Goal: Task Accomplishment & Management: Manage account settings

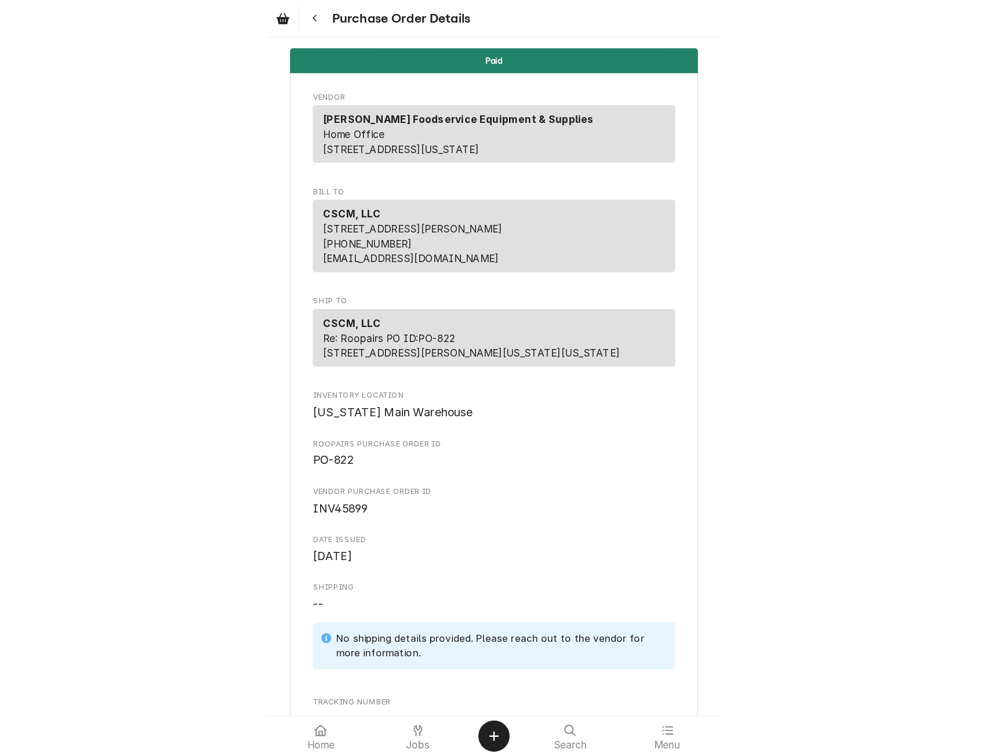
scroll to position [711, 0]
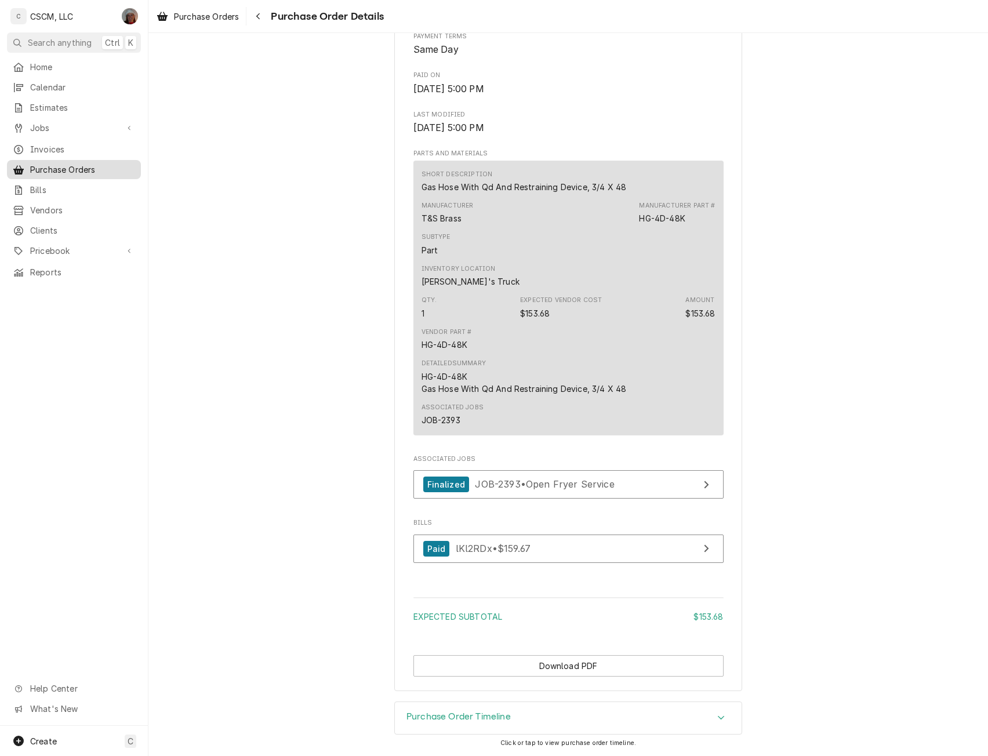
click at [81, 164] on span "Purchase Orders" at bounding box center [82, 170] width 105 height 12
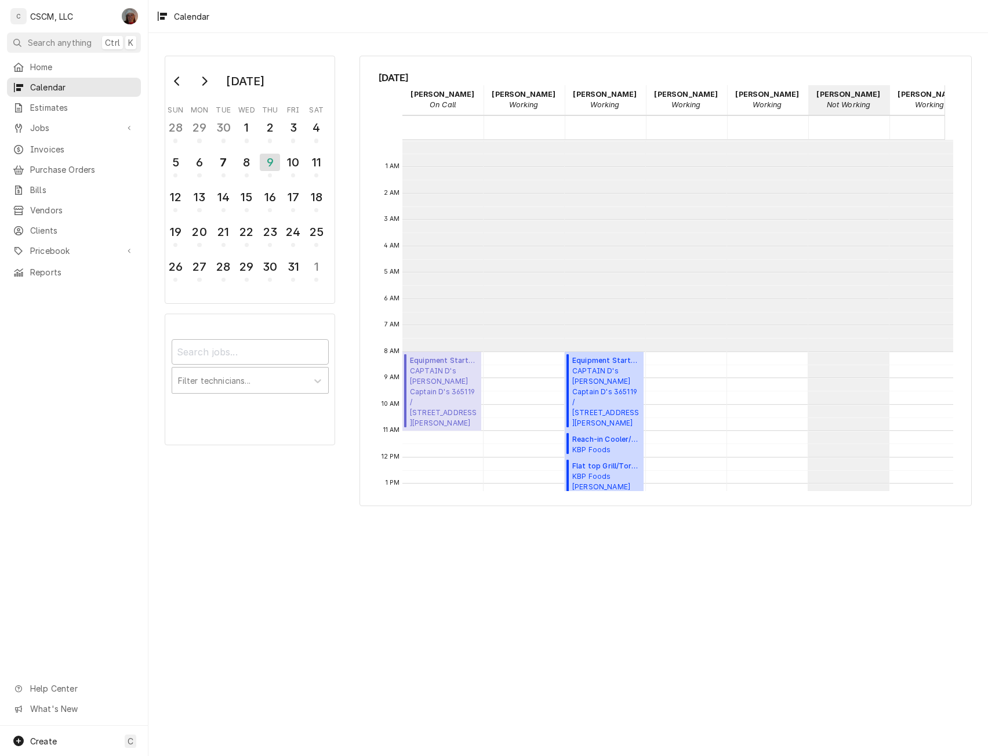
scroll to position [212, 0]
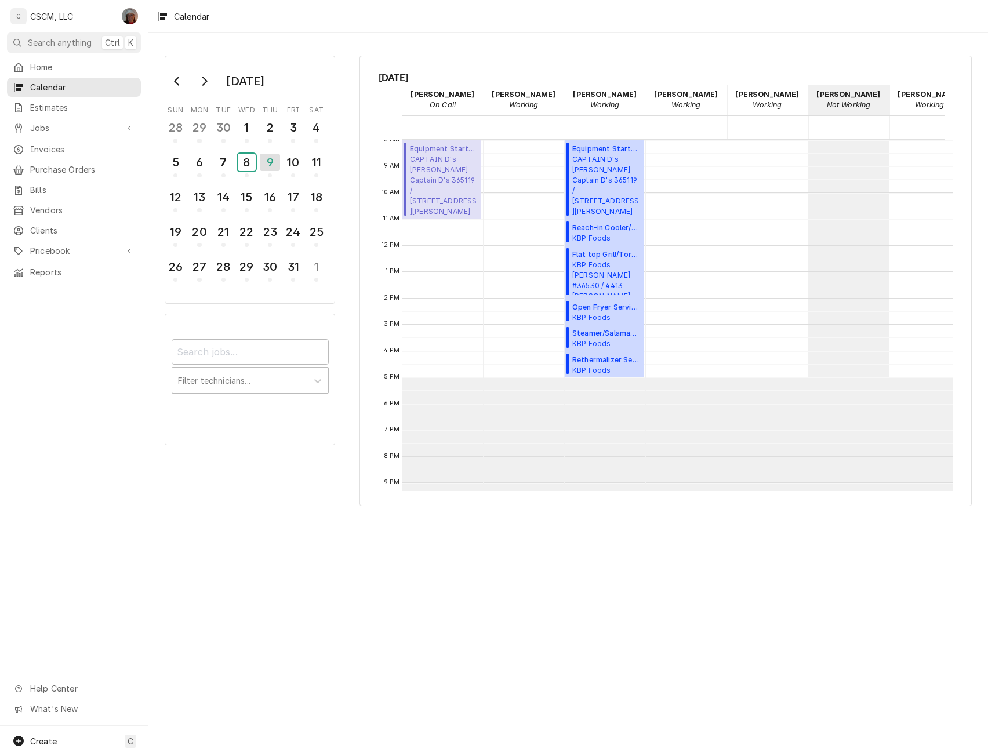
click at [255, 168] on div "8" at bounding box center [247, 162] width 18 height 17
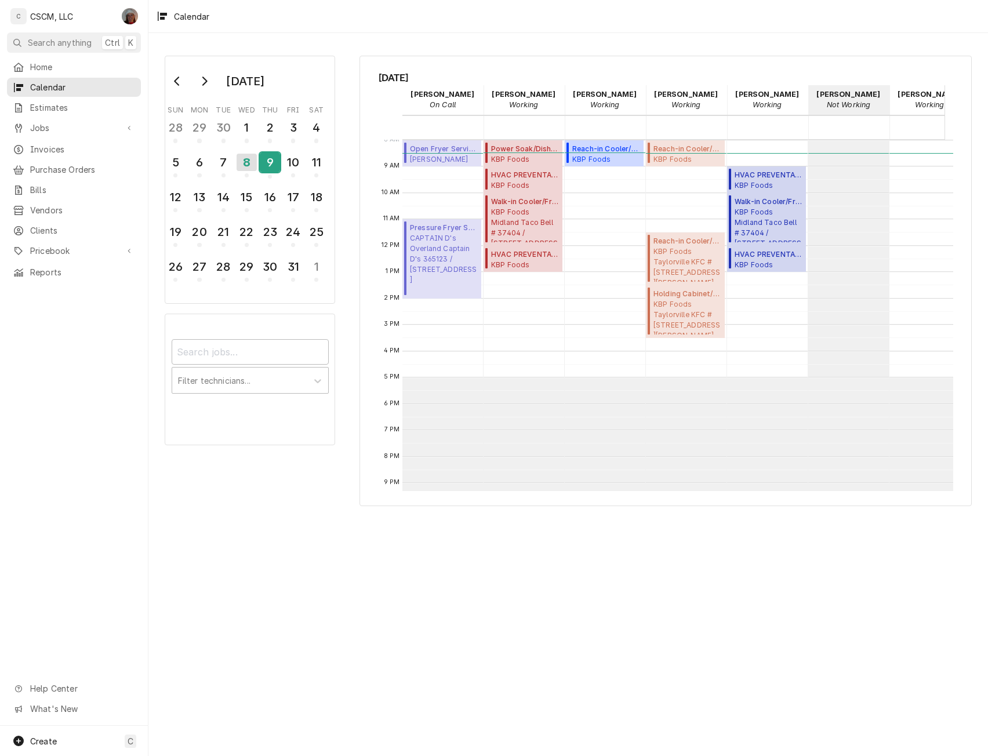
click at [263, 158] on div "9" at bounding box center [270, 163] width 20 height 20
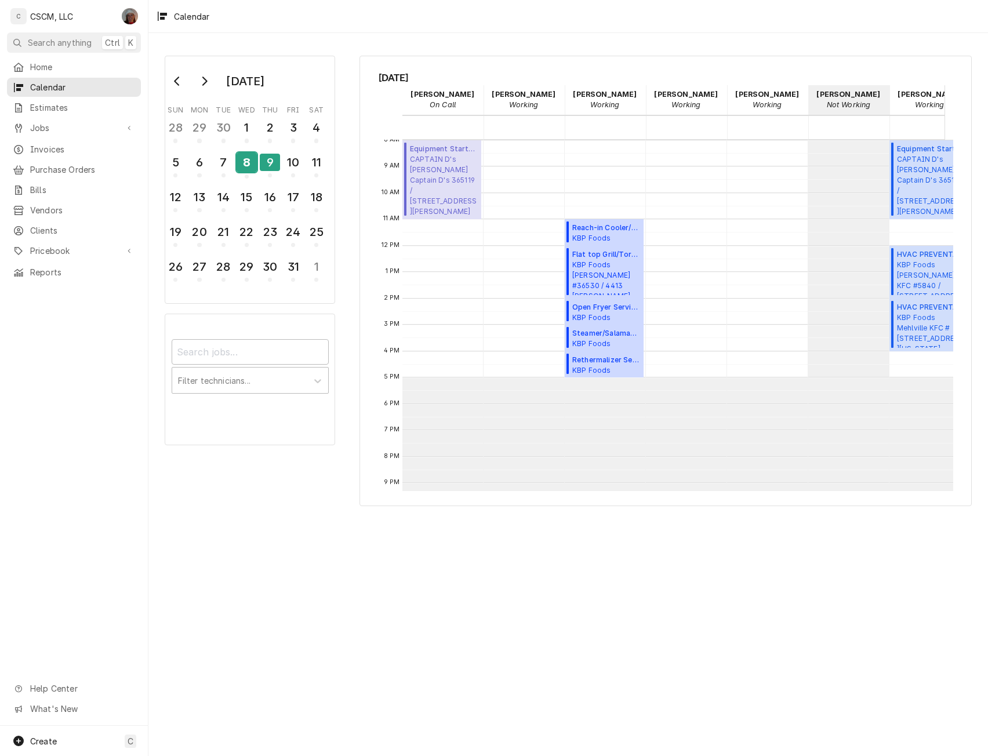
click at [241, 168] on div "8" at bounding box center [247, 163] width 20 height 20
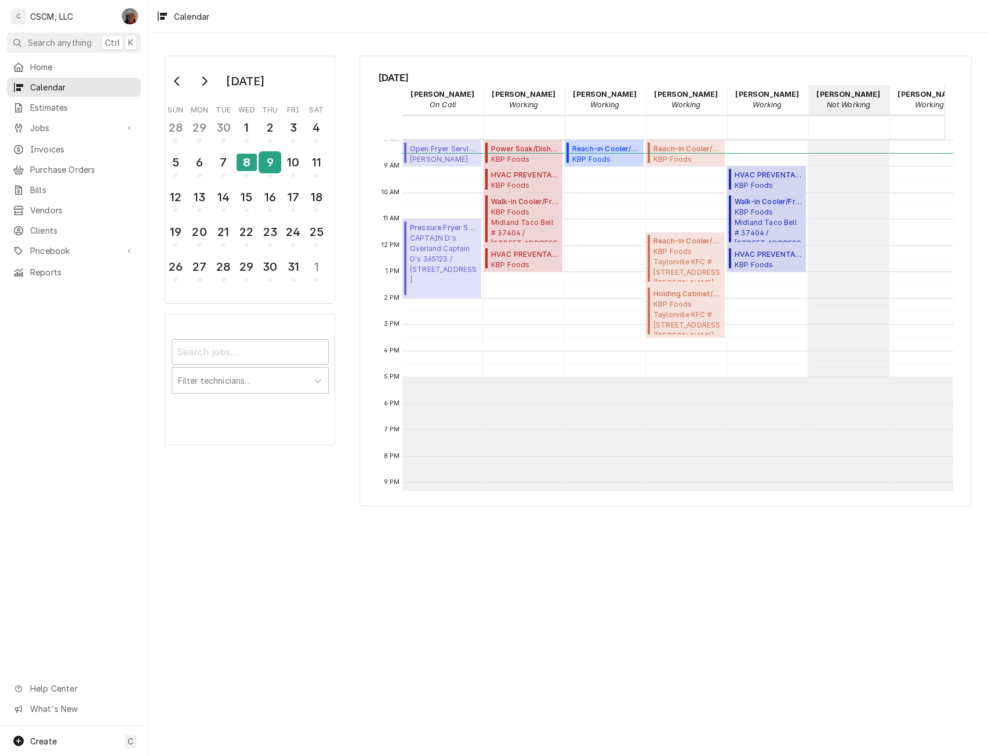
click at [264, 164] on div "9" at bounding box center [270, 163] width 20 height 20
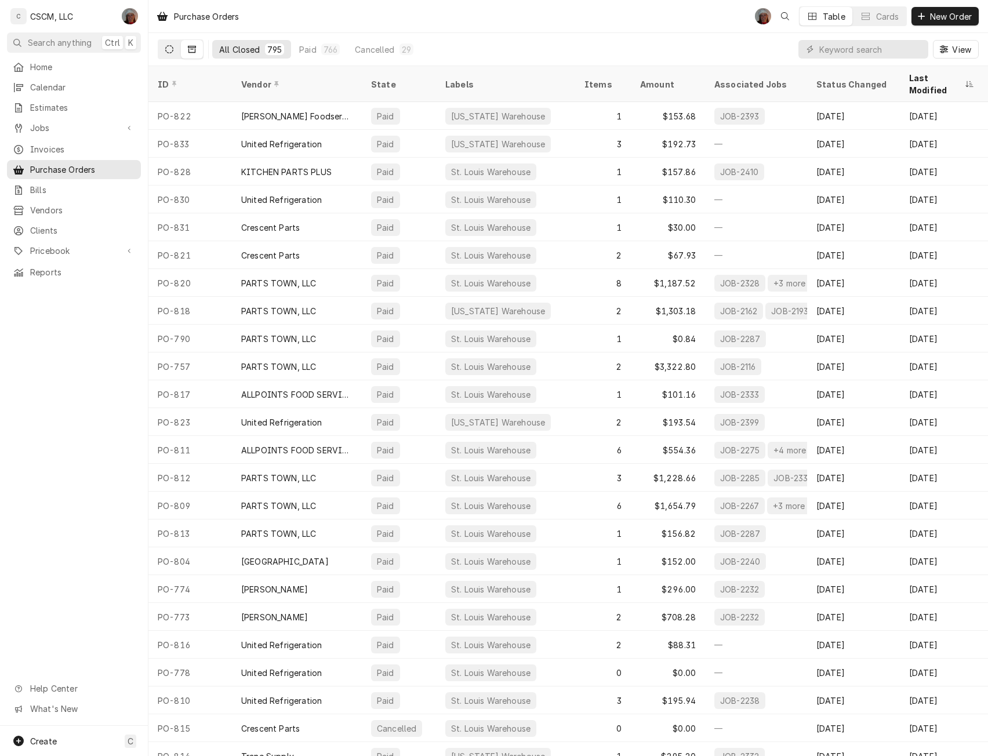
click at [168, 46] on icon "Dynamic Content Wrapper" at bounding box center [169, 49] width 8 height 8
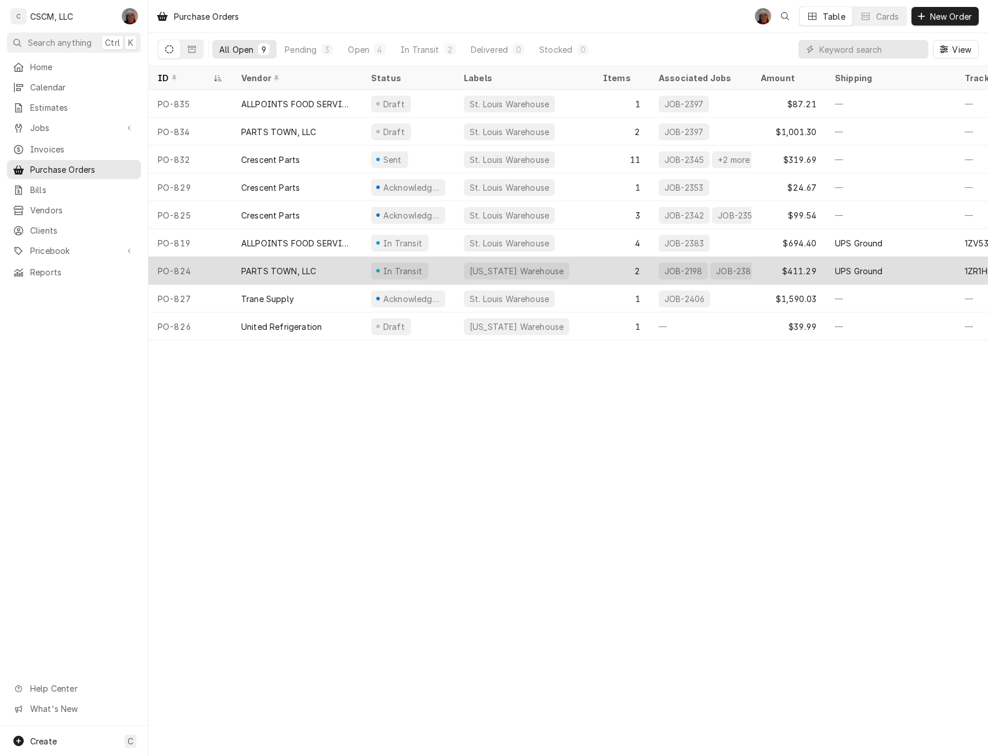
click at [180, 267] on div "PO-824" at bounding box center [190, 271] width 84 height 28
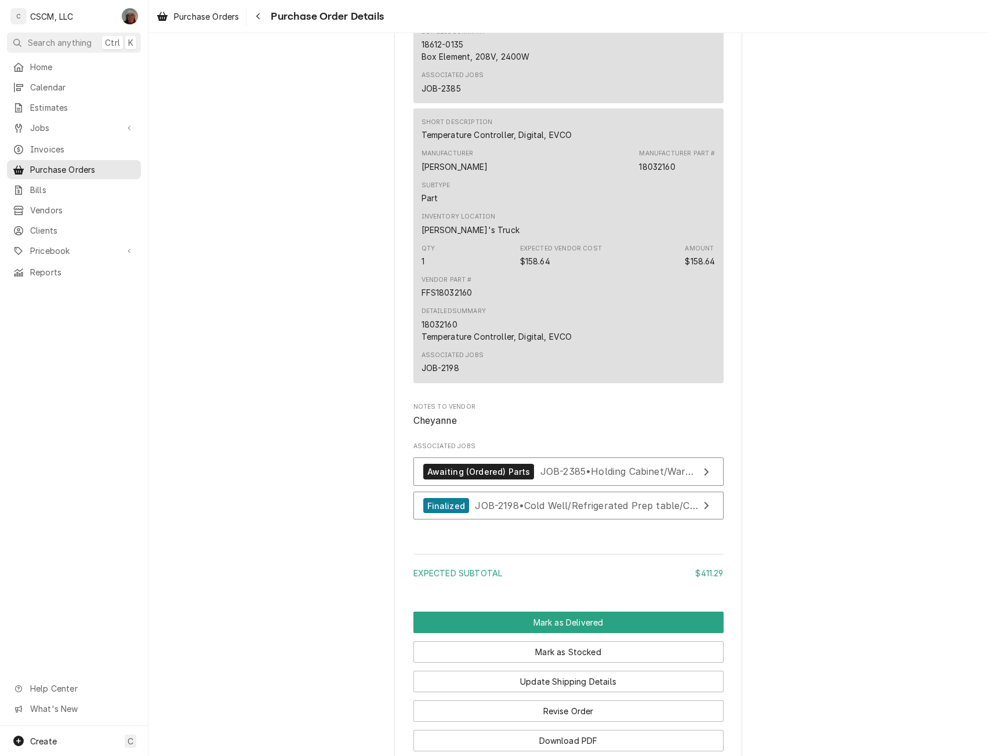
scroll to position [1062, 0]
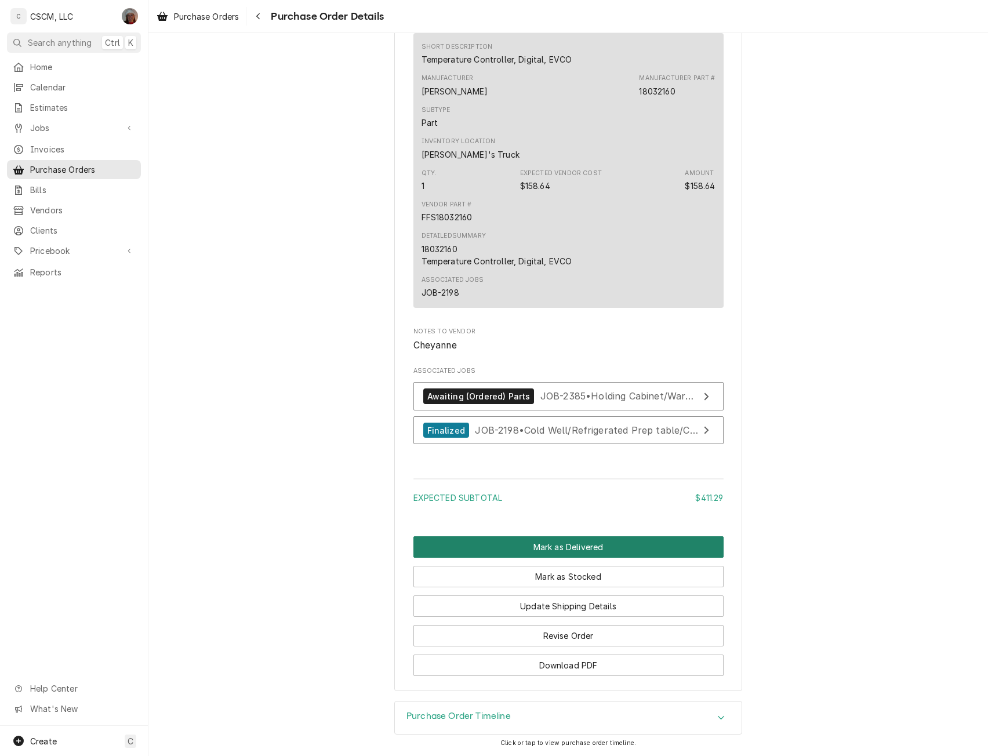
click at [548, 546] on button "Mark as Delivered" at bounding box center [569, 546] width 310 height 21
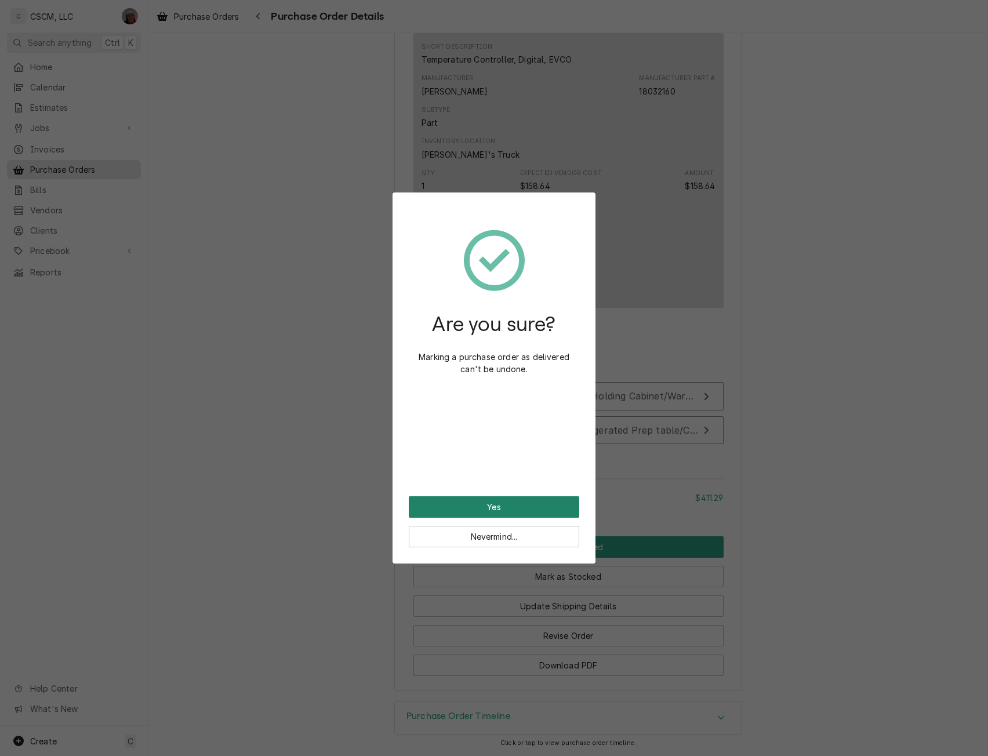
click at [512, 509] on button "Yes" at bounding box center [494, 506] width 171 height 21
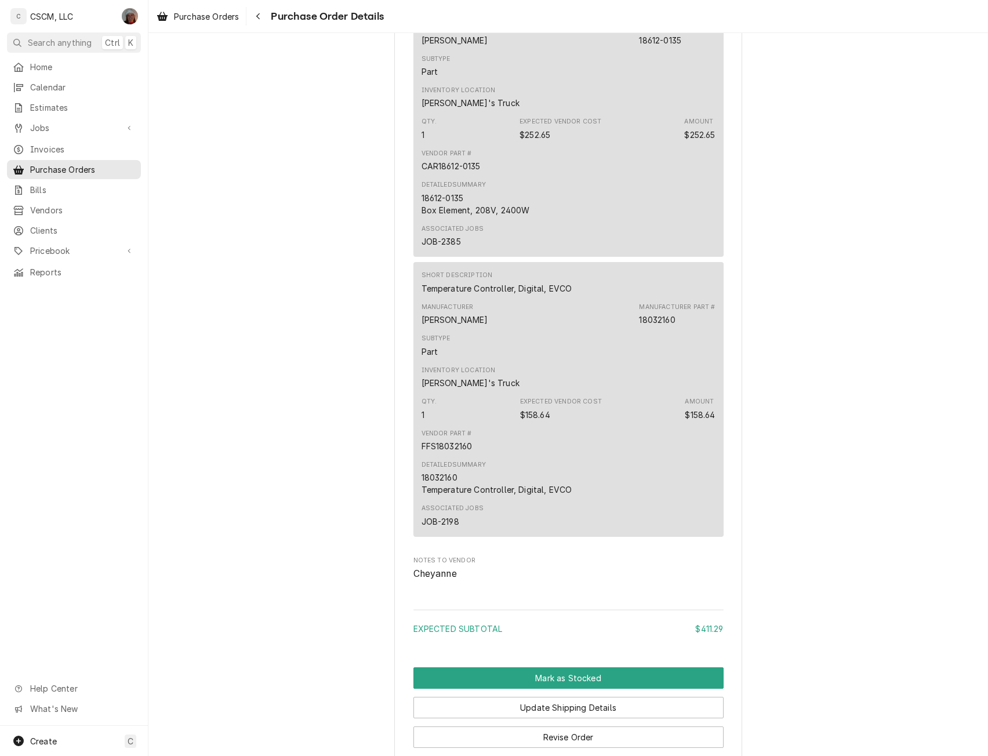
scroll to position [895, 0]
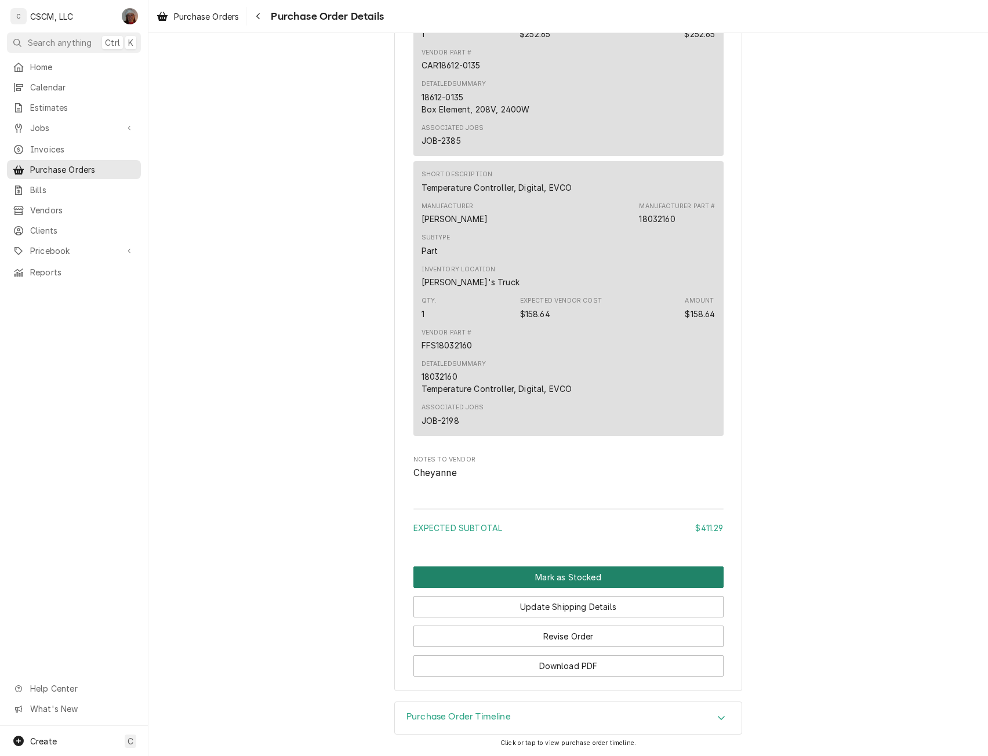
click at [545, 576] on button "Mark as Stocked" at bounding box center [569, 577] width 310 height 21
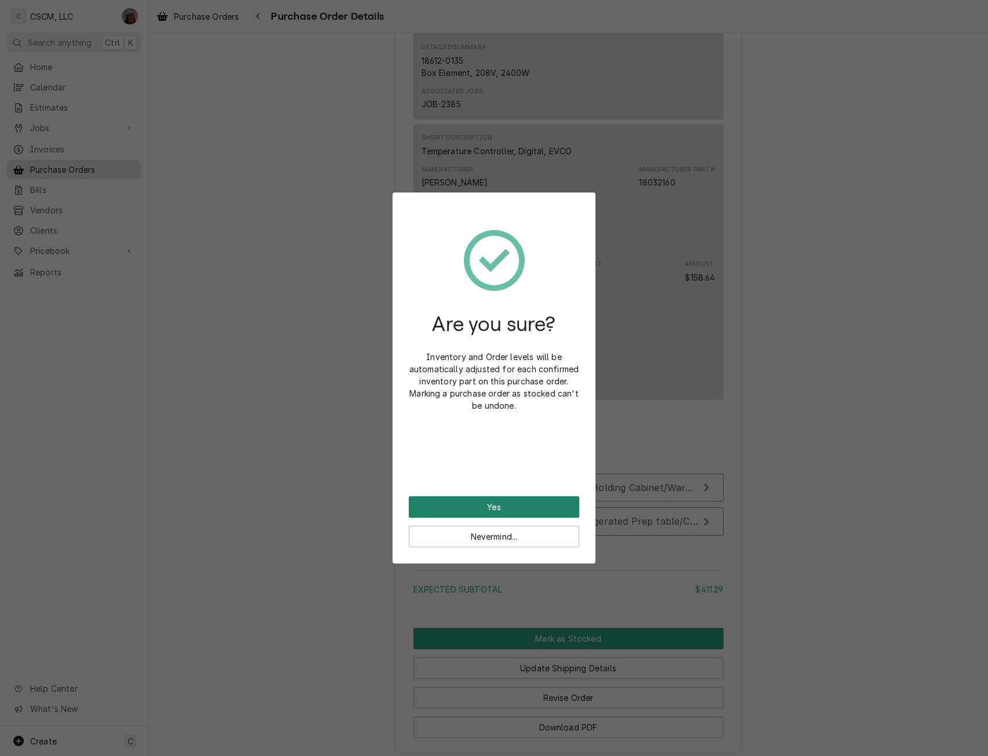
click at [517, 502] on button "Yes" at bounding box center [494, 506] width 171 height 21
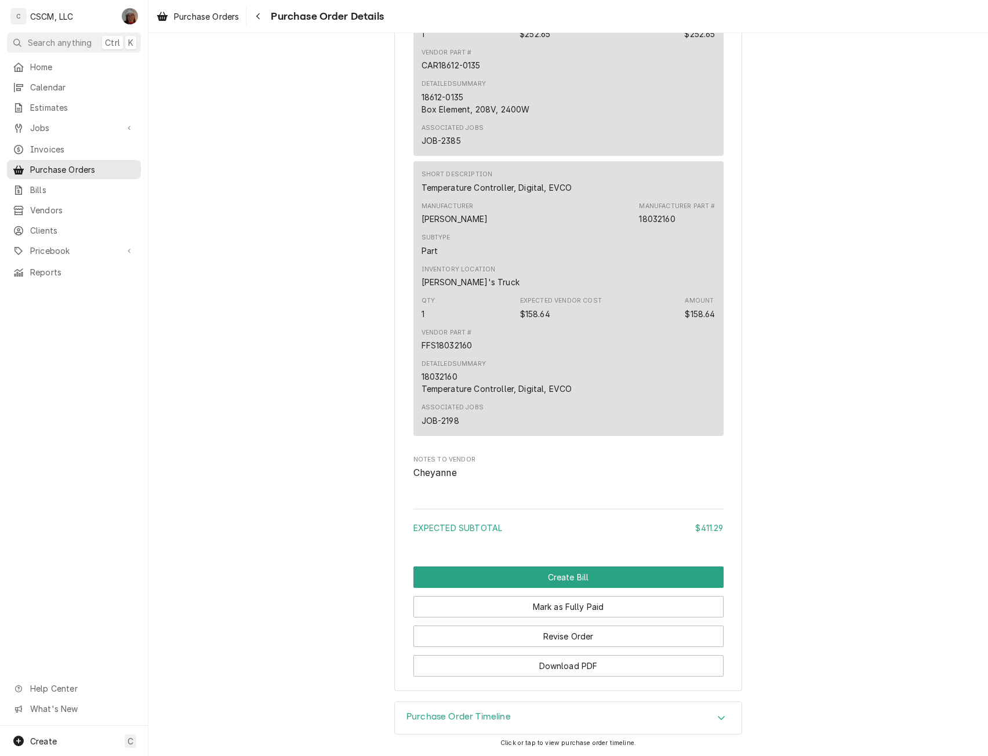
scroll to position [895, 0]
click at [587, 570] on button "Create Bill" at bounding box center [569, 577] width 310 height 21
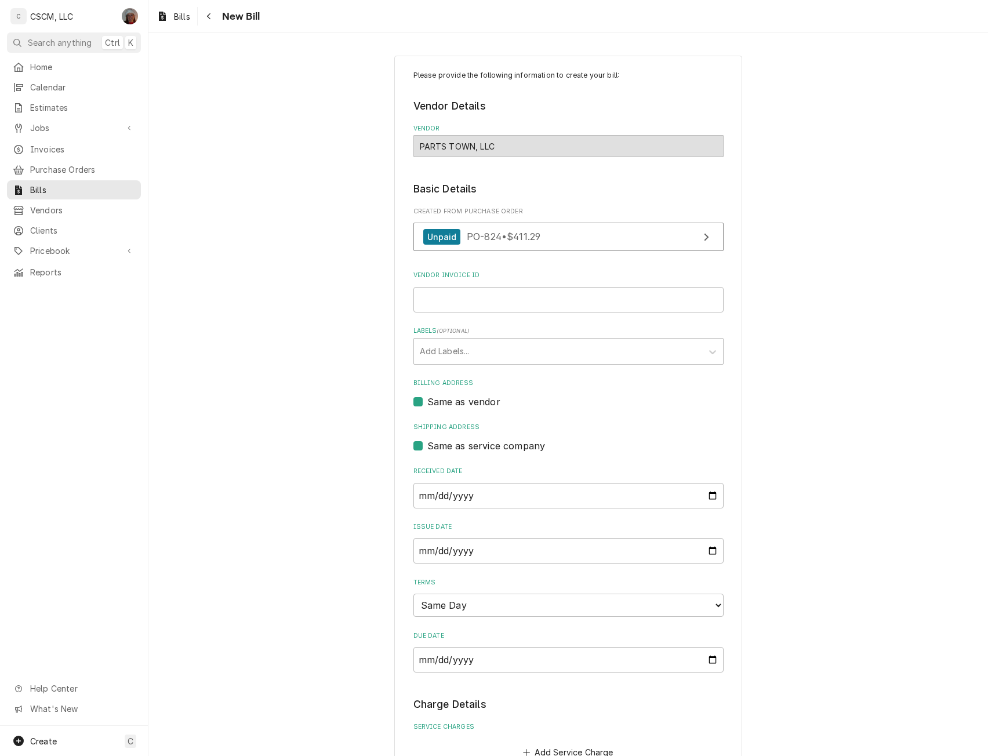
click at [443, 285] on div "Vendor Invoice ID" at bounding box center [569, 291] width 310 height 41
click at [443, 299] on input "Vendor Invoice ID" at bounding box center [569, 300] width 310 height 26
paste input "#2107106270"
click at [420, 299] on input "#2107106270" at bounding box center [569, 300] width 310 height 26
type input "2107106270"
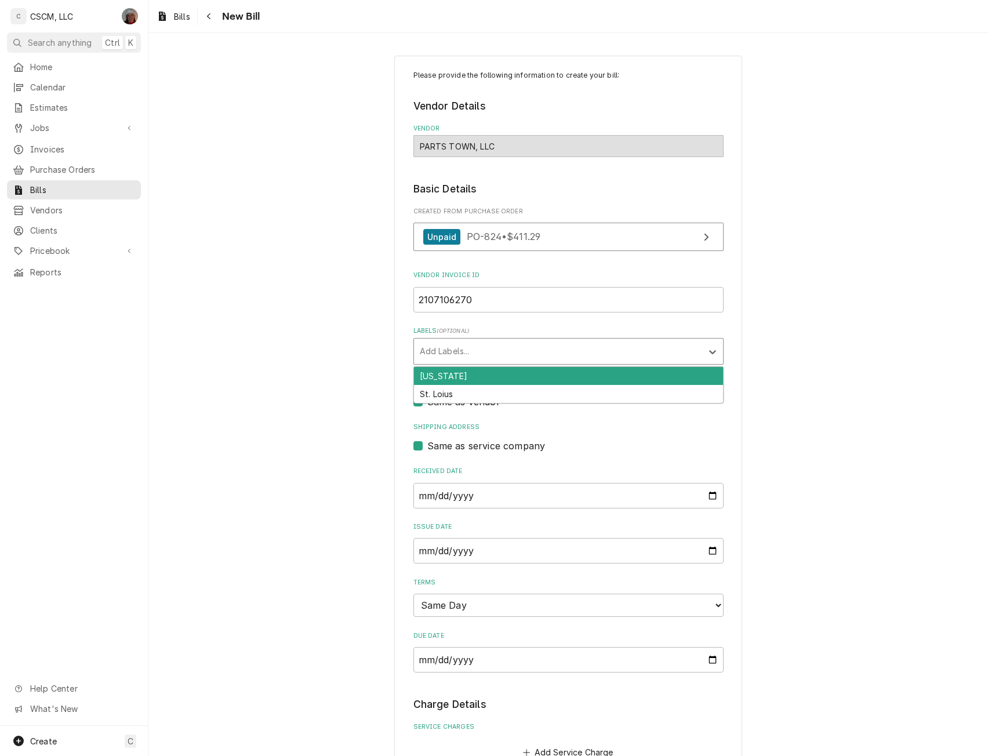
click at [615, 356] on div "Labels" at bounding box center [558, 351] width 277 height 21
click at [531, 376] on div "[US_STATE]" at bounding box center [568, 376] width 309 height 18
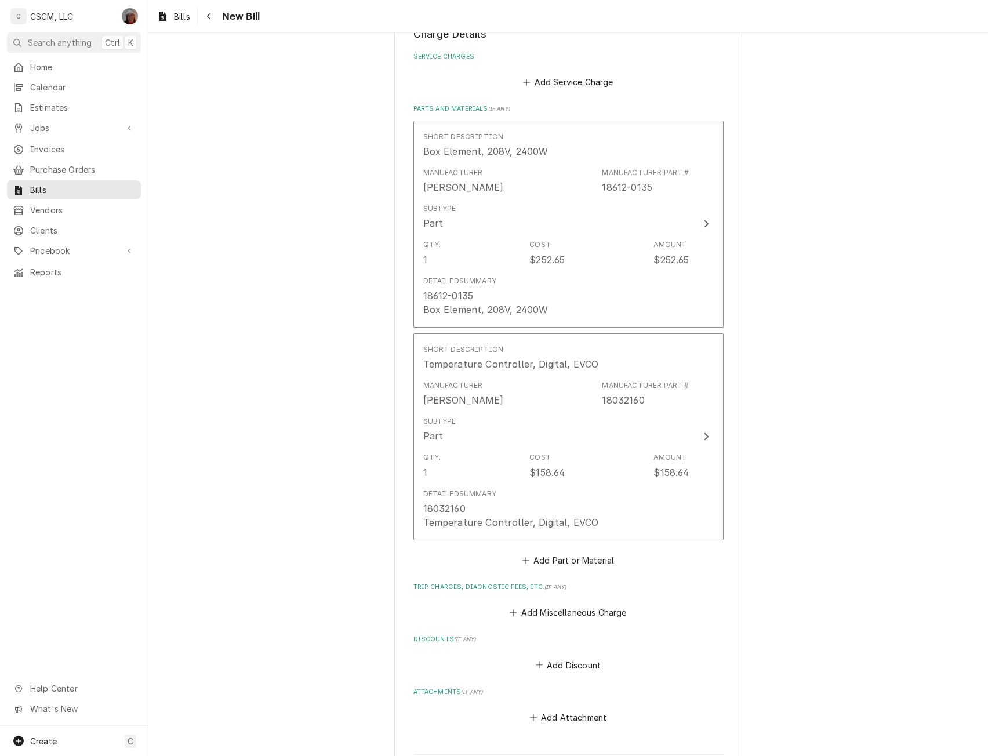
scroll to position [737, 0]
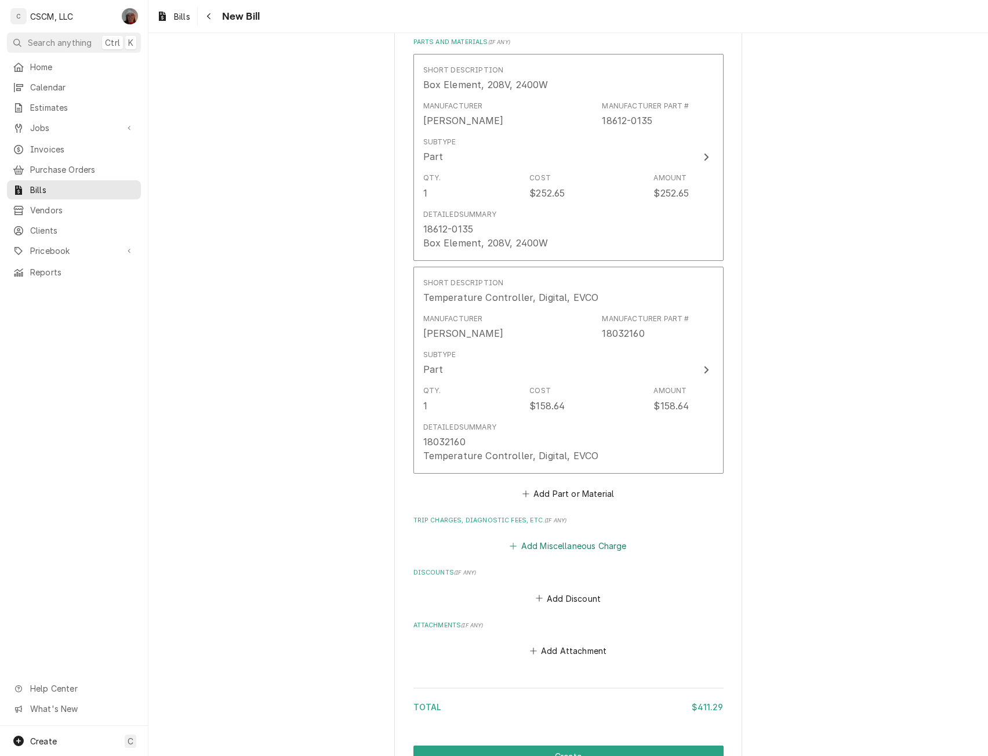
click at [542, 544] on button "Add Miscellaneous Charge" at bounding box center [568, 546] width 121 height 16
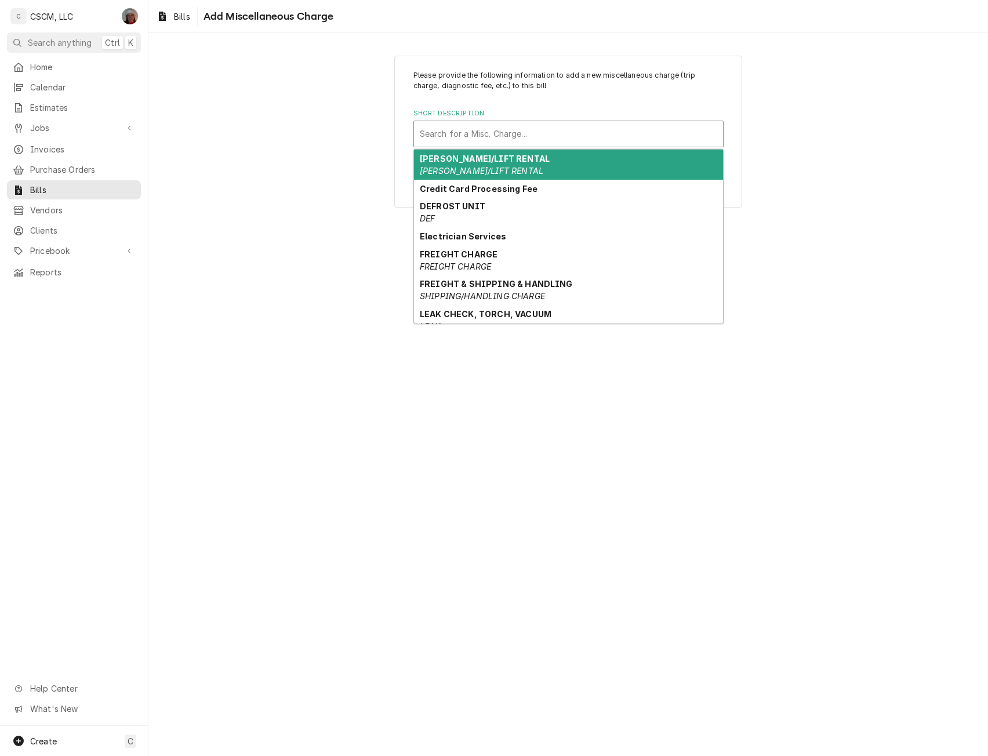
click at [464, 132] on div "Short Description" at bounding box center [569, 134] width 298 height 21
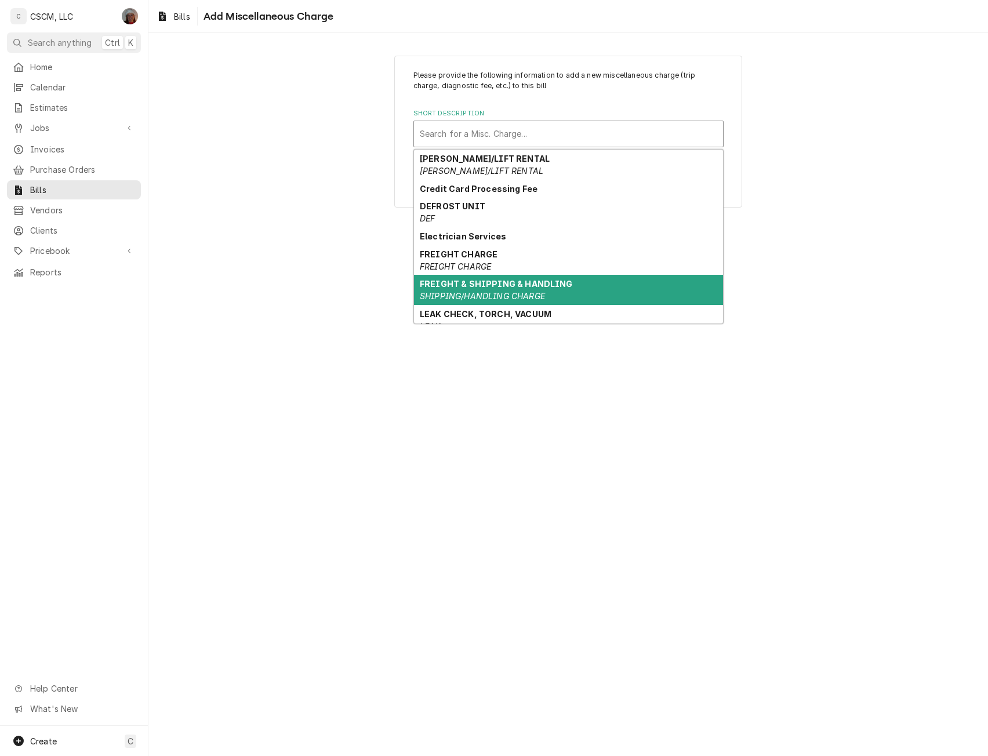
click at [465, 293] on em "SHIPPING/HANDLING CHARGE" at bounding box center [482, 296] width 125 height 10
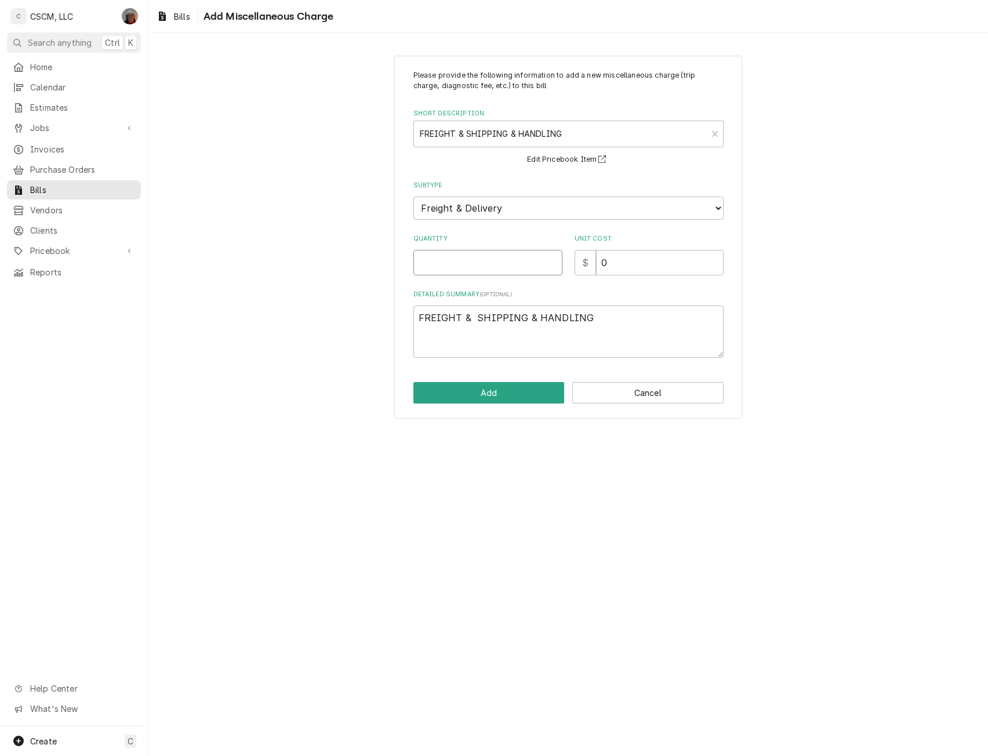
click at [432, 268] on input "Quantity" at bounding box center [488, 263] width 149 height 26
type input "1"
type textarea "x"
type input "2"
type textarea "x"
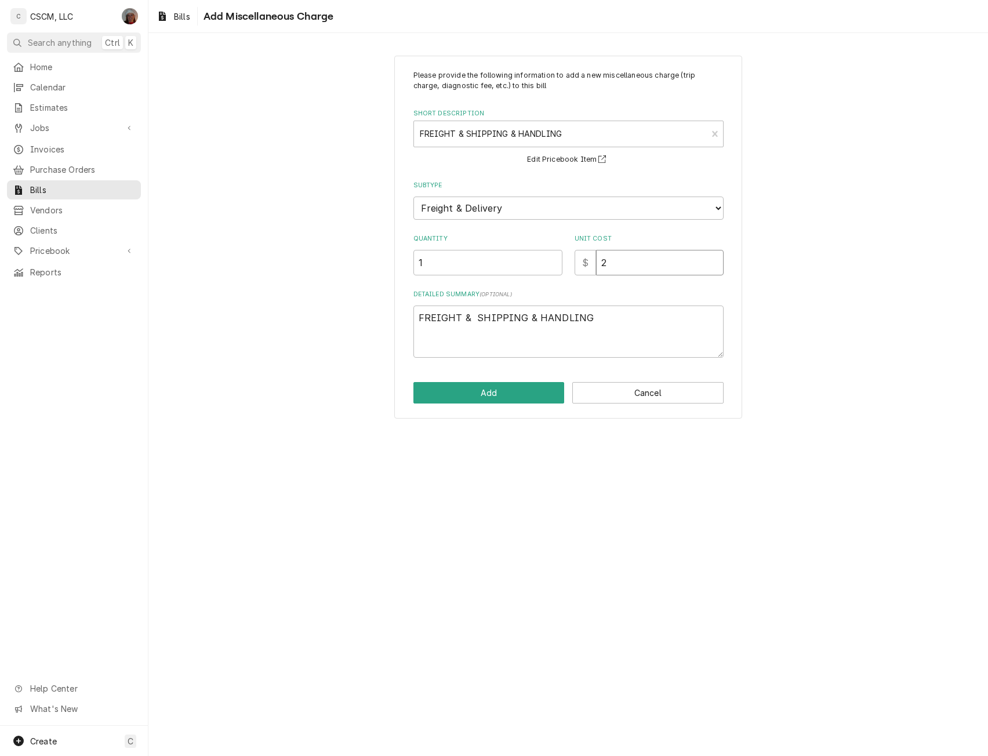
type input "29"
type textarea "x"
type input "29.4"
type textarea "x"
type input "29.43"
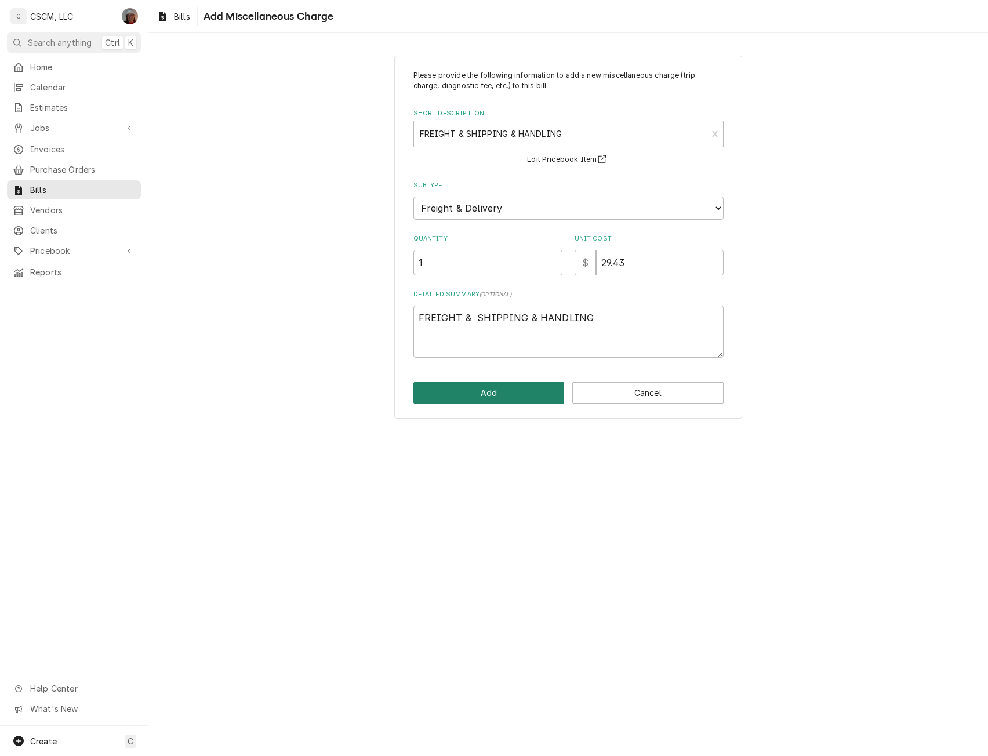
click at [470, 394] on button "Add" at bounding box center [489, 392] width 151 height 21
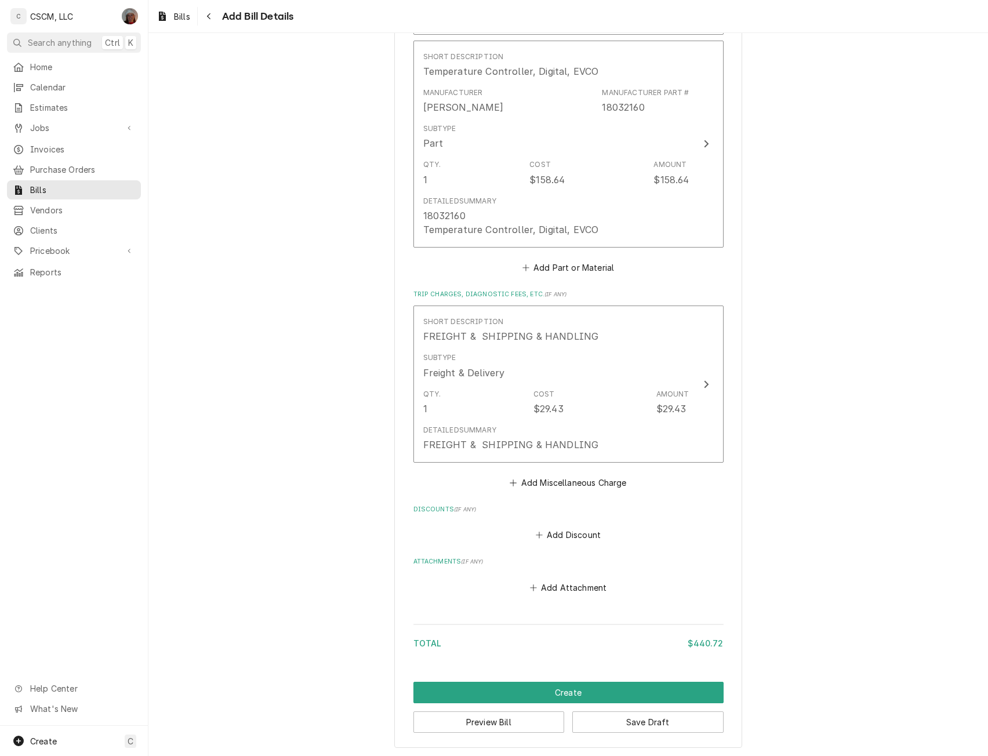
scroll to position [965, 0]
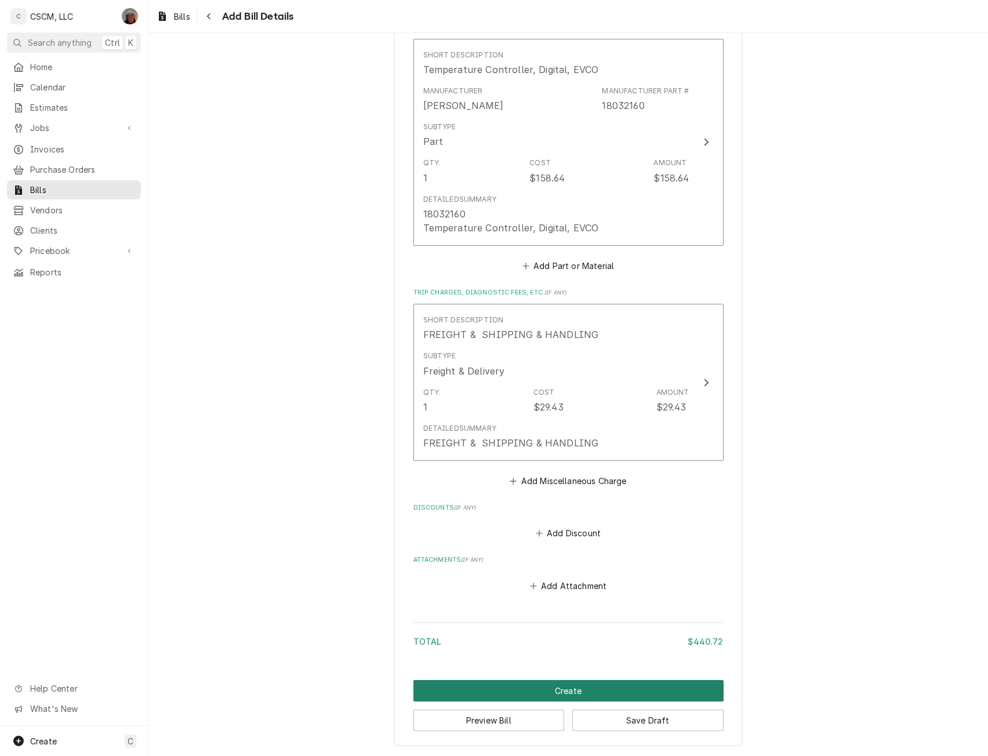
click at [567, 684] on button "Create" at bounding box center [569, 690] width 310 height 21
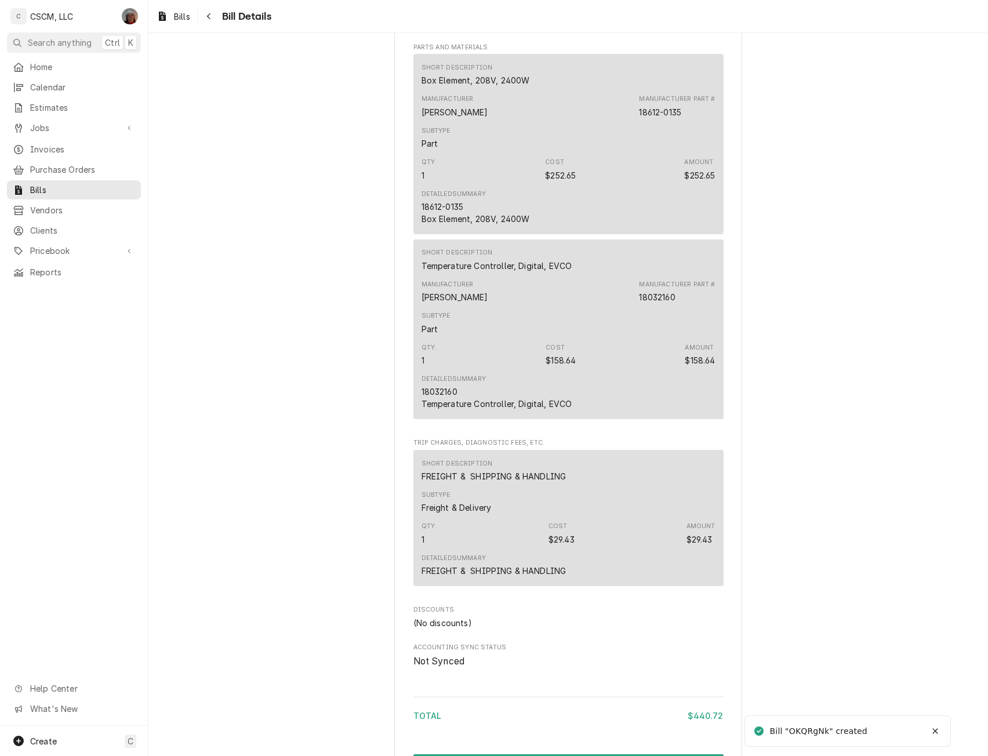
scroll to position [778, 0]
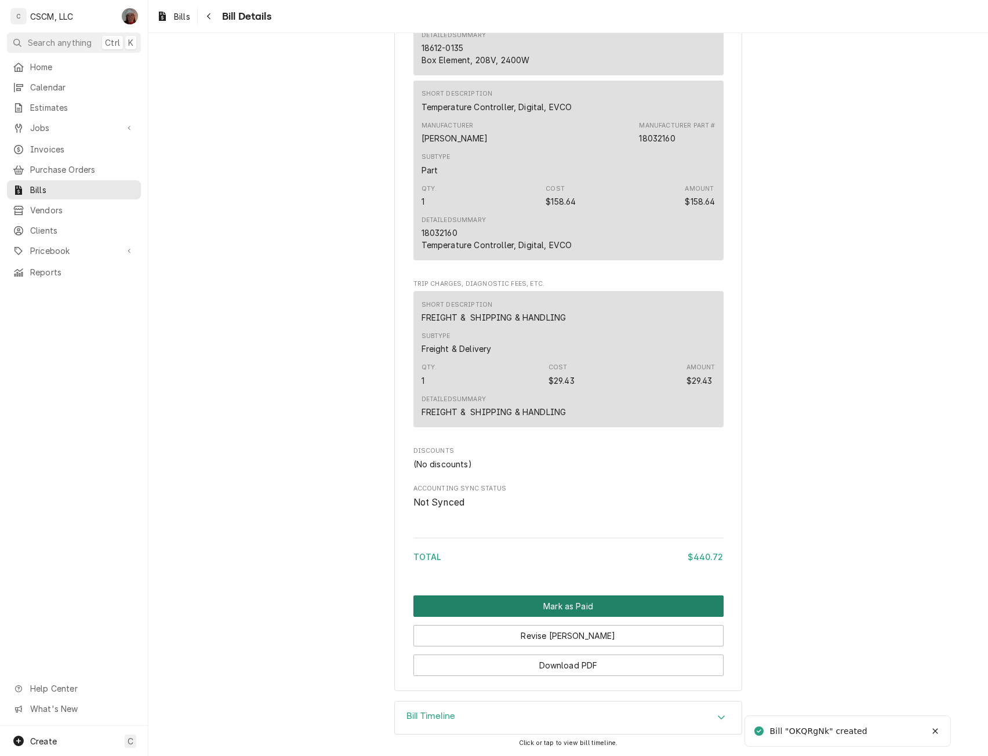
click at [553, 611] on button "Mark as Paid" at bounding box center [569, 606] width 310 height 21
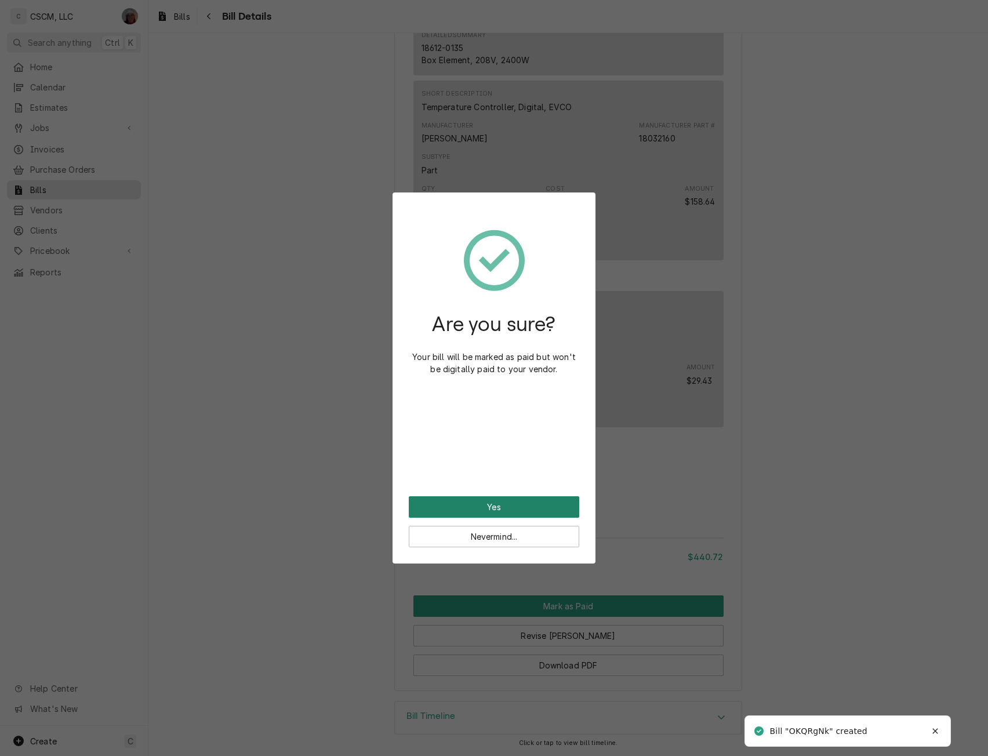
click at [503, 500] on button "Yes" at bounding box center [494, 506] width 171 height 21
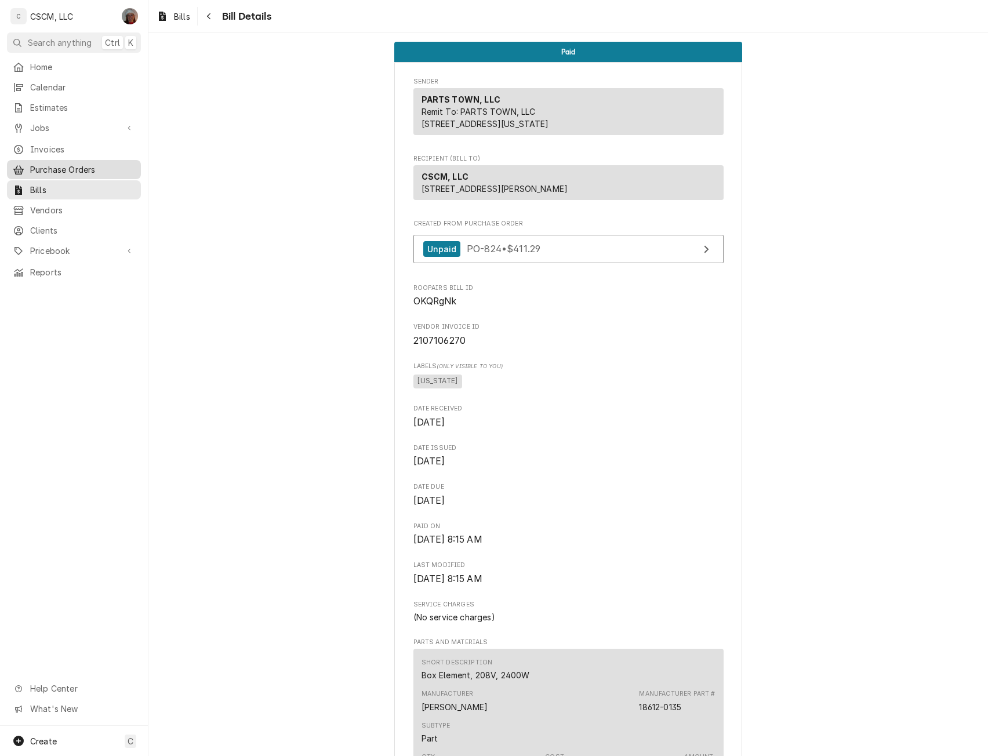
click at [71, 164] on span "Purchase Orders" at bounding box center [82, 170] width 105 height 12
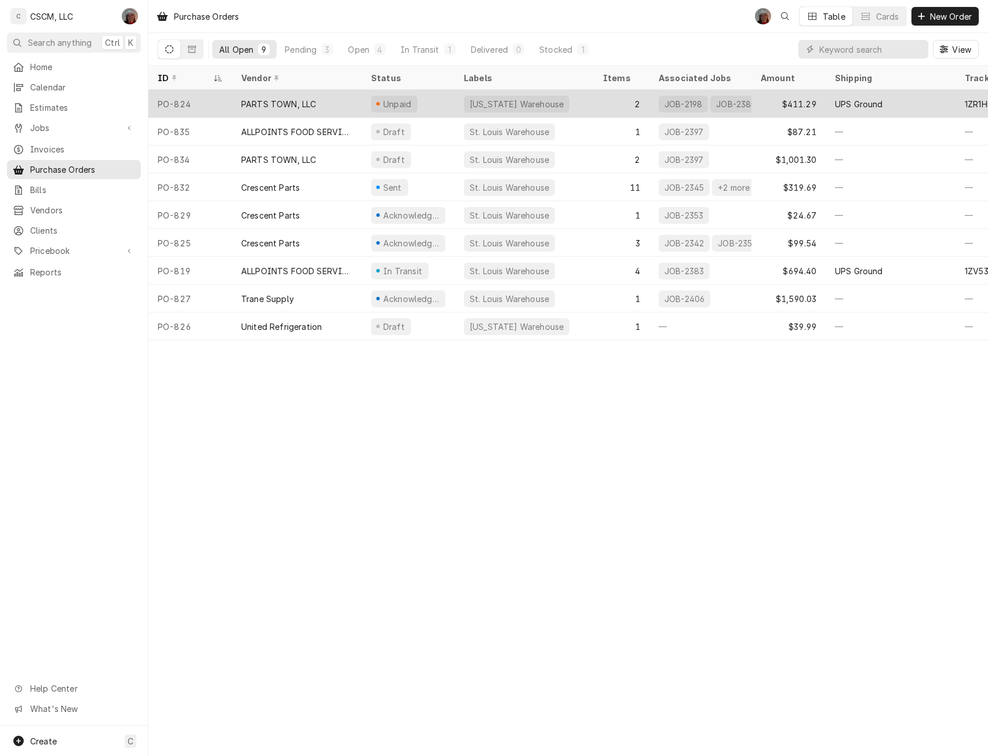
click at [277, 95] on div "PARTS TOWN, LLC" at bounding box center [297, 104] width 130 height 28
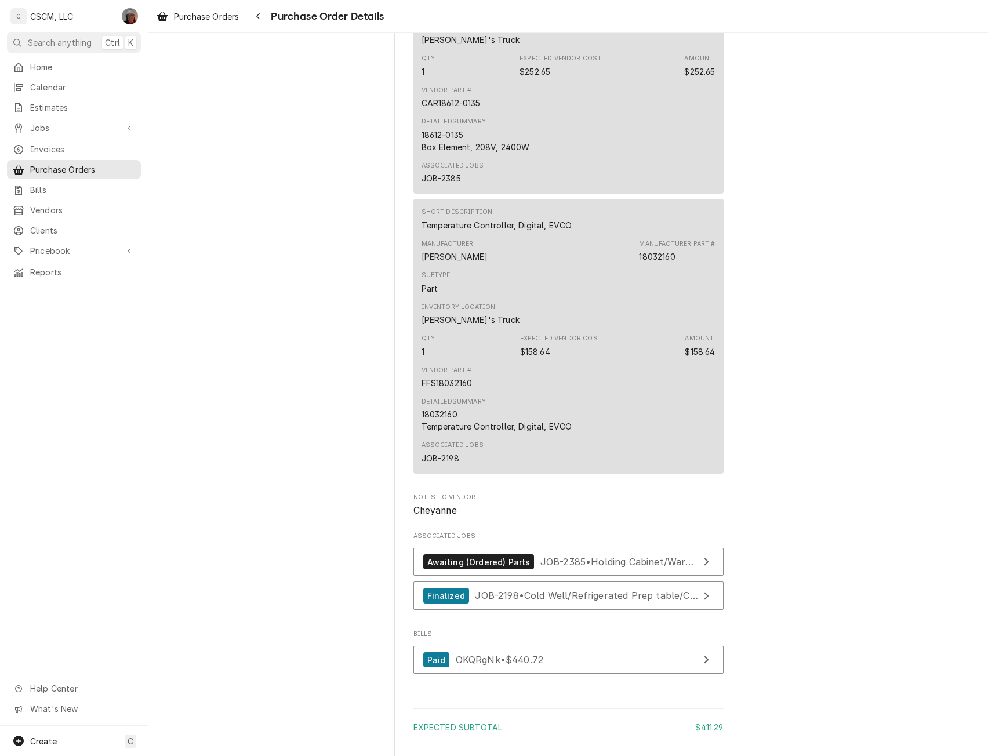
scroll to position [904, 0]
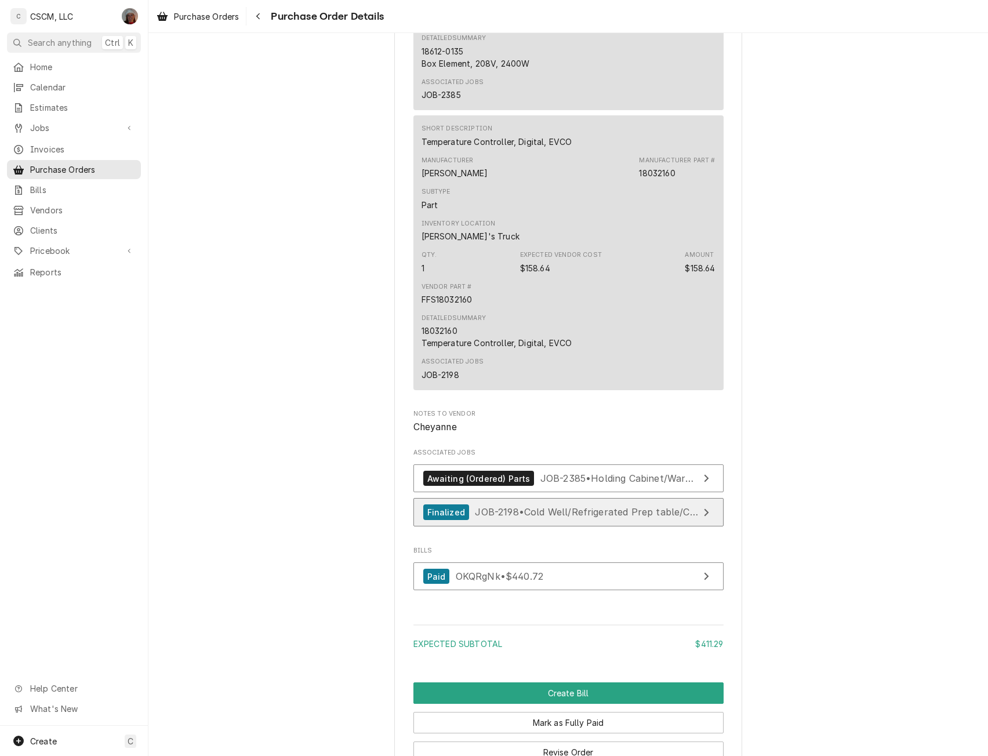
click at [561, 518] on span "JOB-2198 • Cold Well/Refrigerated Prep table/Cold Line" at bounding box center [600, 512] width 250 height 12
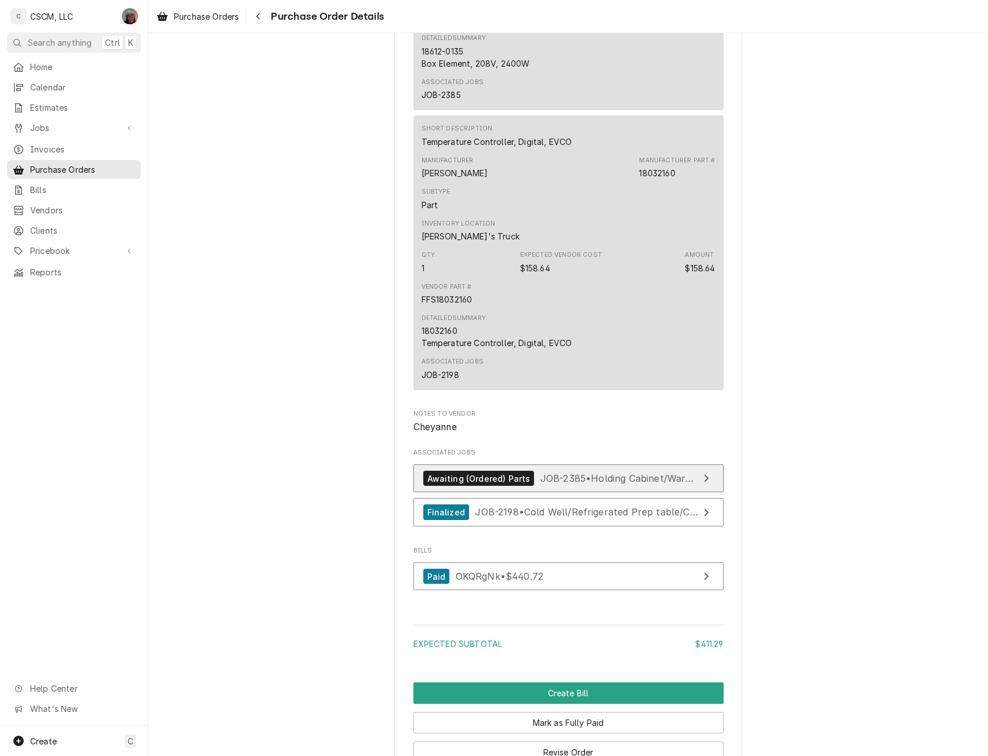
drag, startPoint x: 573, startPoint y: 500, endPoint x: 571, endPoint y: 511, distance: 11.2
click at [571, 511] on div "Associated Jobs Awaiting (Ordered) Parts JOB-2385 • Holding Cabinet/Warmer Serv…" at bounding box center [569, 490] width 310 height 84
click at [571, 484] on span "JOB-2385 • Holding Cabinet/Warmer Service" at bounding box center [641, 479] width 200 height 12
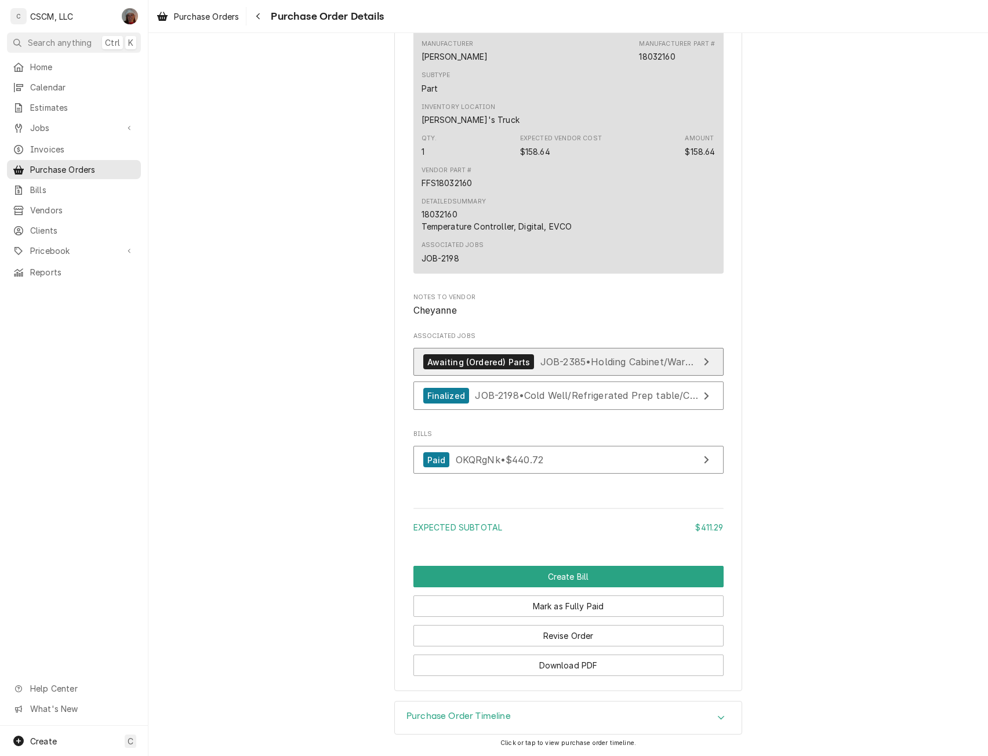
scroll to position [1057, 0]
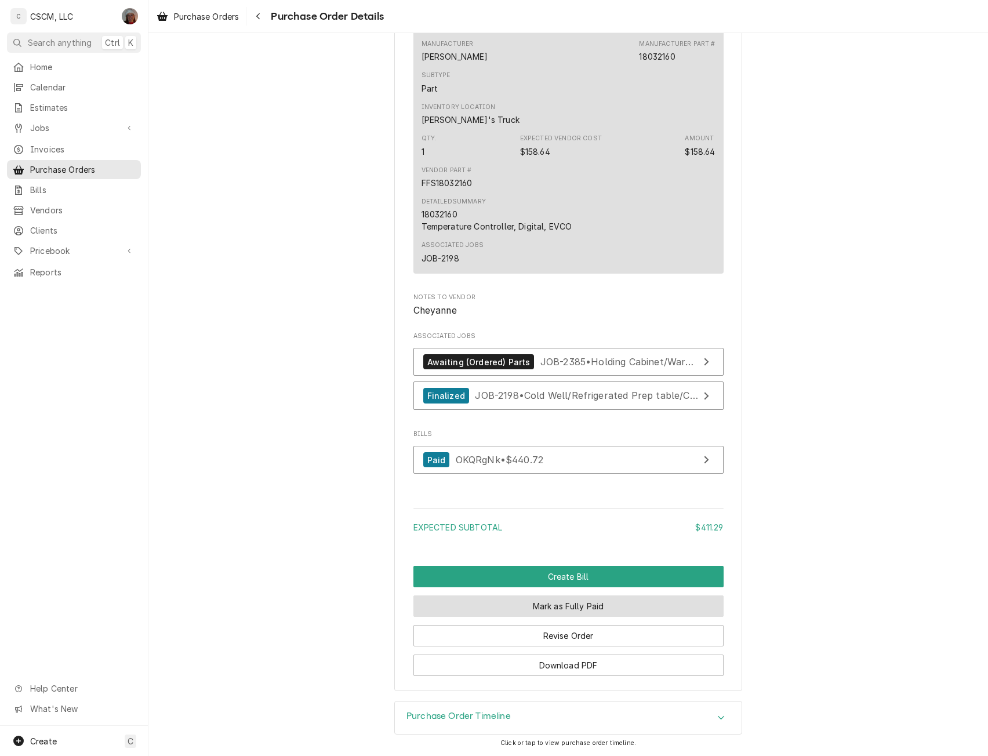
click at [582, 608] on button "Mark as Fully Paid" at bounding box center [569, 606] width 310 height 21
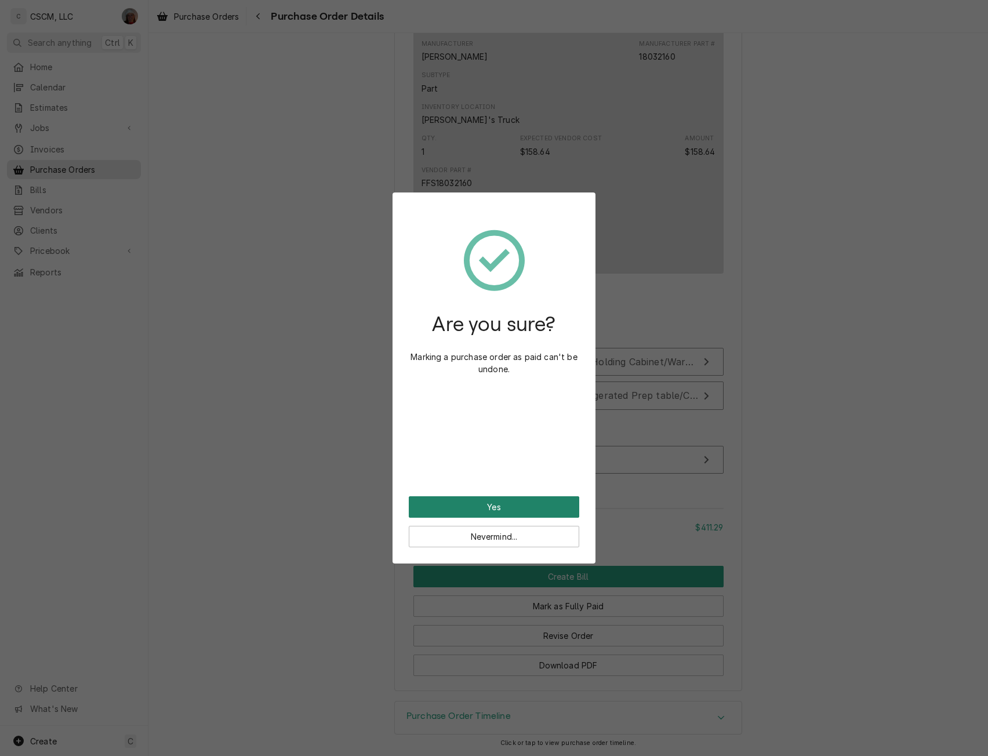
click at [451, 505] on button "Yes" at bounding box center [494, 506] width 171 height 21
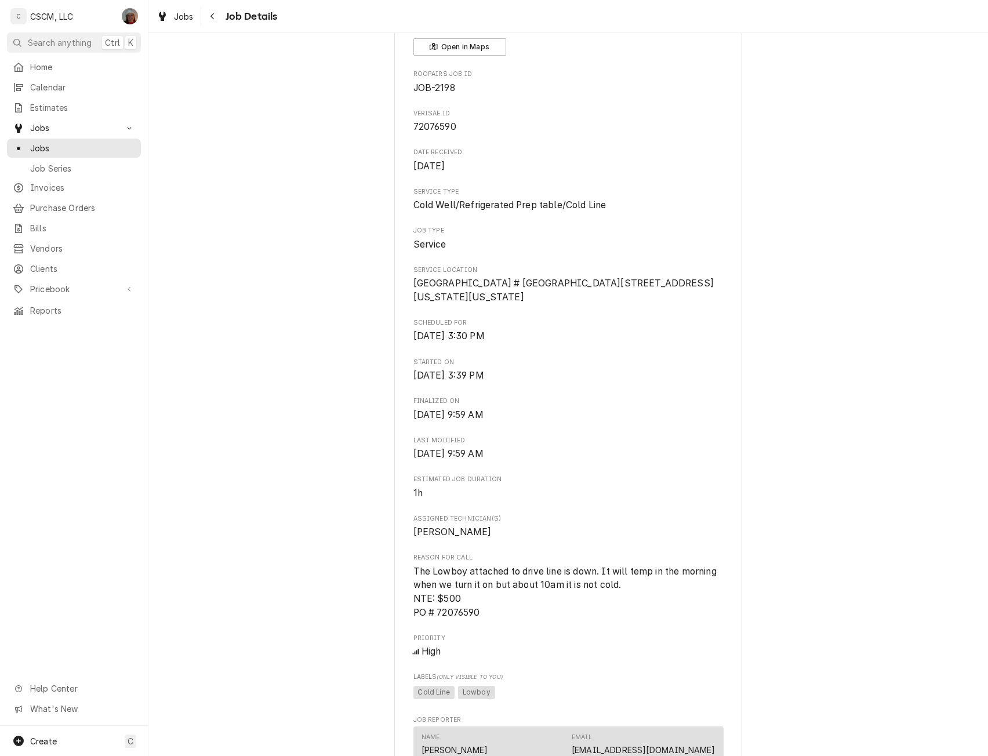
scroll to position [33, 0]
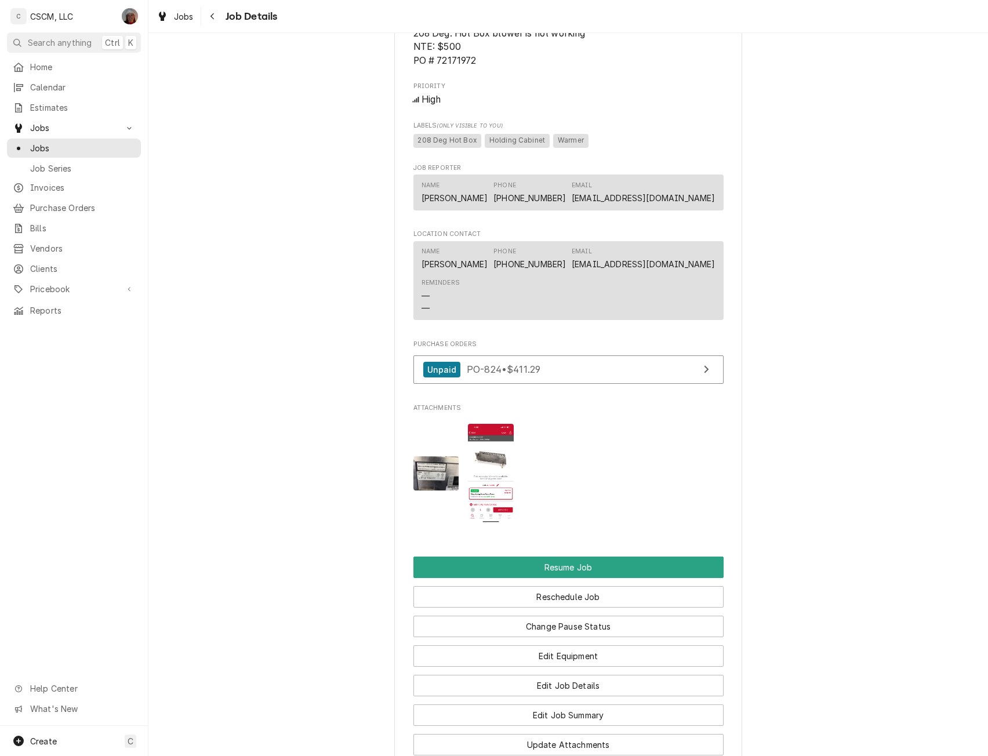
scroll to position [1053, 0]
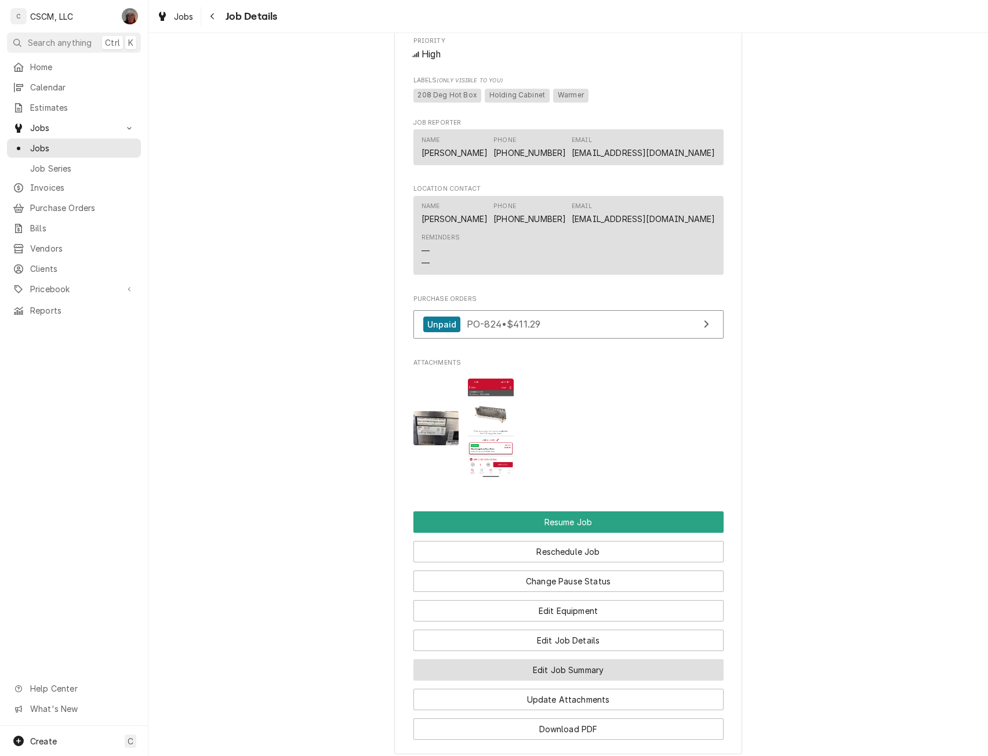
click at [538, 680] on button "Edit Job Summary" at bounding box center [569, 669] width 310 height 21
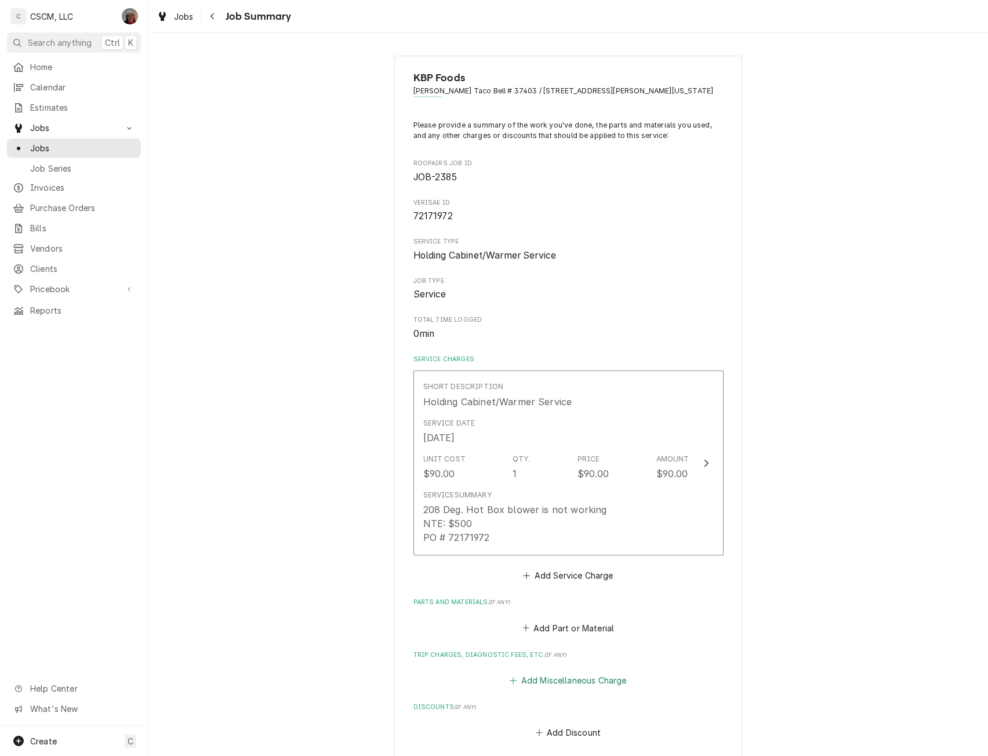
click at [548, 679] on button "Add Miscellaneous Charge" at bounding box center [568, 681] width 121 height 16
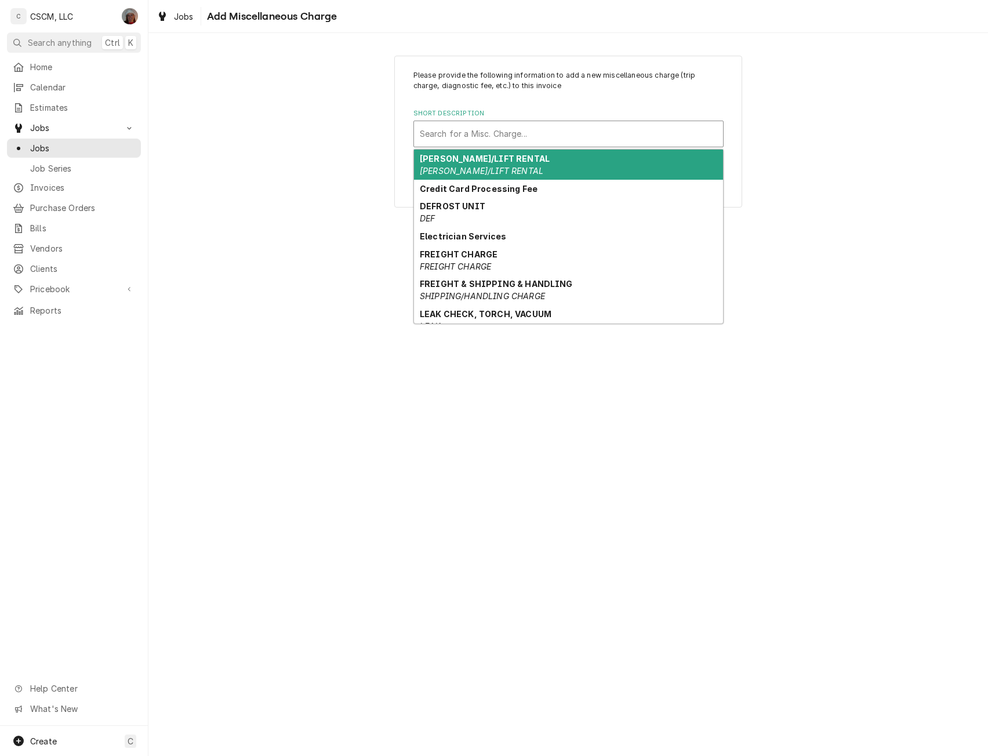
click at [499, 134] on div "Short Description" at bounding box center [569, 134] width 298 height 21
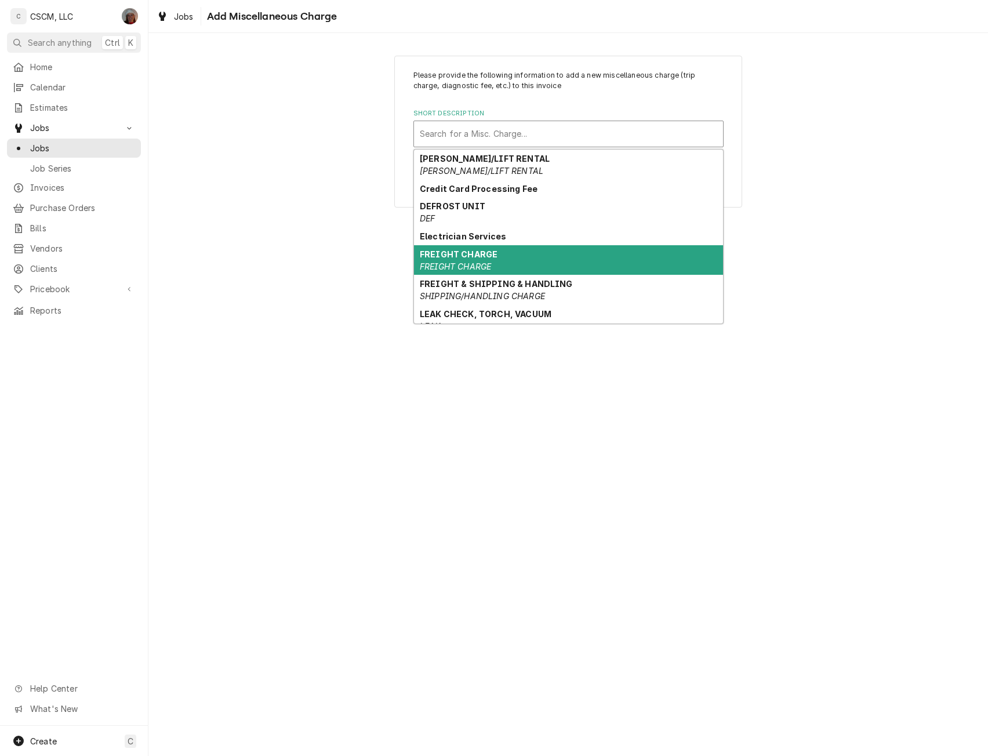
click at [458, 250] on strong "FREIGHT CHARGE" at bounding box center [459, 254] width 78 height 10
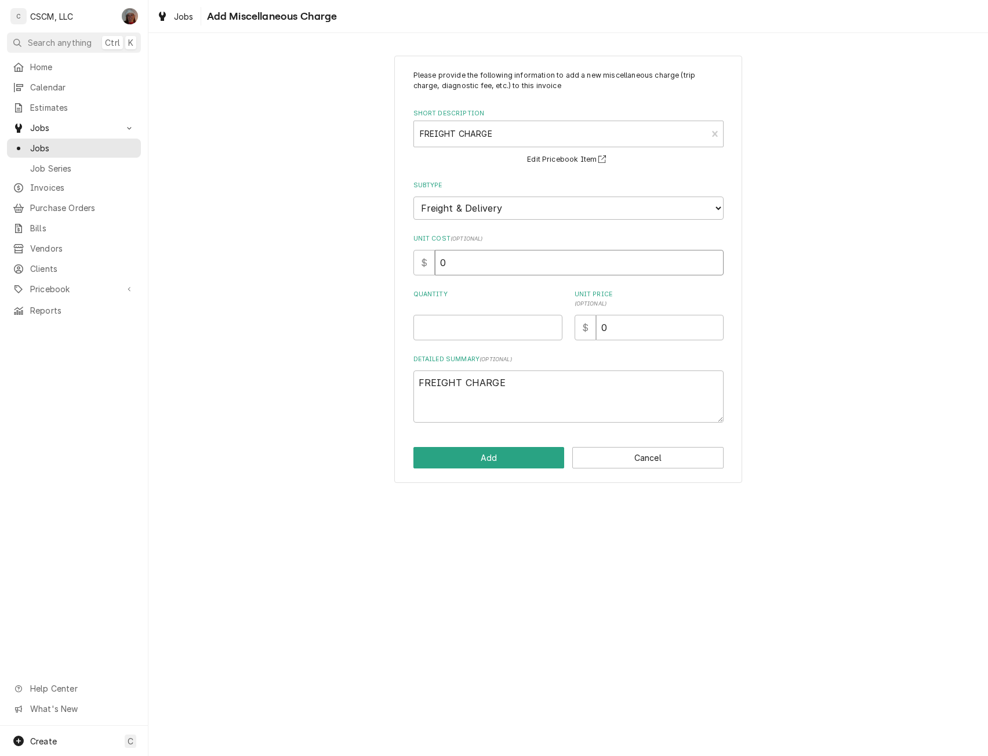
click at [453, 259] on input "0" at bounding box center [579, 263] width 289 height 26
type textarea "x"
type input "1"
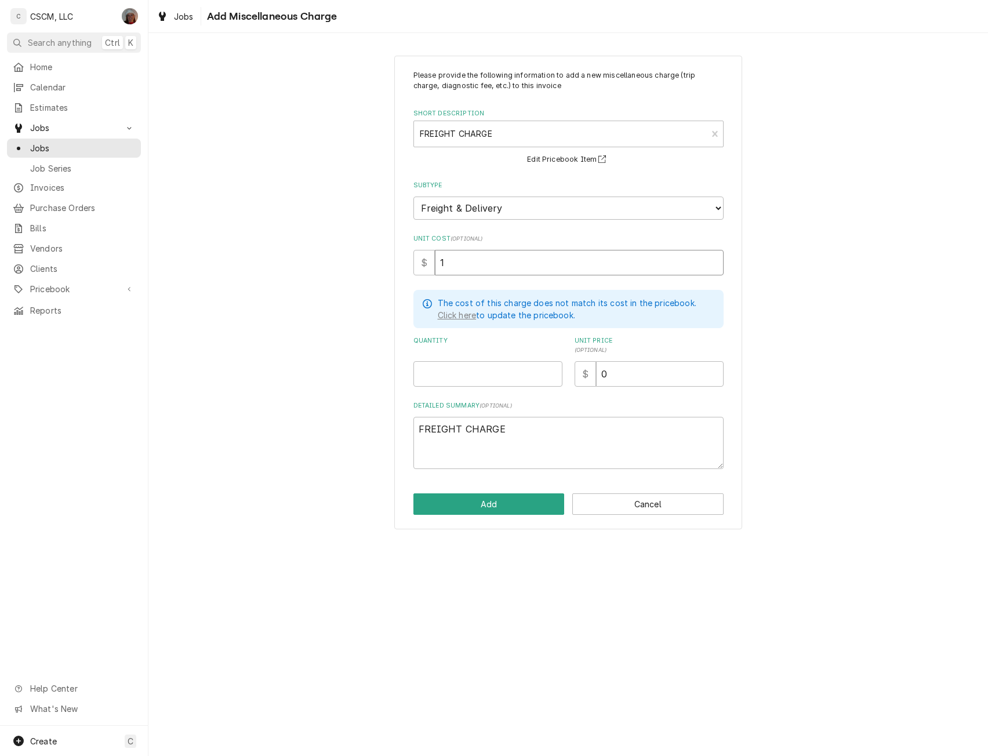
type textarea "x"
type input "14"
type textarea "x"
type input "14.7"
type textarea "x"
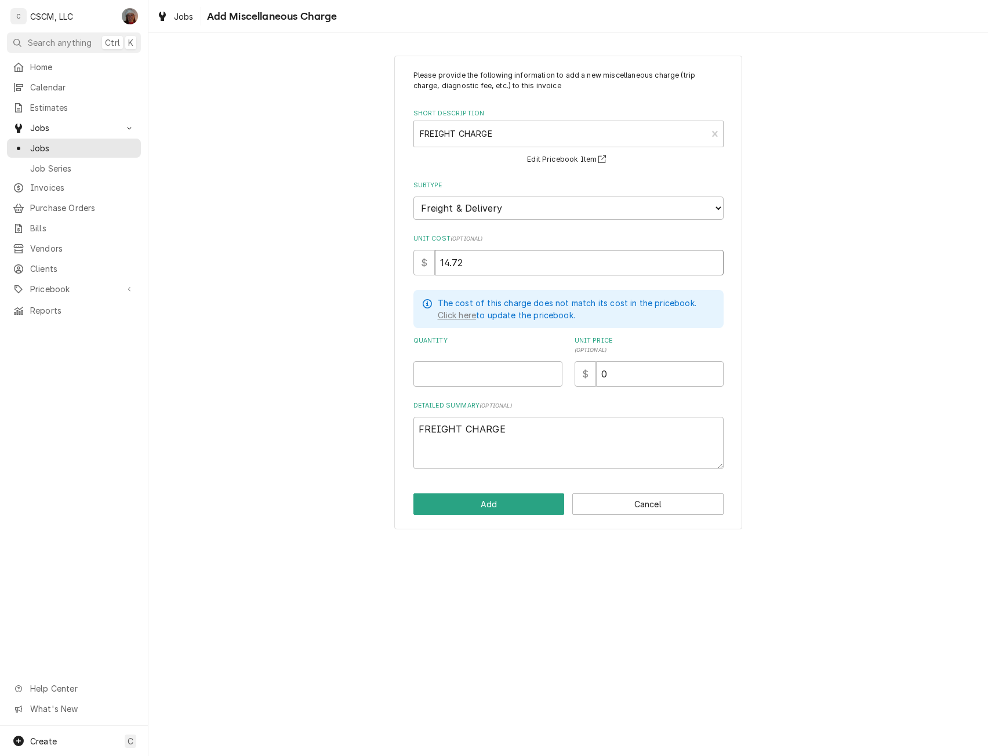
type input "14.72"
click at [438, 383] on input "Quantity" at bounding box center [488, 374] width 149 height 26
type textarea "x"
type input "1"
type textarea "x"
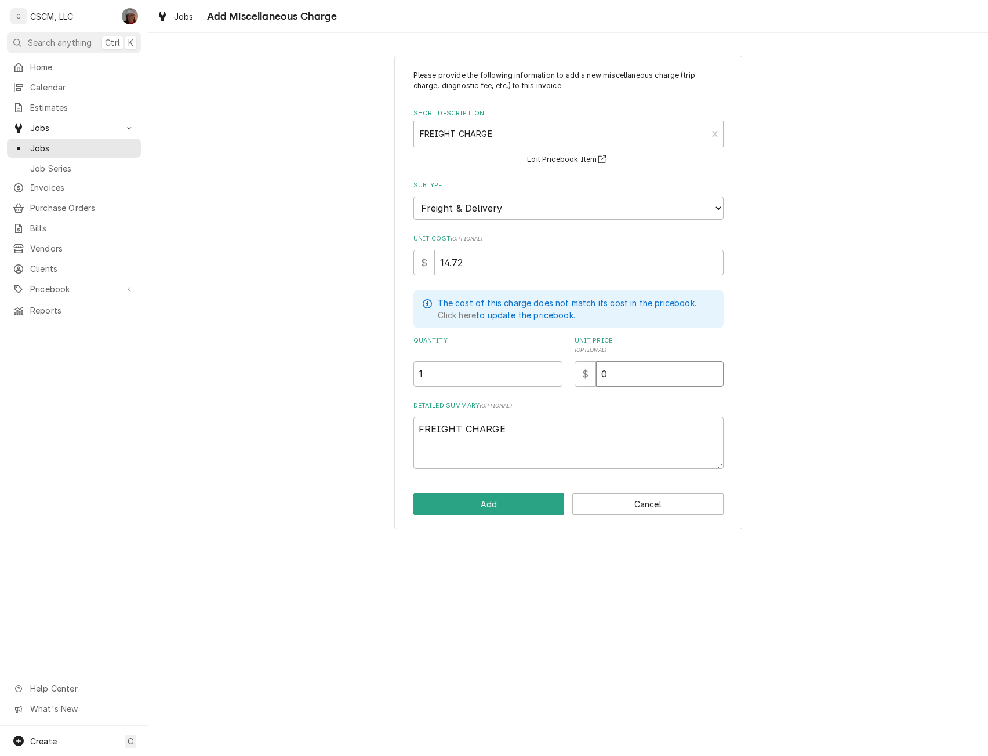
type input "2"
type textarea "x"
type input "25"
click at [506, 495] on button "Add" at bounding box center [489, 504] width 151 height 21
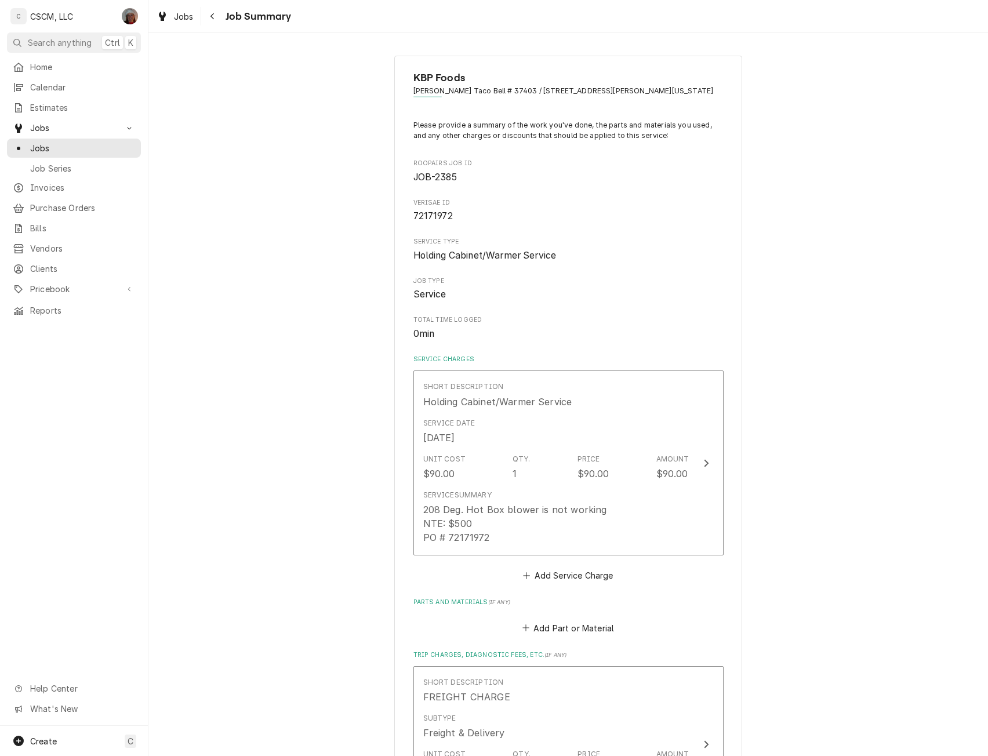
scroll to position [606, 0]
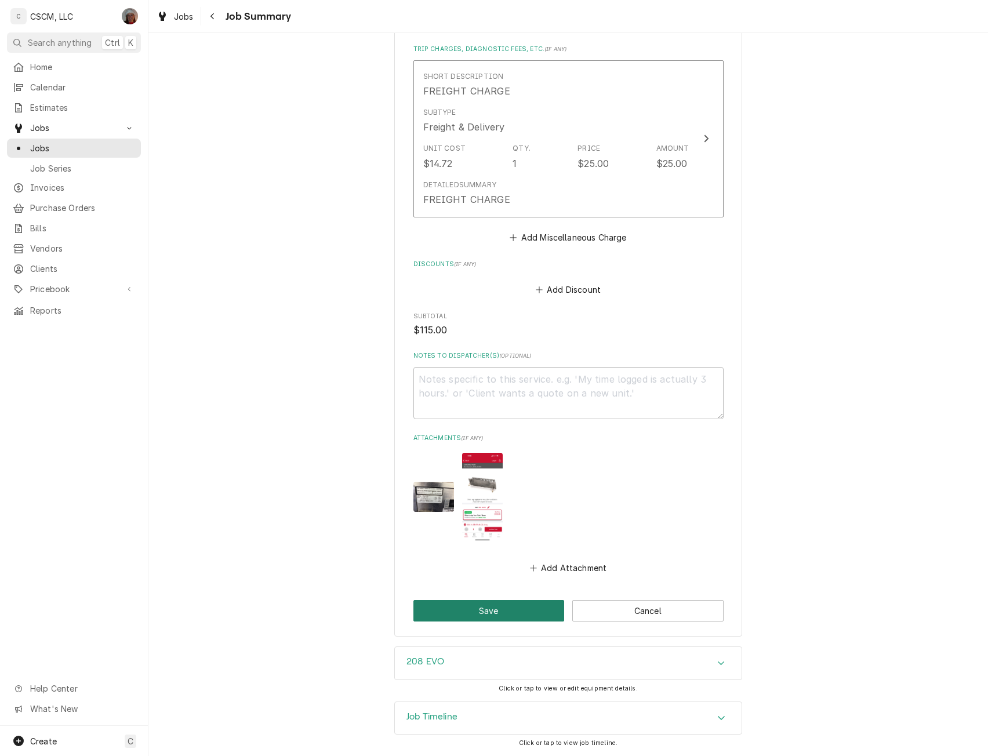
click at [496, 619] on button "Save" at bounding box center [489, 610] width 151 height 21
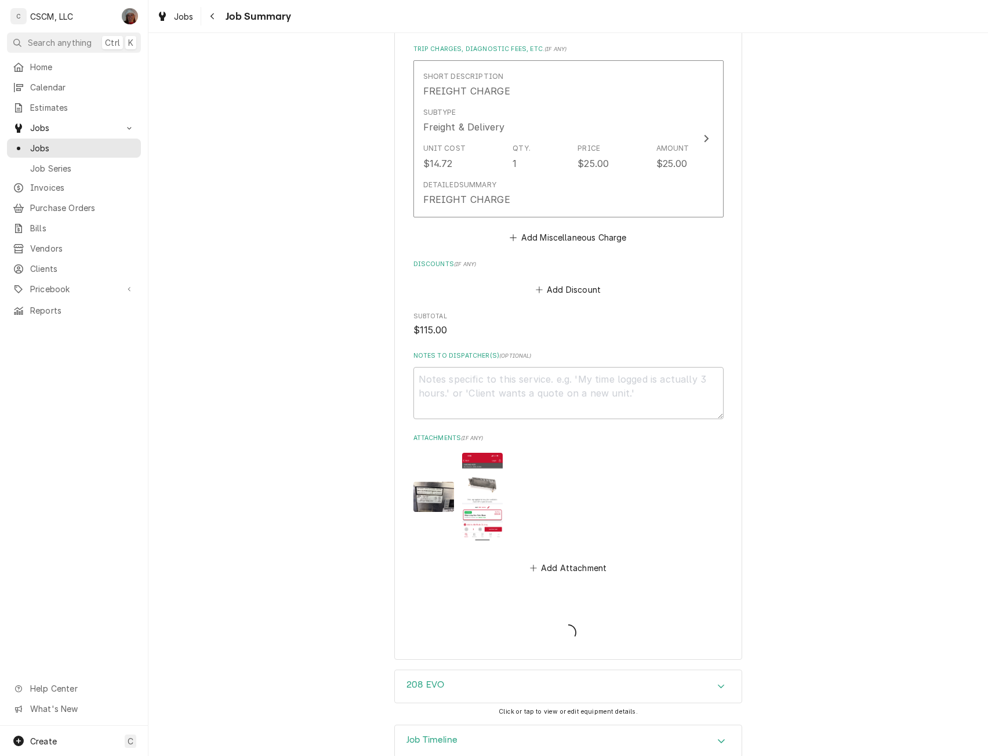
type textarea "x"
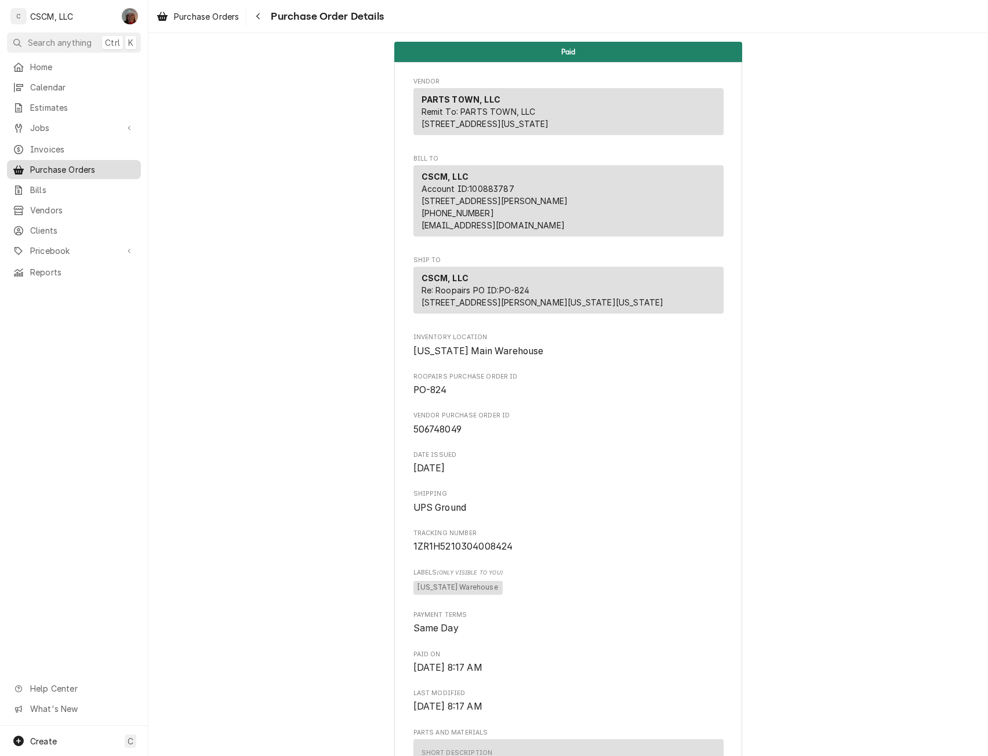
click at [99, 164] on span "Purchase Orders" at bounding box center [82, 170] width 105 height 12
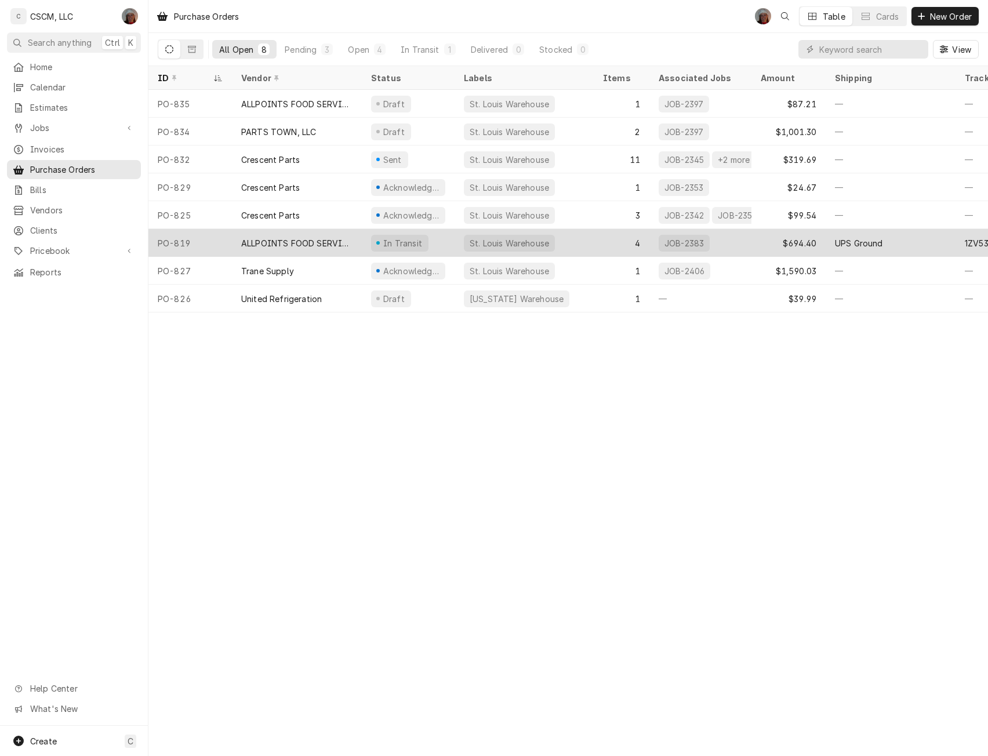
click at [206, 242] on div "PO-819" at bounding box center [190, 243] width 84 height 28
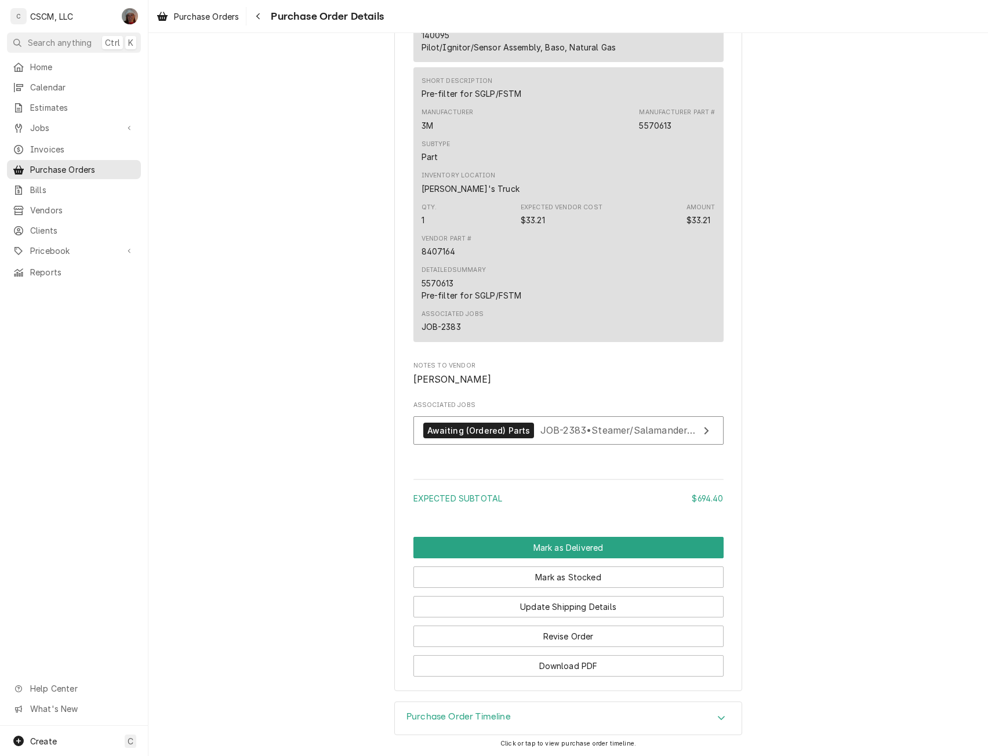
scroll to position [1493, 0]
click at [574, 634] on button "Revise Order" at bounding box center [569, 636] width 310 height 21
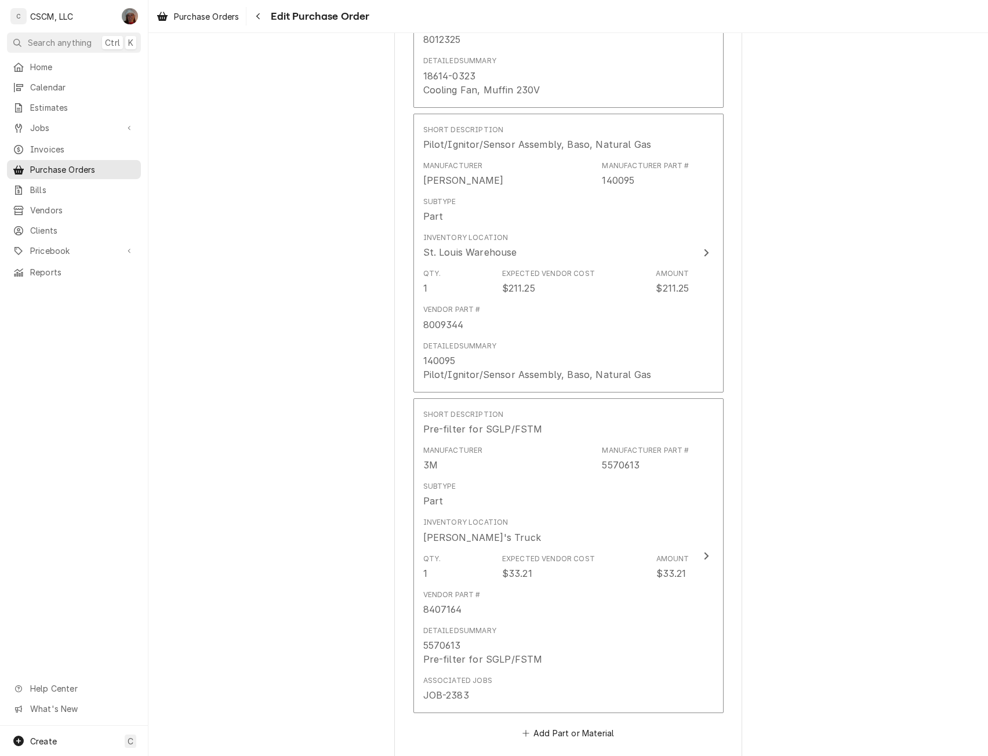
scroll to position [1121, 0]
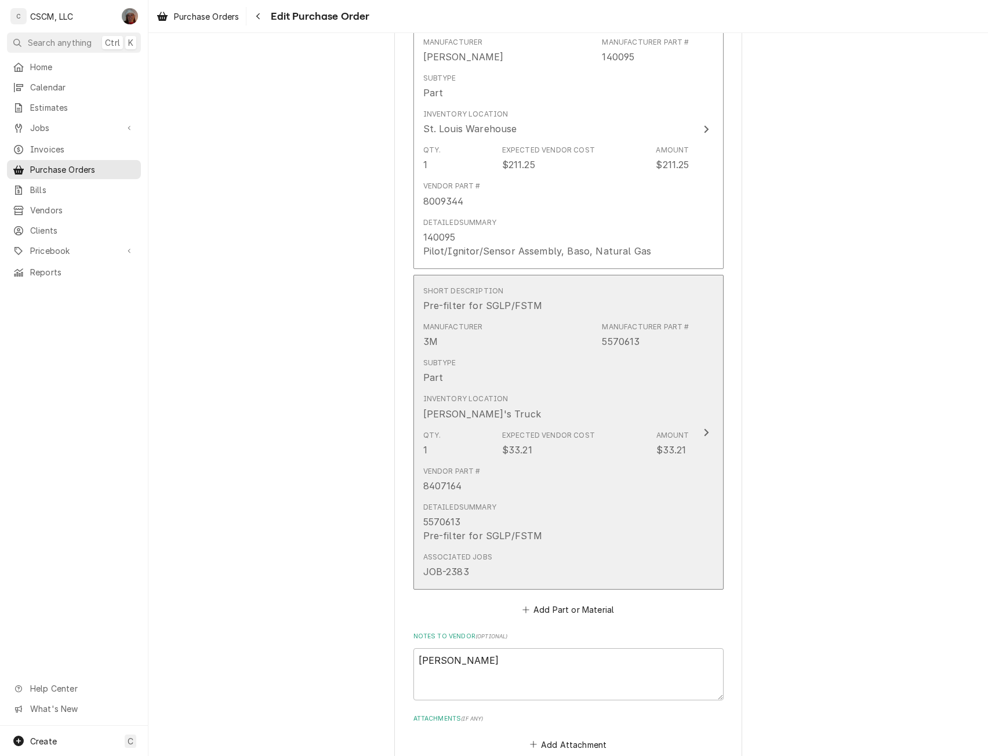
click at [686, 411] on button "Short Description Pre-filter for SGLP/FSTM Manufacturer 3M Manufacturer Part # …" at bounding box center [569, 433] width 310 height 316
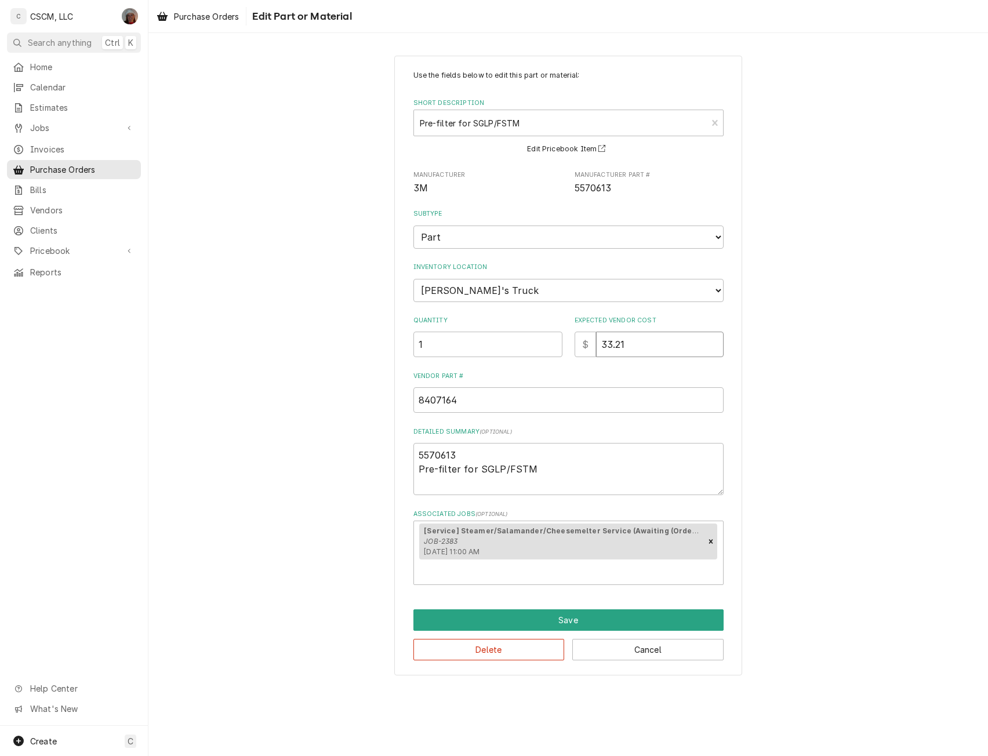
click at [636, 338] on input "33.21" at bounding box center [660, 345] width 128 height 26
type textarea "x"
type input "33.22"
type textarea "x"
type input "33.22"
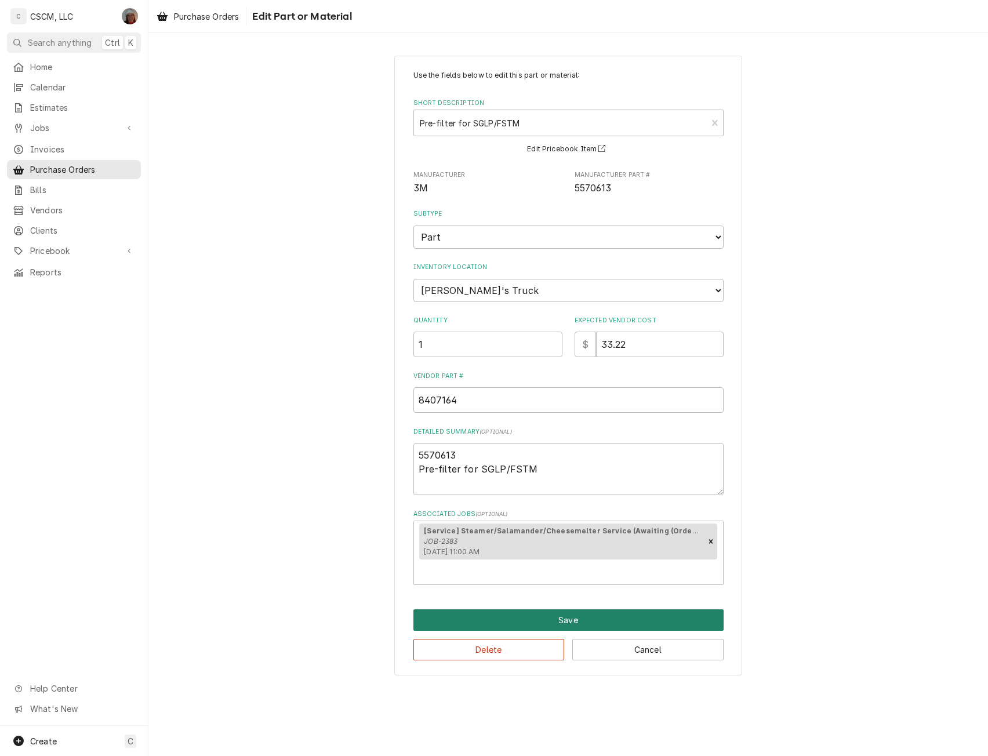
click at [578, 619] on button "Save" at bounding box center [569, 620] width 310 height 21
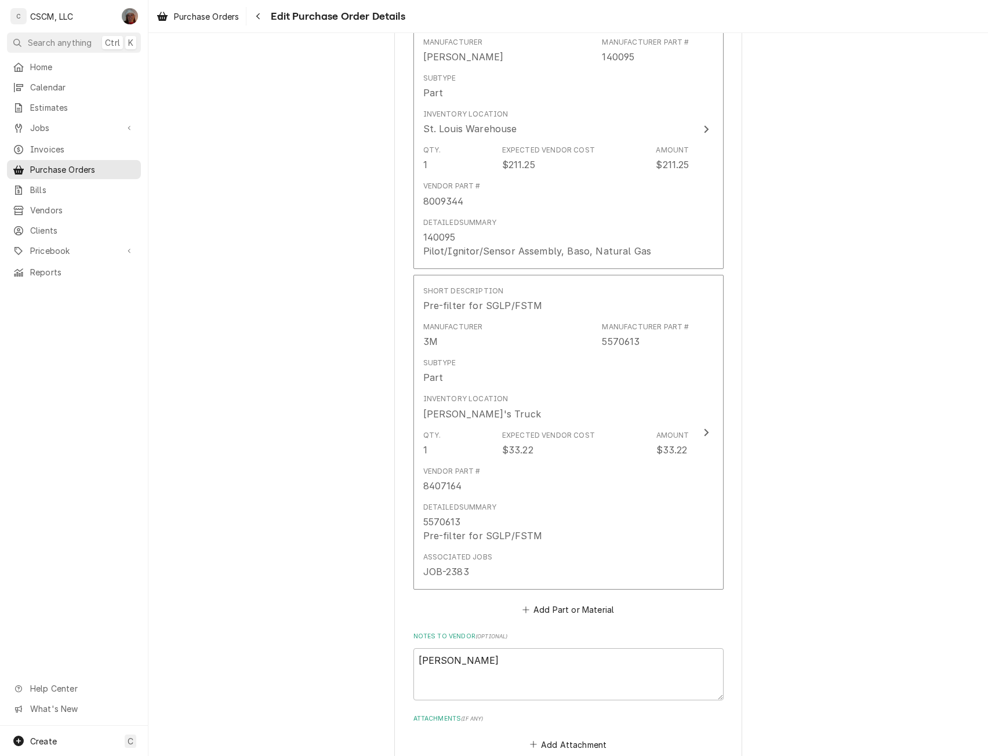
scroll to position [1214, 0]
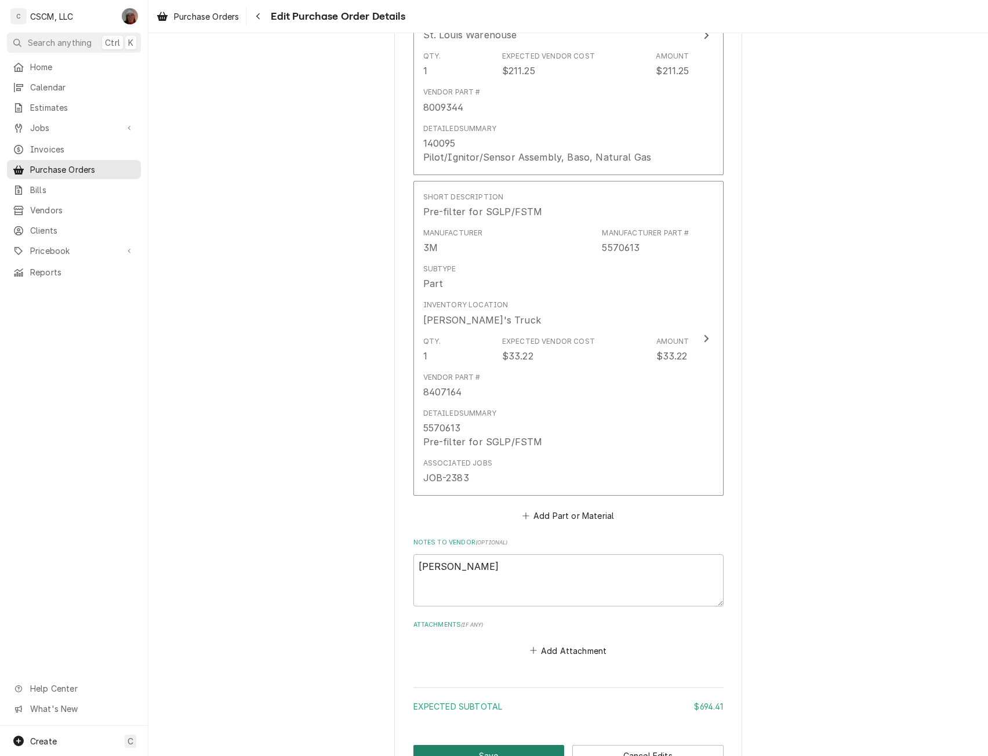
click at [542, 748] on button "Save" at bounding box center [489, 755] width 151 height 21
type textarea "x"
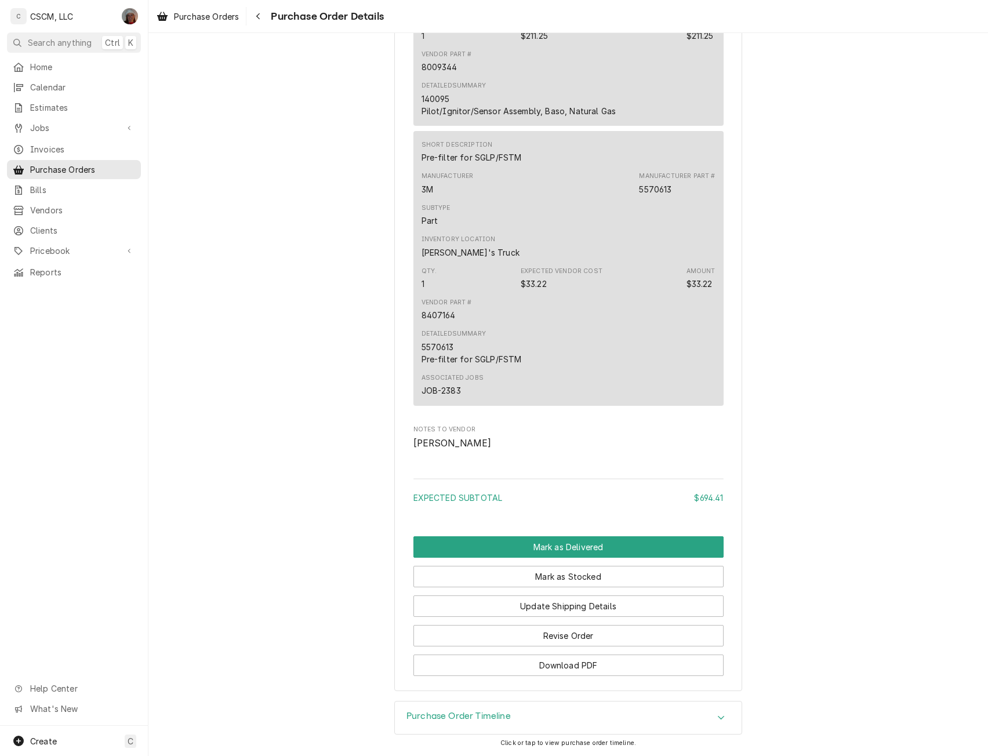
scroll to position [1429, 0]
click at [633, 543] on button "Mark as Delivered" at bounding box center [569, 546] width 310 height 21
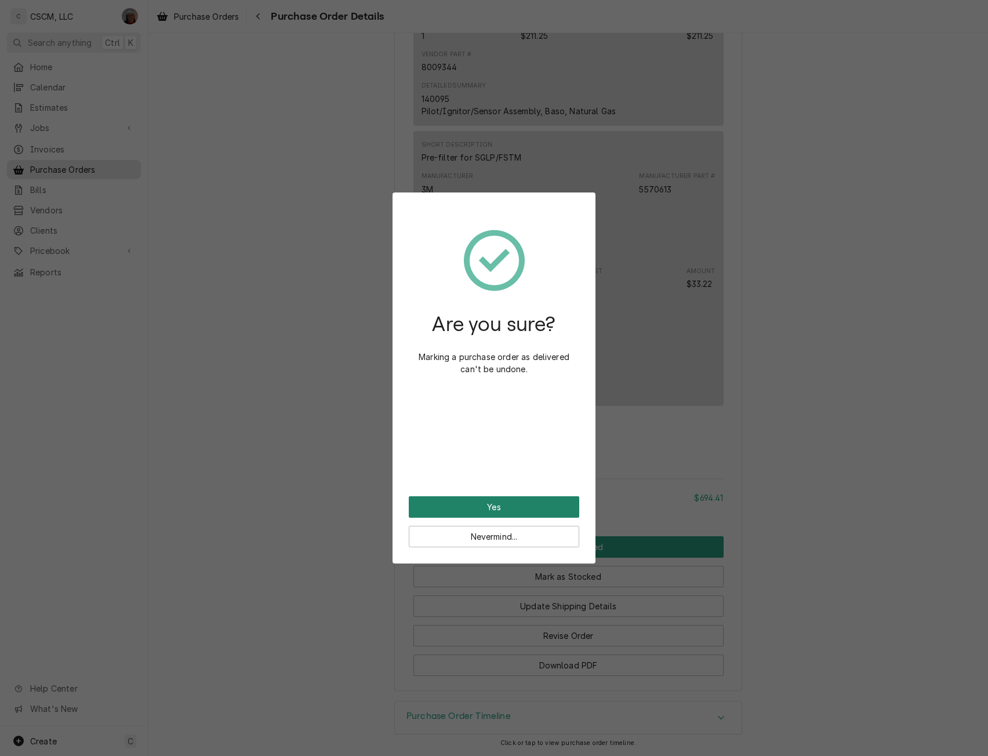
click at [524, 502] on button "Yes" at bounding box center [494, 506] width 171 height 21
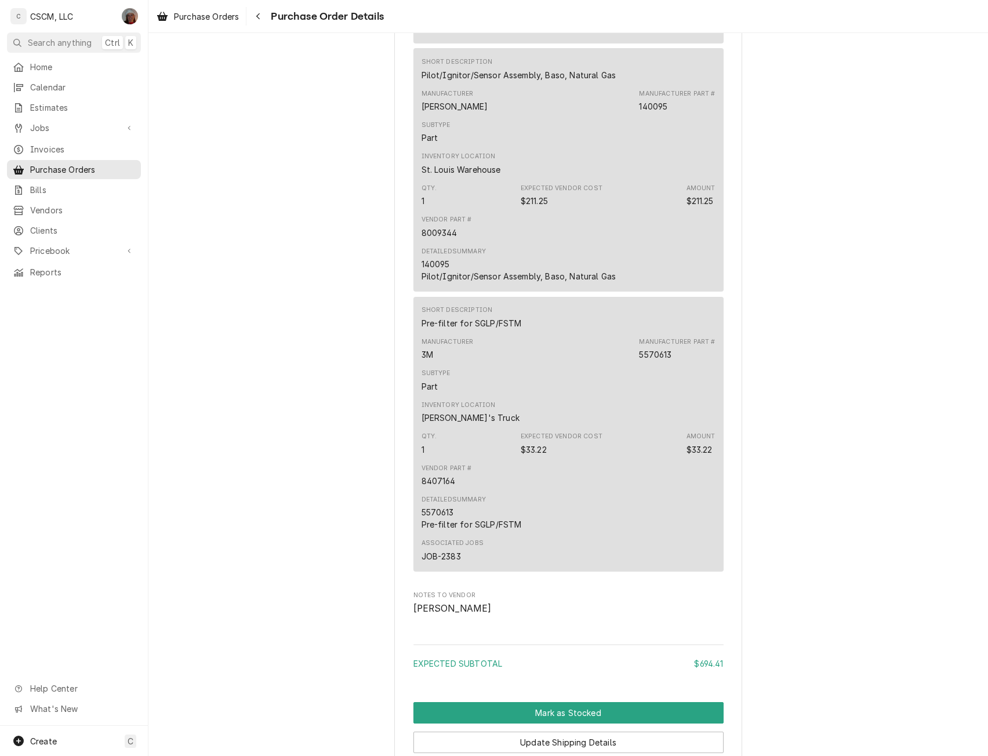
scroll to position [1360, 0]
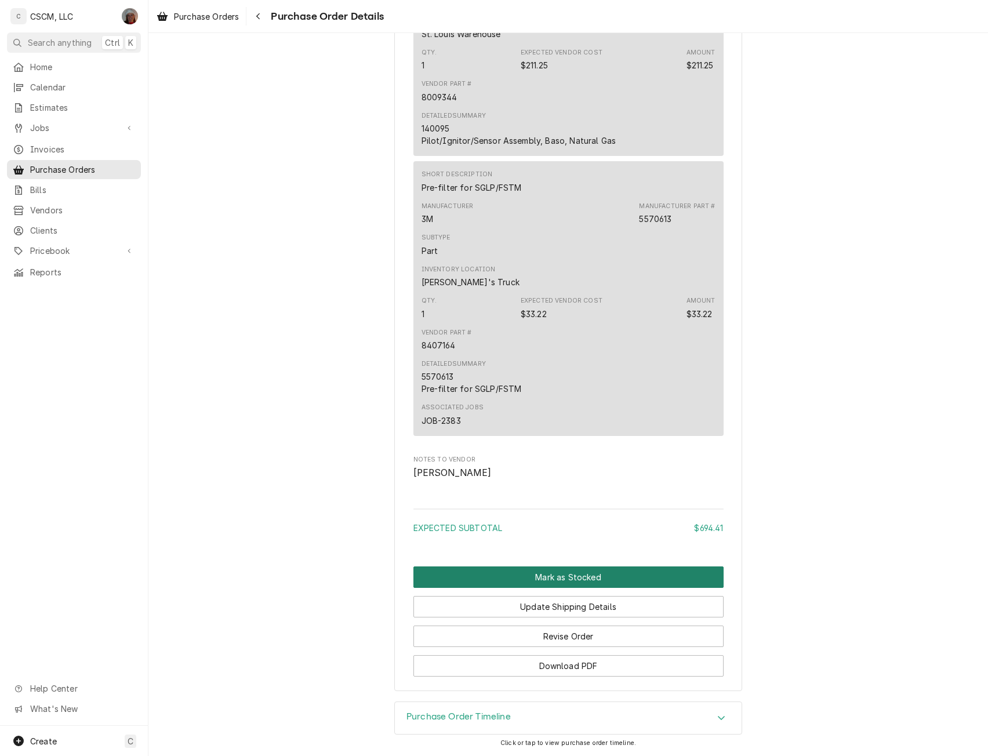
click at [567, 575] on button "Mark as Stocked" at bounding box center [569, 577] width 310 height 21
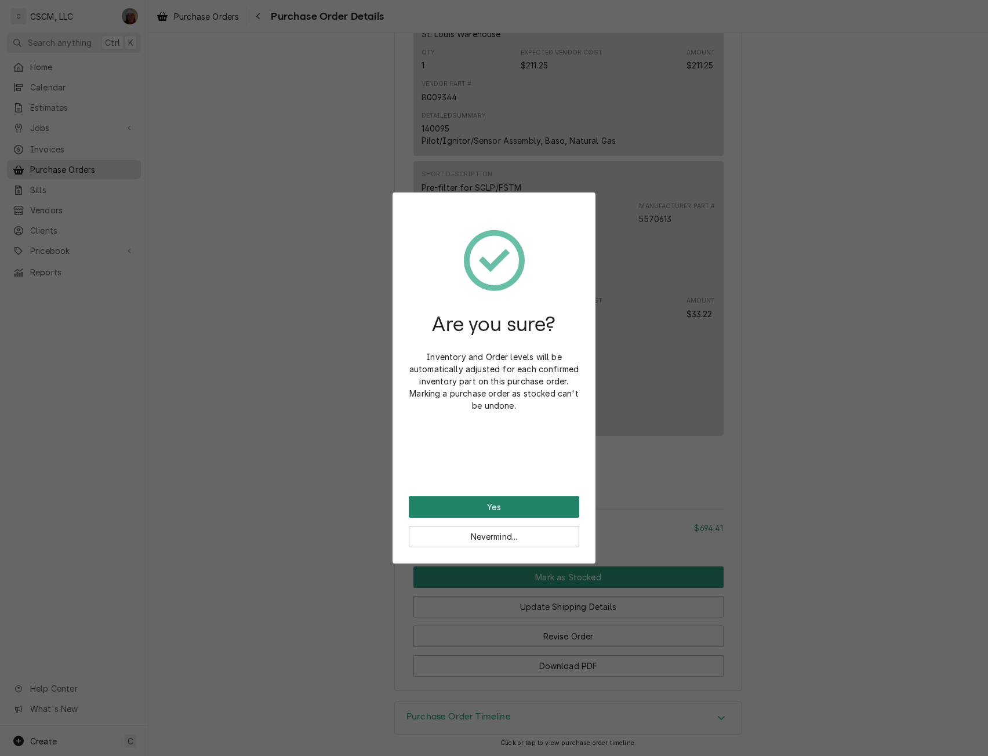
click at [488, 507] on button "Yes" at bounding box center [494, 506] width 171 height 21
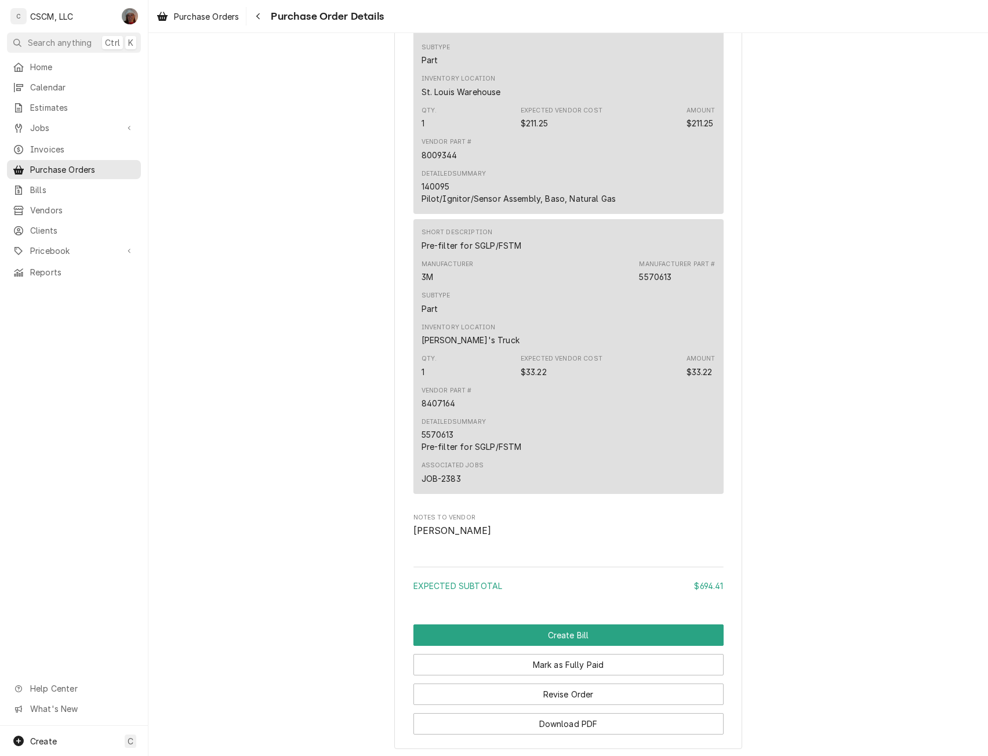
scroll to position [1360, 0]
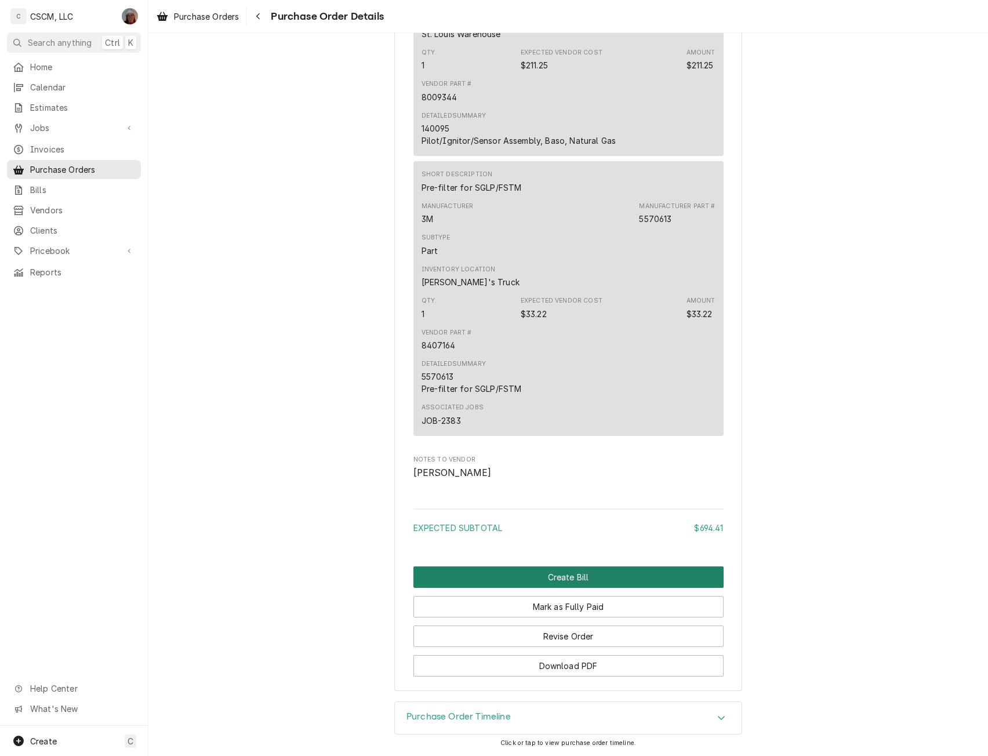
click at [553, 576] on button "Create Bill" at bounding box center [569, 577] width 310 height 21
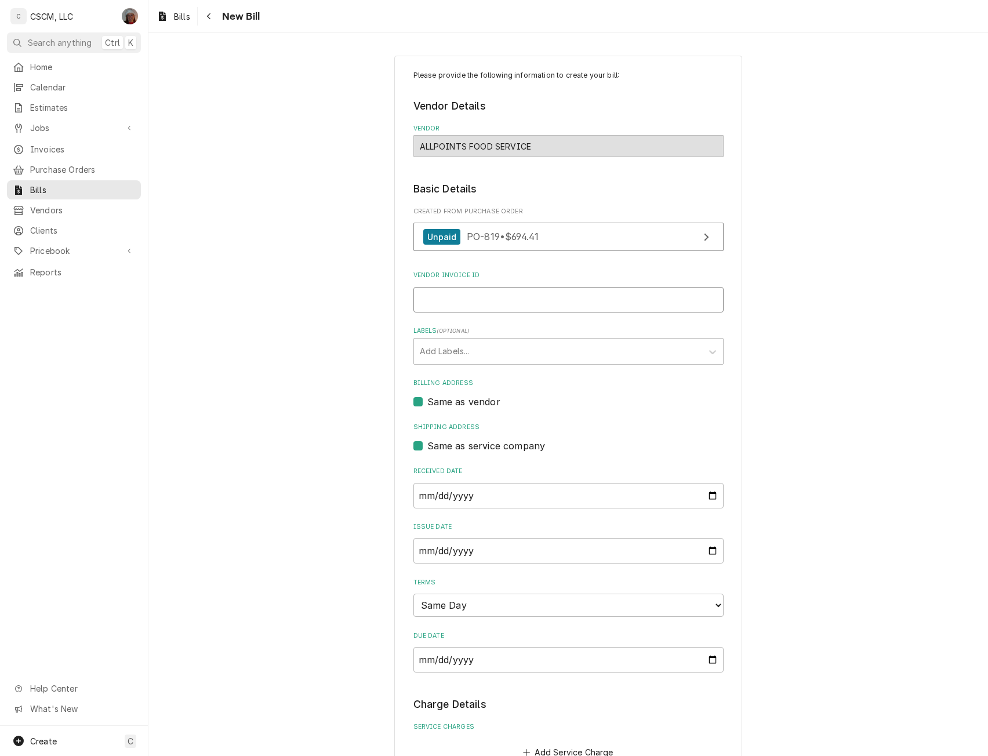
click at [464, 298] on input "Vendor Invoice ID" at bounding box center [569, 300] width 310 height 26
paste input "71864242-00"
type input "71864242-00"
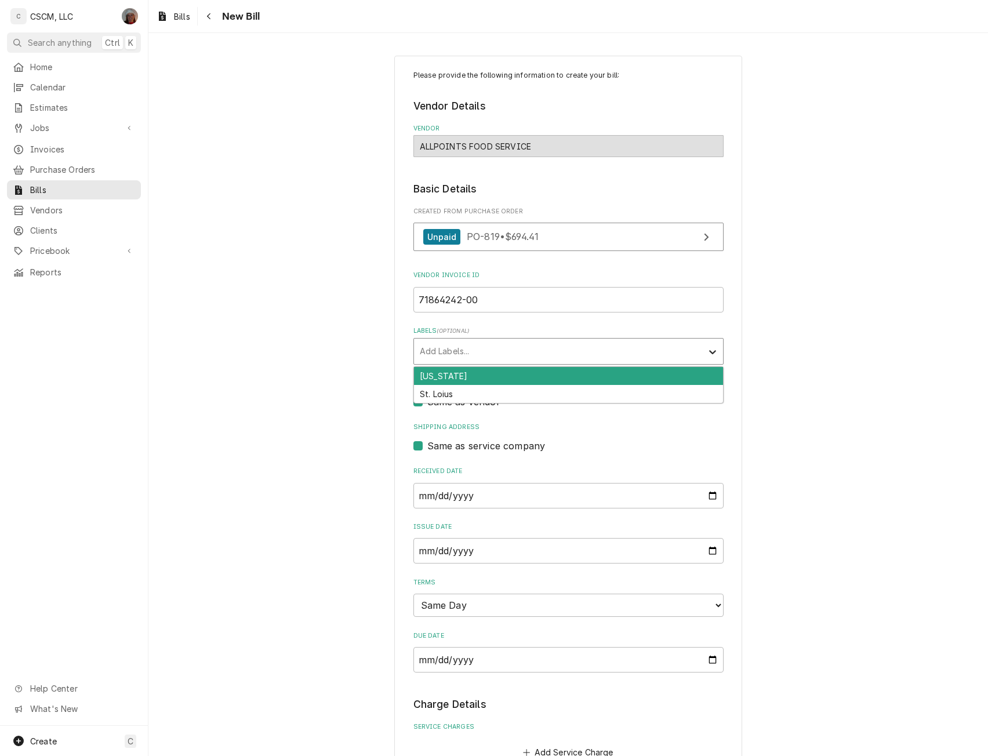
click at [707, 349] on icon "Labels" at bounding box center [713, 352] width 12 height 12
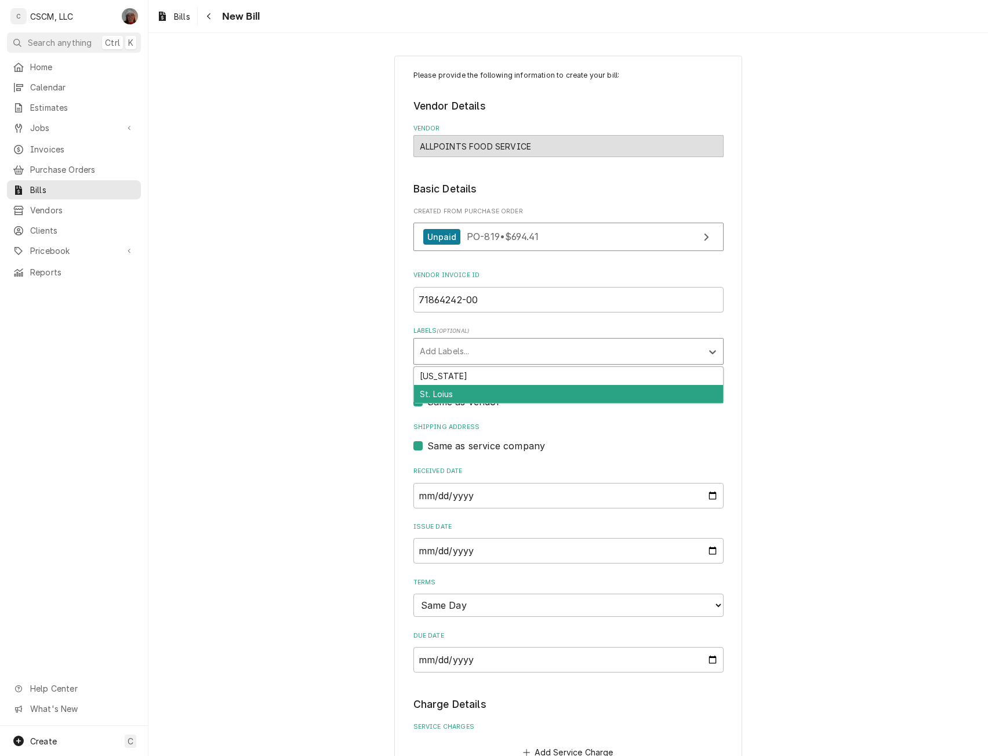
click at [701, 391] on div "St. Loius" at bounding box center [568, 394] width 309 height 18
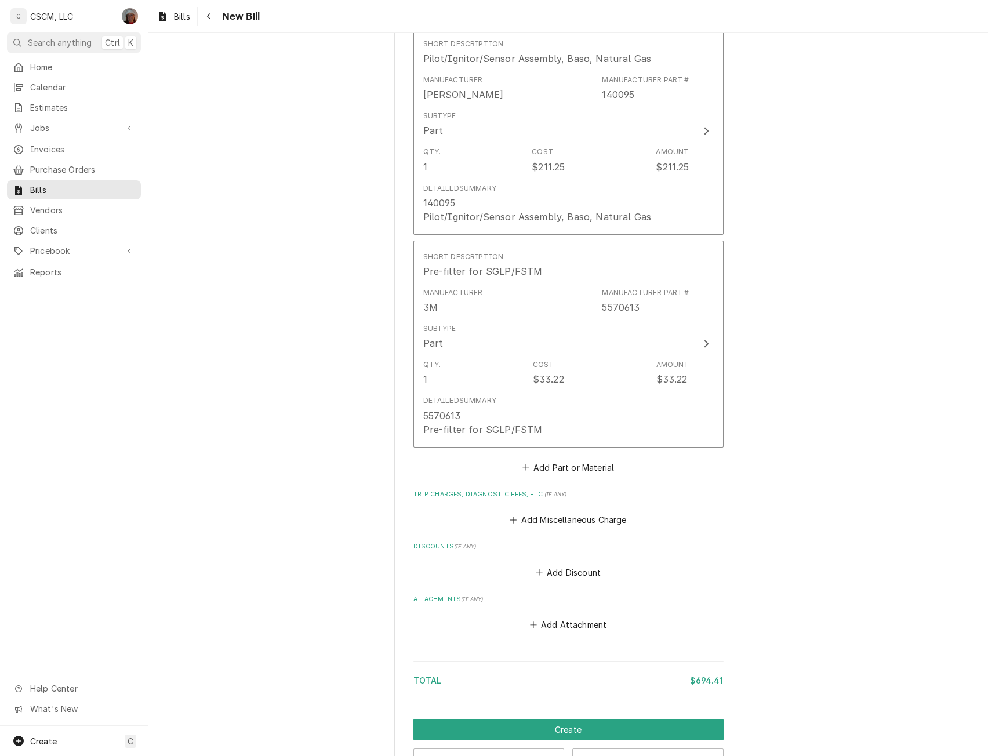
scroll to position [1228, 0]
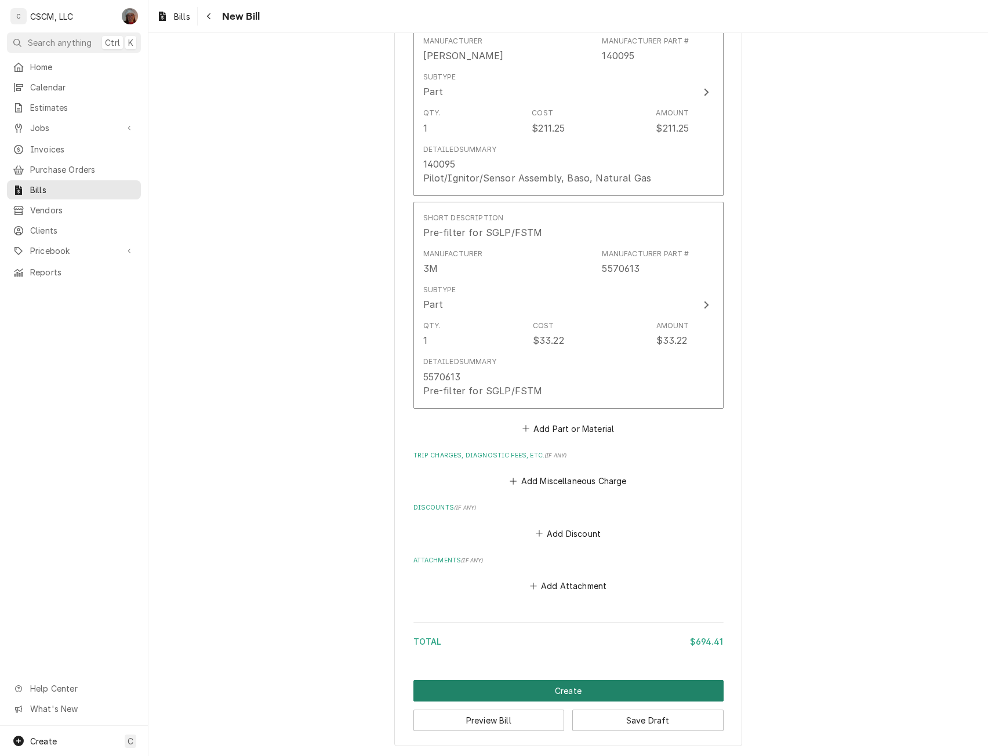
click at [564, 687] on button "Create" at bounding box center [569, 690] width 310 height 21
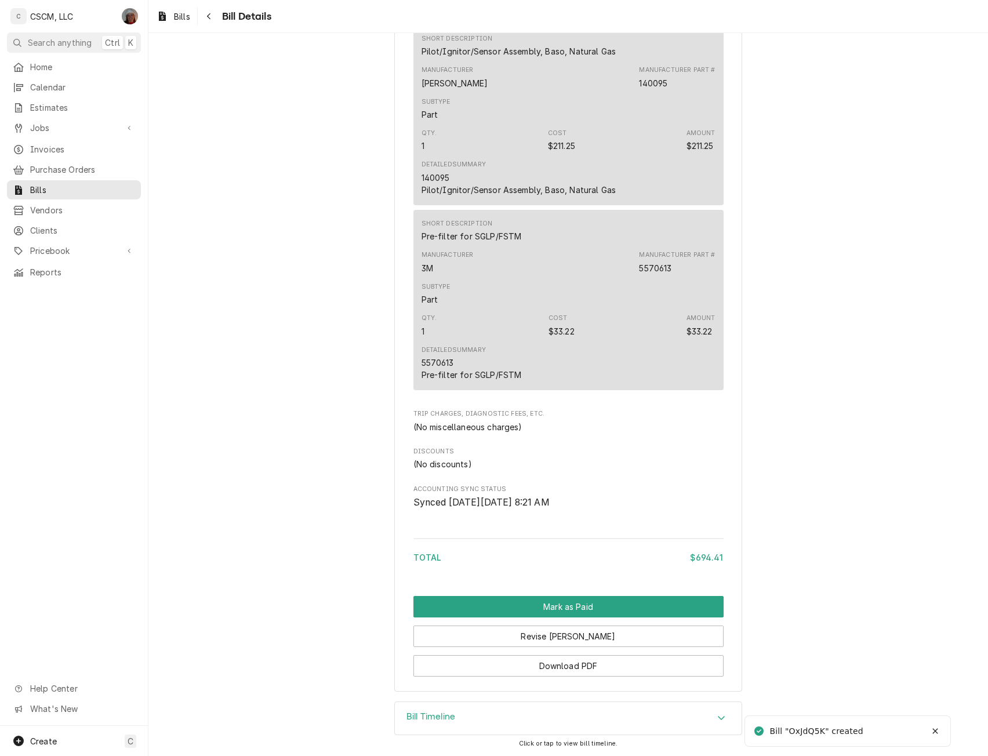
scroll to position [1019, 0]
click at [587, 604] on button "Mark as Paid" at bounding box center [569, 606] width 310 height 21
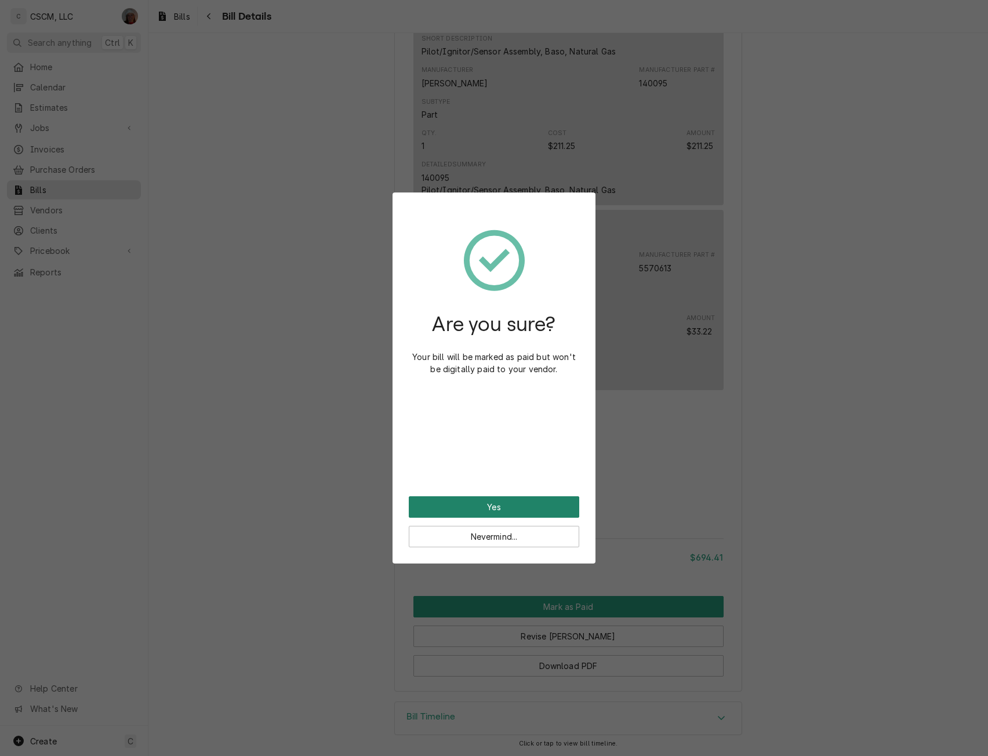
click at [472, 506] on button "Yes" at bounding box center [494, 506] width 171 height 21
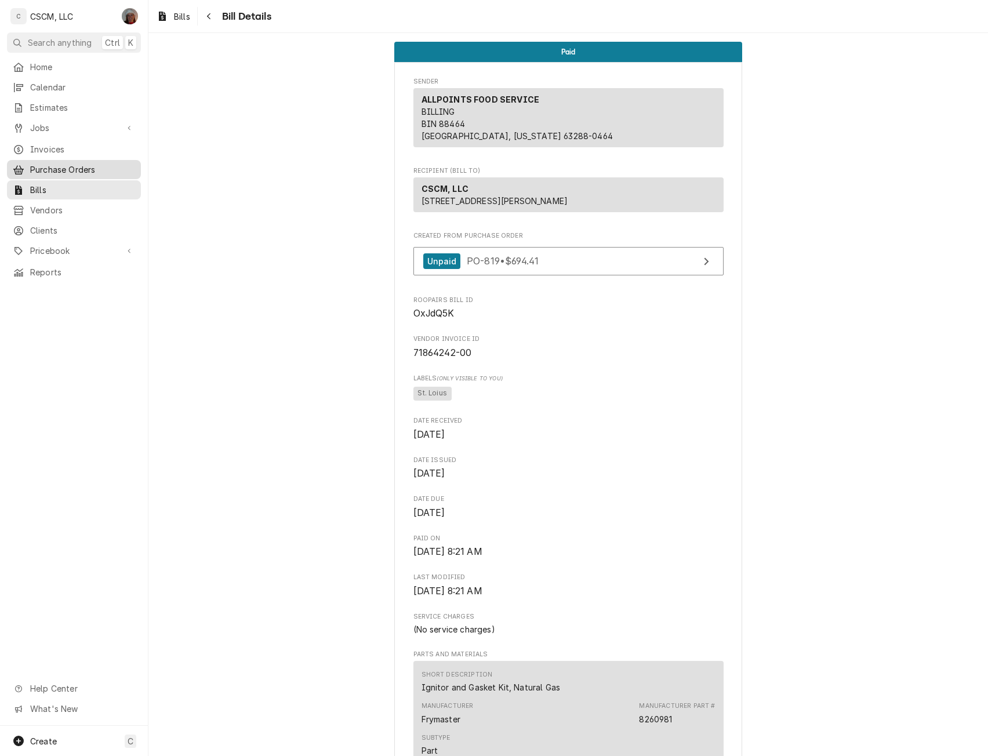
click at [84, 164] on span "Purchase Orders" at bounding box center [82, 170] width 105 height 12
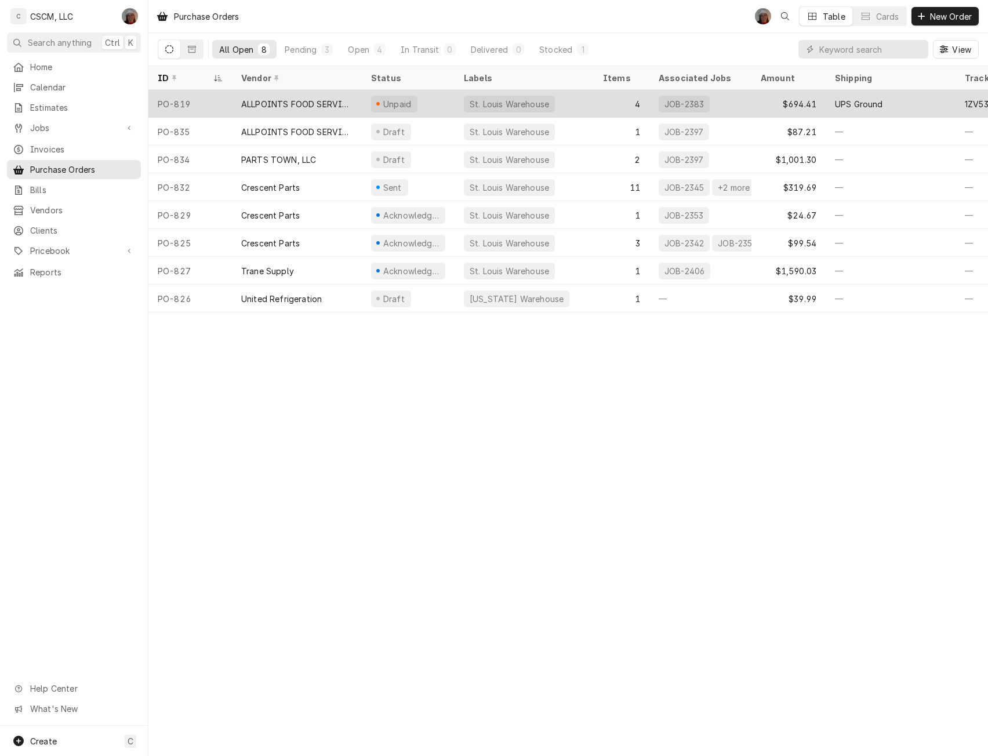
click at [175, 94] on div "PO-819" at bounding box center [190, 104] width 84 height 28
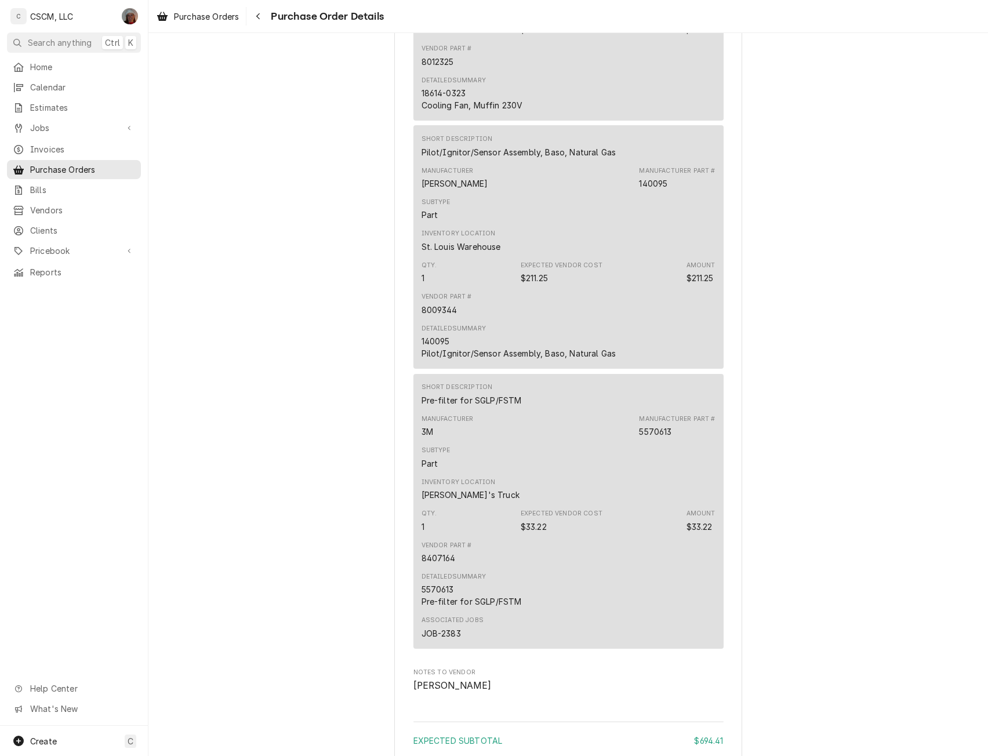
scroll to position [1360, 0]
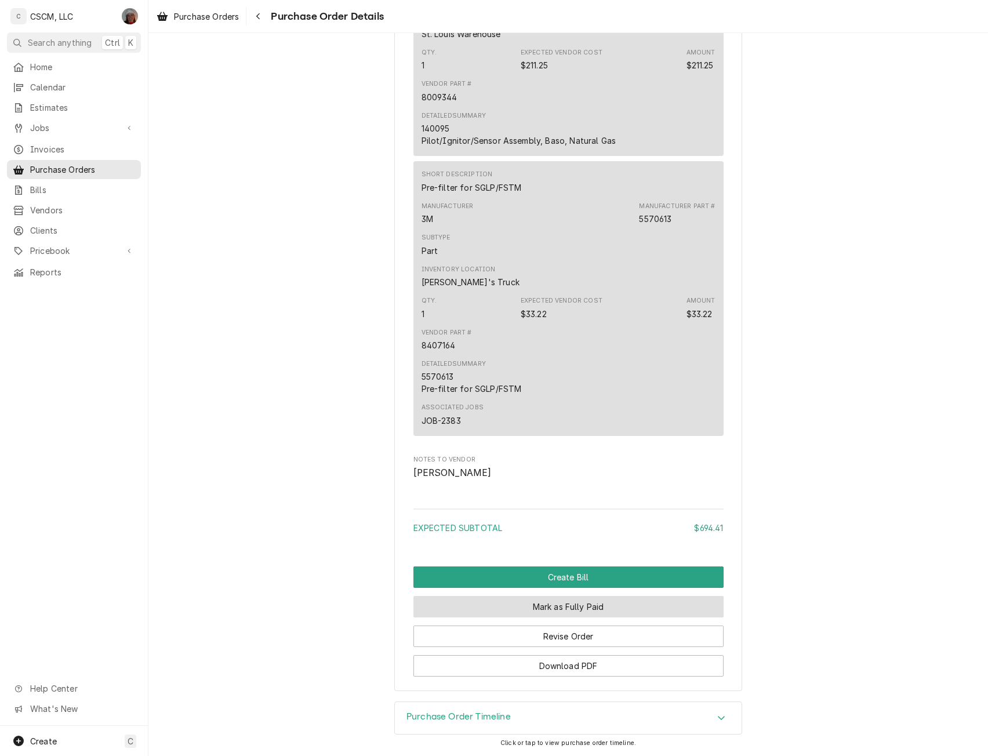
click at [564, 610] on button "Mark as Fully Paid" at bounding box center [569, 606] width 310 height 21
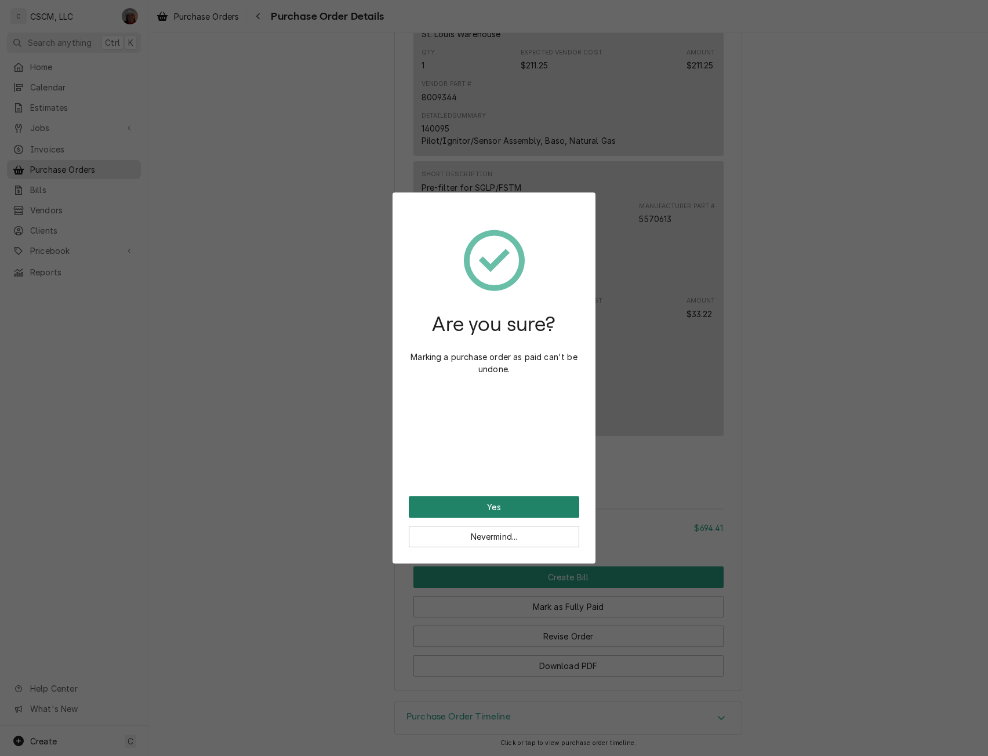
click at [492, 505] on button "Yes" at bounding box center [494, 506] width 171 height 21
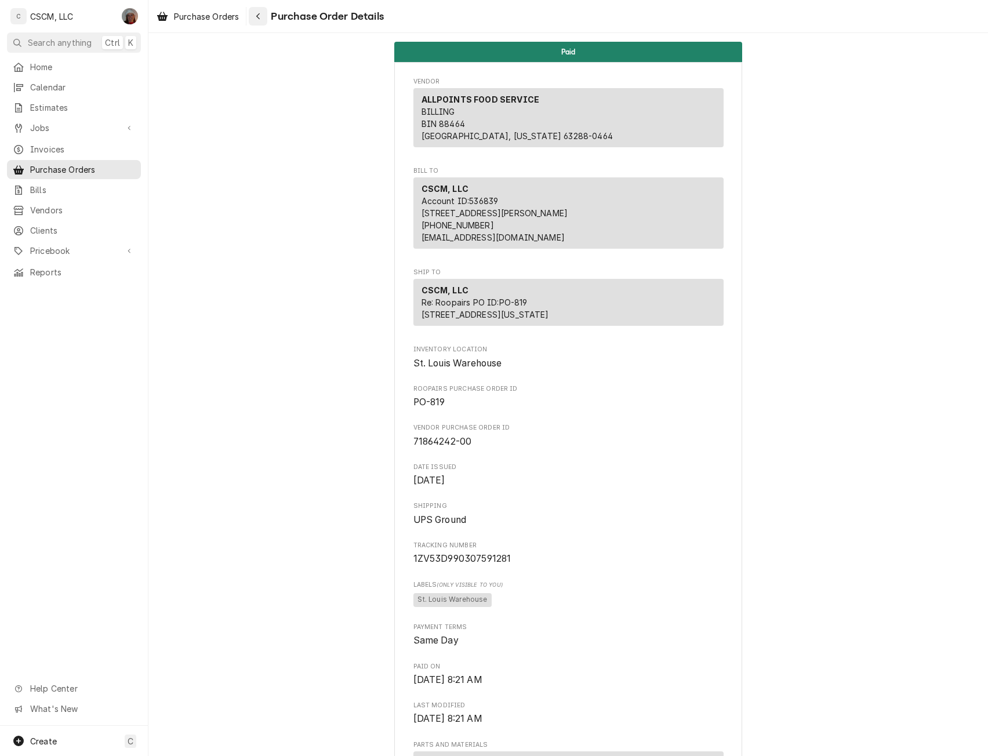
click at [255, 16] on div "Navigate back" at bounding box center [258, 16] width 12 height 12
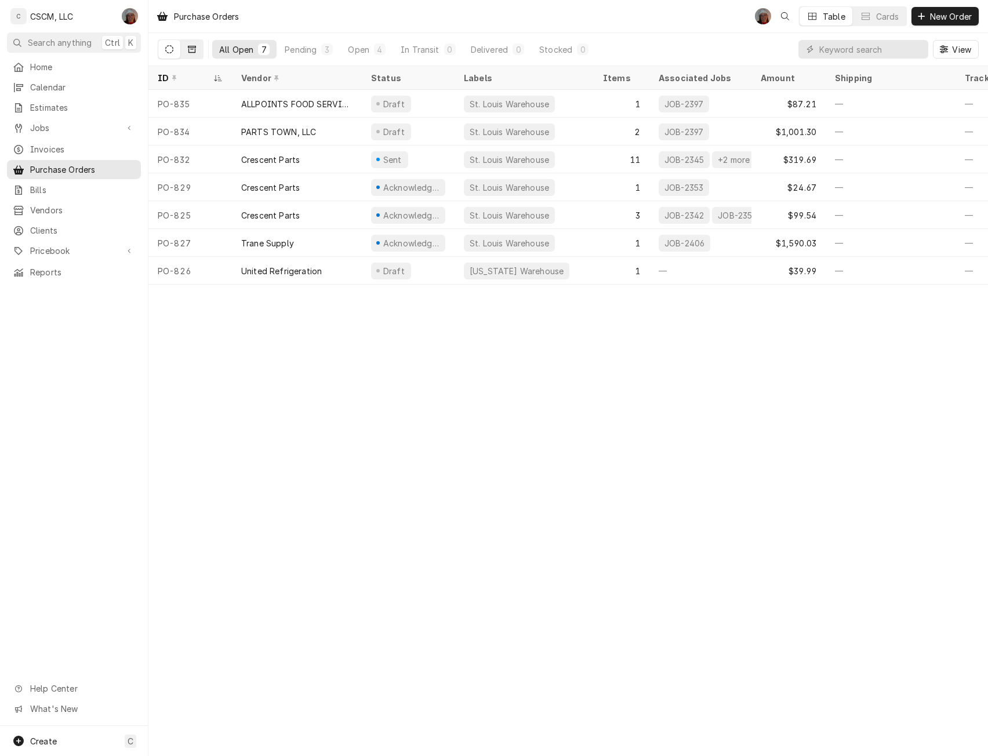
click at [196, 46] on button "Dynamic Content Wrapper" at bounding box center [192, 49] width 22 height 19
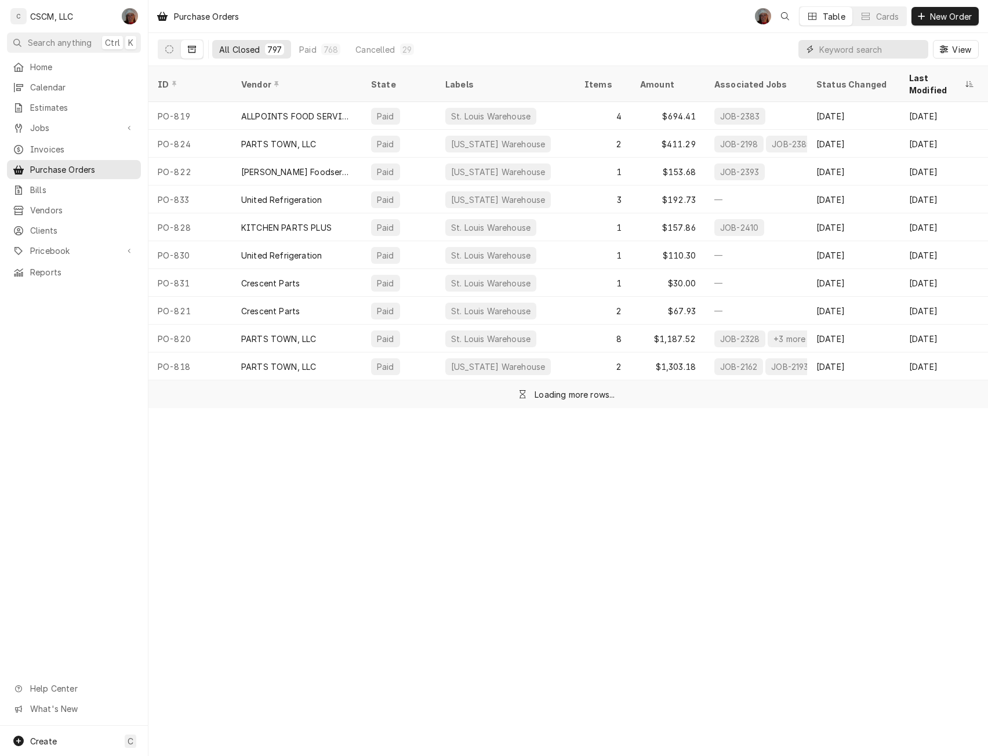
click at [843, 47] on input "Dynamic Content Wrapper" at bounding box center [871, 49] width 103 height 19
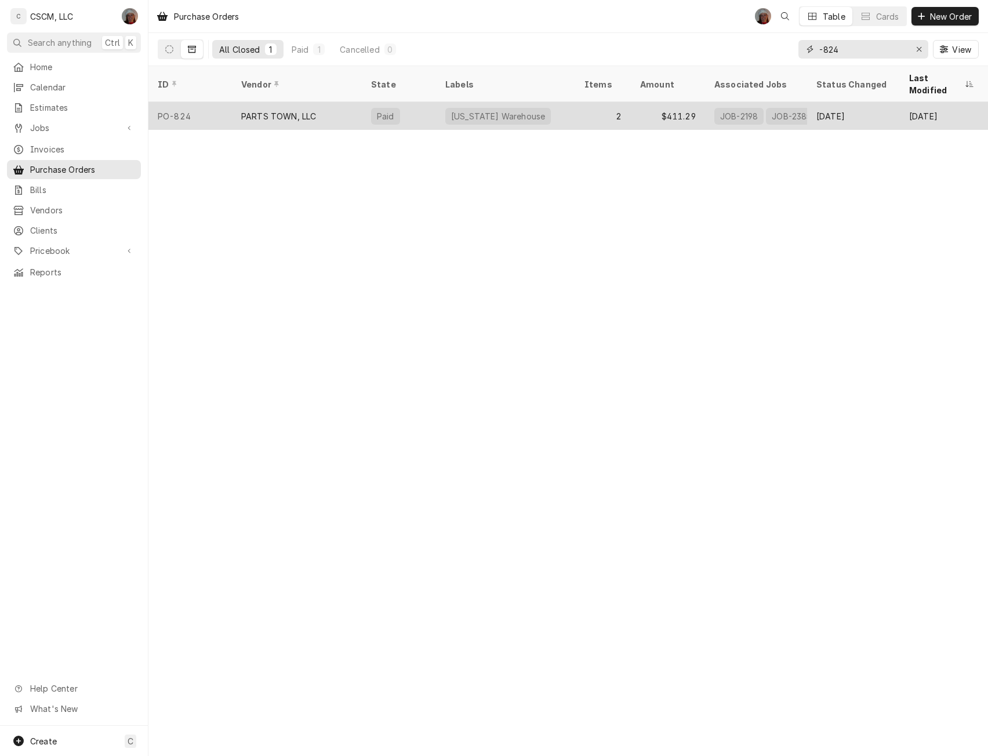
type input "-824"
click at [353, 102] on div "PARTS TOWN, LLC" at bounding box center [297, 116] width 130 height 28
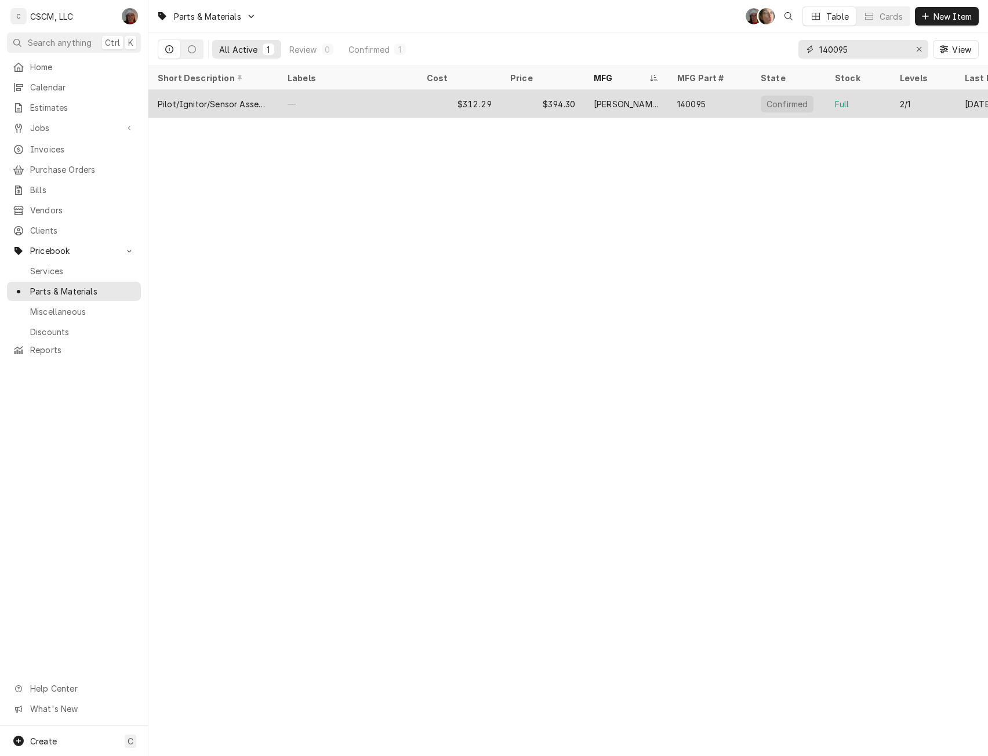
type input "140095"
click at [351, 100] on div "—" at bounding box center [347, 104] width 139 height 28
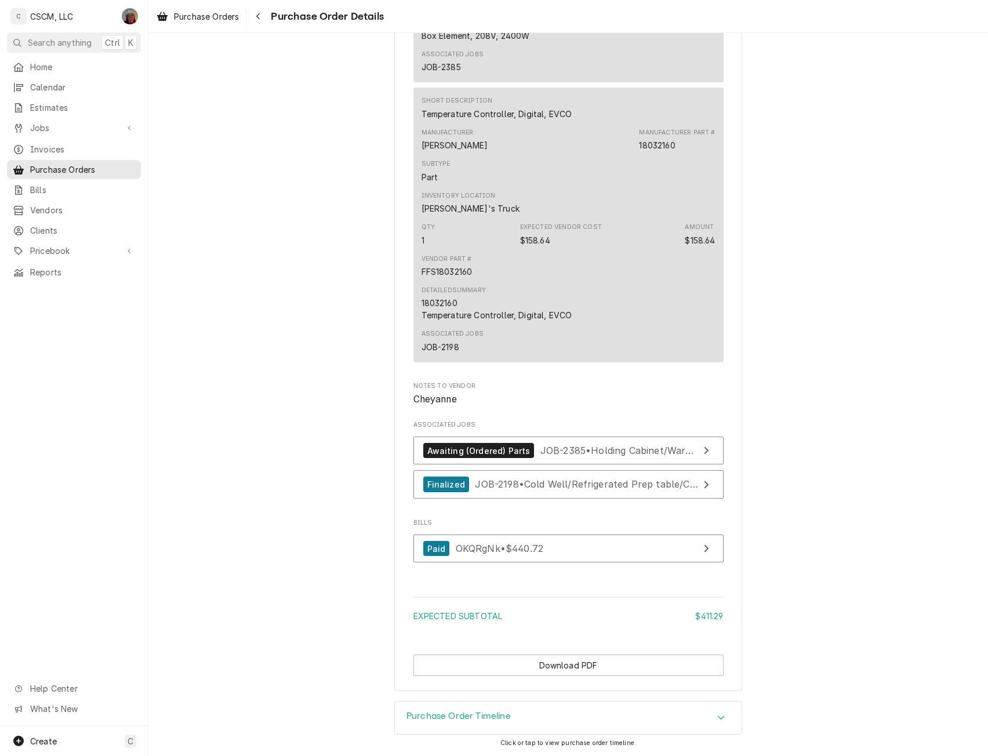
scroll to position [969, 0]
click at [553, 452] on span "JOB-2385 • Holding Cabinet/Warmer Service" at bounding box center [641, 451] width 200 height 12
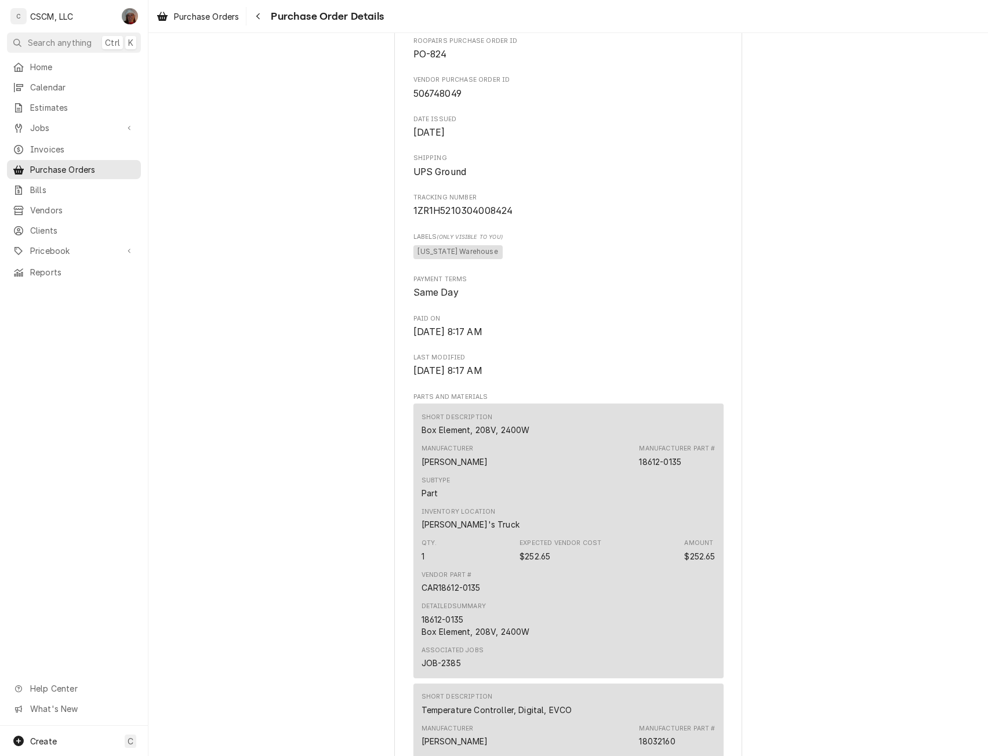
scroll to position [0, 0]
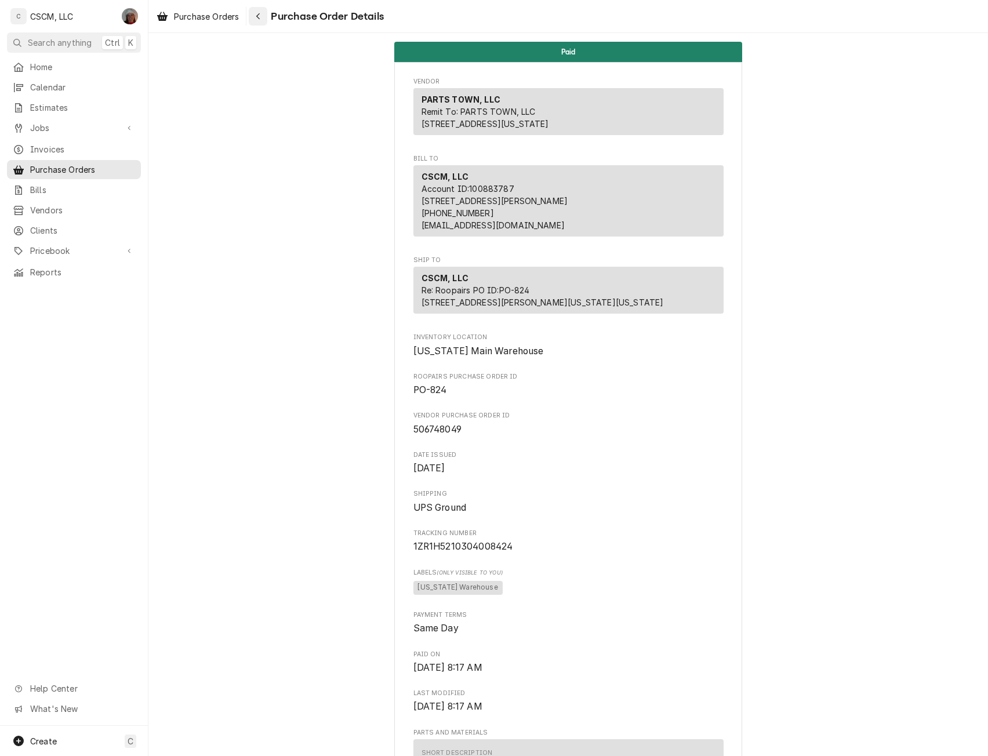
click at [266, 18] on button "Navigate back" at bounding box center [258, 16] width 19 height 19
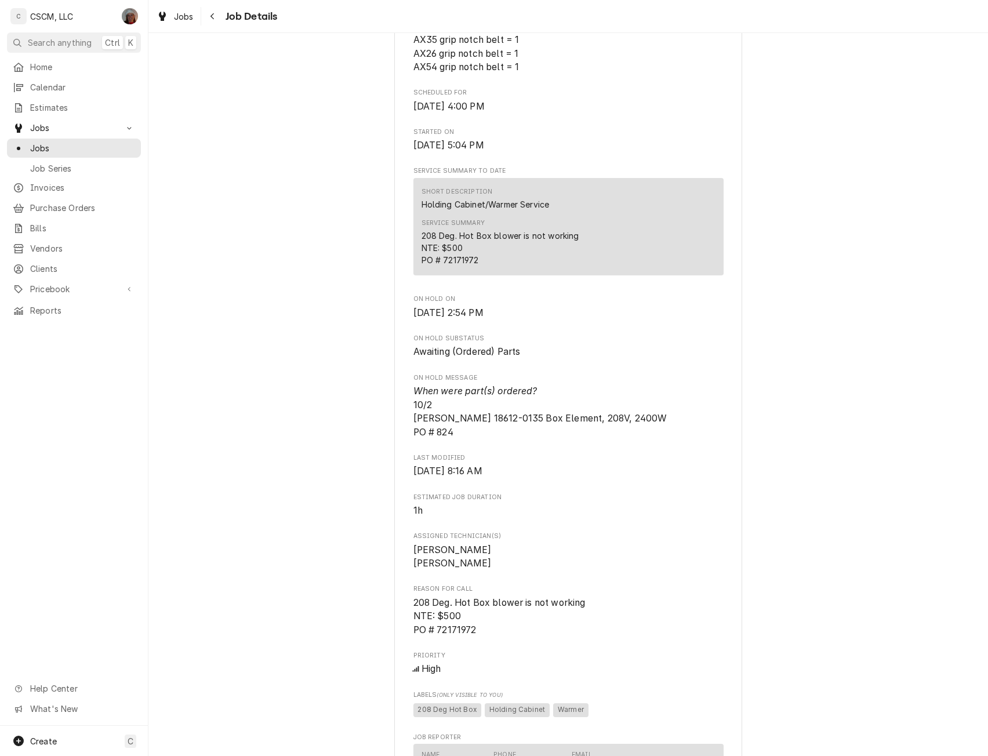
scroll to position [583, 0]
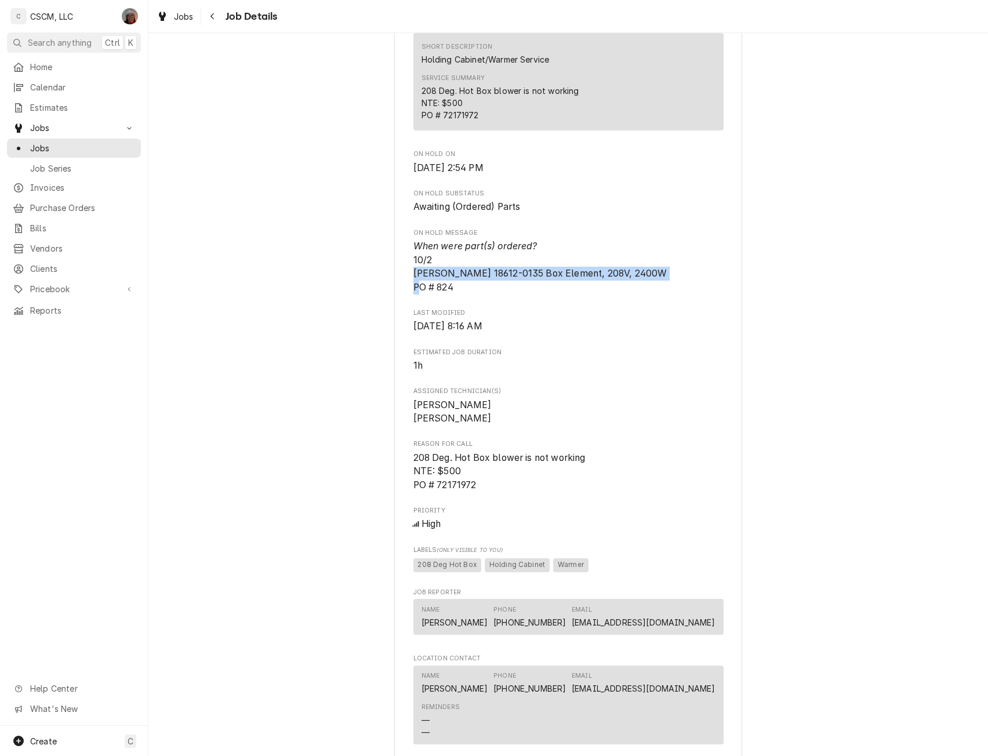
drag, startPoint x: 406, startPoint y: 289, endPoint x: 665, endPoint y: 288, distance: 259.3
click at [665, 288] on div "KBP Foods McCulloch Taco Bell # 37403 / 99 S. McCulloch Blvd, Pueblo West, Colo…" at bounding box center [568, 357] width 348 height 1733
copy span "Carter-Hoffmann 18612-0135 Box Element, 208V, 2400W"
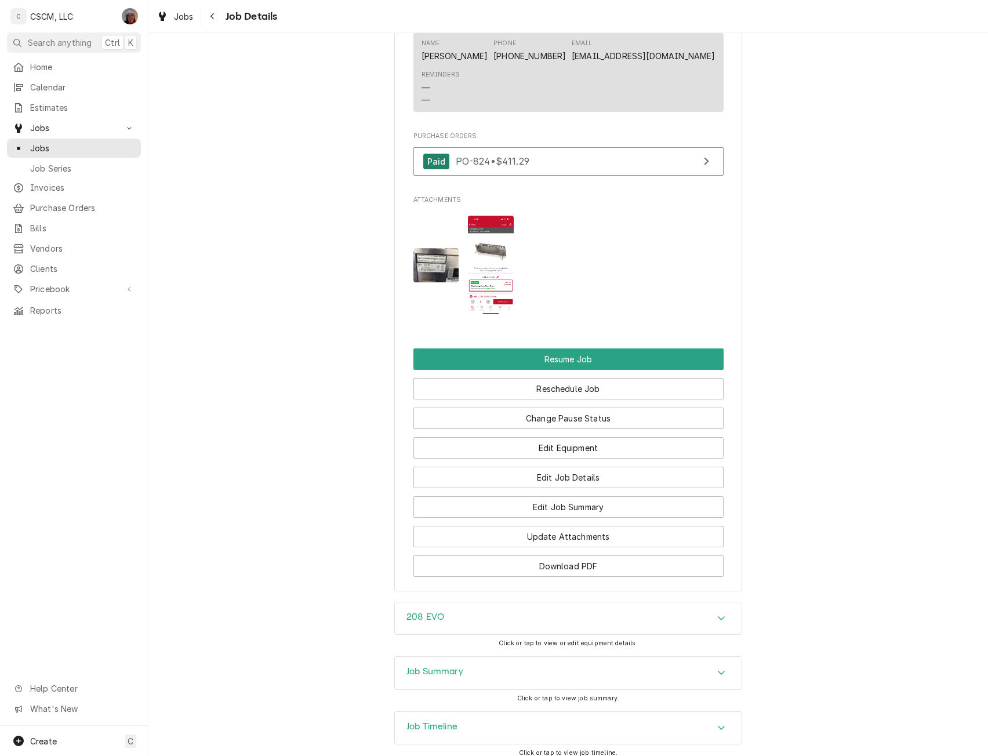
scroll to position [1294, 0]
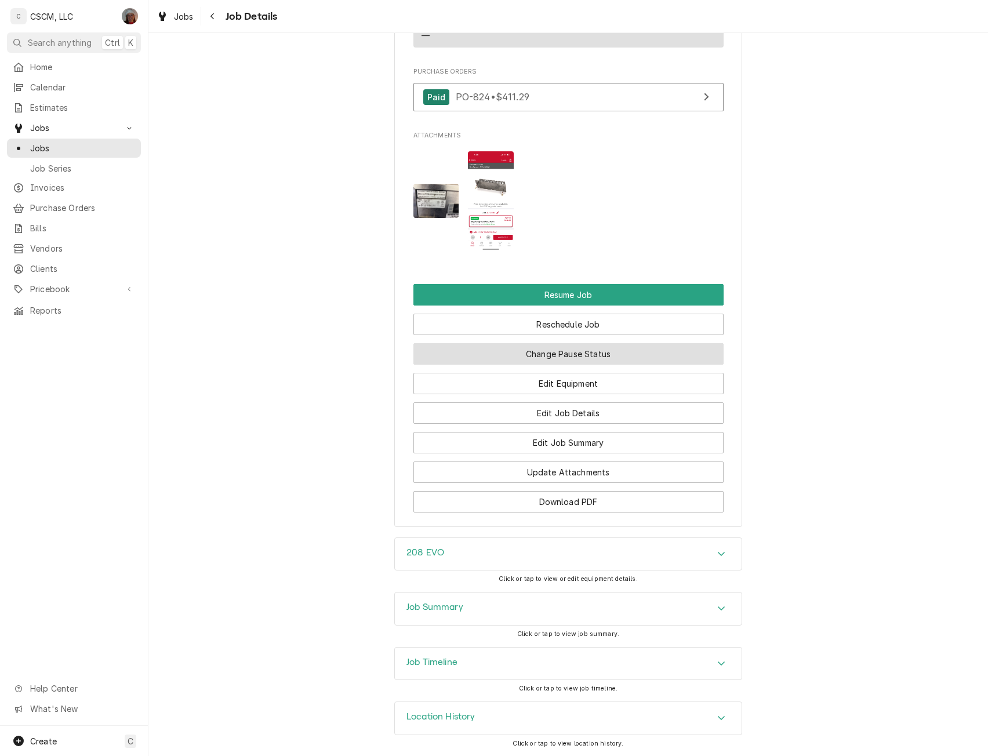
click at [559, 357] on button "Change Pause Status" at bounding box center [569, 353] width 310 height 21
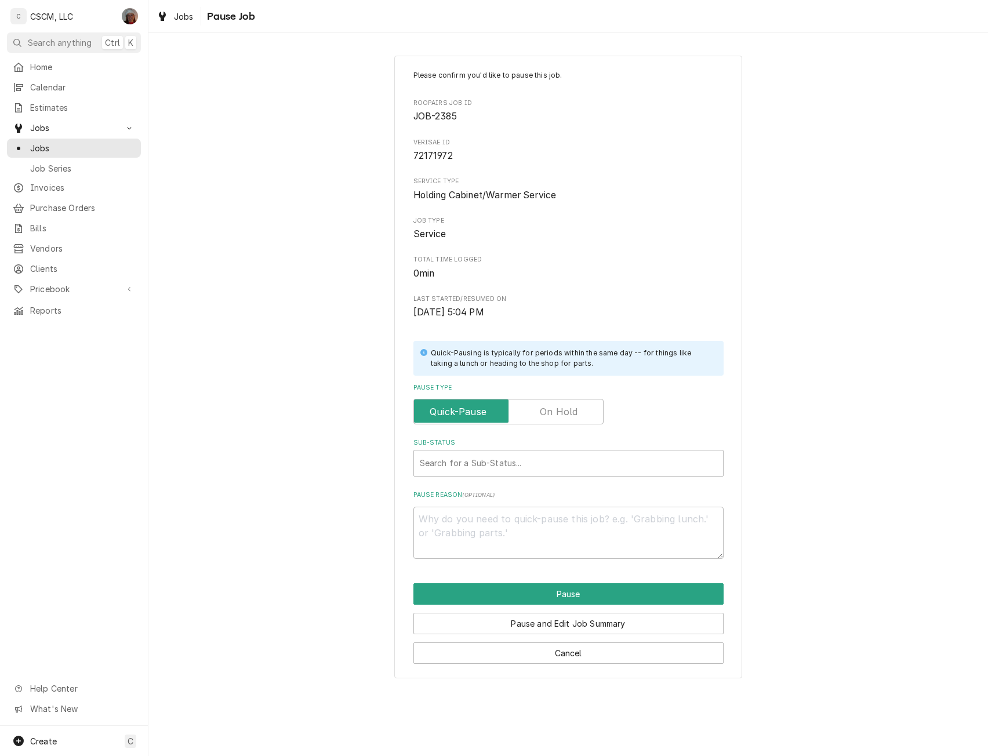
click at [562, 416] on label "Pause Type" at bounding box center [509, 412] width 190 height 26
click at [562, 416] on input "Pause Type" at bounding box center [509, 412] width 180 height 26
checkbox input "true"
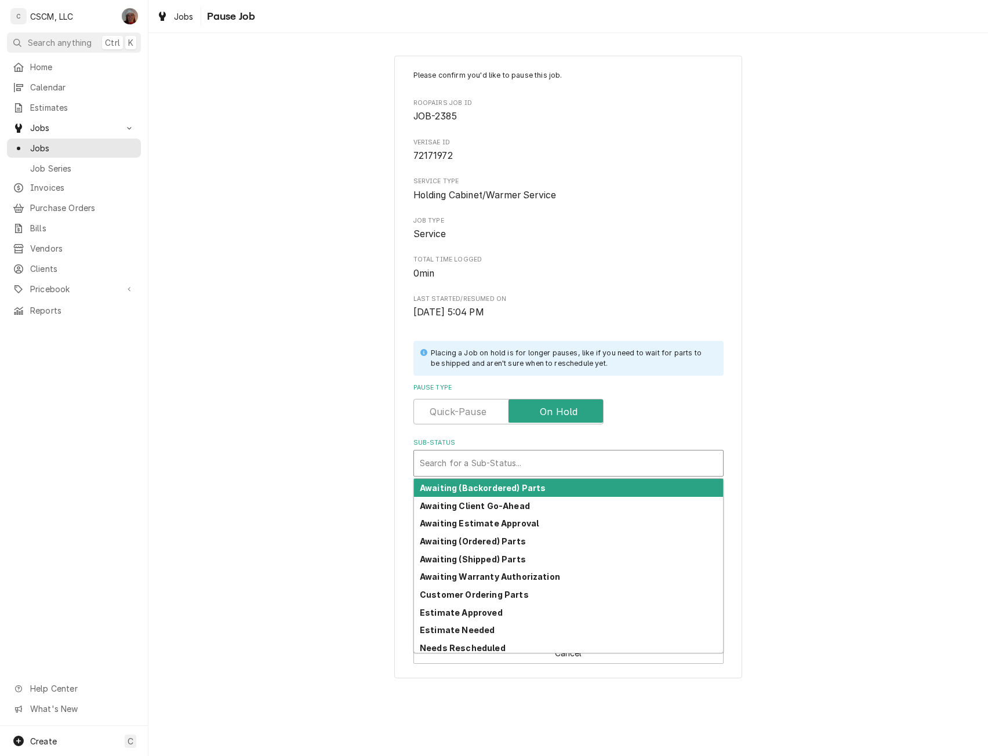
type textarea "x"
click at [460, 459] on div "Sub-Status" at bounding box center [569, 463] width 298 height 21
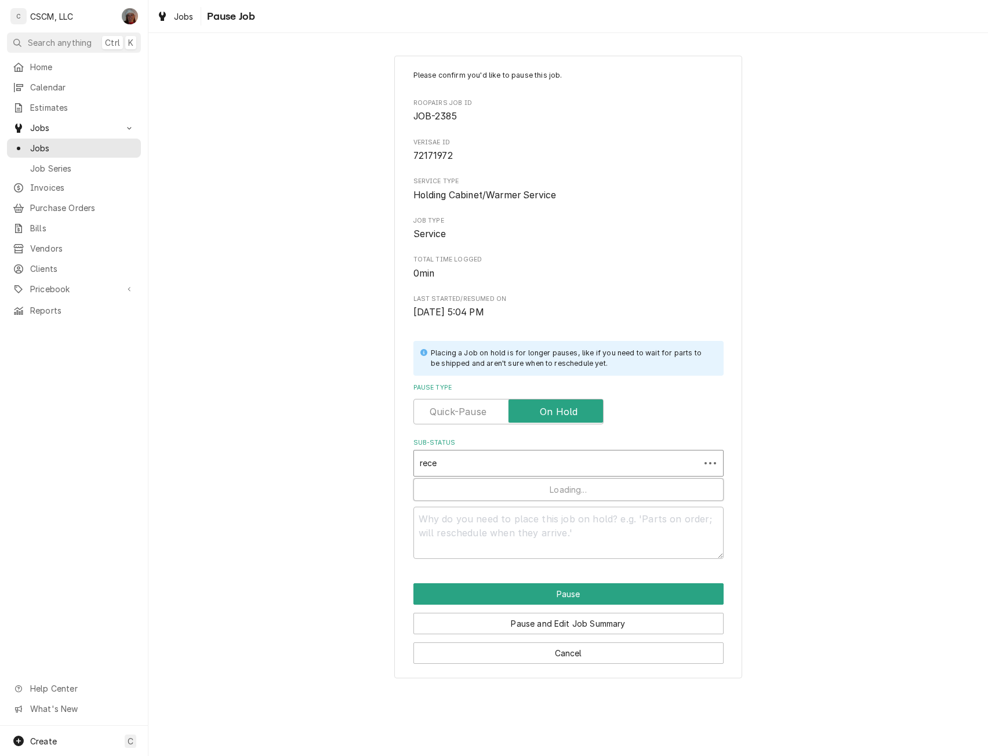
type input "recei"
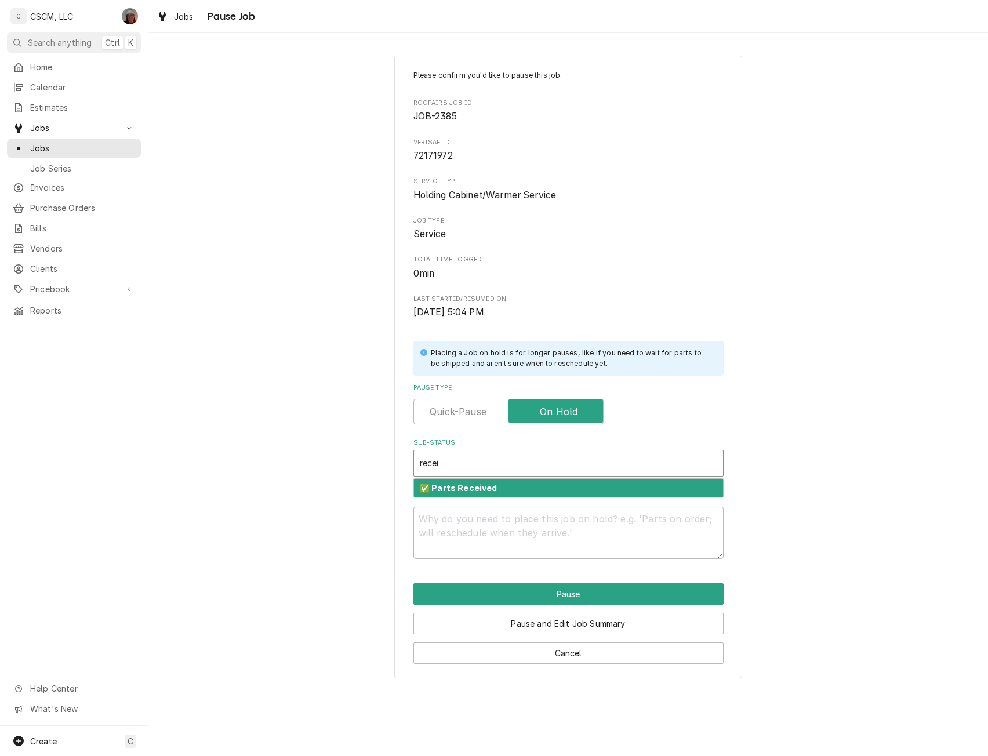
click at [458, 484] on strong "✅ Parts Received" at bounding box center [459, 488] width 78 height 10
type textarea "x"
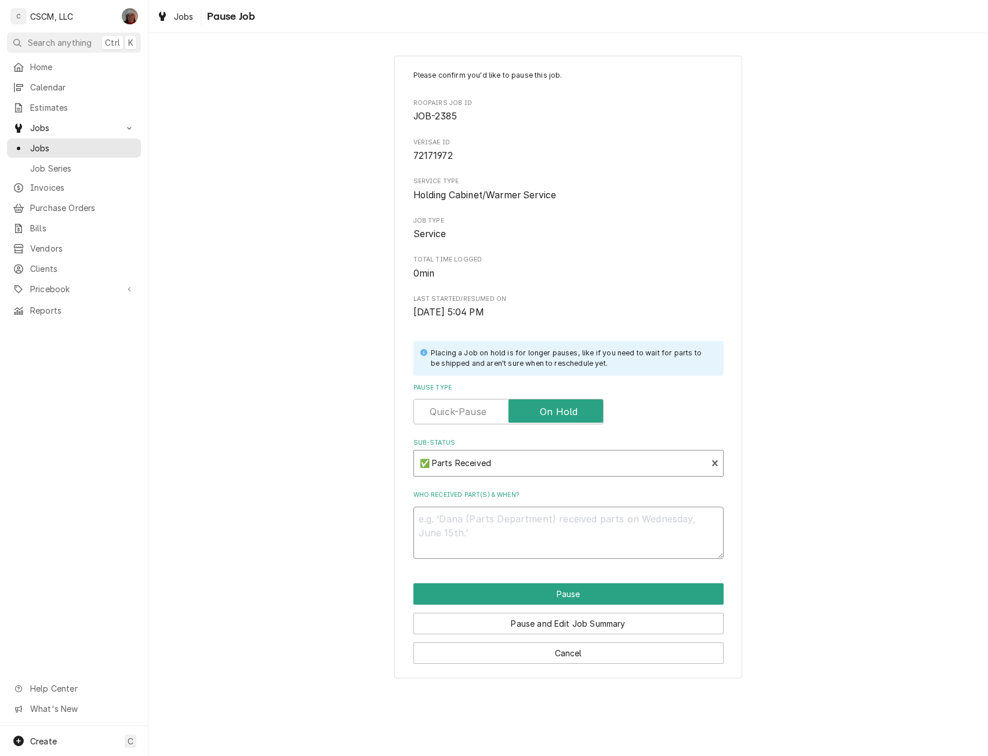
click at [418, 521] on textarea "Who received part(s) & when?" at bounding box center [569, 533] width 310 height 52
type textarea "x"
type textarea "1"
type textarea "x"
type textarea "10"
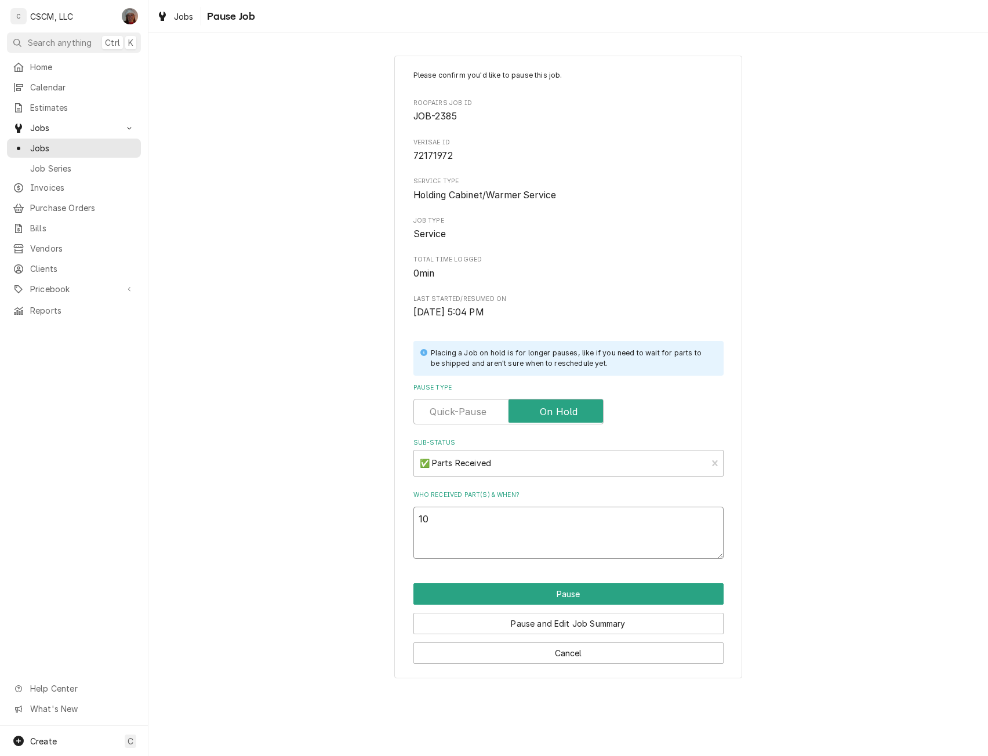
type textarea "x"
type textarea "10/"
type textarea "x"
type textarea "10/8"
type textarea "x"
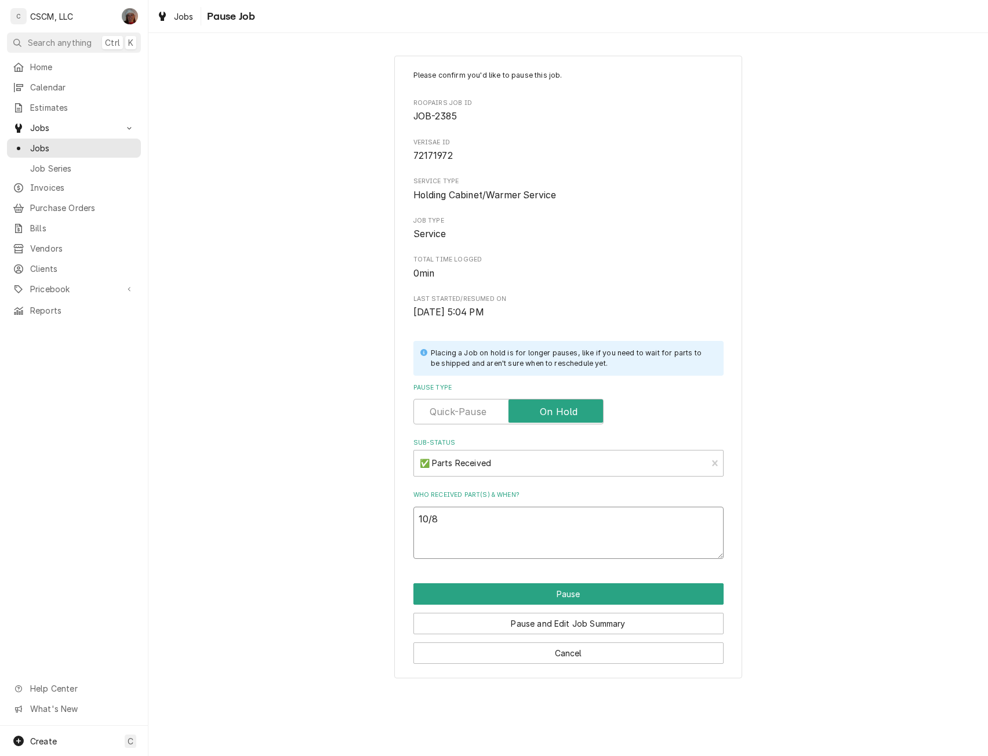
type textarea "10/8"
paste textarea "Carter-Hoffmann 18612-0135 Box Element, 208V, 2400W"
type textarea "x"
type textarea "10/8 Carter-Hoffmann 18612-0135 Box Element, 208V, 2400W"
type textarea "x"
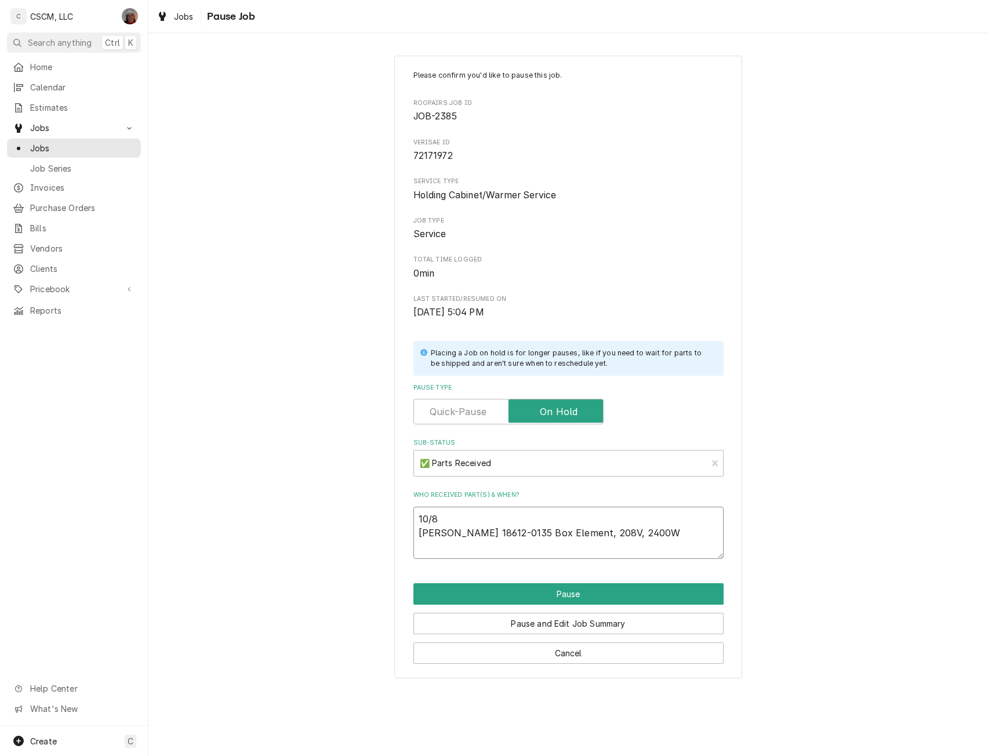
type textarea "10/8 Carter-Hoffmann 18612-0135 Box Element, 208V, 2400W"
type textarea "x"
type textarea "10/8 Carter-Hoffmann 18612-0135 Box Element, 208V, 2400W R"
type textarea "x"
type textarea "10/8 Carter-Hoffmann 18612-0135 Box Element, 208V, 2400W RE"
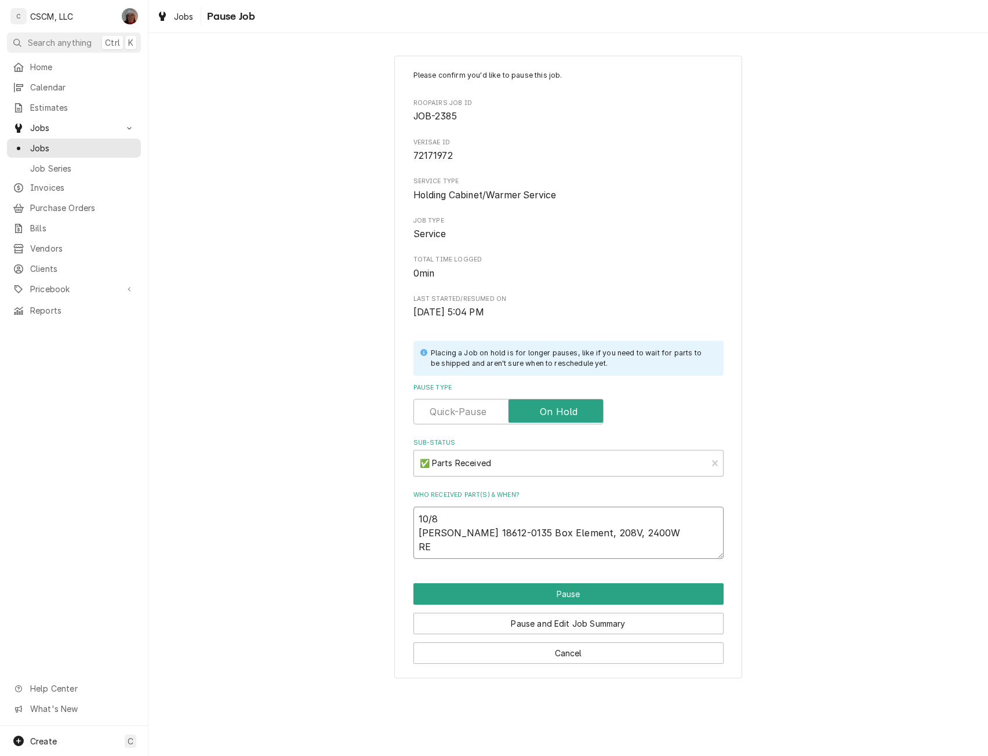
type textarea "x"
type textarea "10/8 Carter-Hoffmann 18612-0135 Box Element, 208V, 2400W REC"
type textarea "x"
type textarea "10/8 Carter-Hoffmann 18612-0135 Box Element, 208V, 2400W RECEI"
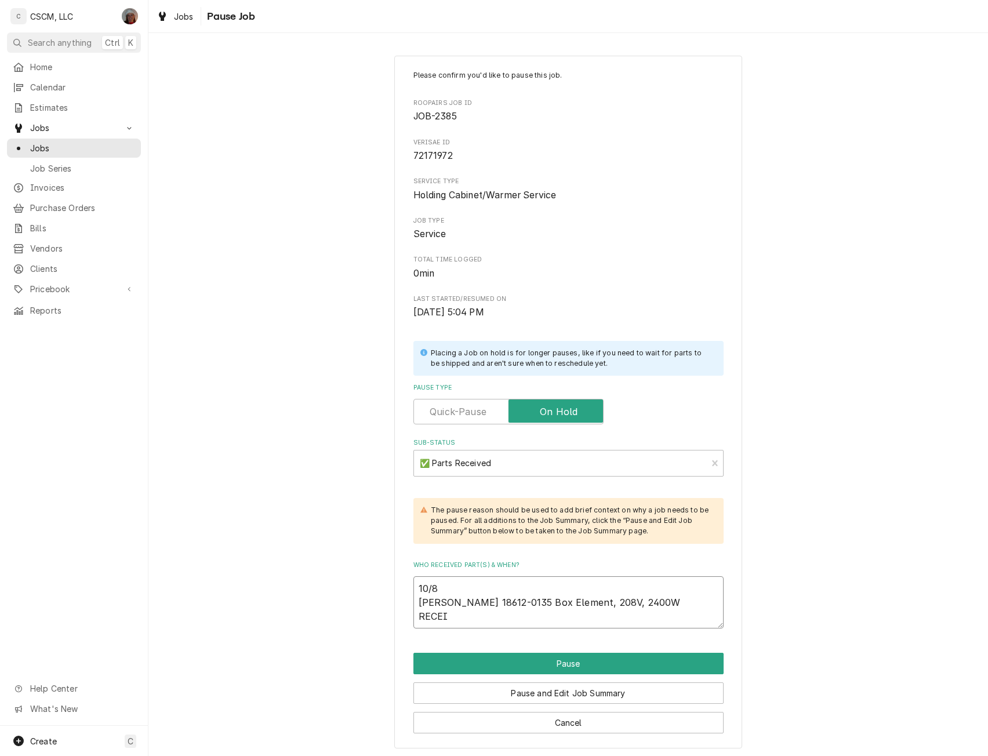
type textarea "x"
type textarea "10/8 Carter-Hoffmann 18612-0135 Box Element, 208V, 2400W RECEIV"
type textarea "x"
type textarea "10/8 Carter-Hoffmann 18612-0135 Box Element, 208V, 2400W RECEIVE"
type textarea "x"
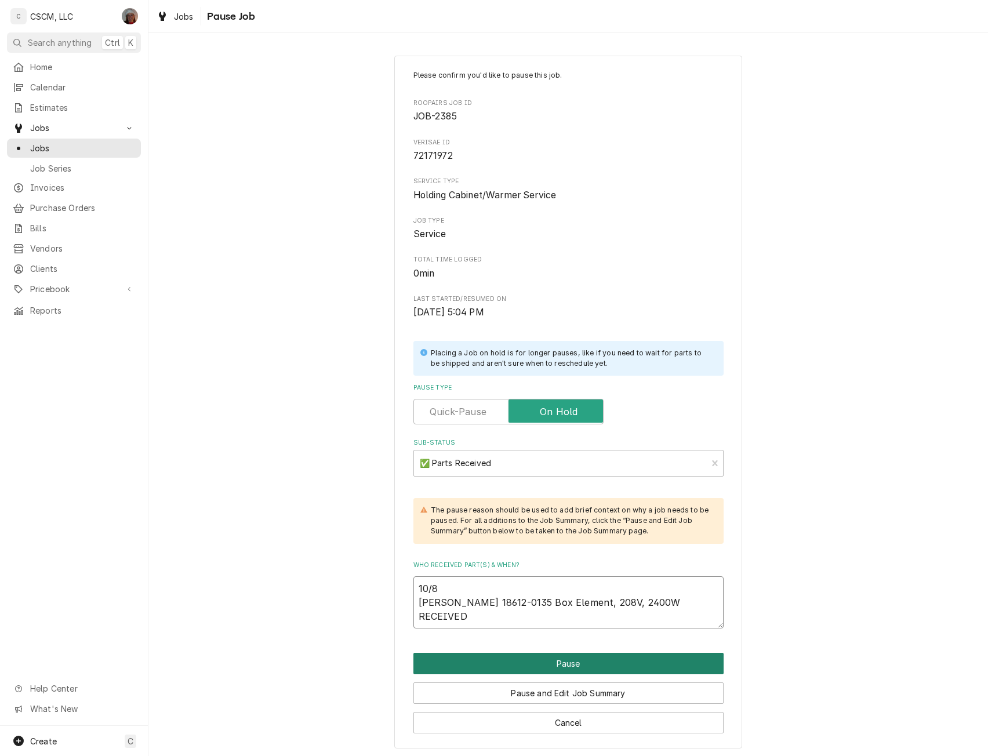
type textarea "10/8 [PERSON_NAME] 18612-0135 Box Element, 208V, 2400W RECEIVED"
click at [546, 661] on button "Pause" at bounding box center [569, 663] width 310 height 21
type textarea "x"
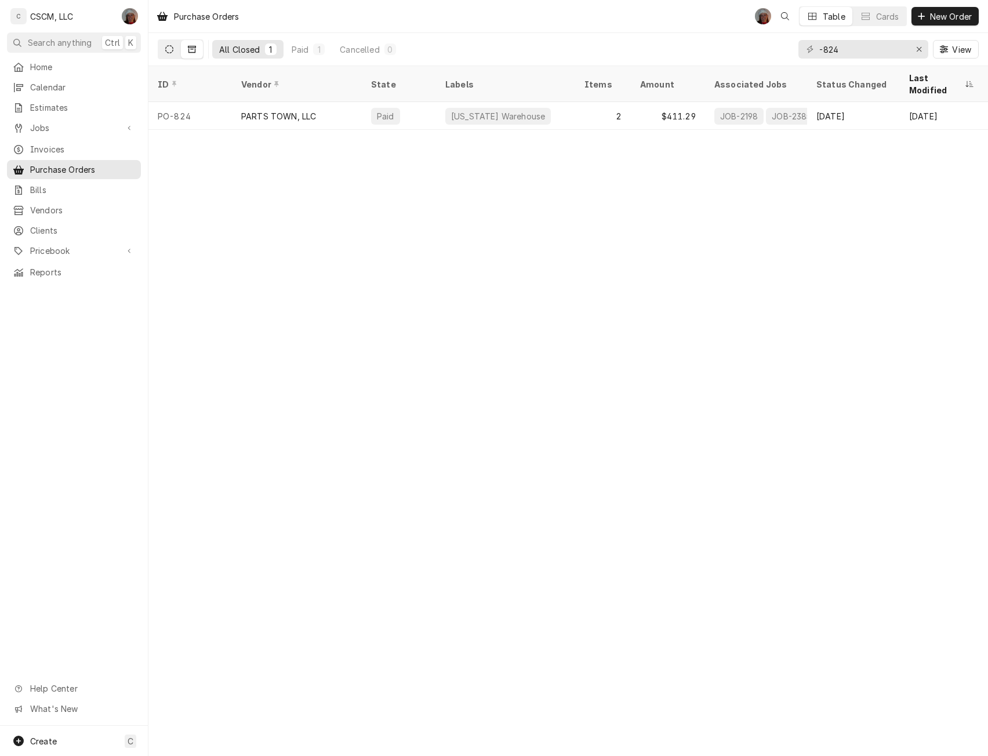
click at [163, 50] on button "Dynamic Content Wrapper" at bounding box center [169, 49] width 22 height 19
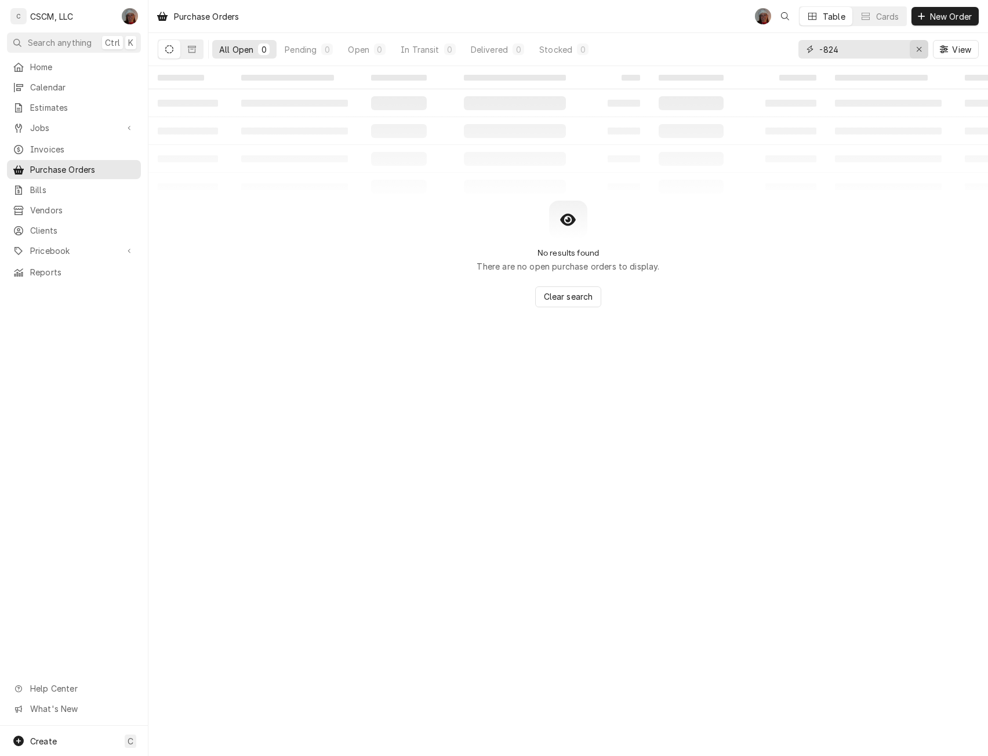
click at [920, 46] on icon "Erase input" at bounding box center [919, 49] width 6 height 8
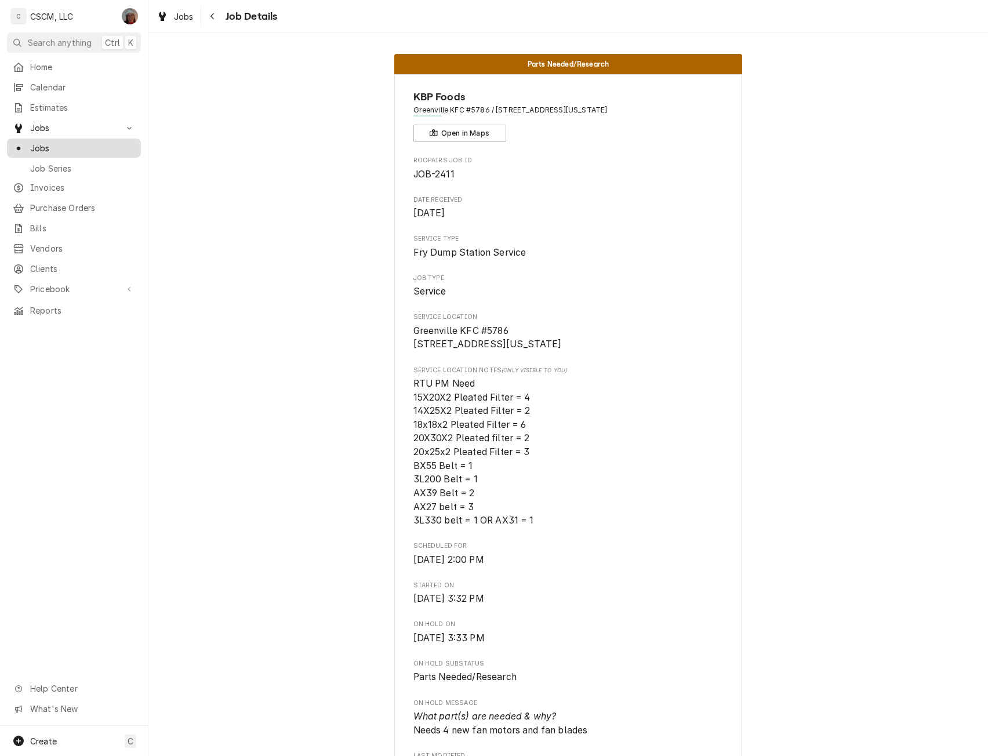
click at [36, 148] on span "Jobs" at bounding box center [82, 148] width 105 height 12
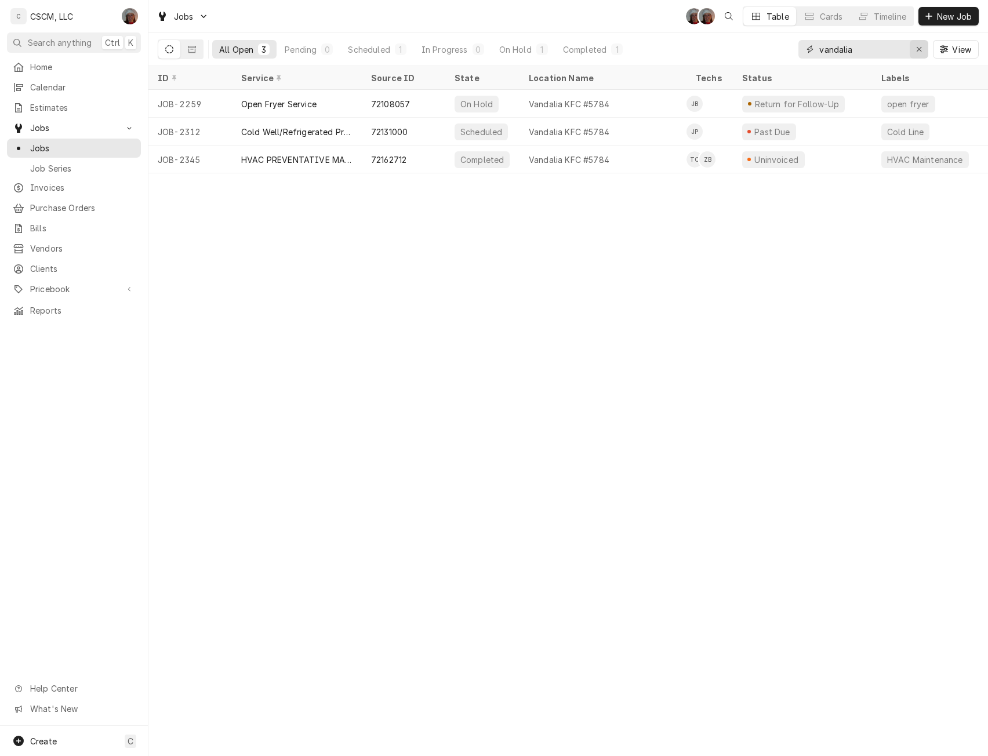
click at [922, 47] on icon "Erase input" at bounding box center [919, 49] width 6 height 8
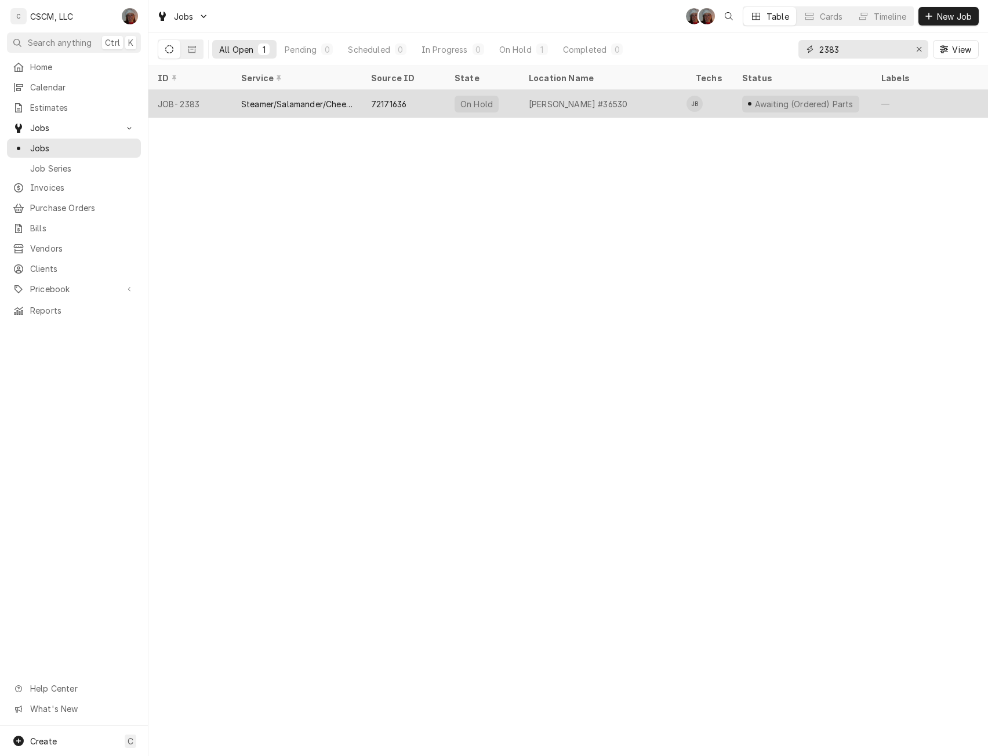
type input "2383"
click at [299, 103] on div "Steamer/Salamander/Cheesemelter Service" at bounding box center [296, 104] width 111 height 12
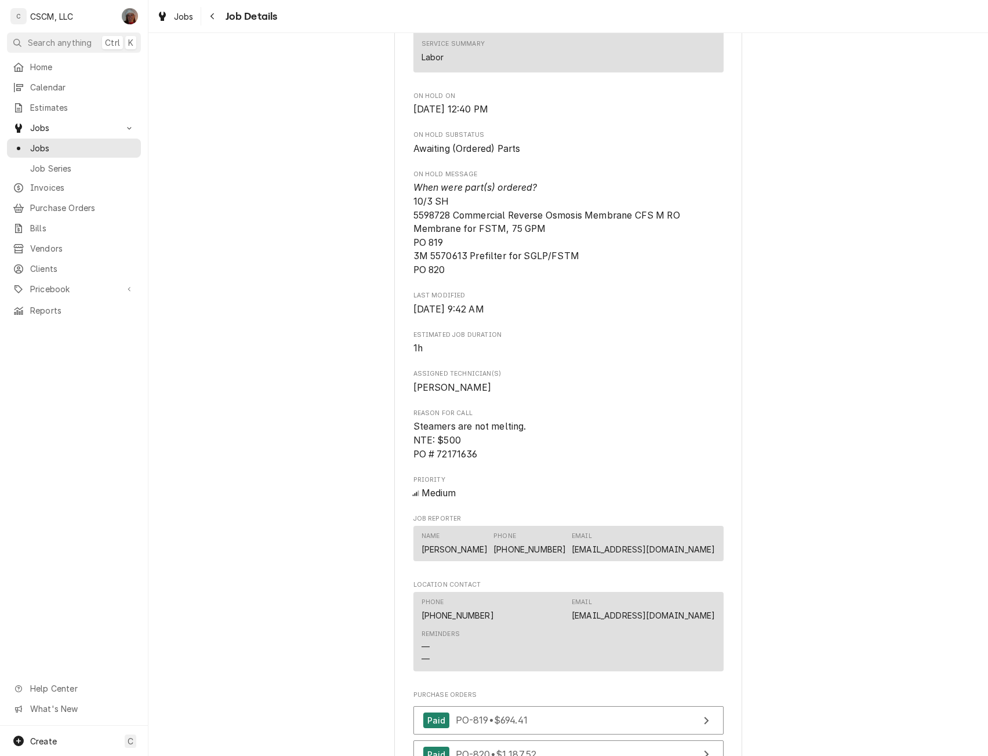
scroll to position [693, 0]
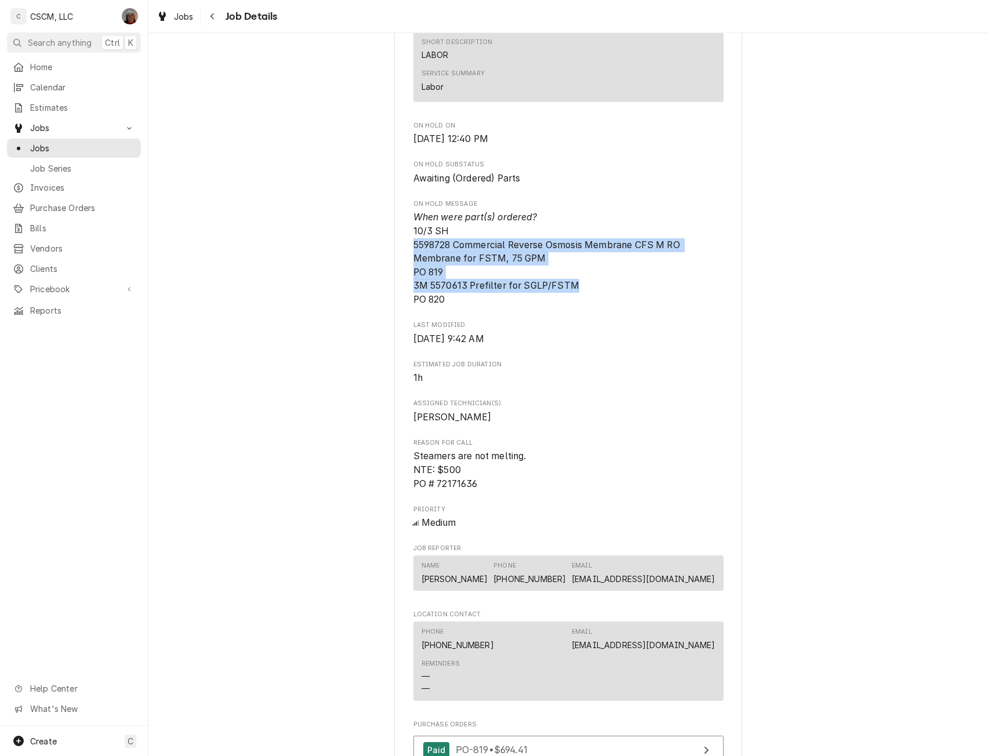
drag, startPoint x: 408, startPoint y: 242, endPoint x: 582, endPoint y: 286, distance: 178.8
click at [582, 286] on div "KBP Foods Hannibal Taco Bell #36530 / 4413 [PERSON_NAME], [GEOGRAPHIC_DATA][US_…" at bounding box center [568, 278] width 348 height 1795
copy span "5598728 Commercial Reverse Osmosis Membrane CFS M RO Membrane for FSTM, 75 GPM …"
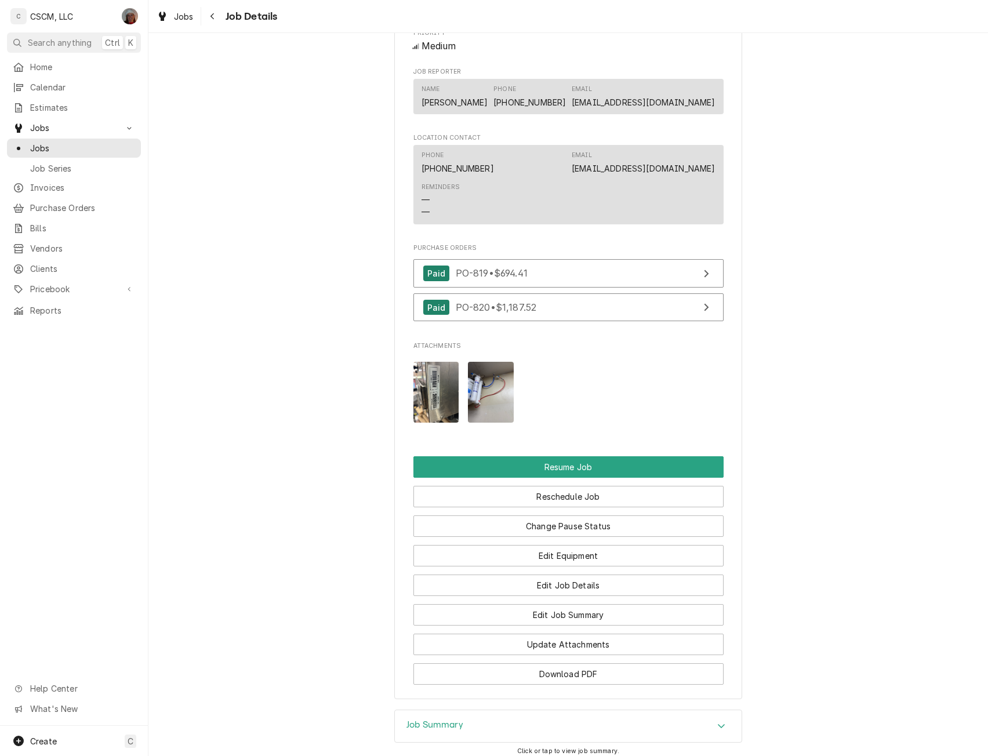
scroll to position [1186, 0]
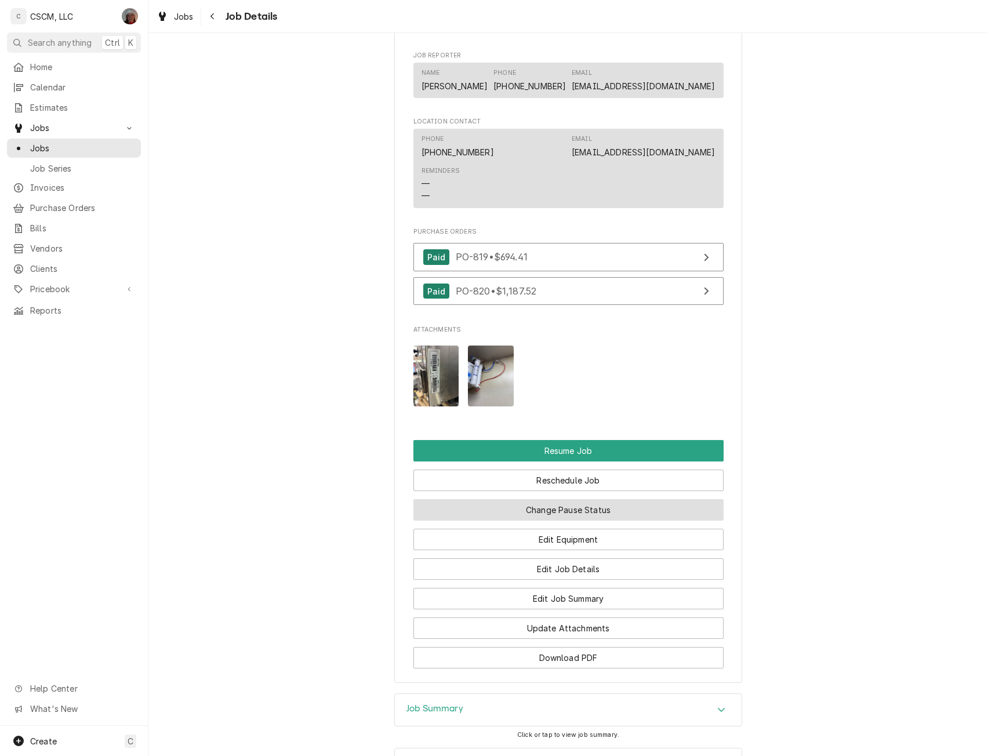
click at [541, 507] on button "Change Pause Status" at bounding box center [569, 509] width 310 height 21
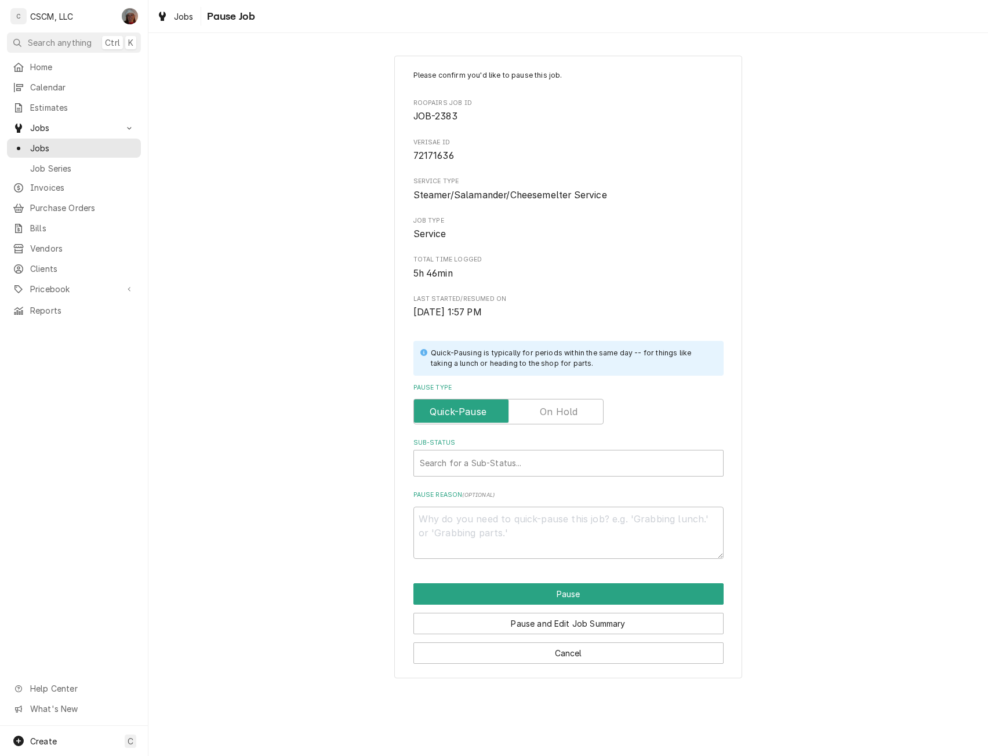
click at [568, 412] on label "Pause Type" at bounding box center [509, 412] width 190 height 26
click at [568, 412] on input "Pause Type" at bounding box center [509, 412] width 180 height 26
checkbox input "true"
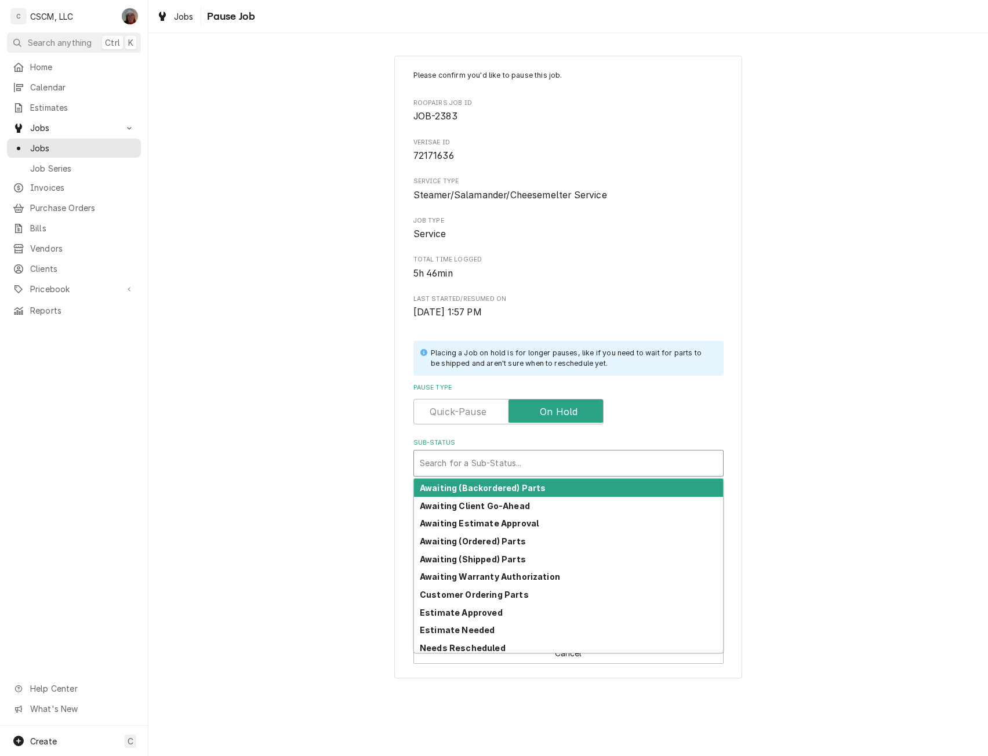
type textarea "x"
click at [454, 472] on div "Sub-Status" at bounding box center [569, 463] width 298 height 21
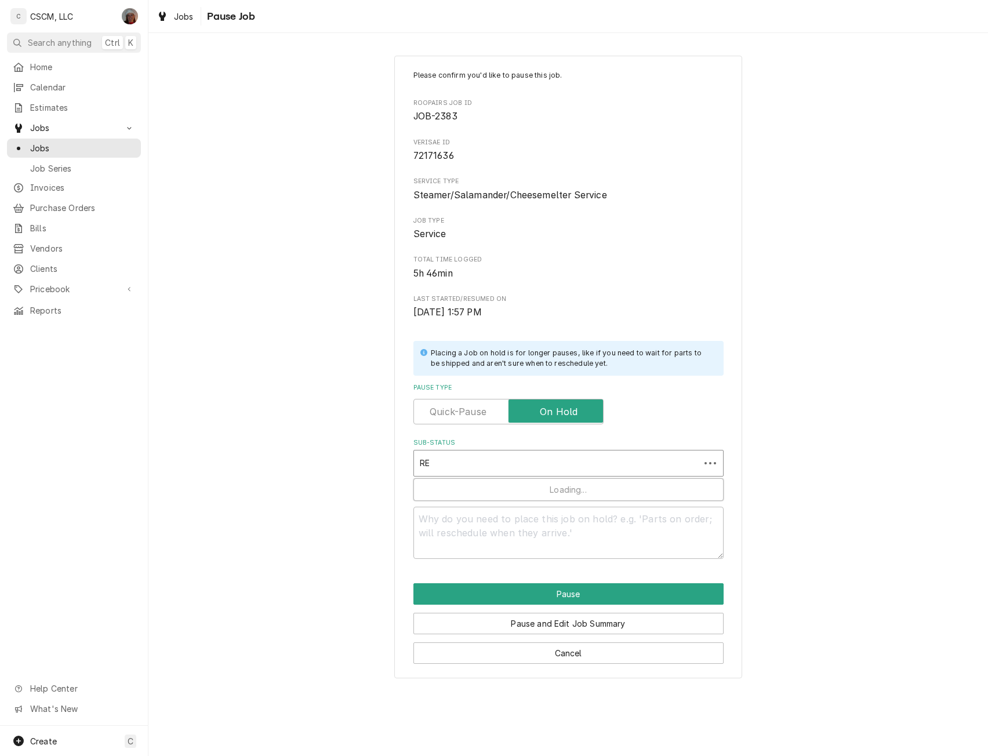
type input "REC"
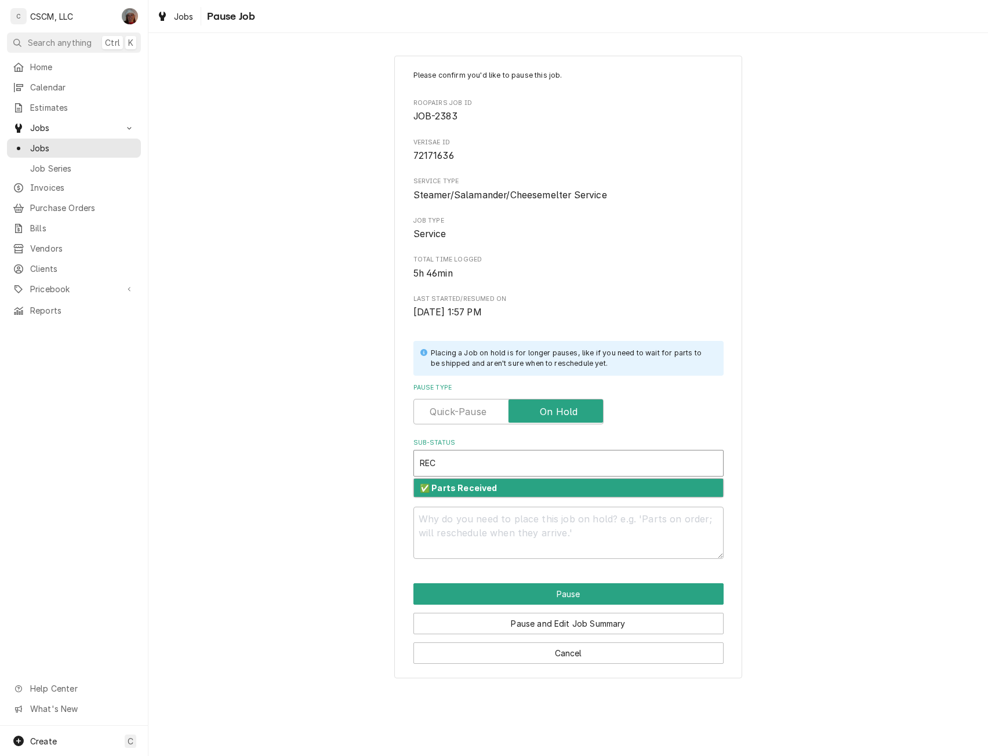
click at [452, 489] on strong "✅ Parts Received" at bounding box center [459, 488] width 78 height 10
type textarea "x"
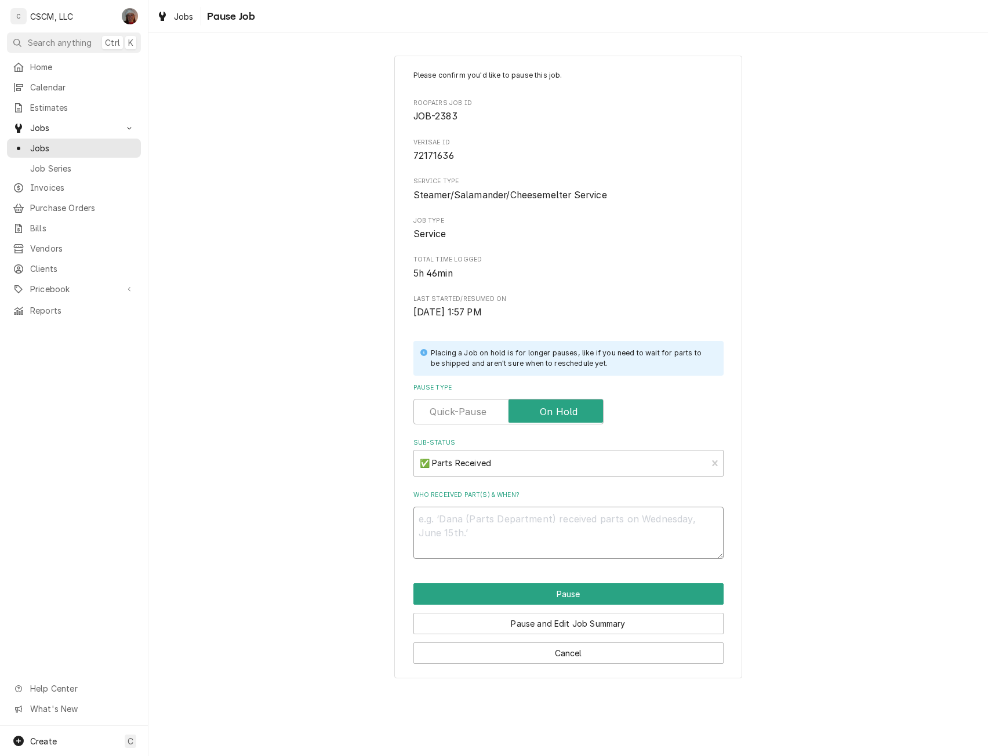
click at [449, 538] on textarea "Who received part(s) & when?" at bounding box center [569, 533] width 310 height 52
type textarea "x"
type textarea "1"
type textarea "x"
type textarea "10"
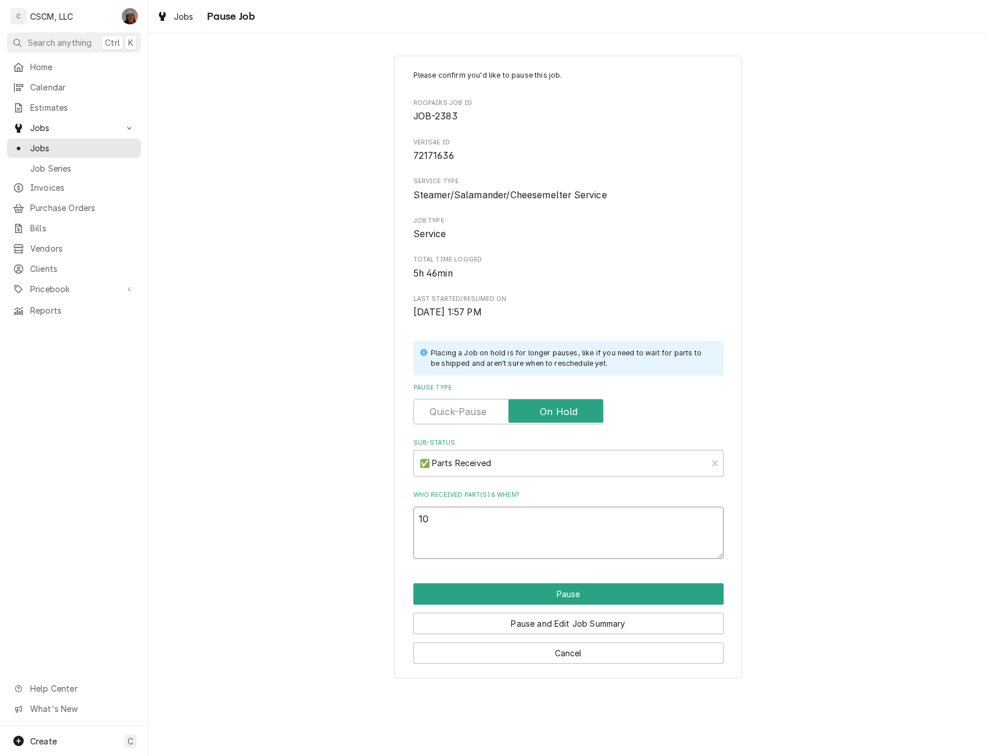
type textarea "x"
type textarea "10/"
type textarea "x"
type textarea "10/8"
type textarea "x"
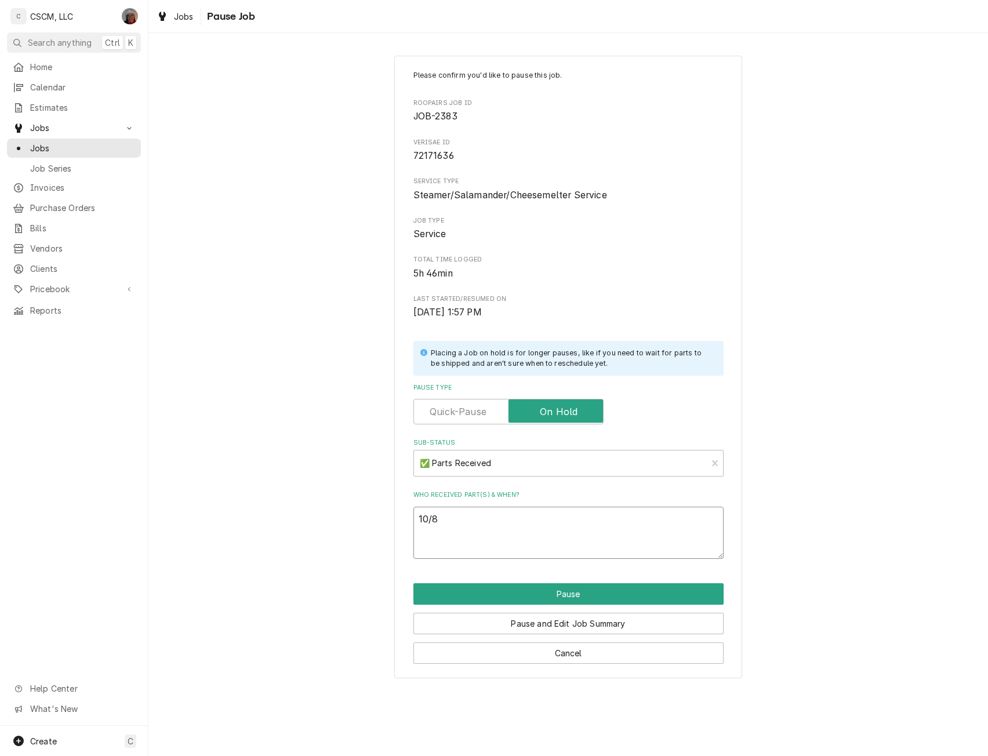
type textarea "10/8"
paste textarea "5598728 Commercial Reverse Osmosis Membrane CFS M RO Membrane for FSTM, 75 GPM …"
type textarea "x"
type textarea "10/8 5598728 Commercial Reverse Osmosis Membrane CFS M RO Membrane for FSTM, 75…"
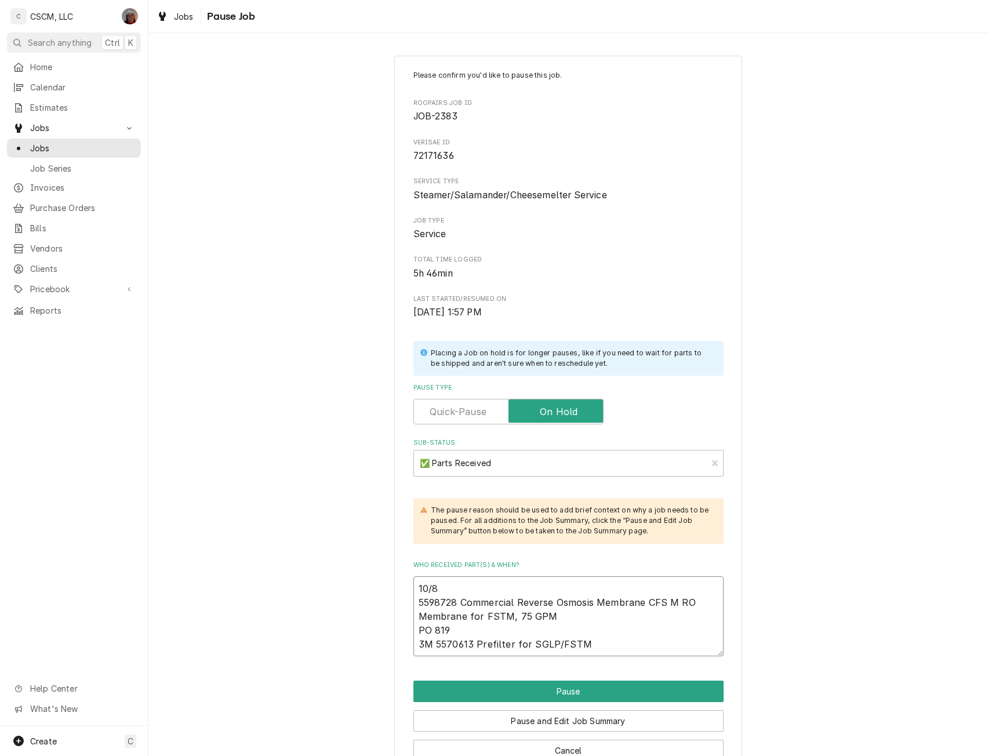
drag, startPoint x: 449, startPoint y: 634, endPoint x: 407, endPoint y: 631, distance: 43.0
click at [407, 631] on div "Please confirm you'd like to pause this job. Roopairs Job ID JOB-2383 Verisae I…" at bounding box center [568, 416] width 348 height 721
type textarea "x"
type textarea "10/8 5598728 Commercial Reverse Osmosis Membrane CFS M RO Membrane for FSTM, 75…"
type textarea "x"
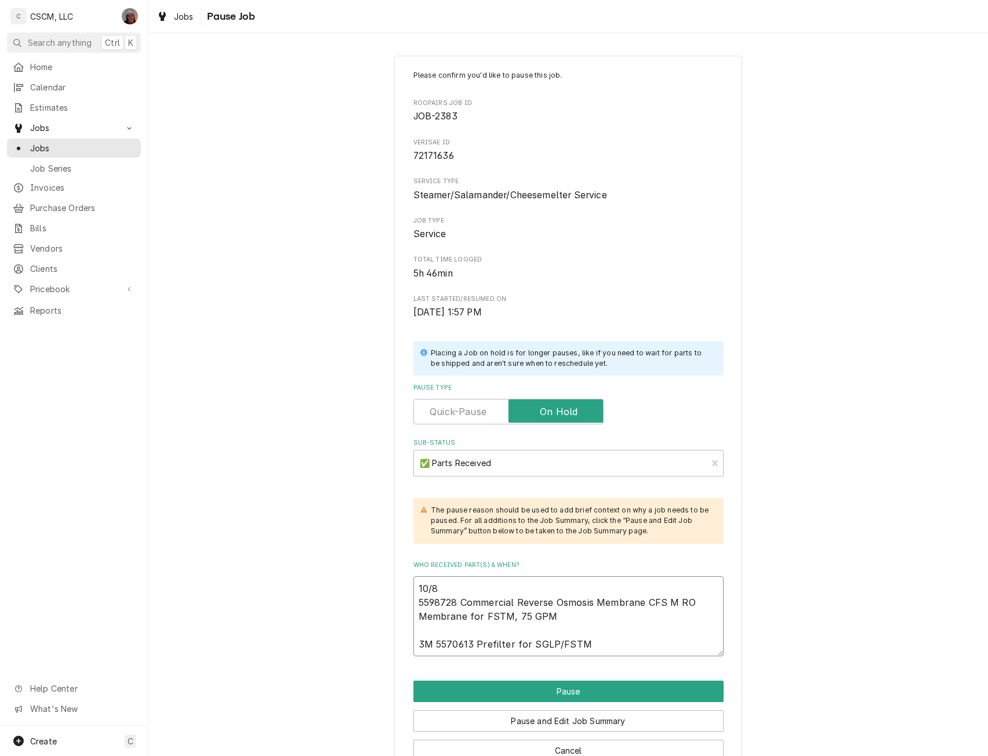
type textarea "10/8 5598728 Commercial Reverse Osmosis Membrane CFS M RO Membrane for FSTM, 75…"
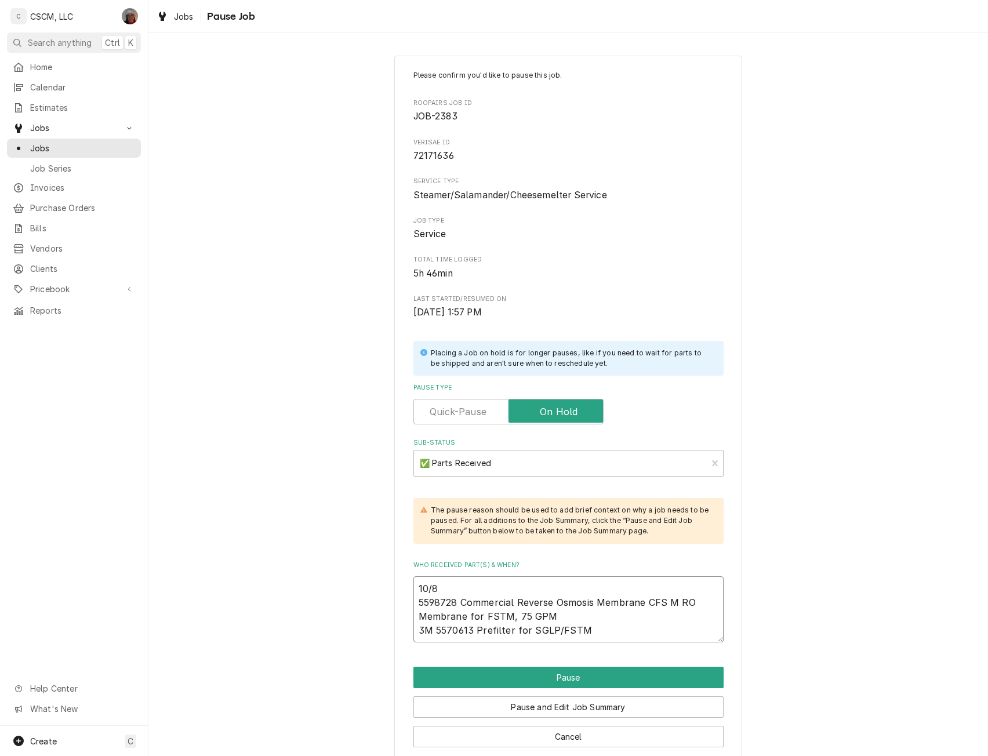
type textarea "x"
type textarea "10/8 5598728 Commercial Reverse Osmosis Membrane CFS M RO Membrane for FSTM, 75…"
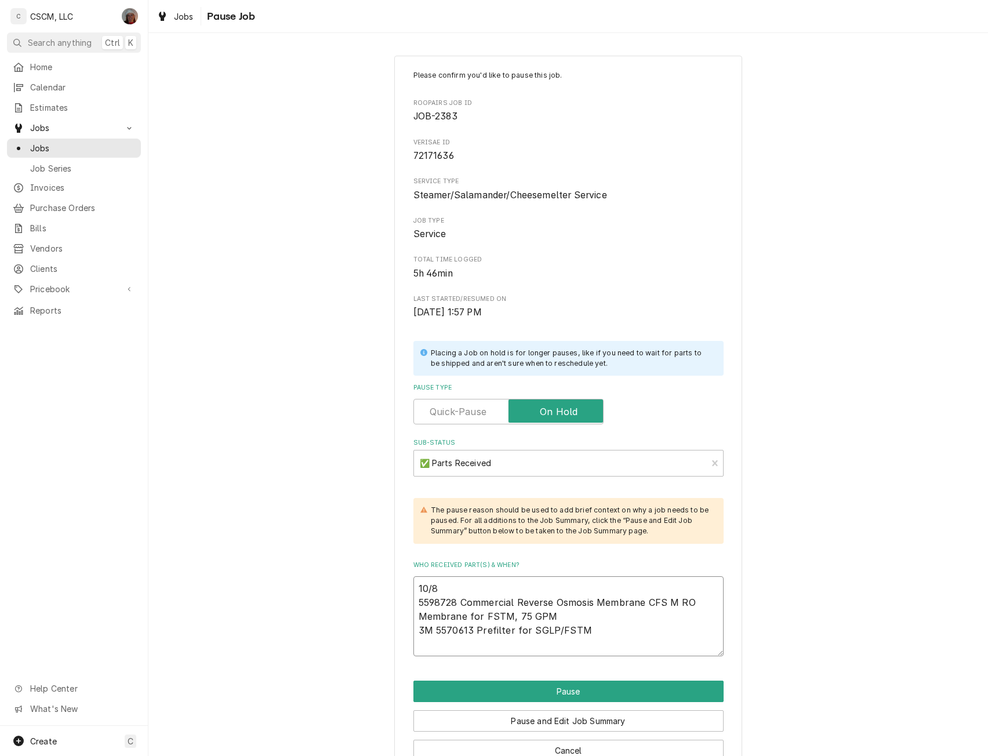
type textarea "x"
type textarea "10/8 5598728 Commercial Reverse Osmosis Membrane CFS M RO Membrane for FSTM, 75…"
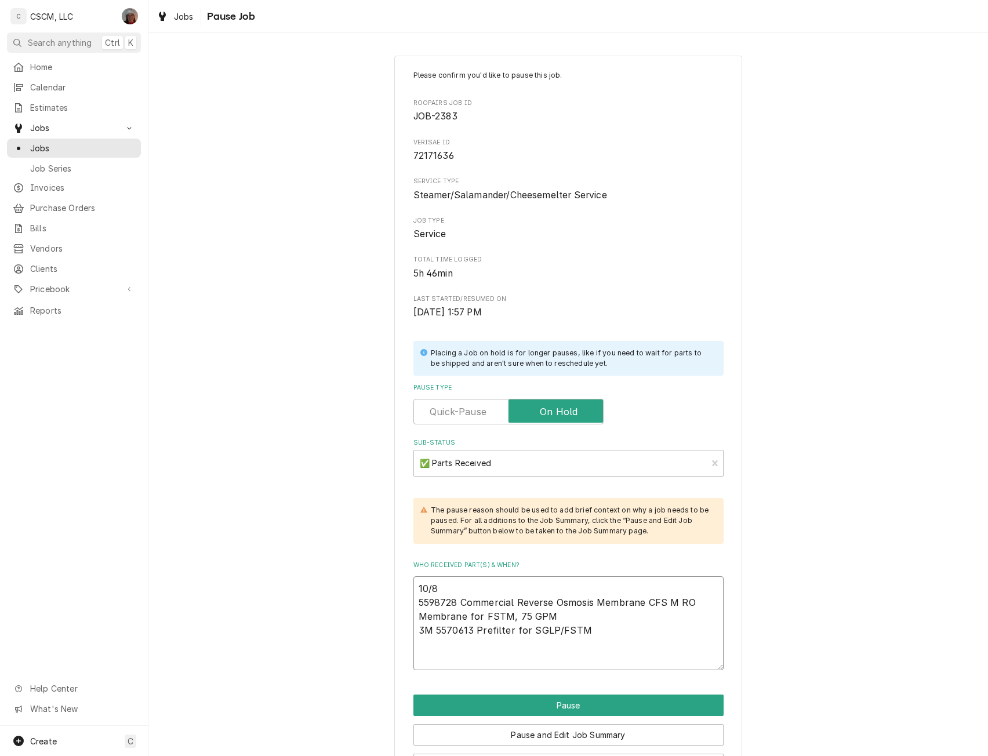
type textarea "x"
type textarea "10/8 5598728 Commercial Reverse Osmosis Membrane CFS M RO Membrane for FSTM, 75…"
type textarea "x"
type textarea "10/8 5598728 Commercial Reverse Osmosis Membrane CFS M RO Membrane for FSTM, 75…"
type textarea "x"
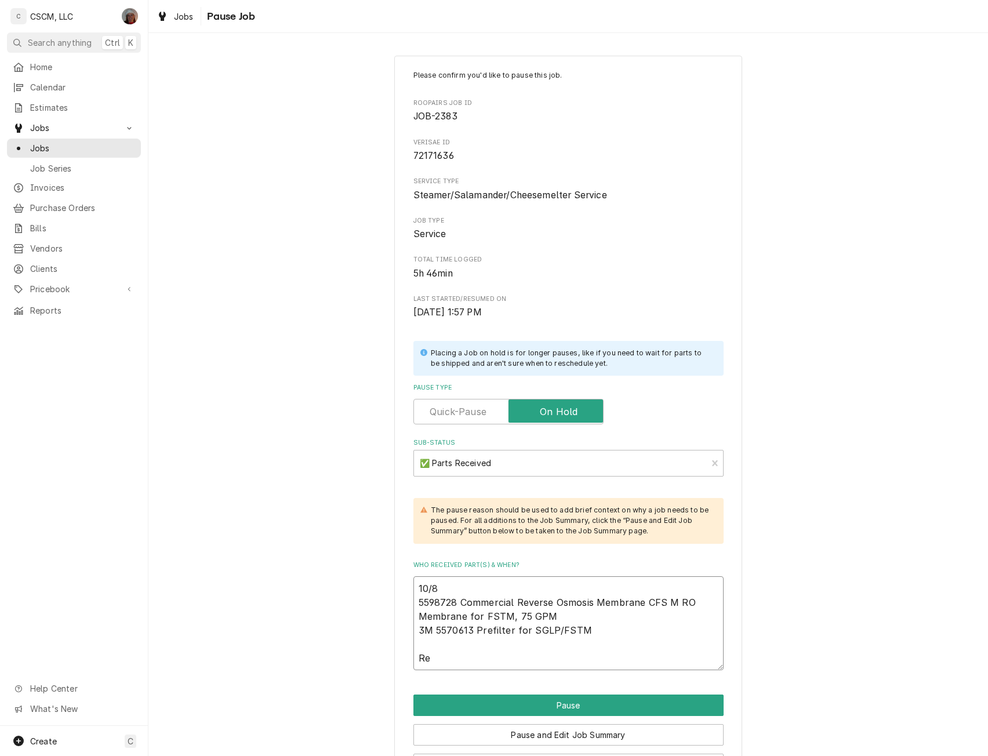
type textarea "10/8 5598728 Commercial Reverse Osmosis Membrane CFS M RO Membrane for FSTM, 75…"
type textarea "x"
type textarea "10/8 5598728 Commercial Reverse Osmosis Membrane CFS M RO Membrane for FSTM, 75…"
type textarea "x"
type textarea "10/8 5598728 Commercial Reverse Osmosis Membrane CFS M RO Membrane for FSTM, 75…"
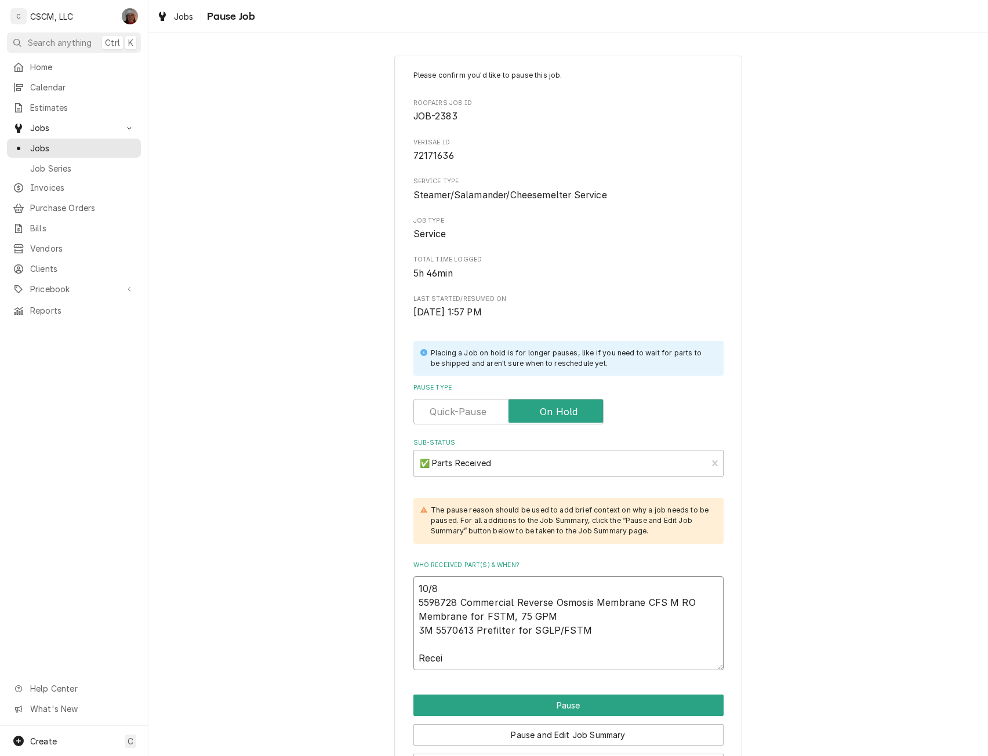
type textarea "x"
type textarea "10/8 5598728 Commercial Reverse Osmosis Membrane CFS M RO Membrane for FSTM, 75…"
type textarea "x"
type textarea "10/8 5598728 Commercial Reverse Osmosis Membrane CFS M RO Membrane for FSTM, 75…"
type textarea "x"
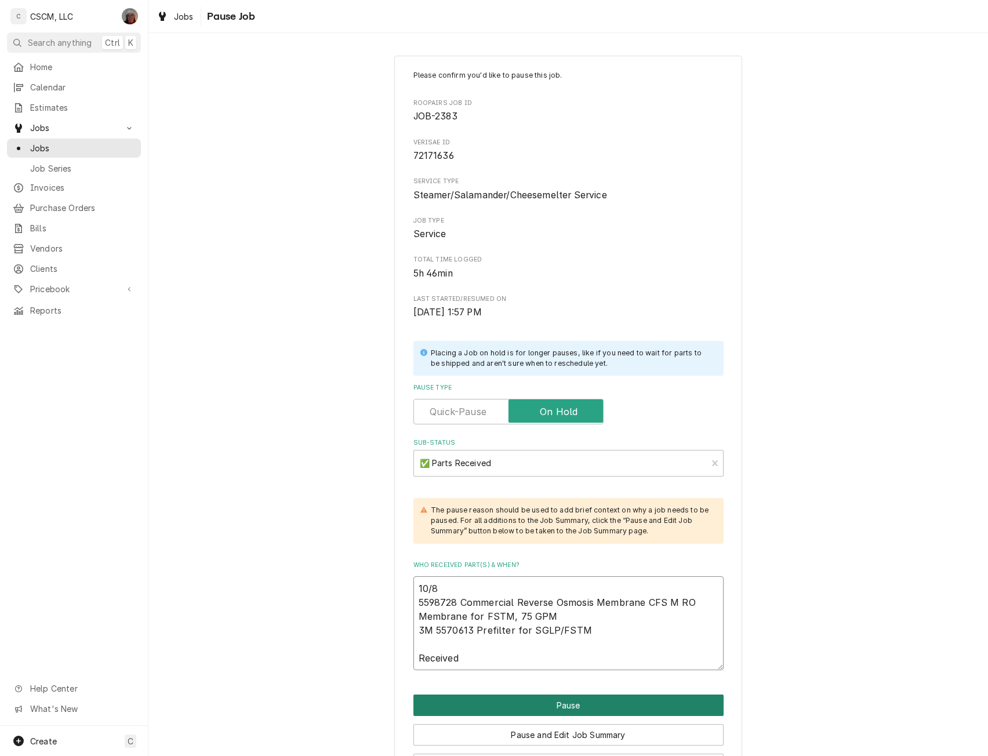
type textarea "10/8 5598728 Commercial Reverse Osmosis Membrane CFS M RO Membrane for FSTM, 75…"
click at [549, 698] on button "Pause" at bounding box center [569, 705] width 310 height 21
type textarea "x"
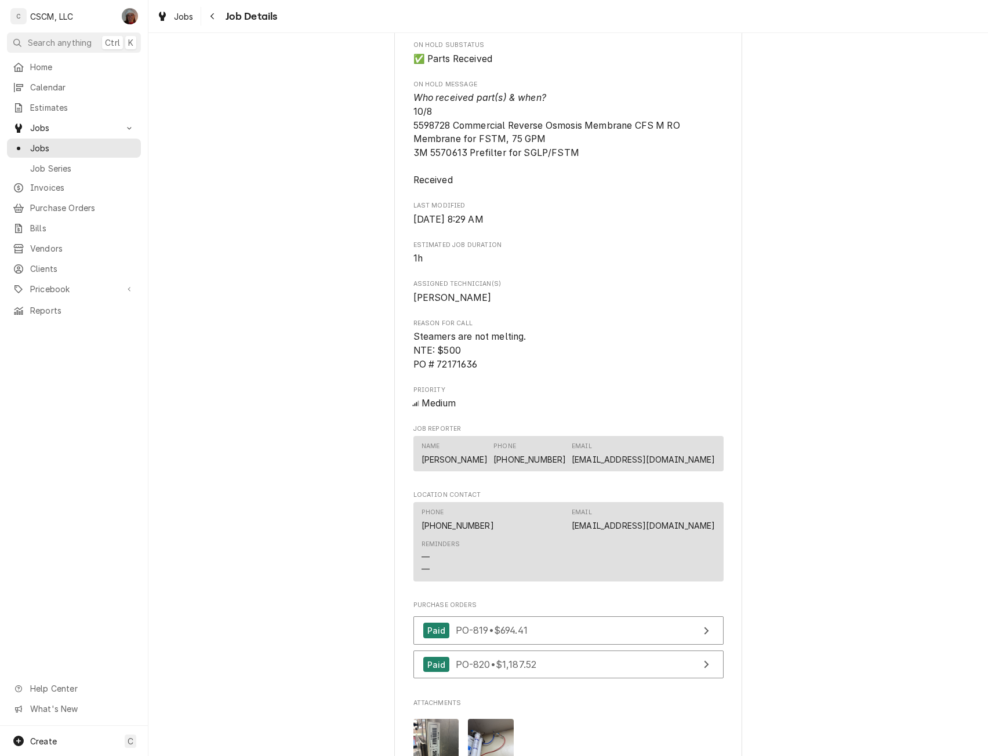
scroll to position [1288, 0]
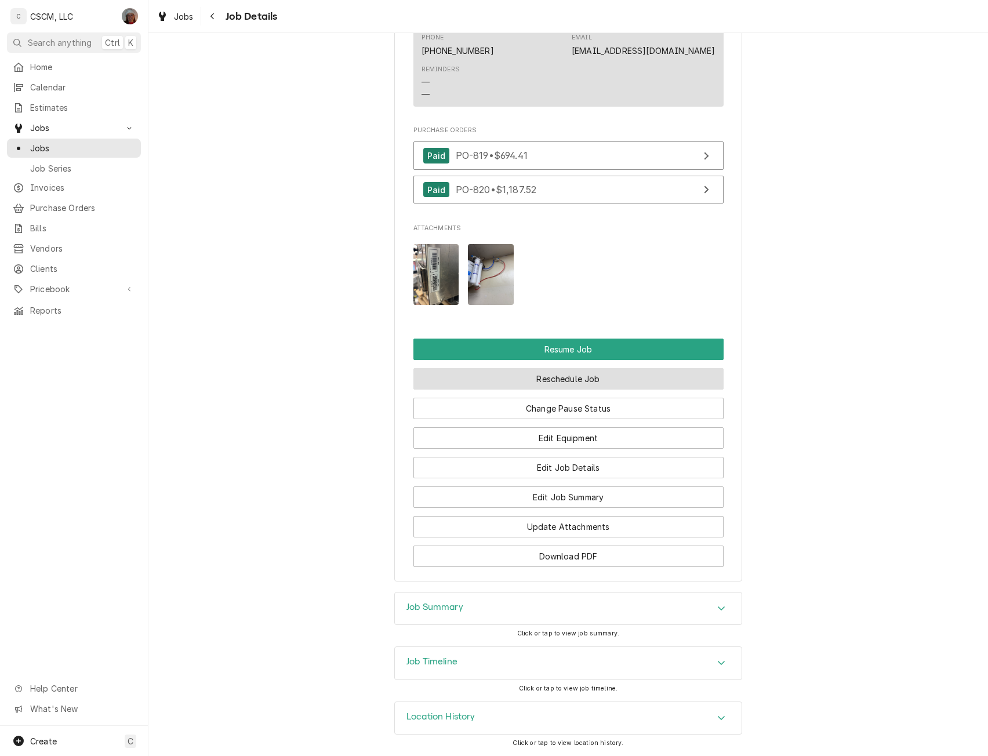
click at [588, 371] on button "Reschedule Job" at bounding box center [569, 378] width 310 height 21
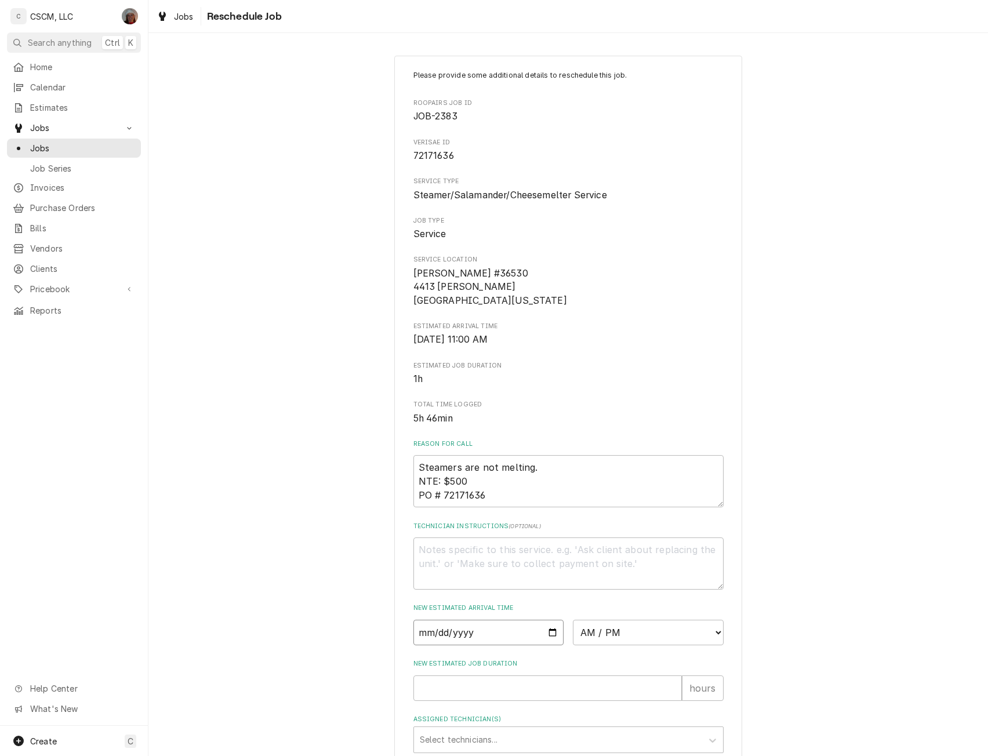
click at [550, 633] on input "Date" at bounding box center [489, 633] width 151 height 26
type input "2025-10-09"
type textarea "x"
click at [714, 635] on select "AM / PM 6:00 AM 6:15 AM 6:30 AM 6:45 AM 7:00 AM 7:15 AM 7:30 AM 7:45 AM 8:00 AM…" at bounding box center [648, 633] width 151 height 26
select select "09:00:00"
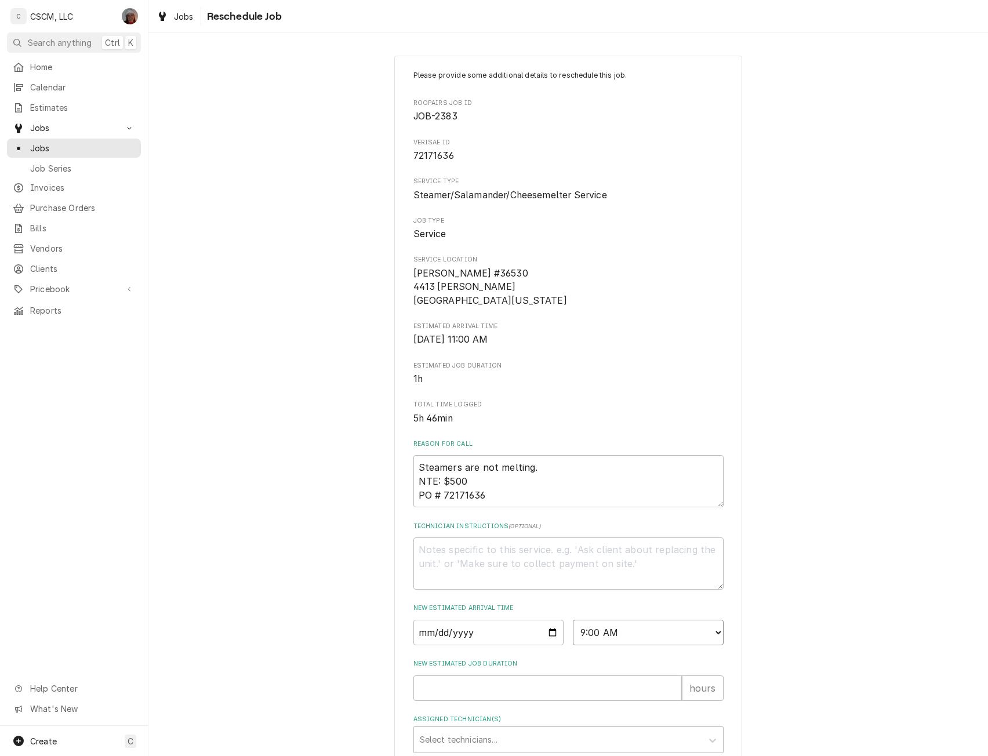
click at [573, 620] on select "AM / PM 6:00 AM 6:15 AM 6:30 AM 6:45 AM 7:00 AM 7:15 AM 7:30 AM 7:45 AM 8:00 AM…" at bounding box center [648, 633] width 151 height 26
type textarea "x"
click at [548, 696] on input "New Estimated Job Duration" at bounding box center [548, 689] width 269 height 26
type input "1"
type textarea "x"
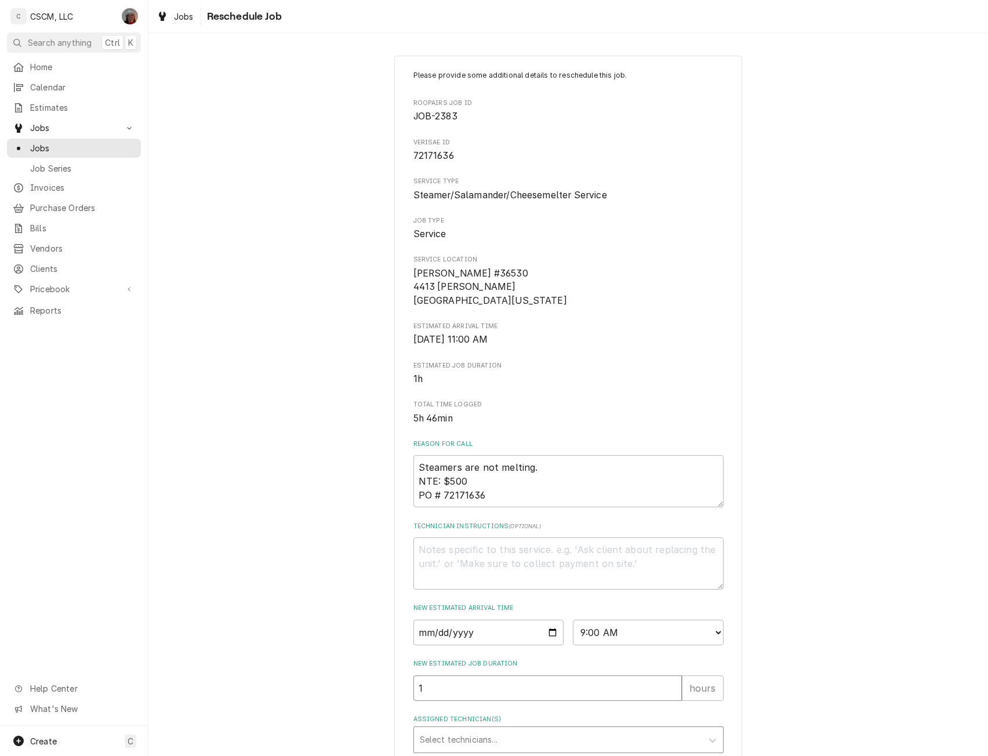
type input "1"
click at [516, 737] on div "Assigned Technician(s)" at bounding box center [558, 740] width 277 height 21
type input "jam"
type textarea "x"
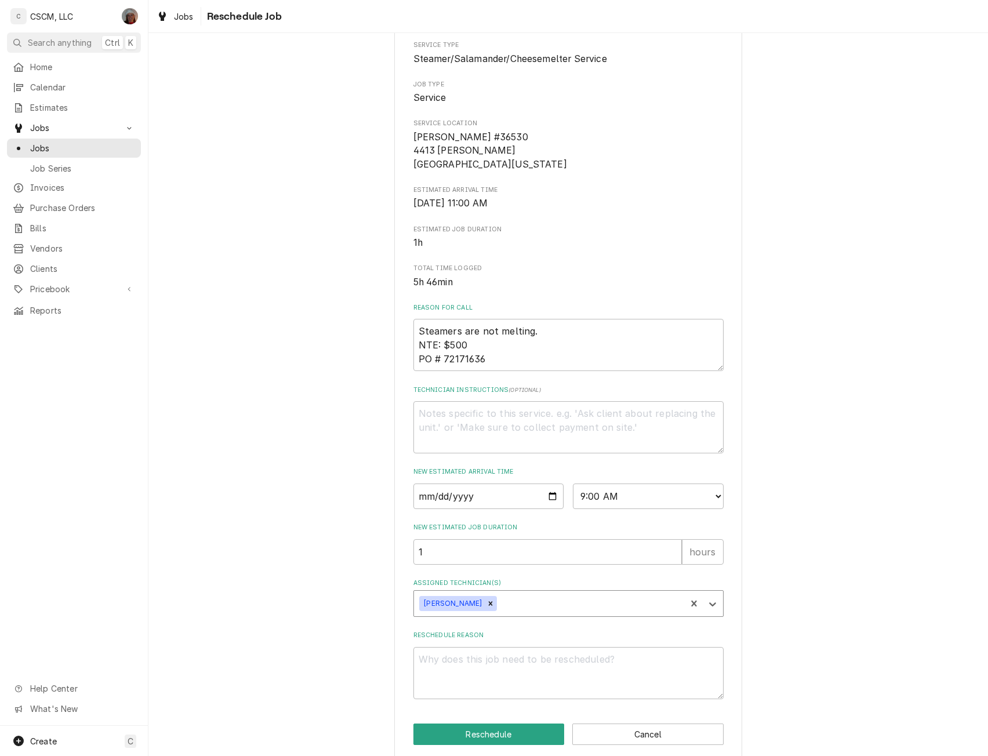
scroll to position [150, 0]
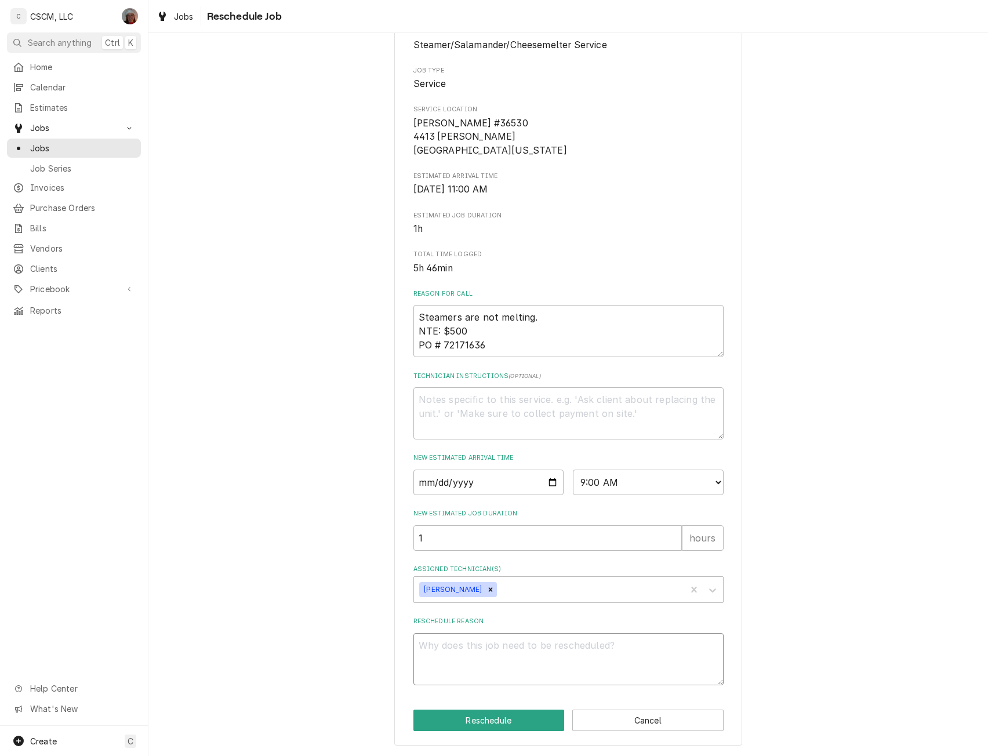
click at [442, 654] on textarea "Reschedule Reason" at bounding box center [569, 659] width 310 height 52
type textarea "x"
type textarea "p"
type textarea "x"
type textarea "pa"
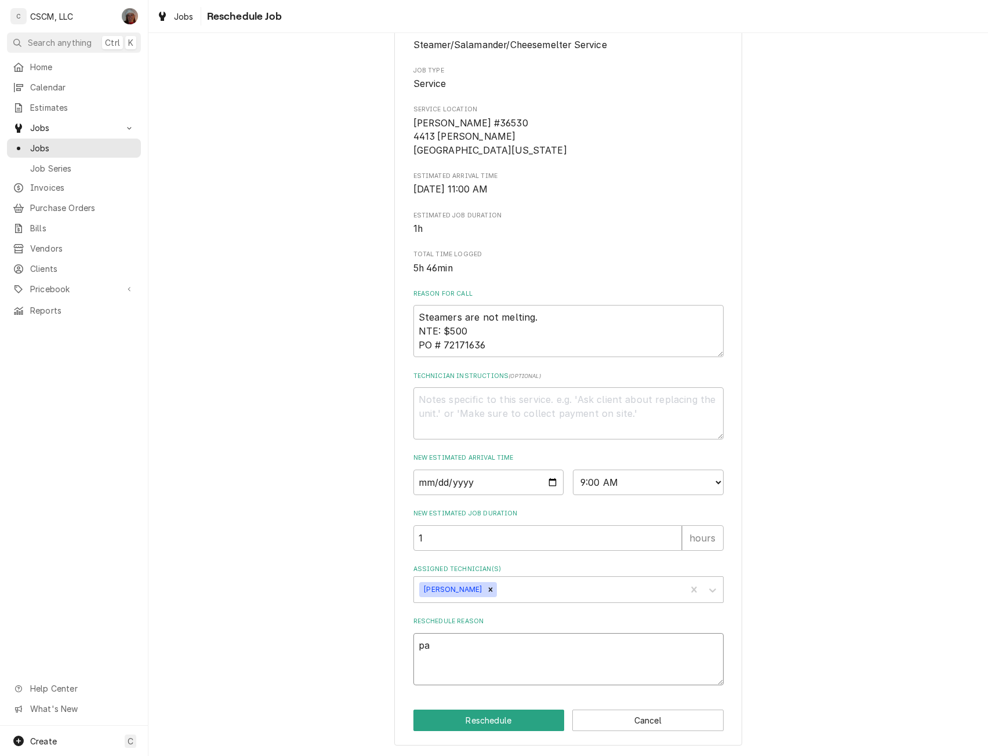
type textarea "x"
type textarea "par"
type textarea "x"
type textarea "part"
type textarea "x"
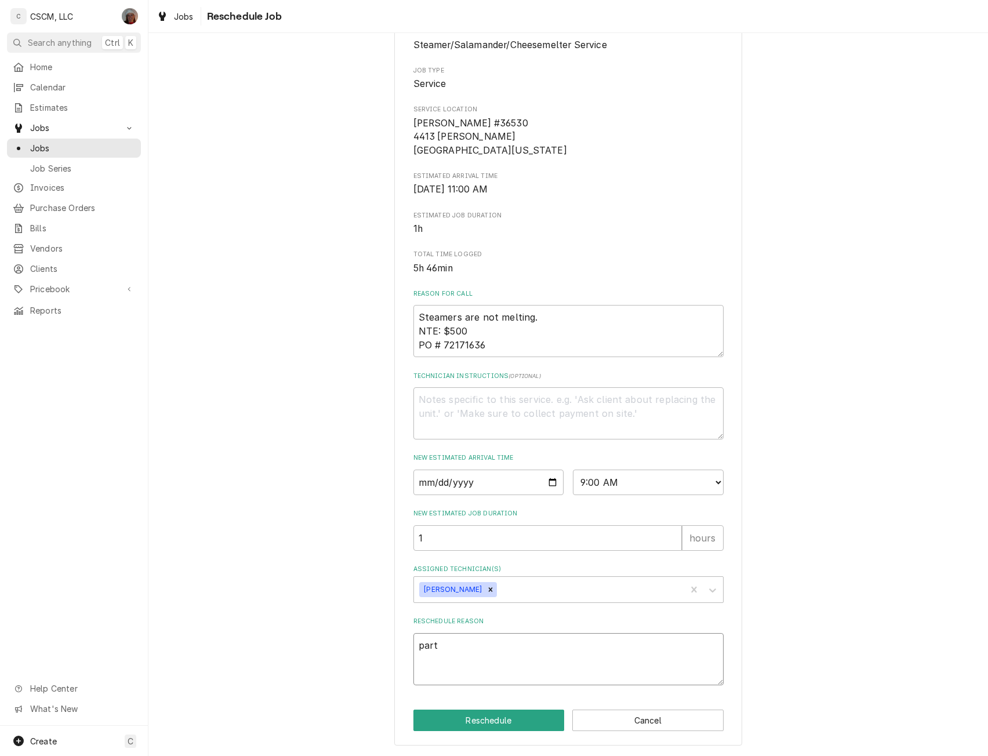
type textarea "parts"
type textarea "x"
type textarea "parts"
type textarea "x"
type textarea "parts r"
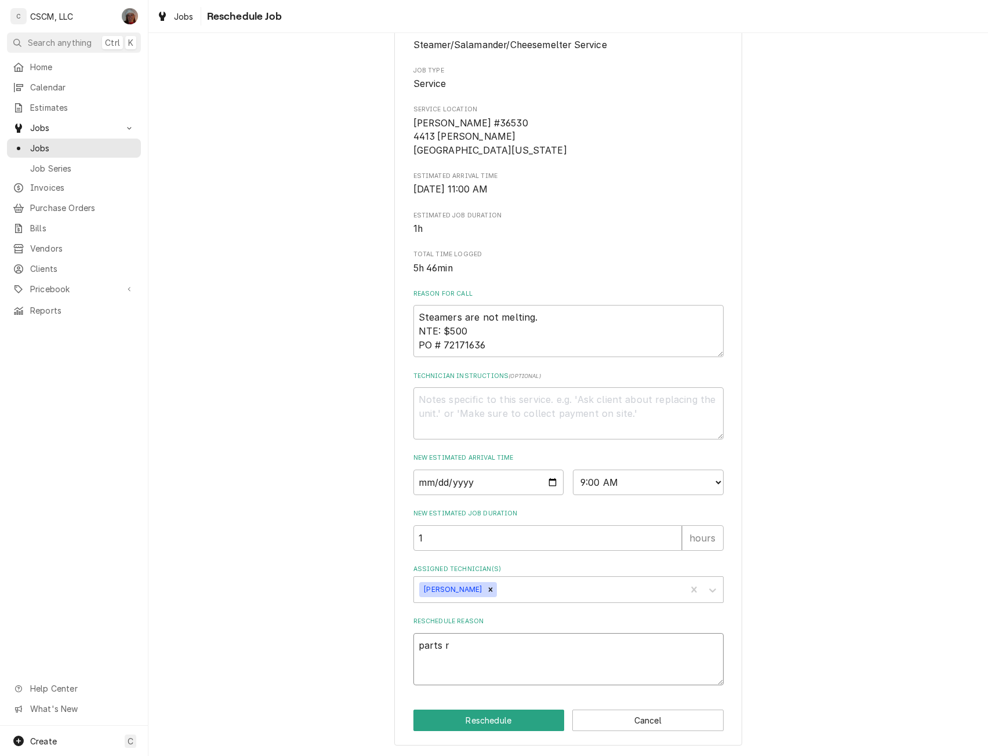
type textarea "x"
type textarea "parts re"
type textarea "x"
type textarea "parts rec"
type textarea "x"
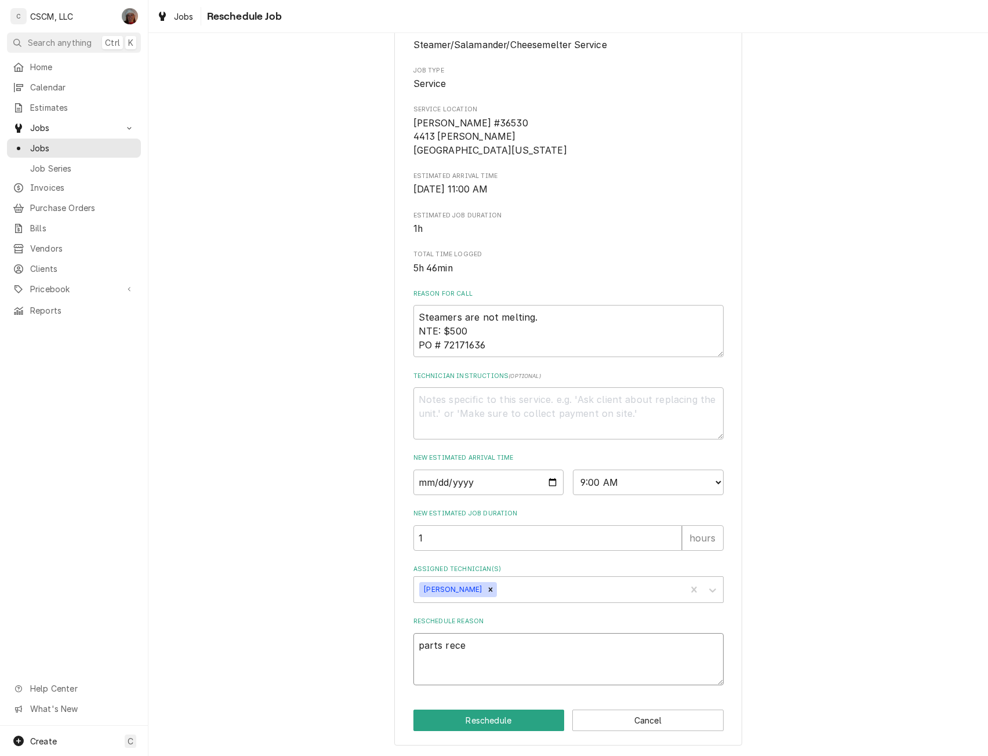
type textarea "parts recei"
type textarea "x"
type textarea "parts receiv"
type textarea "x"
type textarea "parts receive"
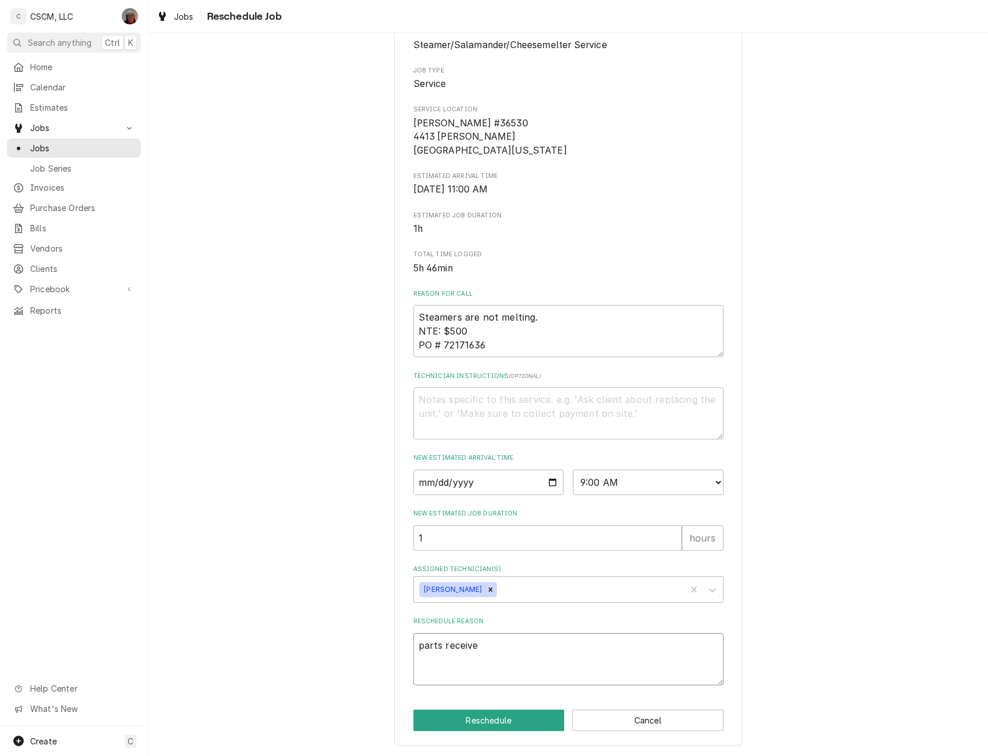
type textarea "x"
type textarea "parts received"
click at [476, 714] on button "Reschedule" at bounding box center [489, 720] width 151 height 21
type textarea "x"
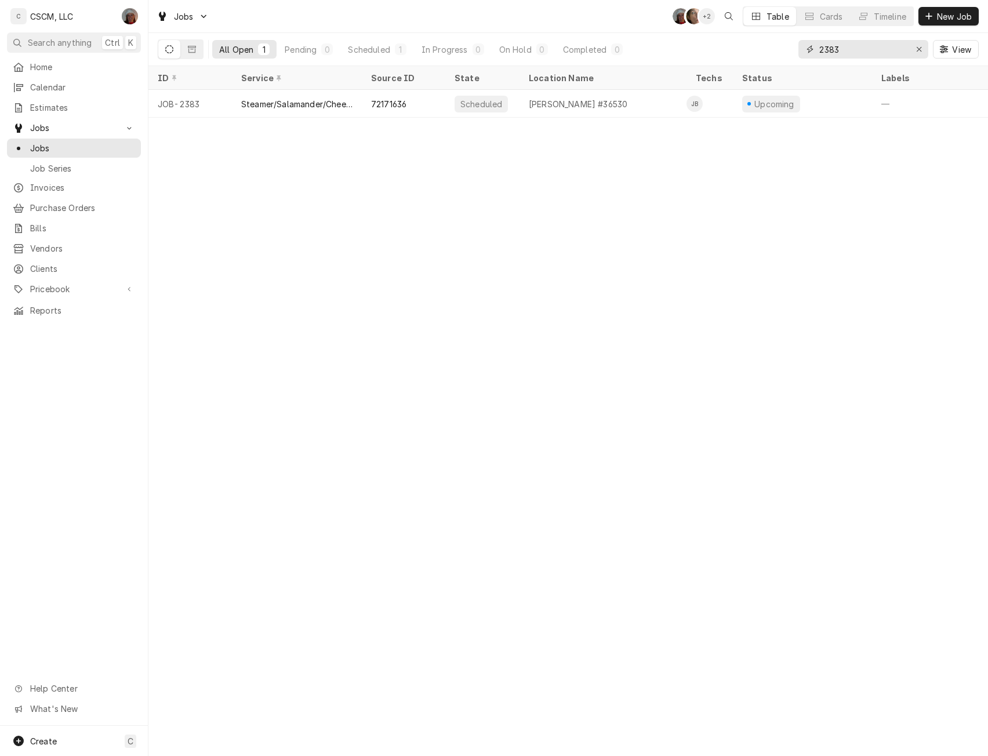
drag, startPoint x: 850, startPoint y: 49, endPoint x: 774, endPoint y: 52, distance: 76.0
click at [774, 52] on div "All Open 1 Pending 0 Scheduled 1 In Progress 0 On Hold 0 Completed 0 2383 View" at bounding box center [568, 49] width 821 height 32
type input "e"
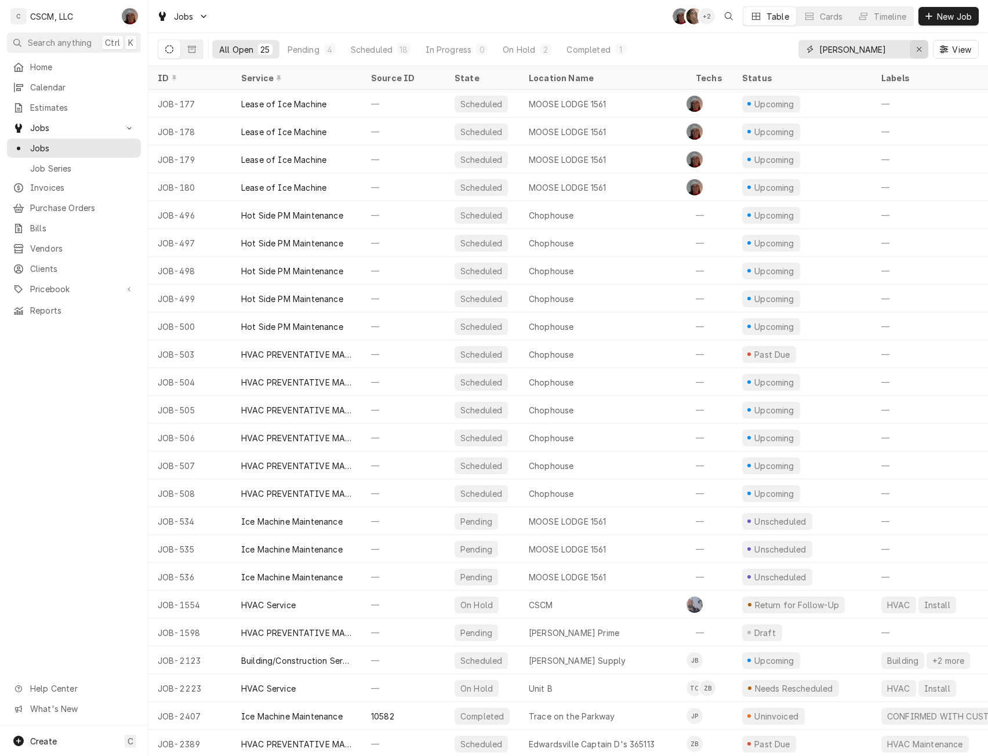
type input "[PERSON_NAME]"
click at [922, 52] on div "Erase input" at bounding box center [919, 49] width 12 height 12
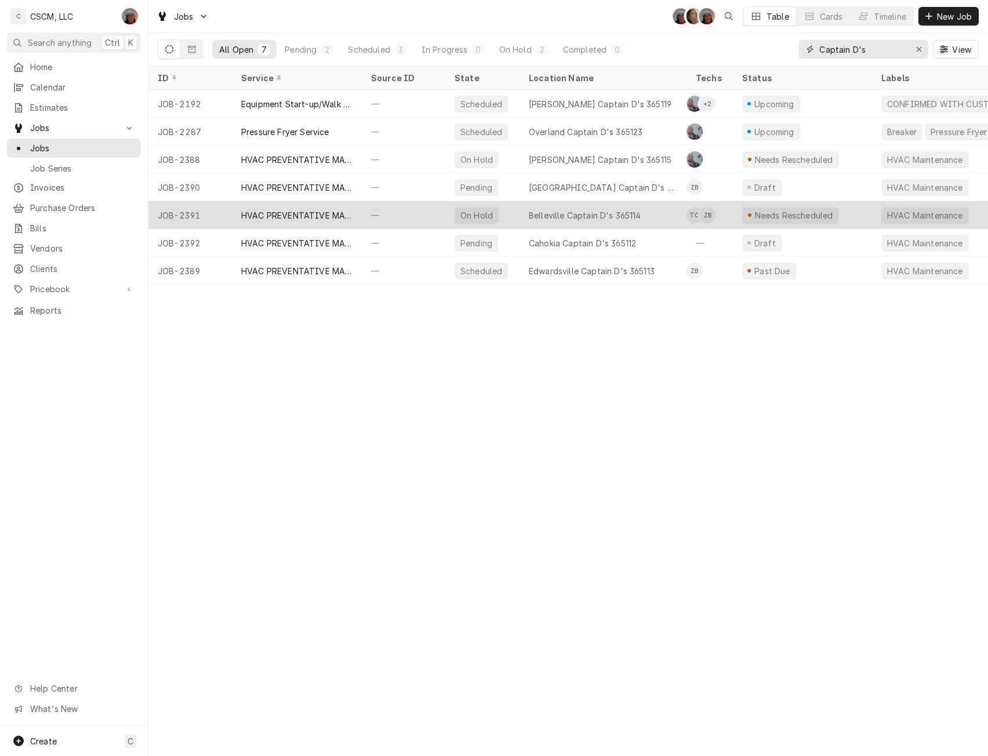
type input "Captain D's"
click at [354, 217] on div "HVAC PREVENTATIVE MAINTENANCE" at bounding box center [297, 215] width 130 height 28
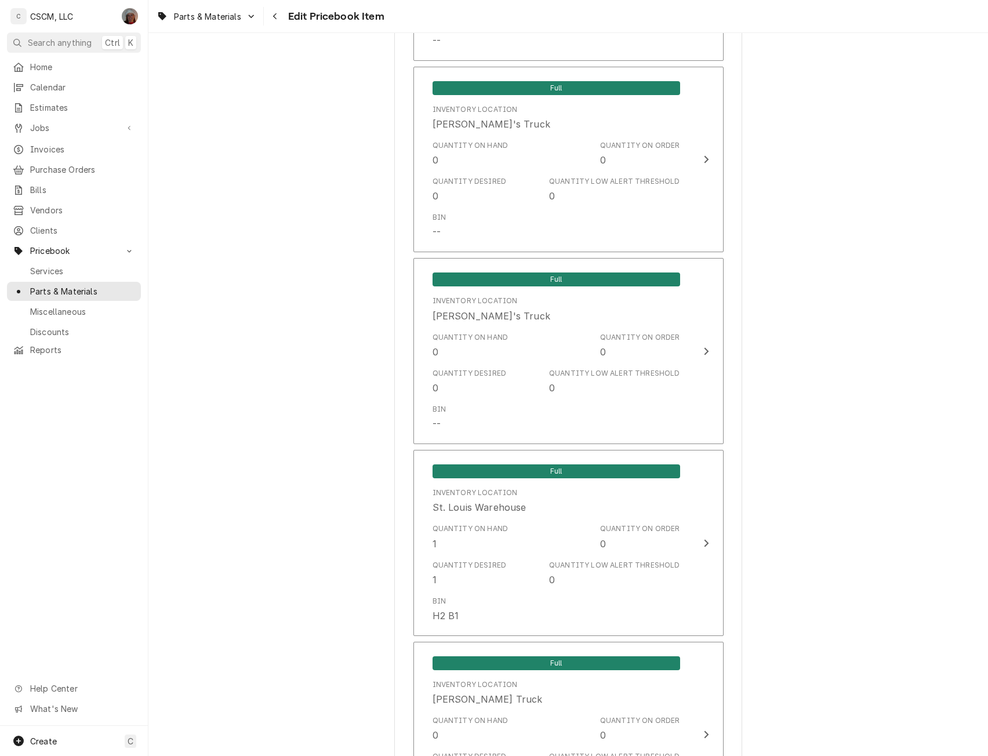
scroll to position [2597, 0]
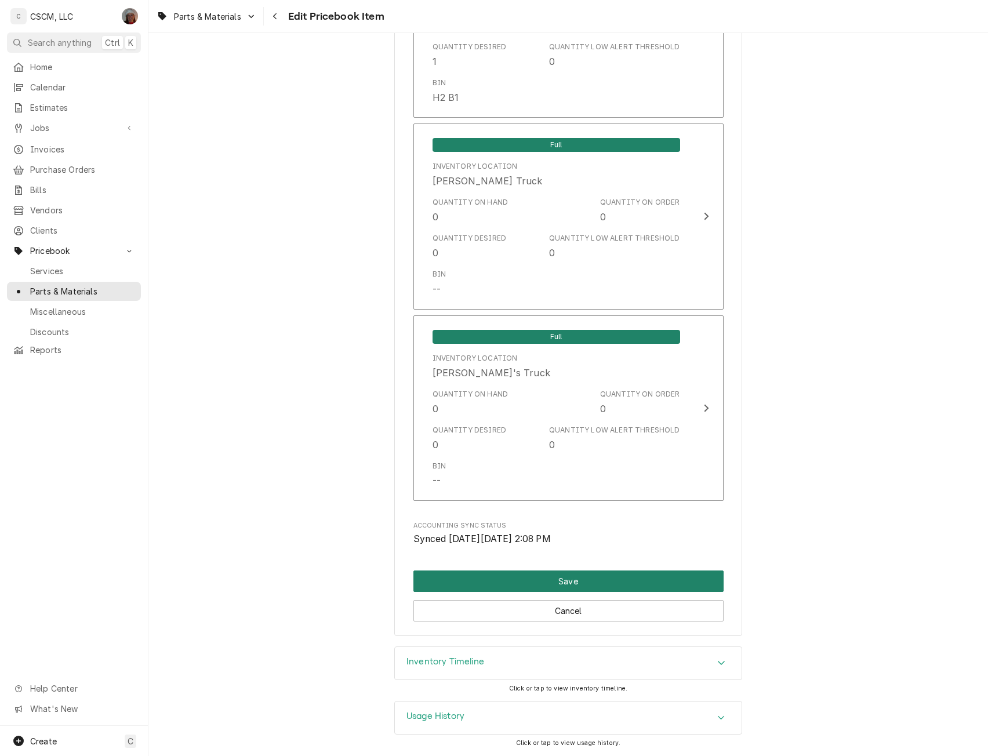
click at [566, 578] on button "Save" at bounding box center [569, 581] width 310 height 21
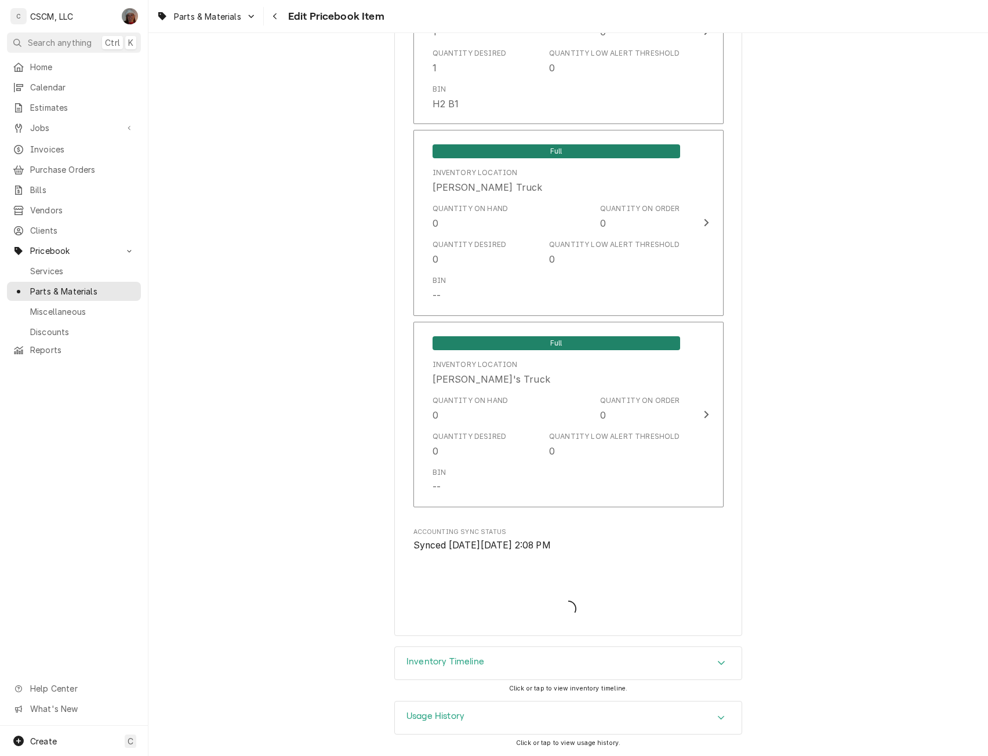
scroll to position [2591, 0]
type textarea "x"
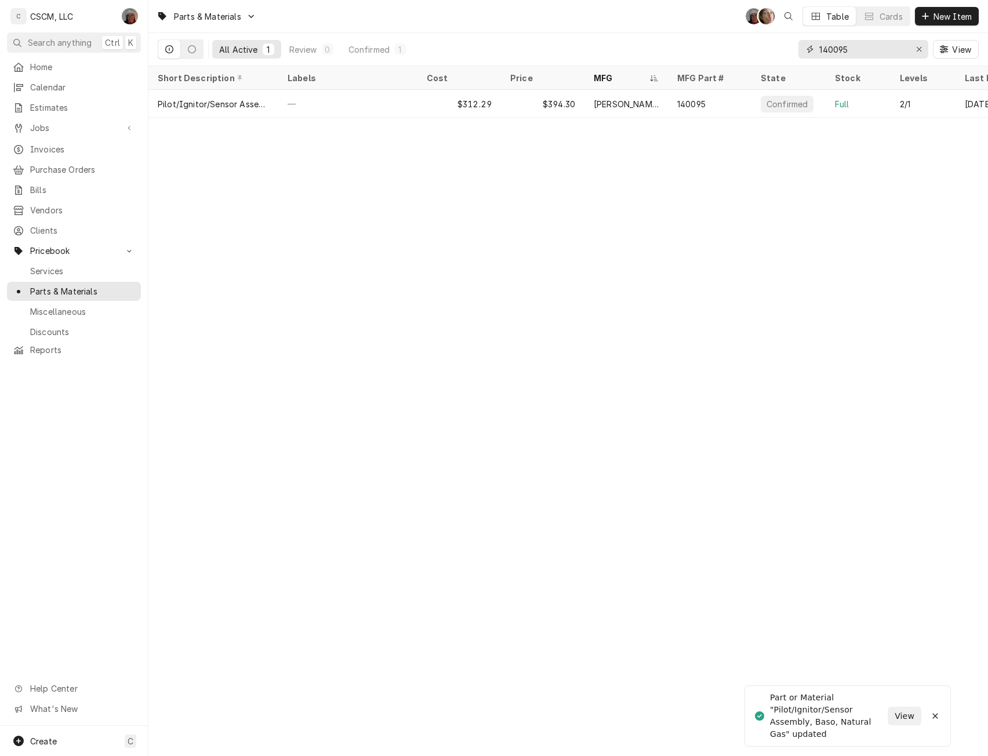
drag, startPoint x: 853, startPoint y: 49, endPoint x: 814, endPoint y: 44, distance: 38.6
click at [814, 44] on div "140095" at bounding box center [864, 49] width 130 height 19
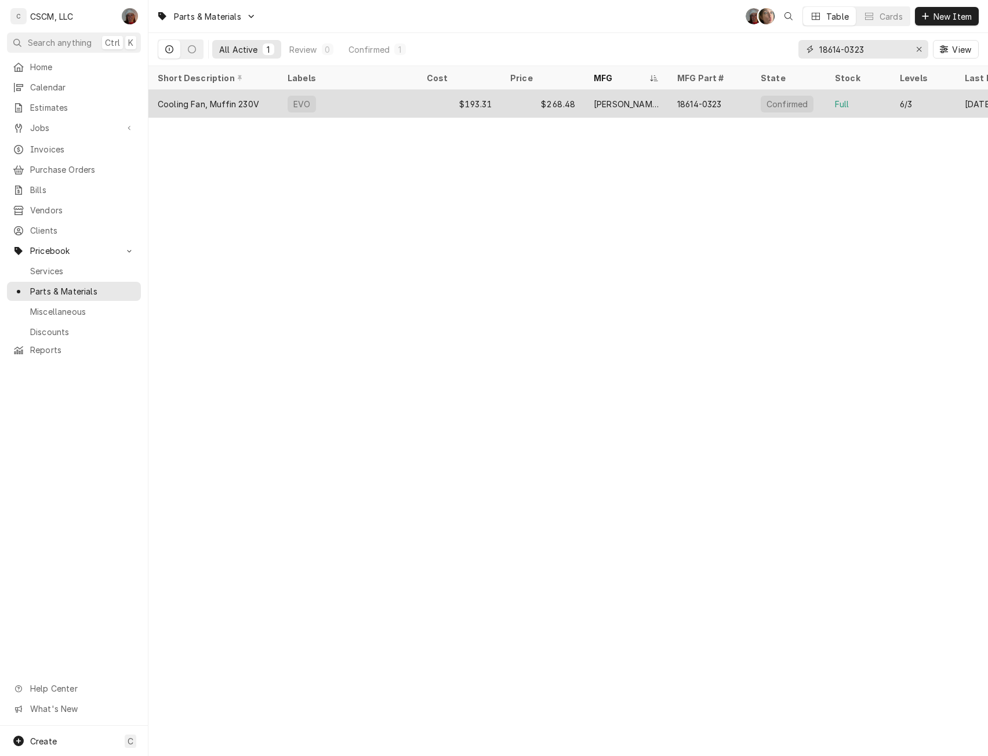
type input "18614-0323"
click at [511, 106] on div "$268.48" at bounding box center [543, 104] width 84 height 28
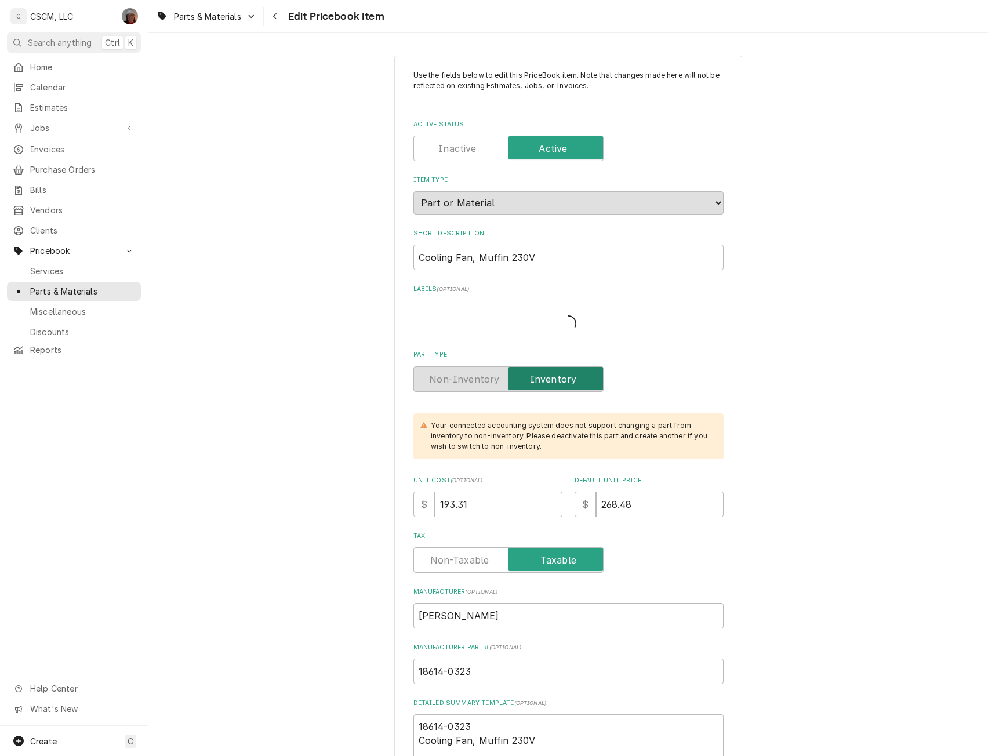
type textarea "x"
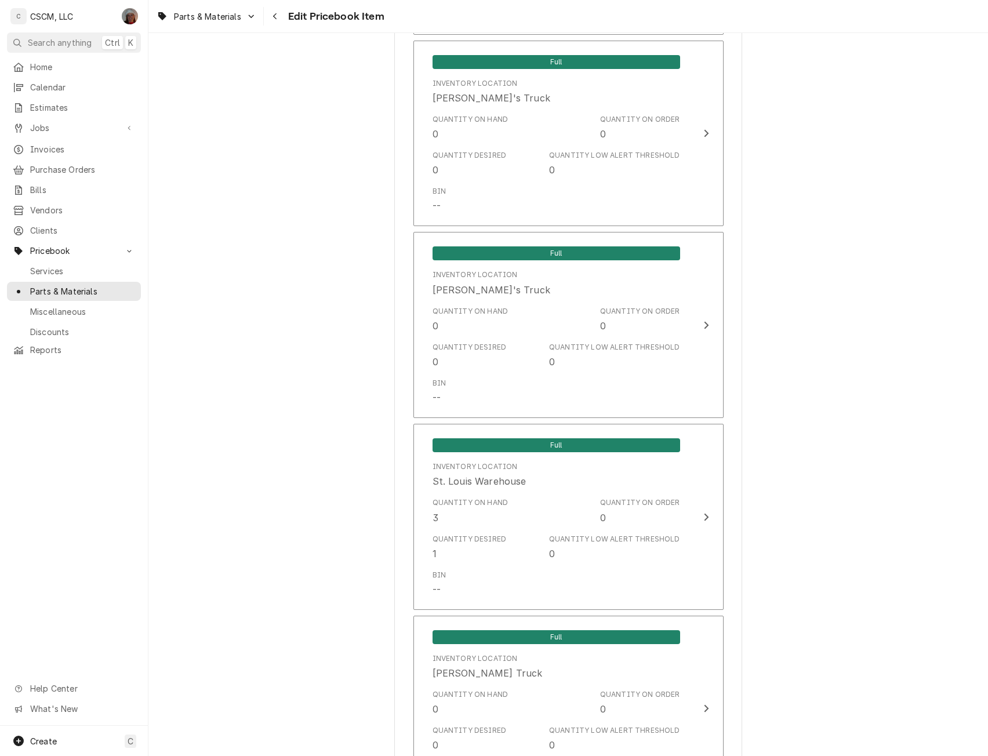
scroll to position [2157, 0]
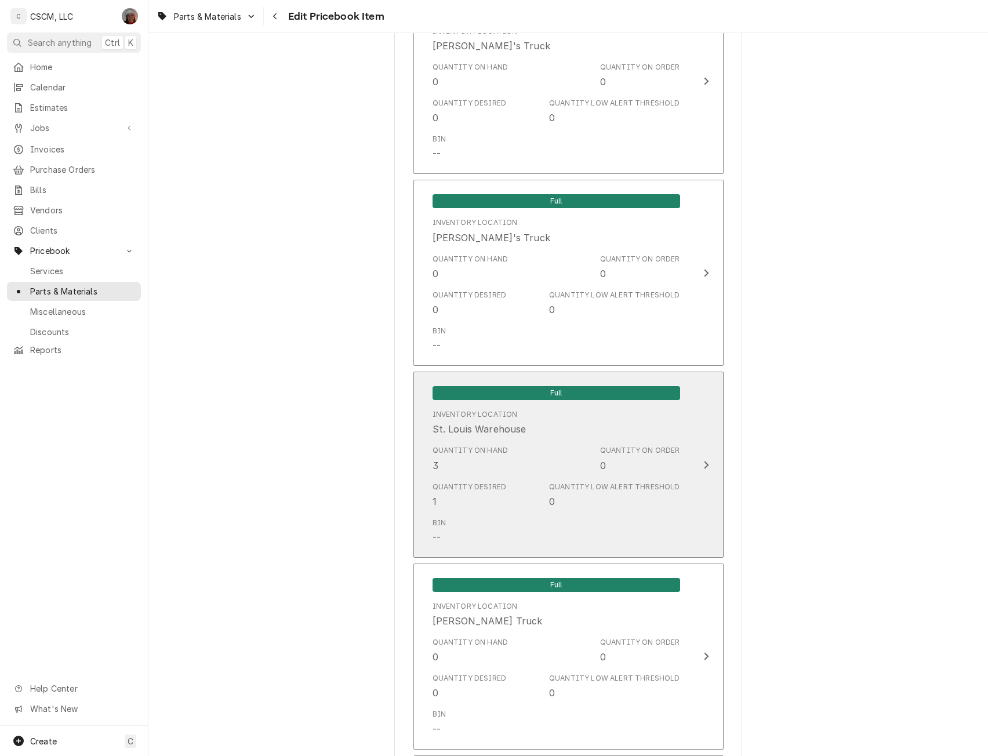
click at [688, 436] on button "Full Inventory Location St. Louis Warehouse Quantity on Hand 3 Quantity on Orde…" at bounding box center [569, 465] width 310 height 186
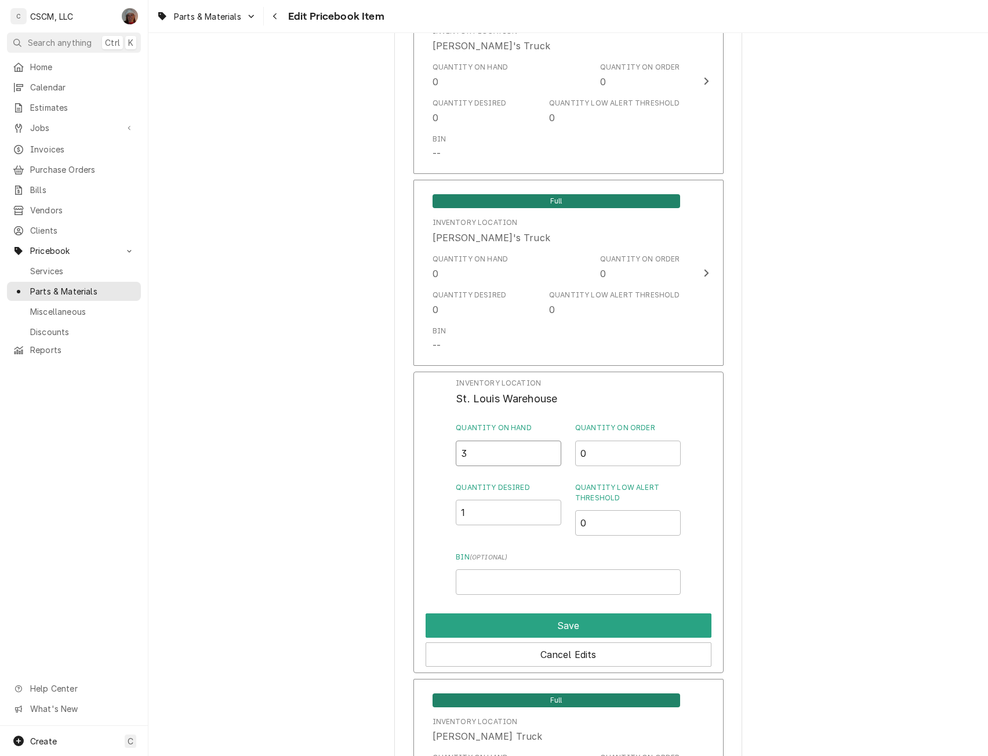
drag, startPoint x: 482, startPoint y: 459, endPoint x: 400, endPoint y: 452, distance: 82.7
type input "0"
type input "1"
click at [542, 618] on button "Save" at bounding box center [569, 626] width 286 height 24
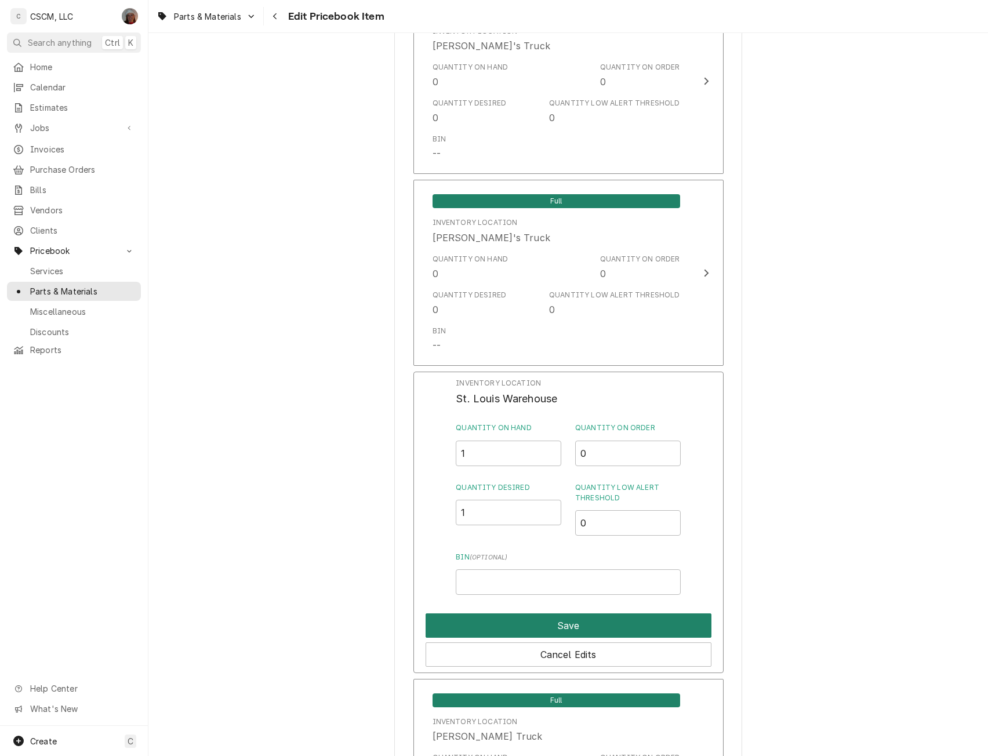
type textarea "x"
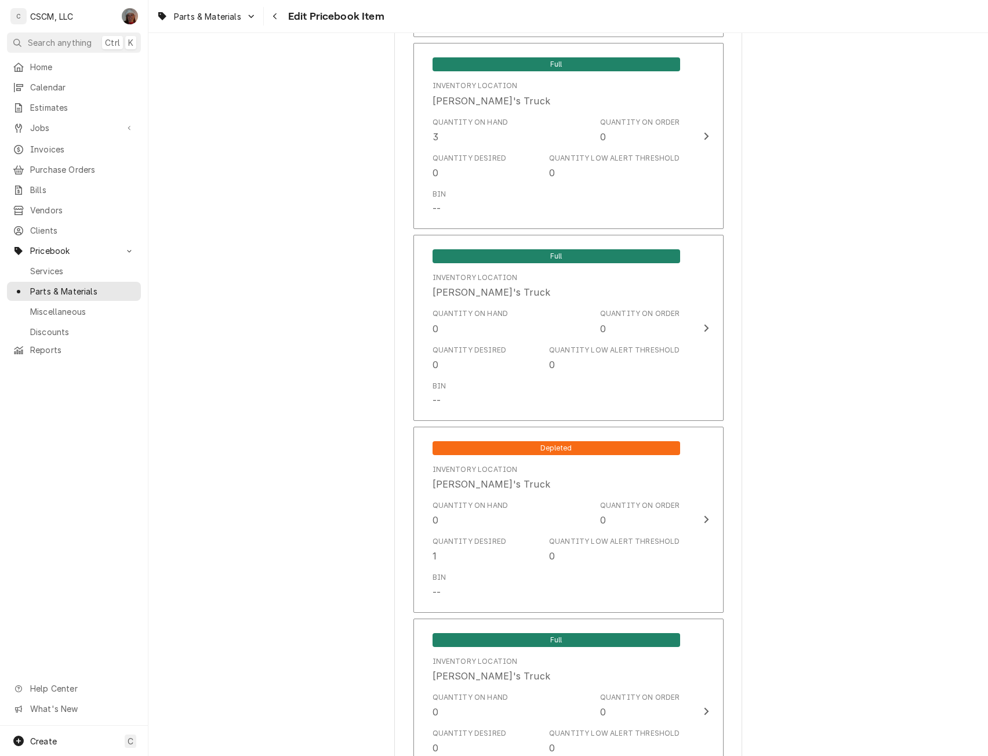
scroll to position [1463, 0]
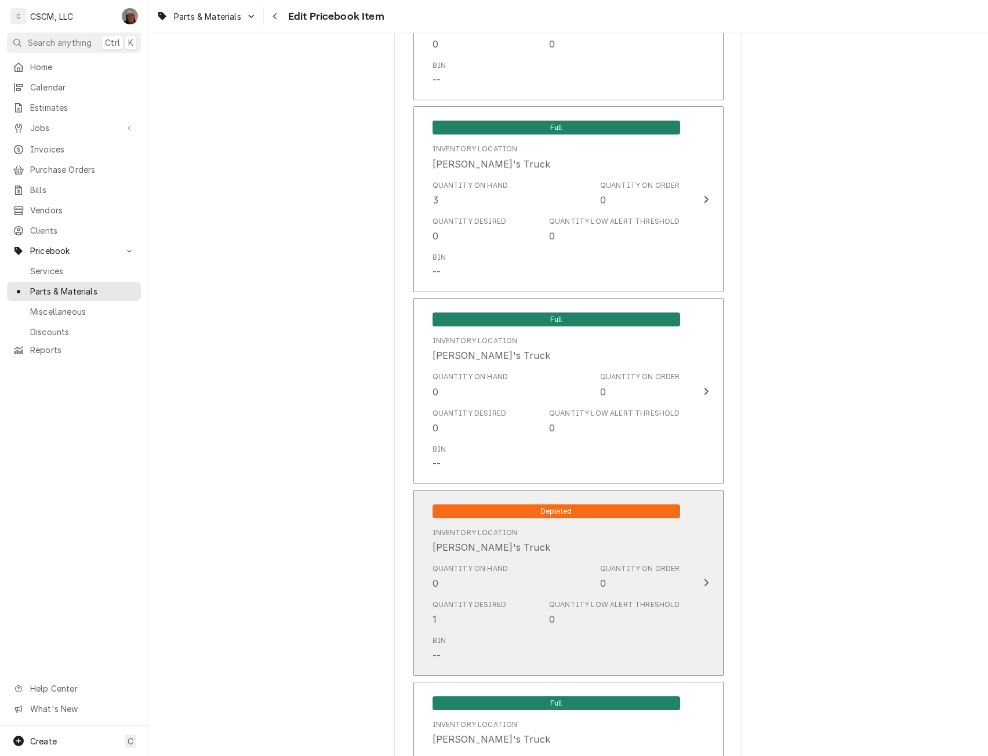
click at [699, 576] on div "Update Inventory Level" at bounding box center [706, 583] width 15 height 14
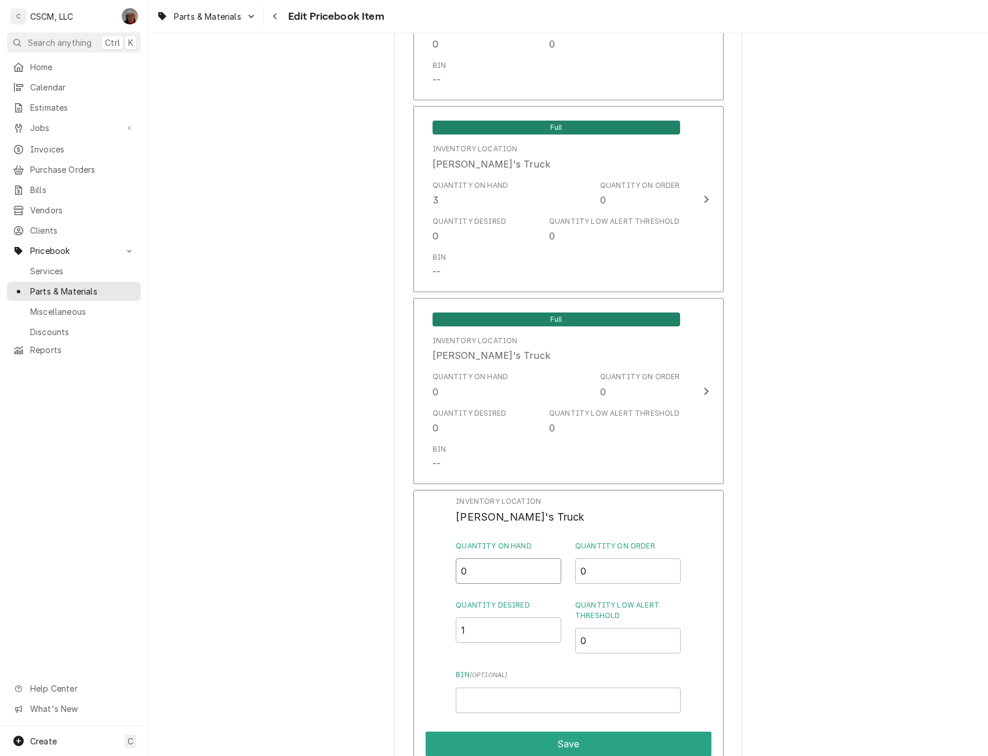
drag, startPoint x: 469, startPoint y: 574, endPoint x: 449, endPoint y: 574, distance: 19.7
click at [449, 574] on div "Inventory Location Jonnie's Truck Quantity on Hand 0 Quantity on Order 0 Quanti…" at bounding box center [569, 641] width 310 height 302
type input "1"
click at [559, 738] on button "Save" at bounding box center [569, 744] width 286 height 24
type textarea "x"
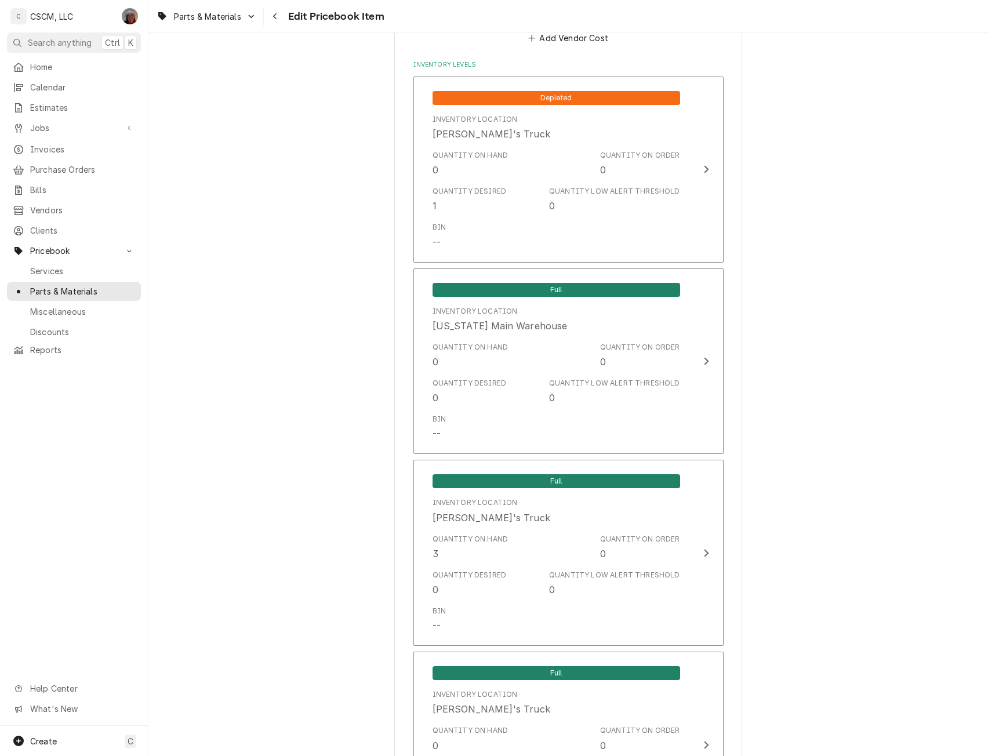
scroll to position [1052, 0]
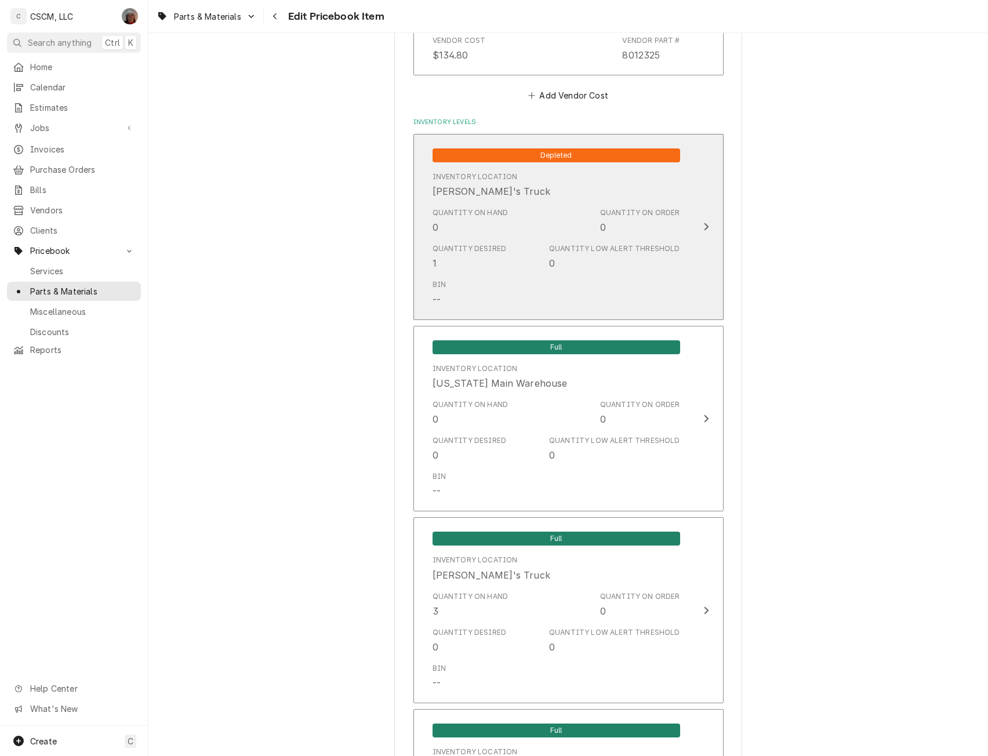
click at [699, 226] on div "Update Inventory Level" at bounding box center [706, 227] width 15 height 14
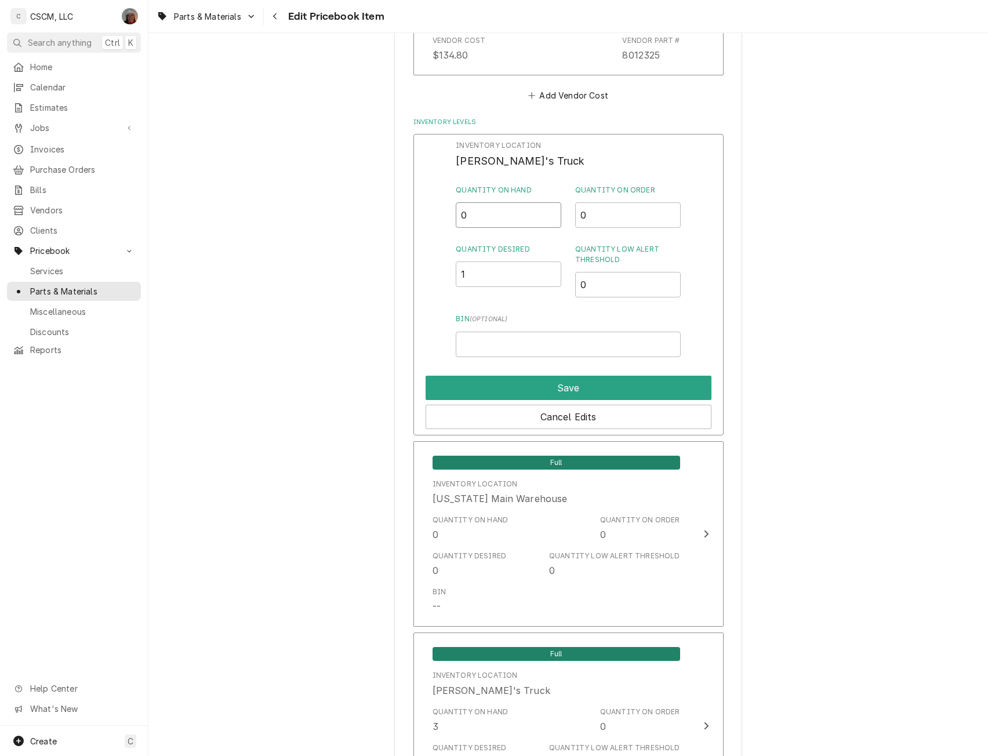
drag, startPoint x: 476, startPoint y: 220, endPoint x: 430, endPoint y: 220, distance: 45.2
click at [430, 220] on div "Inventory Location Chris's Truck Quantity on Hand 0 Quantity on Order 0 Quantit…" at bounding box center [569, 285] width 310 height 302
type input "1"
click at [542, 390] on button "Save" at bounding box center [569, 388] width 286 height 24
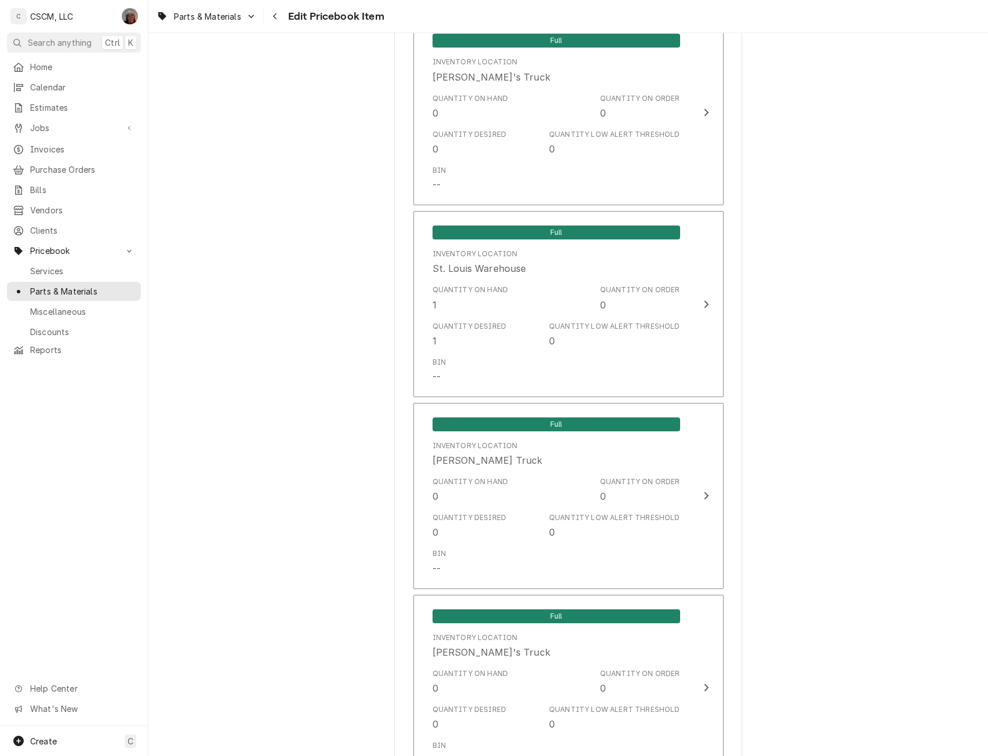
scroll to position [2597, 0]
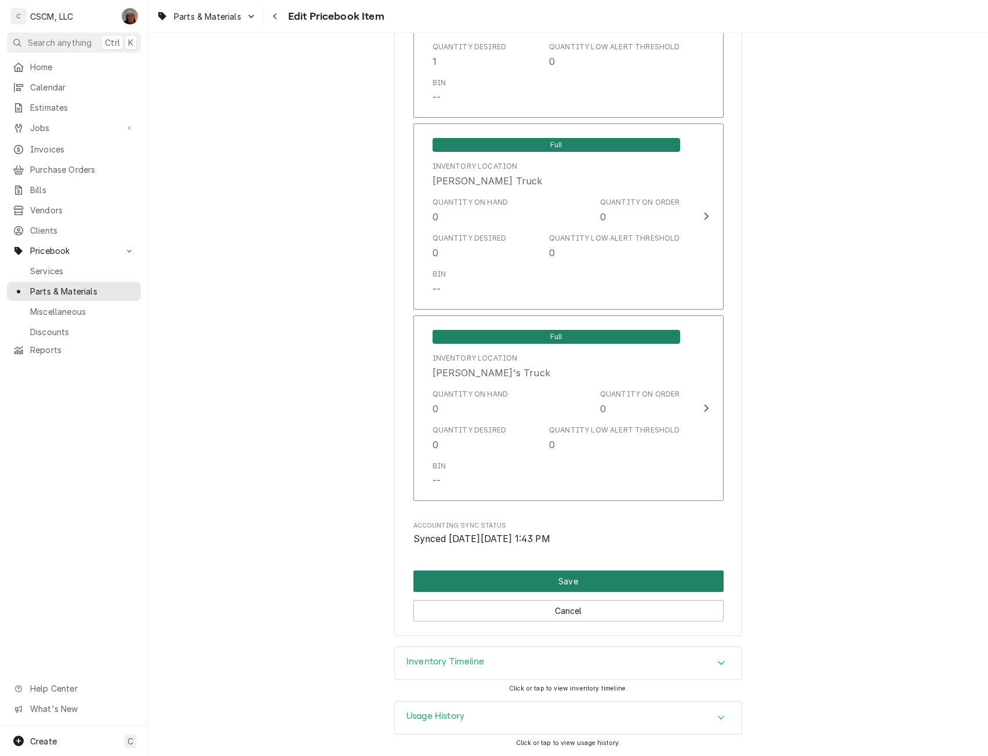
click at [634, 582] on button "Save" at bounding box center [569, 581] width 310 height 21
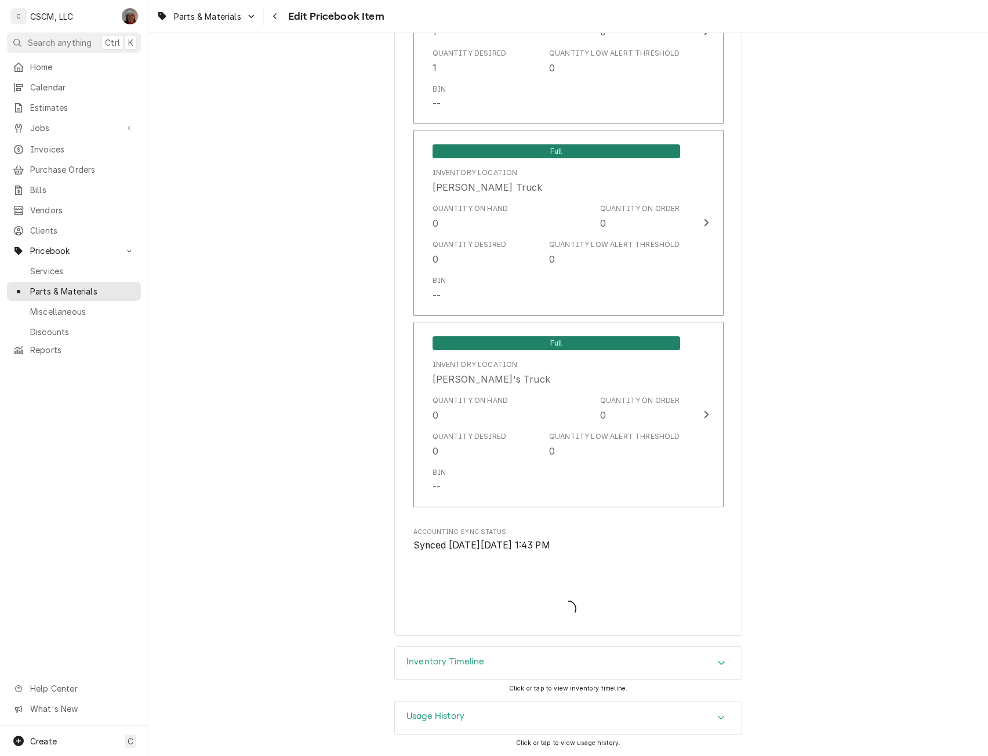
type textarea "x"
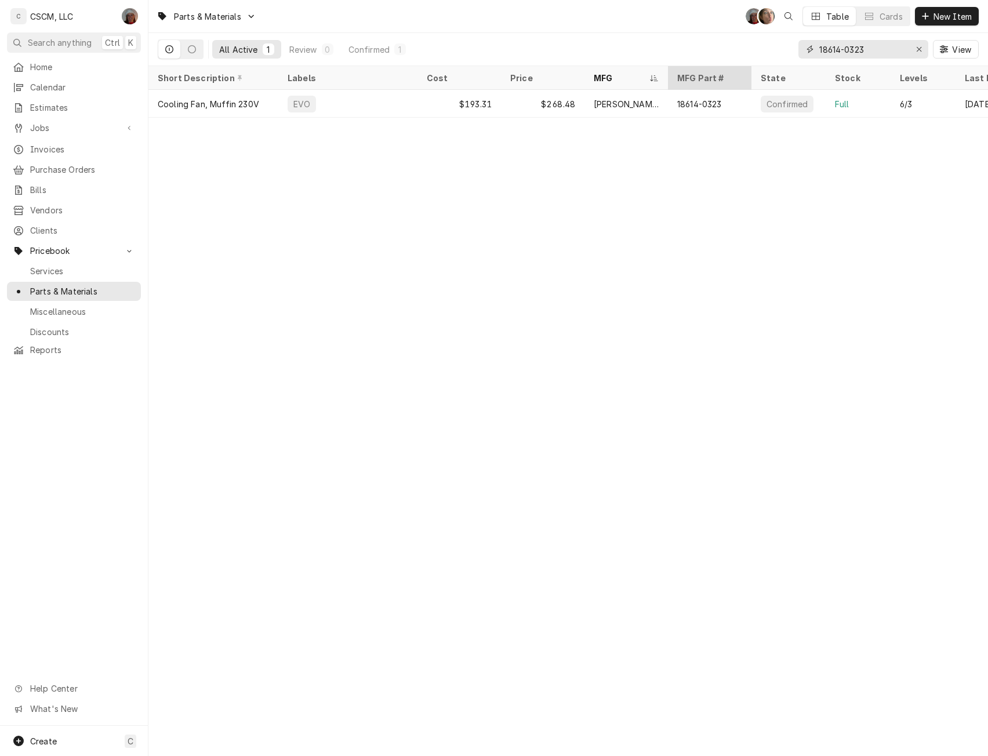
drag, startPoint x: 876, startPoint y: 48, endPoint x: 745, endPoint y: 77, distance: 134.9
click at [745, 77] on div "Parts & Materials DV SH Table Cards New Item All Active 1 Review 0 Confirmed 1 …" at bounding box center [568, 378] width 840 height 756
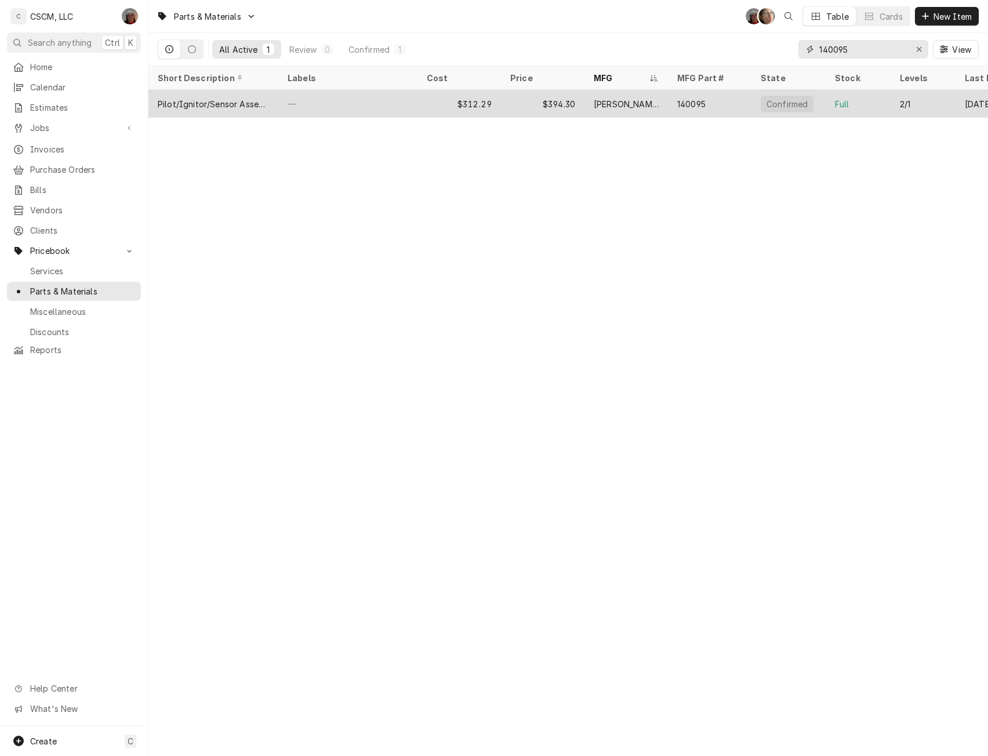
type input "140095"
click at [328, 105] on div "—" at bounding box center [347, 104] width 139 height 28
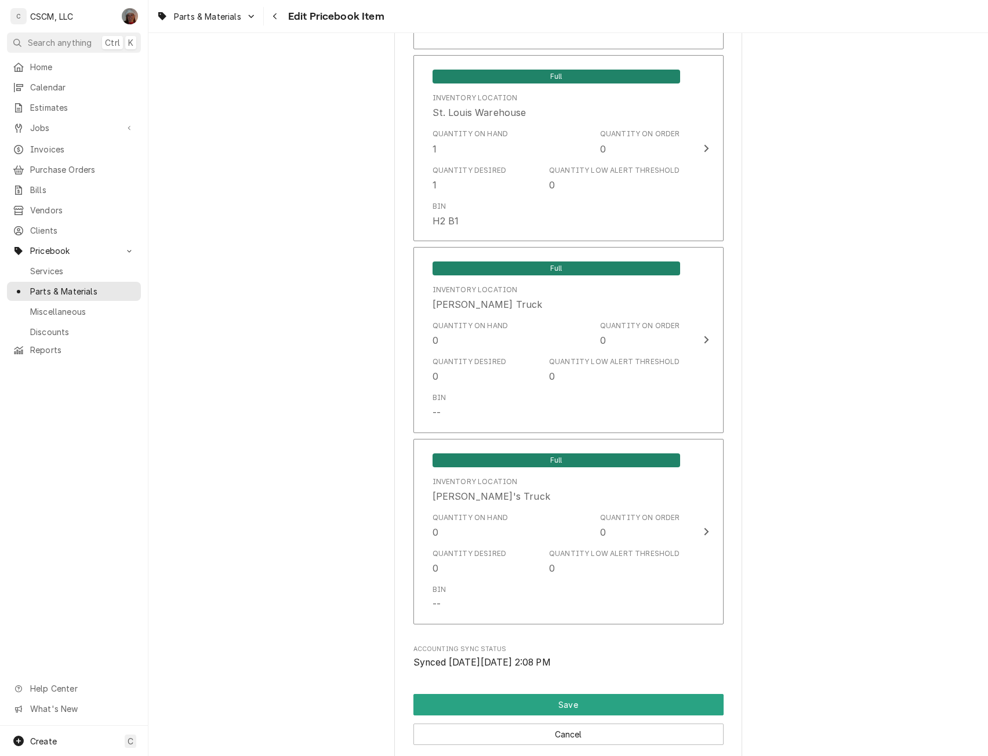
scroll to position [2597, 0]
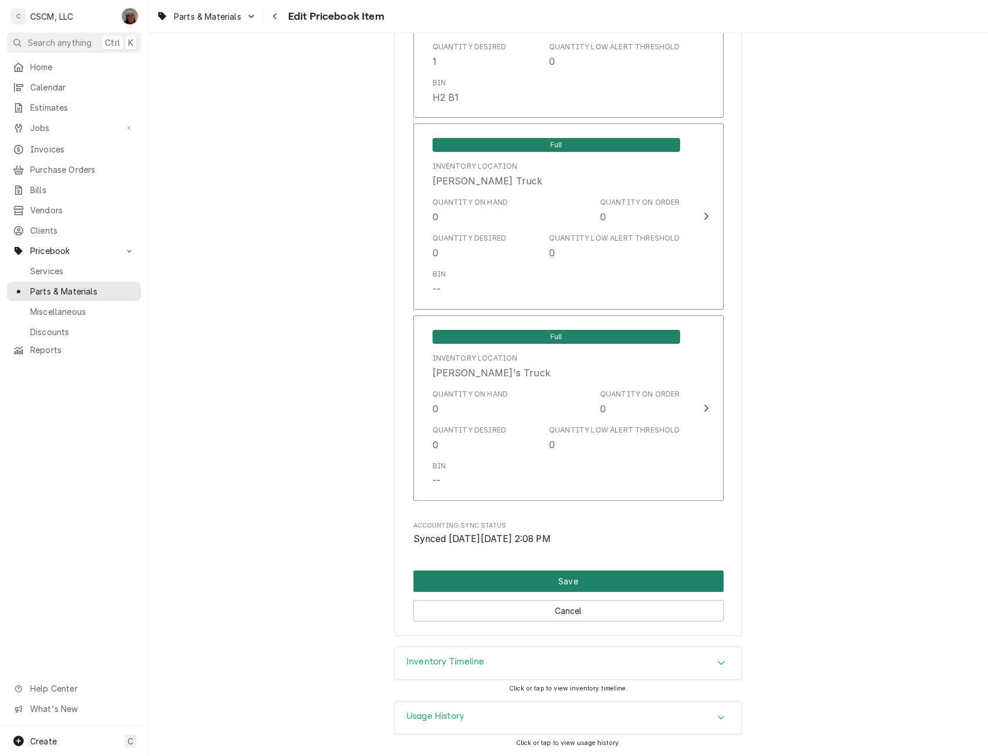
click at [686, 586] on button "Save" at bounding box center [569, 581] width 310 height 21
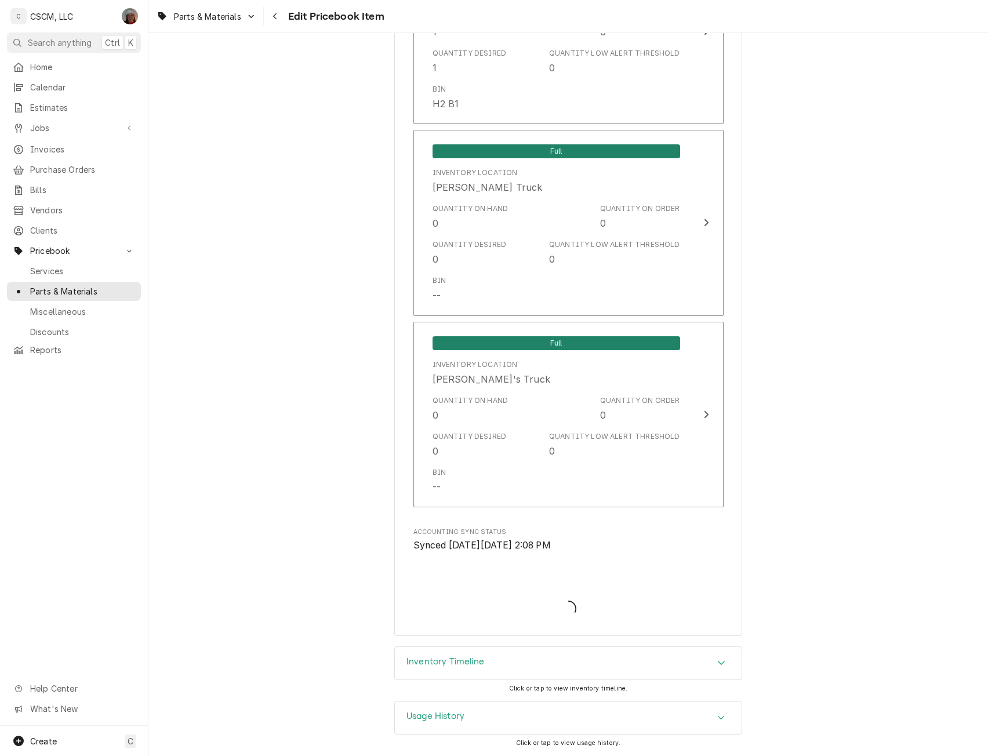
scroll to position [2591, 0]
type textarea "x"
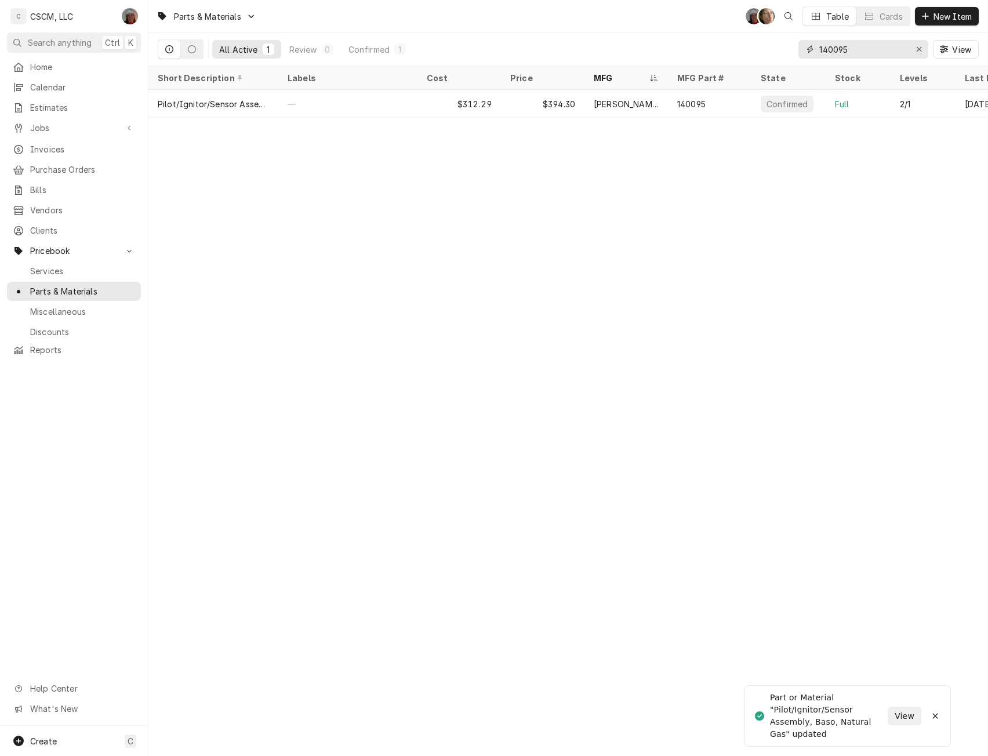
drag, startPoint x: 857, startPoint y: 49, endPoint x: 785, endPoint y: 43, distance: 72.7
click at [785, 43] on div "All Active 1 Review 0 Confirmed 1 140095 View" at bounding box center [568, 49] width 821 height 32
type input "8"
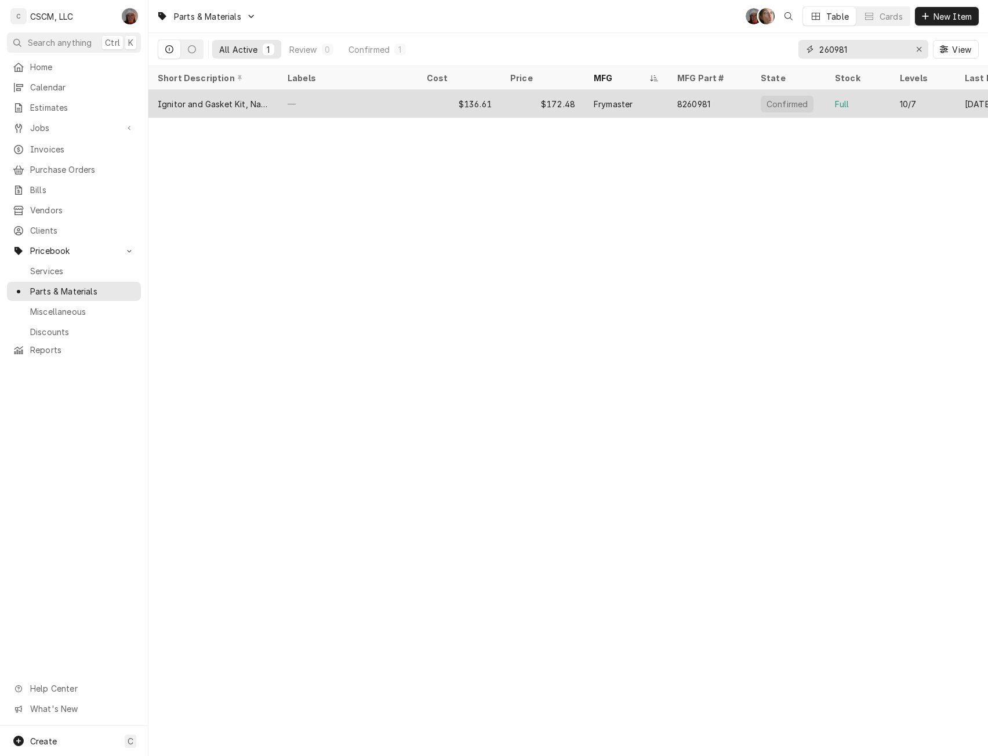
type input "260981"
click at [415, 109] on div "—" at bounding box center [347, 104] width 139 height 28
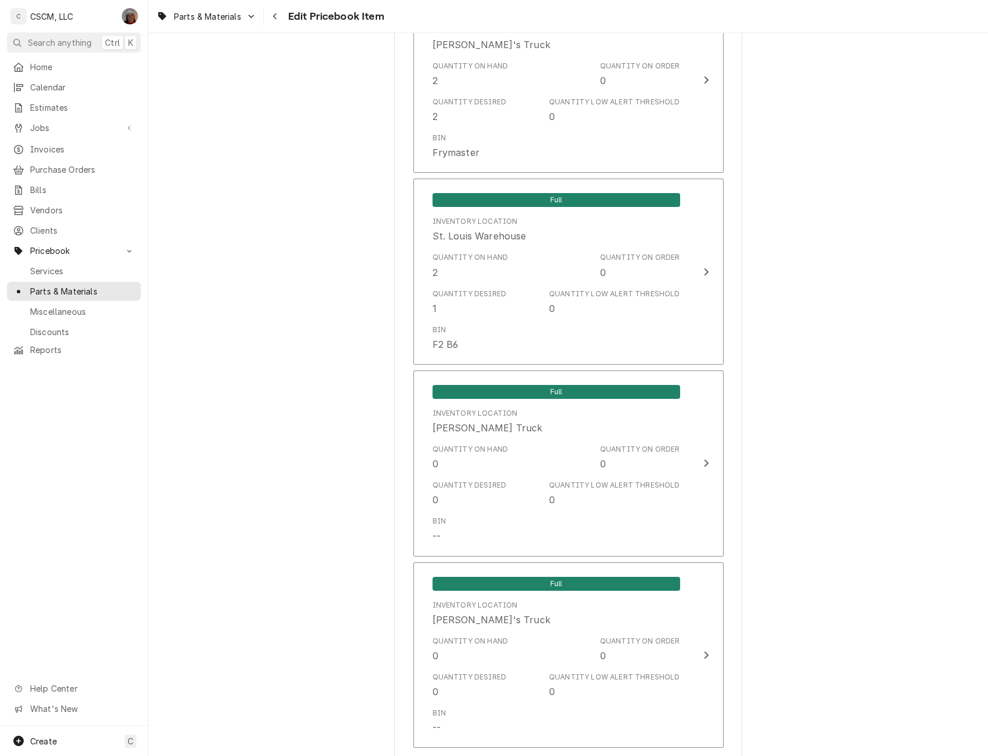
scroll to position [2597, 0]
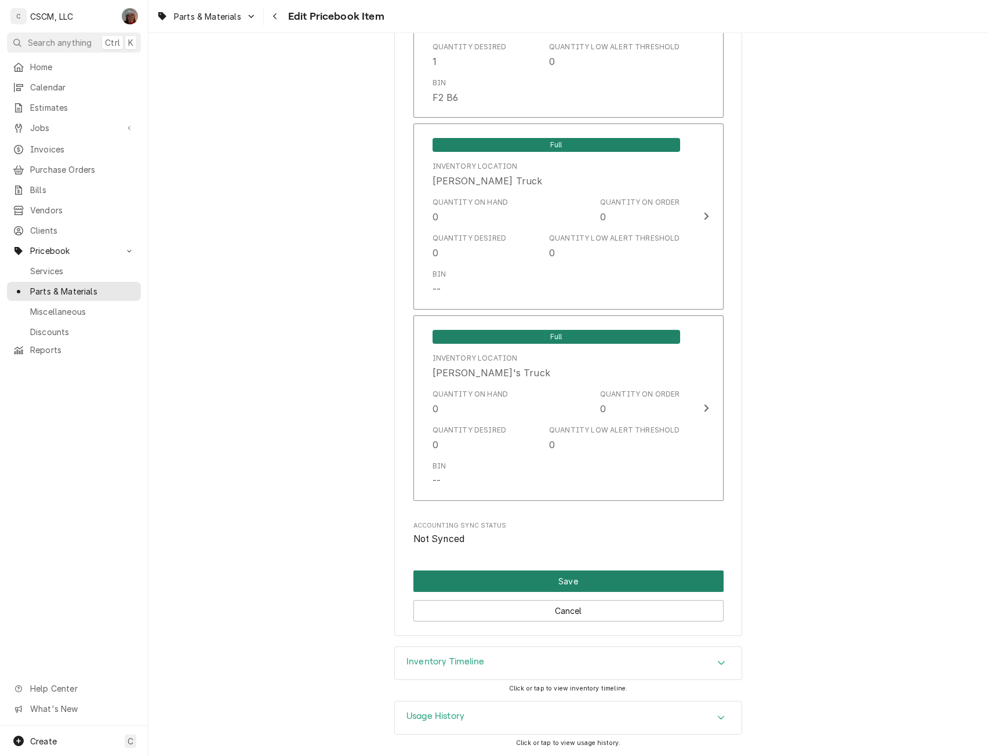
click at [542, 581] on button "Save" at bounding box center [569, 581] width 310 height 21
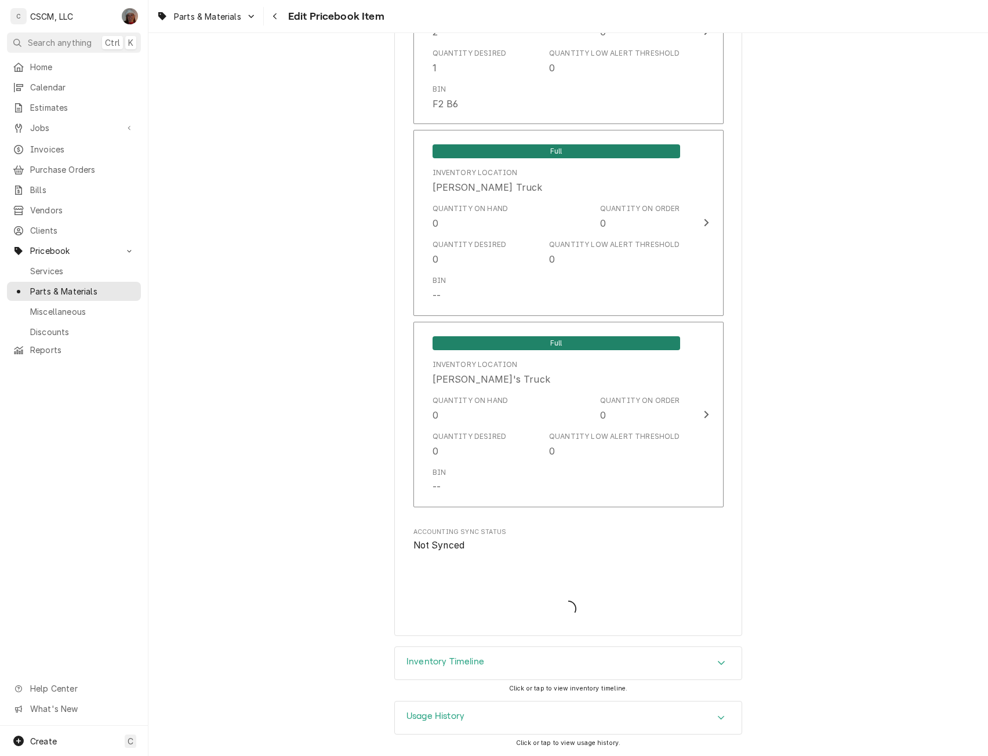
type textarea "x"
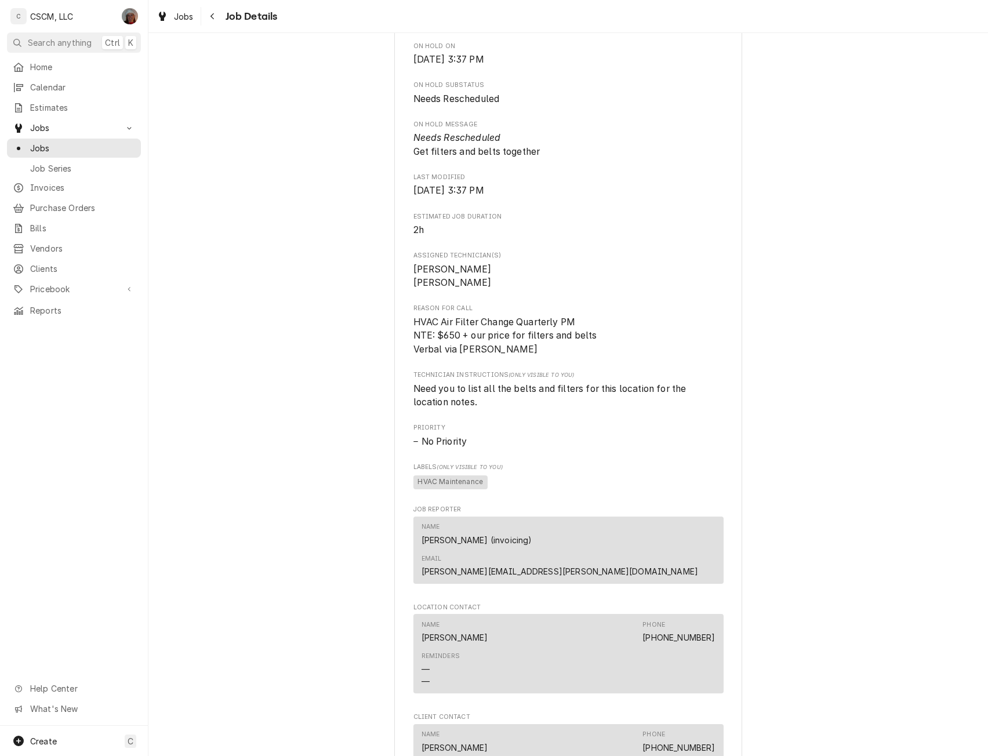
scroll to position [585, 0]
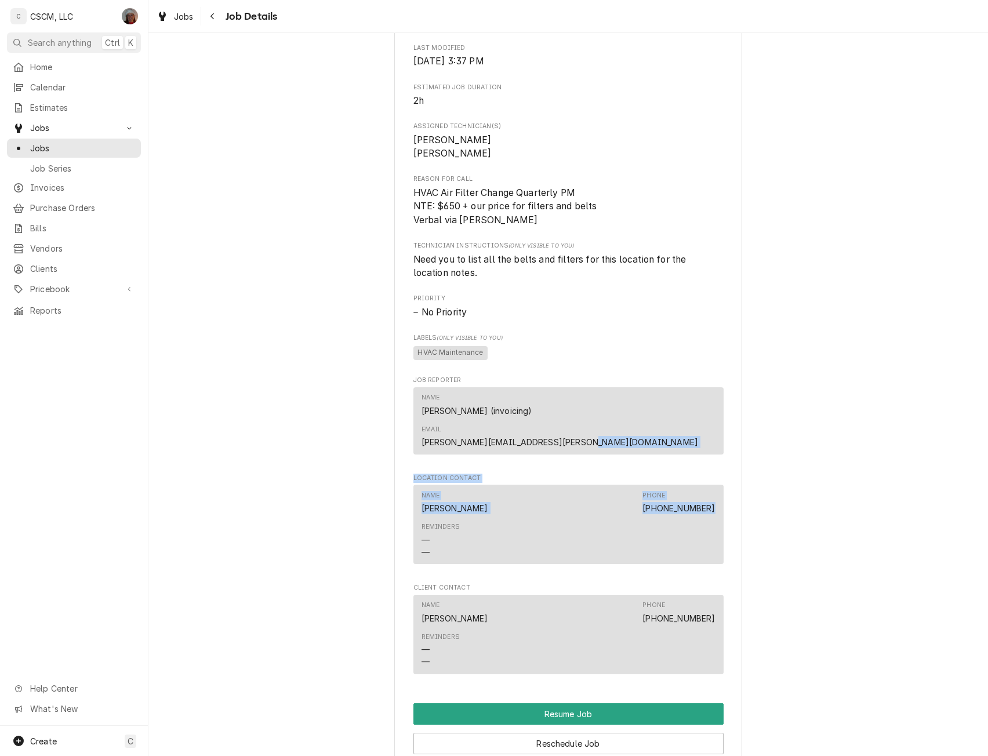
drag, startPoint x: 978, startPoint y: 428, endPoint x: 979, endPoint y: 495, distance: 66.7
click at [979, 495] on div "Needs Rescheduled CAPTAIN D's Belleville Captain D's 365114 / [STREET_ADDRESS] …" at bounding box center [568, 209] width 840 height 1496
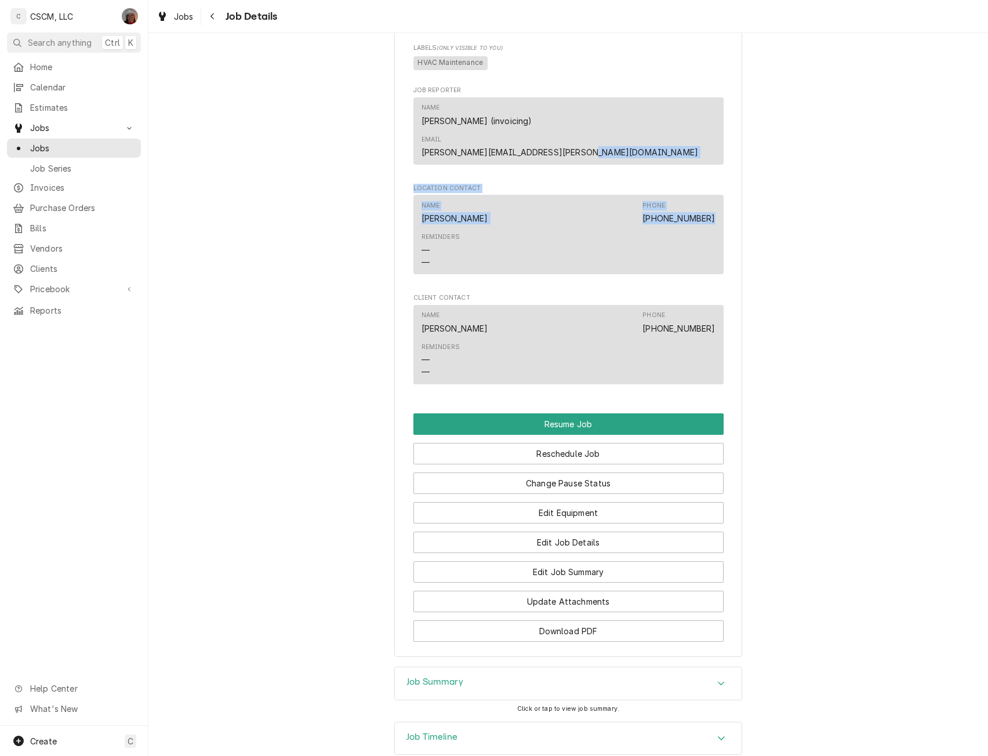
scroll to position [932, 0]
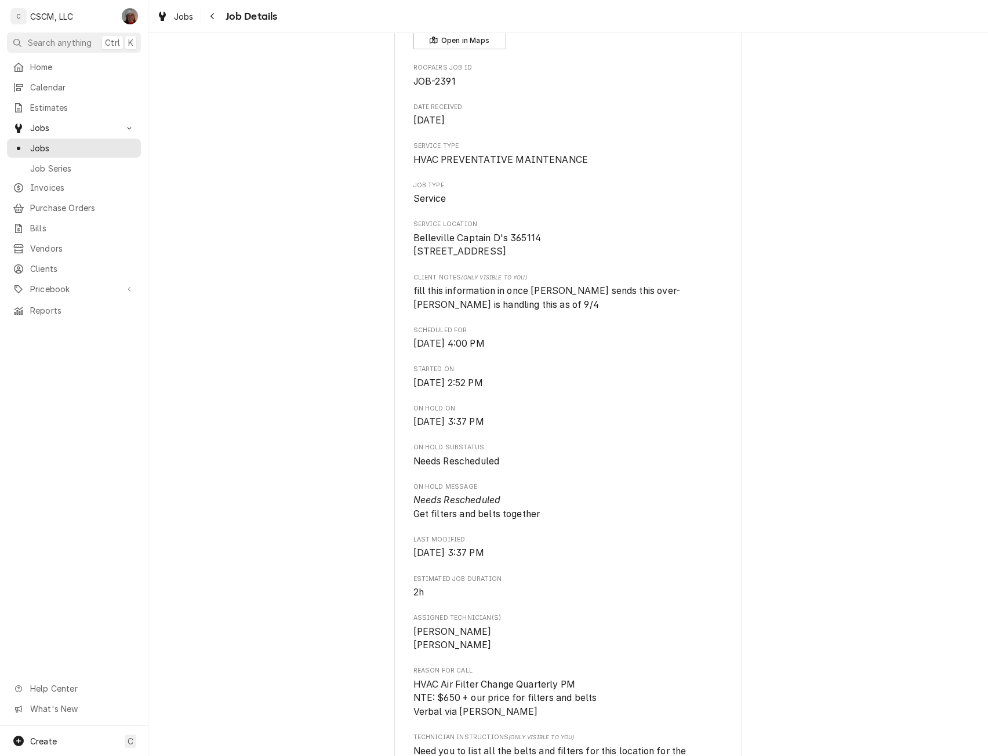
scroll to position [0, 0]
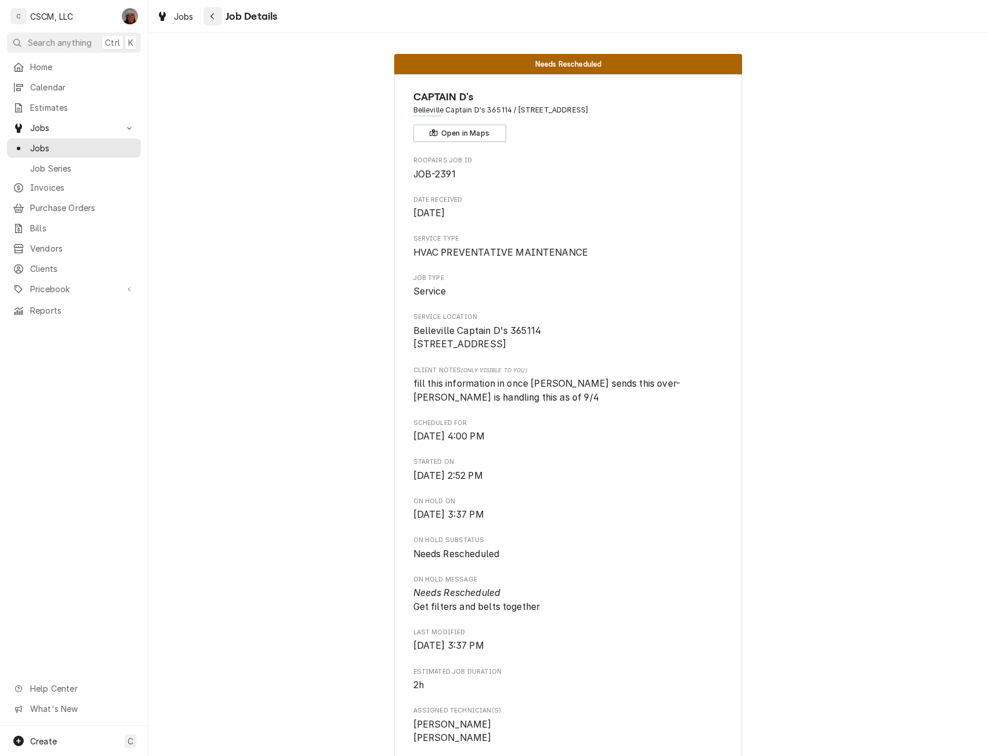
click at [212, 18] on icon "Navigate back" at bounding box center [212, 16] width 3 height 6
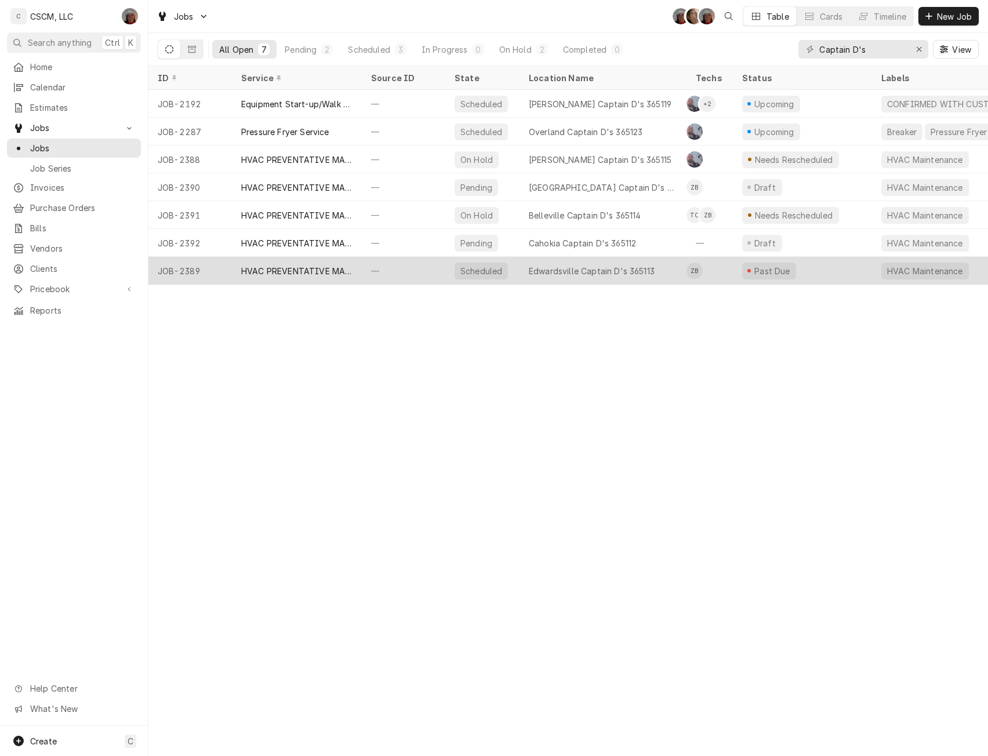
click at [280, 274] on div "HVAC PREVENTATIVE MAINTENANCE" at bounding box center [296, 271] width 111 height 12
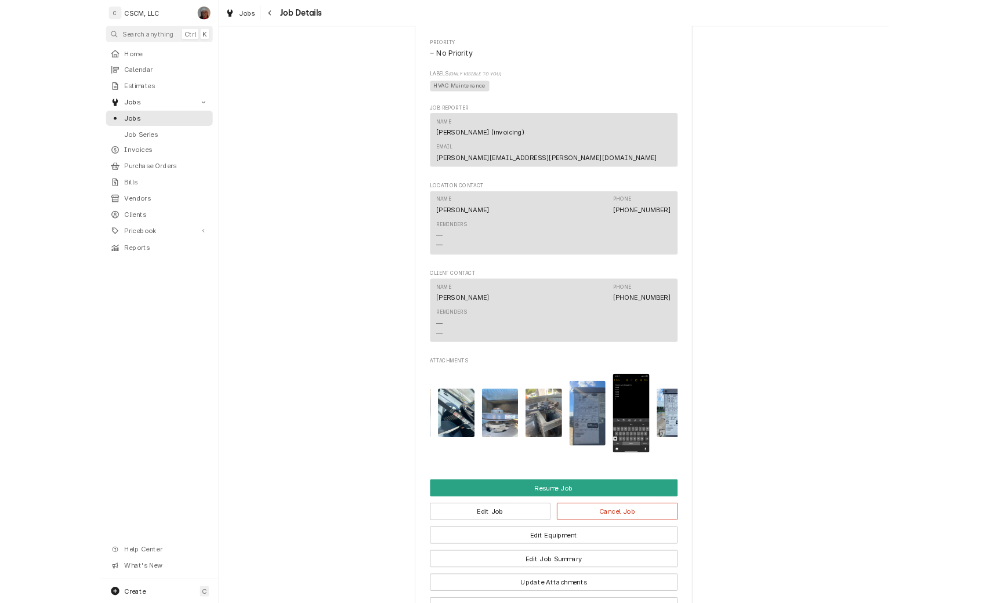
scroll to position [0, 183]
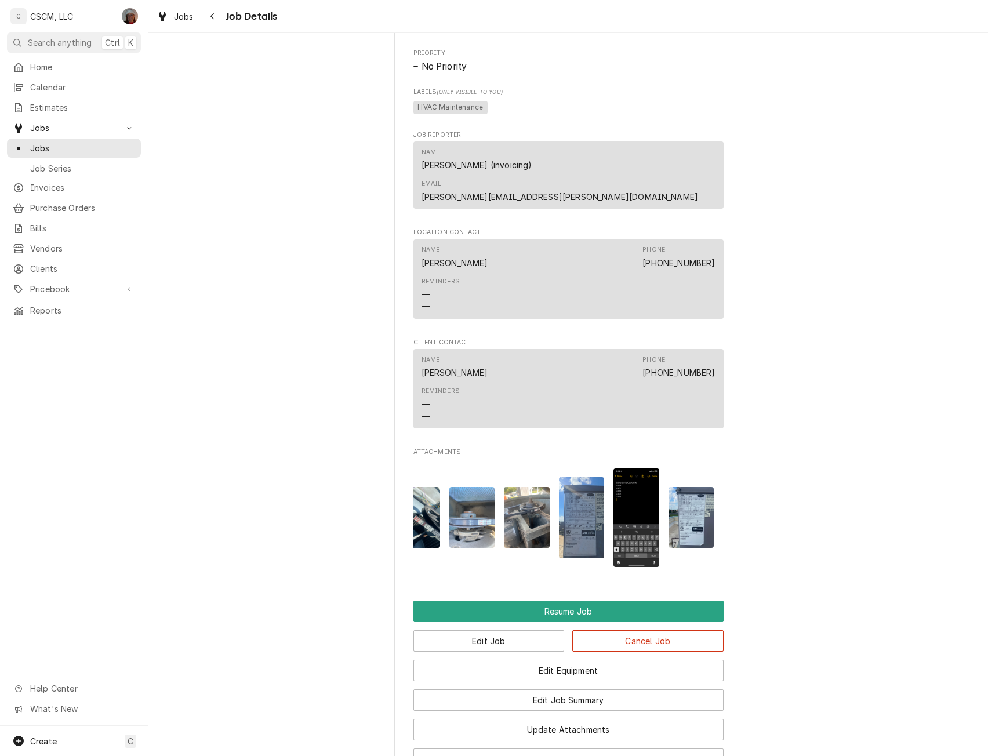
click at [568, 484] on img "Attachments" at bounding box center [582, 517] width 46 height 81
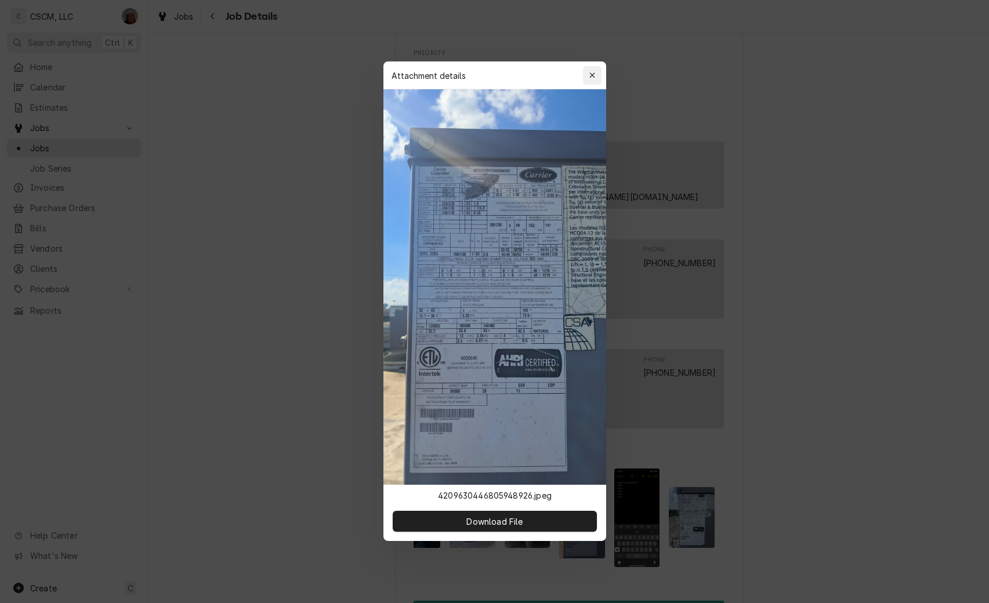
click at [593, 77] on icon "button" at bounding box center [592, 75] width 6 height 8
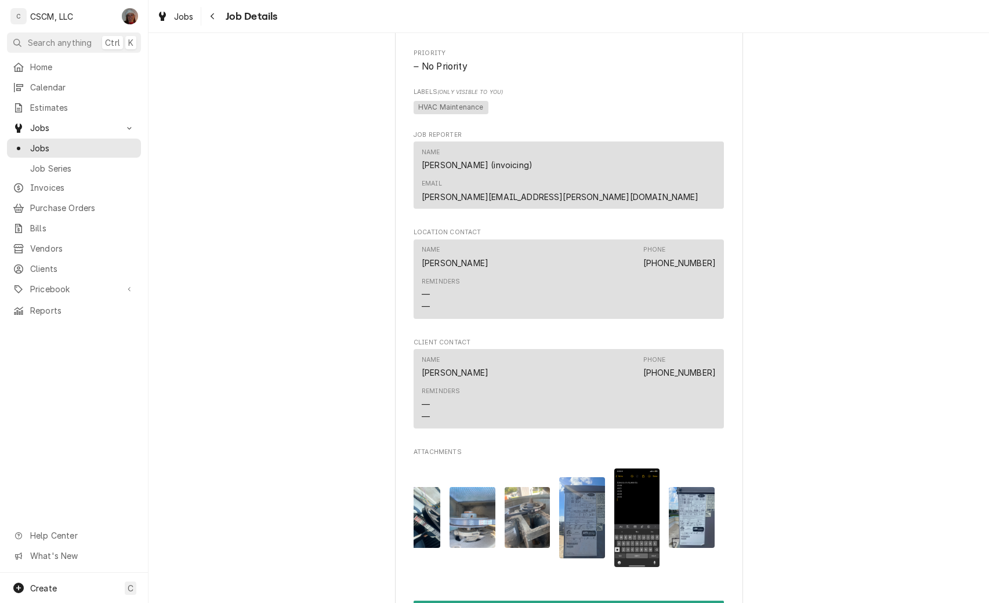
click at [685, 492] on img "Attachments" at bounding box center [692, 517] width 46 height 61
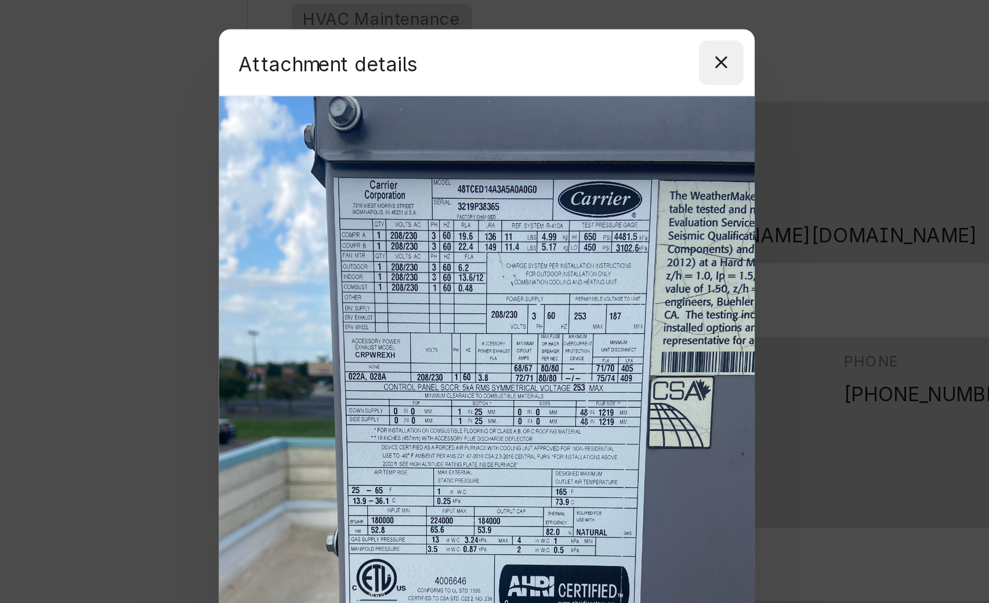
click at [589, 124] on icon "button" at bounding box center [592, 125] width 6 height 8
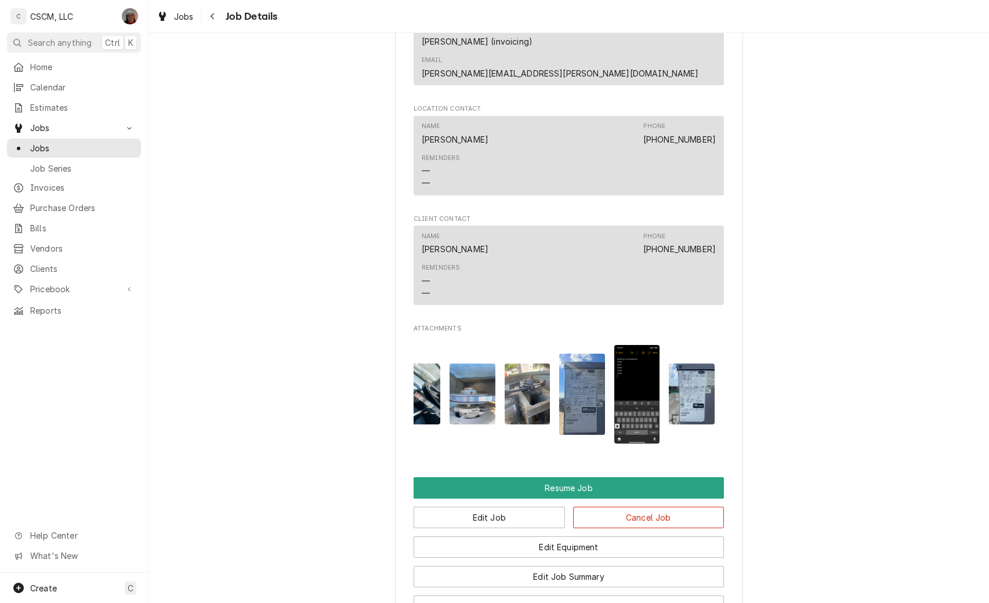
scroll to position [1119, 0]
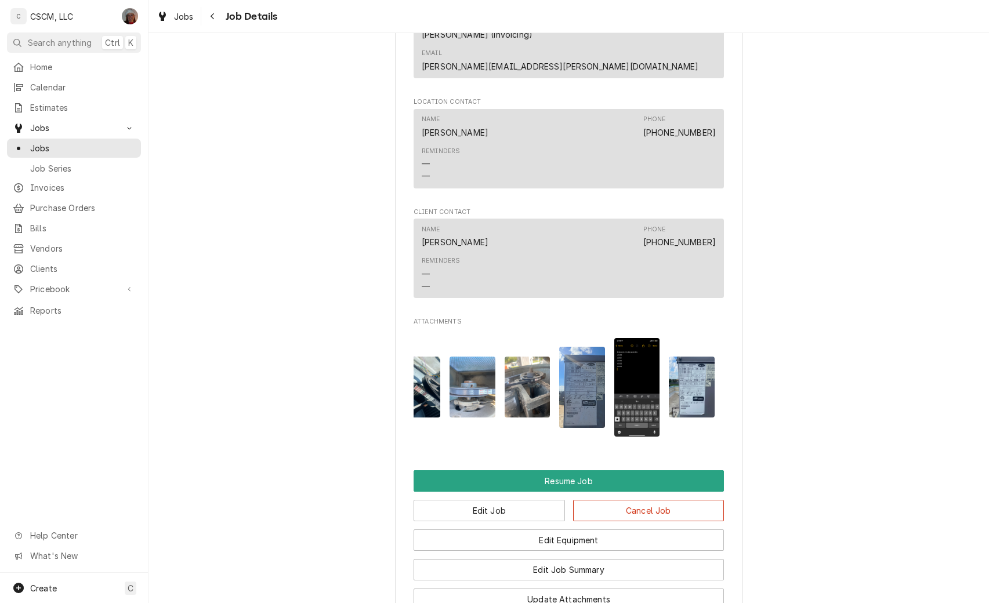
click at [569, 360] on img "Attachments" at bounding box center [582, 387] width 46 height 81
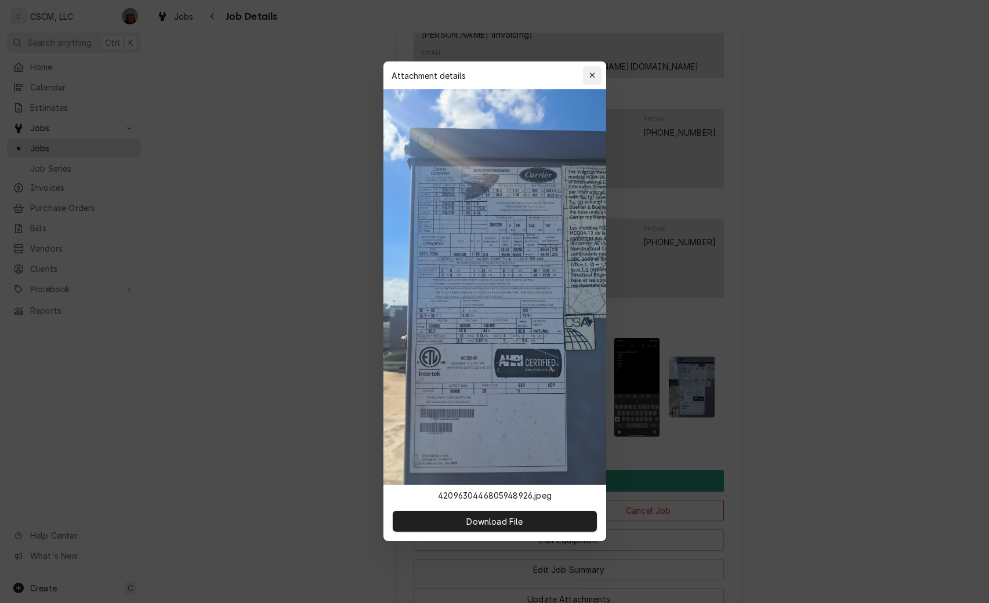
click at [596, 75] on div "button" at bounding box center [592, 76] width 12 height 12
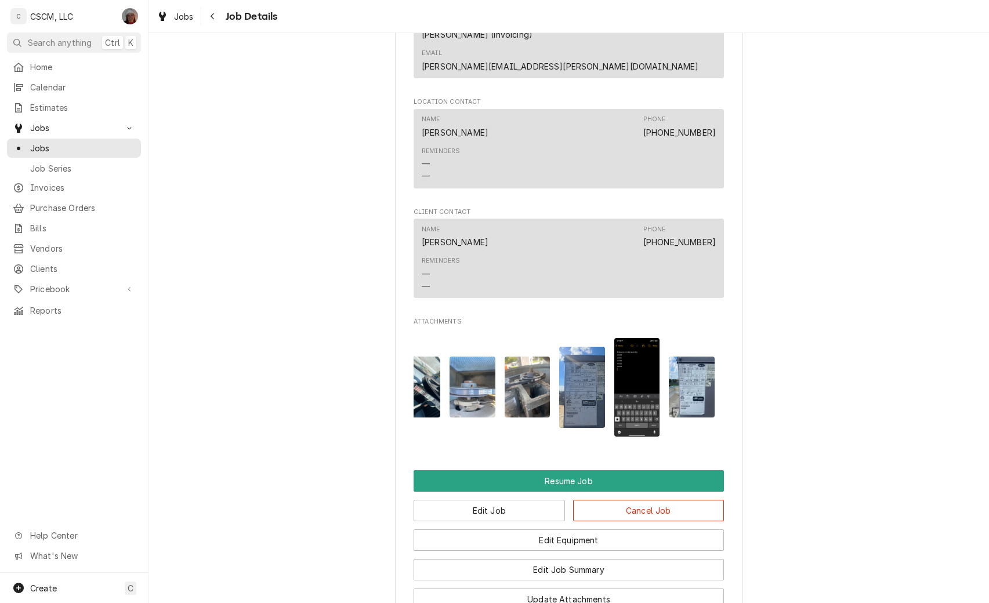
click at [705, 357] on img "Attachments" at bounding box center [692, 387] width 46 height 61
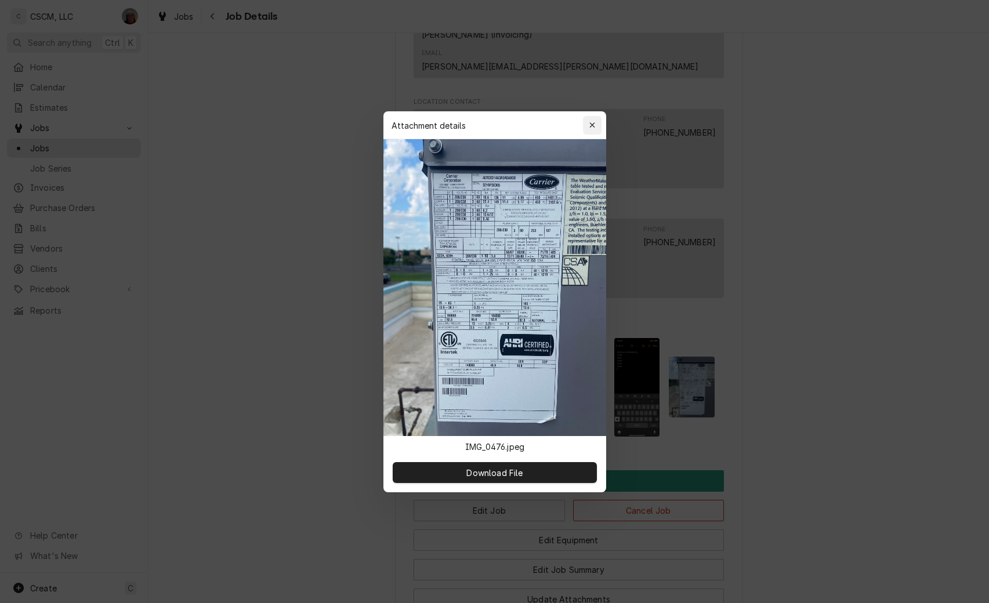
click at [591, 121] on div "button" at bounding box center [592, 125] width 12 height 12
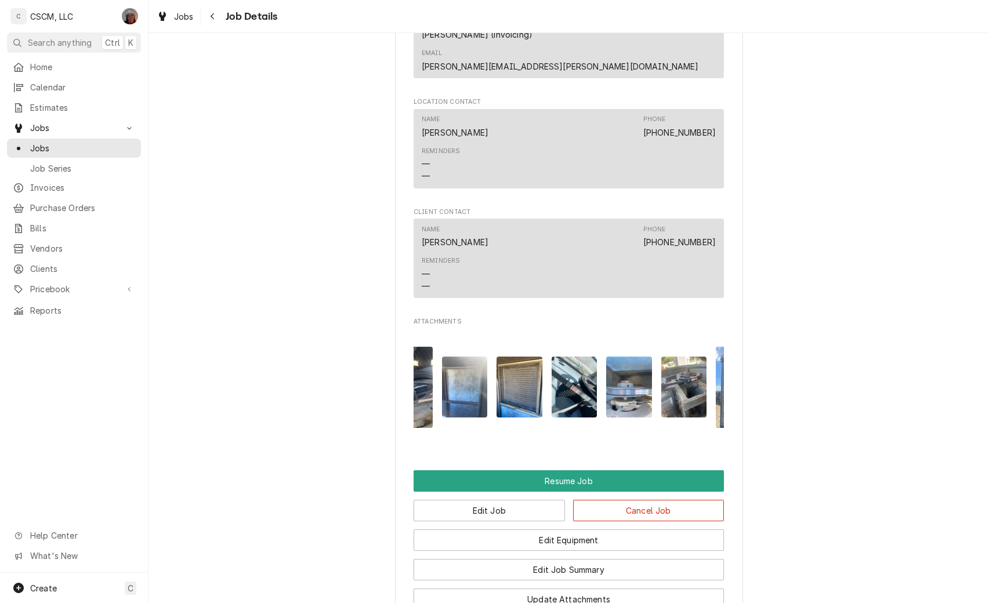
scroll to position [0, 0]
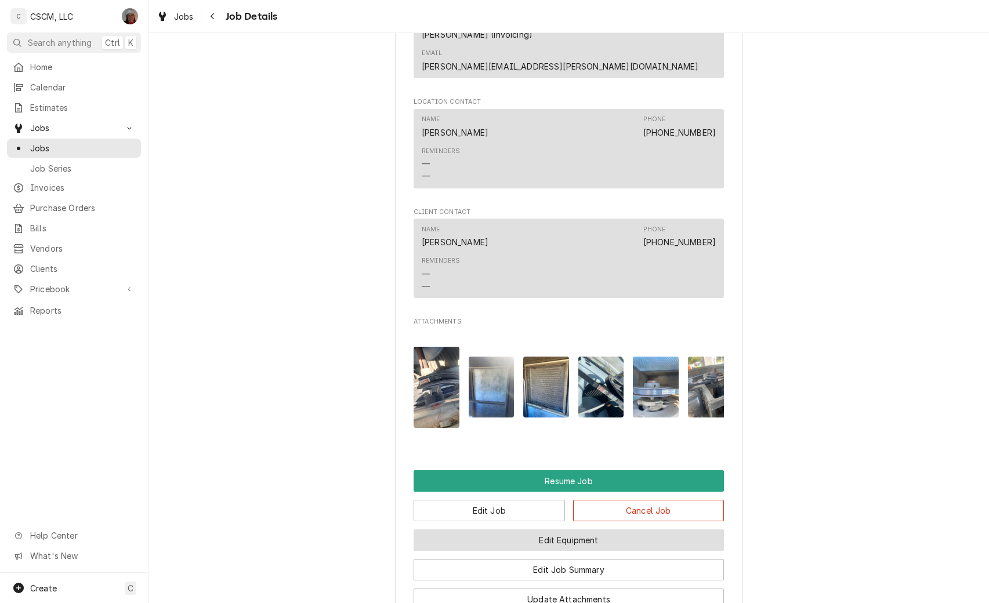
click at [543, 530] on button "Edit Equipment" at bounding box center [569, 540] width 310 height 21
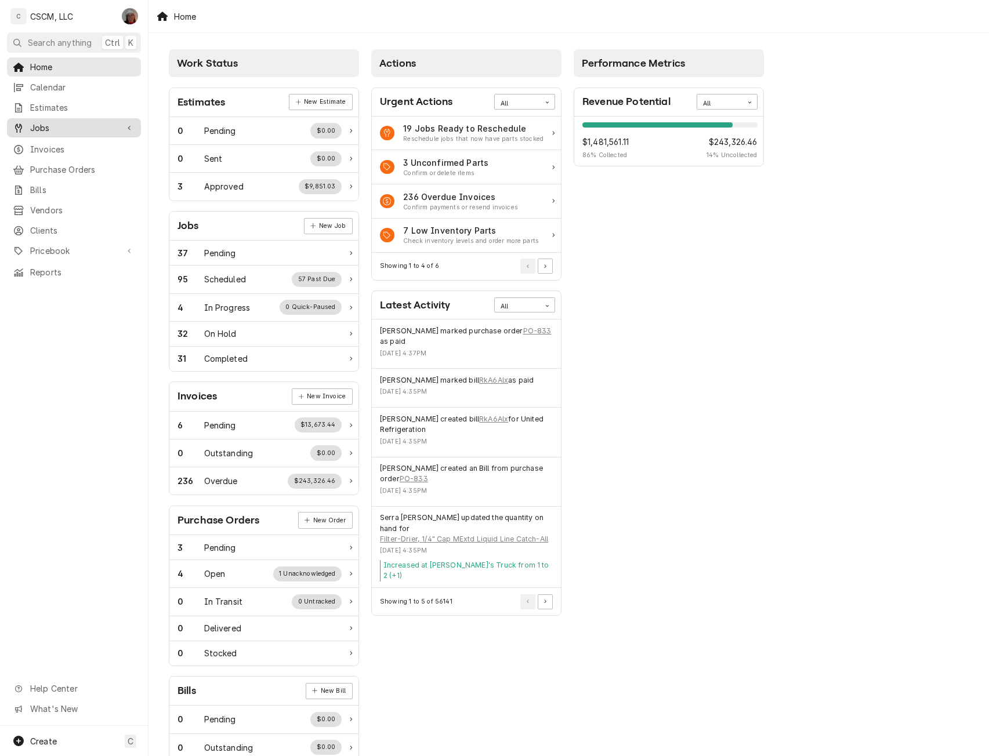
click at [57, 126] on span "Jobs" at bounding box center [74, 128] width 88 height 12
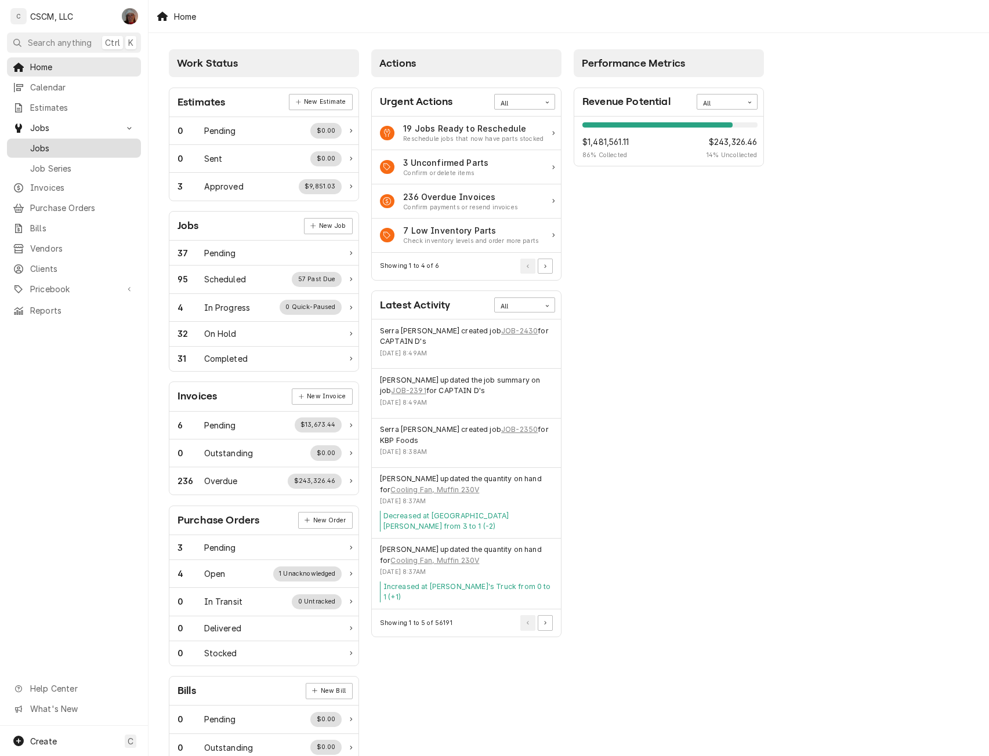
click at [50, 148] on span "Jobs" at bounding box center [82, 148] width 105 height 12
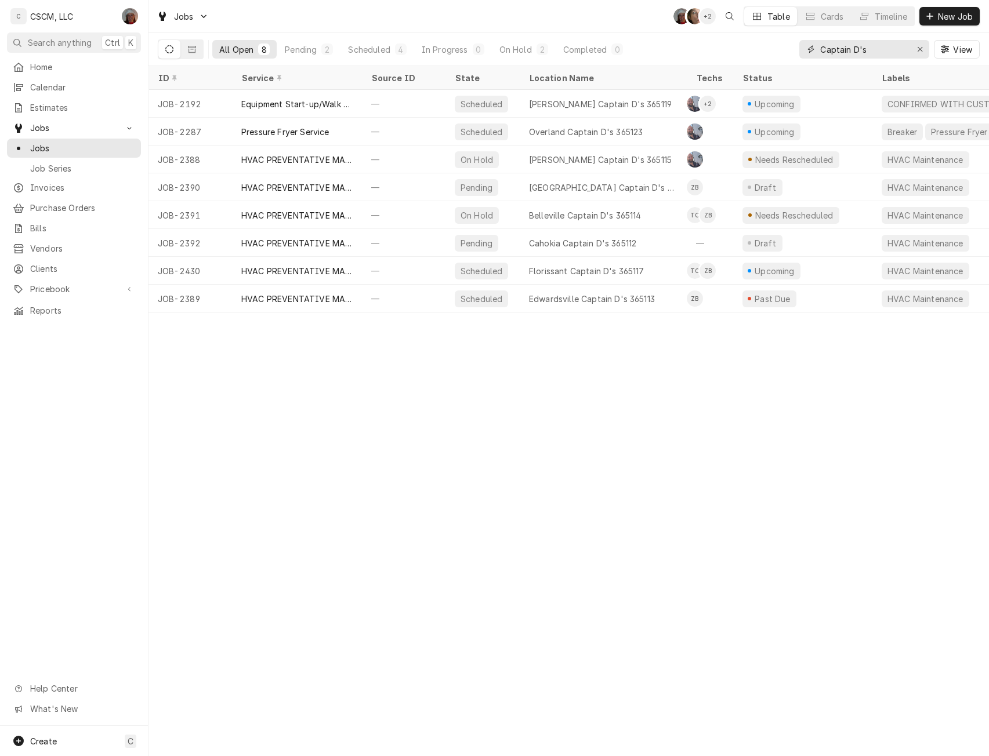
drag, startPoint x: 879, startPoint y: 49, endPoint x: 785, endPoint y: 54, distance: 93.5
click at [785, 54] on div "All Open 8 Pending 2 Scheduled 4 In Progress 0 On Hold 2 Completed 0 Captain D'…" at bounding box center [569, 49] width 822 height 32
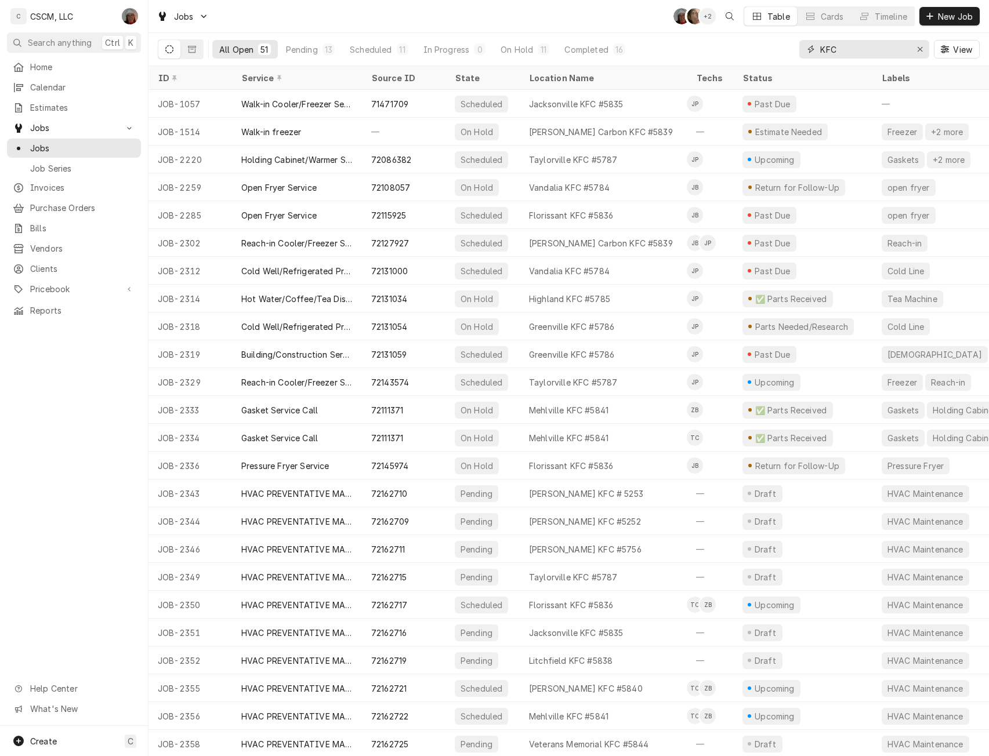
type input "KFC"
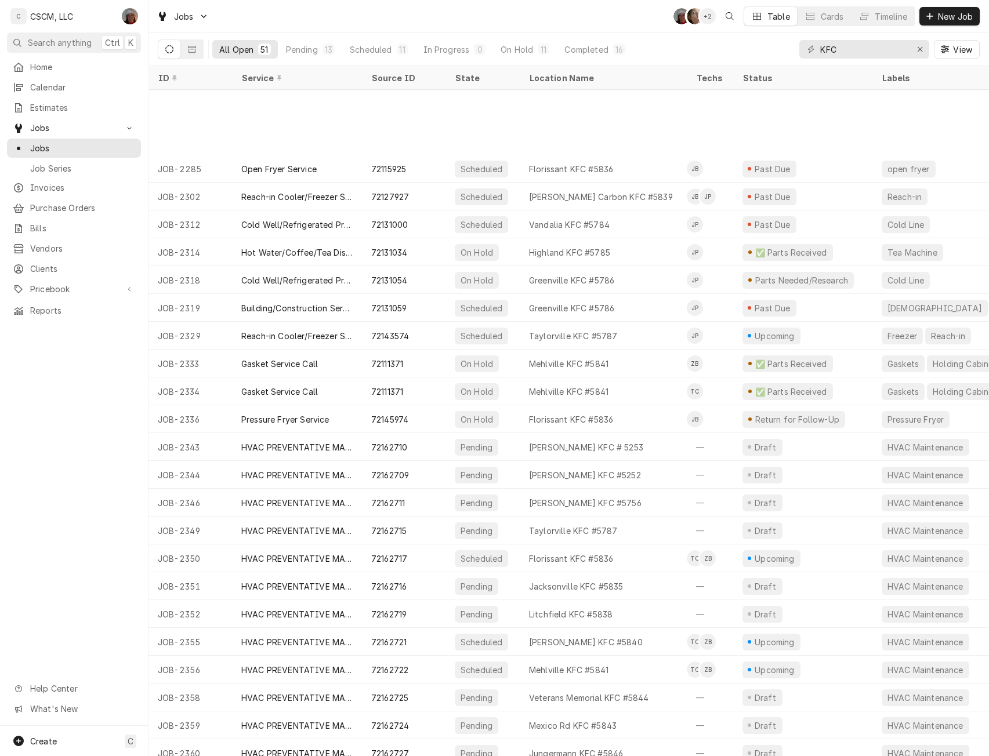
scroll to position [147, 0]
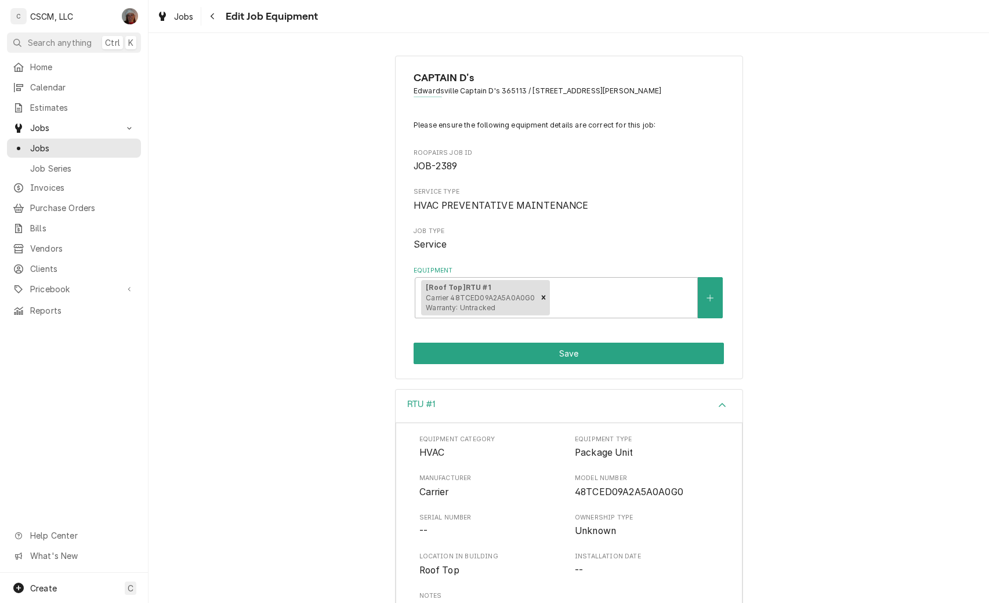
scroll to position [128, 0]
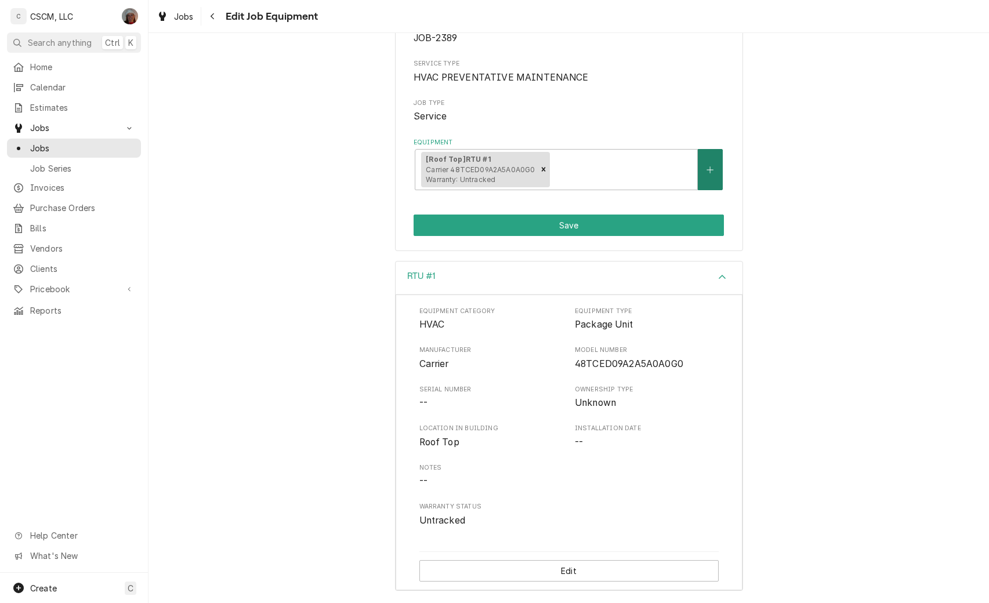
click at [709, 171] on icon "Create New Equipment" at bounding box center [709, 170] width 7 height 8
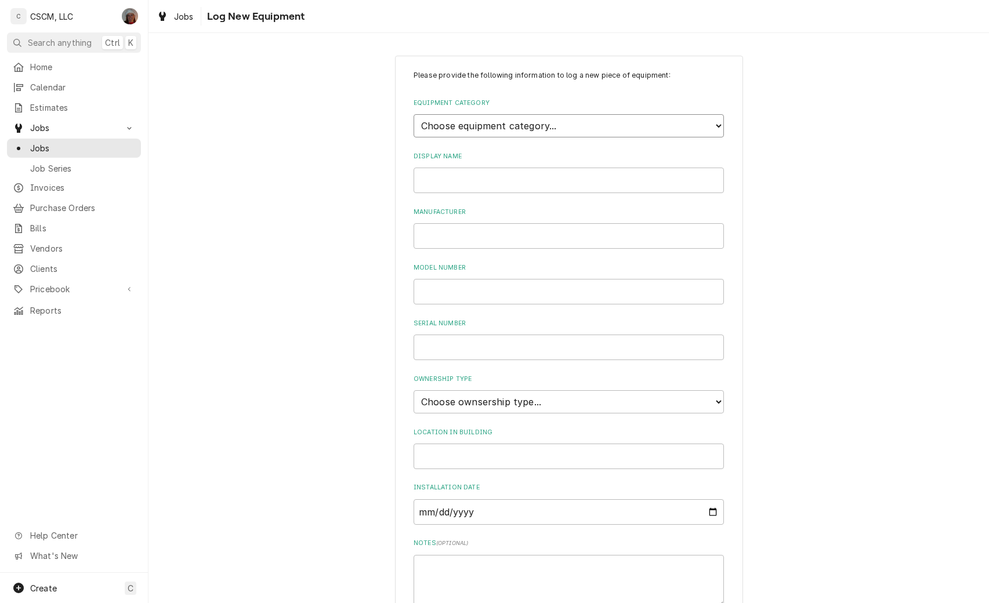
click at [694, 134] on select "Choose equipment category... Cooking Equipment Fryers Ice Machines Ovens and Ra…" at bounding box center [569, 125] width 310 height 23
select select "15"
click at [414, 114] on select "Choose equipment category... Cooking Equipment Fryers Ice Machines Ovens and Ra…" at bounding box center [569, 125] width 310 height 23
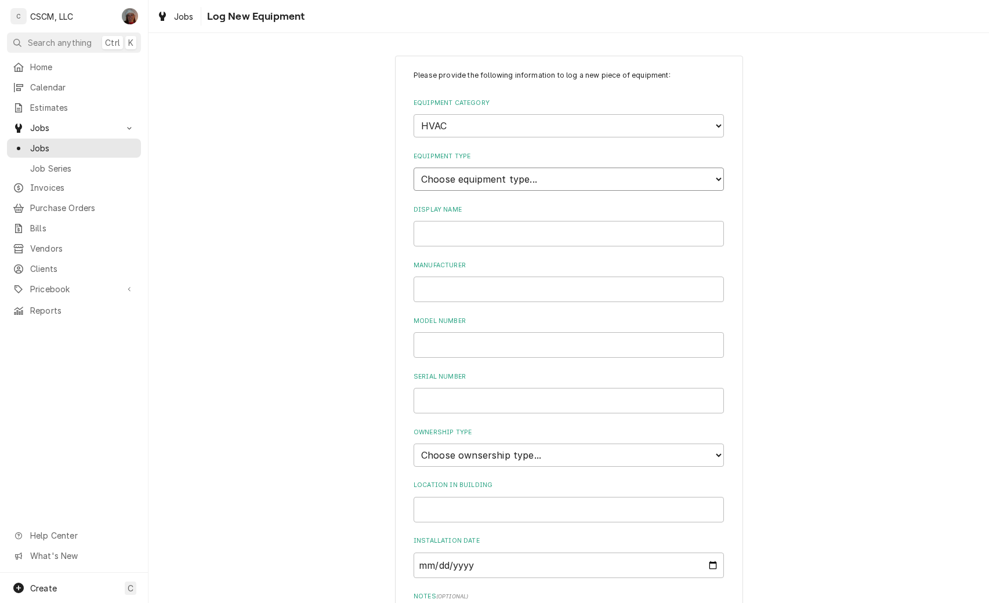
click at [557, 186] on select "Choose equipment type... Condenser Furnace Chiller Air Handler VRF Mini Split M…" at bounding box center [569, 179] width 310 height 23
select select "131"
click at [414, 168] on select "Choose equipment type... Condenser Furnace Chiller Air Handler VRF Mini Split M…" at bounding box center [569, 179] width 310 height 23
click at [443, 234] on input "Display Name" at bounding box center [569, 234] width 310 height 26
type input "RTU #2"
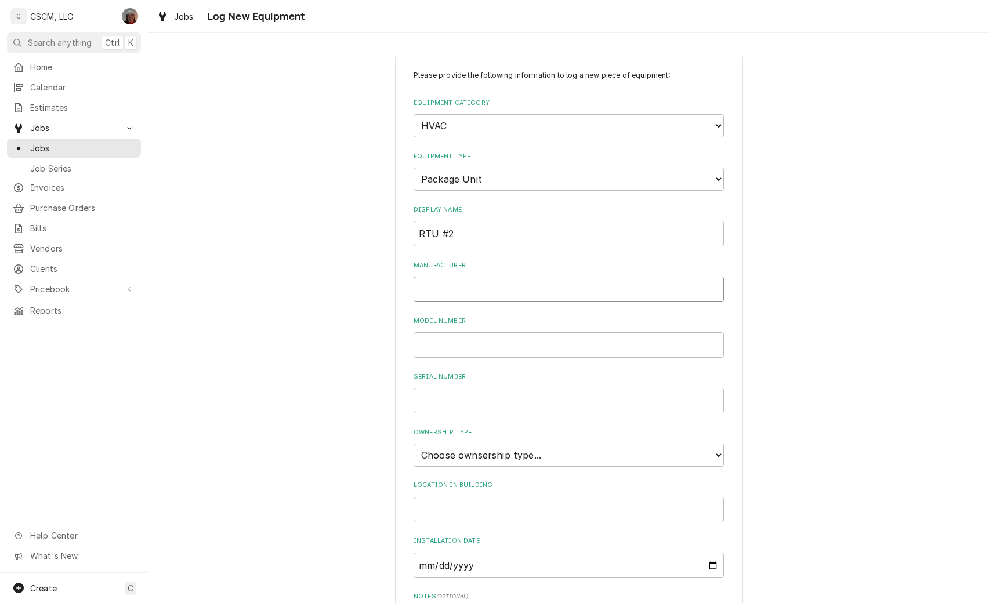
click at [432, 293] on input "Manufacturer" at bounding box center [569, 290] width 310 height 26
click at [432, 290] on input "Carrrier" at bounding box center [569, 290] width 310 height 26
type input "Carrier"
click at [462, 348] on input "Model Number" at bounding box center [569, 345] width 310 height 26
type input "48TCED14A3A5A0A0G0"
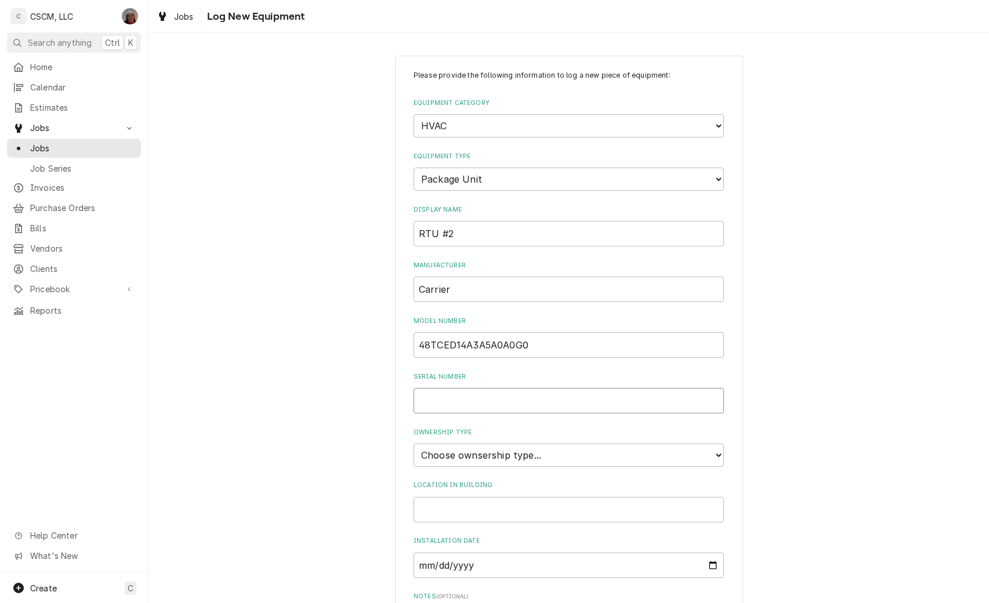
click at [457, 398] on input "Serial Number" at bounding box center [569, 401] width 310 height 26
type input "3219P3365"
click at [586, 458] on select "Choose ownsership type... Unknown Owned Leased Rented" at bounding box center [569, 455] width 310 height 23
select select "1"
click at [414, 444] on select "Choose ownsership type... Unknown Owned Leased Rented" at bounding box center [569, 455] width 310 height 23
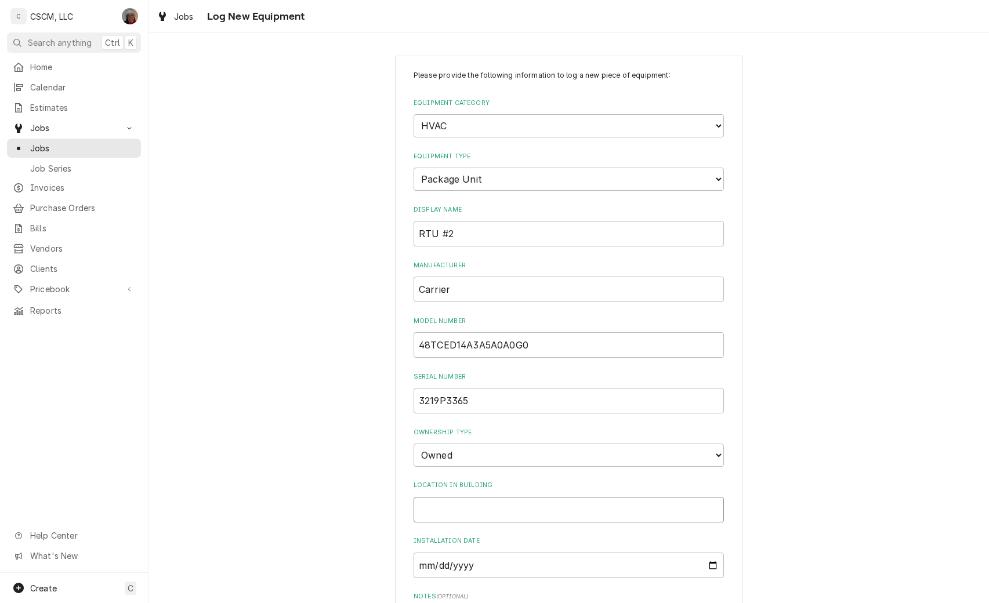
click at [440, 507] on input "Location in Building" at bounding box center [569, 510] width 310 height 26
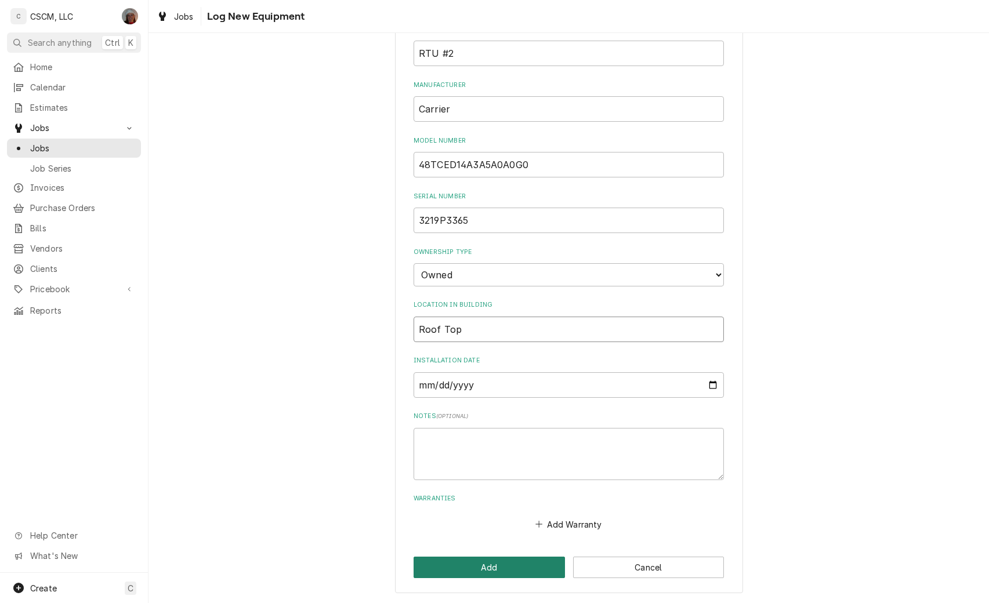
type input "Roof Top"
click at [477, 564] on button "Add" at bounding box center [489, 567] width 151 height 21
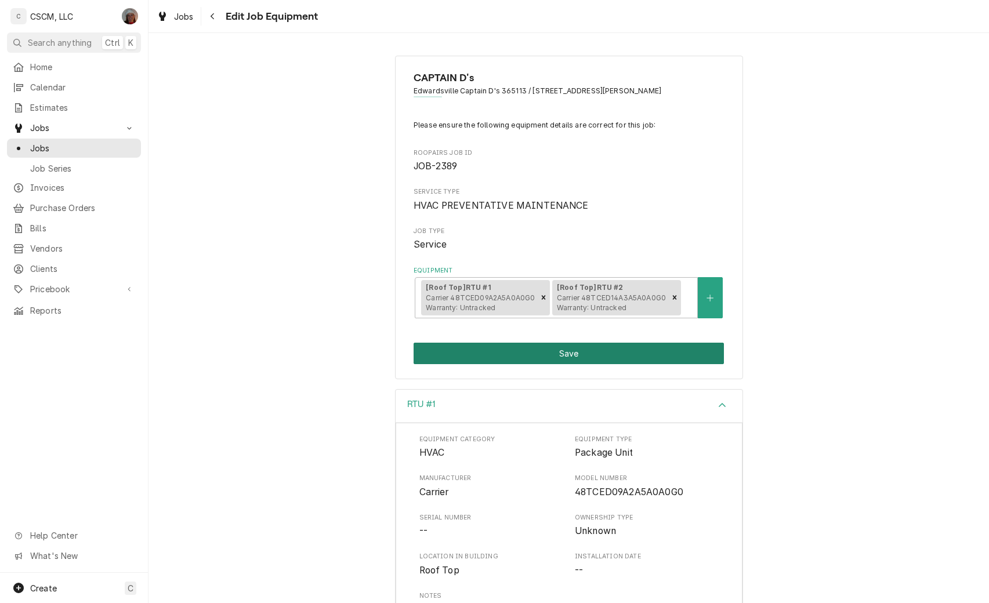
click at [553, 350] on button "Save" at bounding box center [569, 353] width 310 height 21
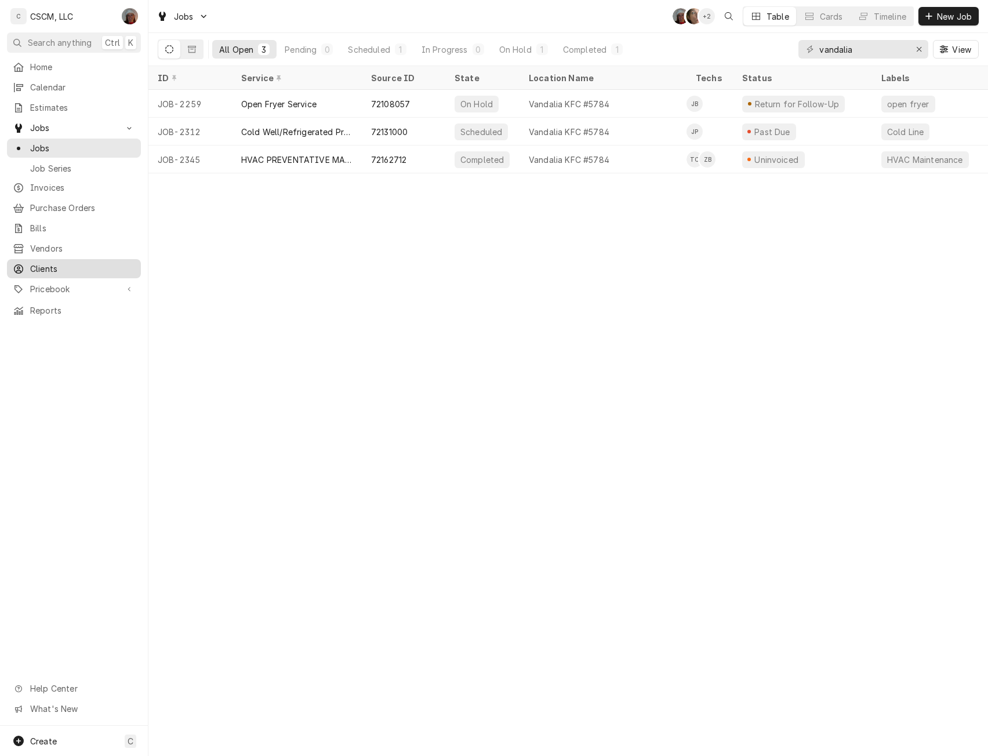
click at [46, 263] on span "Clients" at bounding box center [82, 269] width 105 height 12
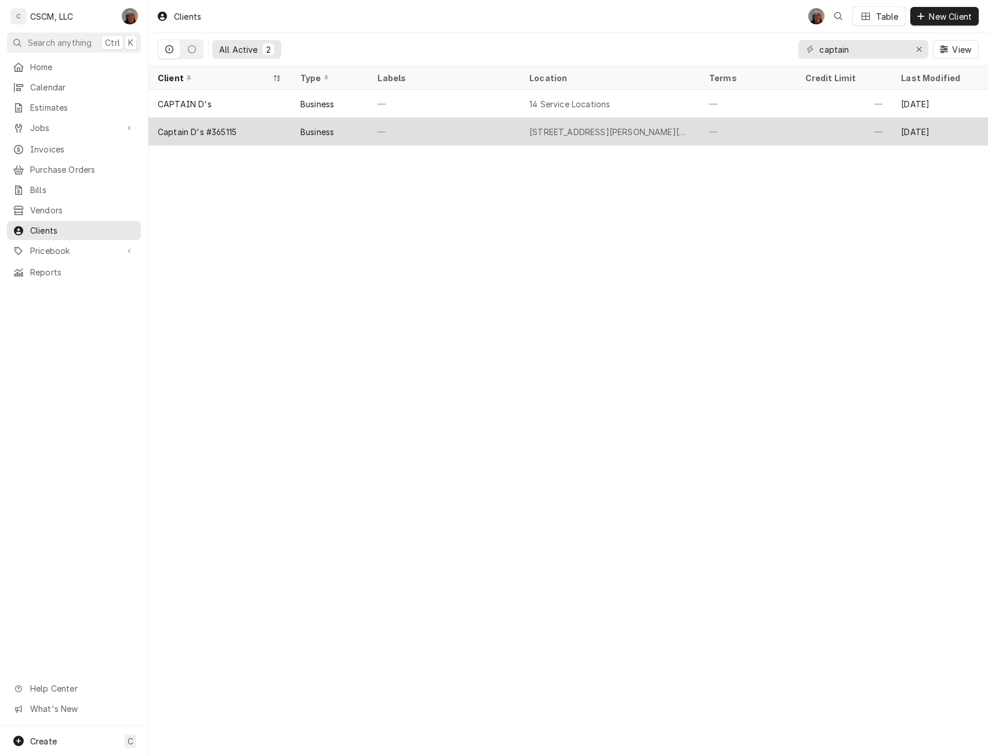
click at [223, 133] on div "Captain D's #365115" at bounding box center [197, 132] width 79 height 12
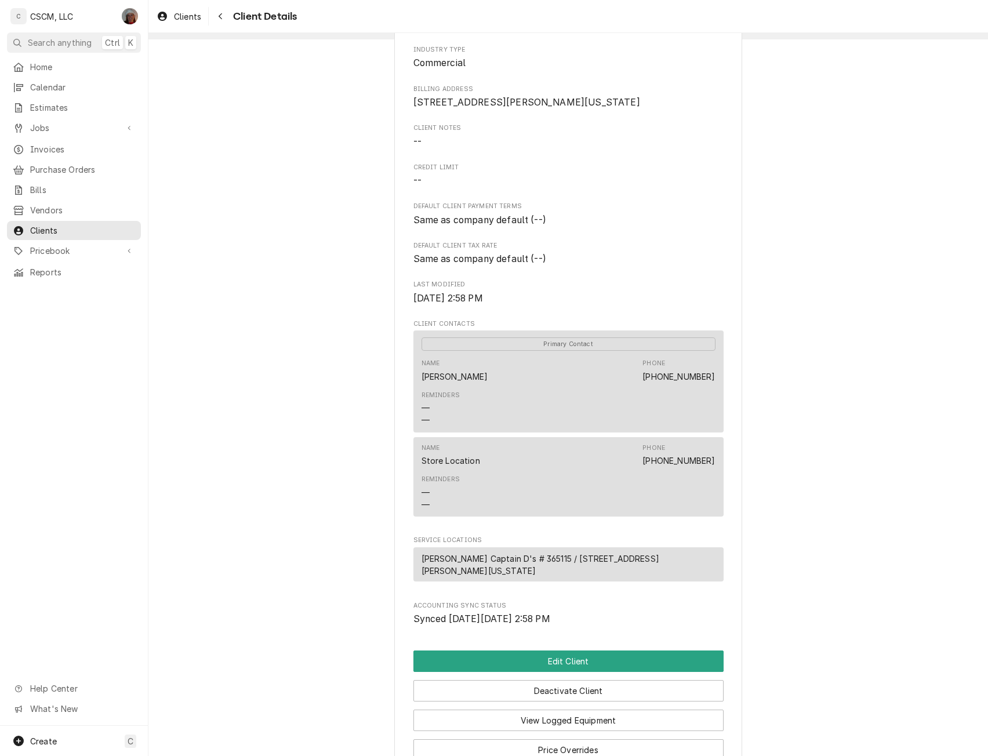
scroll to position [219, 0]
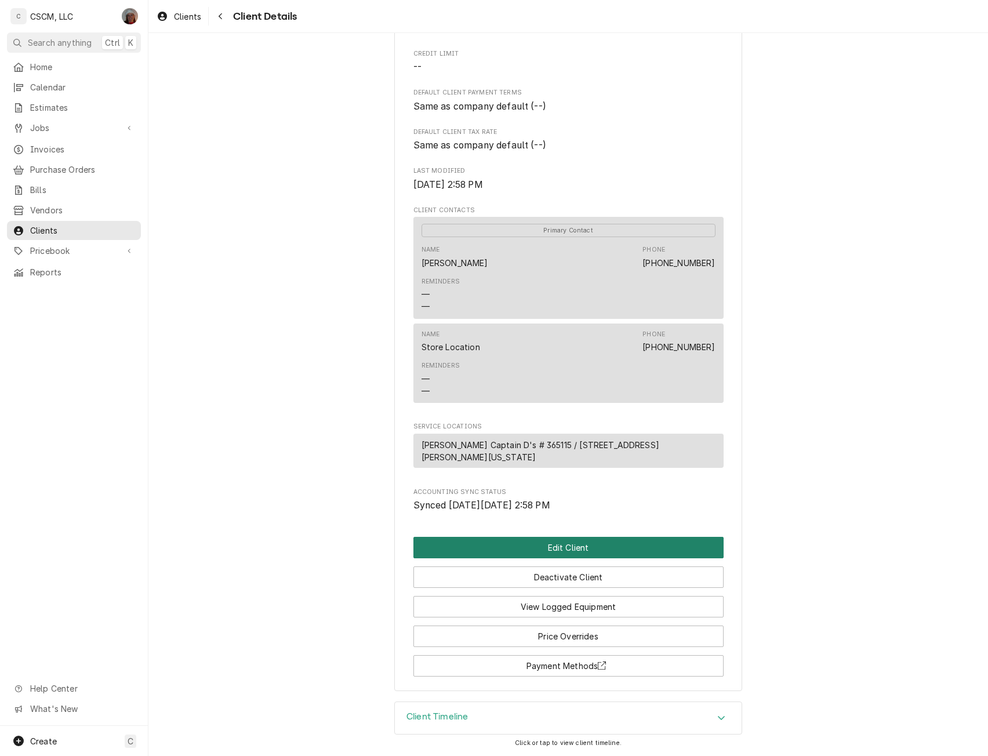
click at [569, 551] on button "Edit Client" at bounding box center [569, 547] width 310 height 21
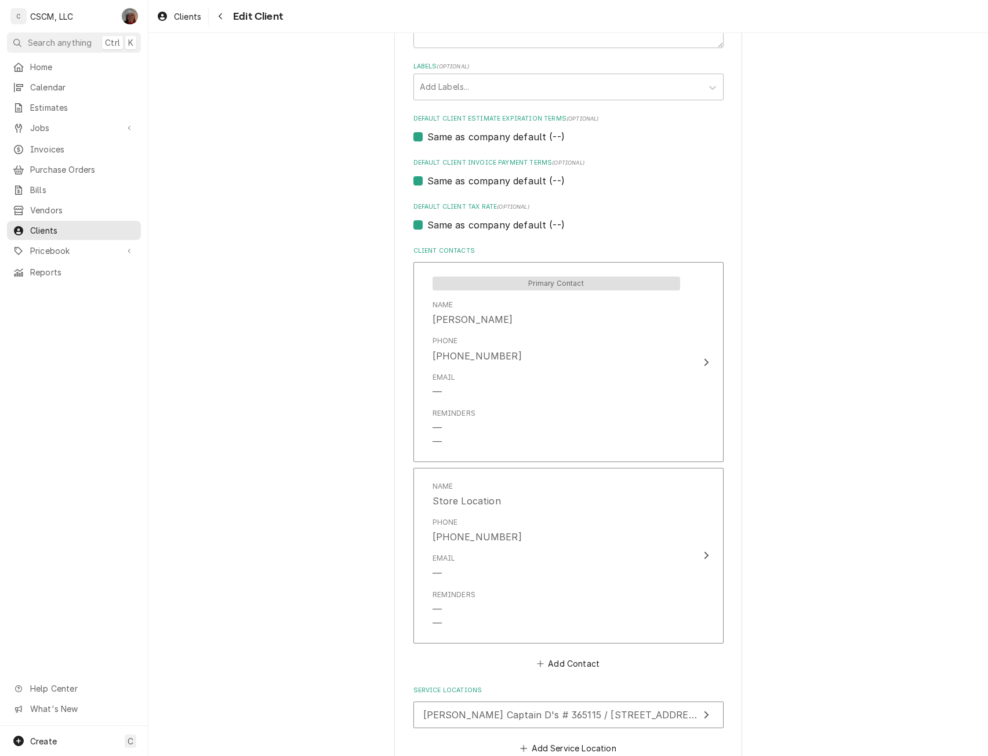
scroll to position [690, 0]
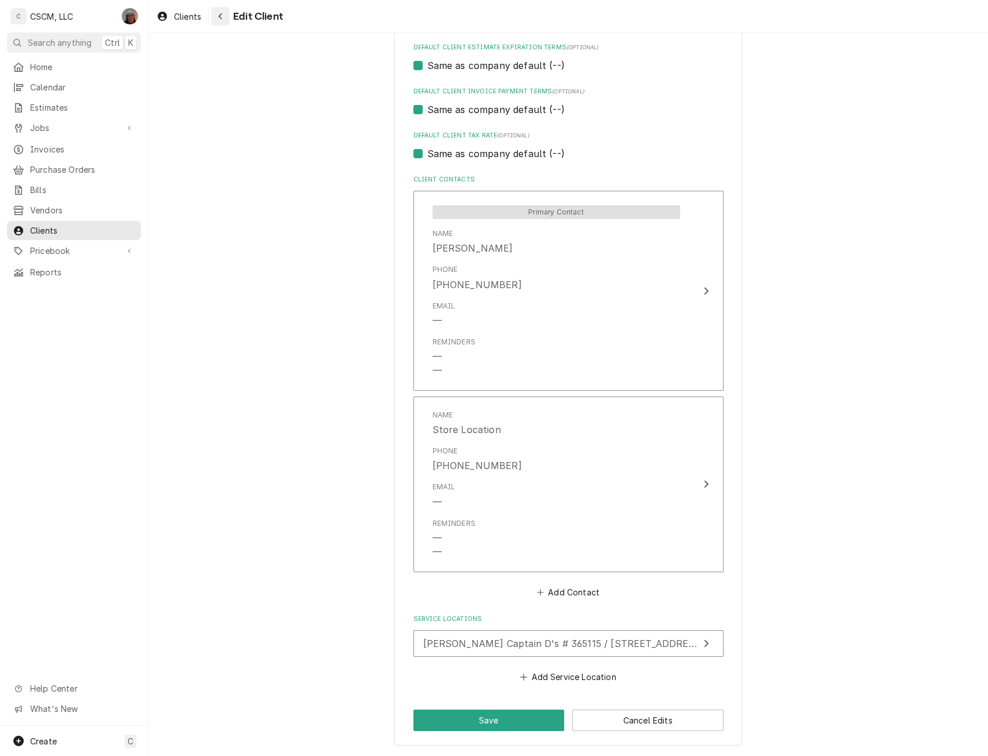
click at [215, 17] on div "Navigate back" at bounding box center [221, 16] width 12 height 12
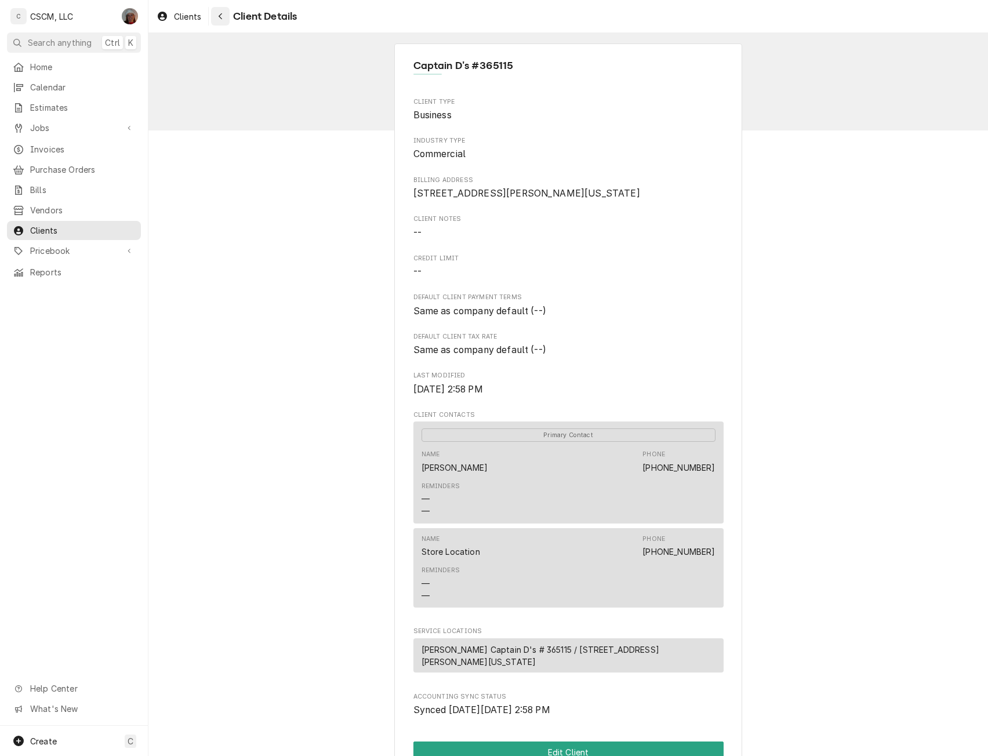
click at [222, 16] on icon "Navigate back" at bounding box center [220, 16] width 5 height 8
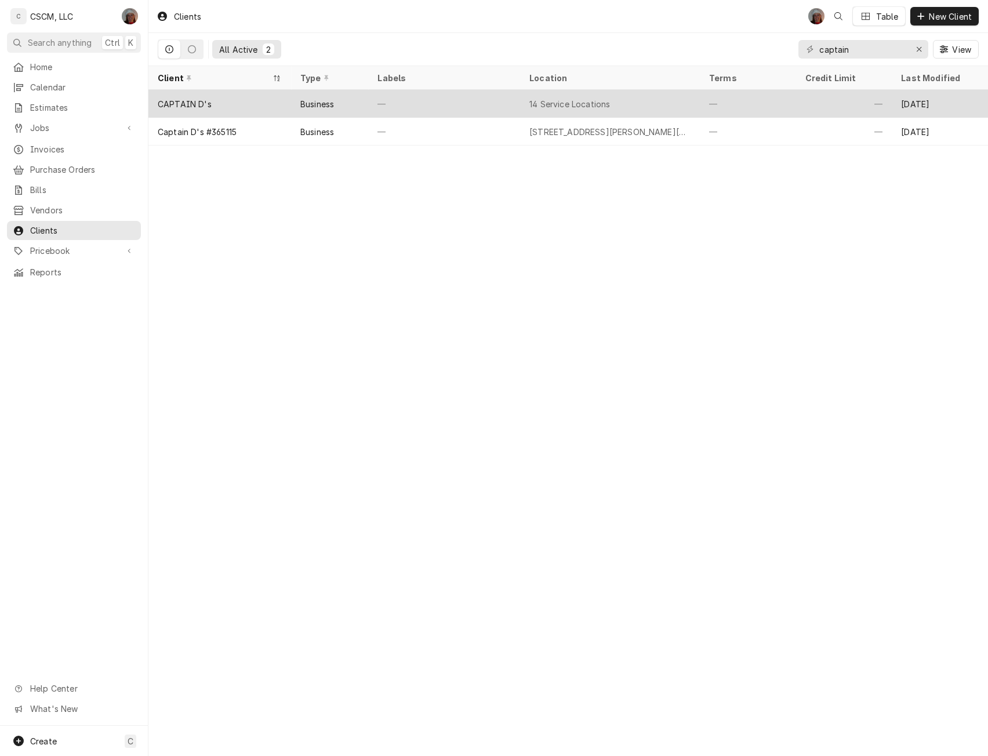
click at [195, 95] on div "CAPTAIN D's" at bounding box center [219, 104] width 143 height 28
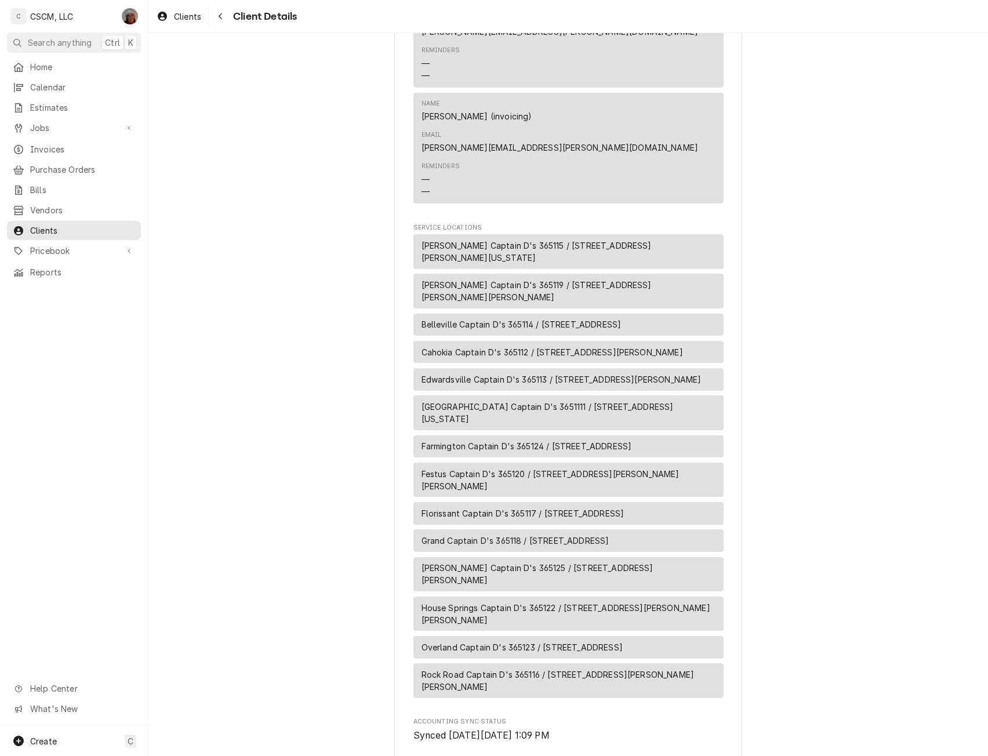
scroll to position [904, 0]
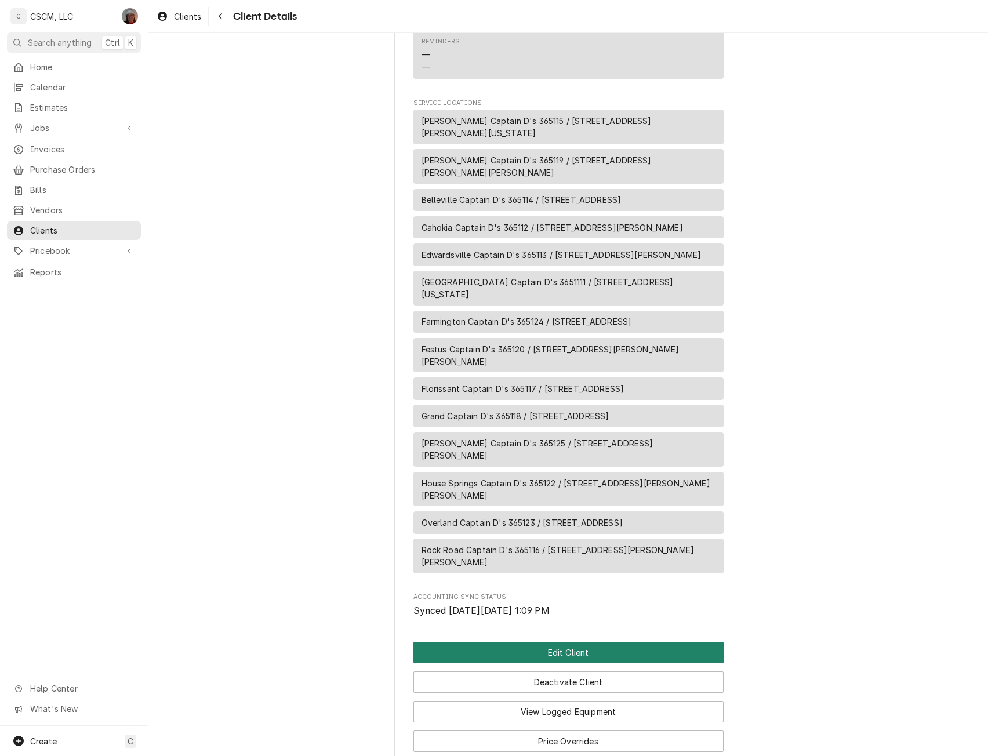
click at [557, 642] on button "Edit Client" at bounding box center [569, 652] width 310 height 21
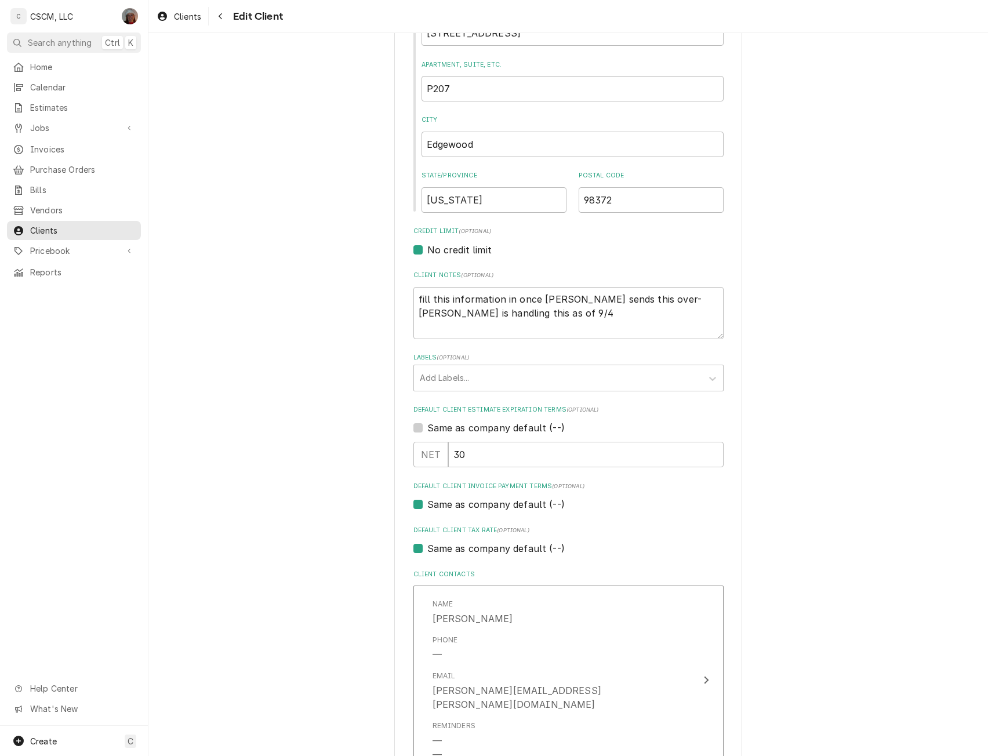
scroll to position [364, 0]
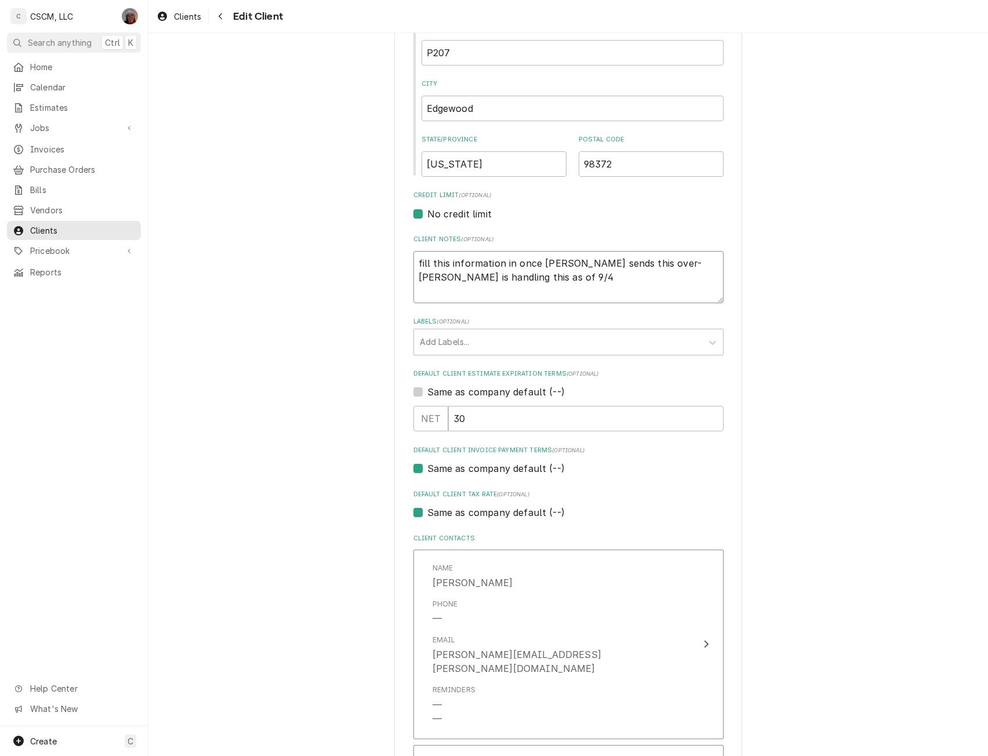
click at [493, 285] on textarea "fill this information in once tony shelton sends this over-Jimmy is handling th…" at bounding box center [569, 277] width 310 height 52
drag, startPoint x: 522, startPoint y: 285, endPoint x: 406, endPoint y: 262, distance: 118.3
type textarea "x"
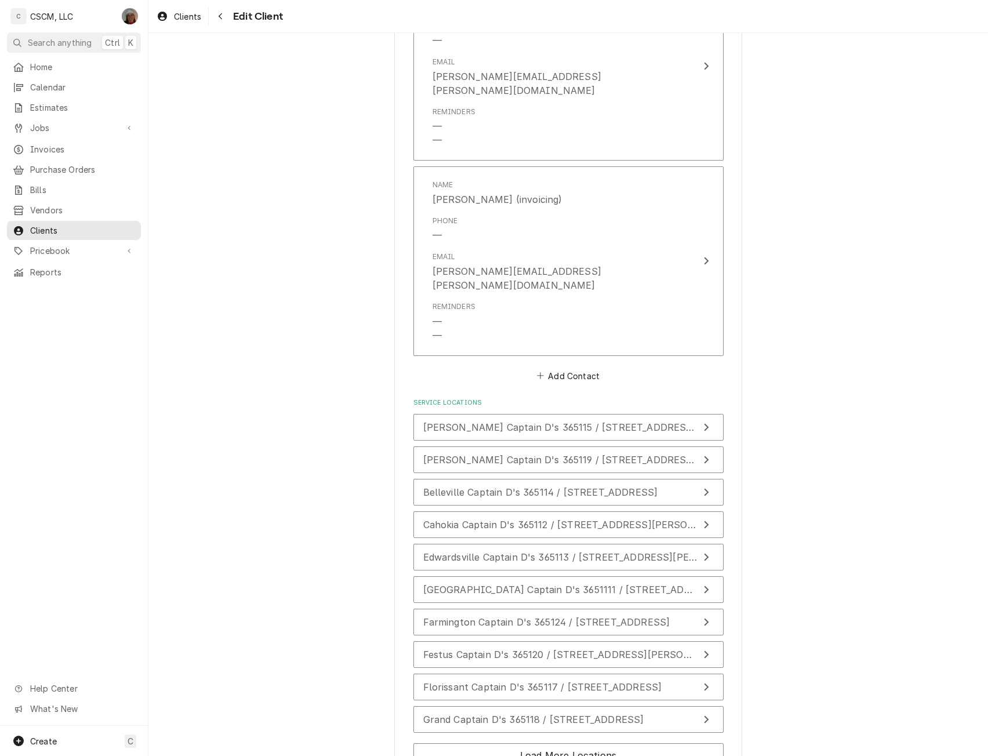
scroll to position [1544, 0]
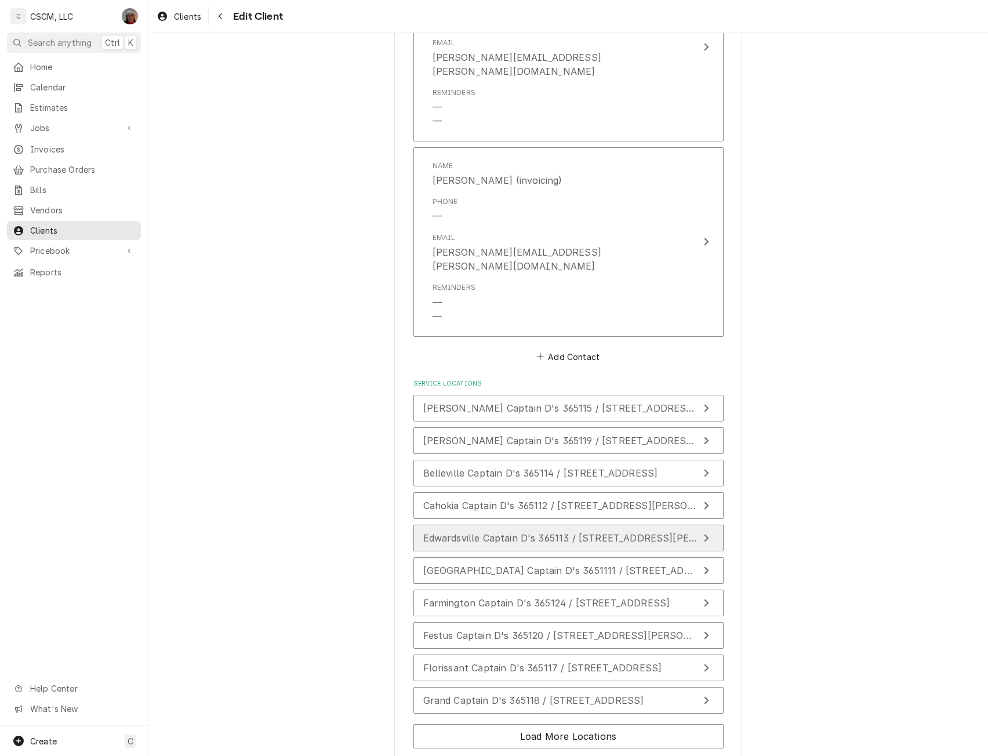
click at [585, 532] on span "Edwardsville Captain D's 365113 / 1960 Troy Rd, Edwardsville, IL 62025" at bounding box center [588, 538] width 331 height 12
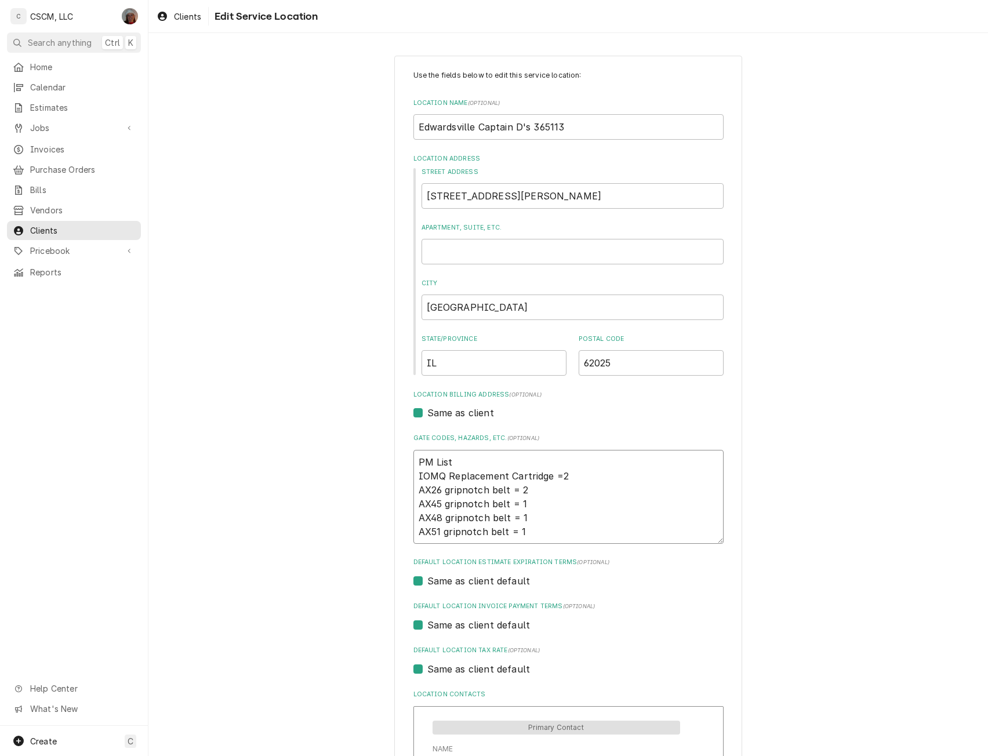
click at [535, 532] on textarea "PM List IOMQ Replacement Cartridge =2 AX26 gripnotch belt = 2 AX45 gripnotch be…" at bounding box center [569, 497] width 310 height 94
type textarea "x"
type textarea "PM List IOMQ Replacement Cartridge =2 AX26 gripnotch belt = 2 AX45 gripnotch be…"
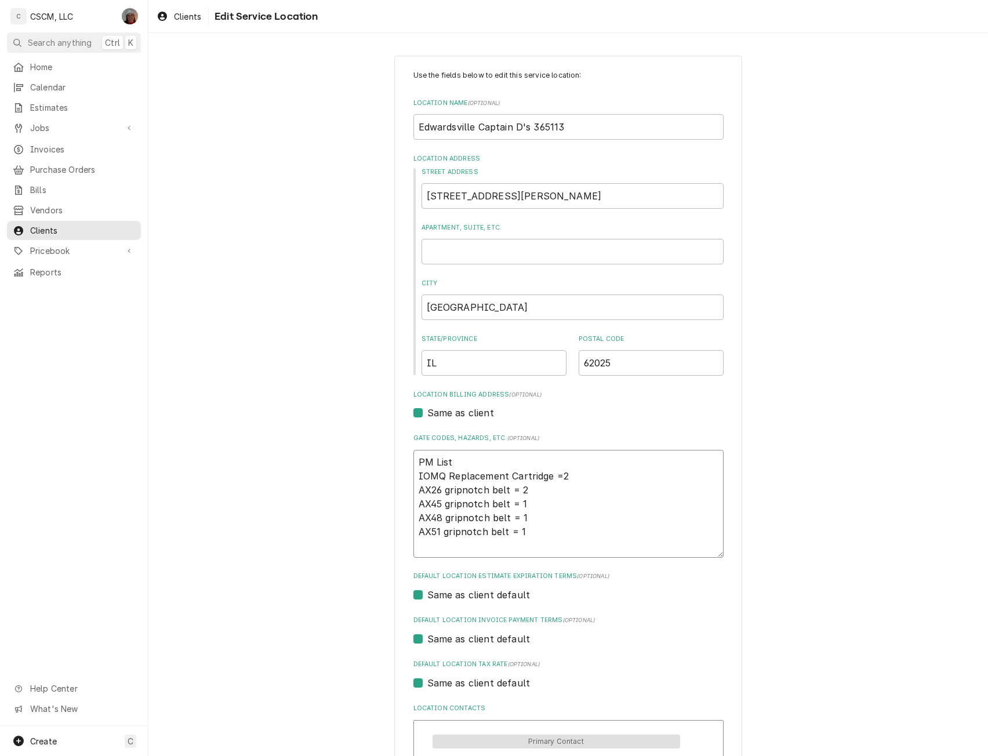
type textarea "x"
type textarea "PM List IOMQ Replacement Cartridge =2 AX26 gripnotch belt = 2 AX45 gripnotch be…"
type textarea "x"
type textarea "PM List IOMQ Replacement Cartridge =2 AX26 gripnotch belt = 2 AX45 gripnotch be…"
type textarea "x"
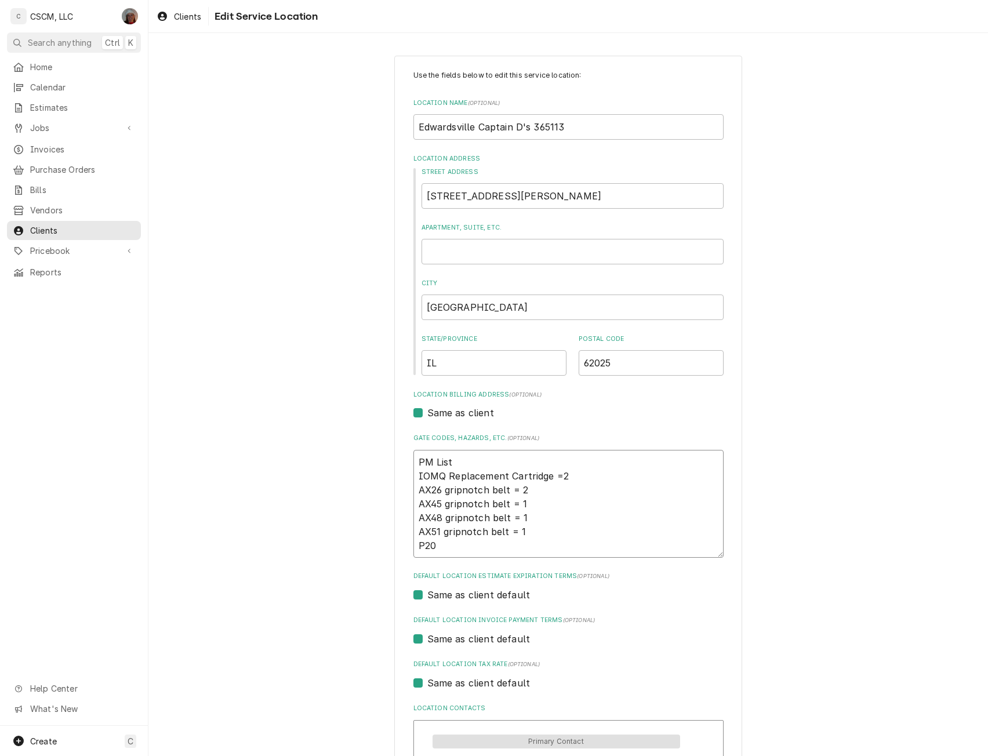
type textarea "PM List IOMQ Replacement Cartridge =2 AX26 gripnotch belt = 2 AX45 gripnotch be…"
type textarea "x"
type textarea "PM List IOMQ Replacement Cartridge =2 AX26 gripnotch belt = 2 AX45 gripnotch be…"
type textarea "x"
type textarea "PM List IOMQ Replacement Cartridge =2 AX26 gripnotch belt = 2 AX45 gripnotch be…"
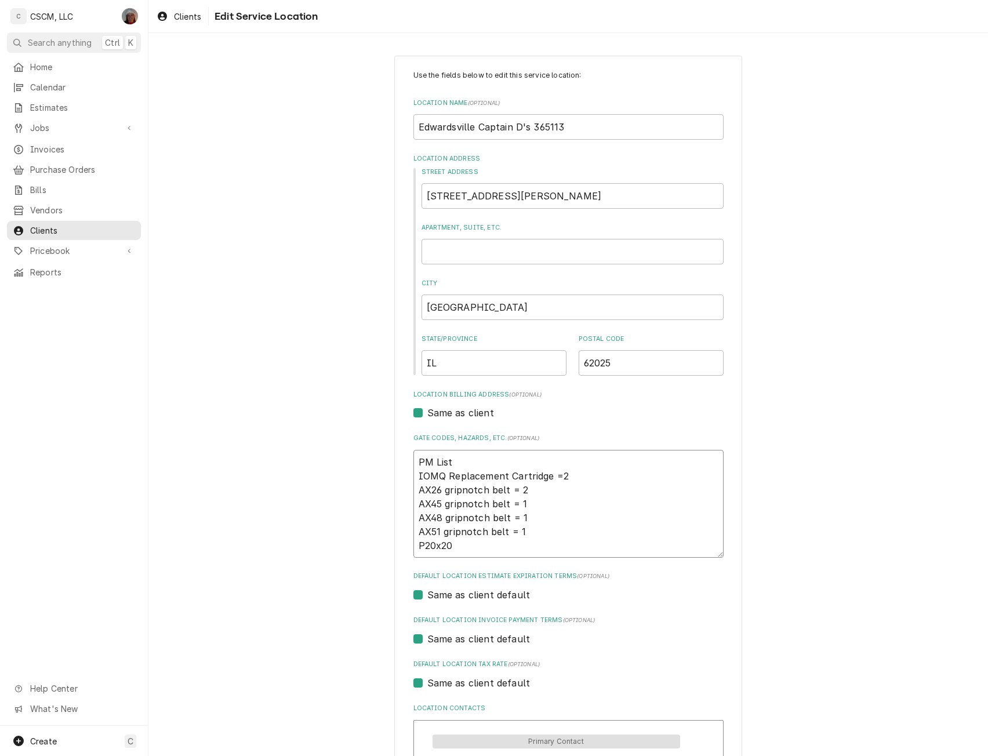
type textarea "x"
type textarea "PM List IOMQ Replacement Cartridge =2 AX26 gripnotch belt = 2 AX45 gripnotch be…"
type textarea "x"
type textarea "PM List IOMQ Replacement Cartridge =2 AX26 gripnotch belt = 2 AX45 gripnotch be…"
type textarea "x"
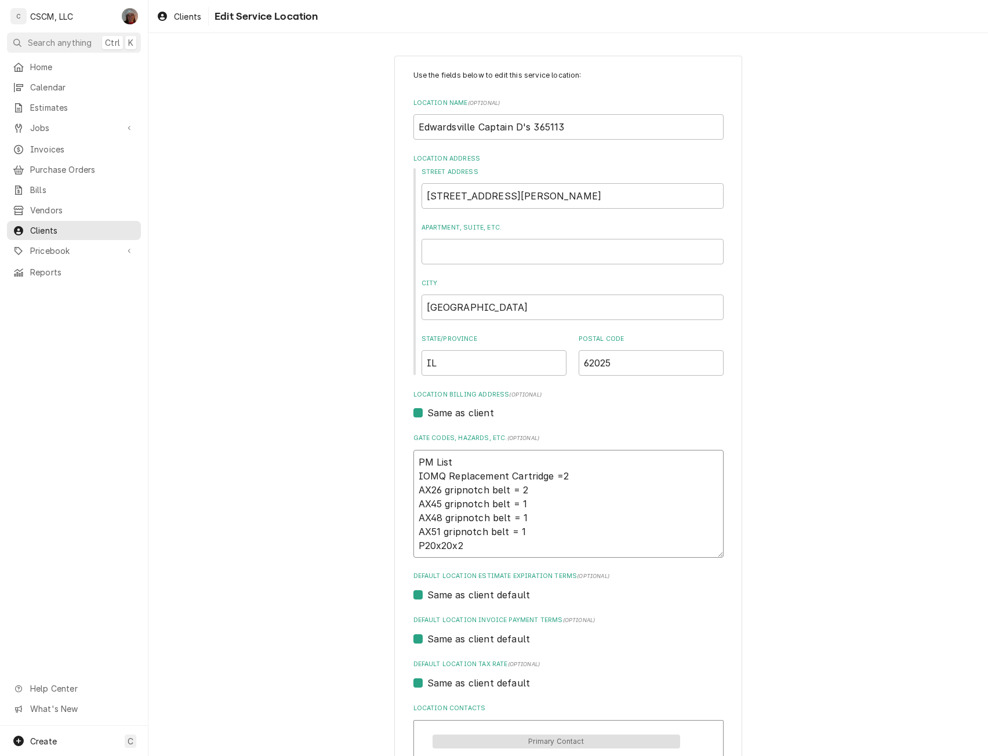
type textarea "PM List IOMQ Replacement Cartridge =2 AX26 gripnotch belt = 2 AX45 gripnotch be…"
type textarea "x"
type textarea "PM List IOMQ Replacement Cartridge =2 AX26 gripnotch belt = 2 AX45 gripnotch be…"
type textarea "x"
type textarea "PM List IOMQ Replacement Cartridge =2 AX26 gripnotch belt = 2 AX45 gripnotch be…"
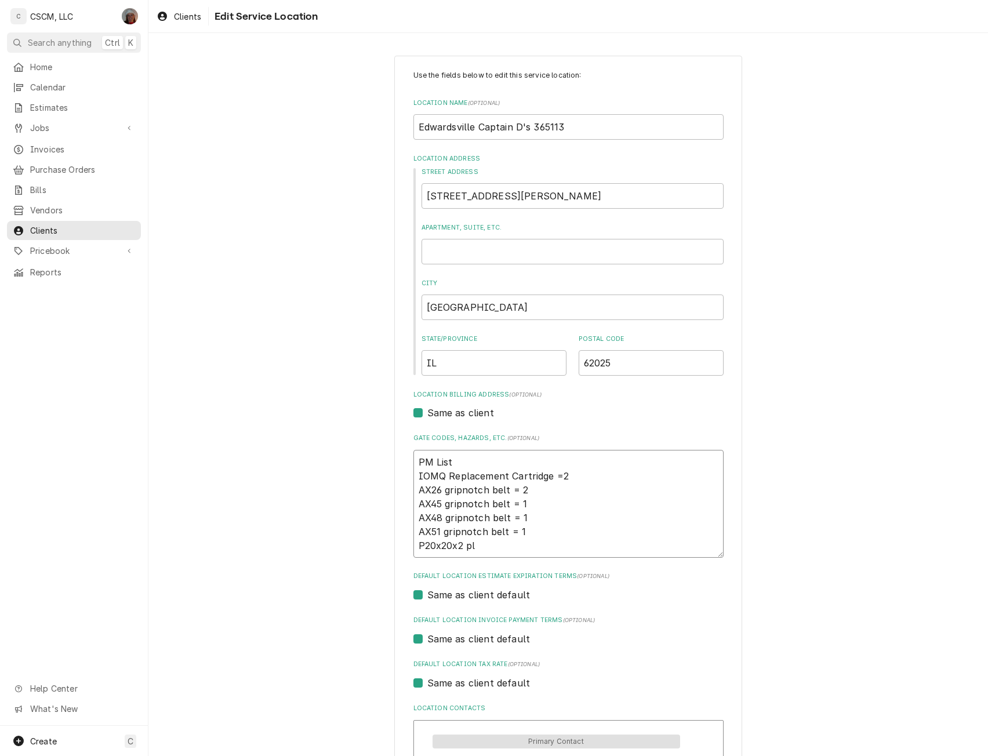
type textarea "x"
type textarea "PM List IOMQ Replacement Cartridge =2 AX26 gripnotch belt = 2 AX45 gripnotch be…"
type textarea "x"
type textarea "PM List IOMQ Replacement Cartridge =2 AX26 gripnotch belt = 2 AX45 gripnotch be…"
type textarea "x"
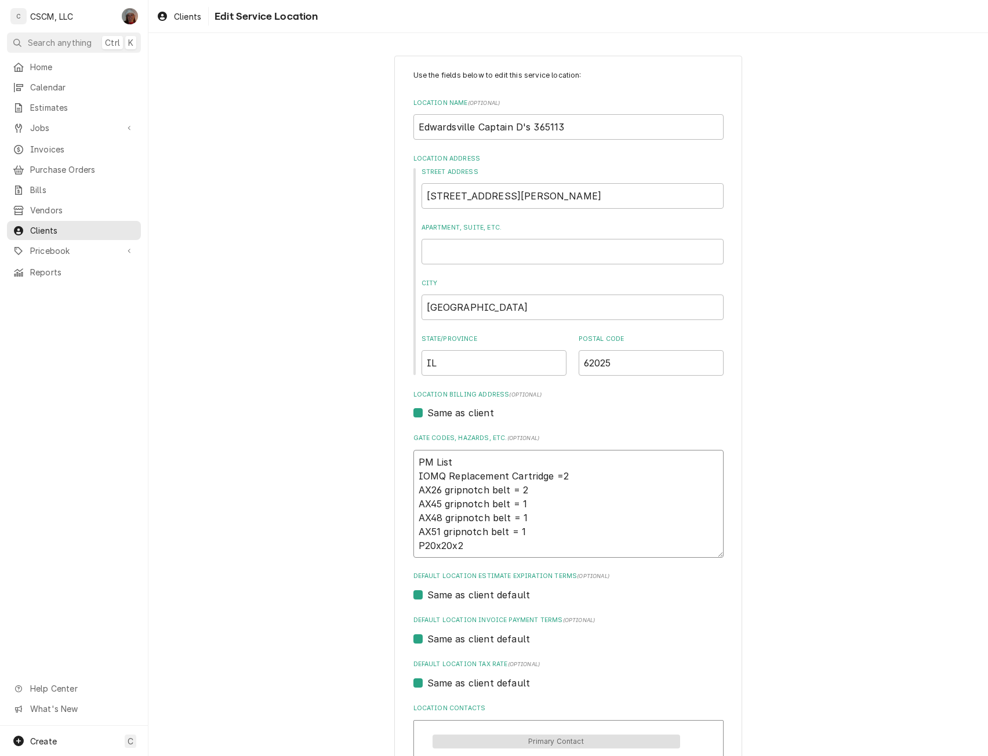
type textarea "PM List IOMQ Replacement Cartridge =2 AX26 gripnotch belt = 2 AX45 gripnotch be…"
type textarea "x"
type textarea "PM List IOMQ Replacement Cartridge =2 AX26 gripnotch belt = 2 AX45 gripnotch be…"
type textarea "x"
type textarea "PM List IOMQ Replacement Cartridge =2 AX26 gripnotch belt = 2 AX45 gripnotch be…"
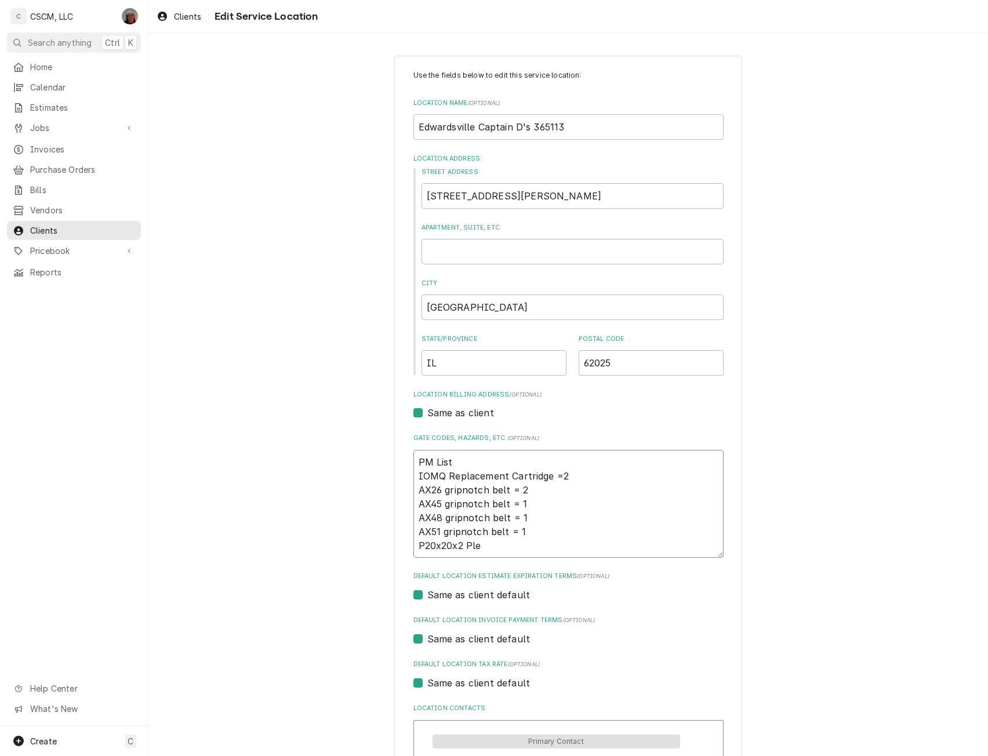
type textarea "x"
type textarea "PM List IOMQ Replacement Cartridge =2 AX26 gripnotch belt = 2 AX45 gripnotch be…"
type textarea "x"
type textarea "PM List IOMQ Replacement Cartridge =2 AX26 gripnotch belt = 2 AX45 gripnotch be…"
type textarea "x"
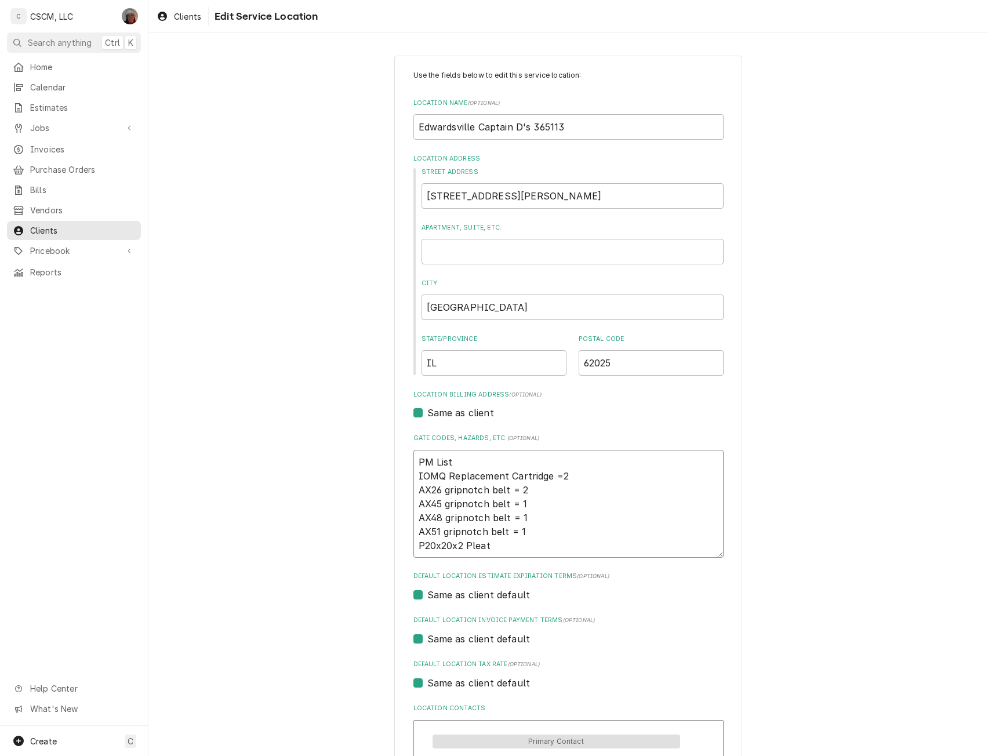
type textarea "PM List IOMQ Replacement Cartridge =2 AX26 gripnotch belt = 2 AX45 gripnotch be…"
type textarea "x"
type textarea "PM List IOMQ Replacement Cartridge =2 AX26 gripnotch belt = 2 AX45 gripnotch be…"
type textarea "x"
type textarea "PM List IOMQ Replacement Cartridge =2 AX26 gripnotch belt = 2 AX45 gripnotch be…"
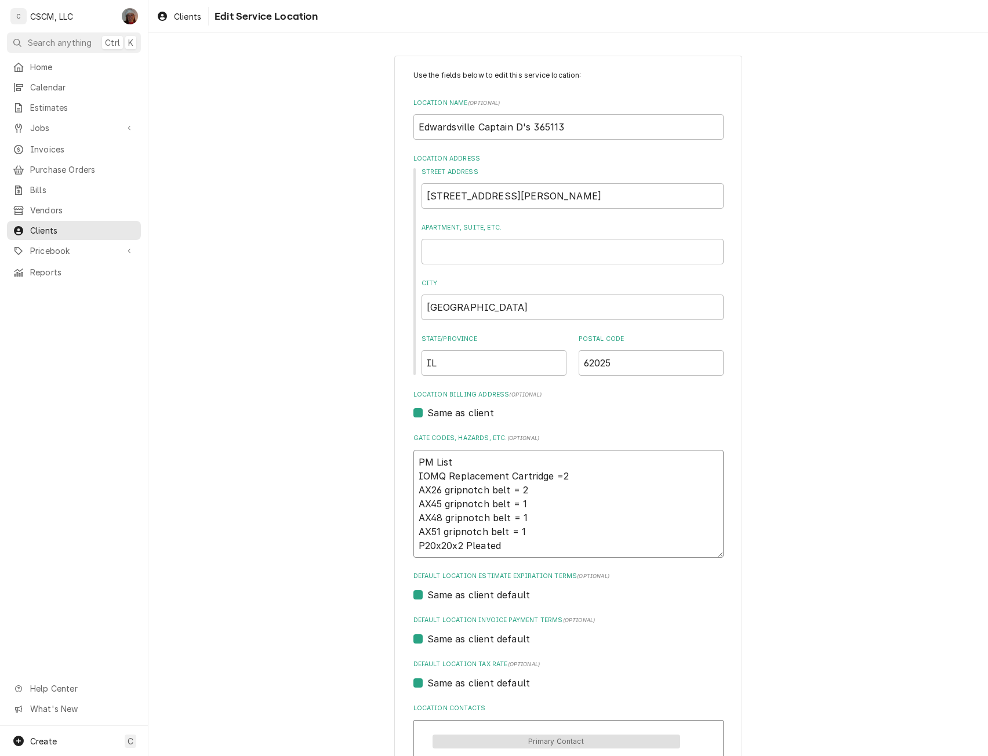
type textarea "x"
type textarea "PM List IOMQ Replacement Cartridge =2 AX26 gripnotch belt = 2 AX45 gripnotch be…"
type textarea "x"
type textarea "PM List IOMQ Replacement Cartridge =2 AX26 gripnotch belt = 2 AX45 gripnotch be…"
type textarea "x"
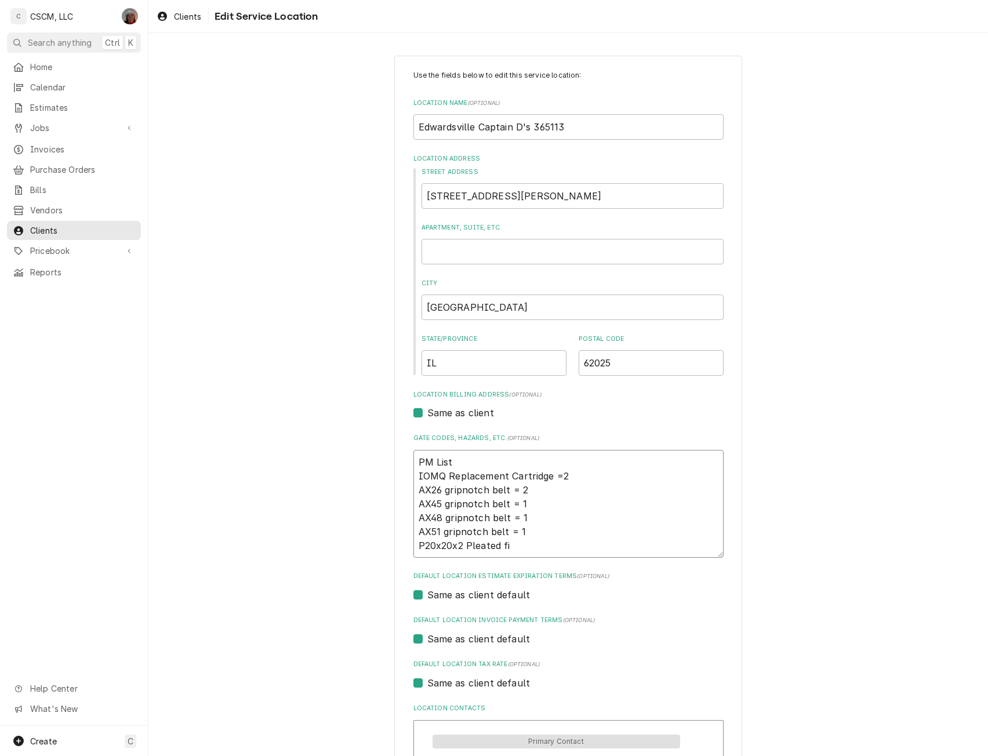
type textarea "PM List IOMQ Replacement Cartridge =2 AX26 gripnotch belt = 2 AX45 gripnotch be…"
type textarea "x"
type textarea "PM List IOMQ Replacement Cartridge =2 AX26 gripnotch belt = 2 AX45 gripnotch be…"
type textarea "x"
type textarea "PM List IOMQ Replacement Cartridge =2 AX26 gripnotch belt = 2 AX45 gripnotch be…"
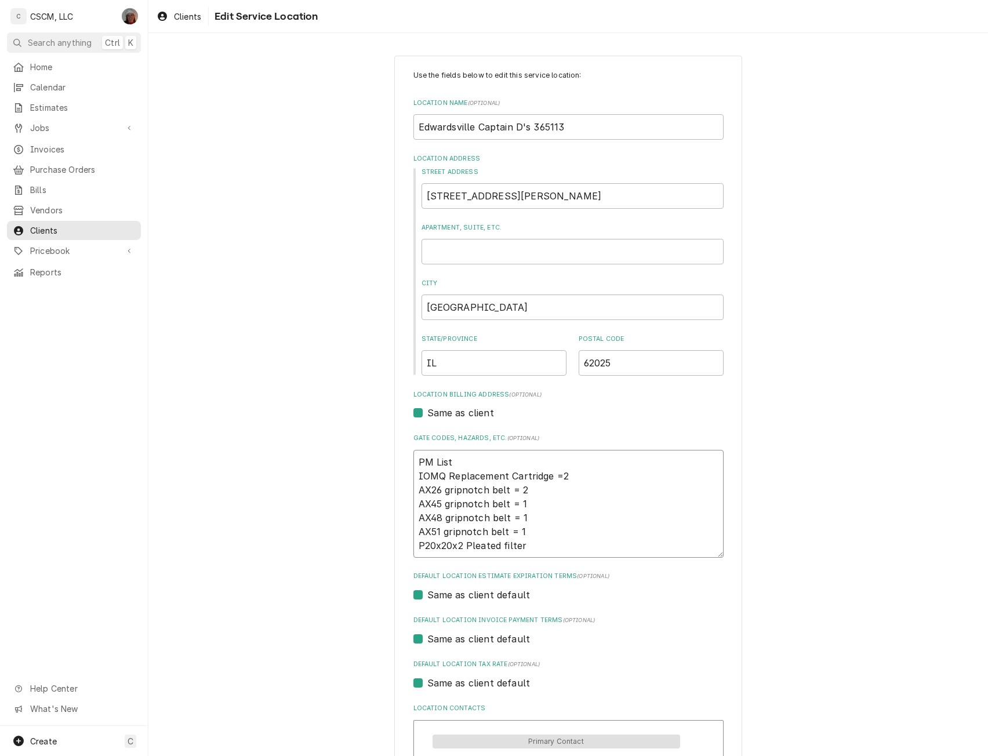
type textarea "x"
type textarea "PM List IOMQ Replacement Cartridge =2 AX26 gripnotch belt = 2 AX45 gripnotch be…"
type textarea "x"
type textarea "PM List IOMQ Replacement Cartridge =2 AX26 gripnotch belt = 2 AX45 gripnotch be…"
type textarea "x"
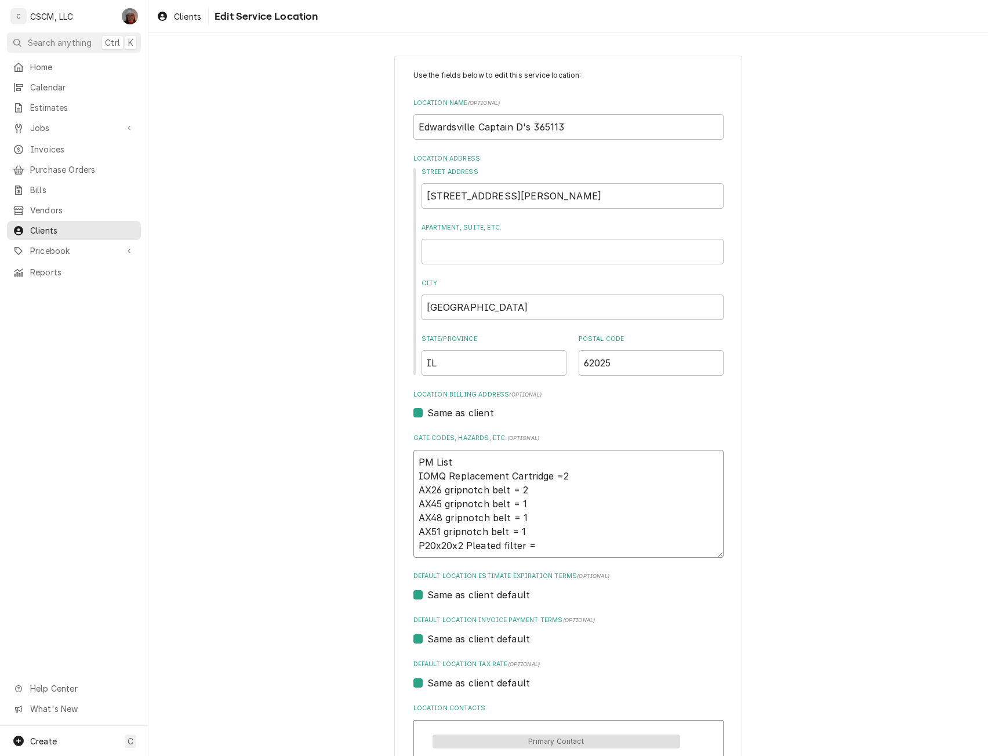
type textarea "PM List IOMQ Replacement Cartridge =2 AX26 gripnotch belt = 2 AX45 gripnotch be…"
type textarea "x"
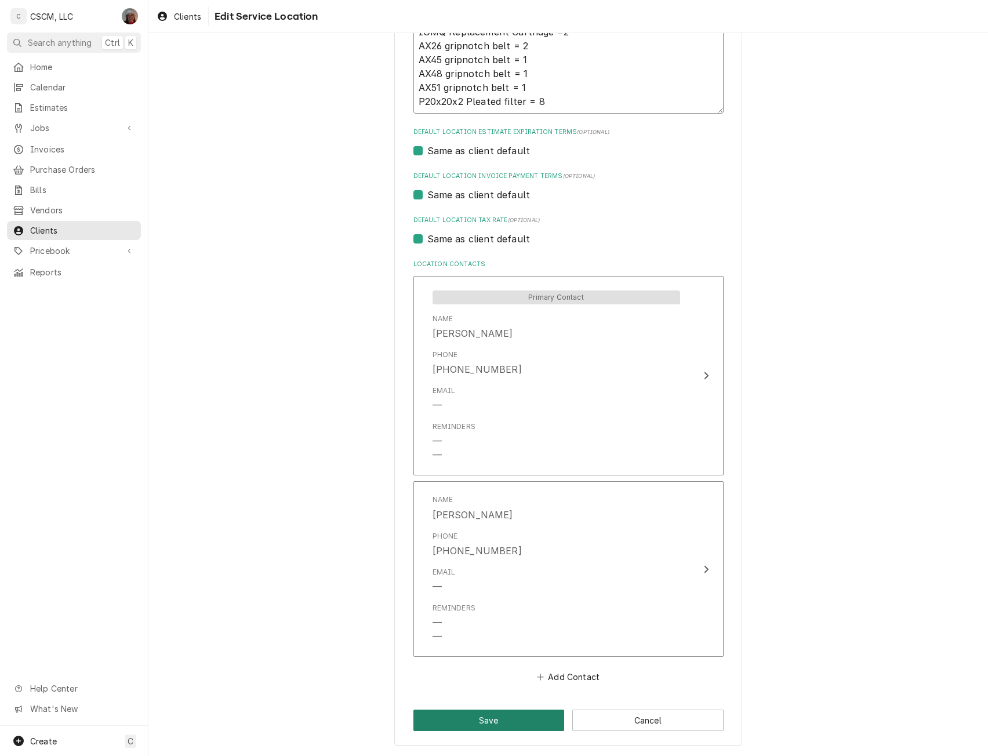
type textarea "PM List IOMQ Replacement Cartridge =2 AX26 gripnotch belt = 2 AX45 gripnotch be…"
click at [476, 727] on button "Save" at bounding box center [489, 720] width 151 height 21
type textarea "x"
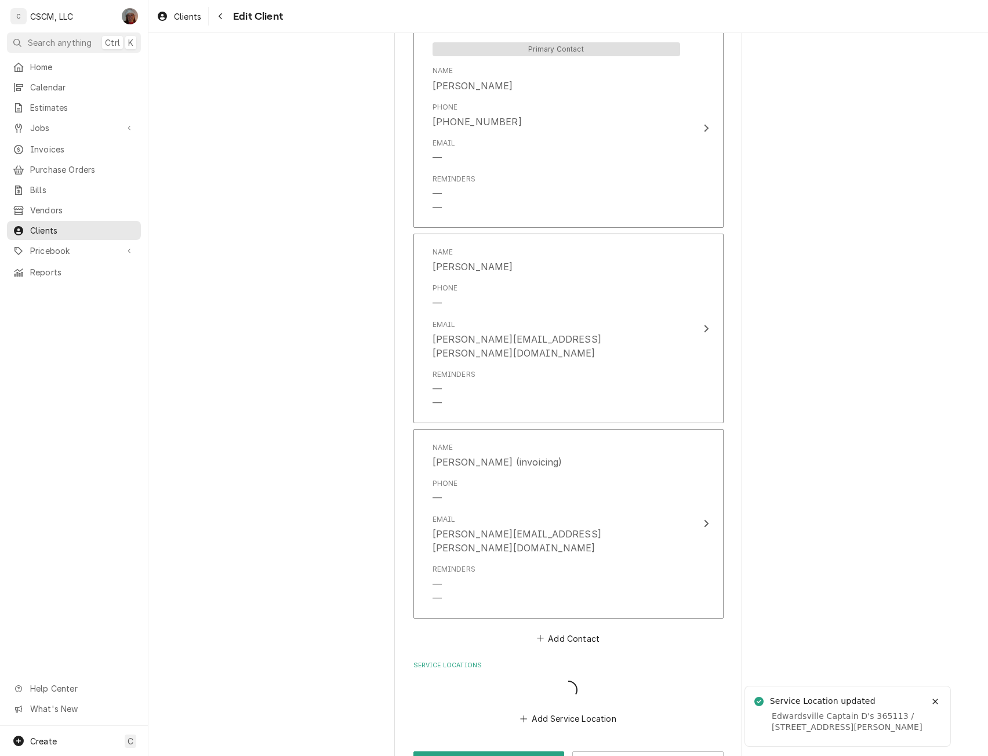
scroll to position [1262, 0]
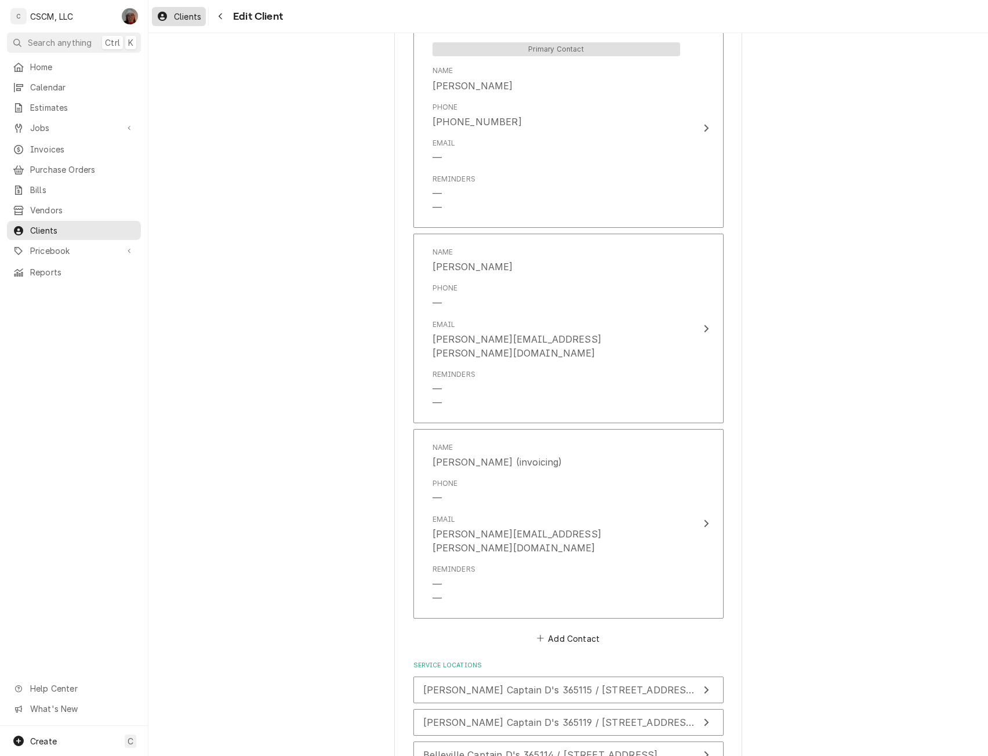
click at [183, 13] on span "Clients" at bounding box center [187, 16] width 27 height 12
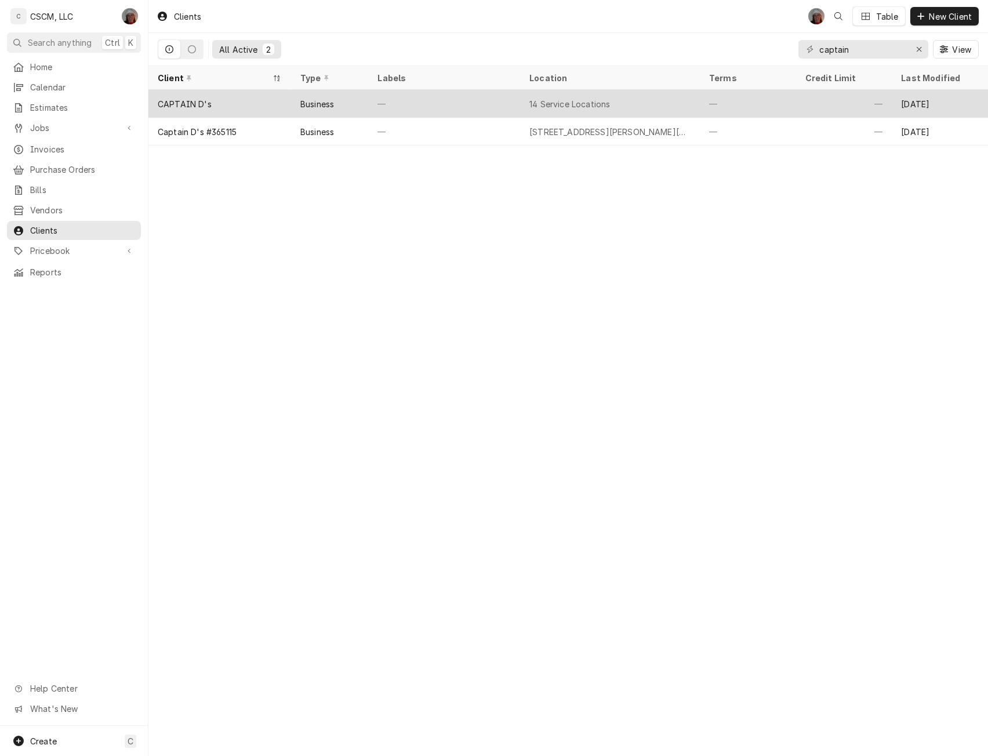
click at [194, 106] on div "CAPTAIN D's" at bounding box center [185, 104] width 54 height 12
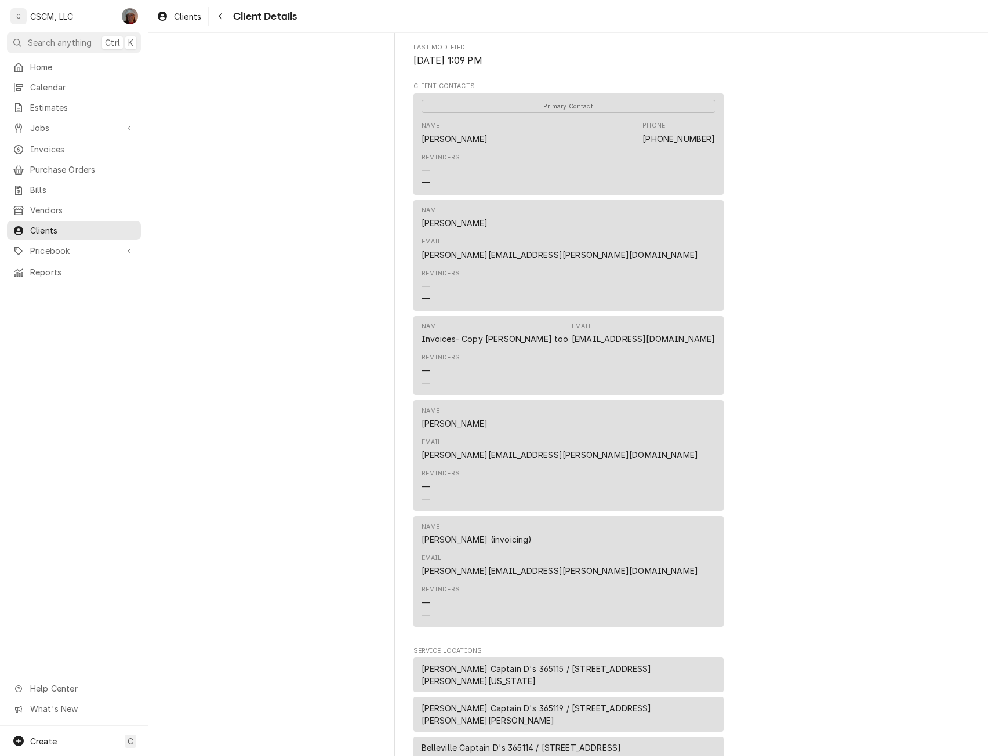
scroll to position [896, 0]
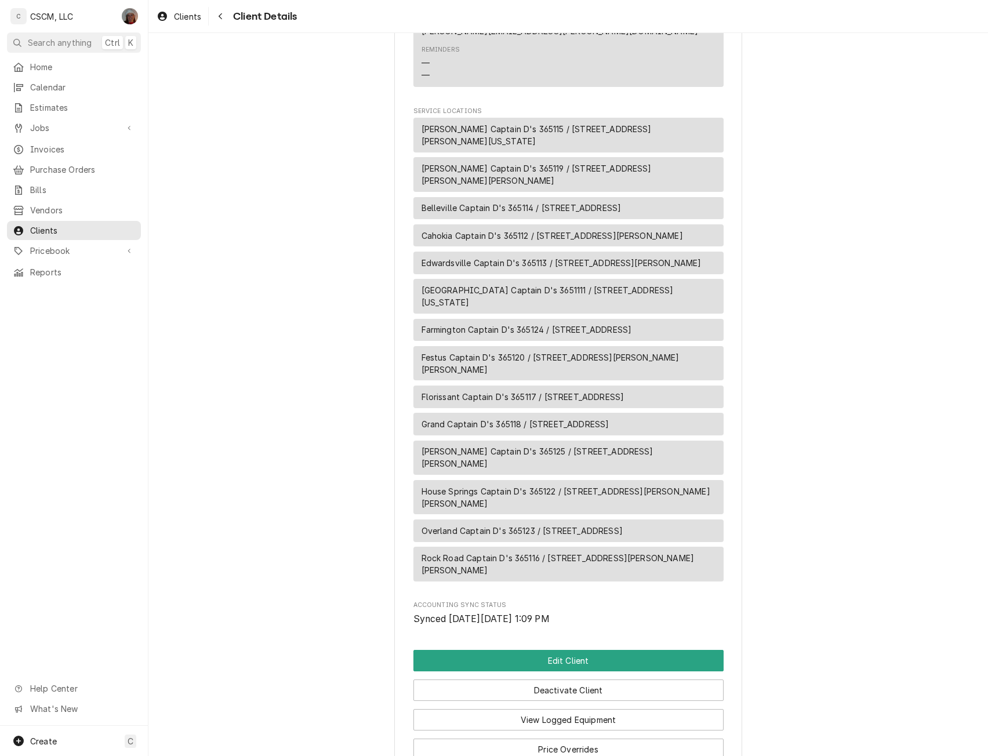
click at [482, 257] on span "Edwardsville Captain D's 365113 / [STREET_ADDRESS][PERSON_NAME]" at bounding box center [562, 263] width 280 height 12
click at [567, 650] on button "Edit Client" at bounding box center [569, 660] width 310 height 21
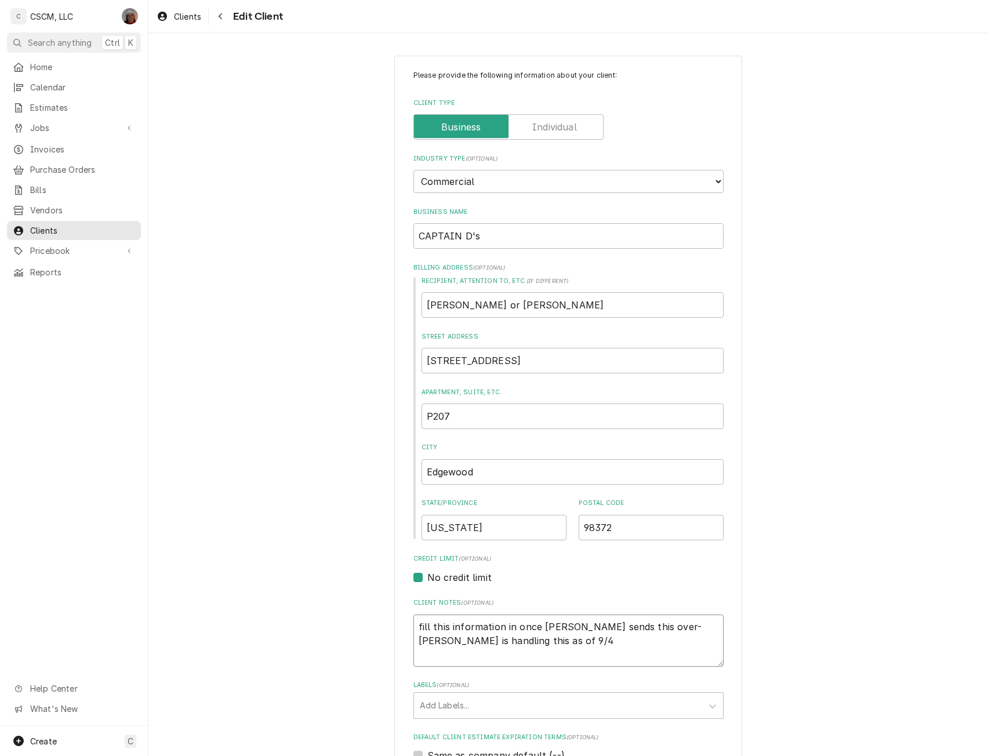
drag, startPoint x: 523, startPoint y: 648, endPoint x: 397, endPoint y: 622, distance: 128.0
type textarea "x"
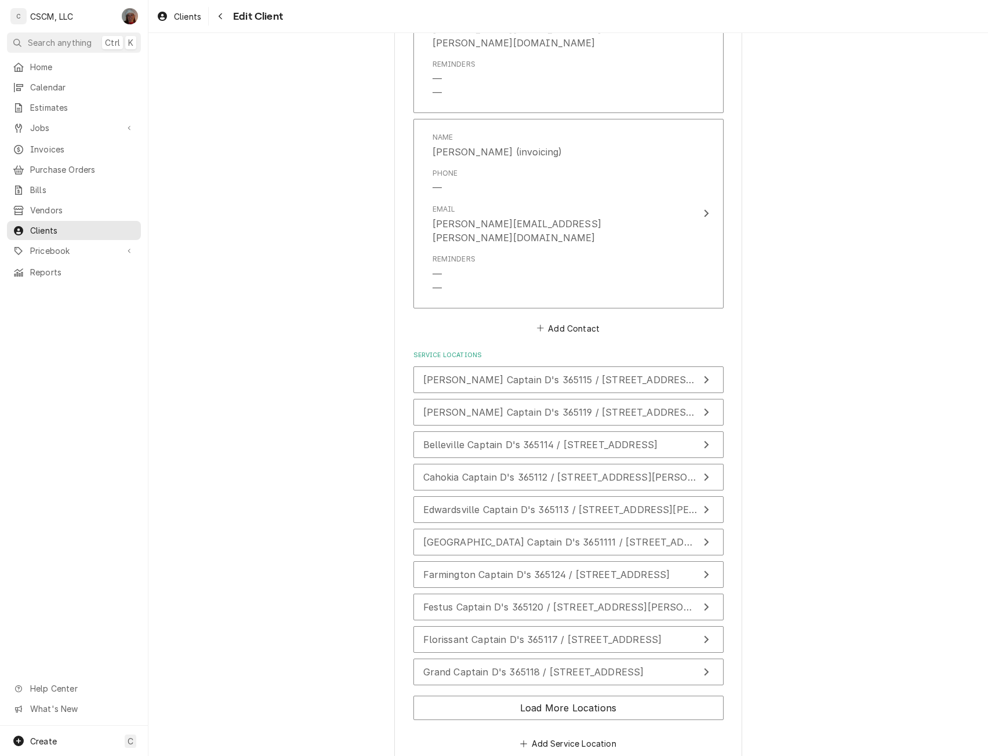
scroll to position [1597, 0]
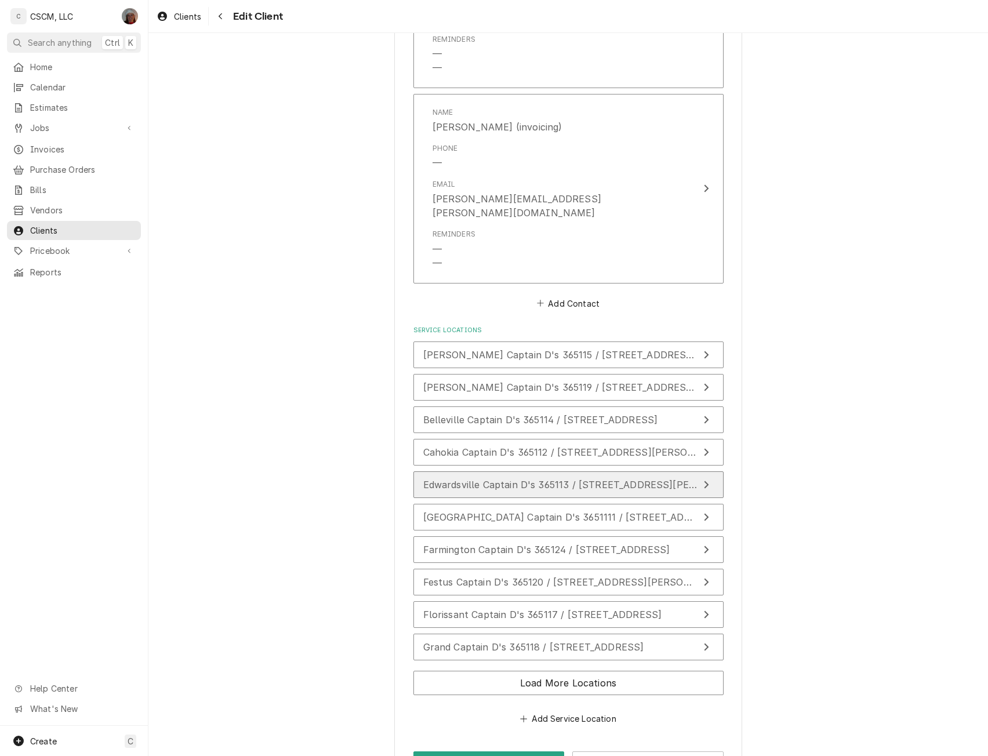
click at [556, 478] on div "Edwardsville Captain D's 365113 / 1960 Troy Rd, Edwardsville, IL 62025" at bounding box center [560, 485] width 275 height 14
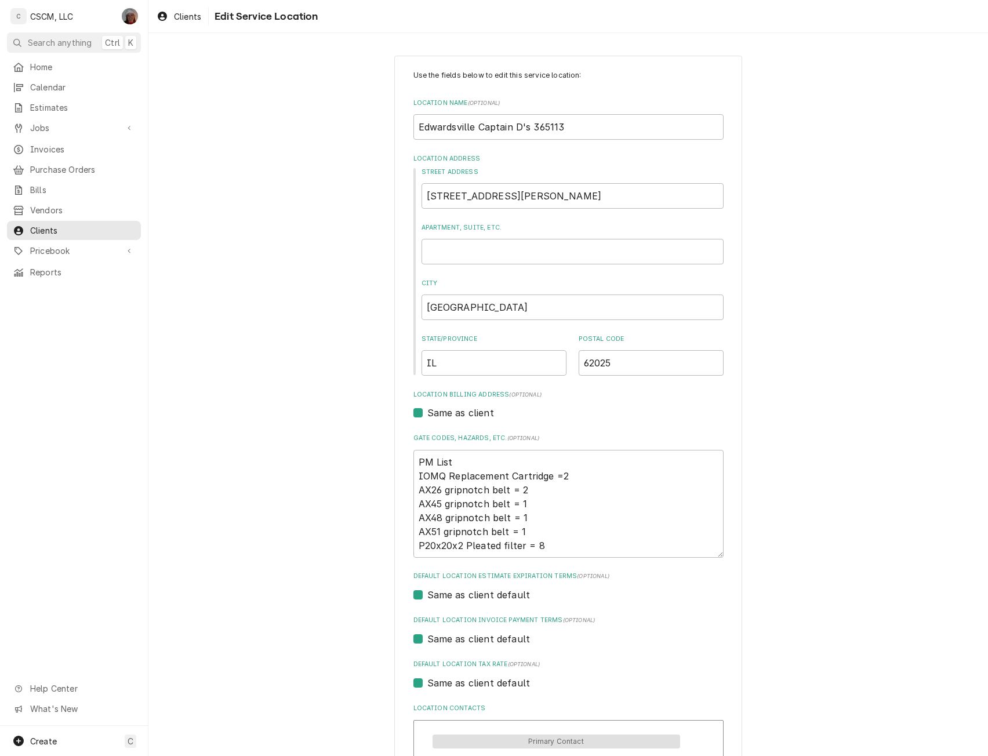
scroll to position [444, 0]
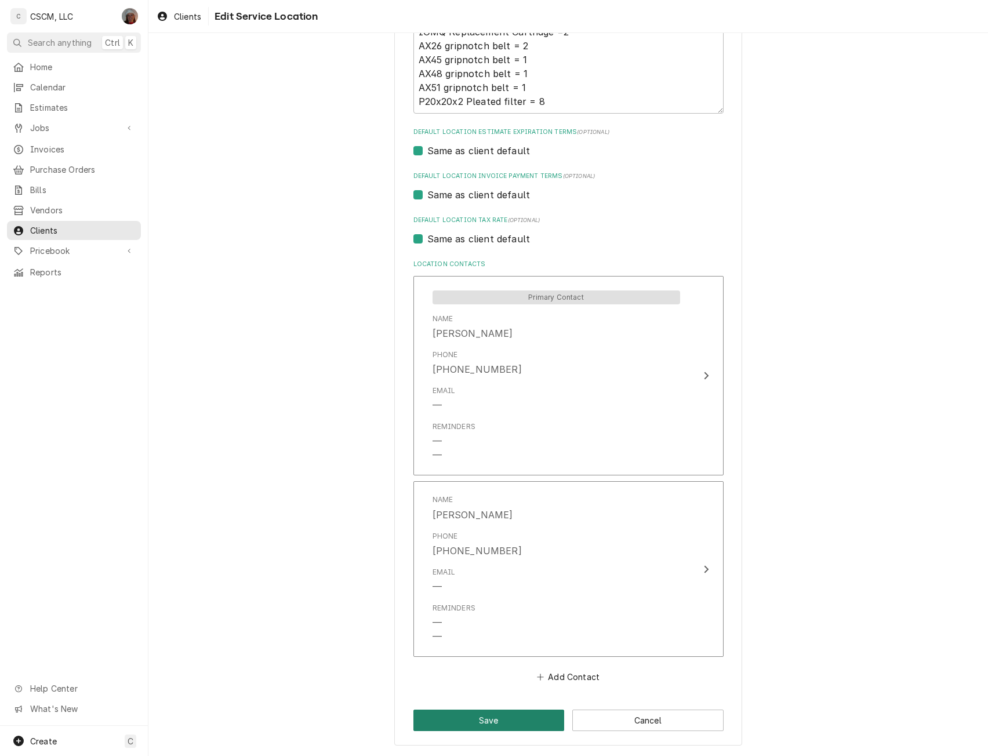
click at [514, 712] on button "Save" at bounding box center [489, 720] width 151 height 21
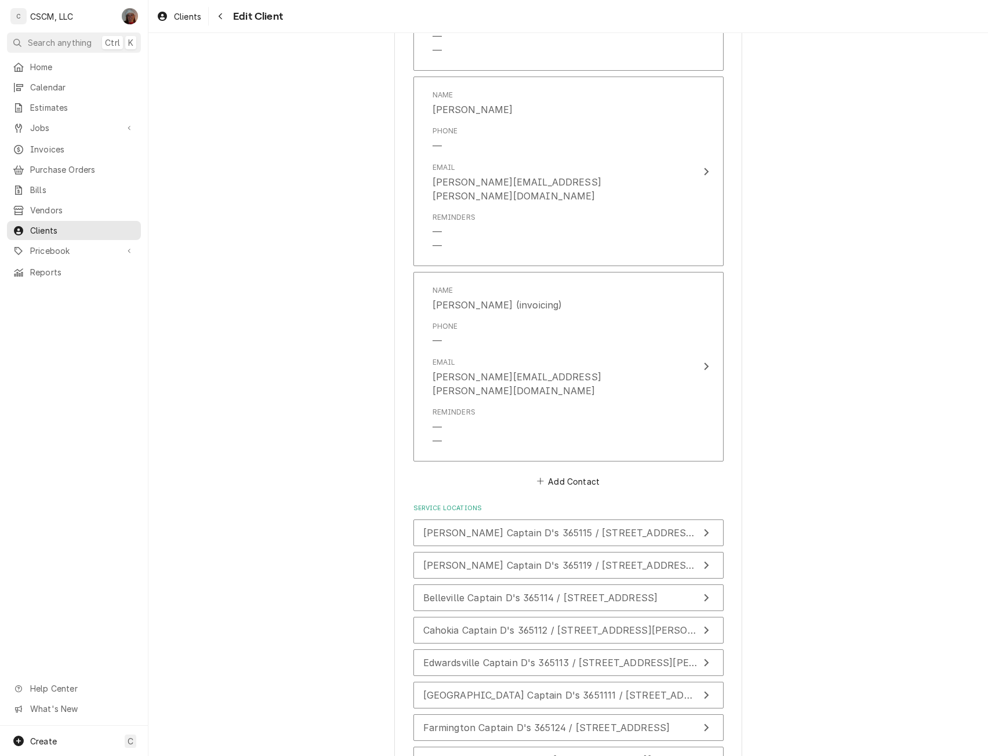
scroll to position [1597, 0]
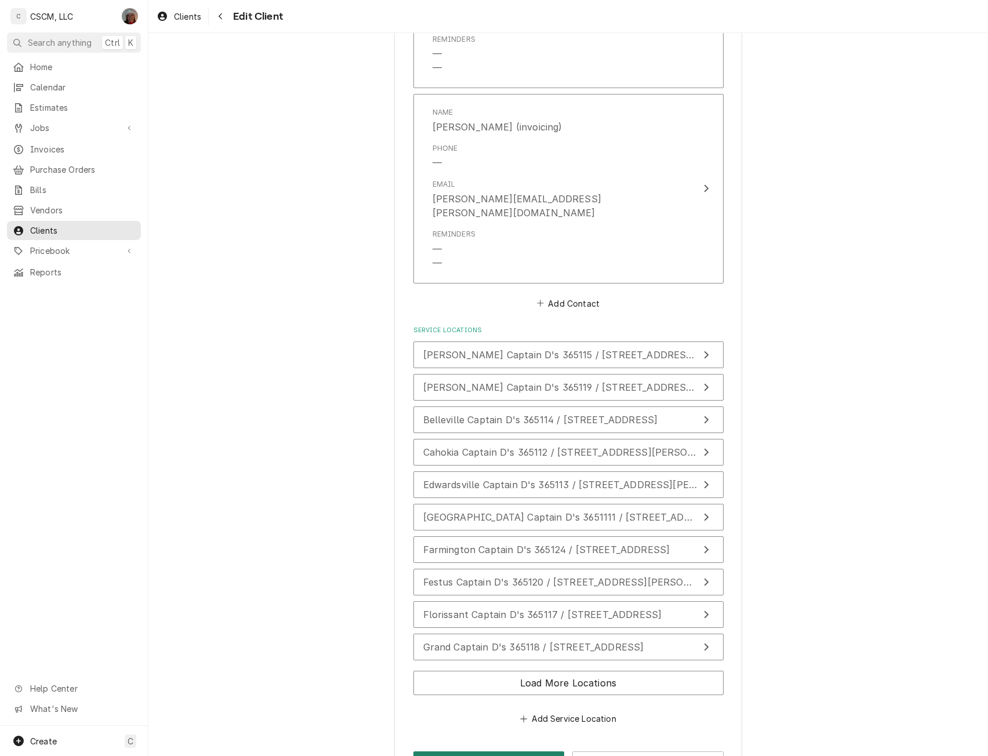
click at [492, 752] on button "Save" at bounding box center [489, 762] width 151 height 21
type textarea "x"
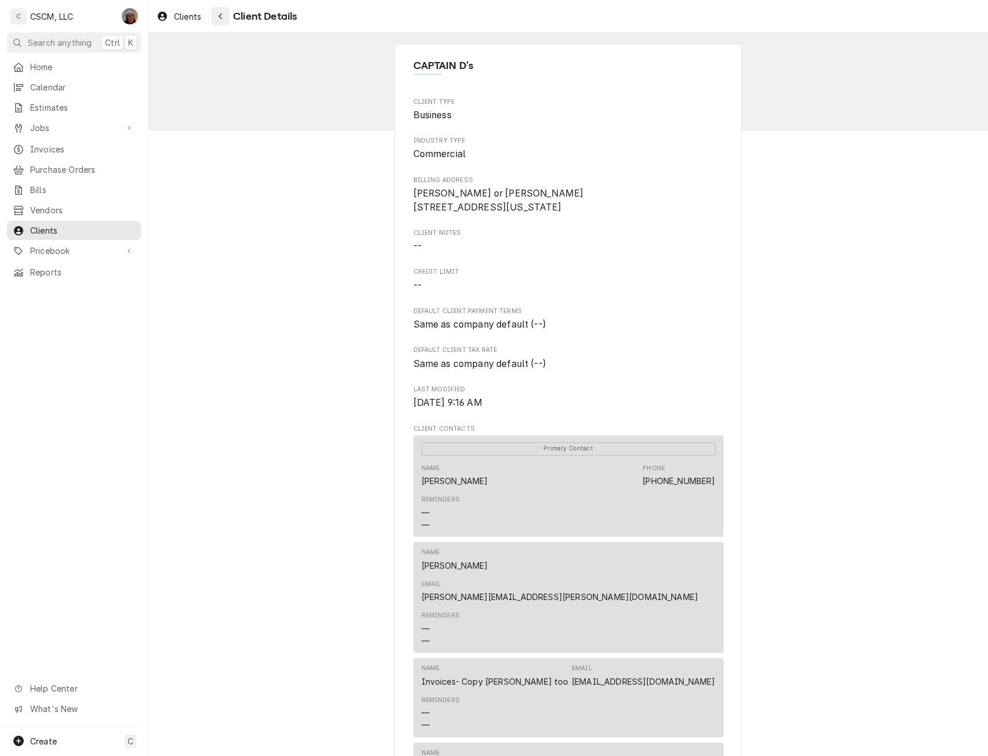
click at [217, 14] on div "Navigate back" at bounding box center [221, 16] width 12 height 12
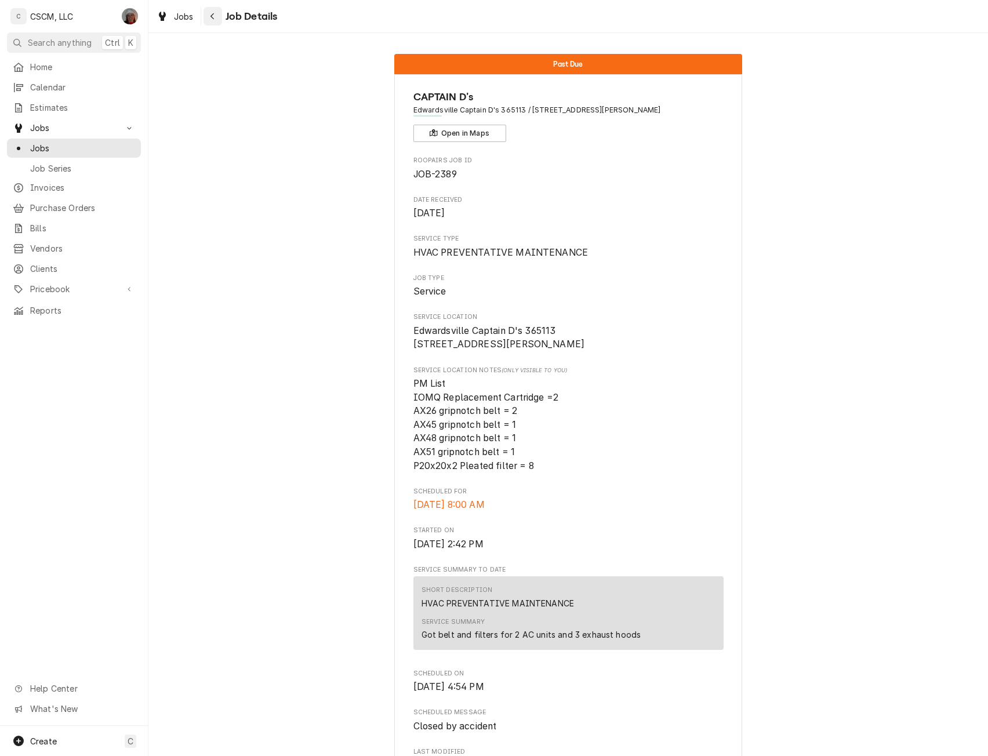
click at [213, 19] on icon "Navigate back" at bounding box center [212, 16] width 3 height 6
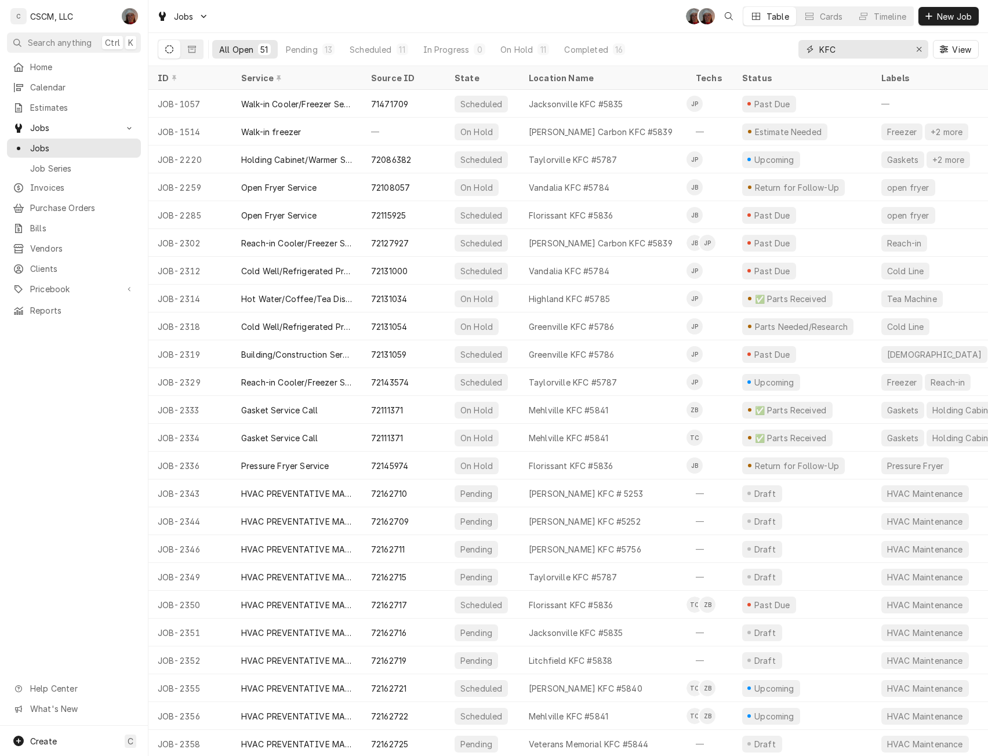
drag, startPoint x: 847, startPoint y: 52, endPoint x: 784, endPoint y: 52, distance: 62.6
click at [784, 52] on div "All Open 51 Pending 13 Scheduled 11 In Progress 0 On Hold 11 Completed 16 KFC V…" at bounding box center [568, 49] width 821 height 32
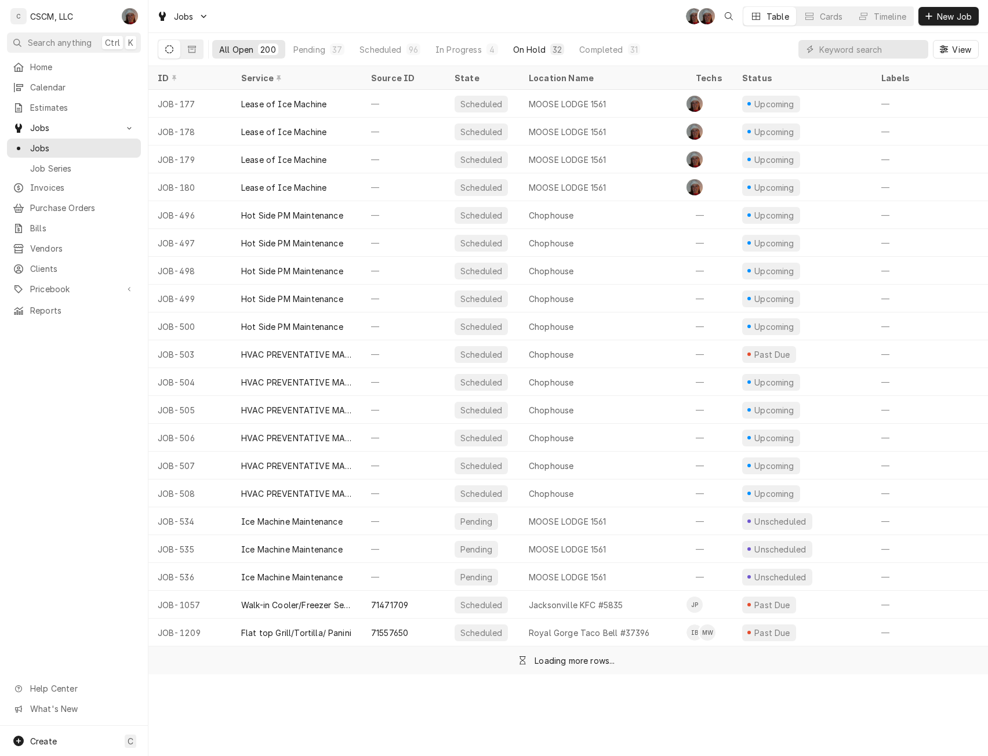
click at [531, 44] on div "On Hold" at bounding box center [529, 49] width 32 height 12
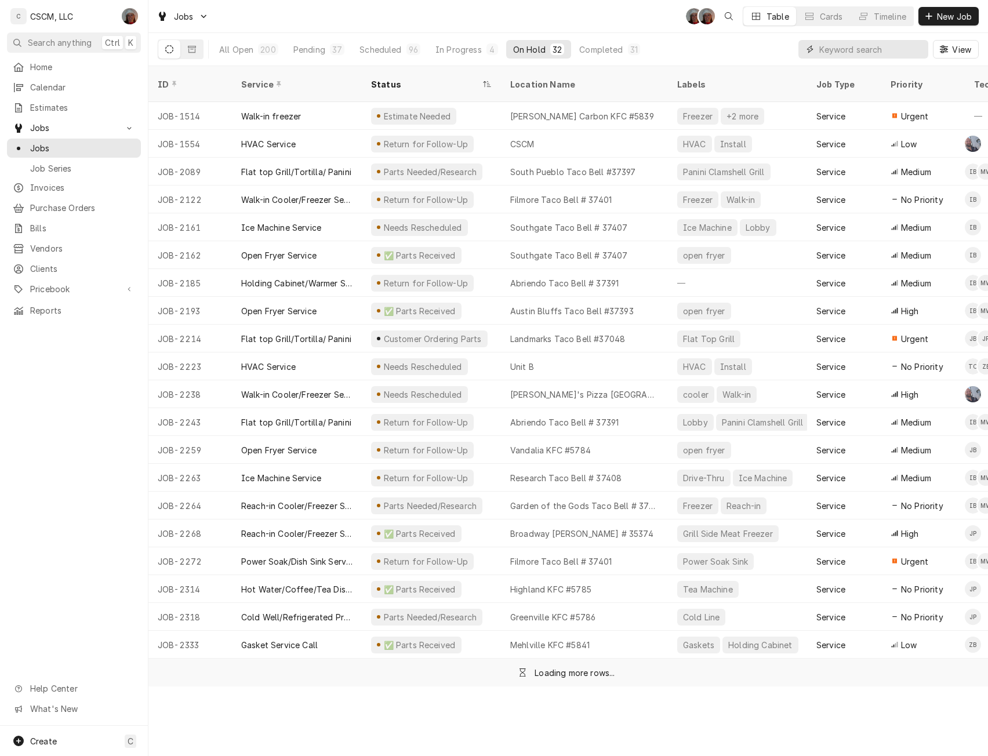
click at [883, 51] on input "Dynamic Content Wrapper" at bounding box center [871, 49] width 103 height 19
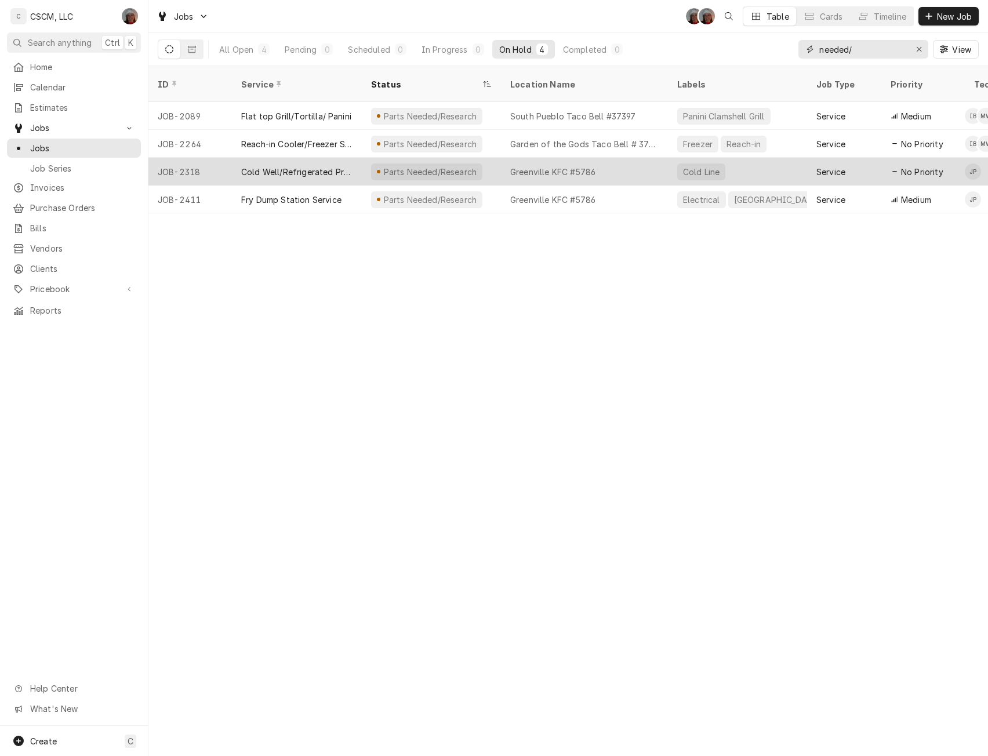
type input "needed/"
click at [474, 161] on div "Parts Needed/Research" at bounding box center [431, 172] width 139 height 28
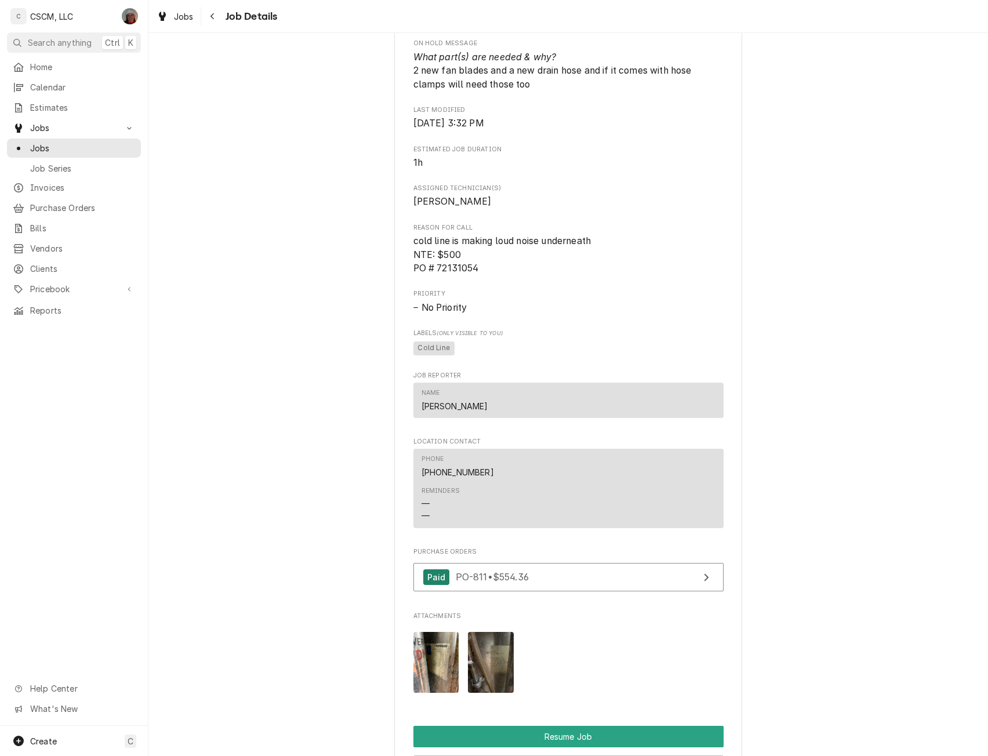
scroll to position [1017, 0]
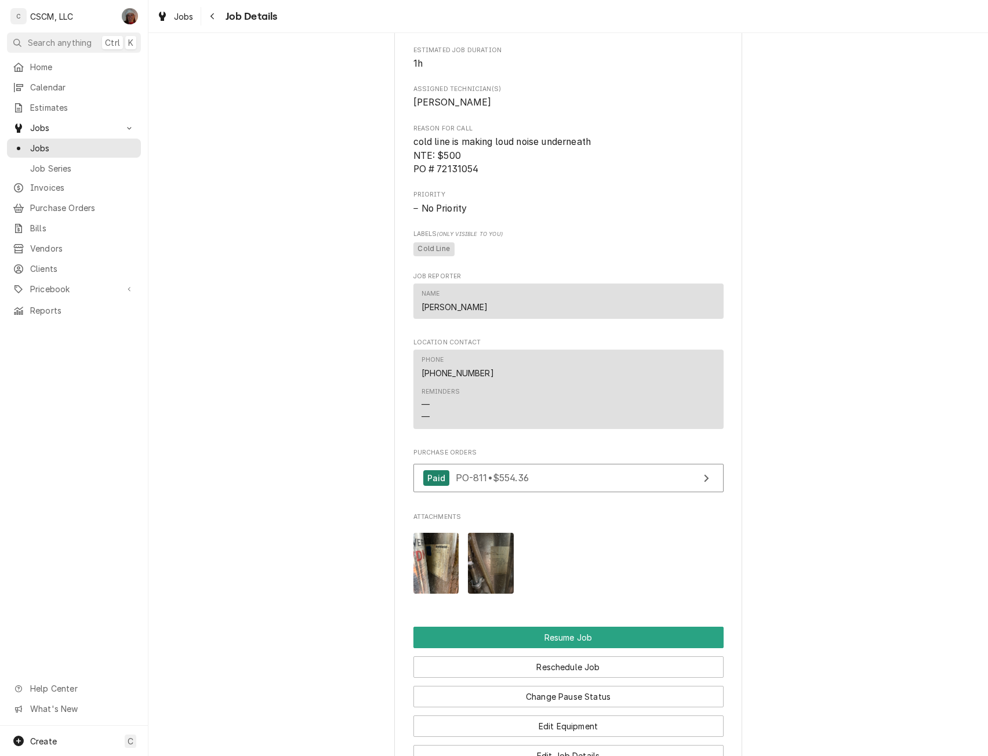
click at [435, 578] on img "Attachments" at bounding box center [437, 563] width 46 height 61
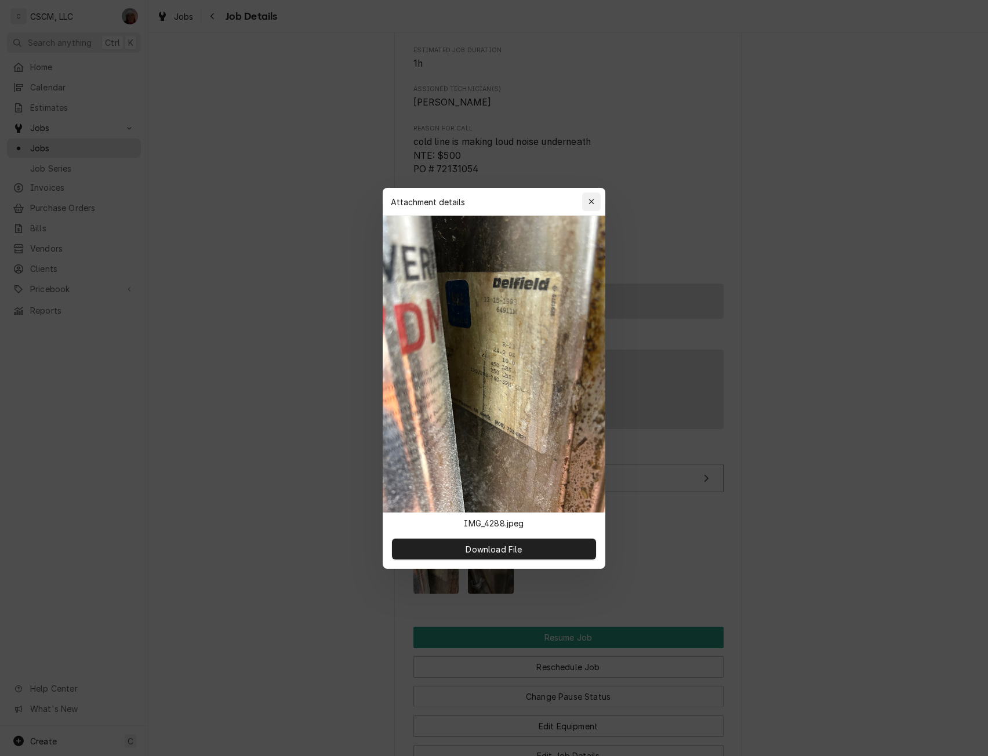
click at [589, 201] on icon "button" at bounding box center [592, 202] width 6 height 8
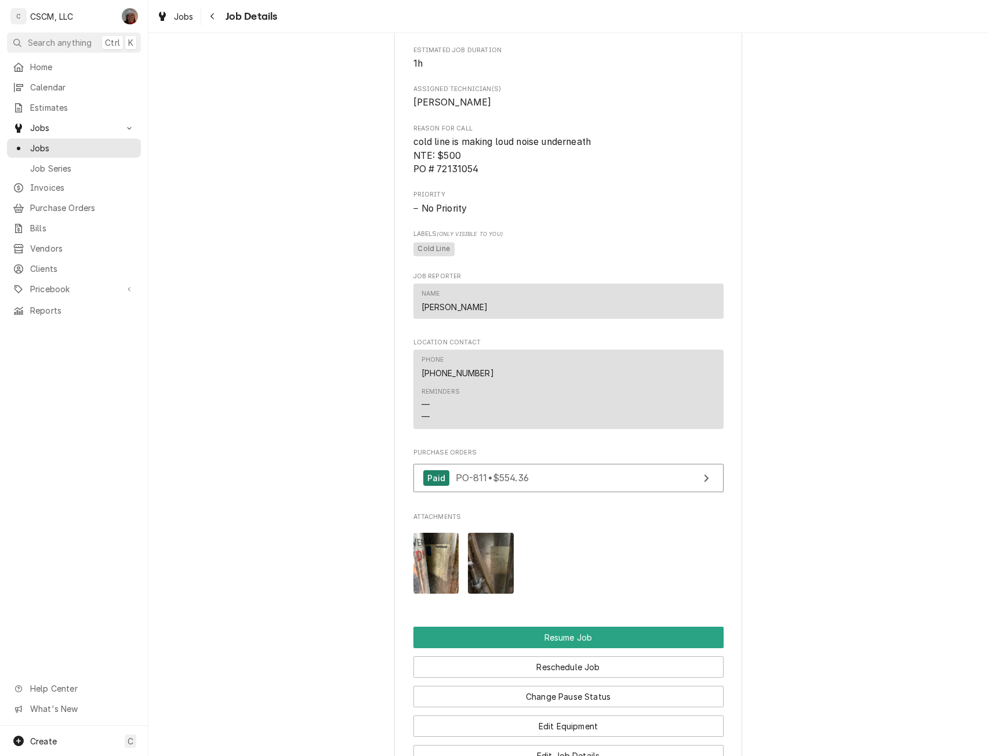
click at [479, 590] on img "Attachments" at bounding box center [491, 563] width 46 height 61
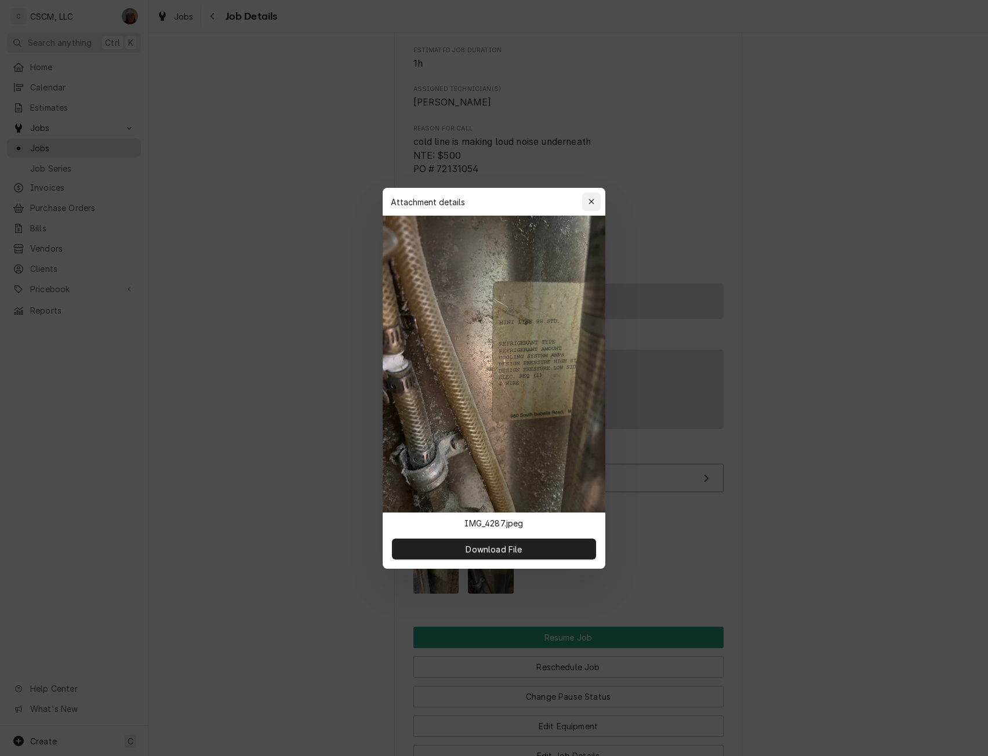
click at [590, 203] on icon "button" at bounding box center [592, 202] width 6 height 8
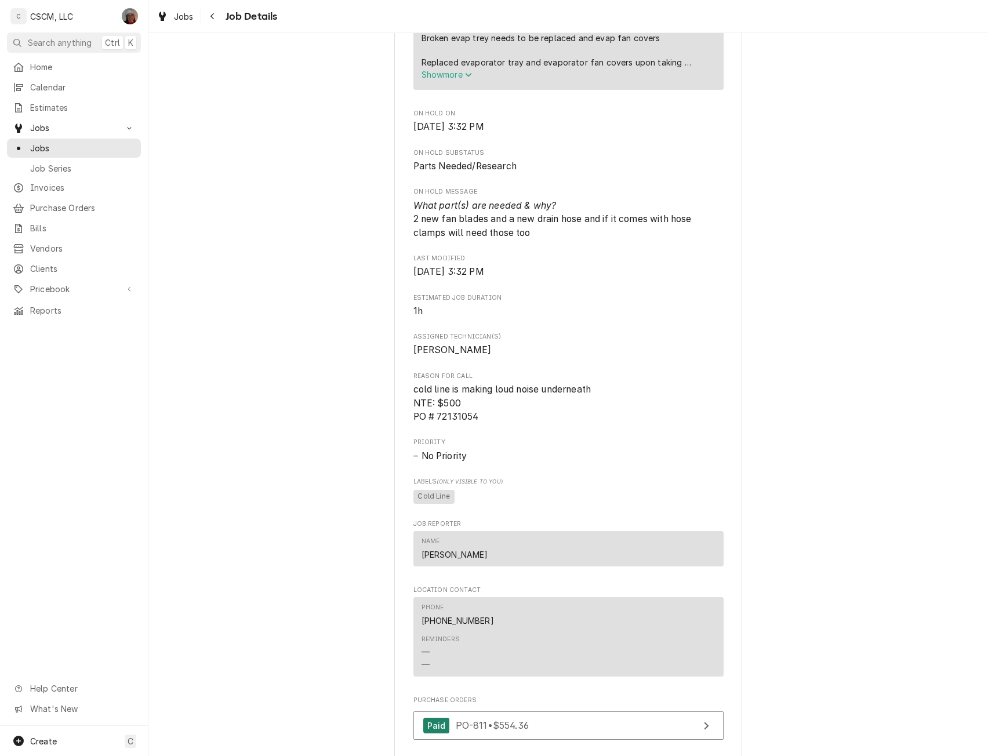
scroll to position [1319, 0]
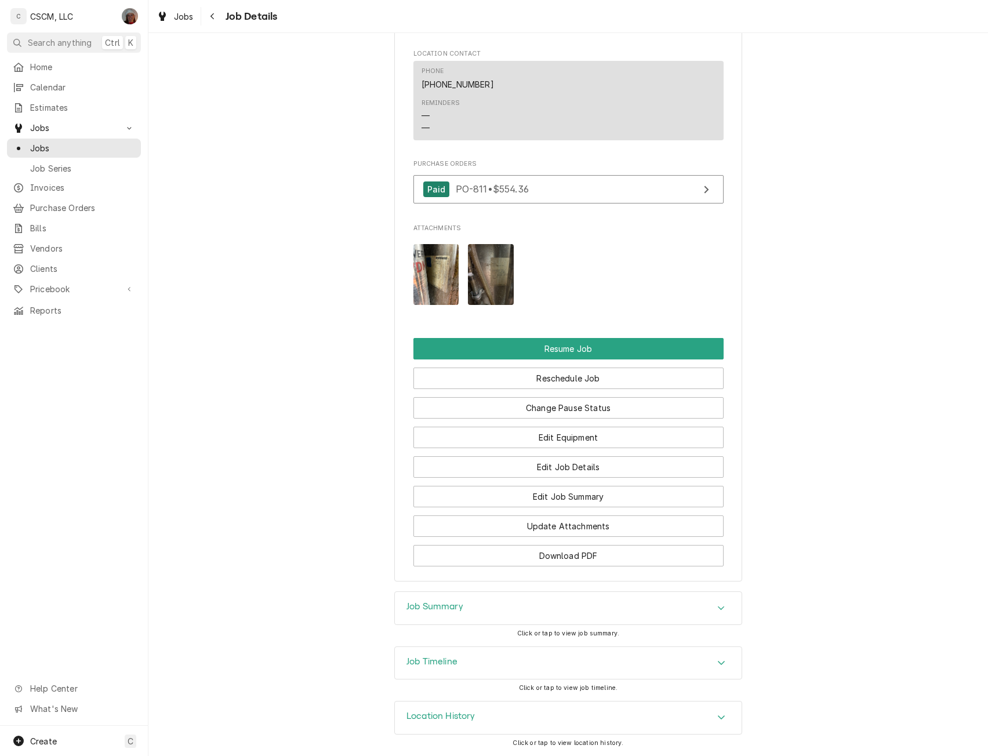
click at [414, 296] on img "Attachments" at bounding box center [437, 274] width 46 height 61
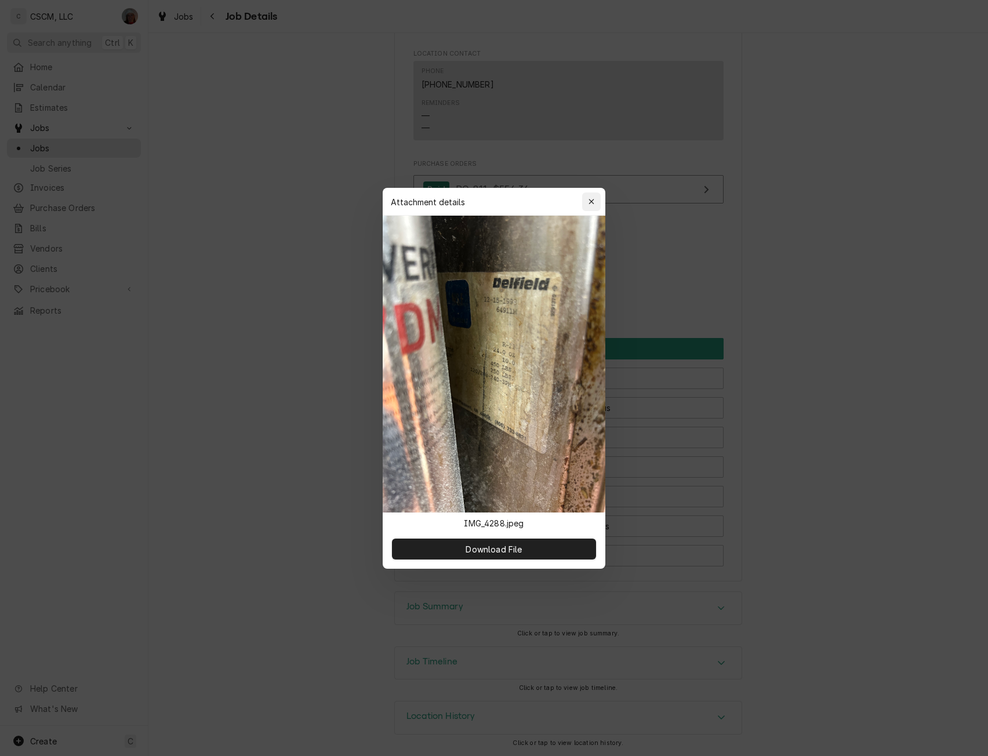
click at [597, 200] on button "button" at bounding box center [591, 202] width 19 height 19
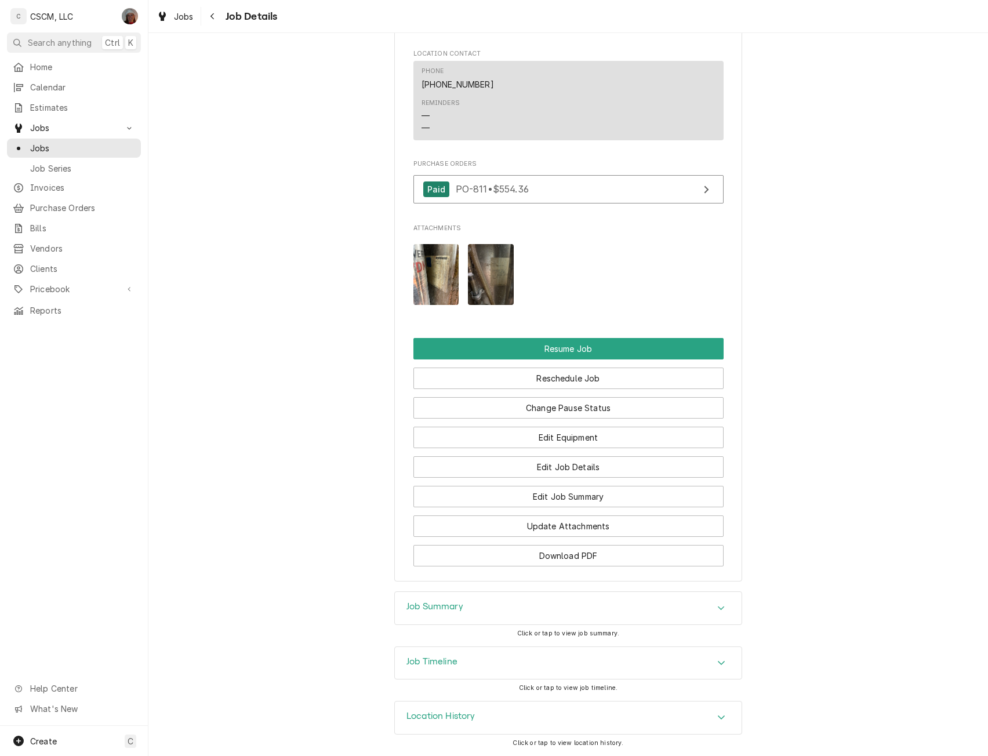
click at [717, 659] on icon "Accordion Header" at bounding box center [721, 662] width 8 height 9
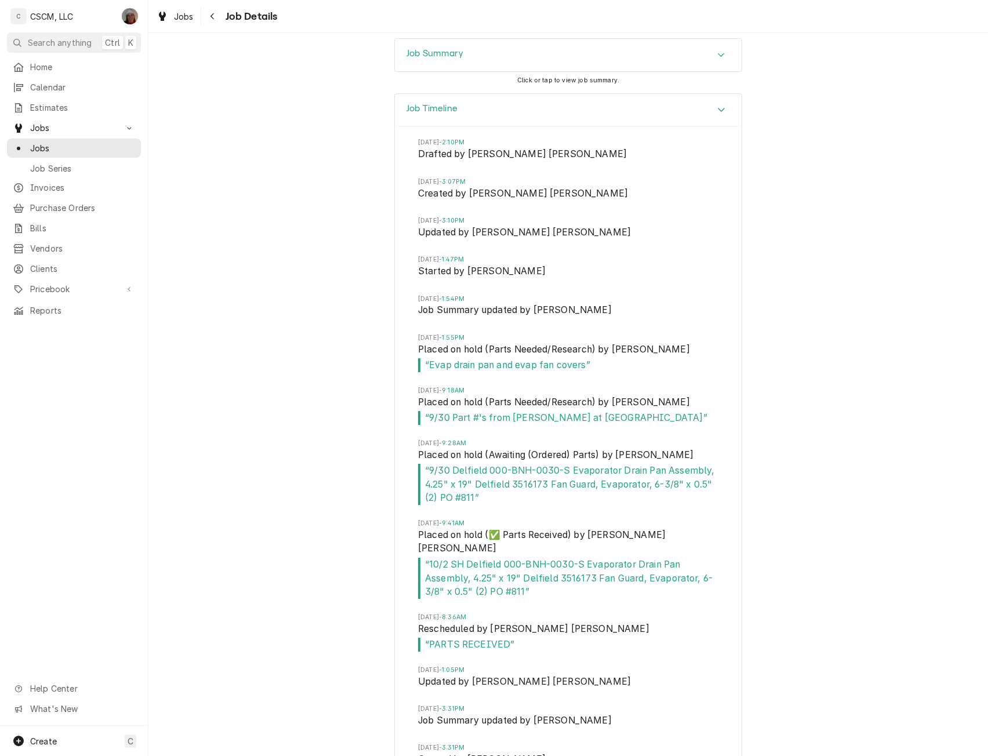
scroll to position [1836, 0]
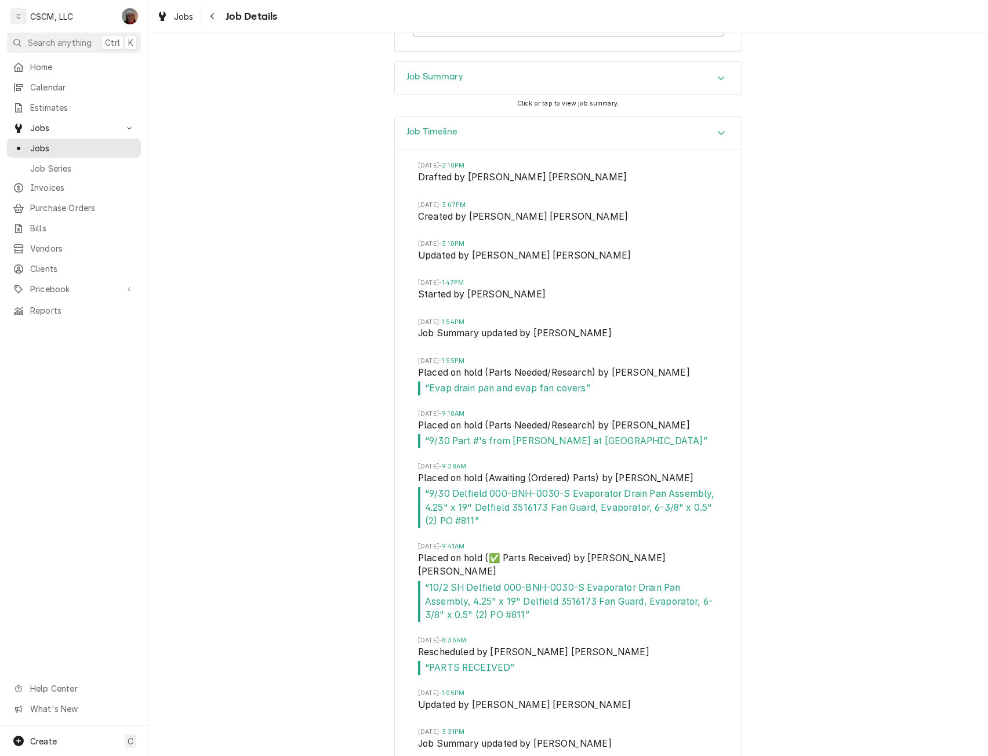
click at [722, 140] on div "Accordion Header" at bounding box center [721, 133] width 17 height 14
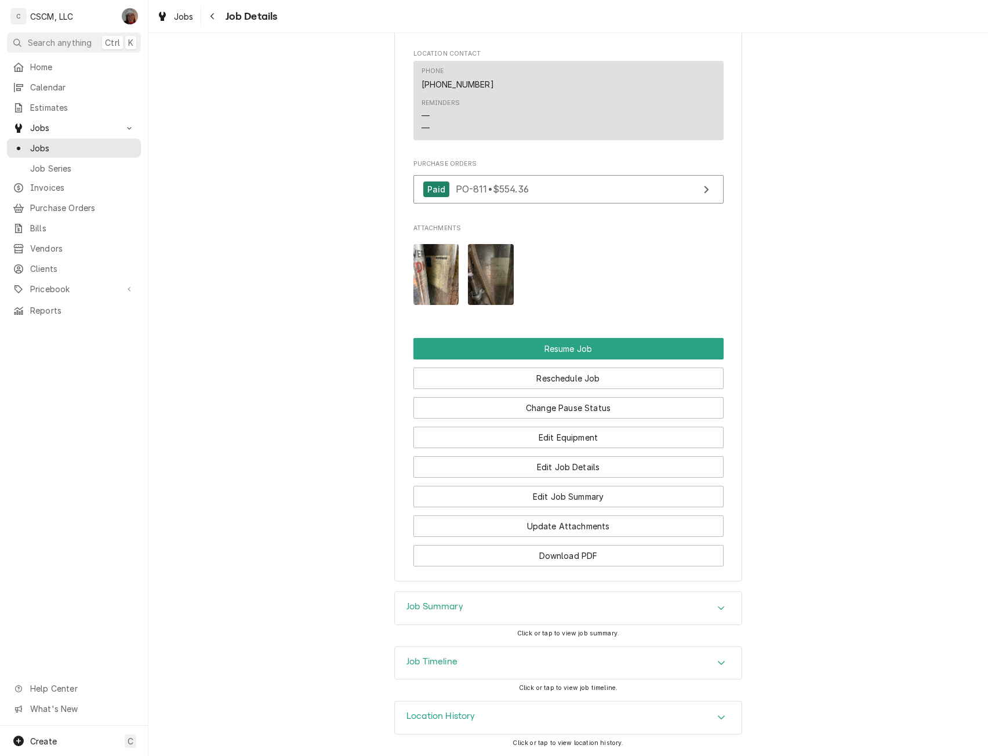
scroll to position [1319, 0]
click at [593, 429] on button "Edit Equipment" at bounding box center [569, 437] width 310 height 21
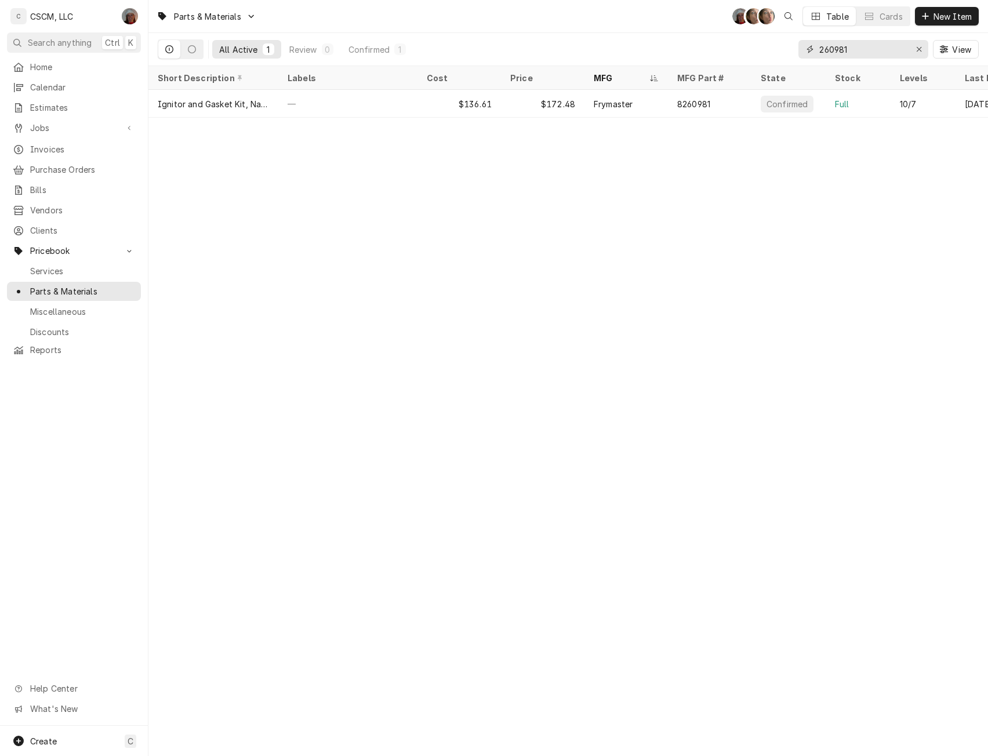
click at [855, 52] on input "260981" at bounding box center [863, 49] width 87 height 19
type input "2"
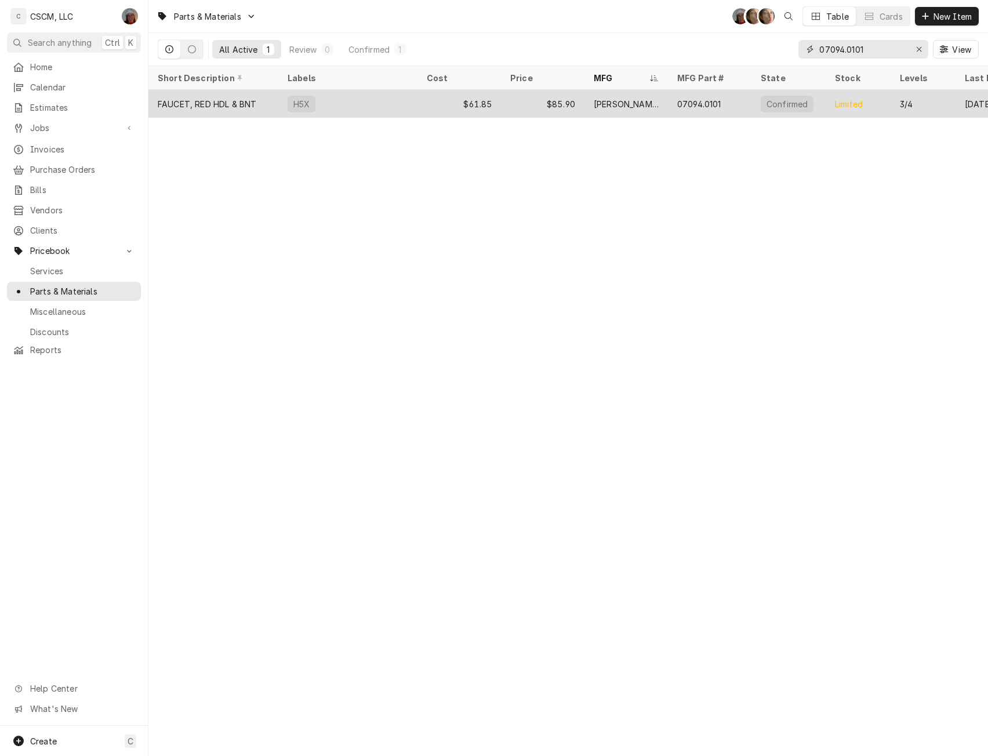
type input "07094.0101"
click at [389, 93] on div "H5X" at bounding box center [347, 104] width 139 height 28
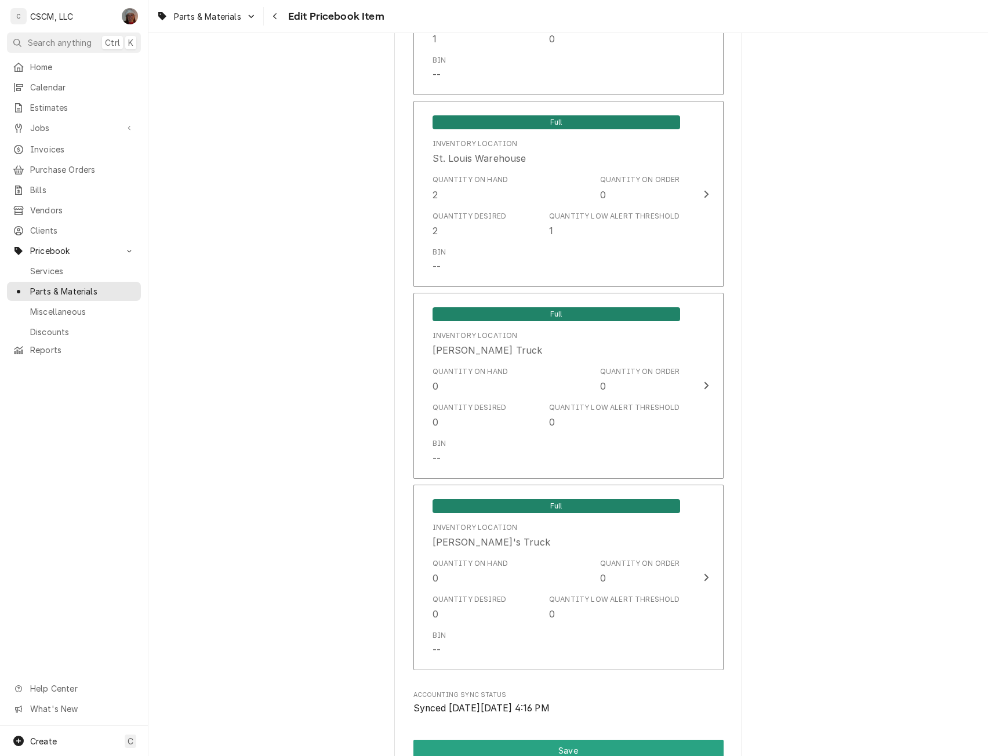
scroll to position [2467, 0]
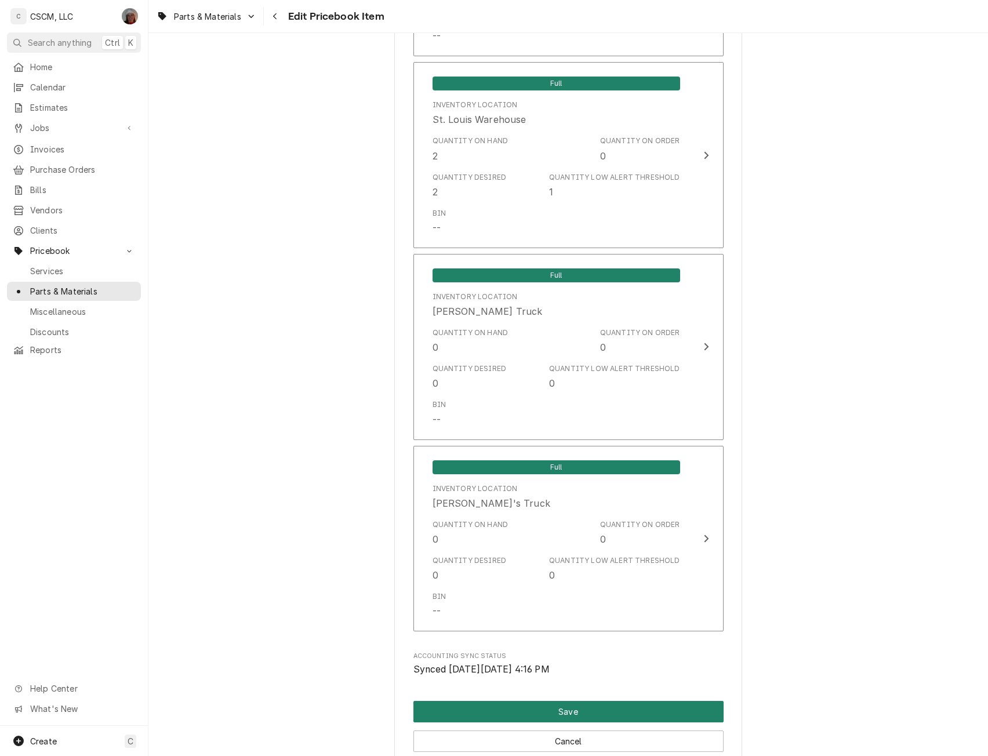
click at [572, 715] on button "Save" at bounding box center [569, 711] width 310 height 21
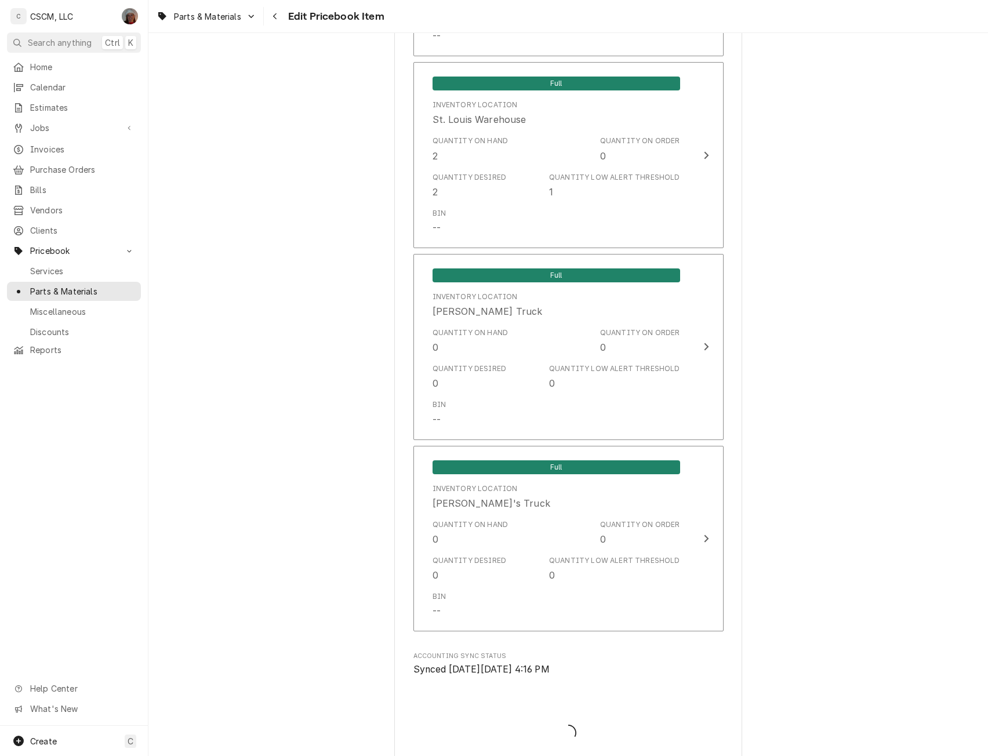
type textarea "x"
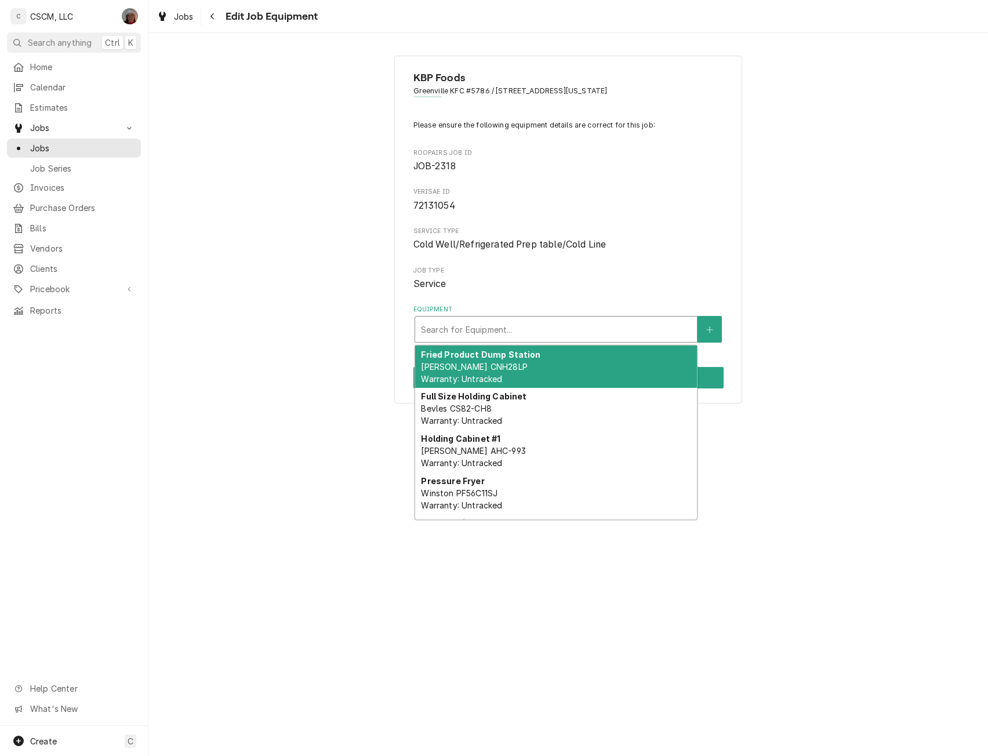
click at [534, 327] on div "Equipment" at bounding box center [556, 329] width 270 height 21
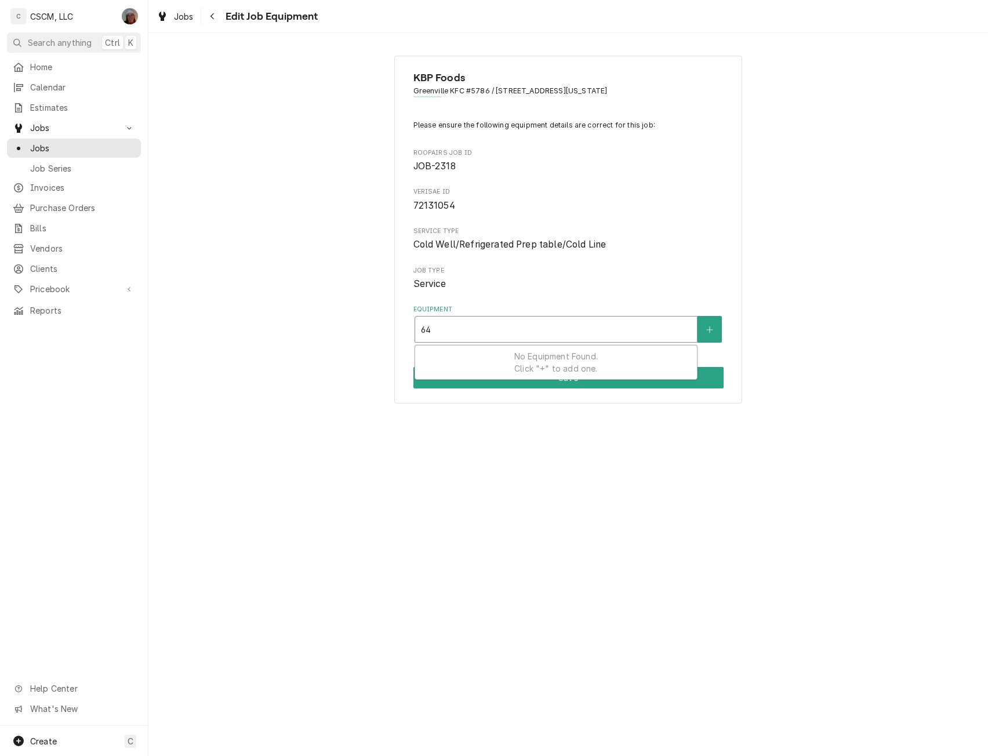
type input "6"
click at [764, 354] on div "KBP Foods Greenville KFC #5786 / [STREET_ADDRESS][US_STATE] Please ensure the f…" at bounding box center [568, 229] width 840 height 368
click at [214, 19] on icon "Navigate back" at bounding box center [212, 16] width 5 height 8
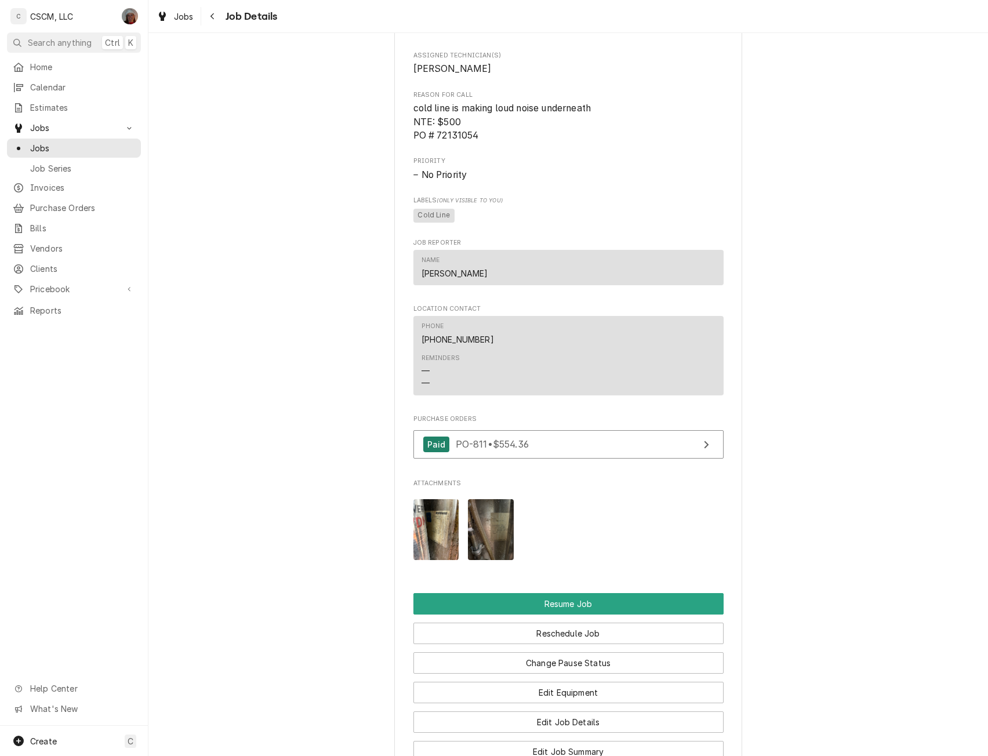
scroll to position [1058, 0]
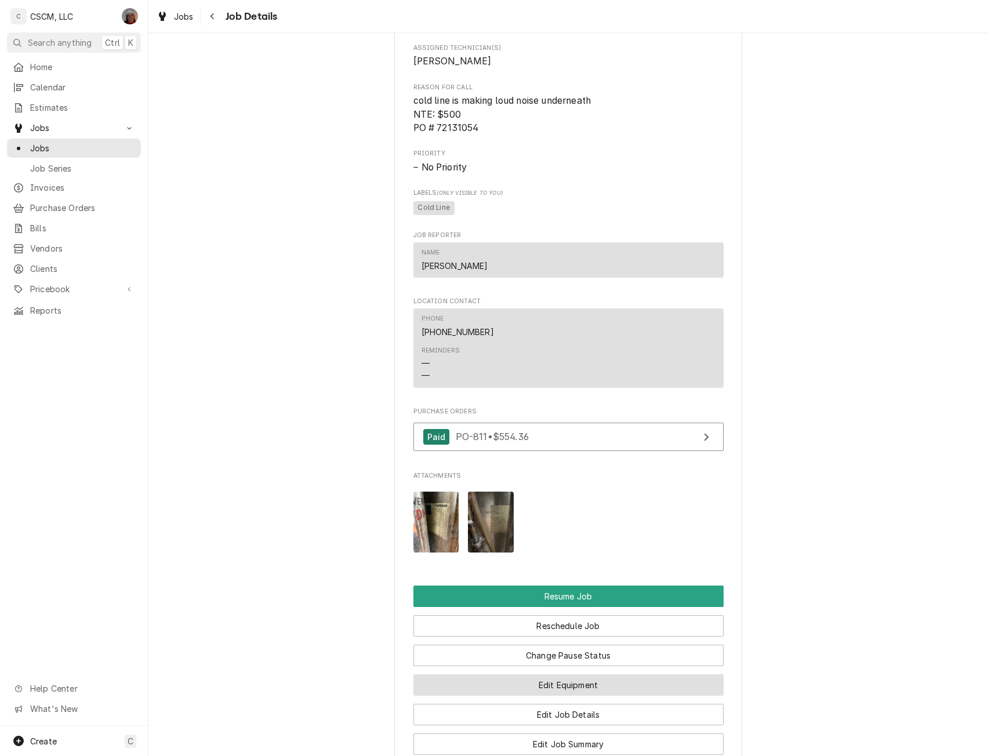
click at [565, 690] on button "Edit Equipment" at bounding box center [569, 685] width 310 height 21
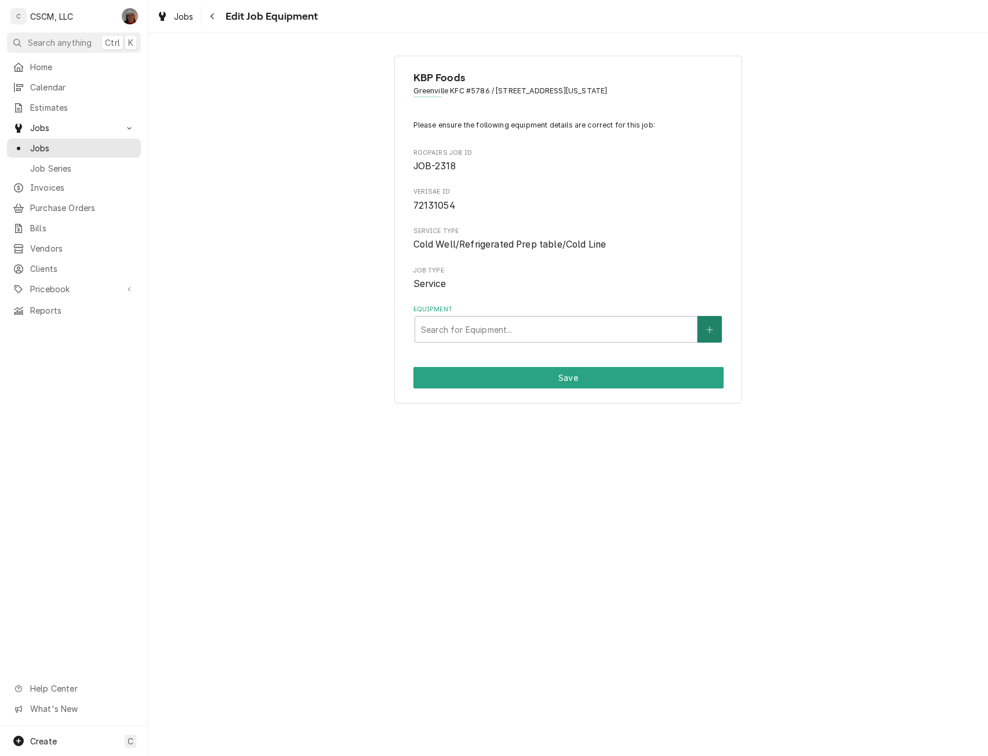
click at [710, 331] on icon "Create New Equipment" at bounding box center [709, 330] width 6 height 6
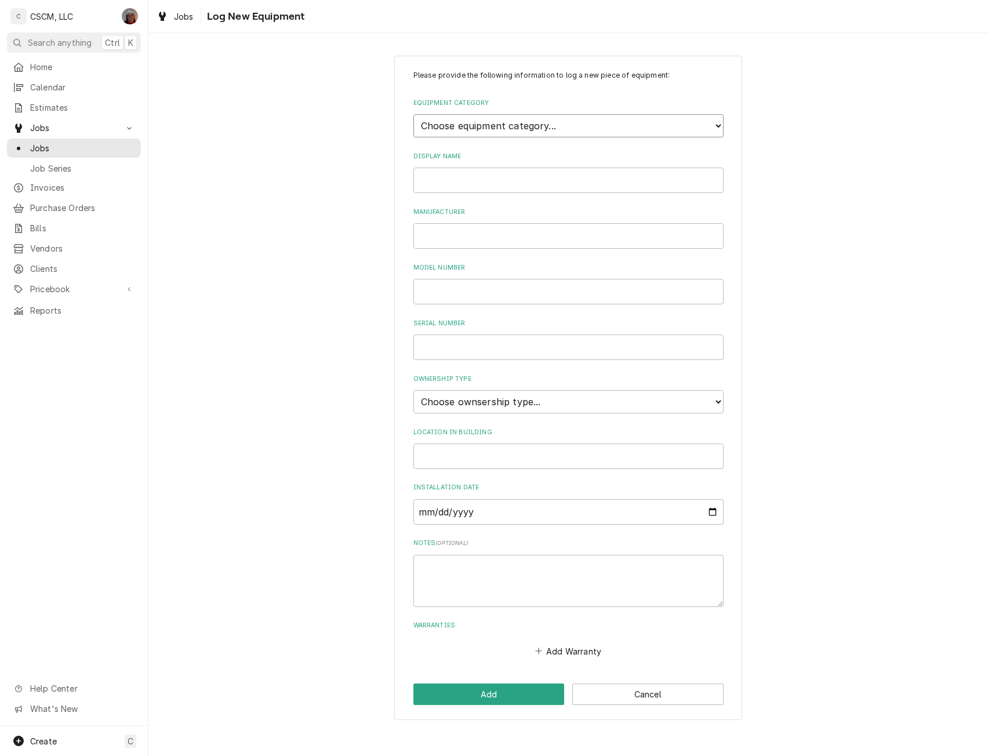
click at [704, 131] on select "Choose equipment category... Cooking Equipment Fryers Ice Machines Ovens and Ra…" at bounding box center [569, 125] width 310 height 23
select select "8"
click at [414, 114] on select "Choose equipment category... Cooking Equipment Fryers Ice Machines Ovens and Ra…" at bounding box center [569, 125] width 310 height 23
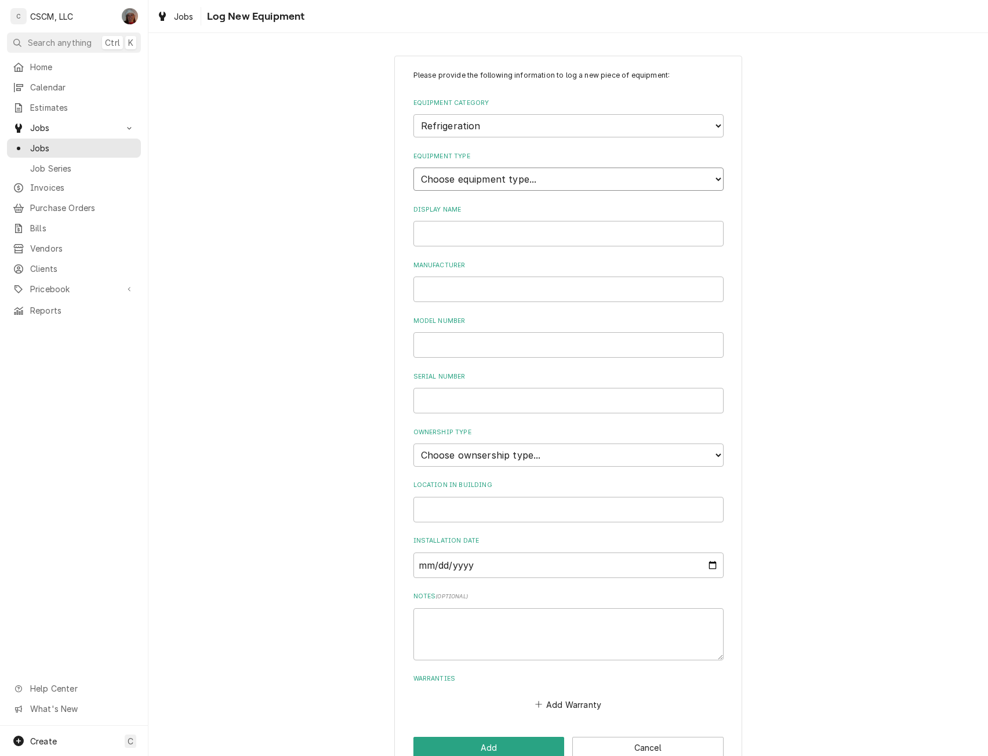
click at [700, 175] on select "Choose equipment type... Bar Refrigeration Blast Chiller Chef Base Freezer Chef…" at bounding box center [569, 179] width 310 height 23
select select "69"
click at [414, 168] on select "Choose equipment type... Bar Refrigeration Blast Chiller Chef Base Freezer Chef…" at bounding box center [569, 179] width 310 height 23
click at [452, 234] on input "Display Name" at bounding box center [569, 234] width 310 height 26
type input "Cold Line"
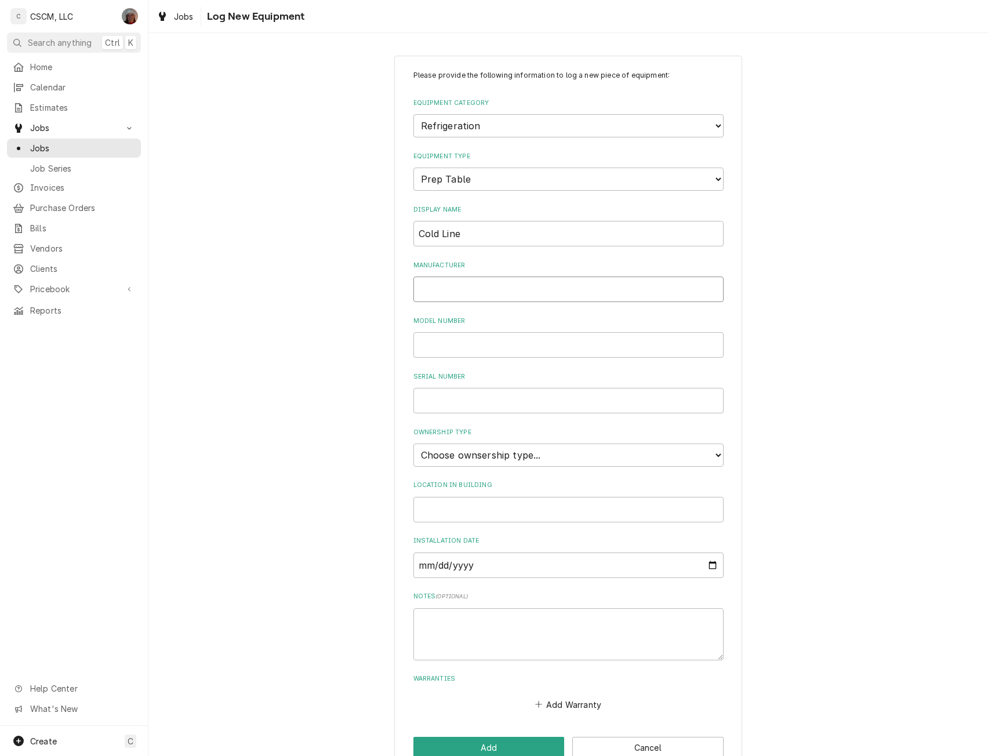
click at [435, 301] on input "Manufacturer" at bounding box center [569, 290] width 310 height 26
type input "Delfield"
click at [429, 351] on input "Model Number" at bounding box center [569, 345] width 310 height 26
type input "64911M"
click at [548, 461] on select "Choose ownsership type... Unknown Owned Leased Rented" at bounding box center [569, 455] width 310 height 23
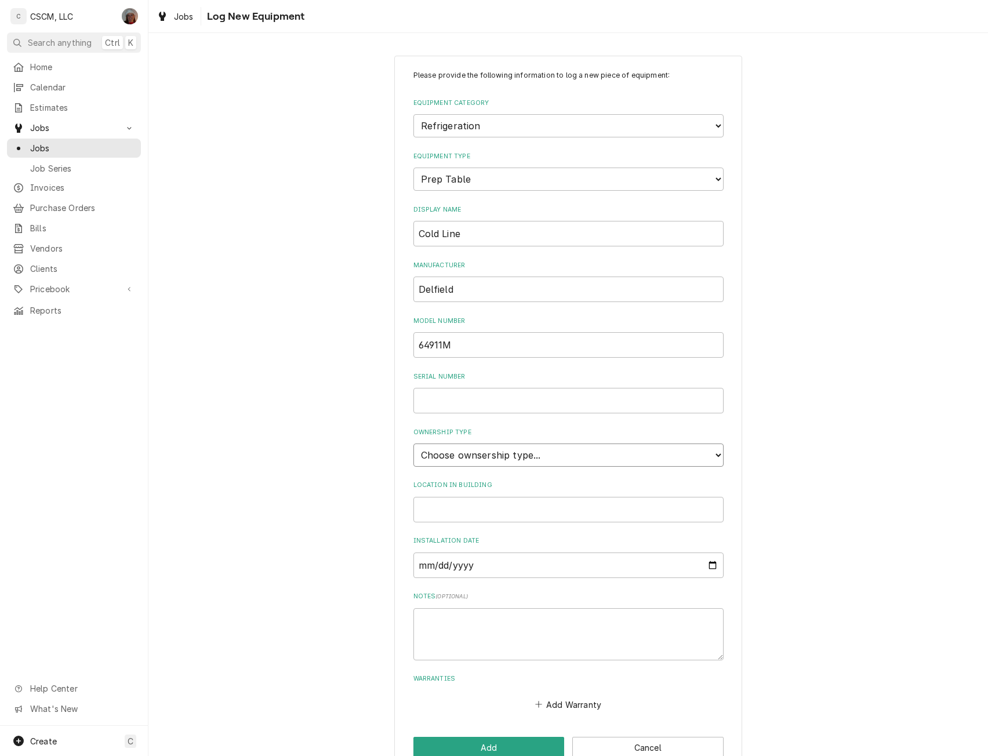
select select "1"
click at [414, 444] on select "Choose ownsership type... Unknown Owned Leased Rented" at bounding box center [569, 455] width 310 height 23
click at [420, 566] on input "Installation Date" at bounding box center [569, 566] width 310 height 26
type input "1993-12-15"
click at [448, 740] on button "Add" at bounding box center [489, 747] width 151 height 21
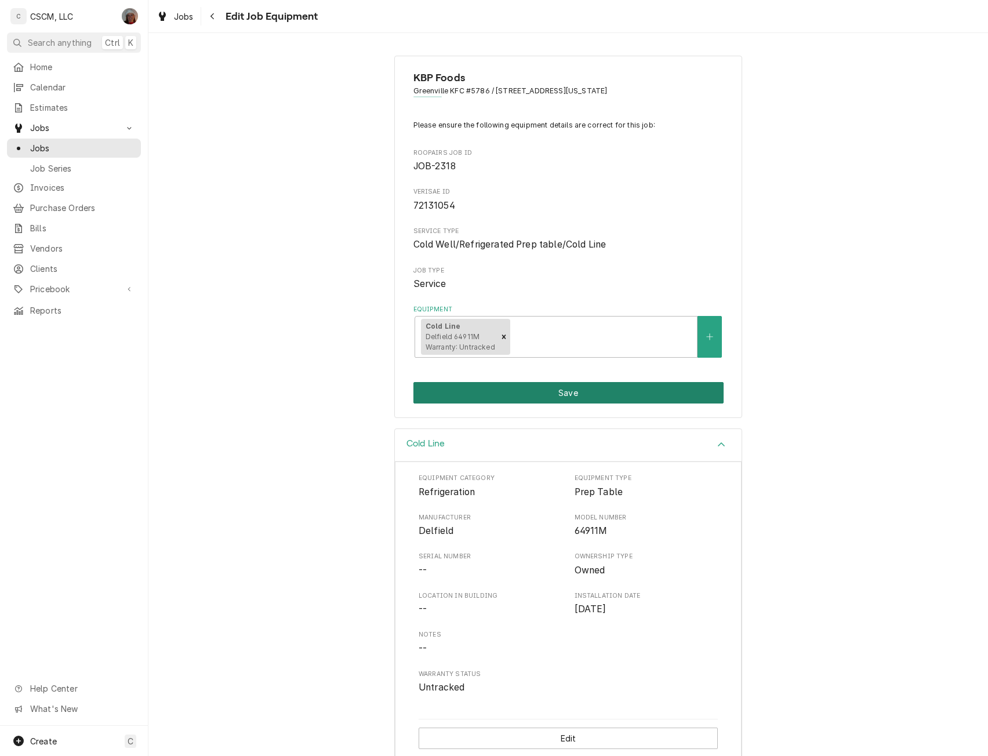
click at [575, 394] on button "Save" at bounding box center [569, 392] width 310 height 21
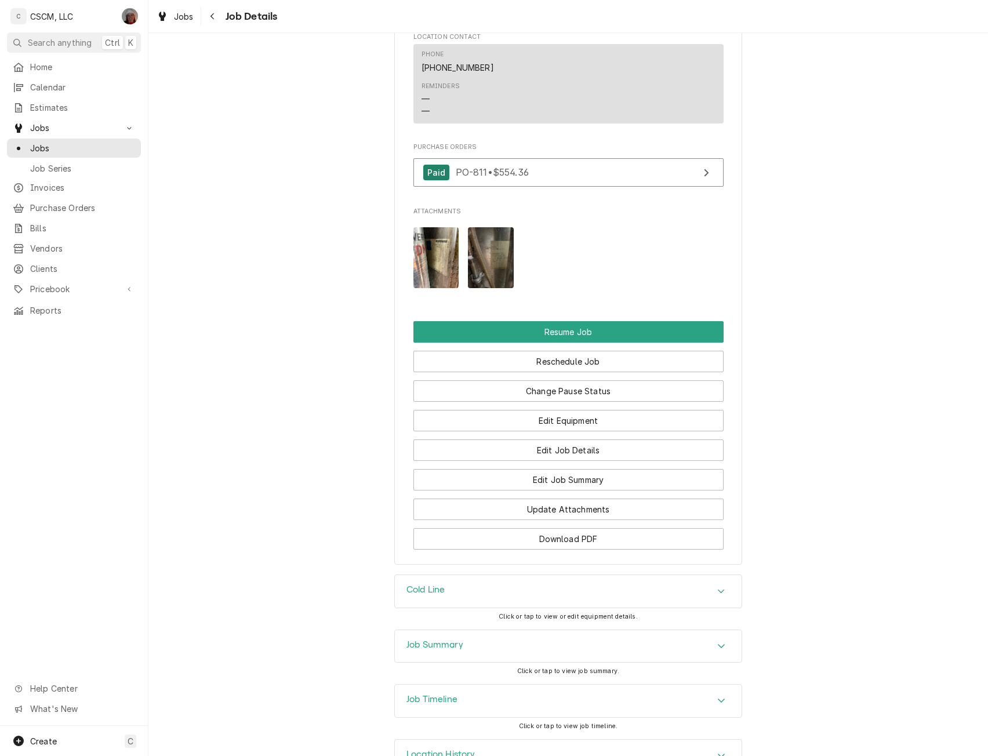
scroll to position [1374, 0]
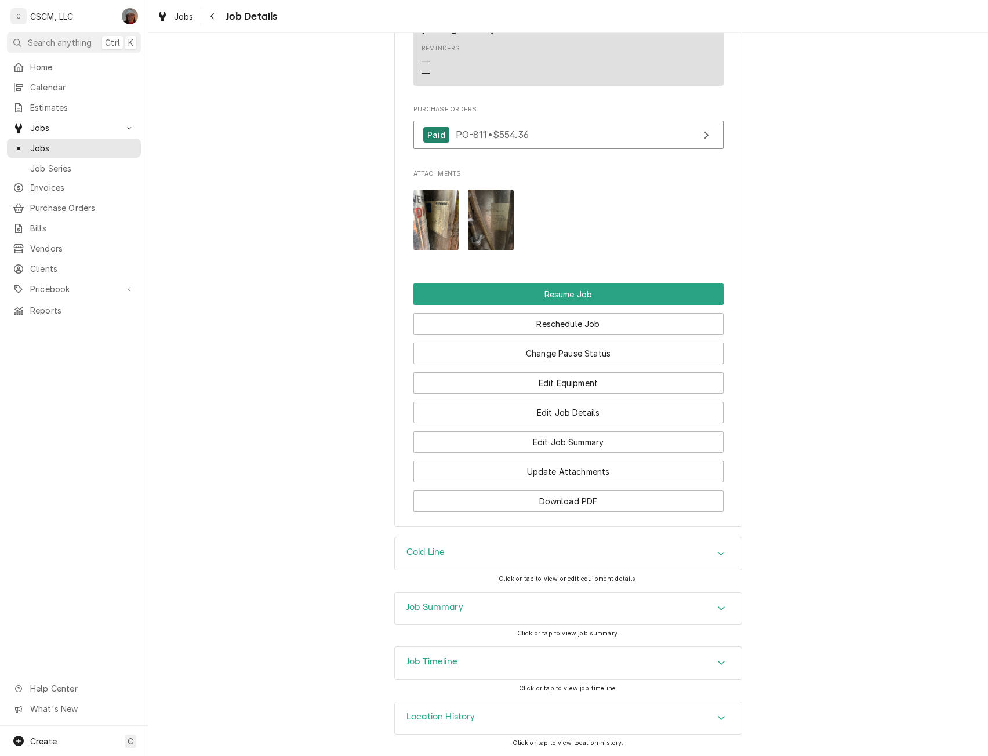
click at [718, 606] on icon "Accordion Header" at bounding box center [721, 608] width 8 height 9
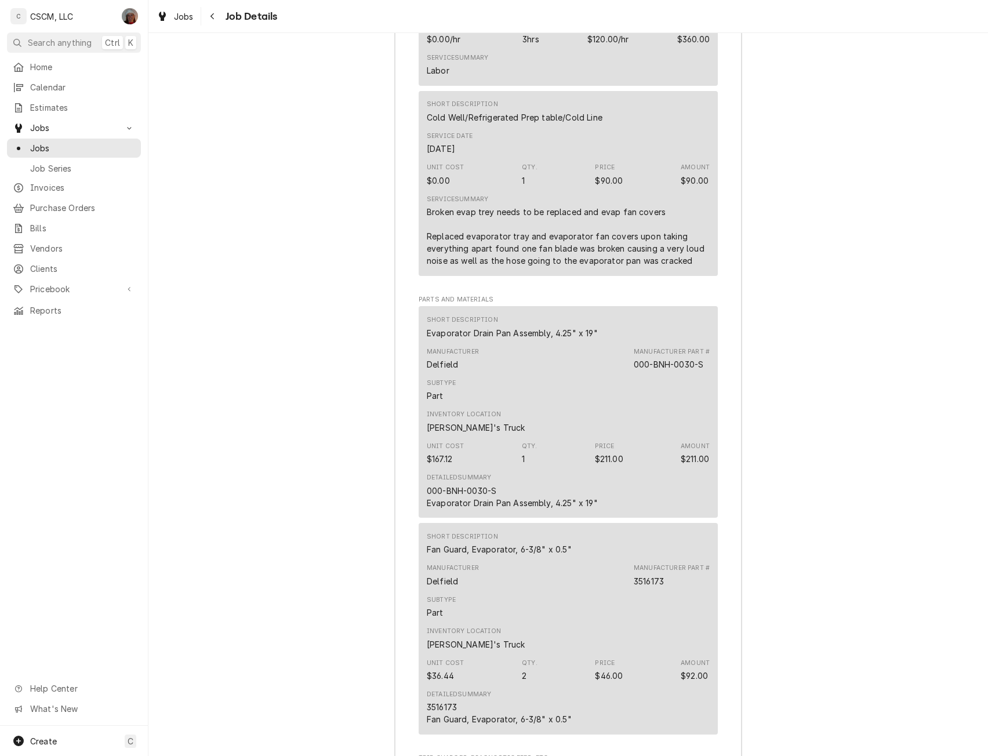
scroll to position [2364, 0]
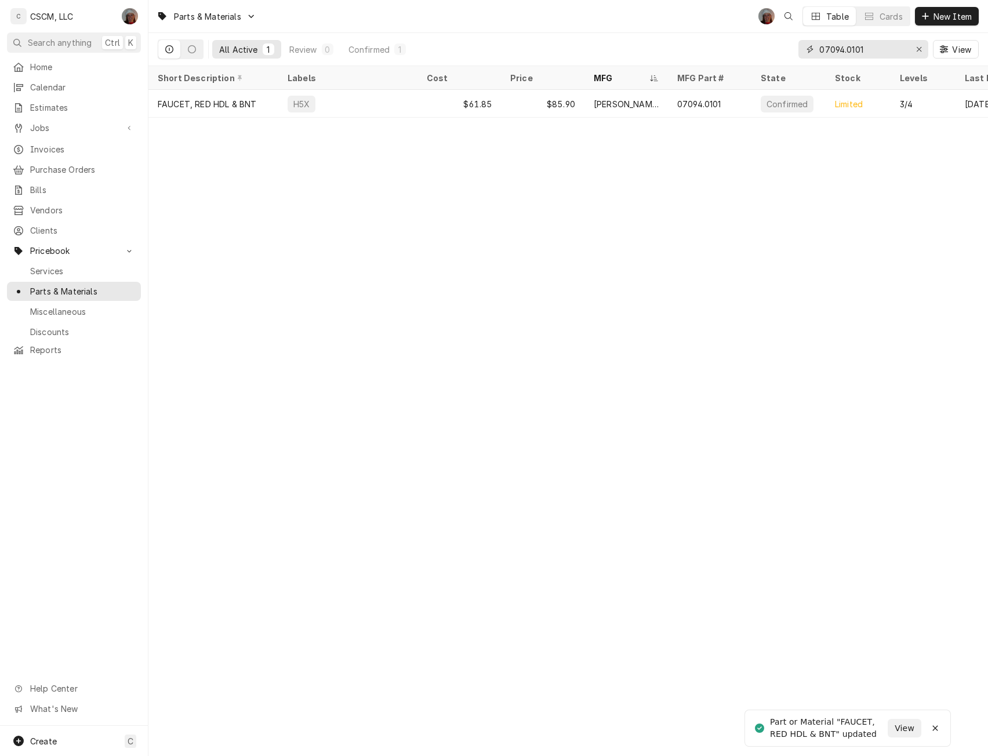
drag, startPoint x: 874, startPoint y: 52, endPoint x: 799, endPoint y: 50, distance: 75.4
click at [799, 50] on div "07094.0101" at bounding box center [864, 49] width 130 height 19
paste input "3516172"
type input "3516172"
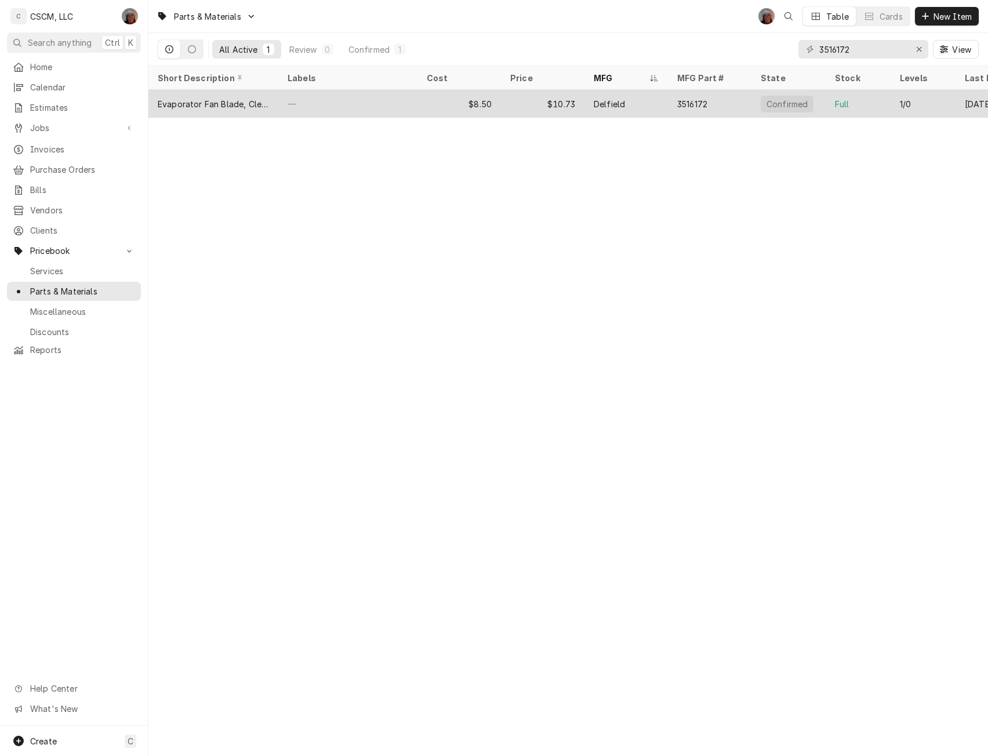
click at [322, 101] on div "—" at bounding box center [347, 104] width 139 height 28
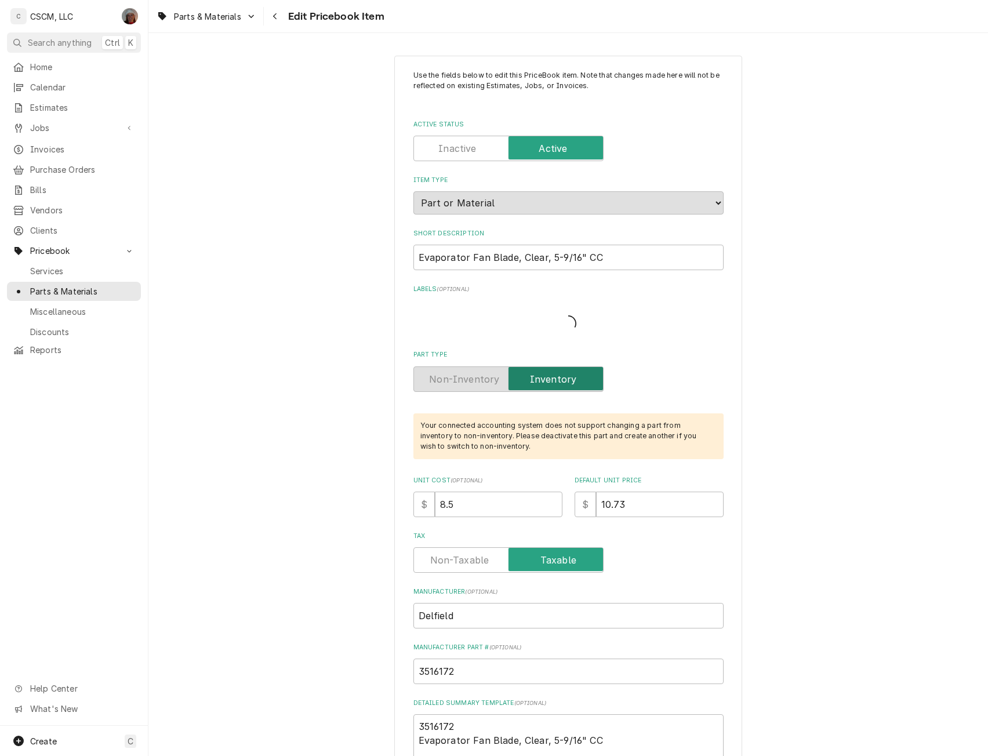
type textarea "x"
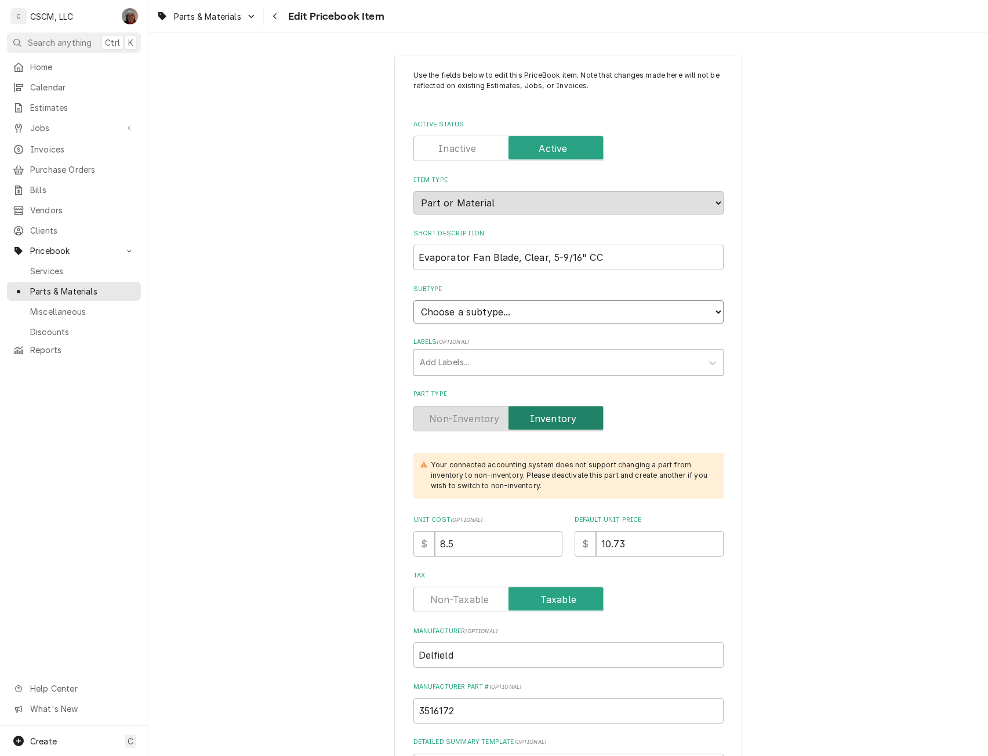
click at [710, 316] on select "Choose a subtype... Equipment Part Refrigerant Supply or Material Tool" at bounding box center [569, 311] width 310 height 23
select select "148"
click at [414, 300] on select "Choose a subtype... Equipment Part Refrigerant Supply or Material Tool" at bounding box center [569, 311] width 310 height 23
drag, startPoint x: 474, startPoint y: 549, endPoint x: 454, endPoint y: 548, distance: 20.9
click at [454, 548] on input "8.5" at bounding box center [499, 544] width 128 height 26
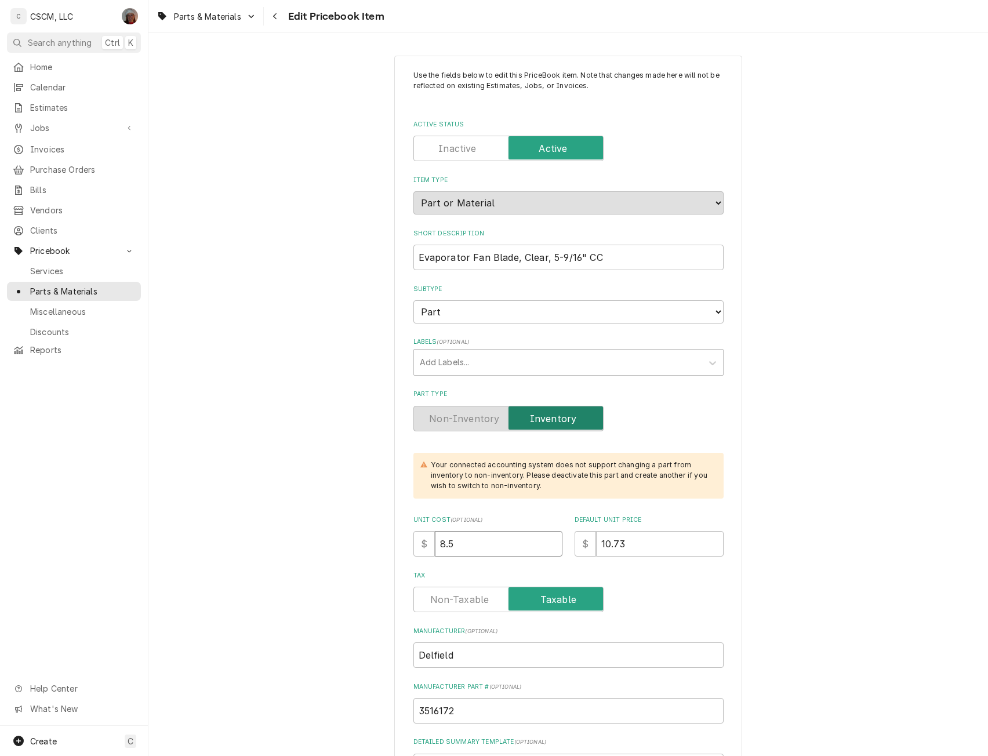
type textarea "x"
type input "8.7"
type textarea "x"
type input "8.72"
type textarea "x"
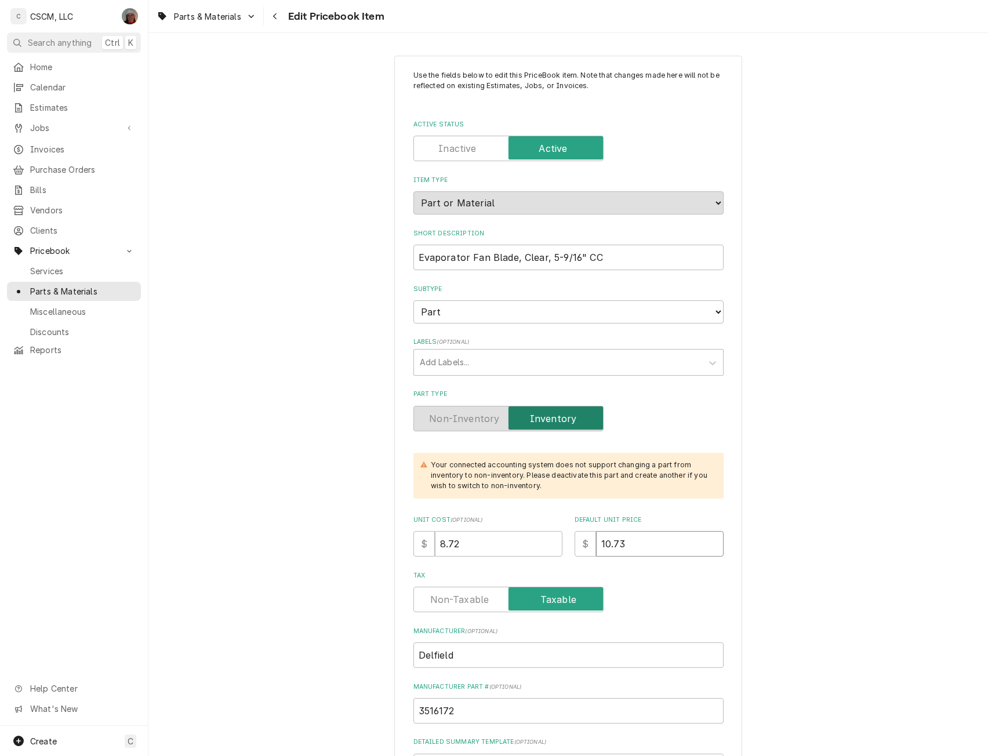
type input "1"
type textarea "x"
type input "11"
type textarea "x"
type input "11.0"
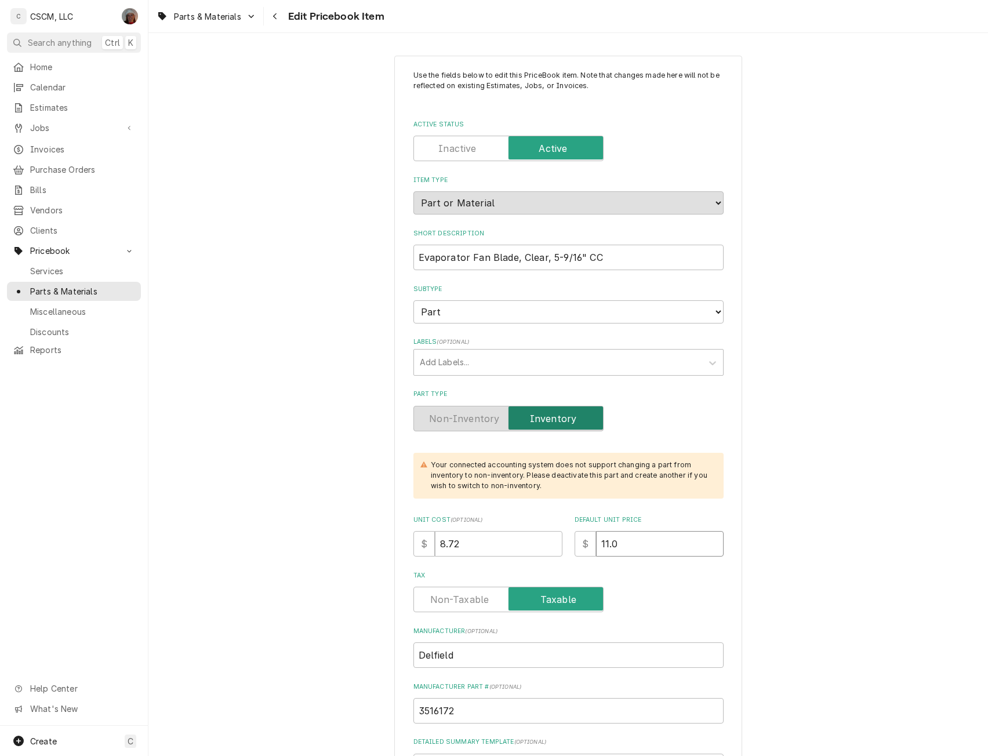
type textarea "x"
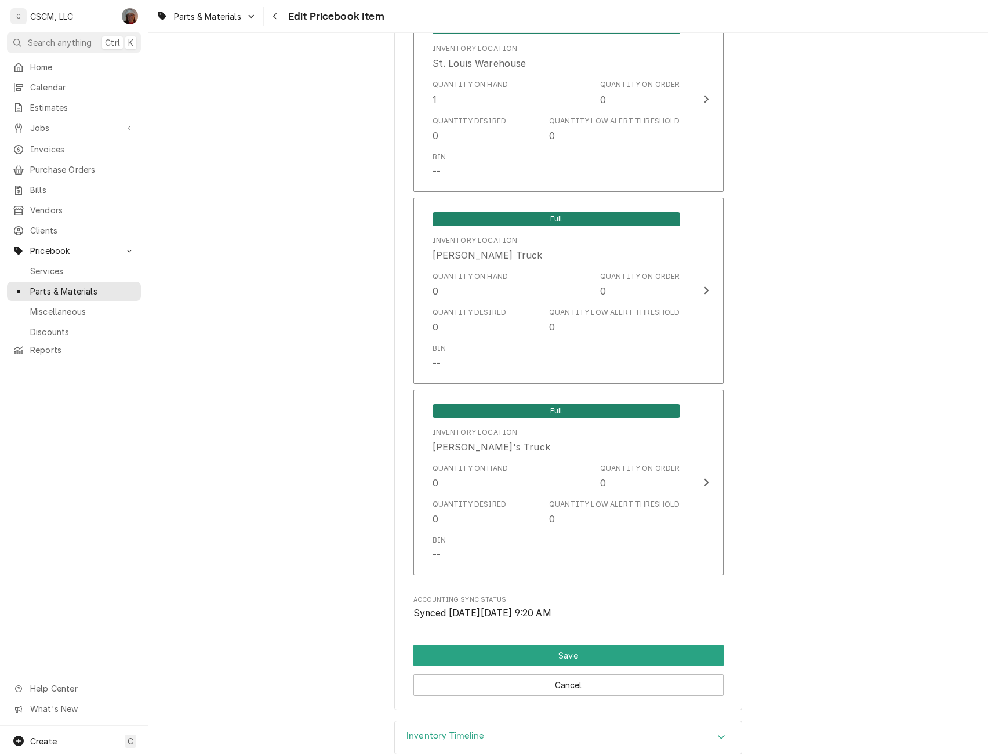
scroll to position [2597, 0]
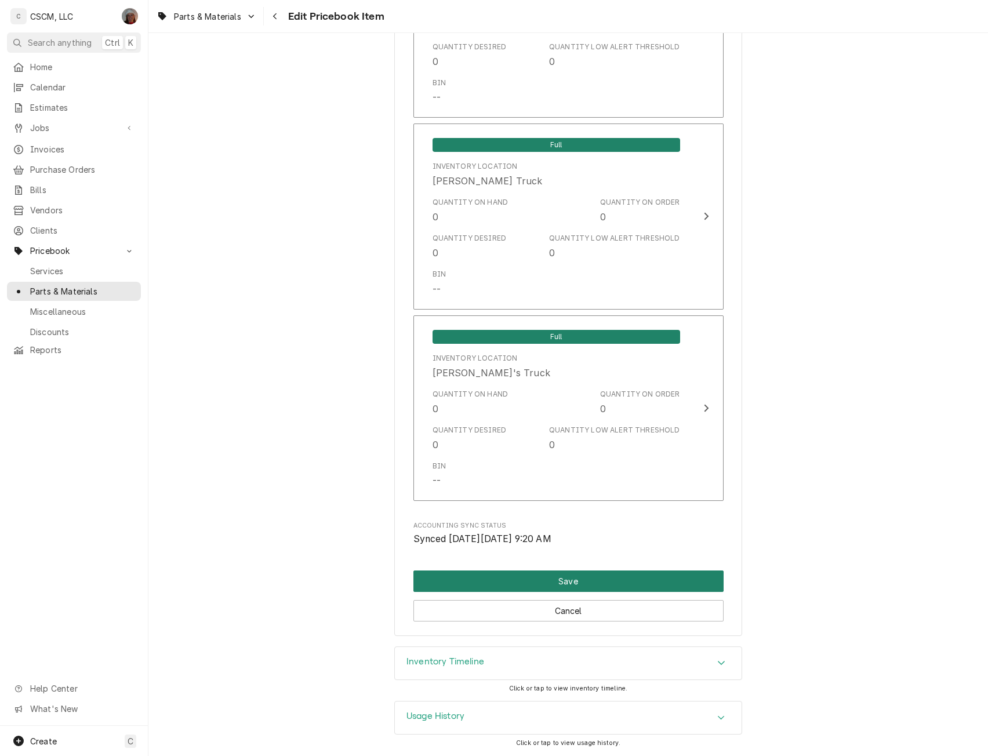
type input "11.00"
click at [553, 586] on button "Save" at bounding box center [569, 581] width 310 height 21
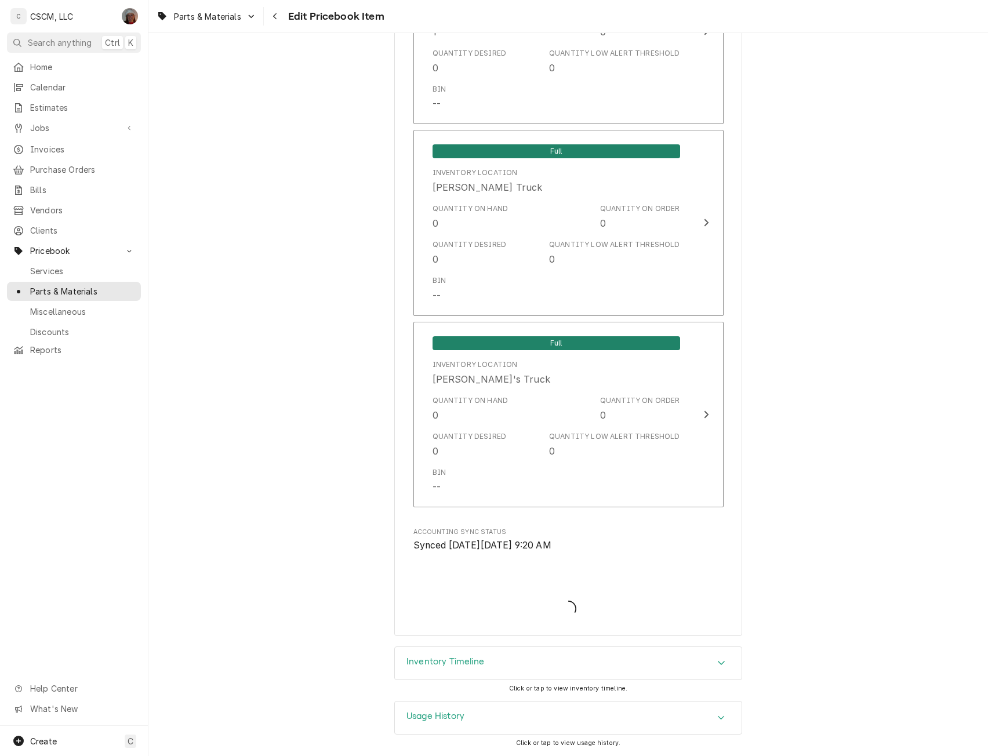
scroll to position [2591, 0]
type textarea "x"
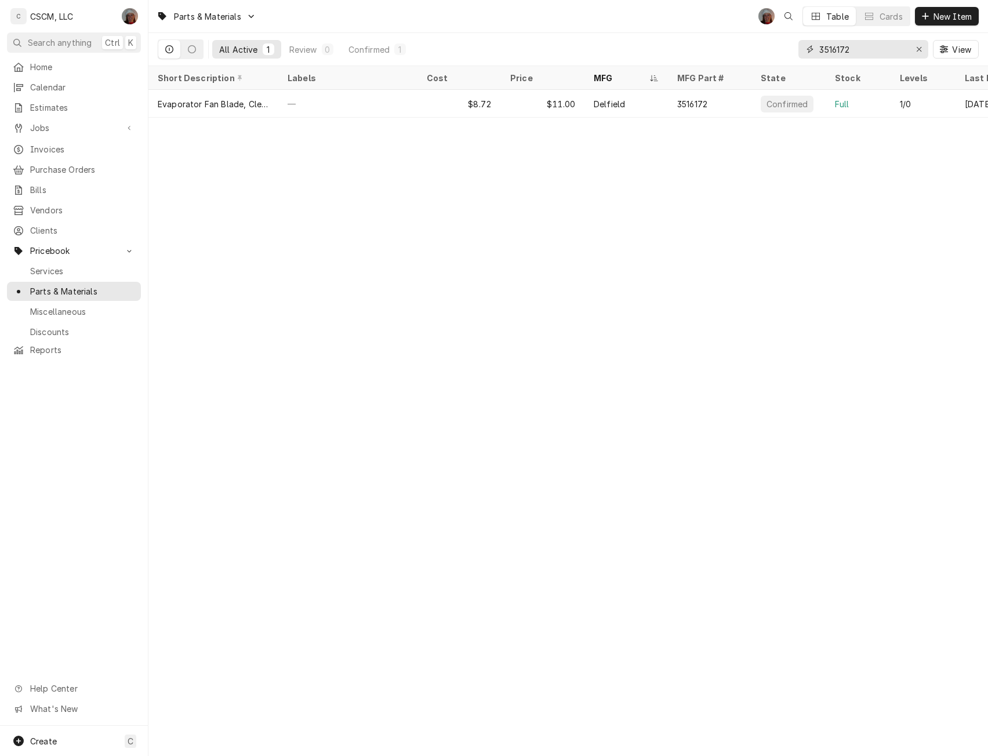
drag, startPoint x: 853, startPoint y: 50, endPoint x: 786, endPoint y: 49, distance: 66.7
click at [786, 49] on div "All Active 1 Review 0 Confirmed 1 3516172 View" at bounding box center [568, 49] width 821 height 32
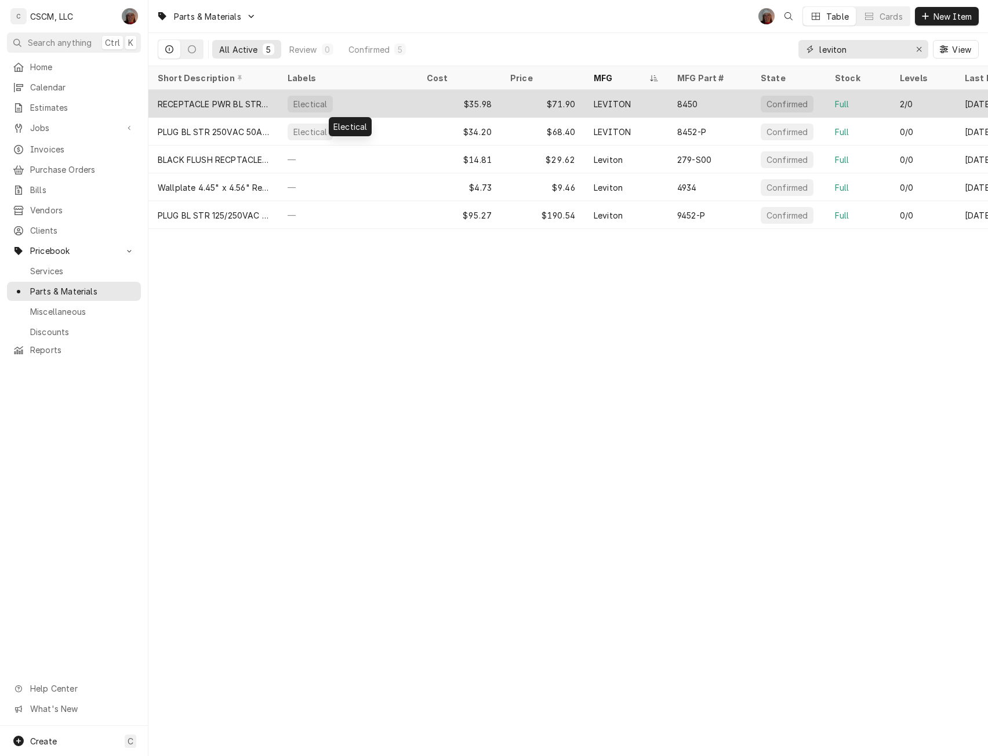
type input "leviton"
click at [368, 99] on div "Electical" at bounding box center [347, 104] width 139 height 28
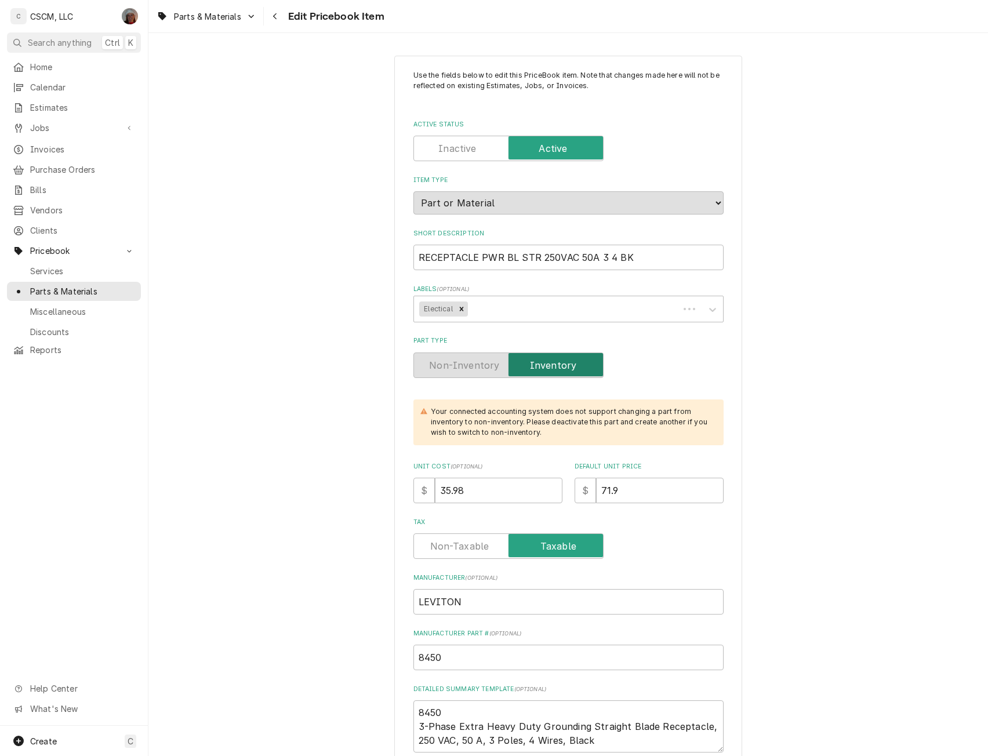
type textarea "x"
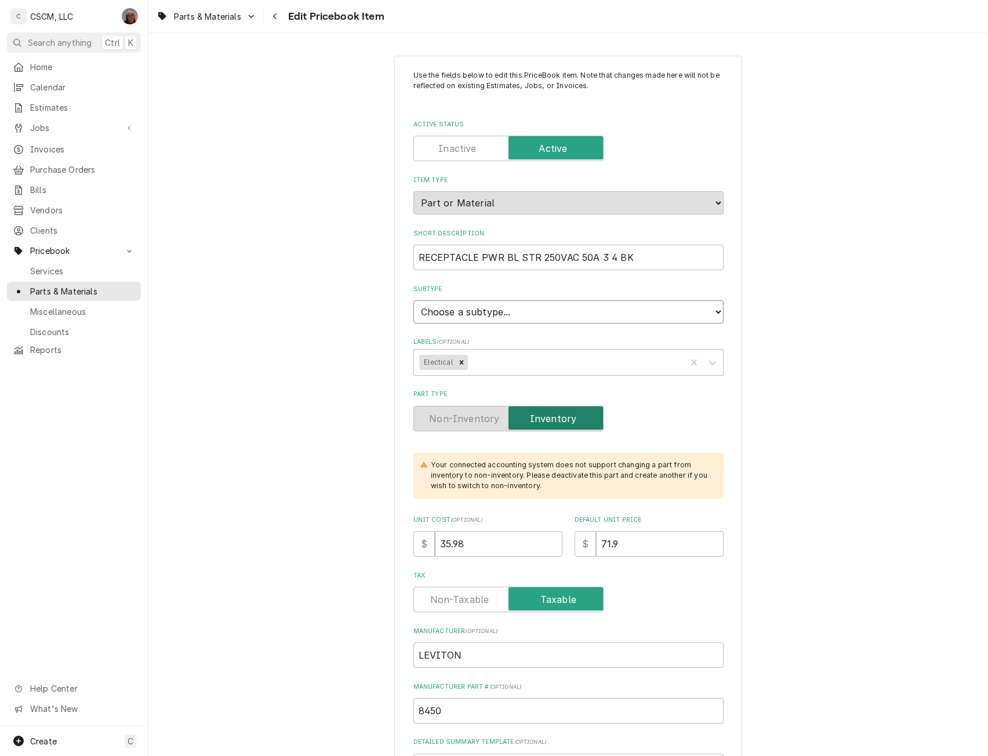
click at [712, 310] on select "Choose a subtype... Equipment Part Refrigerant Supply or Material Tool" at bounding box center [569, 311] width 310 height 23
select select "148"
click at [414, 300] on select "Choose a subtype... Equipment Part Refrigerant Supply or Material Tool" at bounding box center [569, 311] width 310 height 23
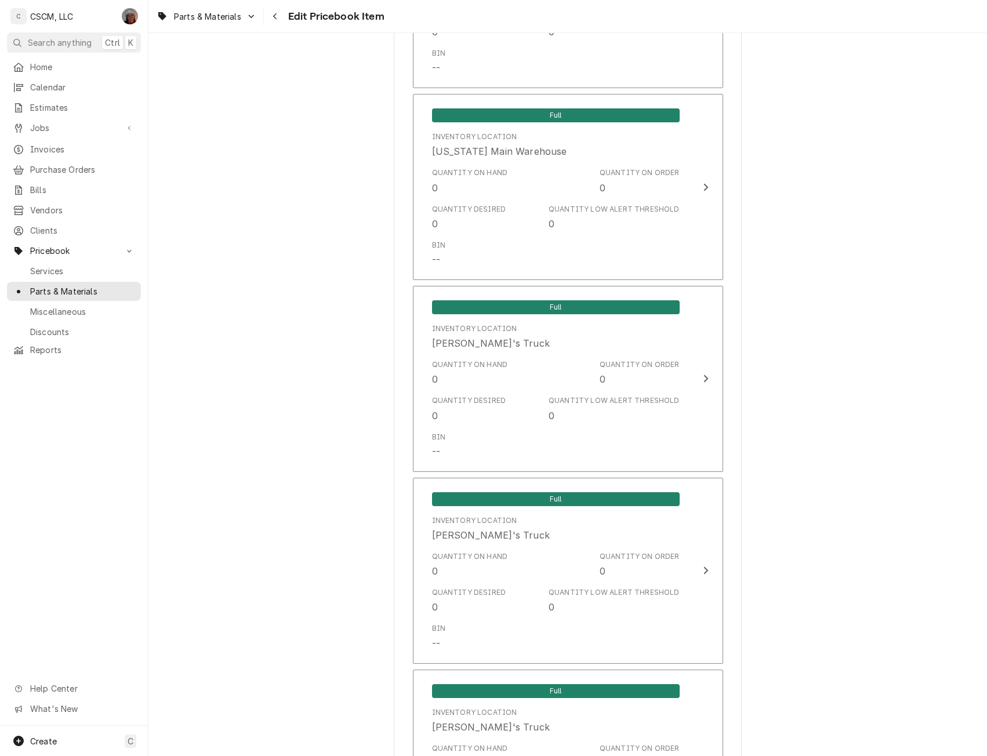
scroll to position [1281, 0]
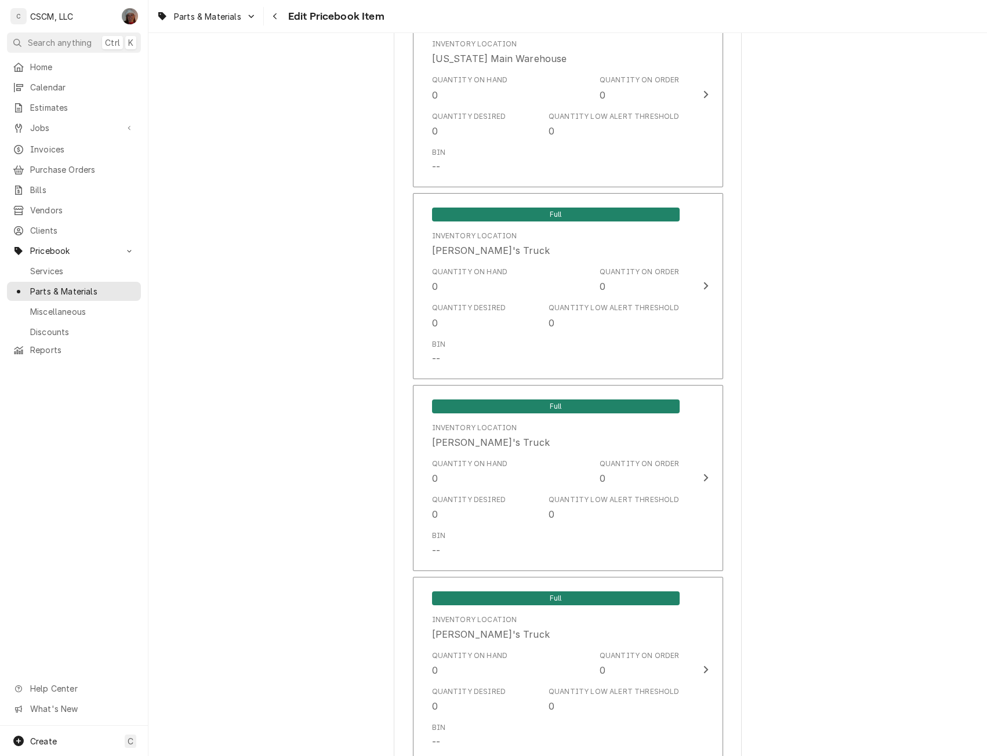
drag, startPoint x: 976, startPoint y: 481, endPoint x: 975, endPoint y: 510, distance: 29.0
click at [975, 510] on div "Use the fields below to edit this PriceBook item. Note that changes made here w…" at bounding box center [567, 316] width 839 height 3104
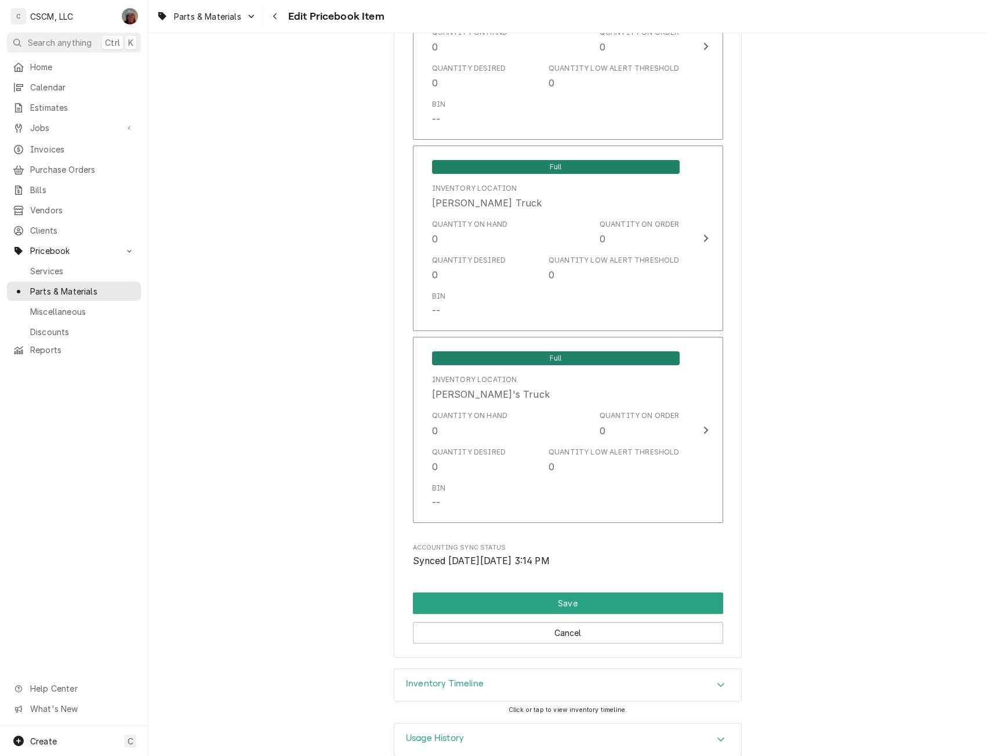
scroll to position [2496, 0]
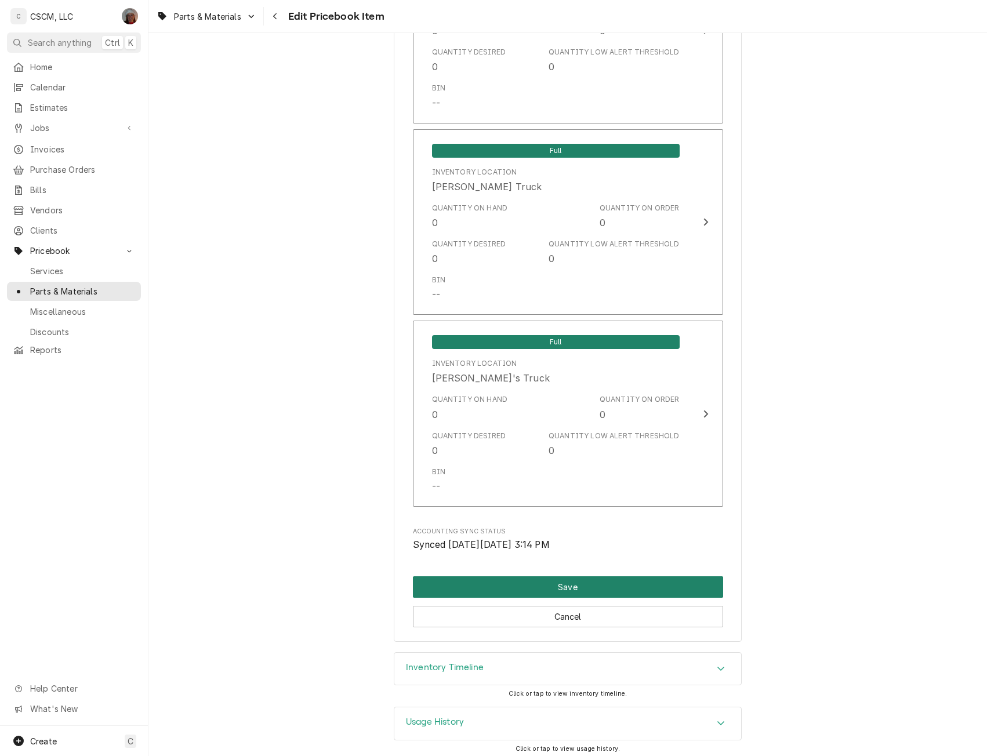
click at [626, 584] on button "Save" at bounding box center [568, 587] width 310 height 21
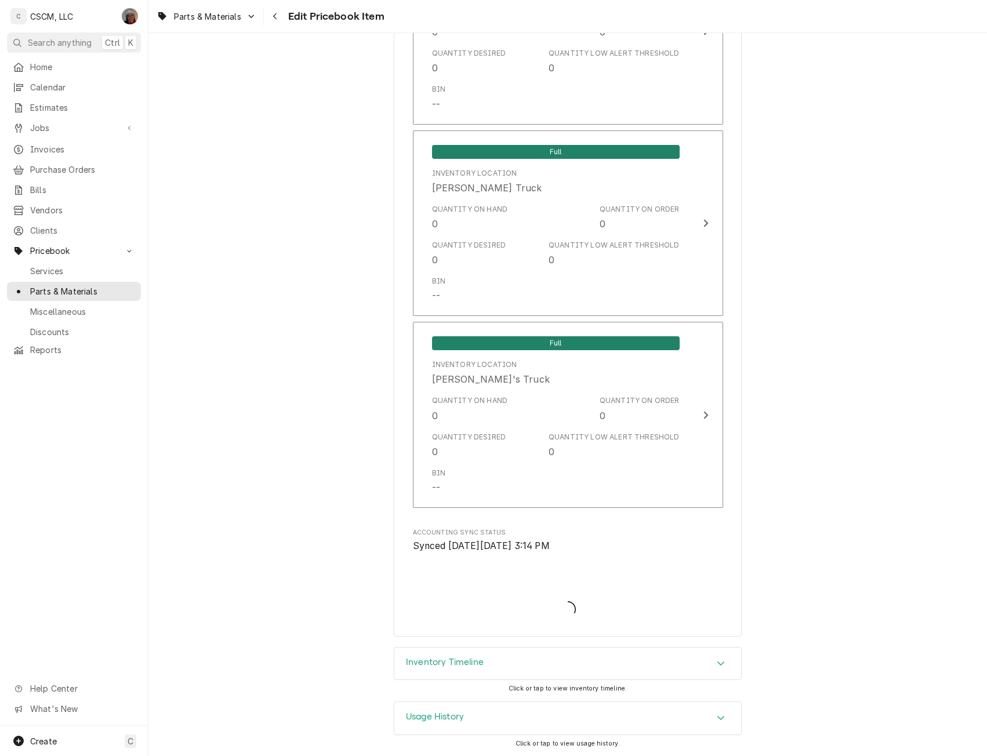
scroll to position [2495, 0]
type textarea "x"
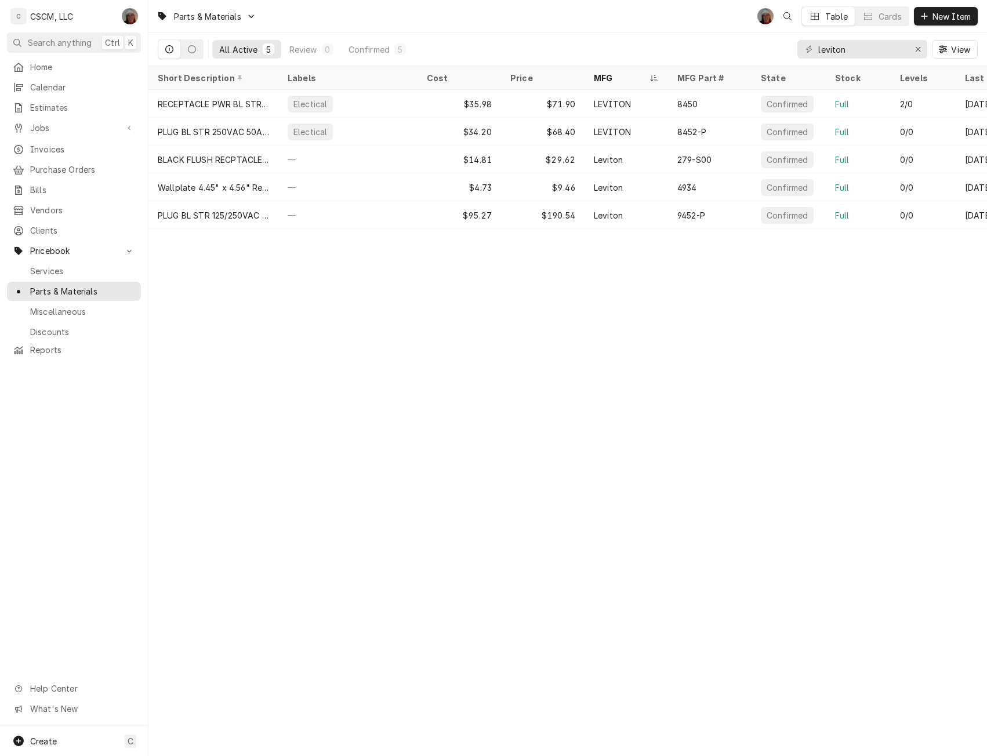
drag, startPoint x: 867, startPoint y: 39, endPoint x: 822, endPoint y: 41, distance: 44.7
click at [822, 41] on div "leviton View" at bounding box center [887, 49] width 180 height 32
drag, startPoint x: 851, startPoint y: 50, endPoint x: 808, endPoint y: 48, distance: 43.0
click at [808, 48] on div "leviton" at bounding box center [862, 49] width 130 height 19
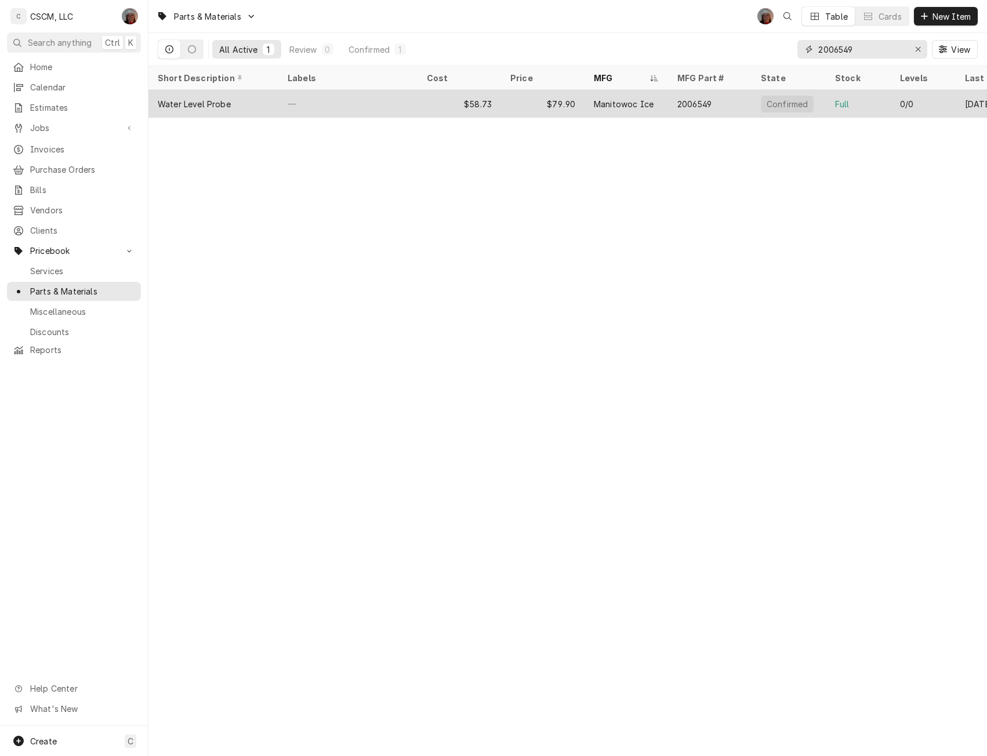
type input "2006549"
click at [365, 108] on div "—" at bounding box center [347, 104] width 139 height 28
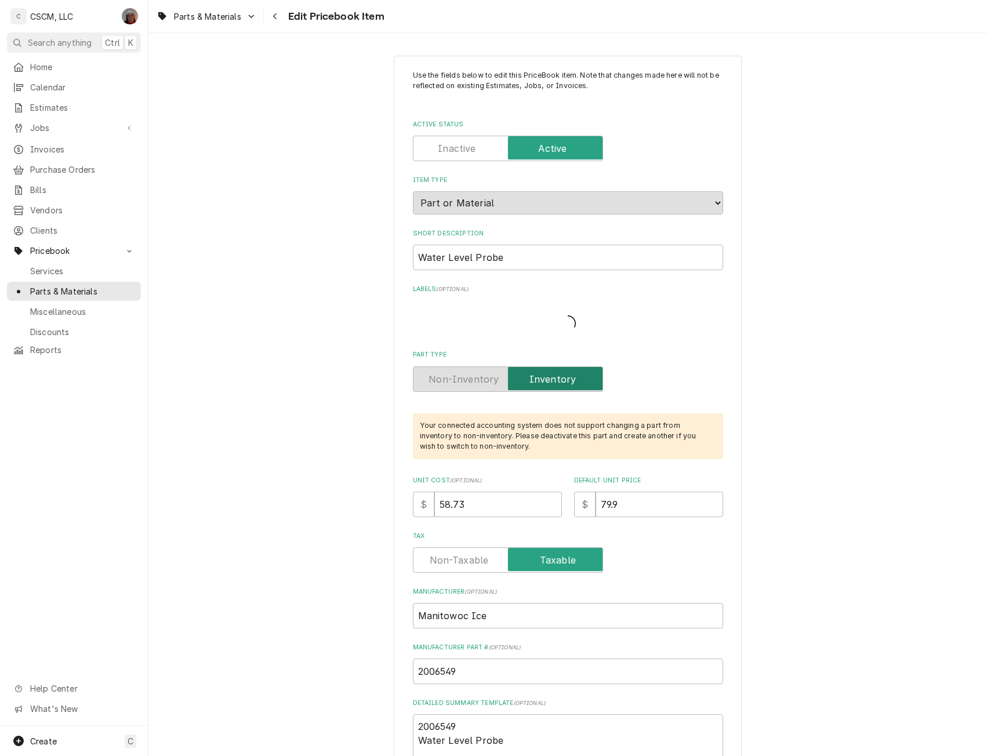
type textarea "x"
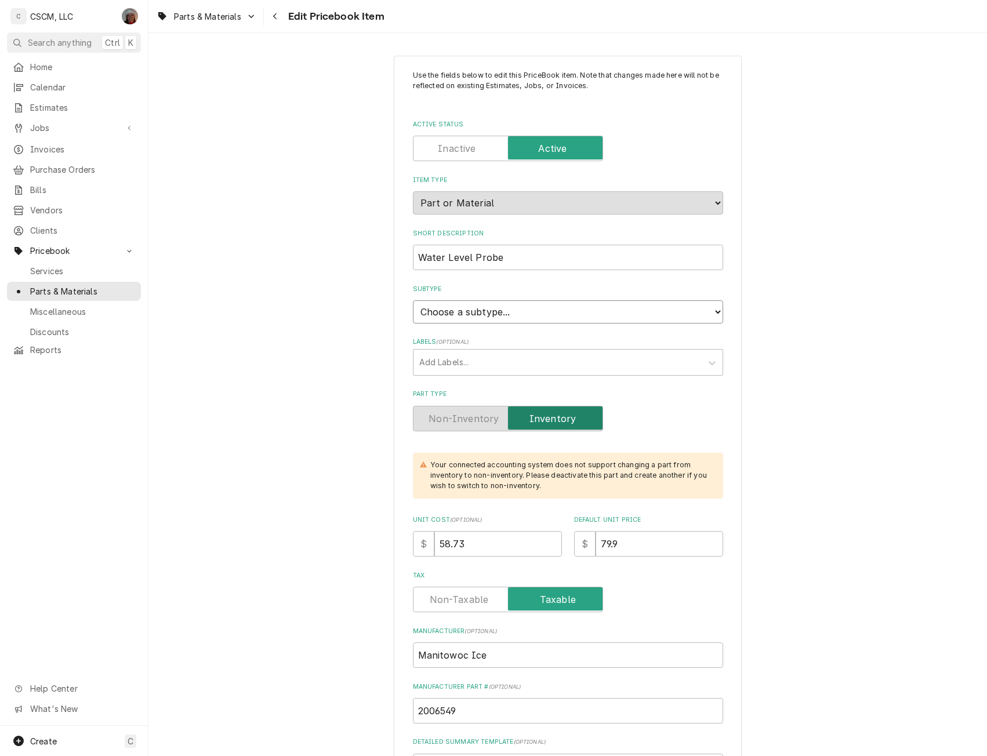
click at [710, 309] on select "Choose a subtype... Equipment Part Refrigerant Supply or Material Tool" at bounding box center [568, 311] width 310 height 23
select select "148"
click at [413, 300] on select "Choose a subtype... Equipment Part Refrigerant Supply or Material Tool" at bounding box center [568, 311] width 310 height 23
type textarea "x"
drag, startPoint x: 469, startPoint y: 548, endPoint x: 378, endPoint y: 542, distance: 91.2
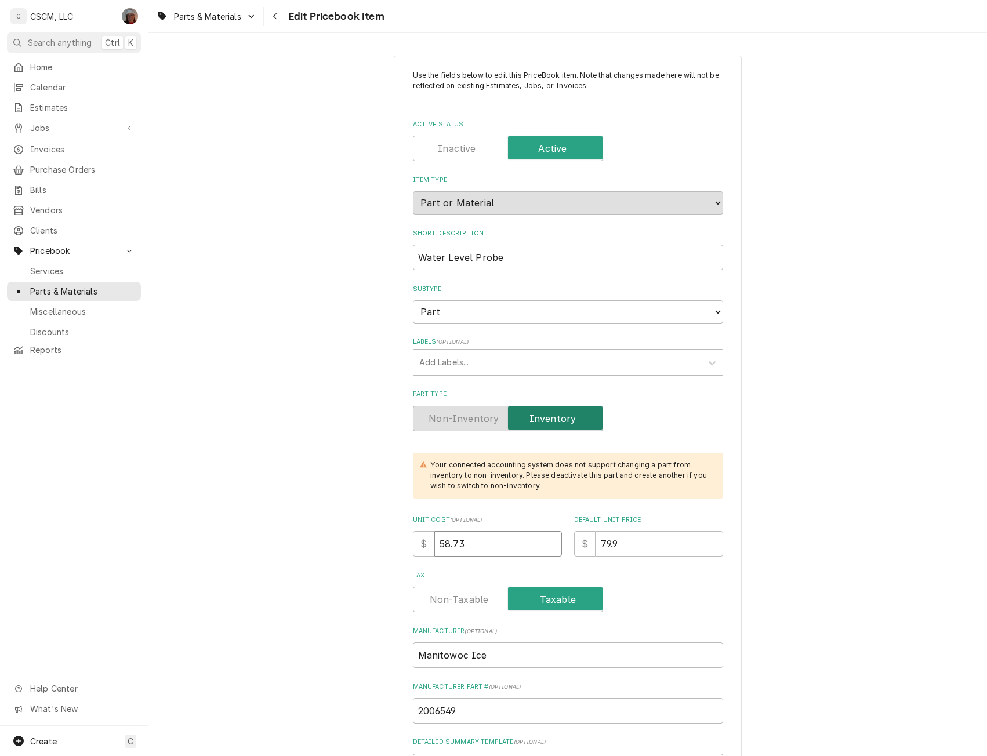
type input "6"
type textarea "x"
type input "61"
type textarea "x"
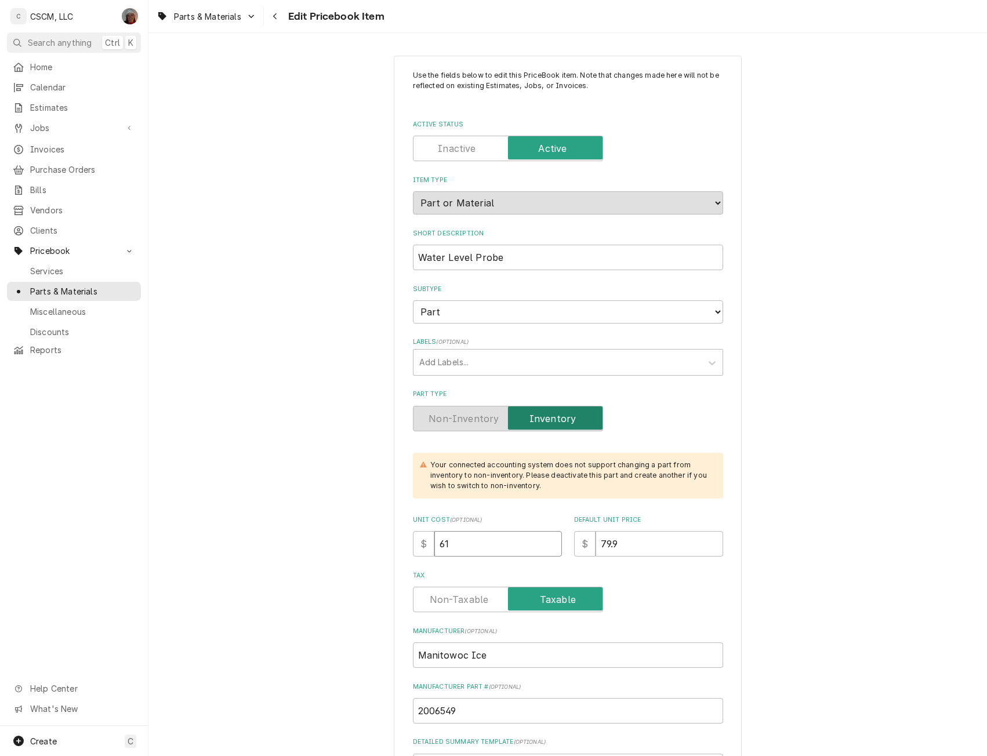
type input "61.0"
type textarea "x"
type input "61.06"
drag, startPoint x: 632, startPoint y: 538, endPoint x: 557, endPoint y: 545, distance: 75.7
click at [557, 545] on div "Unit Cost ( optional ) $ 61.06 Default Unit Price $ 79.9" at bounding box center [568, 536] width 310 height 41
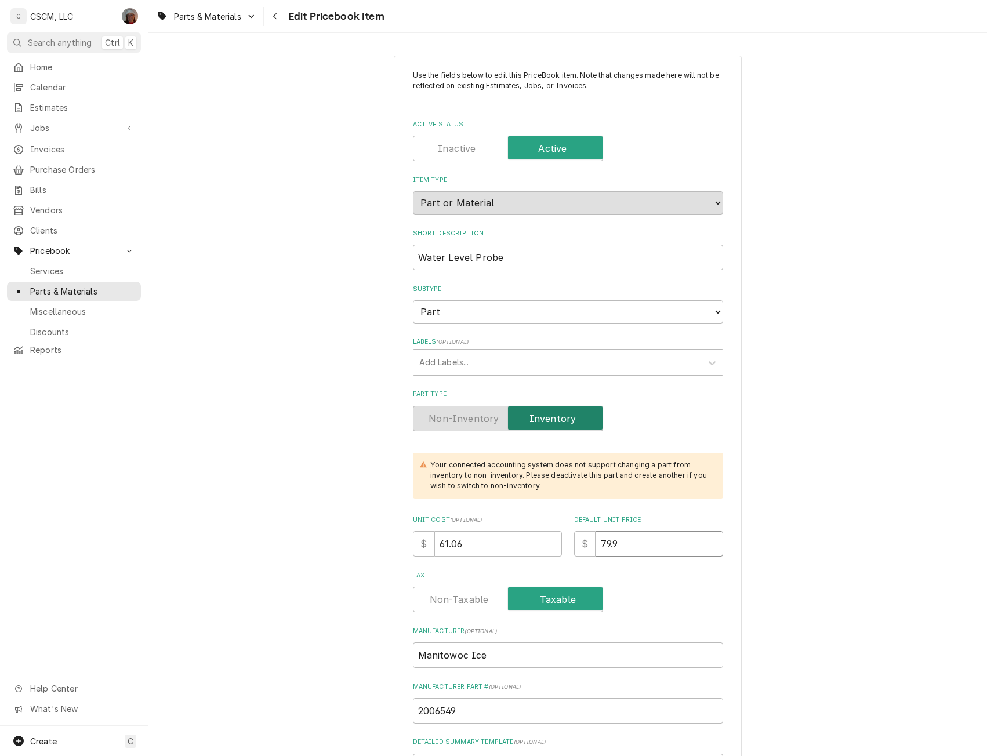
type textarea "x"
type input "8"
type textarea "x"
type input "84"
type textarea "x"
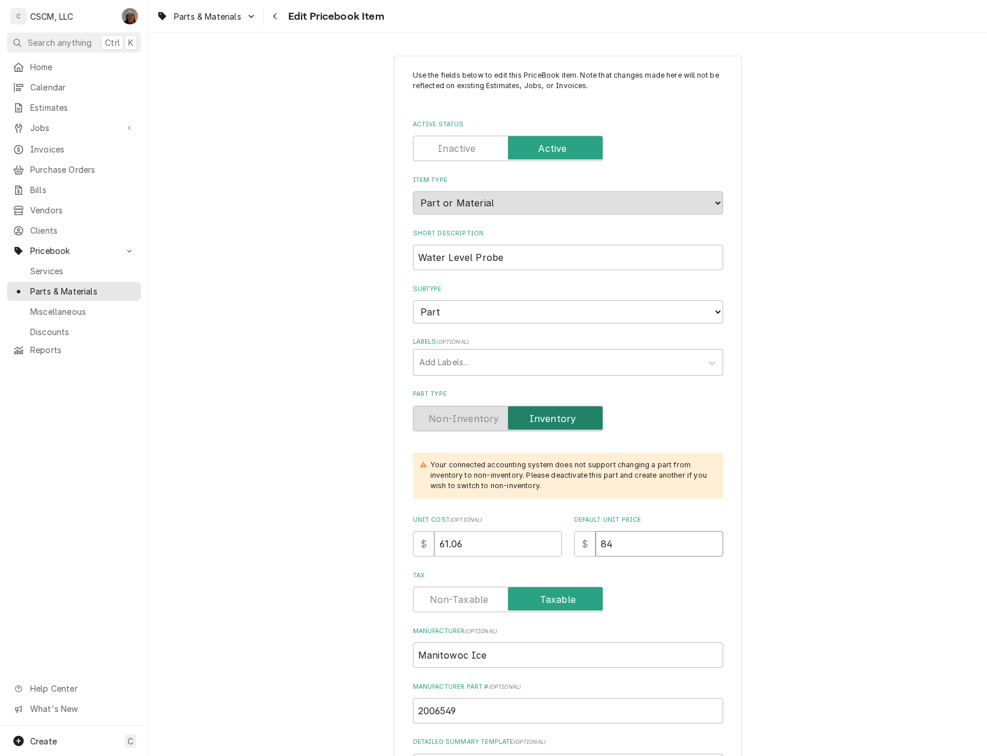
type input "84.8"
type textarea "x"
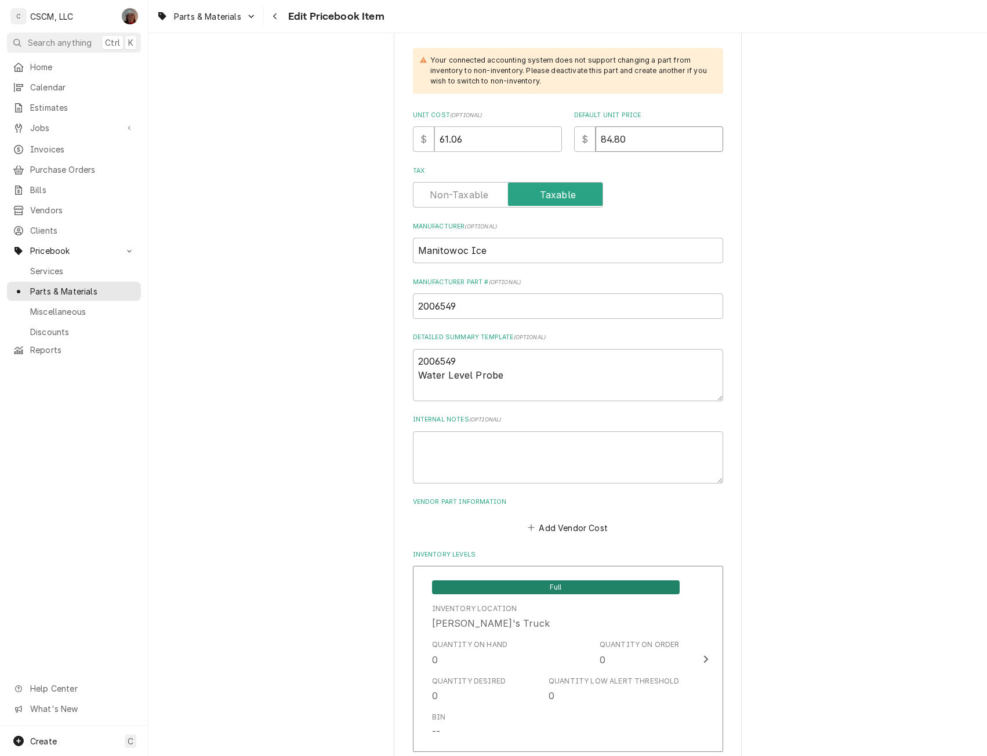
scroll to position [413, 0]
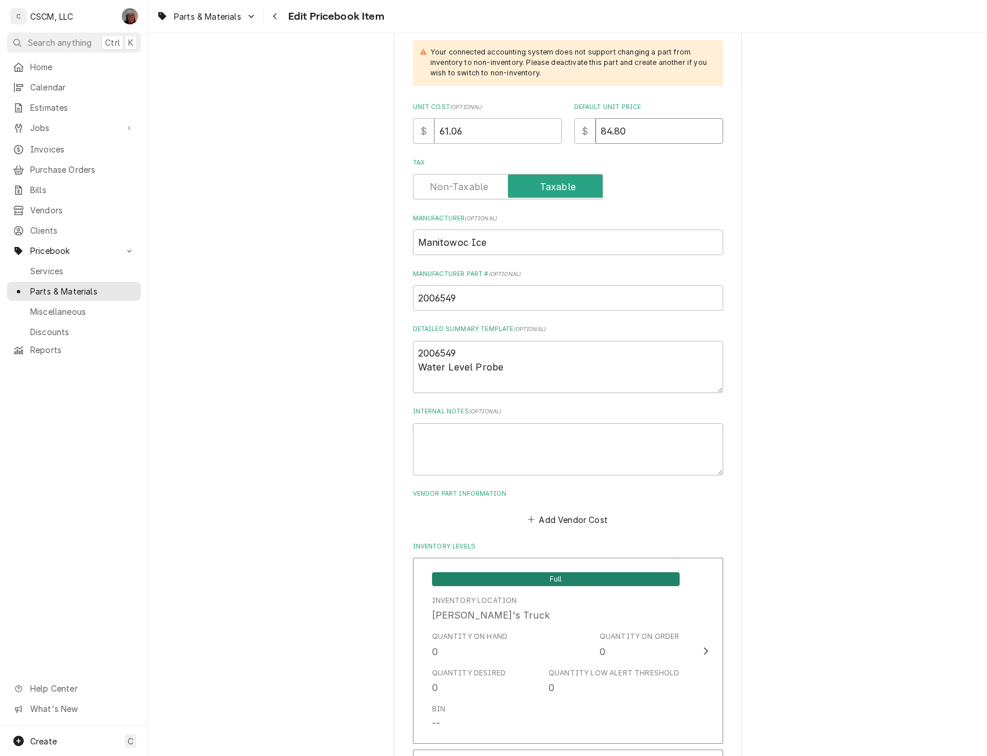
type input "84.80"
click at [567, 518] on button "Add Vendor Cost" at bounding box center [568, 520] width 84 height 16
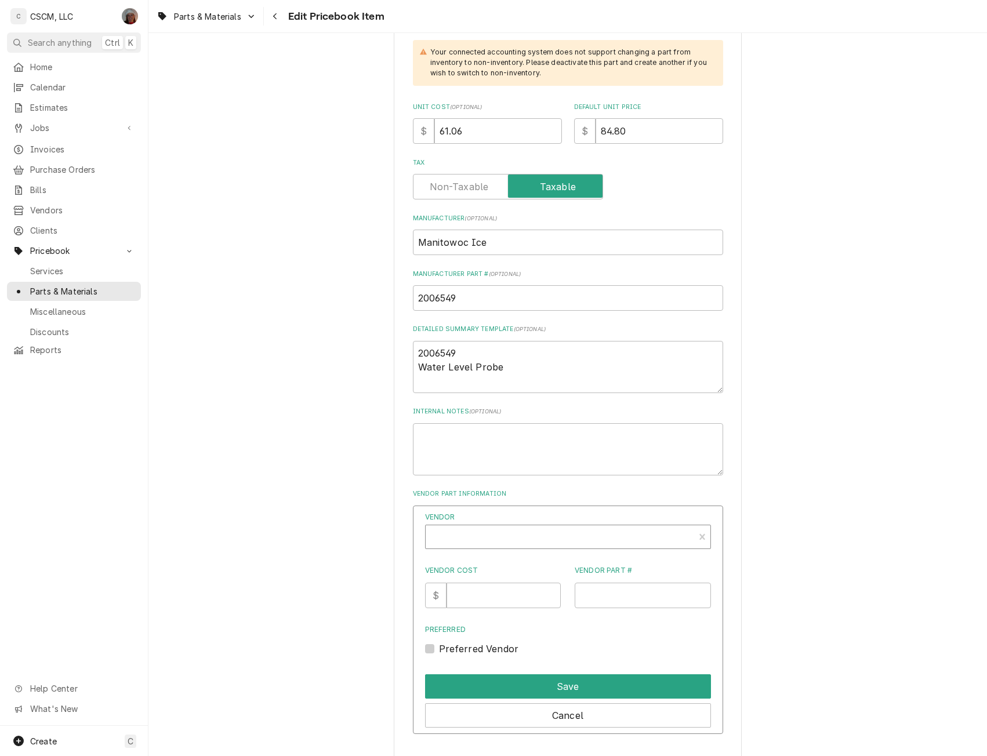
type textarea "x"
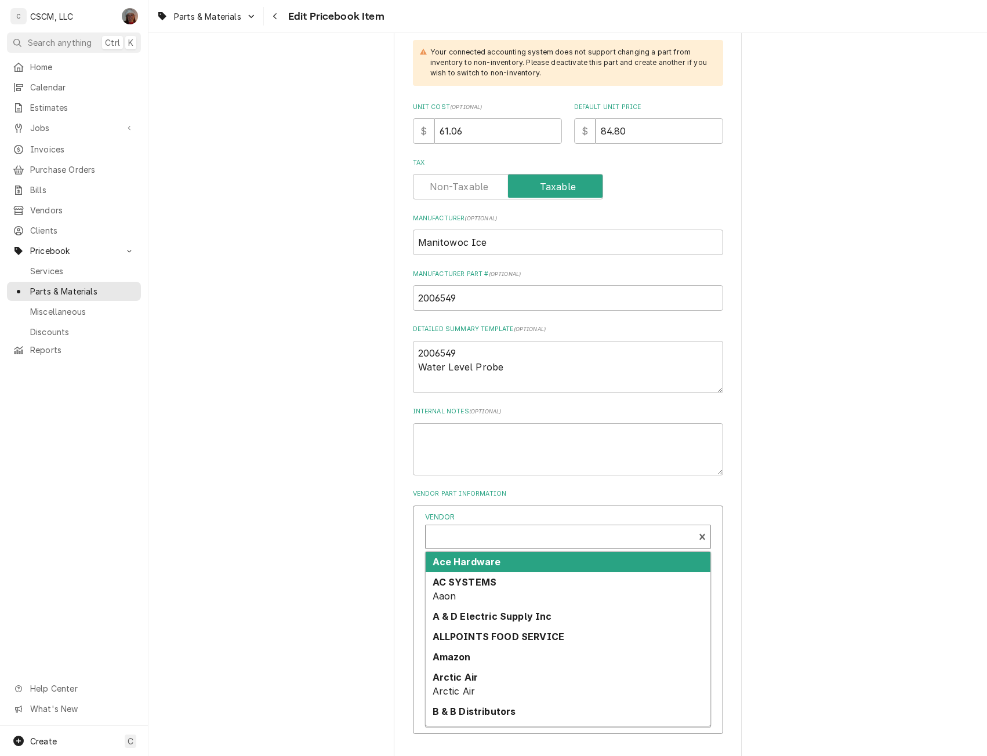
scroll to position [3, 0]
click at [450, 534] on div "Vendor" at bounding box center [560, 538] width 257 height 28
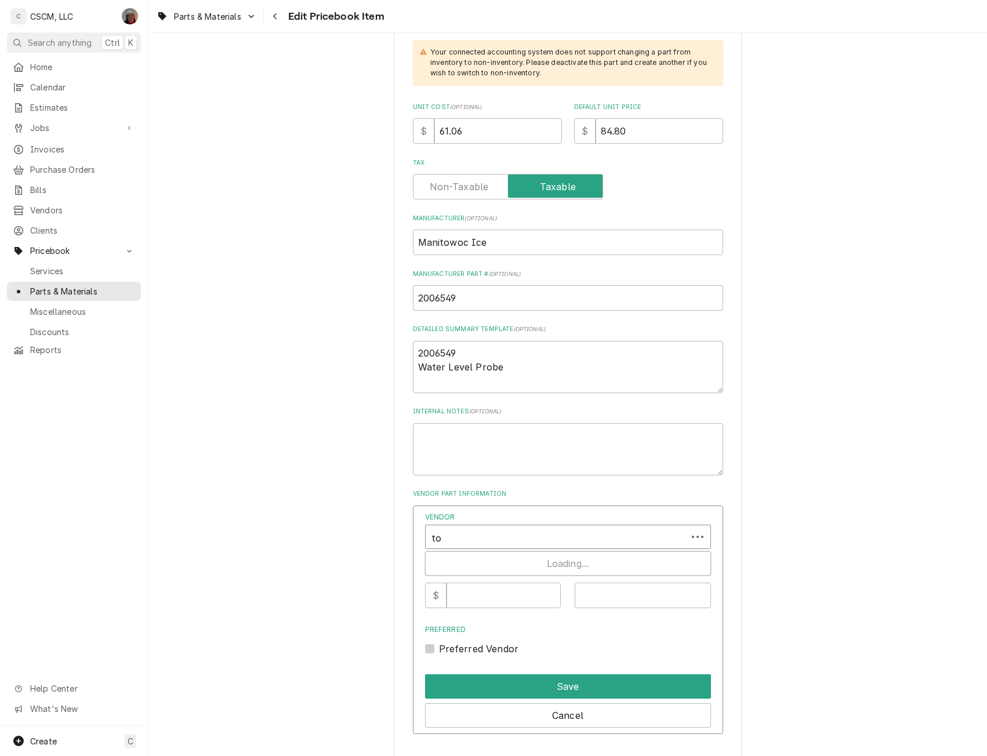
type input "tow"
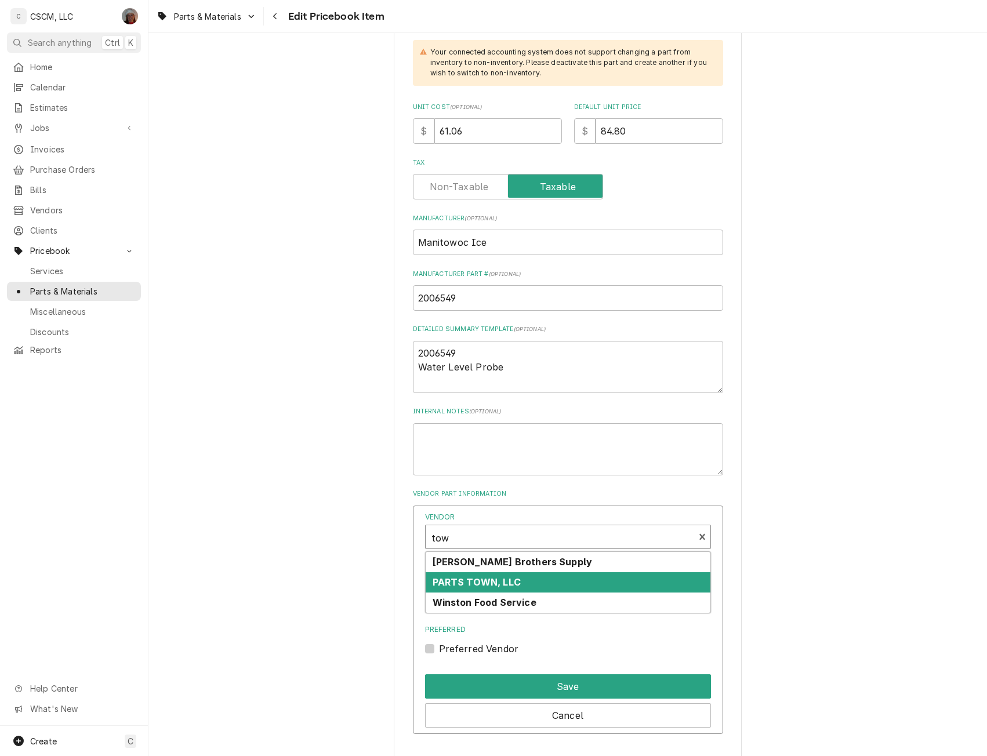
click at [457, 578] on strong "PARTS TOWN, LLC" at bounding box center [477, 583] width 88 height 12
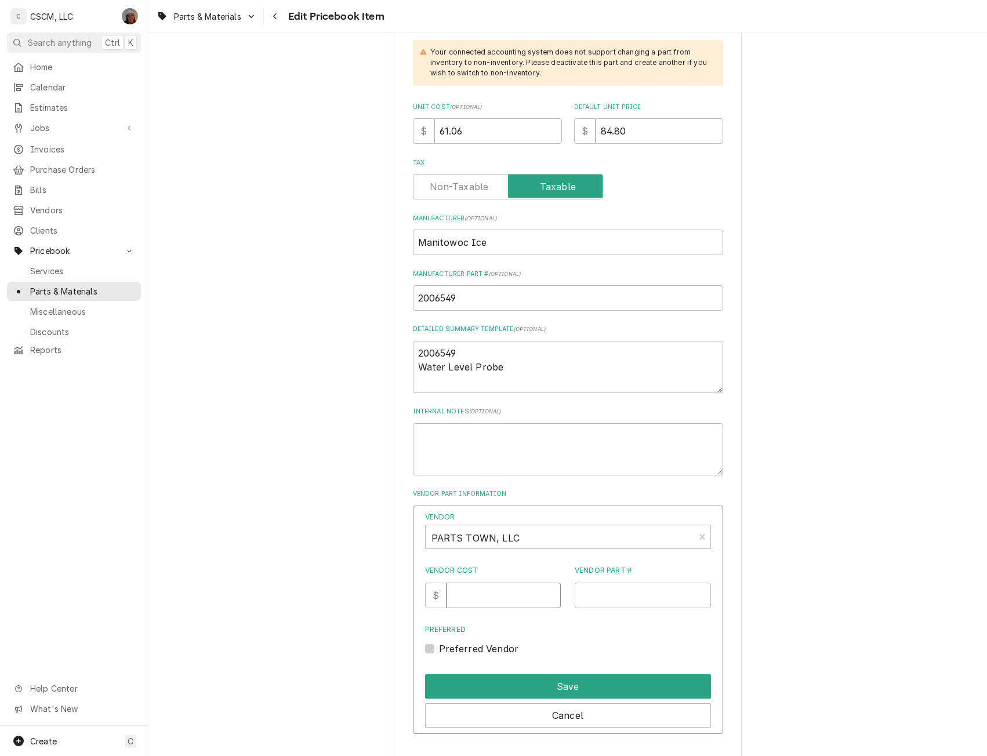
click at [467, 595] on input "Vendor Cost" at bounding box center [504, 596] width 114 height 26
type input "61.06"
click at [611, 594] on input "Vendor Part #" at bounding box center [643, 596] width 136 height 26
paste input "MAN2006549"
type input "MAN2006549"
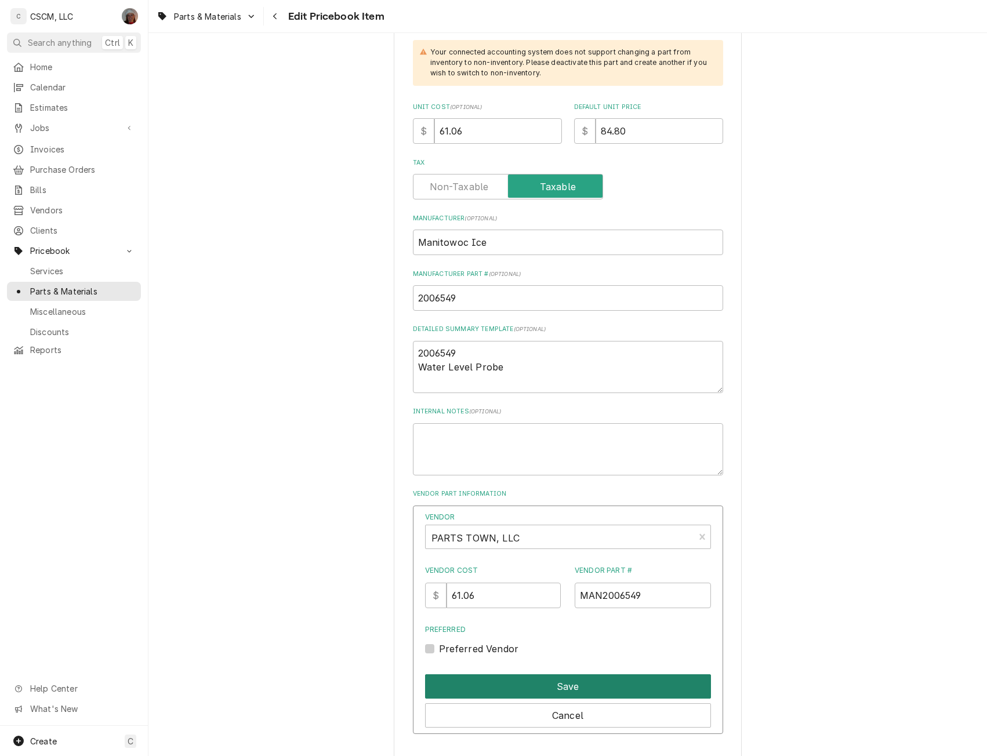
click at [552, 684] on button "Save" at bounding box center [568, 687] width 286 height 24
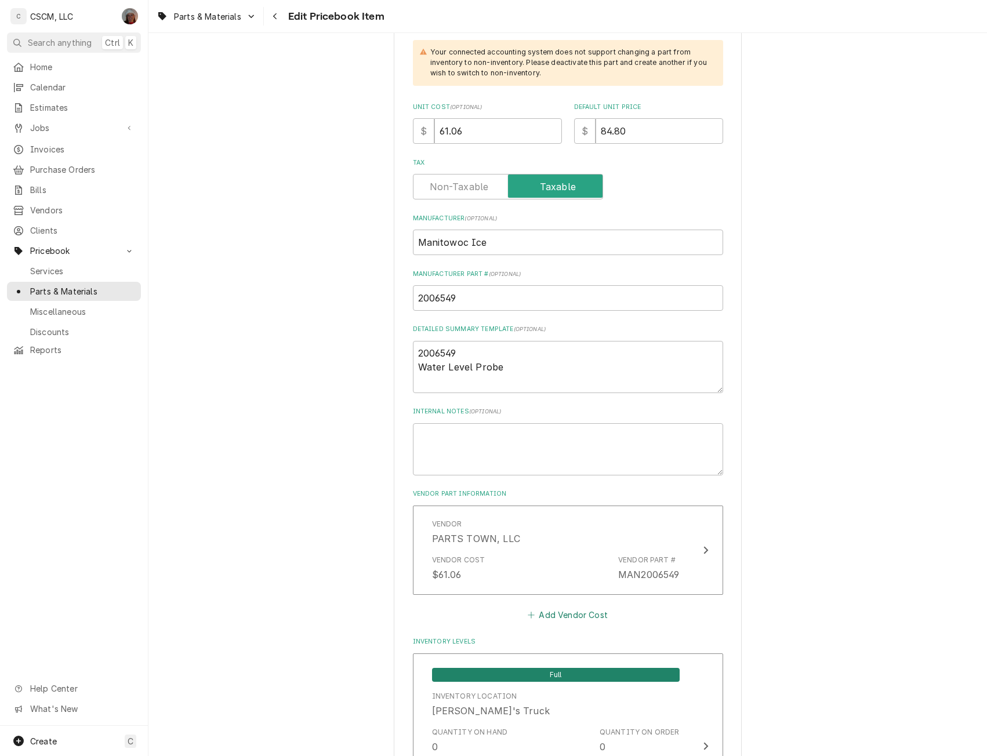
click at [556, 616] on button "Add Vendor Cost" at bounding box center [568, 615] width 84 height 16
type textarea "x"
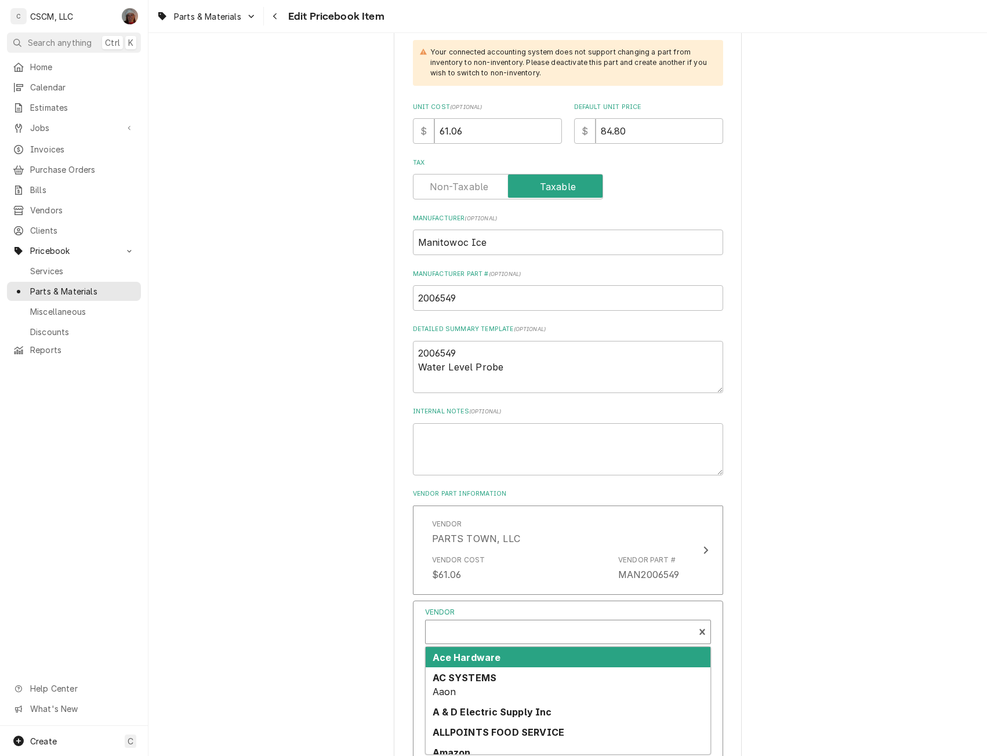
click at [461, 625] on div "Vendor" at bounding box center [560, 637] width 257 height 28
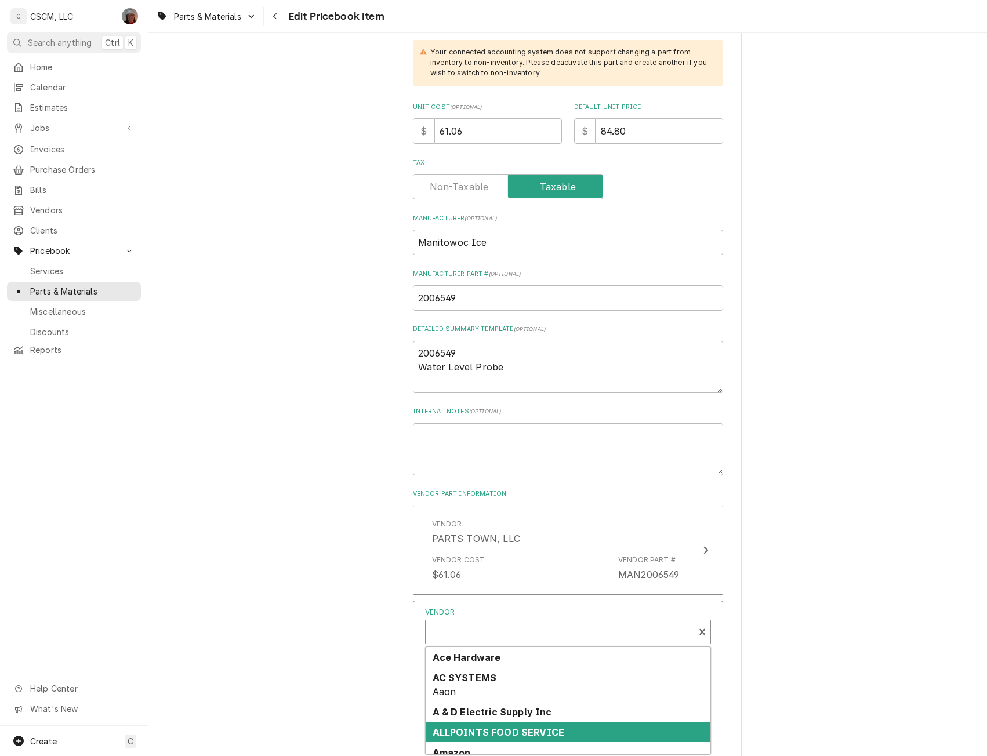
click at [472, 733] on strong "ALLPOINTS FOOD SERVICE" at bounding box center [499, 733] width 132 height 12
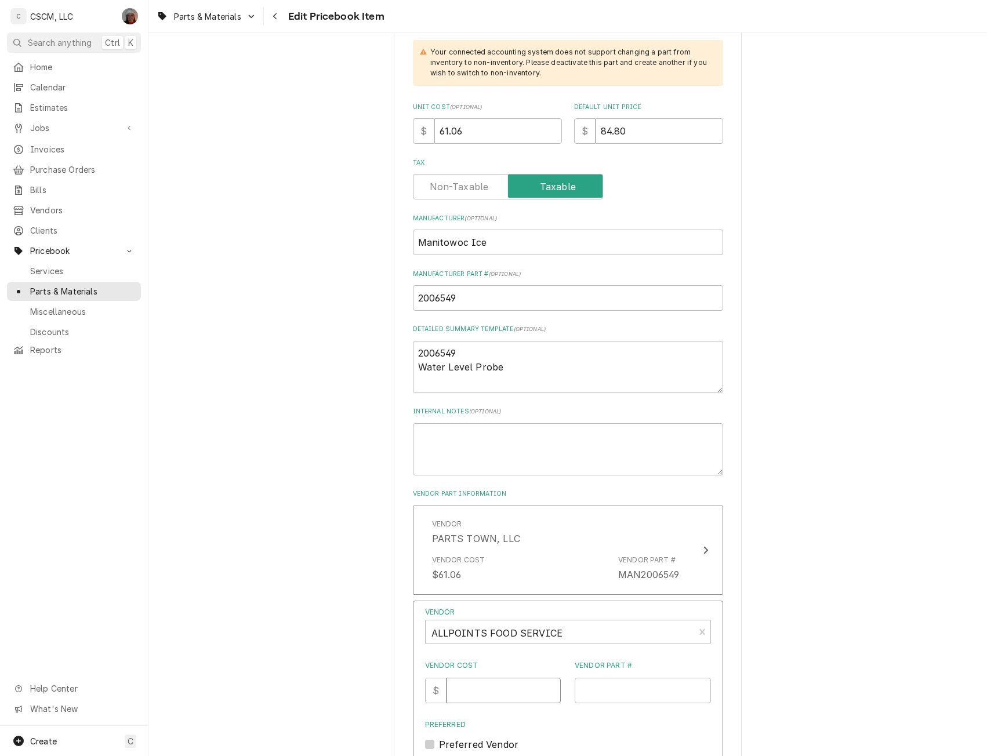
click at [469, 692] on input "Vendor Cost" at bounding box center [504, 691] width 114 height 26
type input "34.53"
type input "441492"
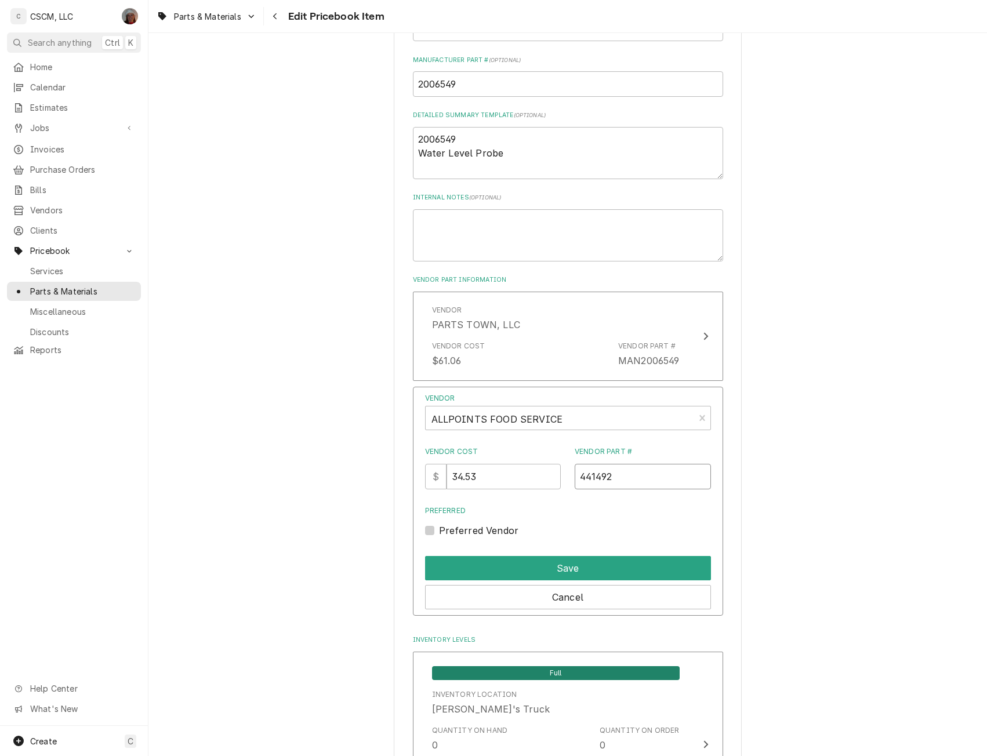
scroll to position [686, 0]
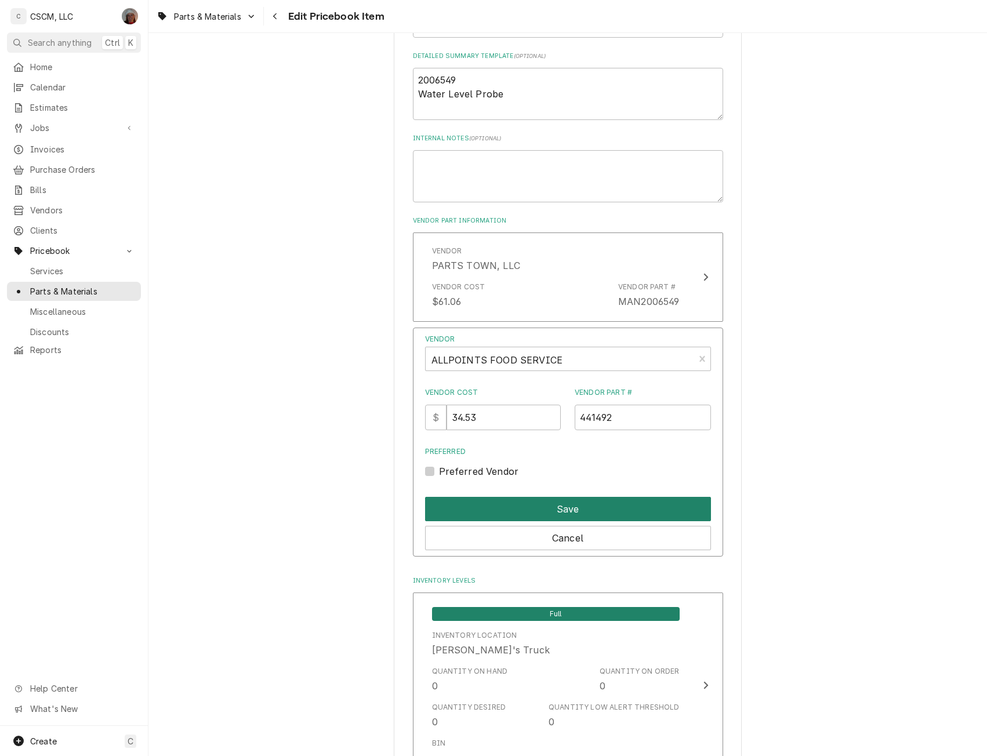
click at [556, 513] on button "Save" at bounding box center [568, 509] width 286 height 24
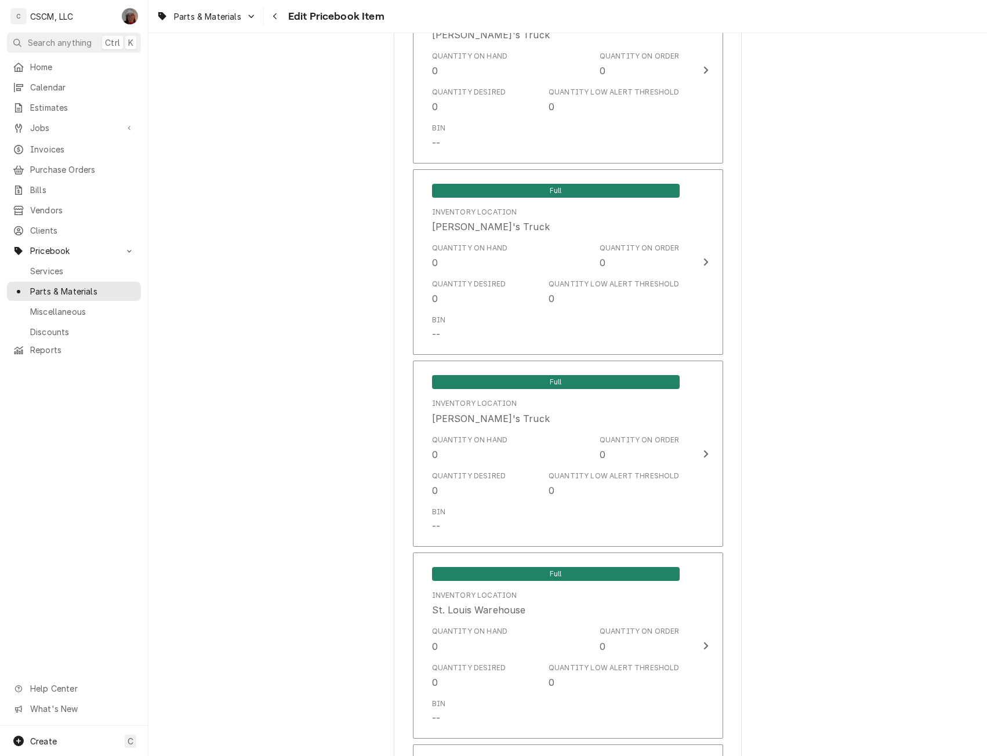
scroll to position [2573, 0]
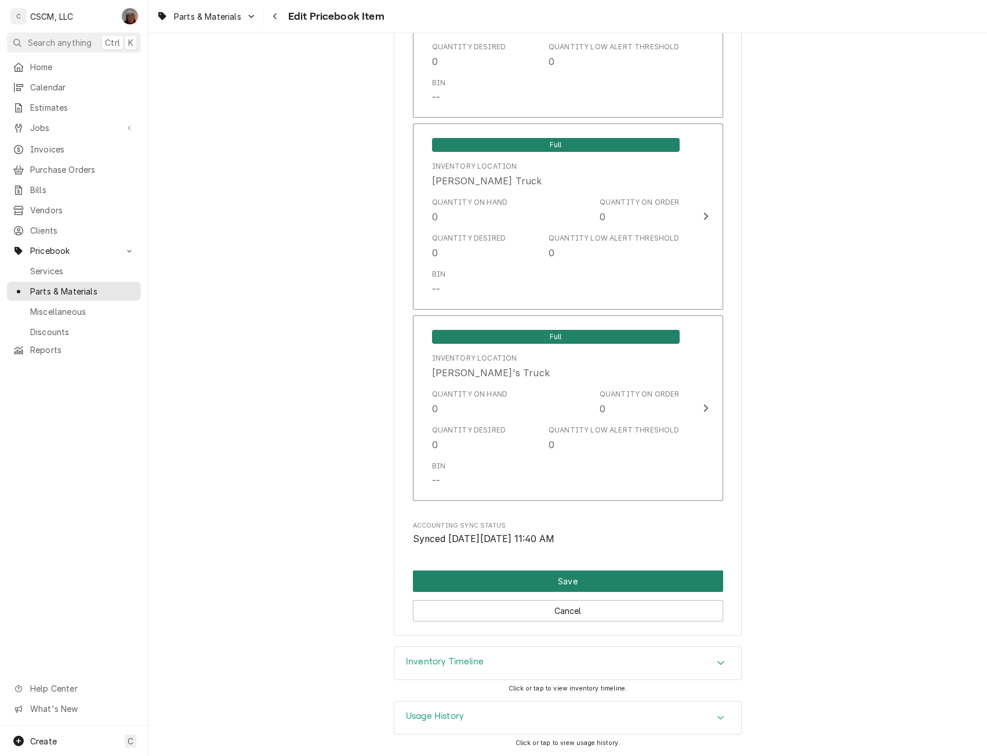
click at [531, 582] on button "Save" at bounding box center [568, 581] width 310 height 21
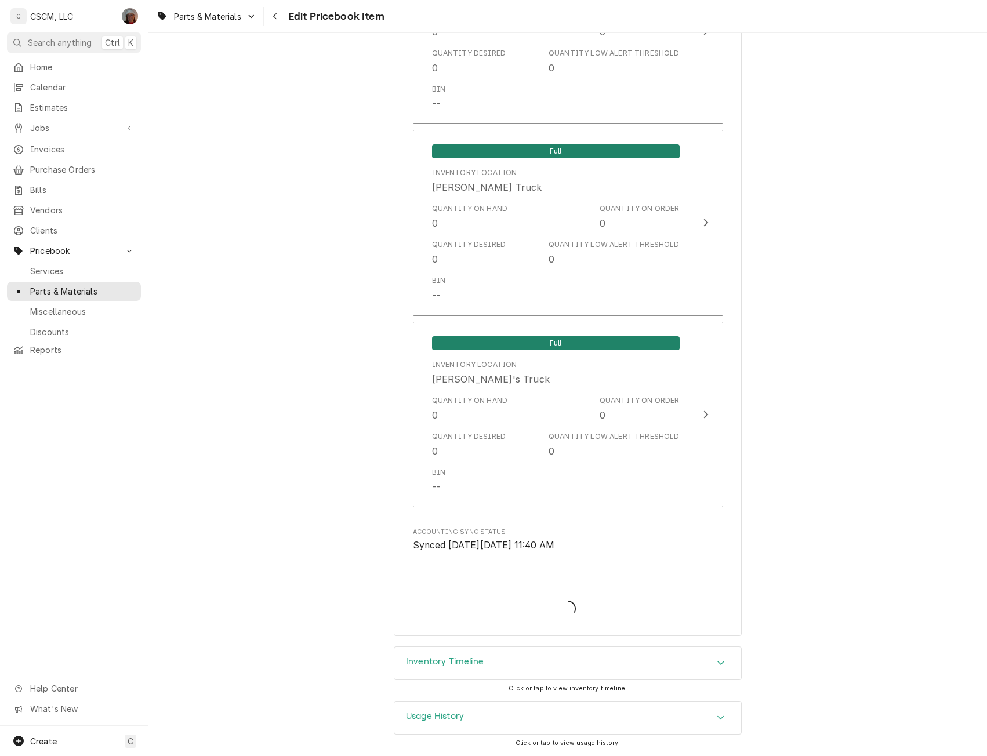
scroll to position [2566, 0]
type textarea "x"
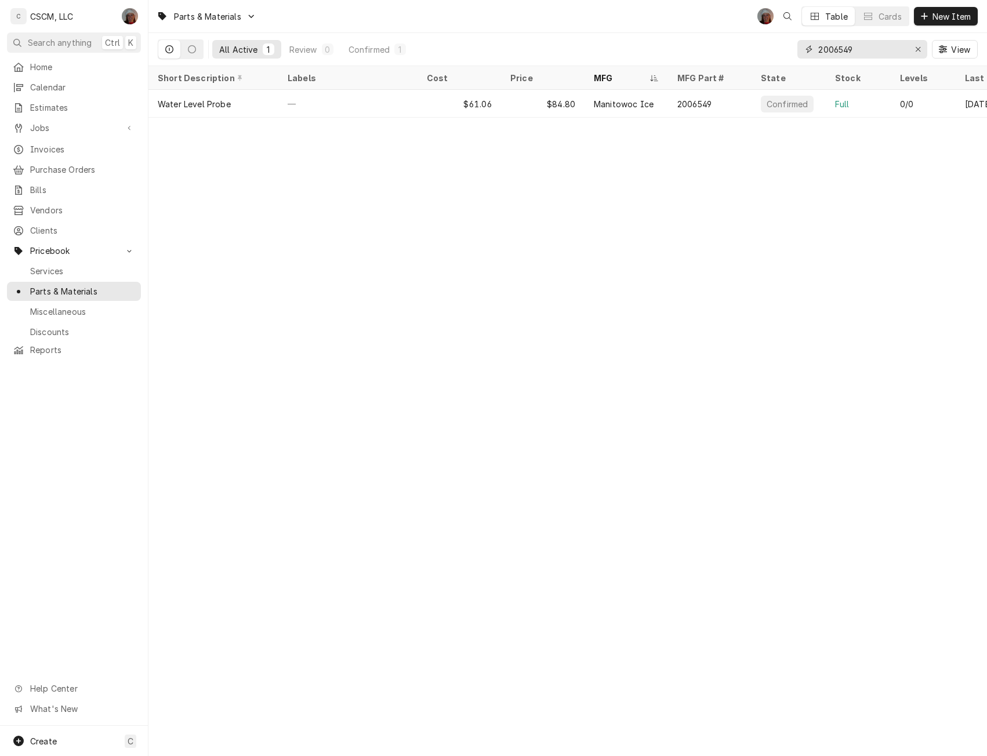
drag, startPoint x: 860, startPoint y: 49, endPoint x: 743, endPoint y: 48, distance: 117.2
click at [743, 48] on div "All Active 1 Review 0 Confirmed 1 2006549 View" at bounding box center [568, 49] width 820 height 32
paste input "7627813"
type input "7627813"
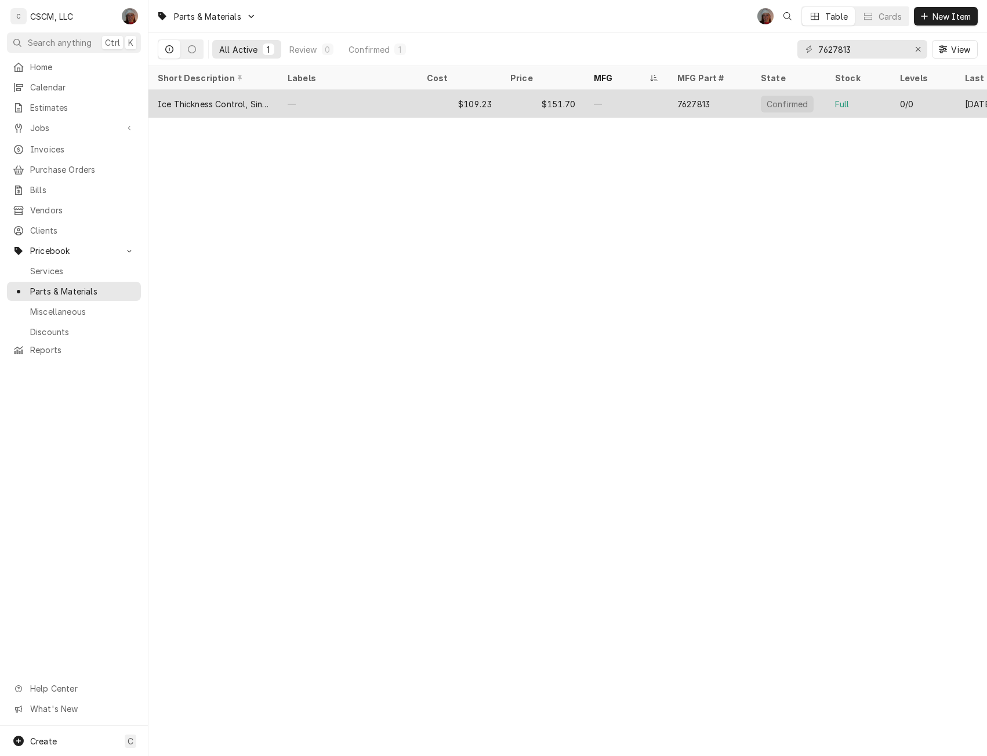
click at [384, 95] on div "—" at bounding box center [347, 104] width 139 height 28
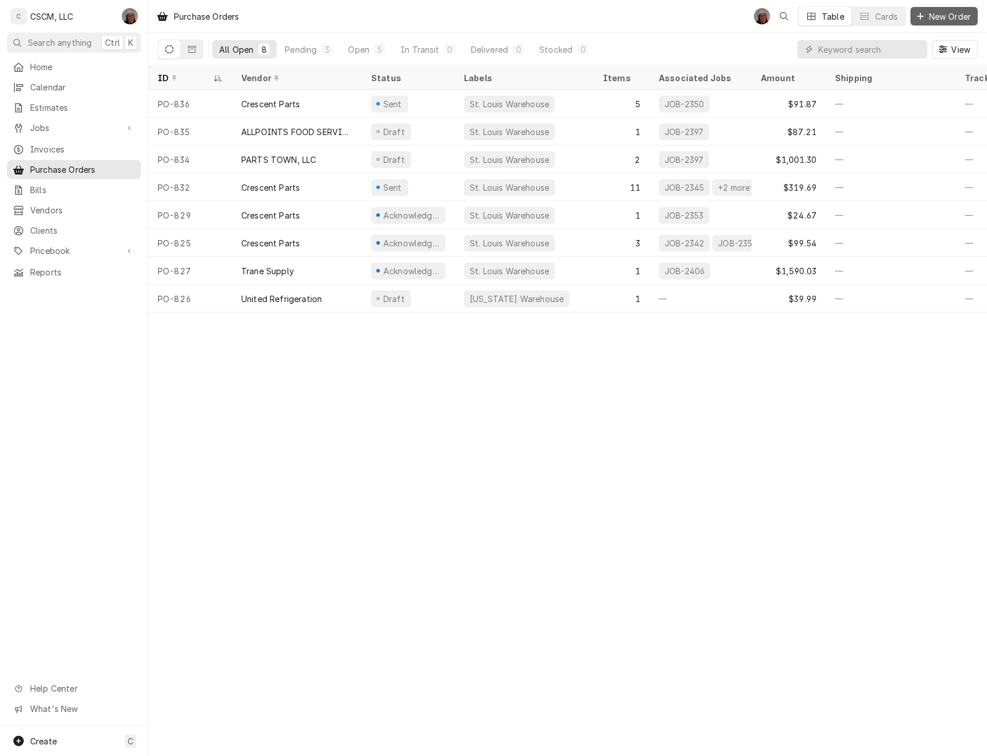
click at [953, 9] on button "New Order" at bounding box center [944, 16] width 67 height 19
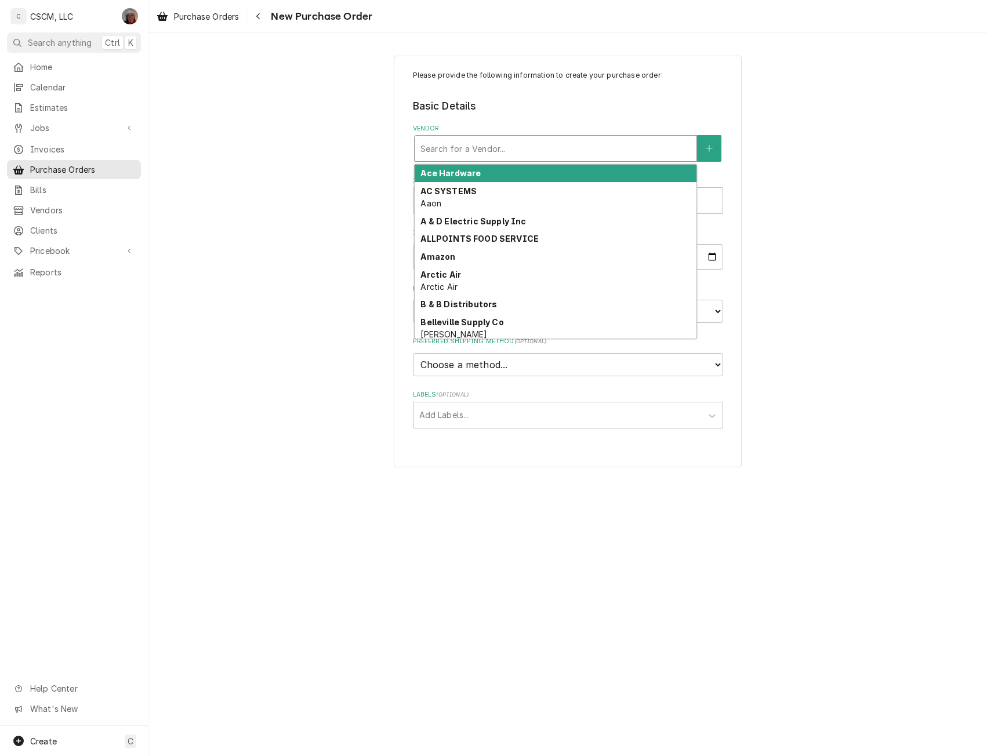
click at [477, 146] on div "Vendor" at bounding box center [555, 148] width 270 height 21
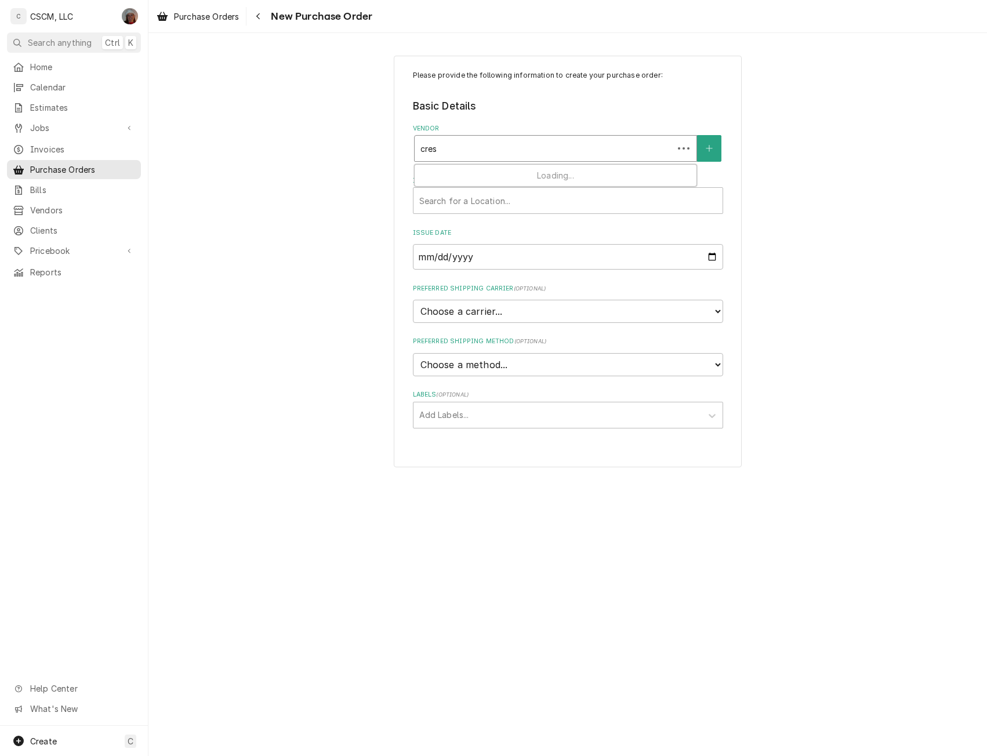
type input "cresc"
click at [466, 177] on strong "Crescent Parts" at bounding box center [453, 173] width 67 height 10
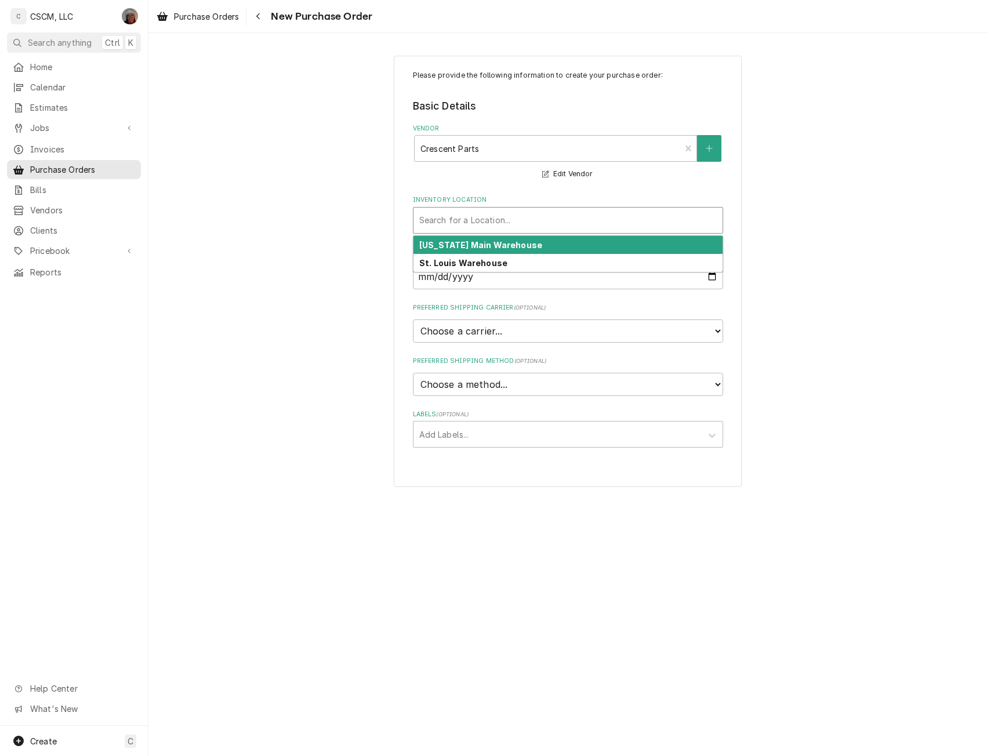
click at [456, 222] on div "Inventory Location" at bounding box center [568, 220] width 298 height 21
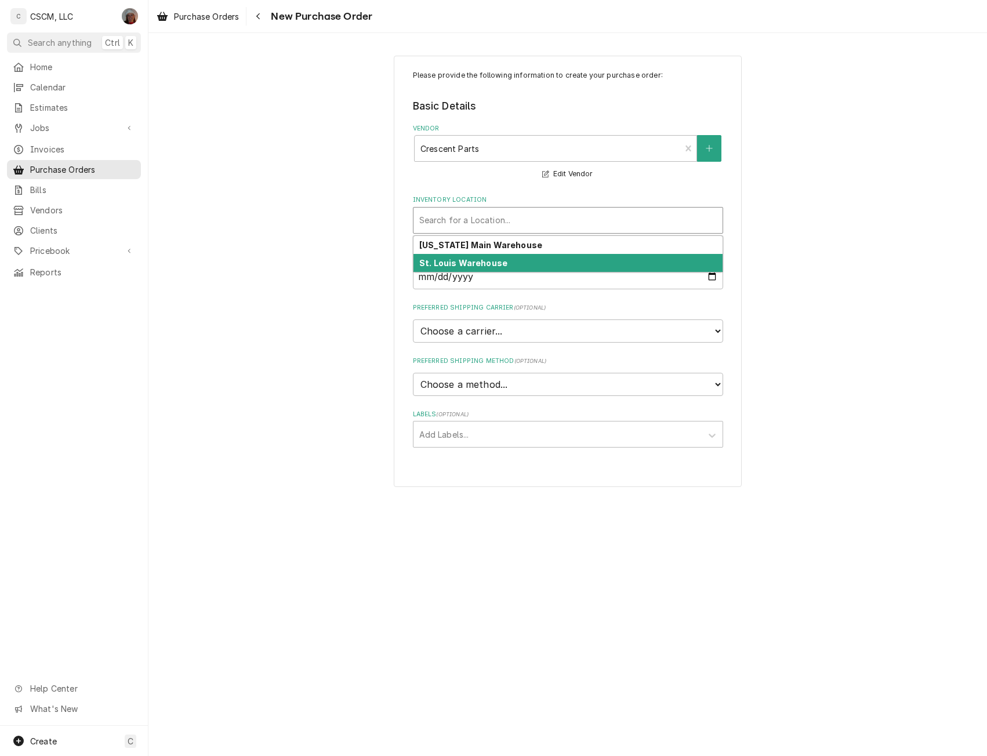
click at [447, 269] on div "St. Louis Warehouse" at bounding box center [568, 263] width 309 height 18
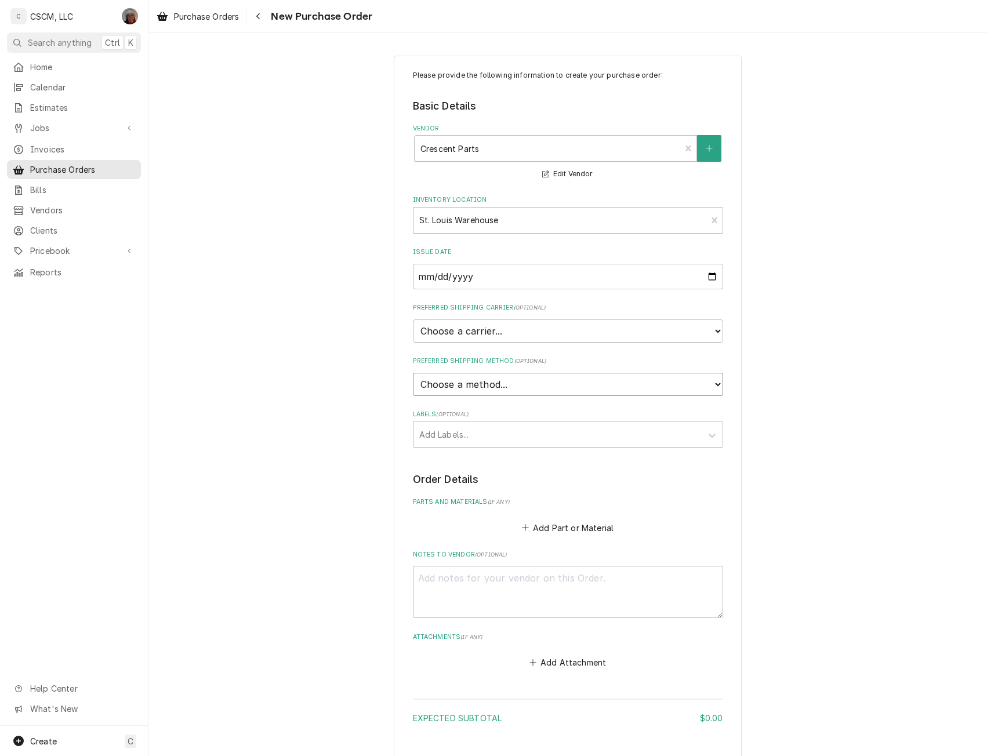
click at [497, 378] on select "Choose a method... Ground Next Day Early AM Next Day Air 2 Day Air Other" at bounding box center [568, 384] width 310 height 23
select select "0"
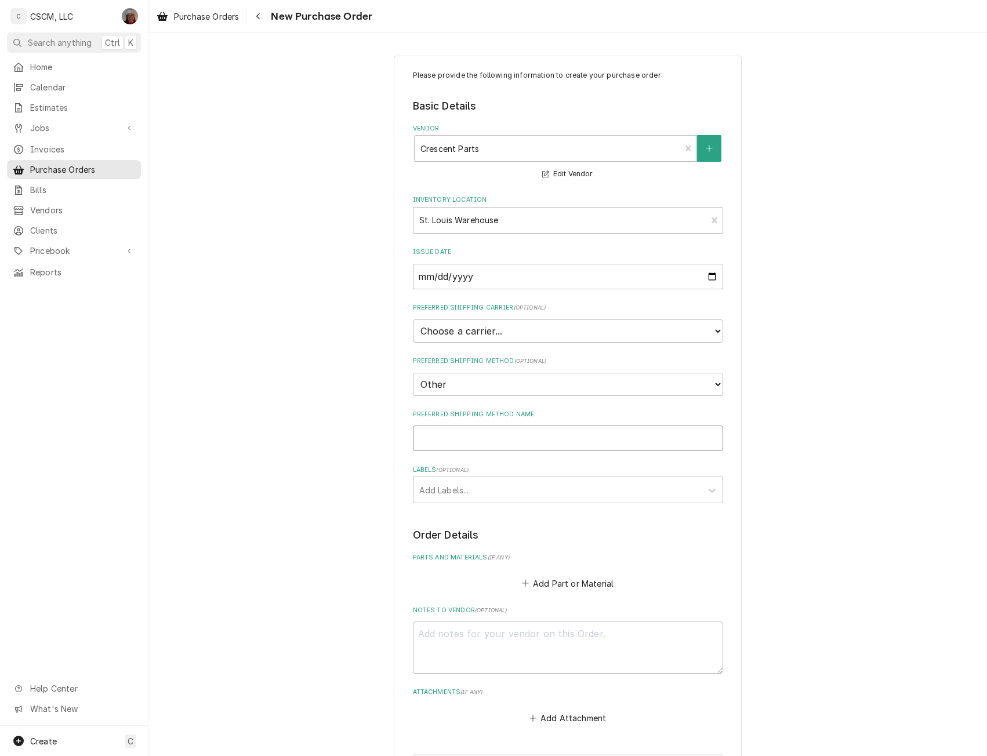
click at [443, 437] on input "Preferred Shipping Method Name" at bounding box center [568, 439] width 310 height 26
type textarea "x"
type input "W"
type textarea "x"
type input "Wi"
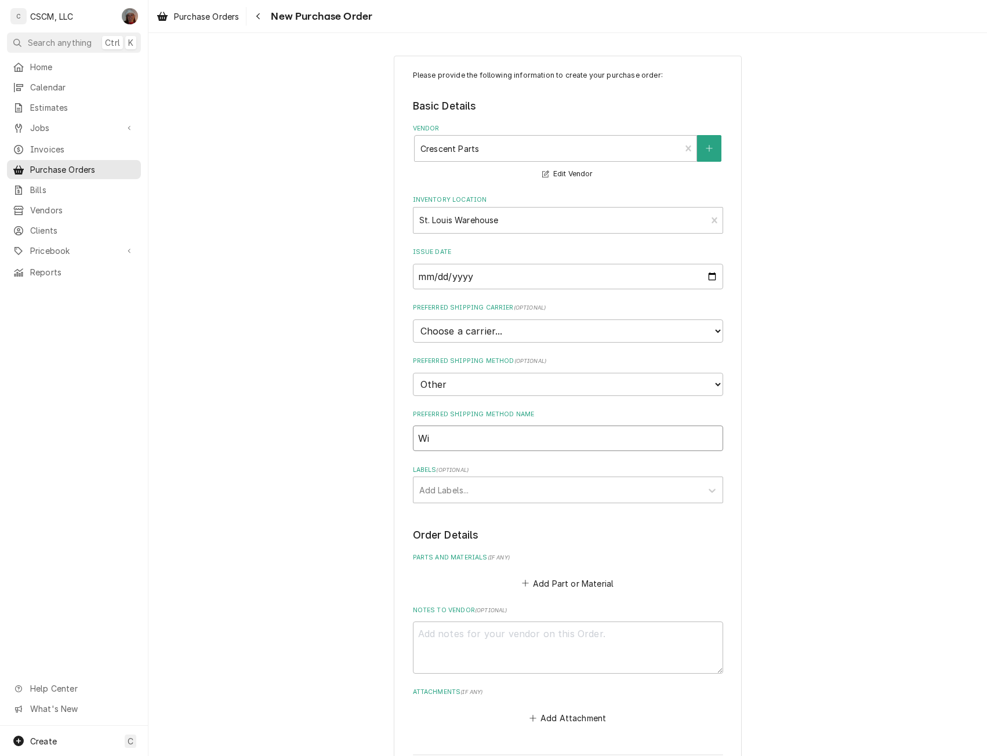
type textarea "x"
type input "Wil"
type textarea "x"
type input "Will"
type textarea "x"
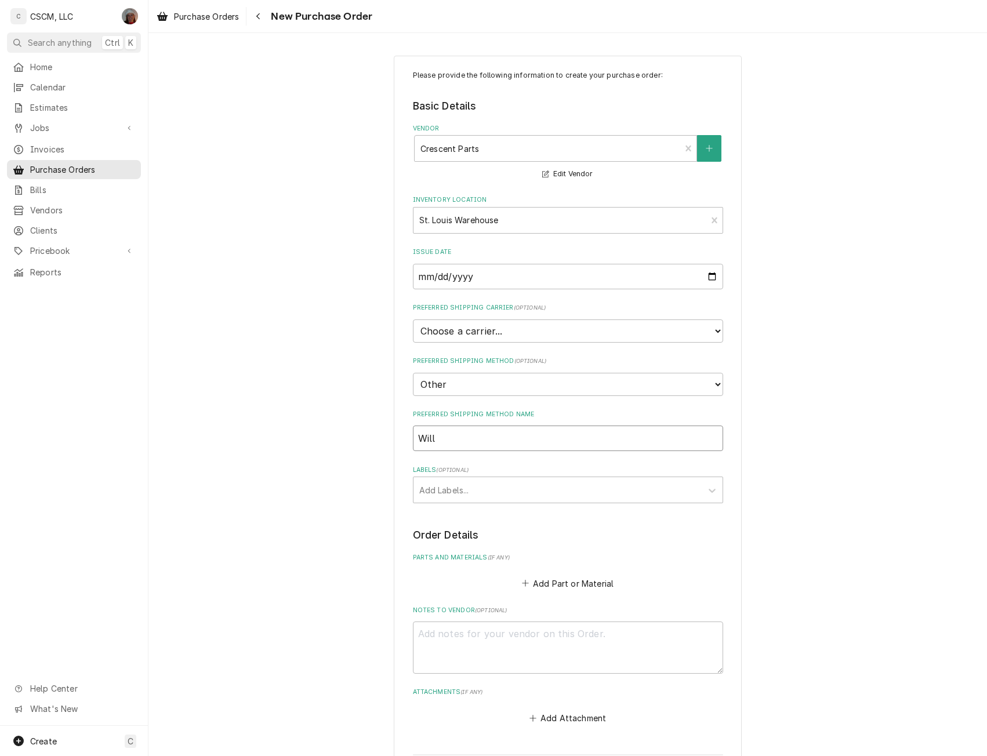
type input "Will"
type textarea "x"
type input "Will C"
type textarea "x"
type input "Will Ca"
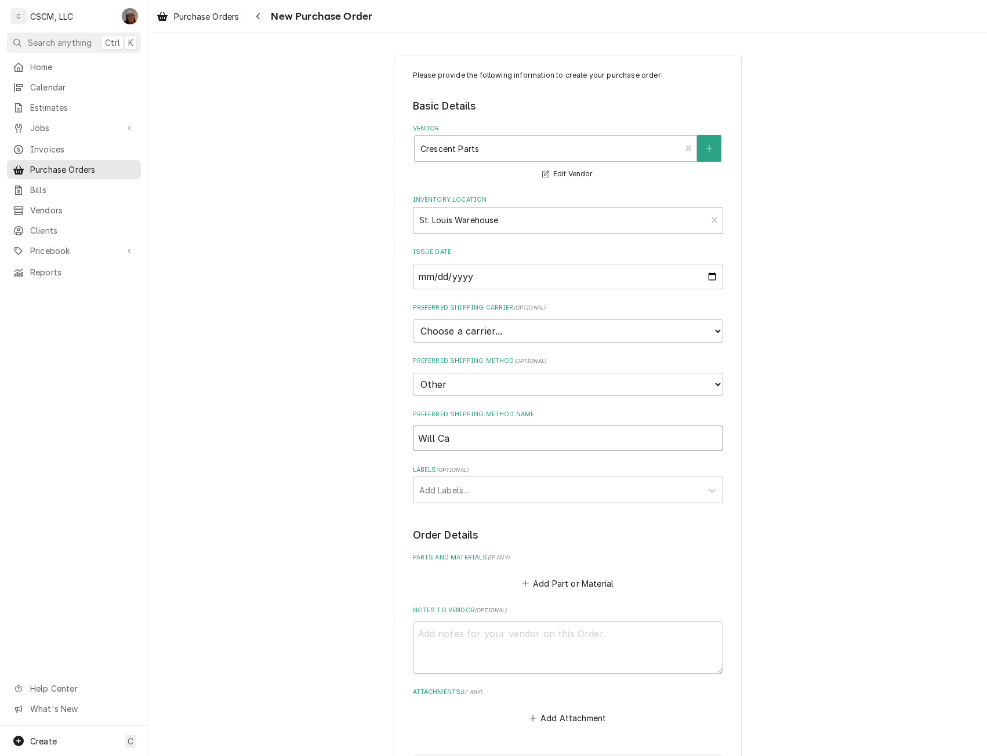
type textarea "x"
type input "Will Cal"
type textarea "x"
type input "Will Call"
type textarea "x"
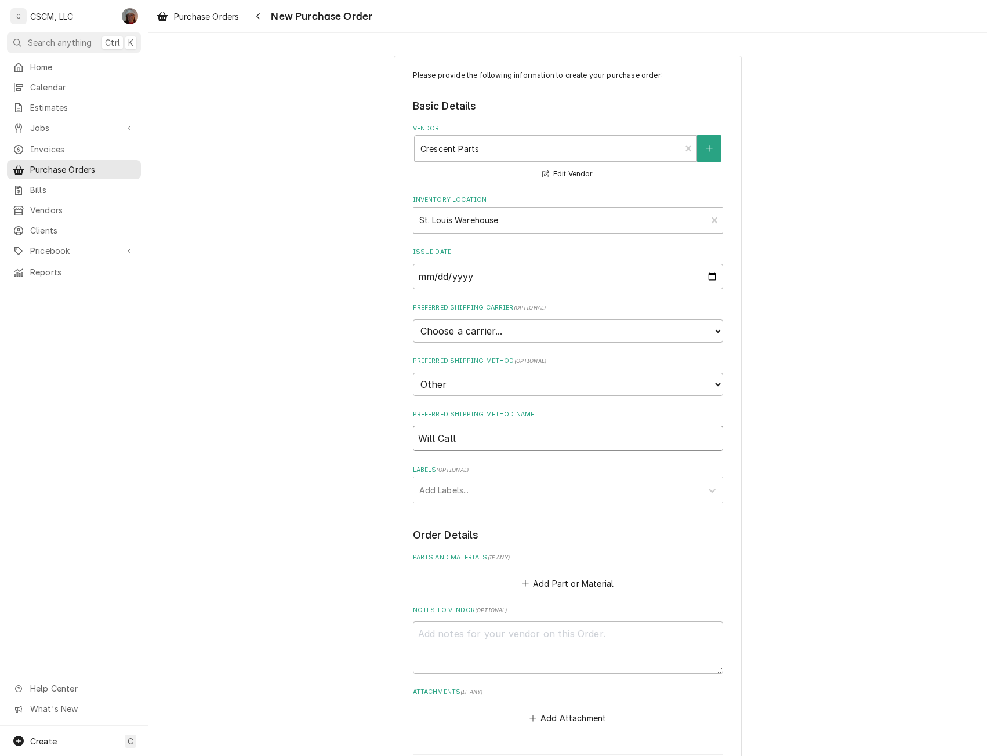
type input "Will Call"
click at [443, 491] on div "Labels" at bounding box center [557, 490] width 277 height 21
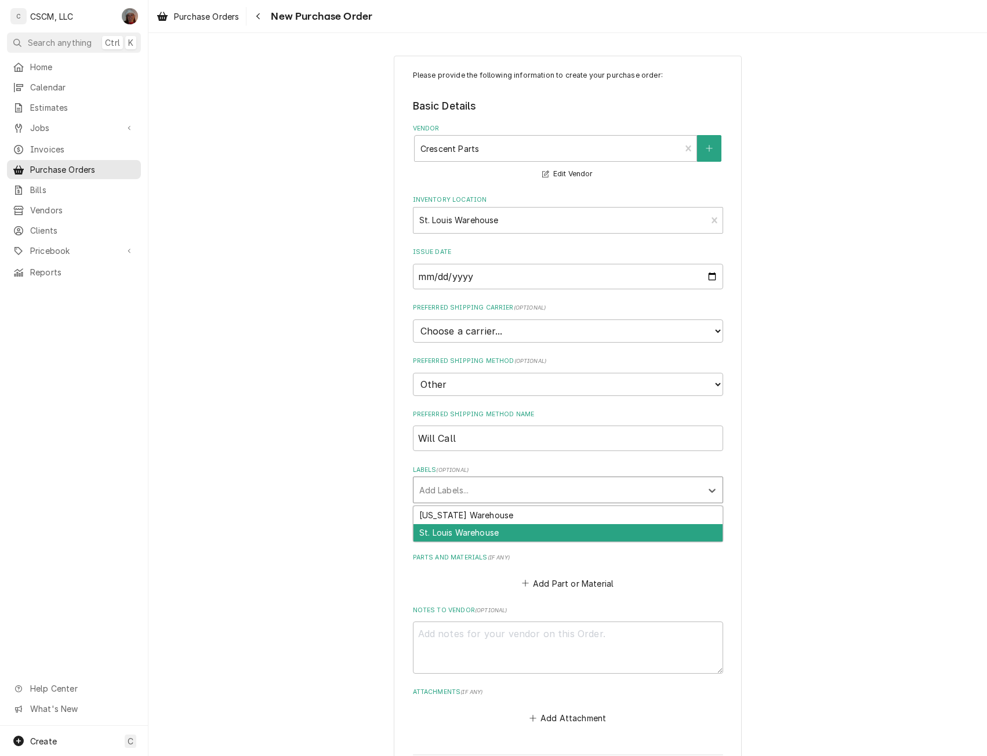
click at [455, 530] on div "St. Louis Warehouse" at bounding box center [568, 533] width 309 height 18
type textarea "x"
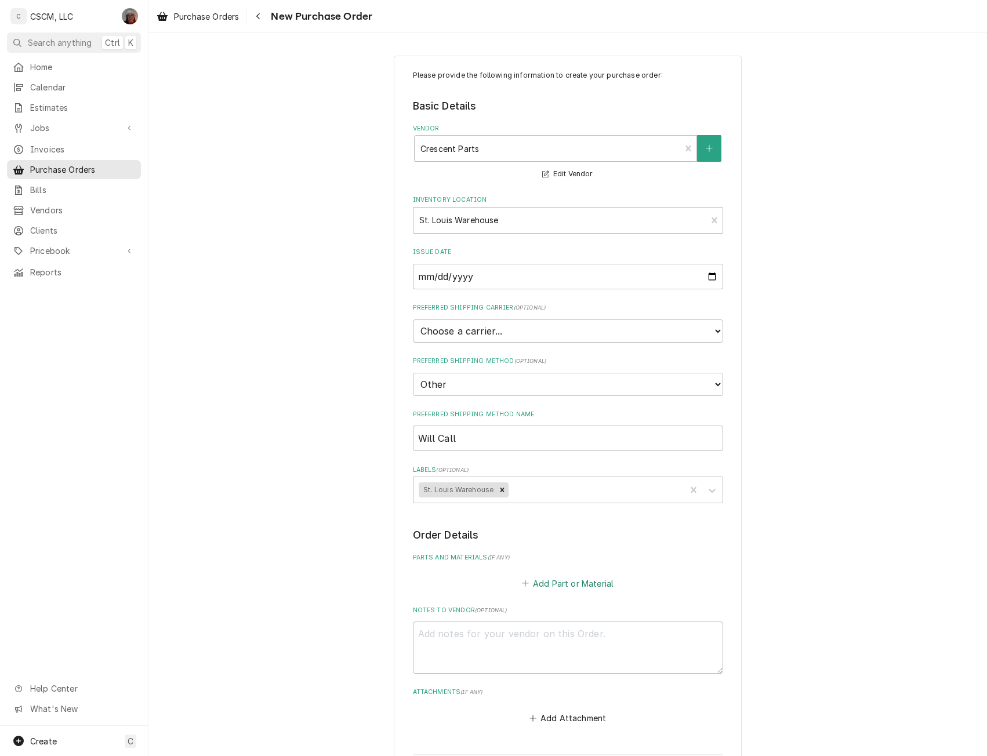
click at [551, 583] on button "Add Part or Material" at bounding box center [568, 583] width 96 height 16
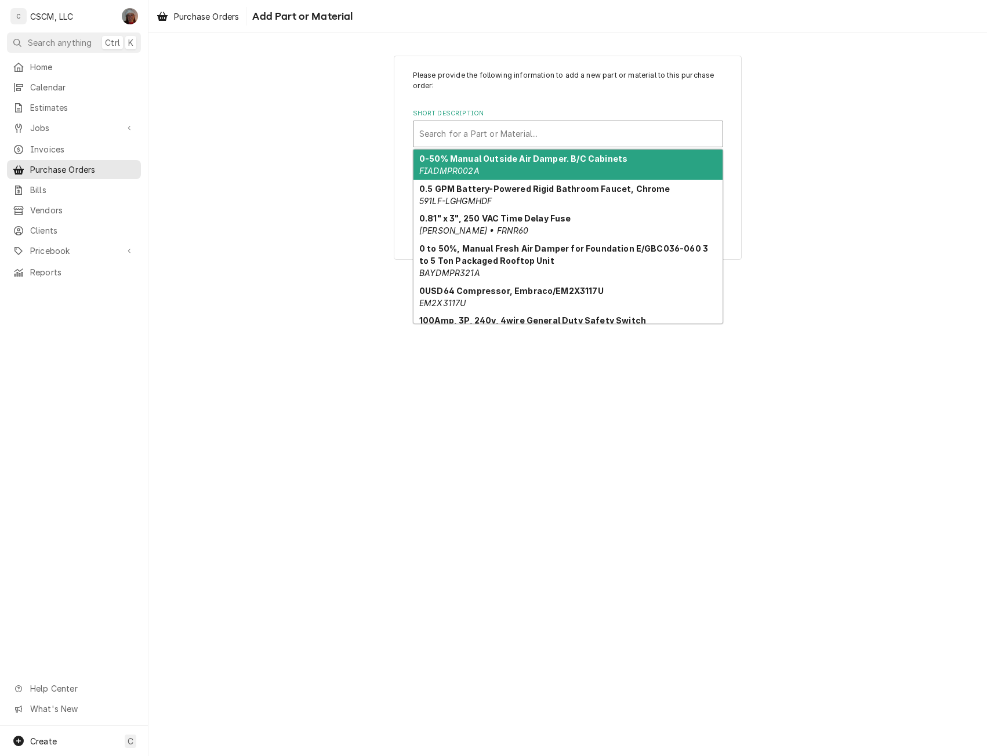
click at [483, 139] on div "Short Description" at bounding box center [568, 134] width 298 height 21
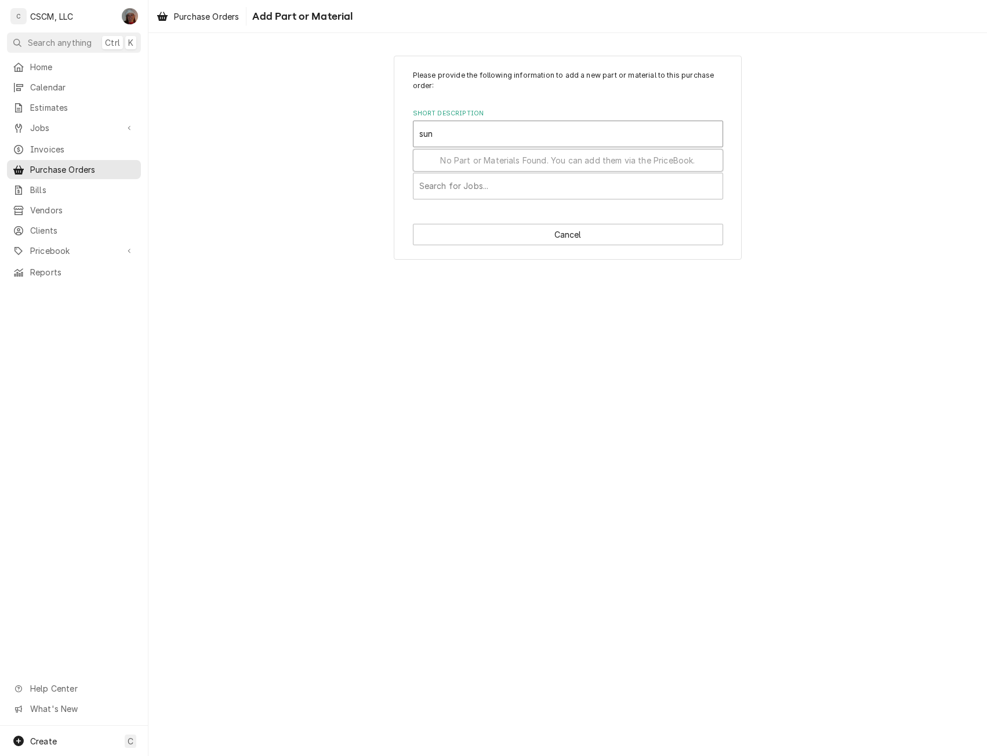
type input "[PERSON_NAME]"
type textarea "x"
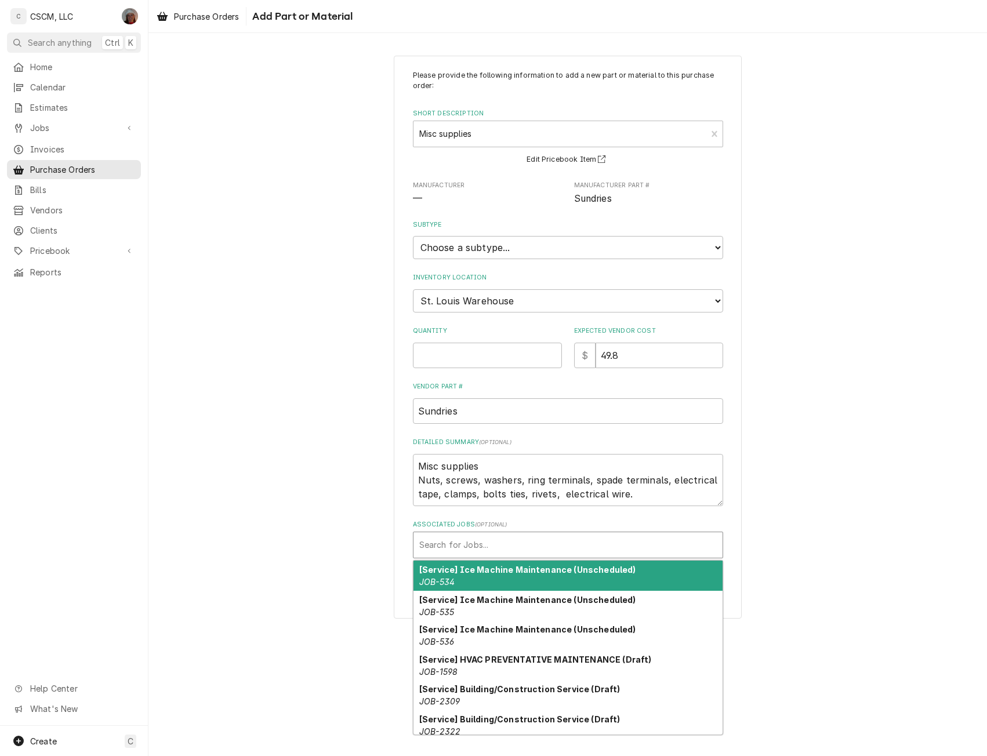
click at [467, 541] on div "Associated Jobs" at bounding box center [568, 545] width 298 height 21
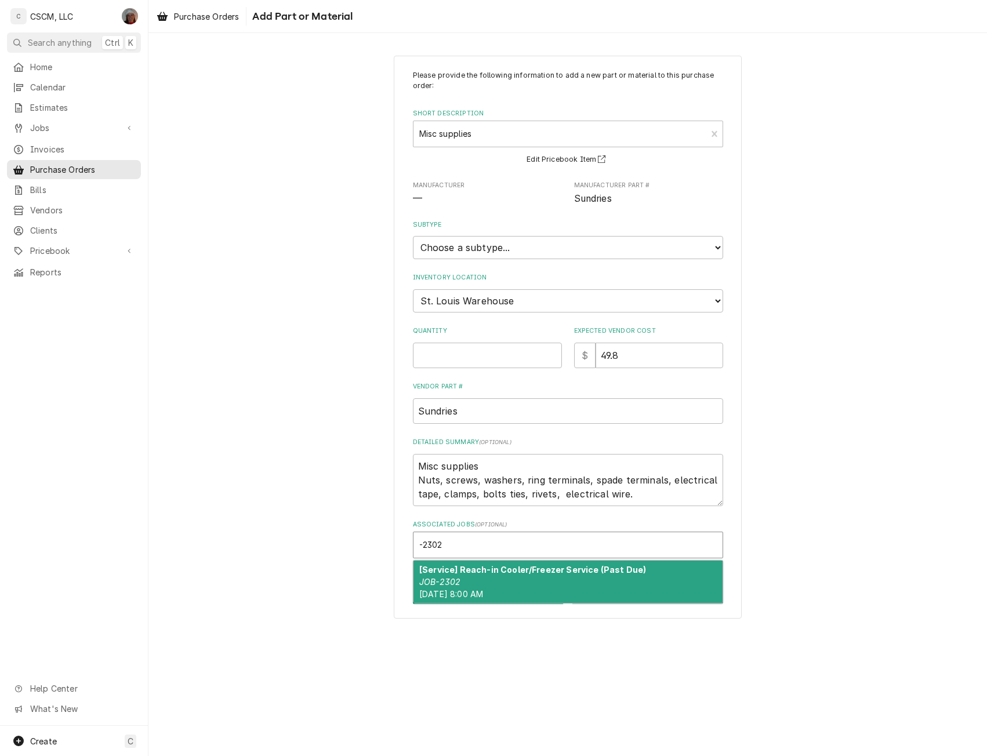
type input "-2302"
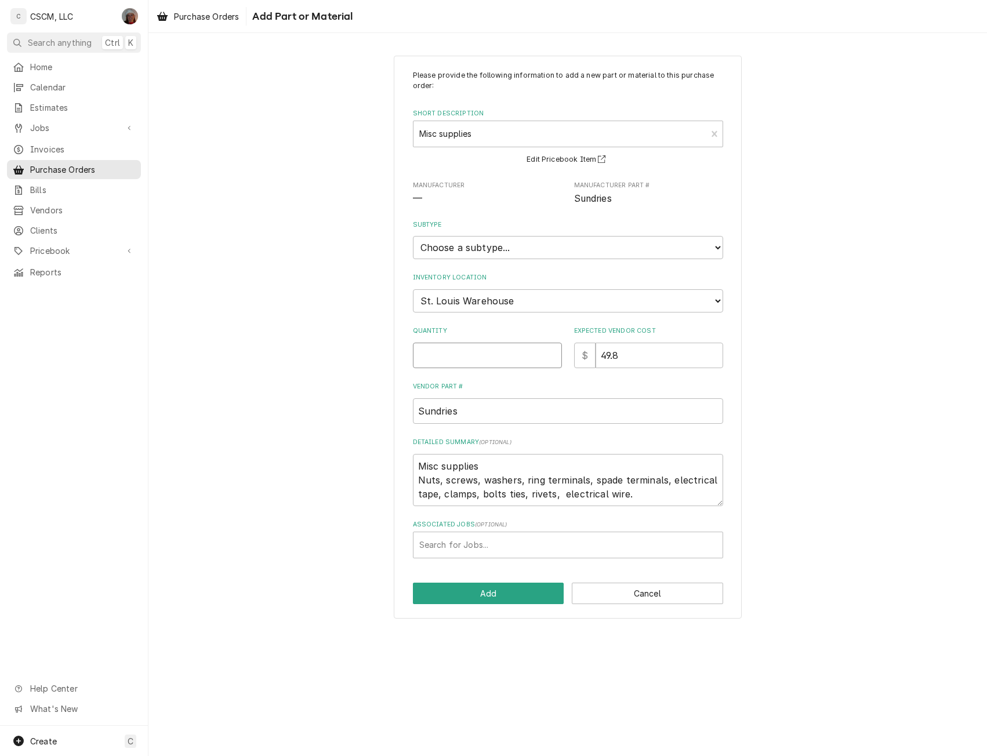
click at [439, 350] on input "Quantity" at bounding box center [487, 356] width 149 height 26
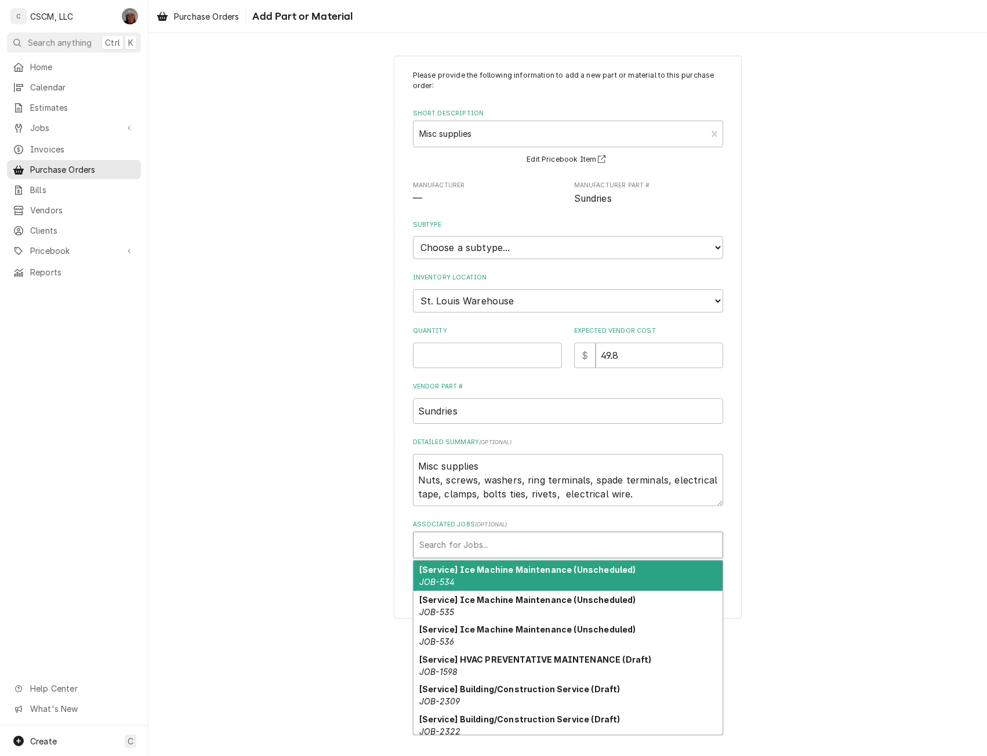
click at [437, 538] on div "Associated Jobs" at bounding box center [568, 545] width 298 height 21
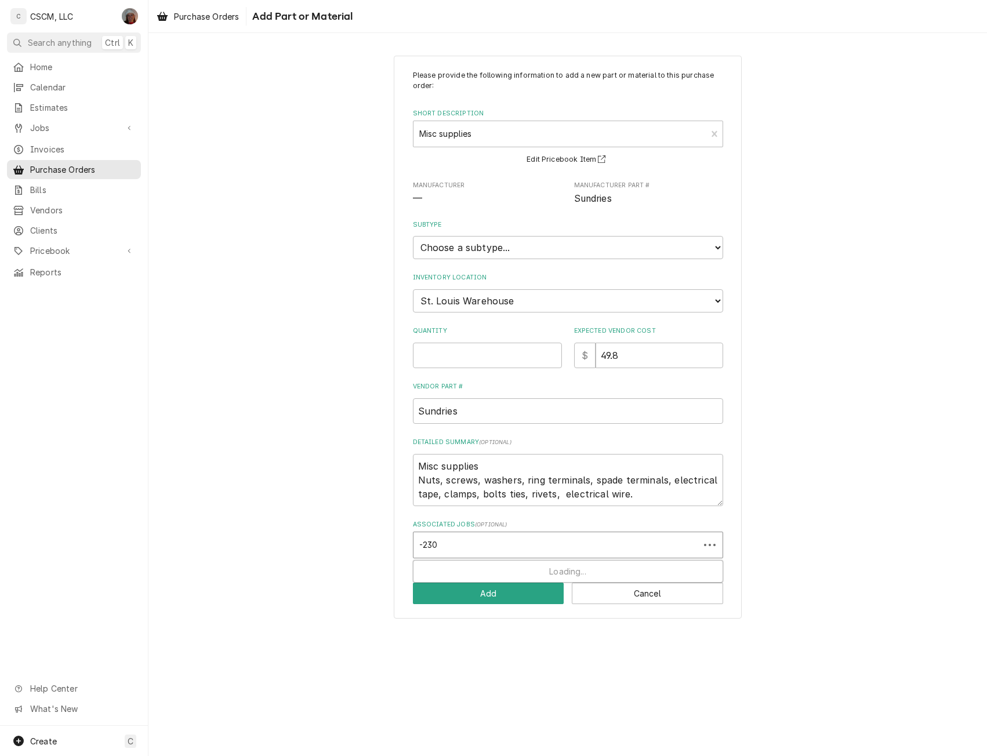
type input "-2302"
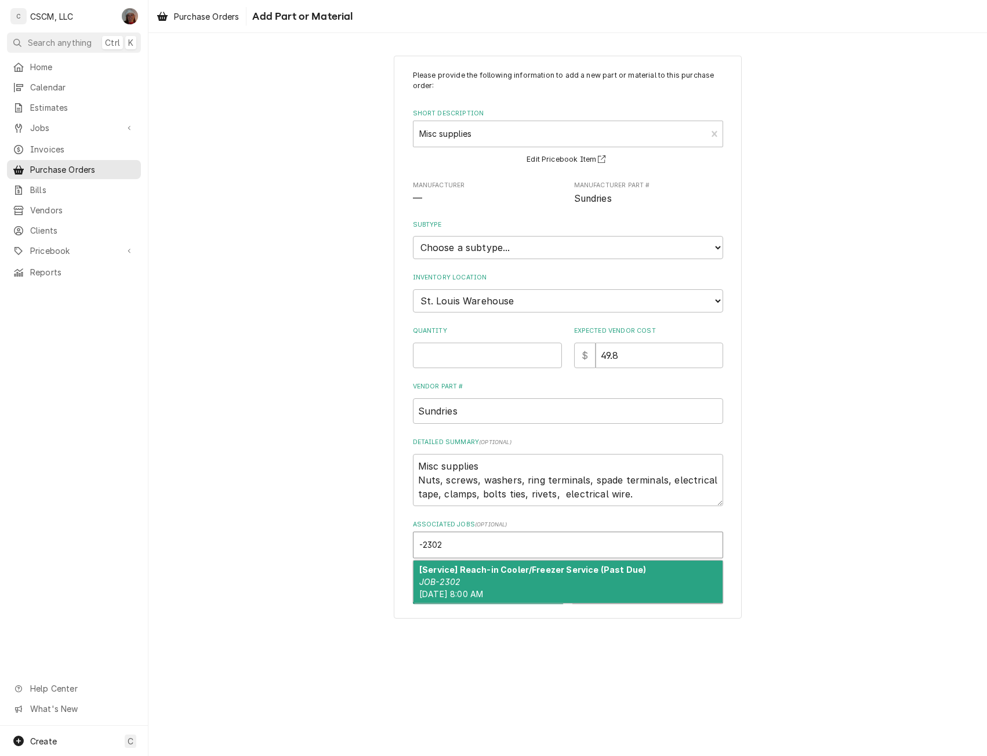
type textarea "x"
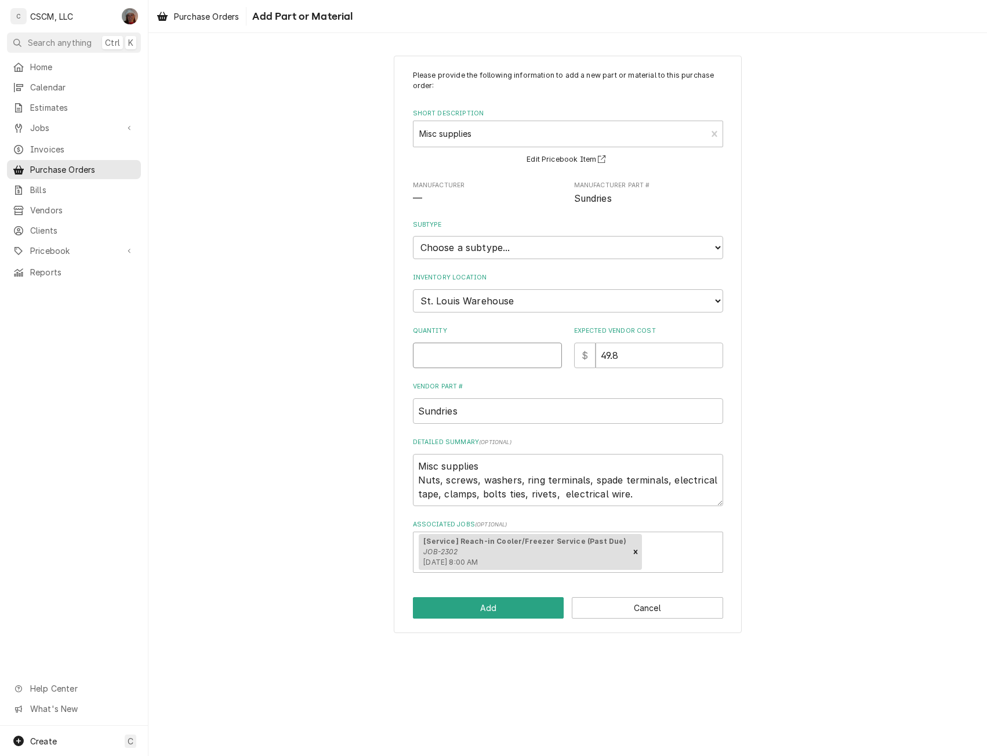
click at [466, 351] on input "Quantity" at bounding box center [487, 356] width 149 height 26
type textarea "x"
type input "1"
click at [499, 301] on select "Choose a location... [PERSON_NAME]'s Truck [US_STATE] Main Warehouse [PERSON_NA…" at bounding box center [568, 300] width 310 height 23
select select "425"
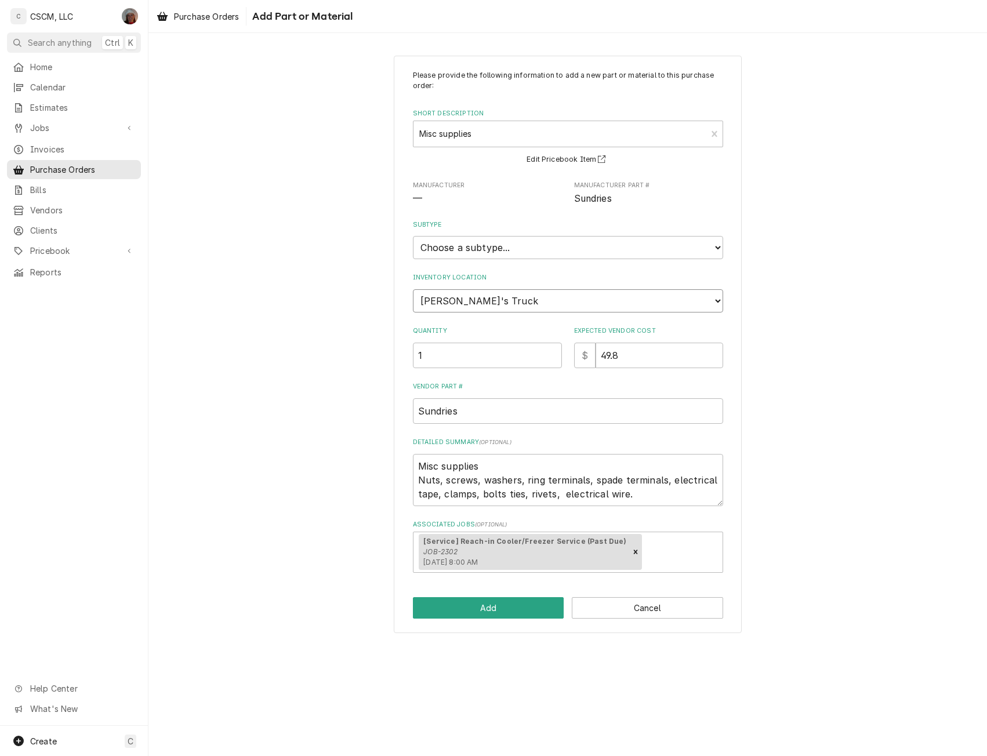
click at [413, 289] on select "Choose a location... [PERSON_NAME]'s Truck [US_STATE] Main Warehouse [PERSON_NA…" at bounding box center [568, 300] width 310 height 23
click at [470, 606] on button "Add" at bounding box center [488, 607] width 151 height 21
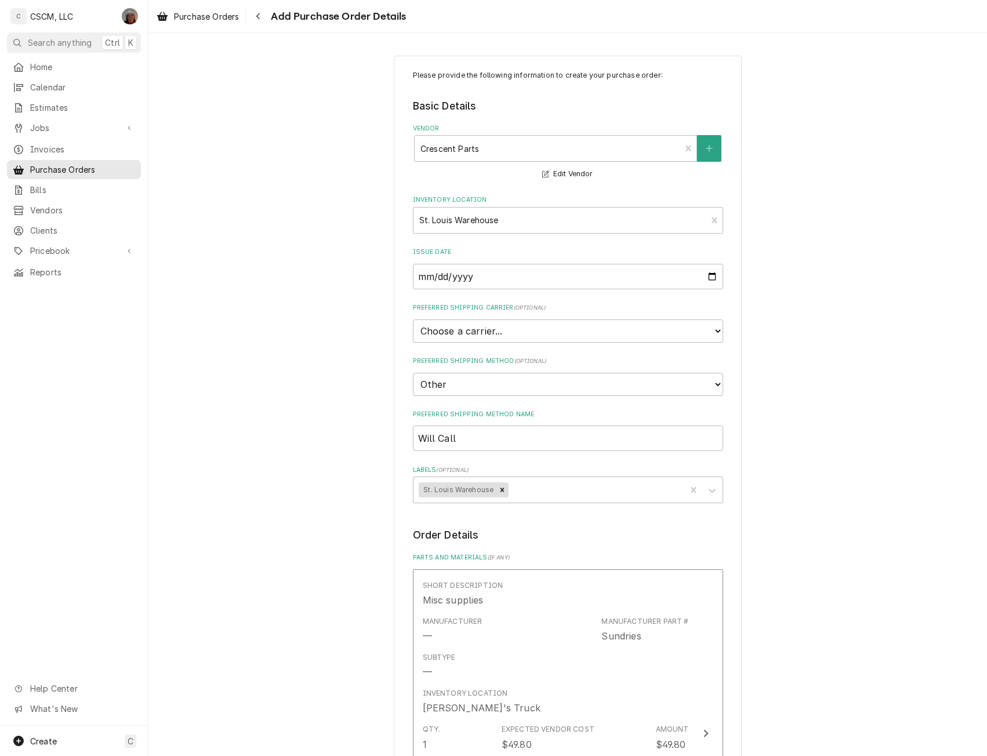
scroll to position [467, 0]
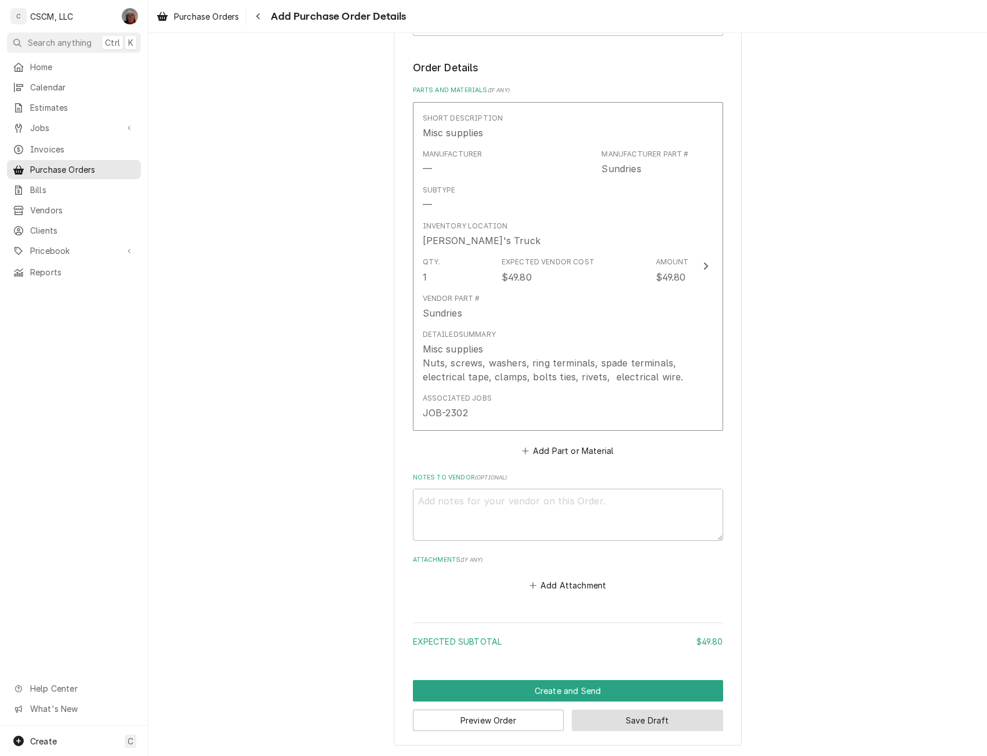
click at [660, 723] on button "Save Draft" at bounding box center [647, 720] width 151 height 21
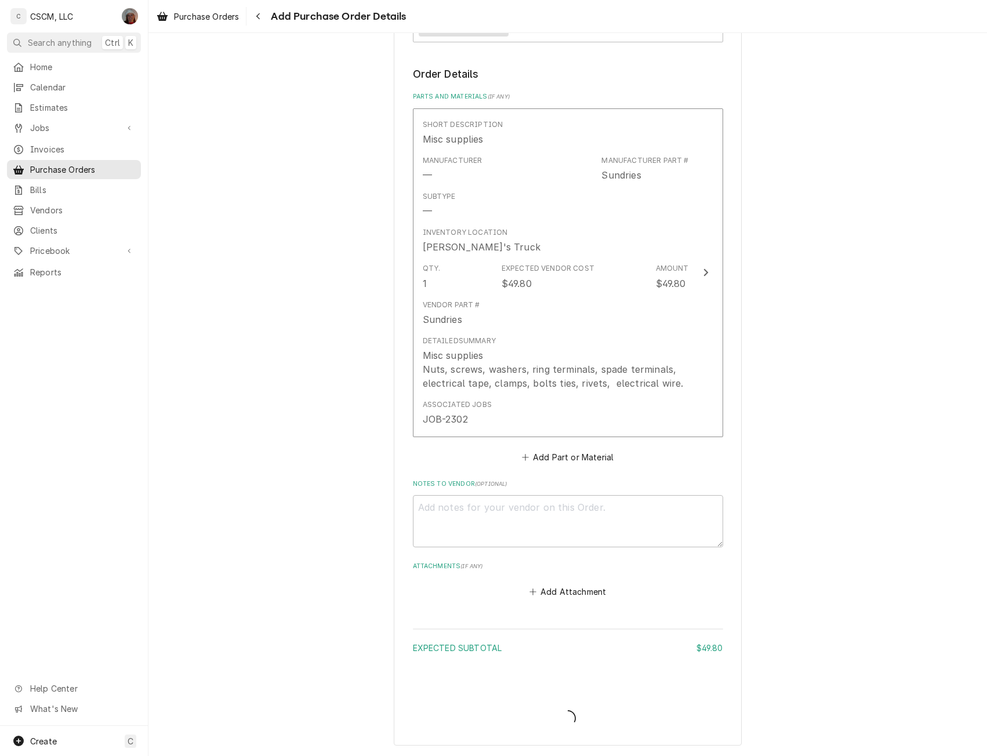
type textarea "x"
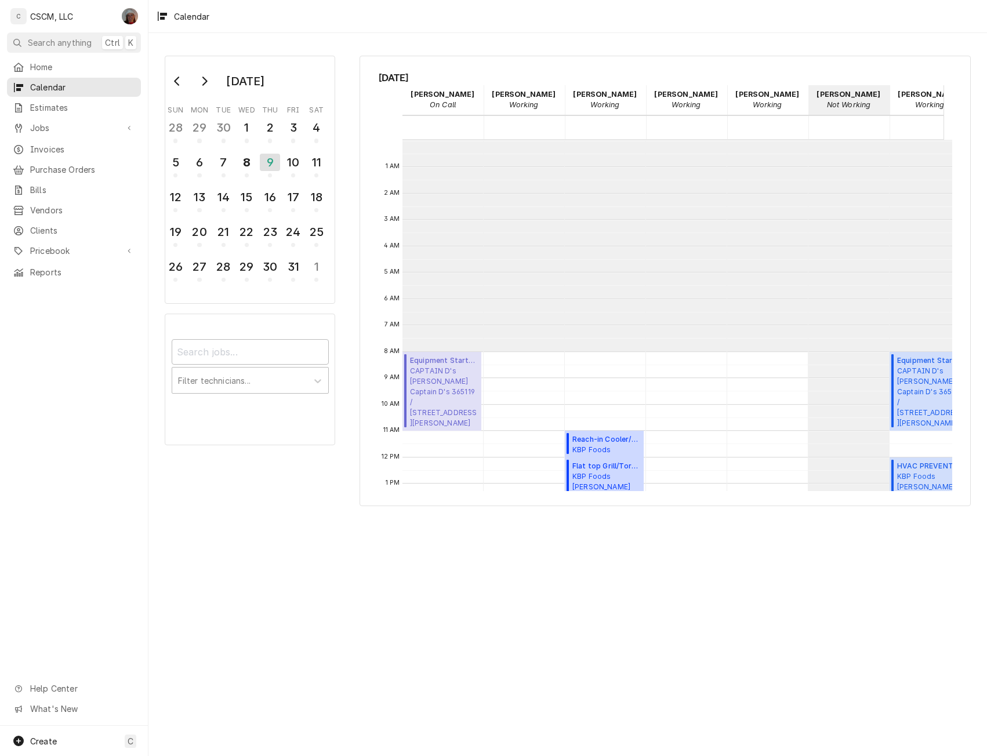
scroll to position [212, 0]
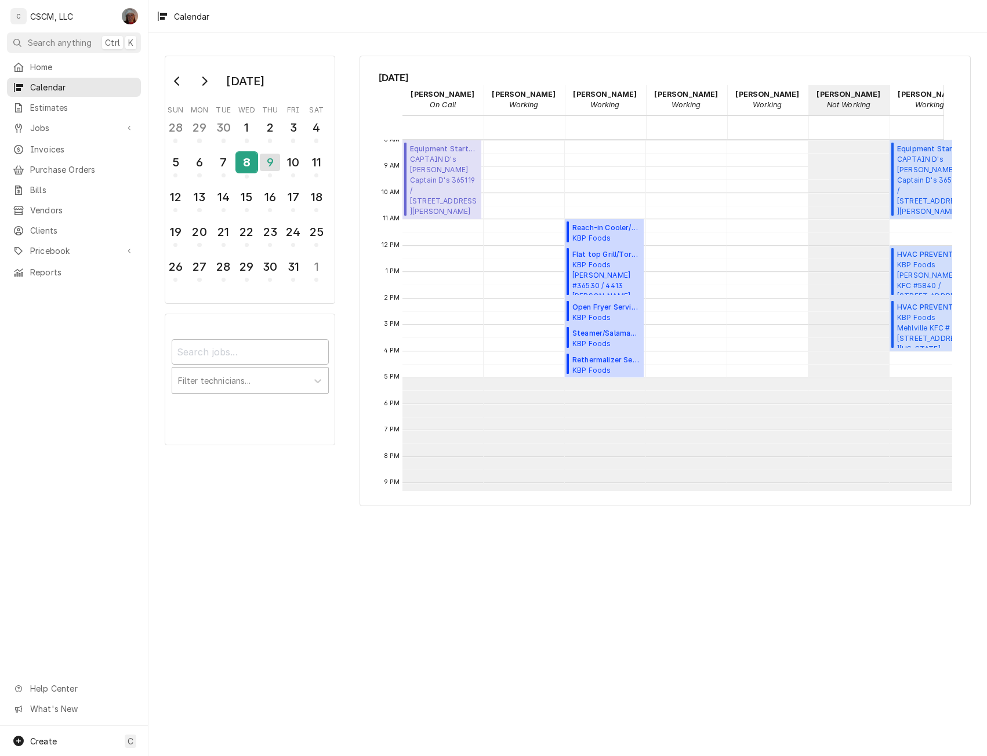
click at [244, 162] on div "8" at bounding box center [247, 163] width 20 height 20
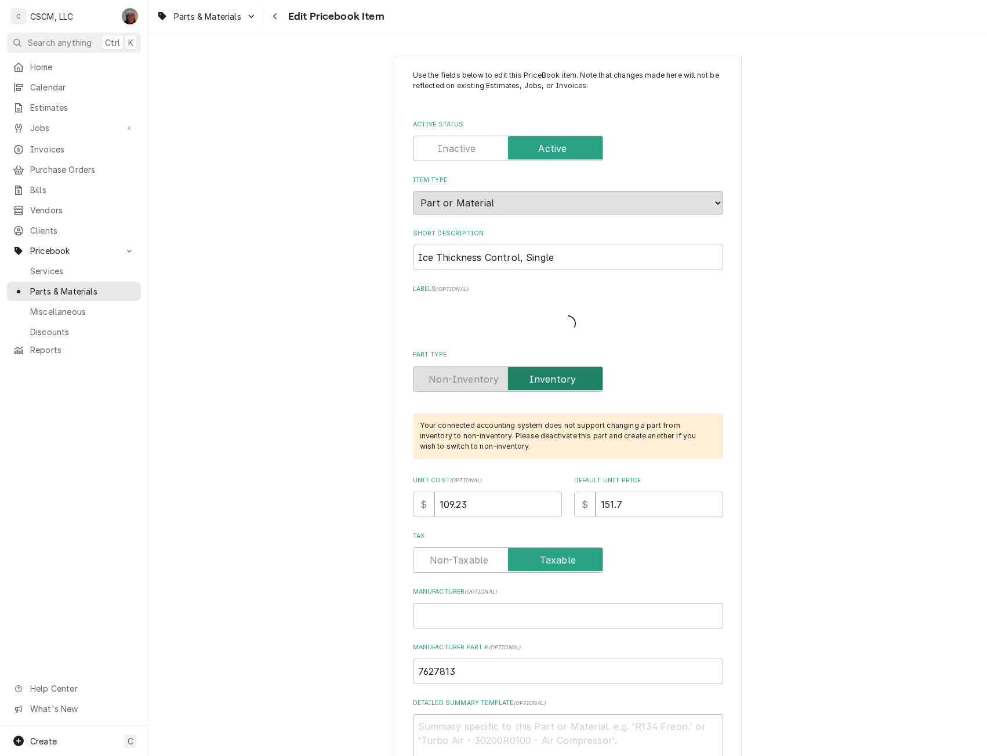
type textarea "x"
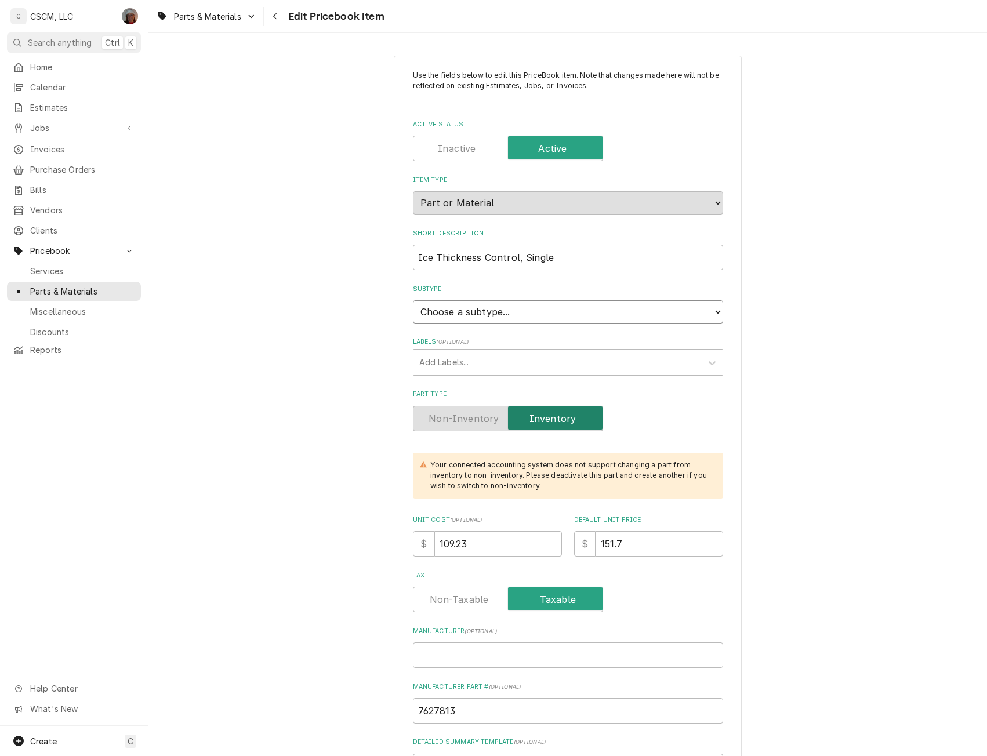
click at [706, 313] on select "Choose a subtype... Equipment Part Refrigerant Supply or Material Tool" at bounding box center [568, 311] width 310 height 23
select select "148"
click at [413, 300] on select "Choose a subtype... Equipment Part Refrigerant Supply or Material Tool" at bounding box center [568, 311] width 310 height 23
type textarea "x"
drag, startPoint x: 472, startPoint y: 541, endPoint x: 380, endPoint y: 543, distance: 91.7
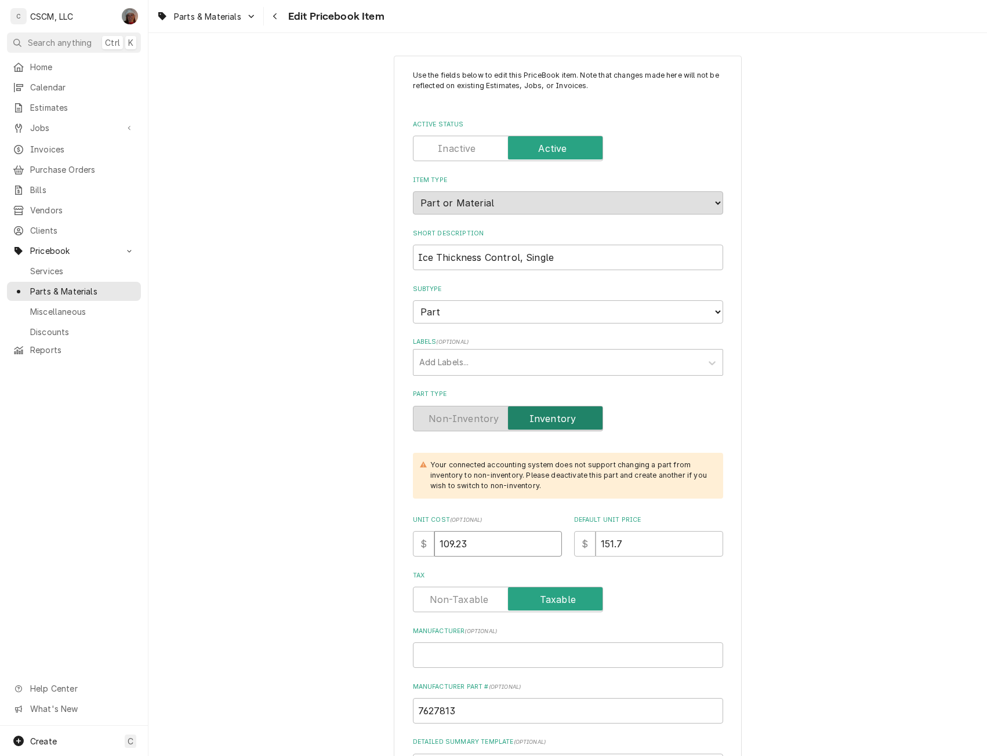
type input "12"
type textarea "x"
type input "121"
type textarea "x"
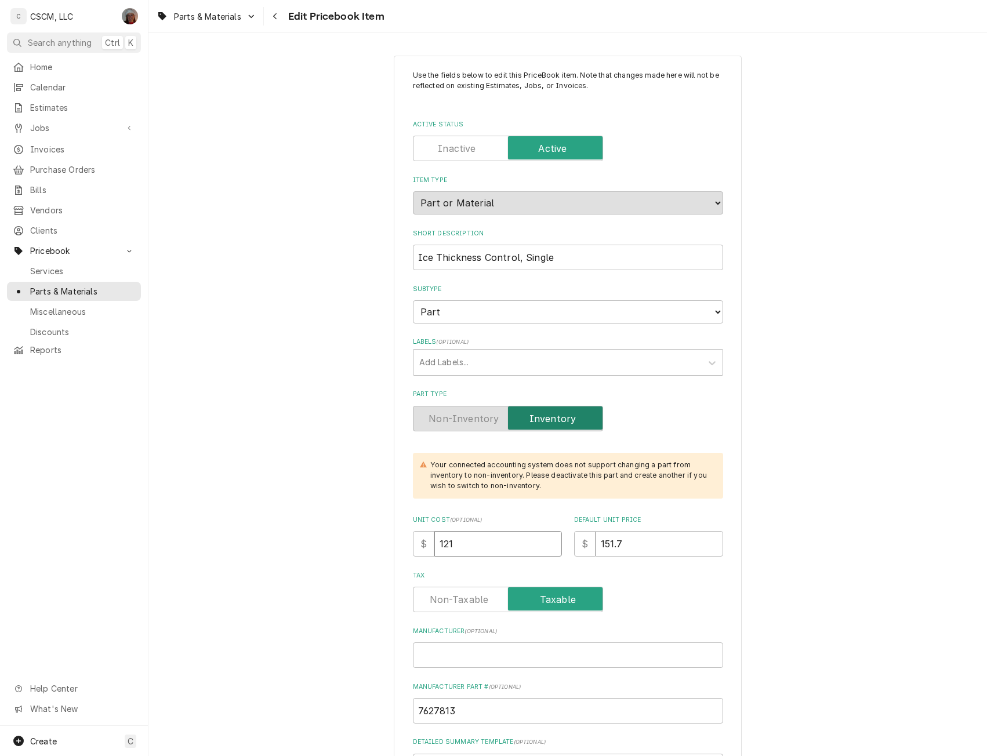
type input "121.5"
type textarea "x"
type input "121.54"
type textarea "x"
type input "1"
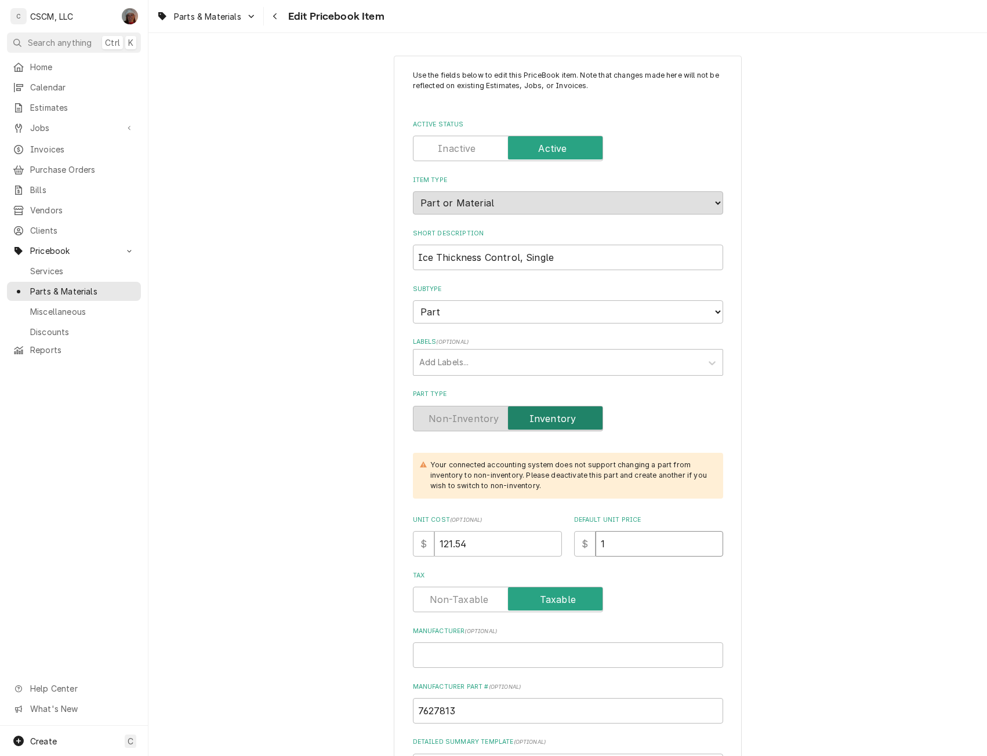
type textarea "x"
type input "16"
type textarea "x"
type input "168"
type textarea "x"
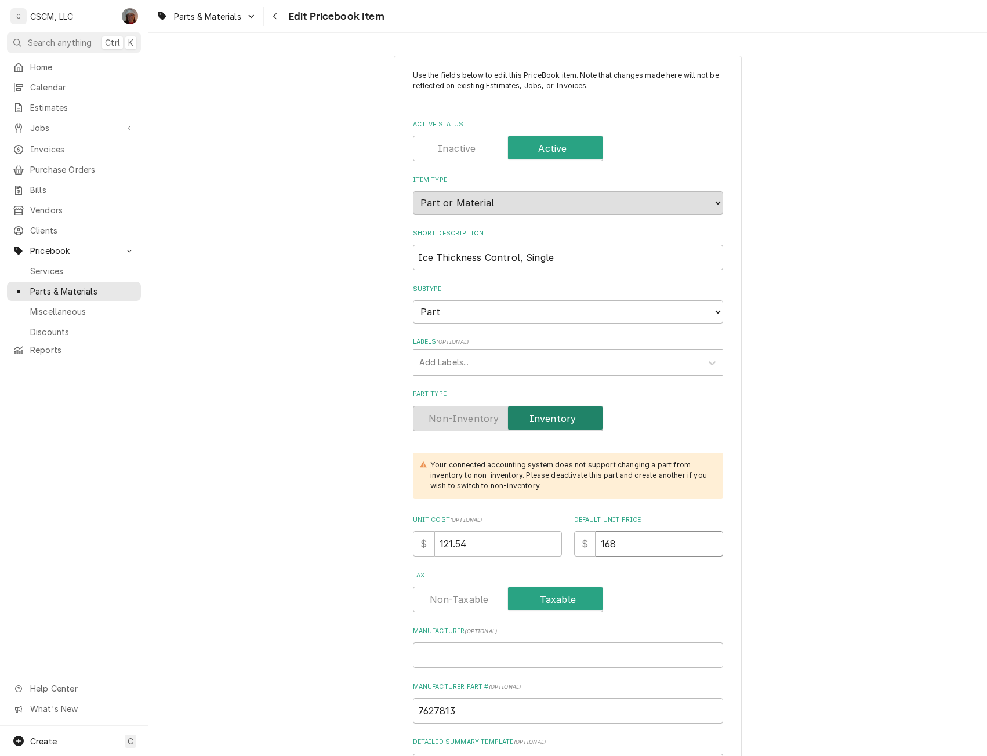
type input "168.8"
type textarea "x"
type input "168.80"
click at [427, 652] on input "Manufacturer ( optional )" at bounding box center [568, 656] width 310 height 26
paste input "Manitowoc Ice"
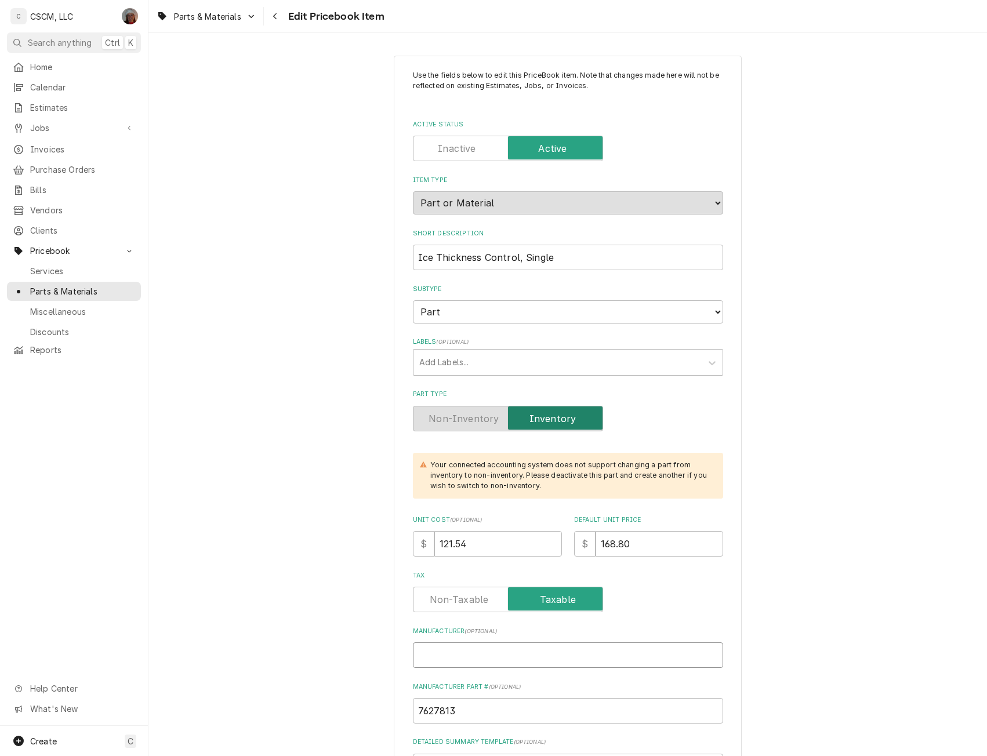
type textarea "x"
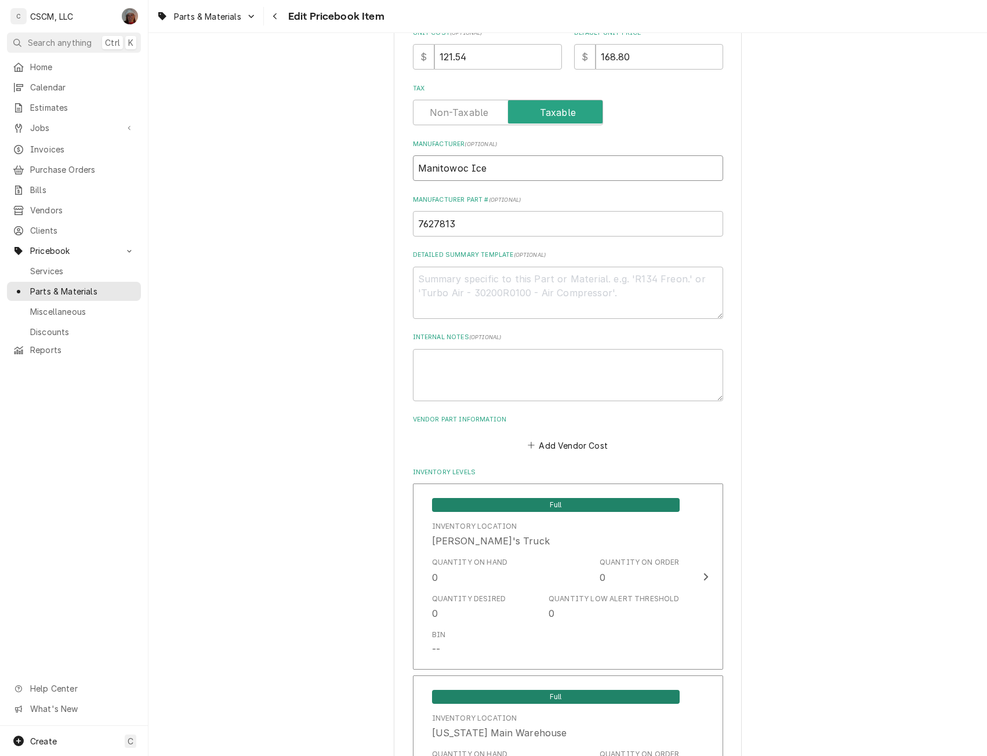
scroll to position [507, 0]
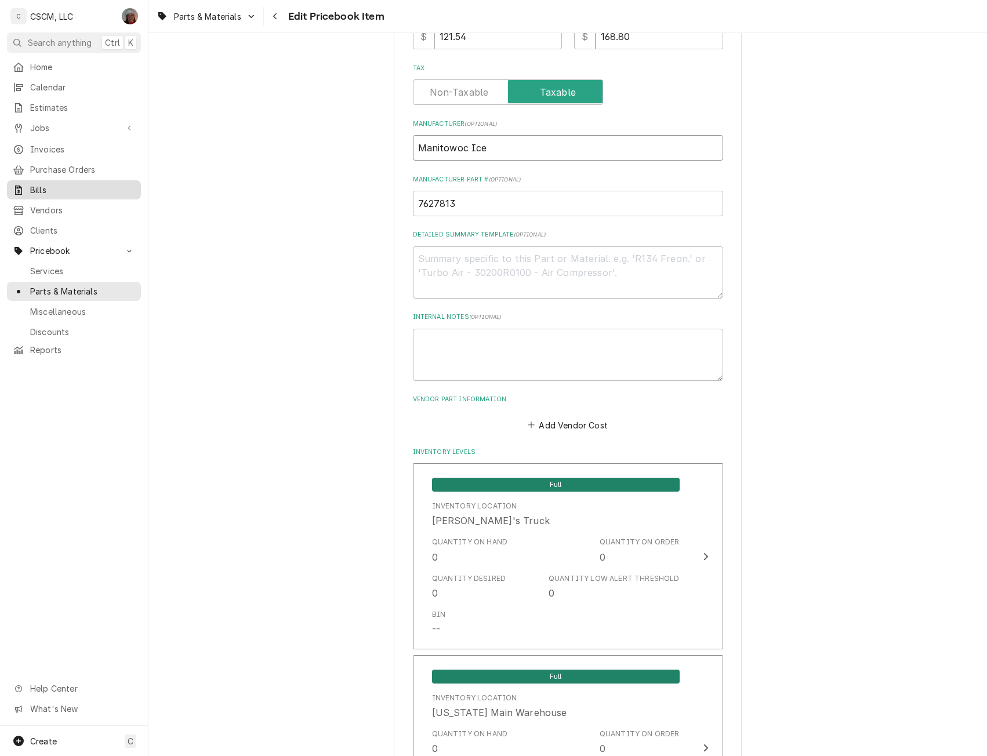
type input "Manitowoc Ice"
click at [452, 253] on textarea "Detailed Summary Template ( optional )" at bounding box center [568, 272] width 310 height 52
paste textarea "7627813 Ice Thickness Control, Single"
type textarea "x"
type textarea "7627813 Ice Thickness Control, Single"
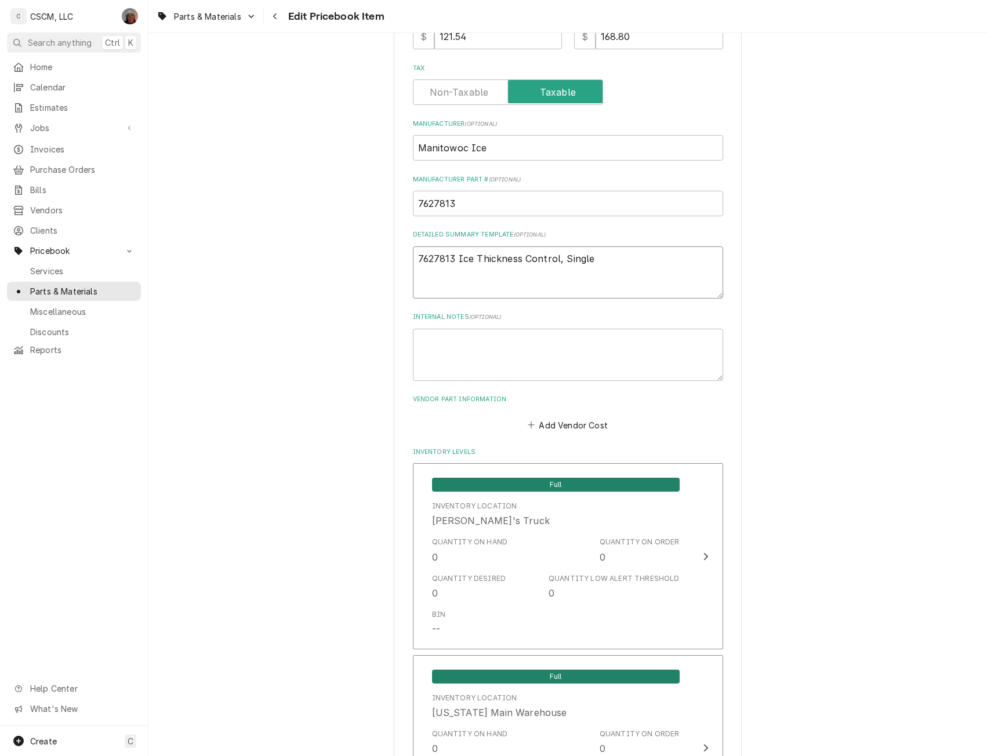
click at [453, 254] on textarea "7627813 Ice Thickness Control, Single" at bounding box center [568, 272] width 310 height 52
type textarea "x"
type textarea "7627813 Ice Thickness Control, Single"
click at [546, 426] on button "Add Vendor Cost" at bounding box center [568, 425] width 84 height 16
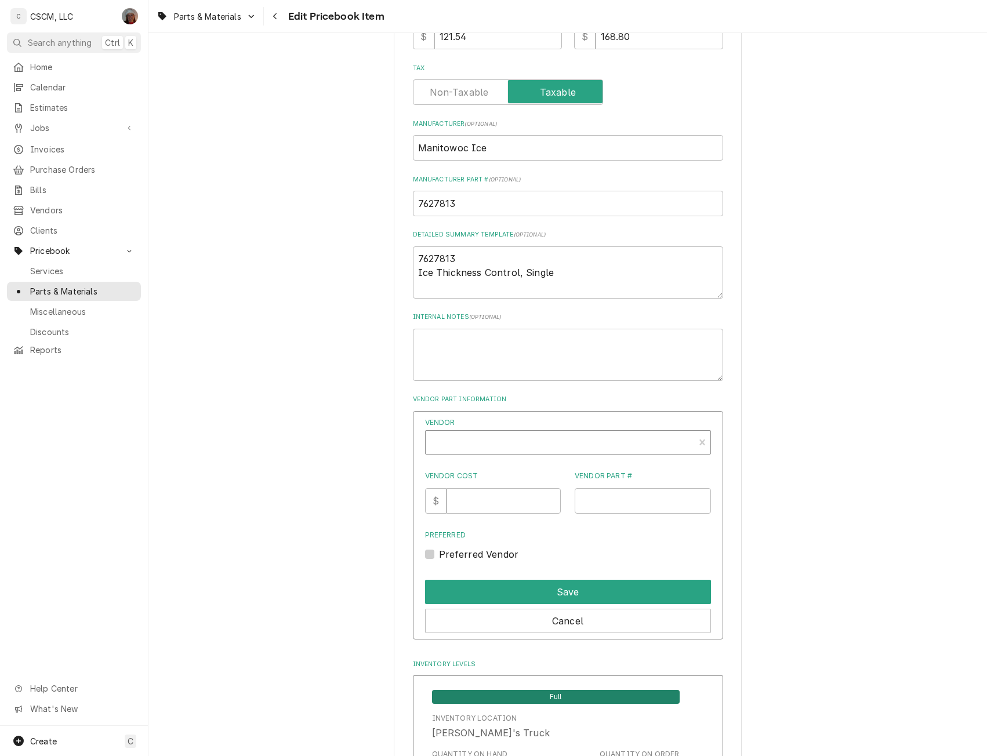
type textarea "x"
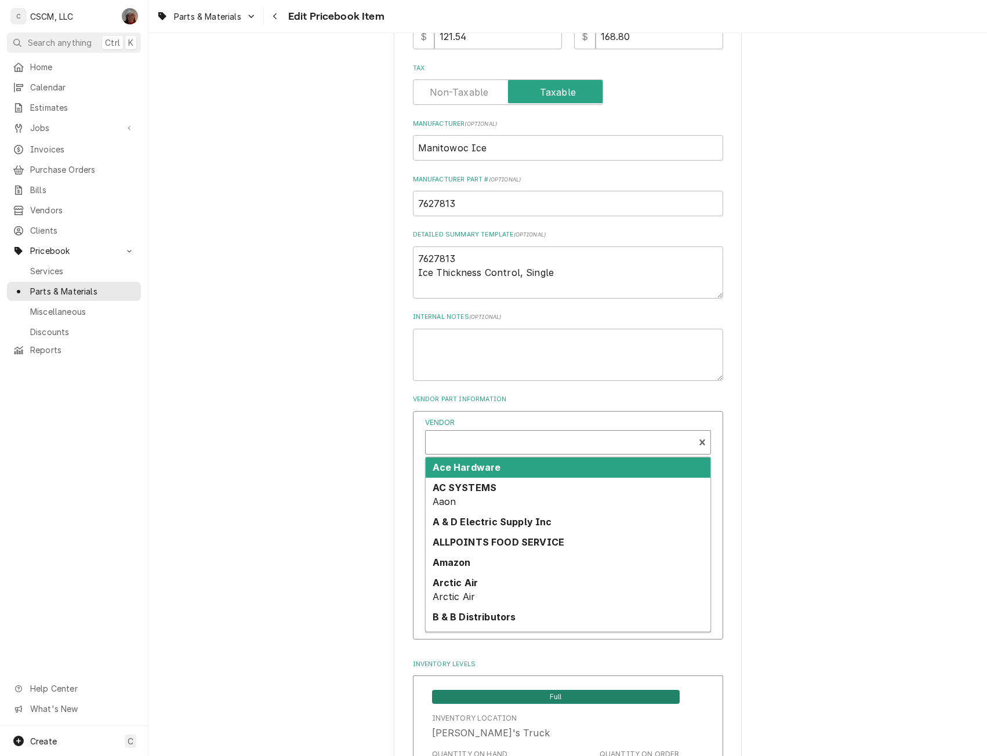
scroll to position [3, 0]
click at [472, 435] on div "Vendor" at bounding box center [560, 444] width 257 height 28
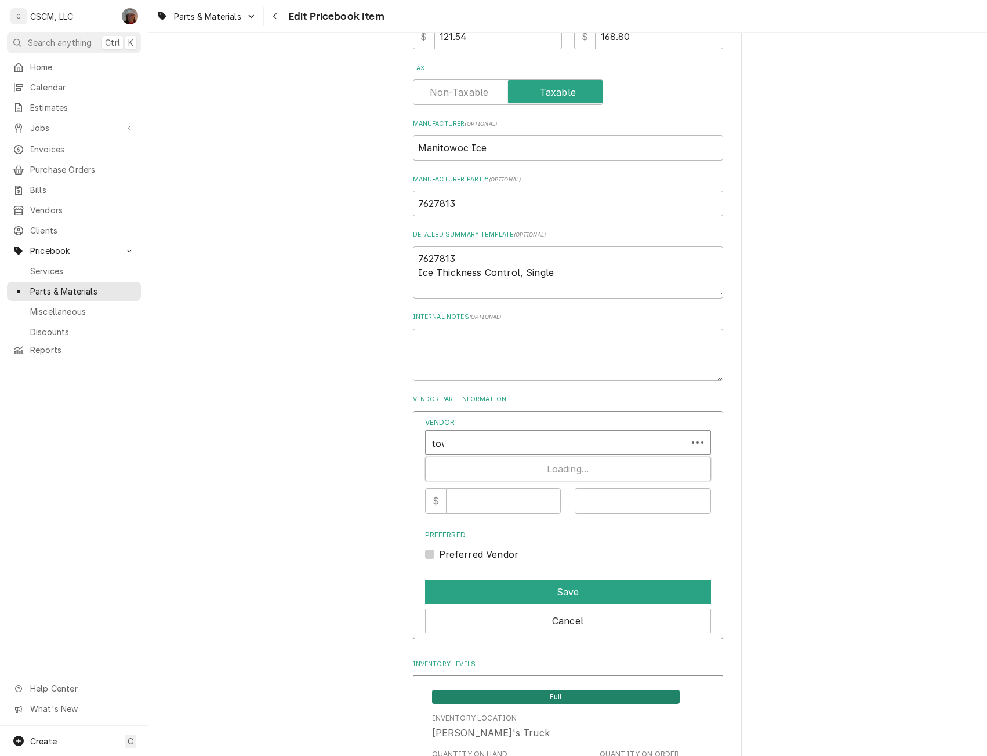
type input "town"
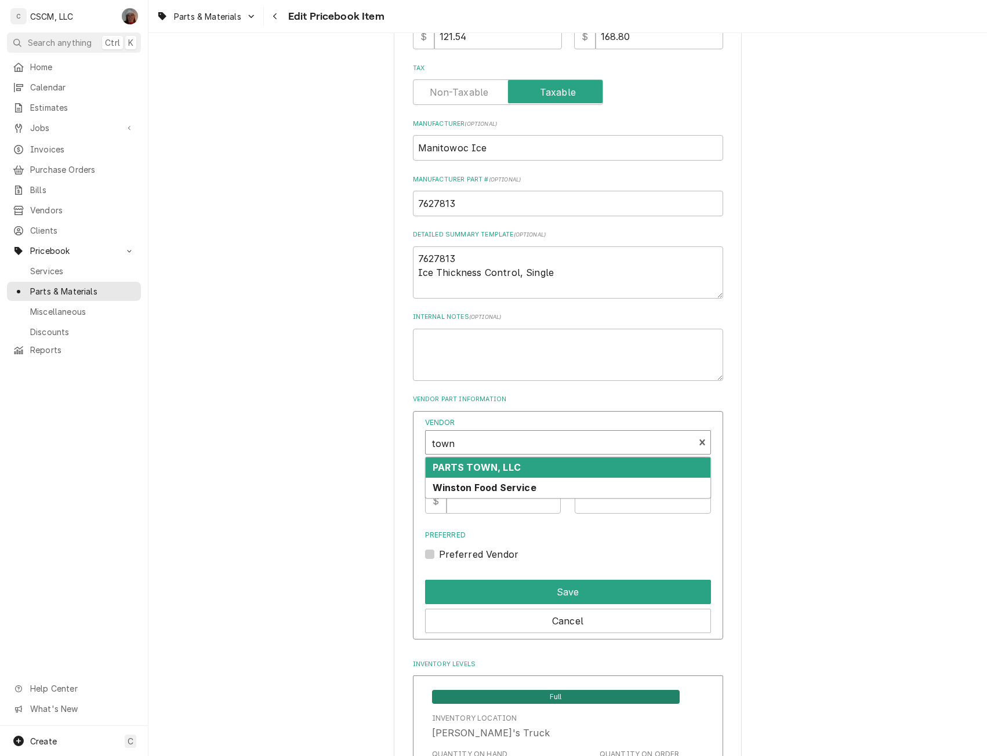
click at [457, 461] on div "PARTS TOWN, LLC" at bounding box center [568, 468] width 285 height 20
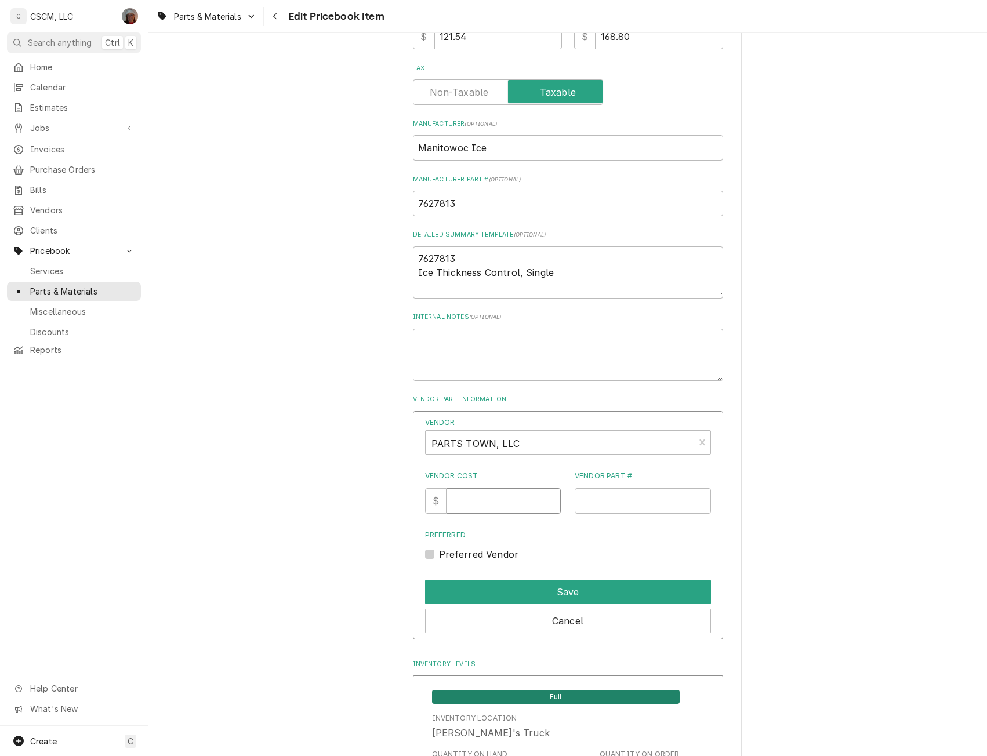
click at [478, 497] on input "Vendor Cost" at bounding box center [504, 501] width 114 height 26
type input "121.54"
click at [597, 502] on input "Vendor Part #" at bounding box center [643, 501] width 136 height 26
paste input "MAN7627813"
click at [583, 503] on input "MAN7627813" at bounding box center [643, 501] width 136 height 26
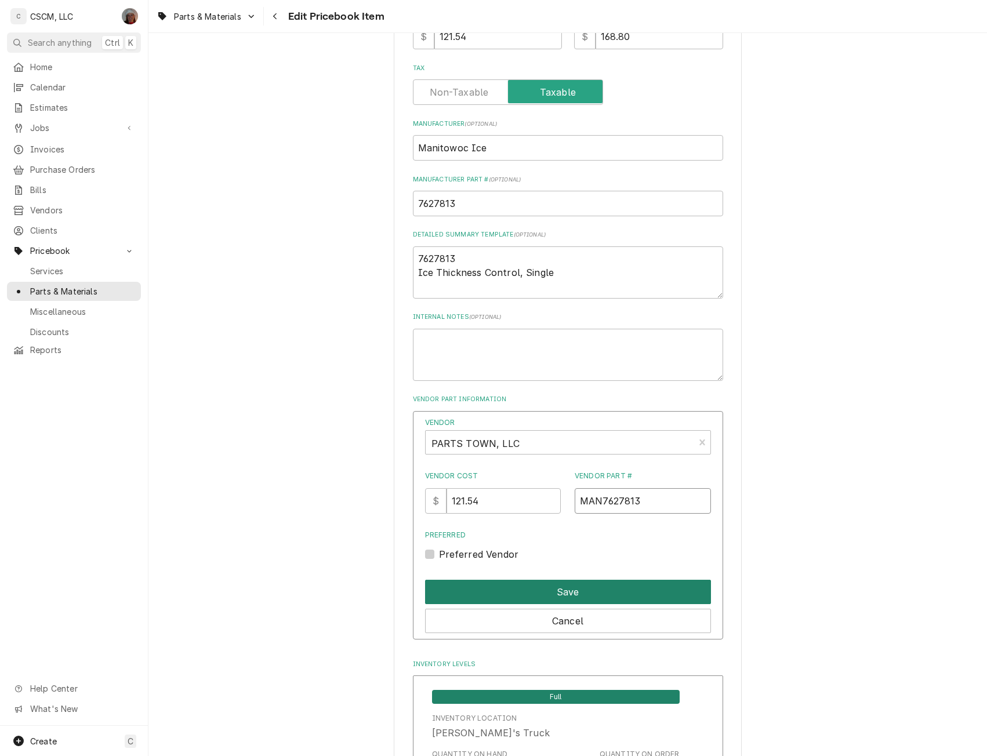
type input "MAN7627813"
click at [569, 593] on button "Save" at bounding box center [568, 592] width 286 height 24
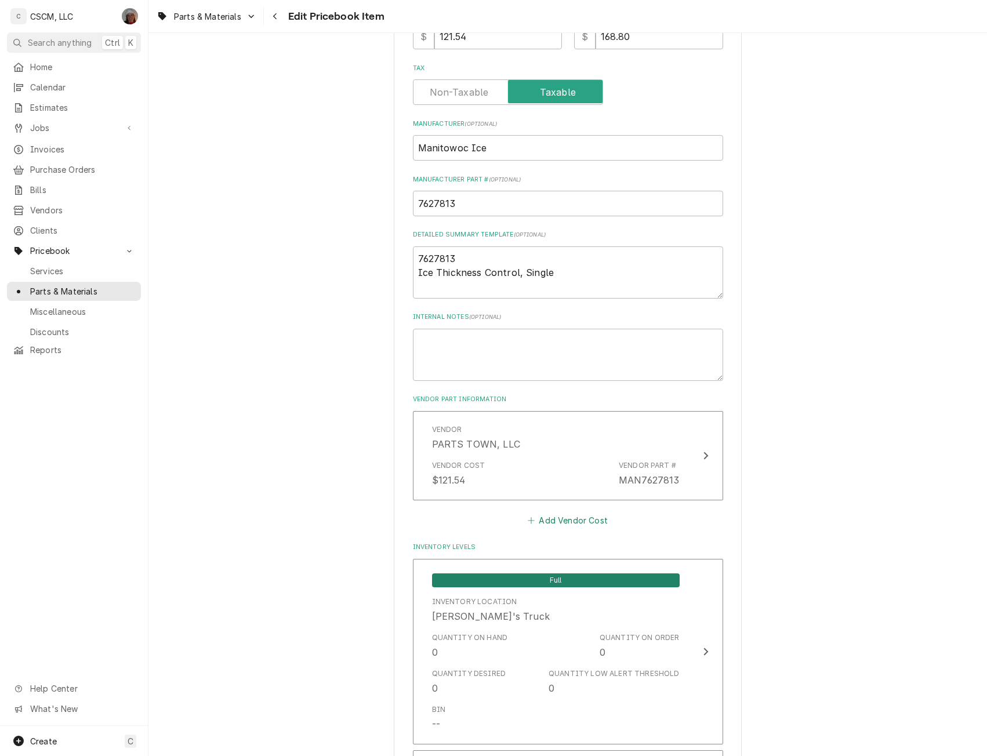
click at [543, 520] on button "Add Vendor Cost" at bounding box center [568, 521] width 84 height 16
type textarea "x"
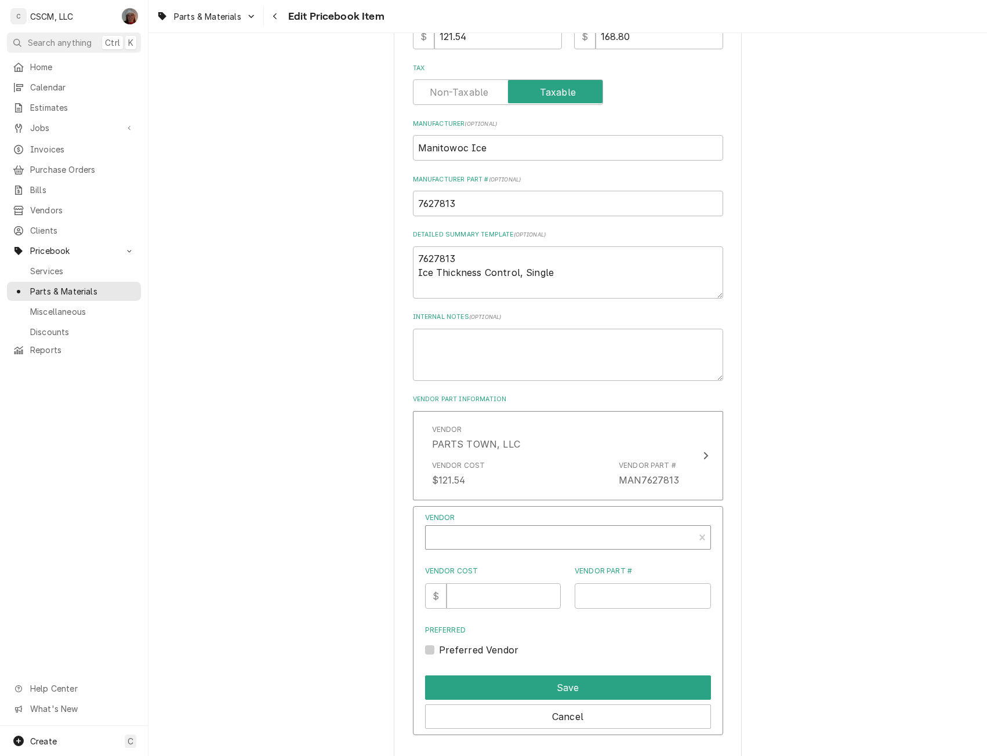
click at [476, 536] on div "Vendor" at bounding box center [560, 539] width 257 height 28
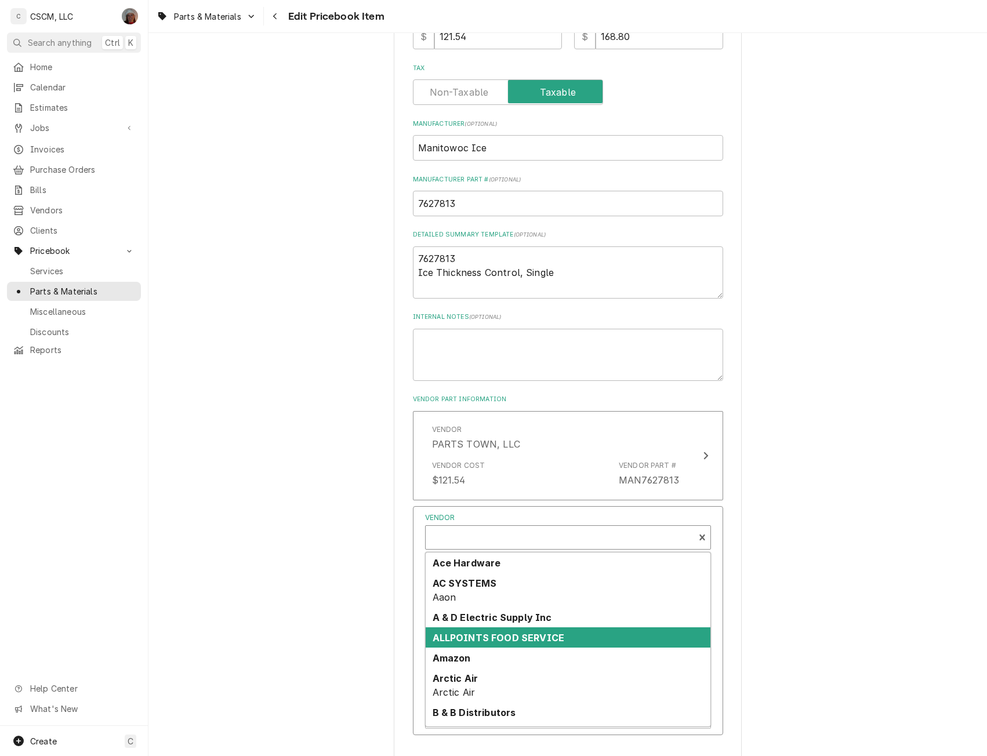
click at [454, 640] on strong "ALLPOINTS FOOD SERVICE" at bounding box center [499, 638] width 132 height 12
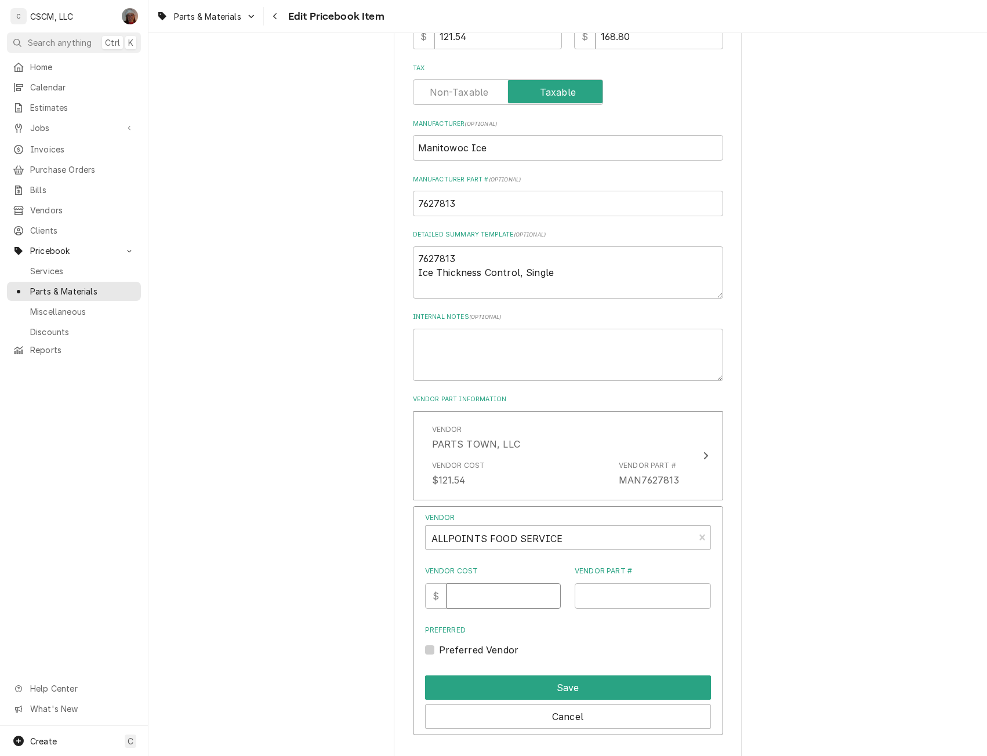
click at [475, 594] on input "Vendor Cost" at bounding box center [504, 596] width 114 height 26
type input "66.88"
type input "441488"
click at [592, 689] on button "Save" at bounding box center [568, 688] width 286 height 24
type textarea "x"
